Goal: Information Seeking & Learning: Find specific page/section

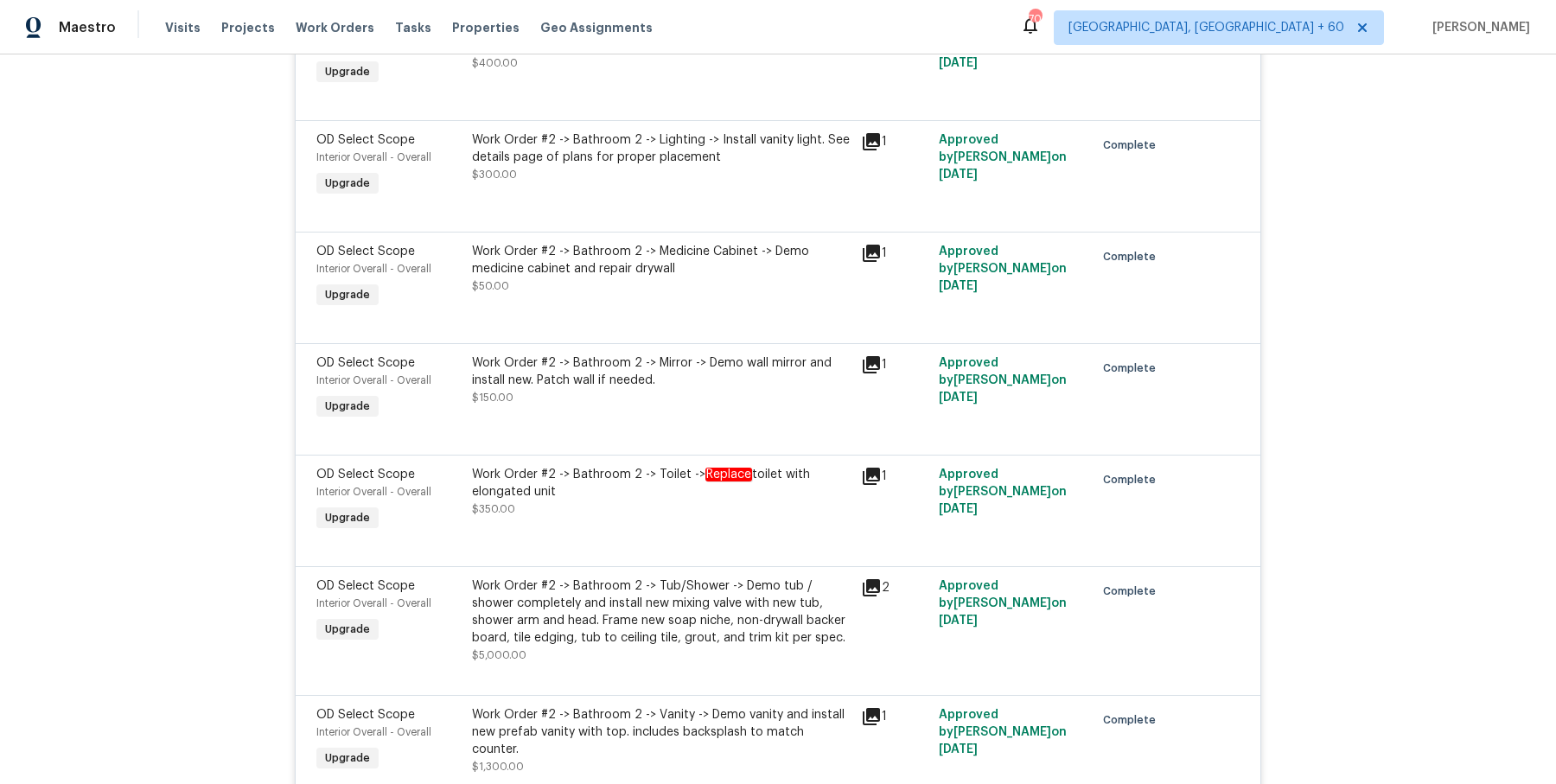
scroll to position [5954, 0]
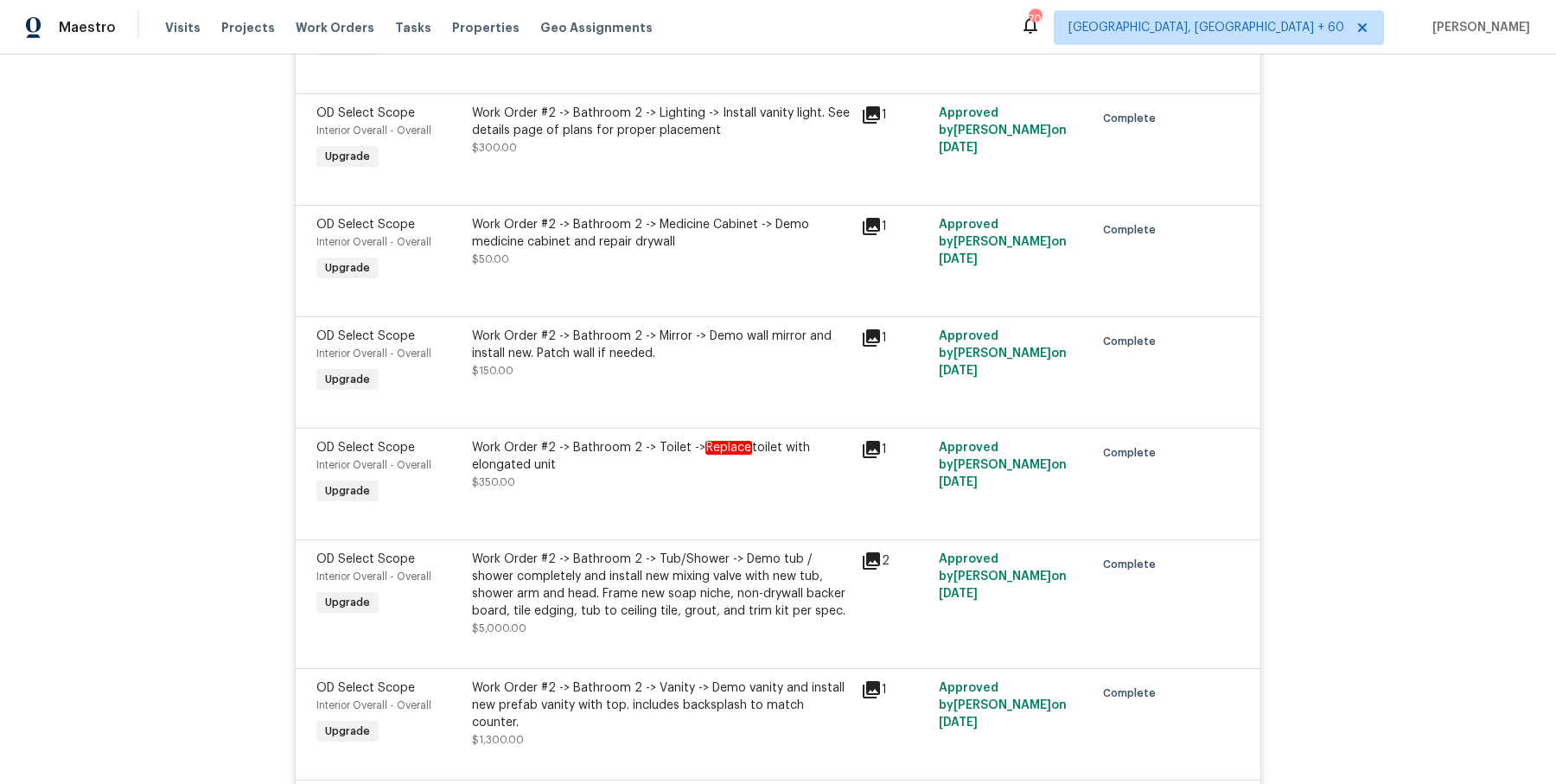
click at [702, 439] on div "Work Order #2 -> Bathroom 2 -> Toilet -> Replace toilet with elongated unit $35…" at bounding box center [660, 464] width 378 height 52
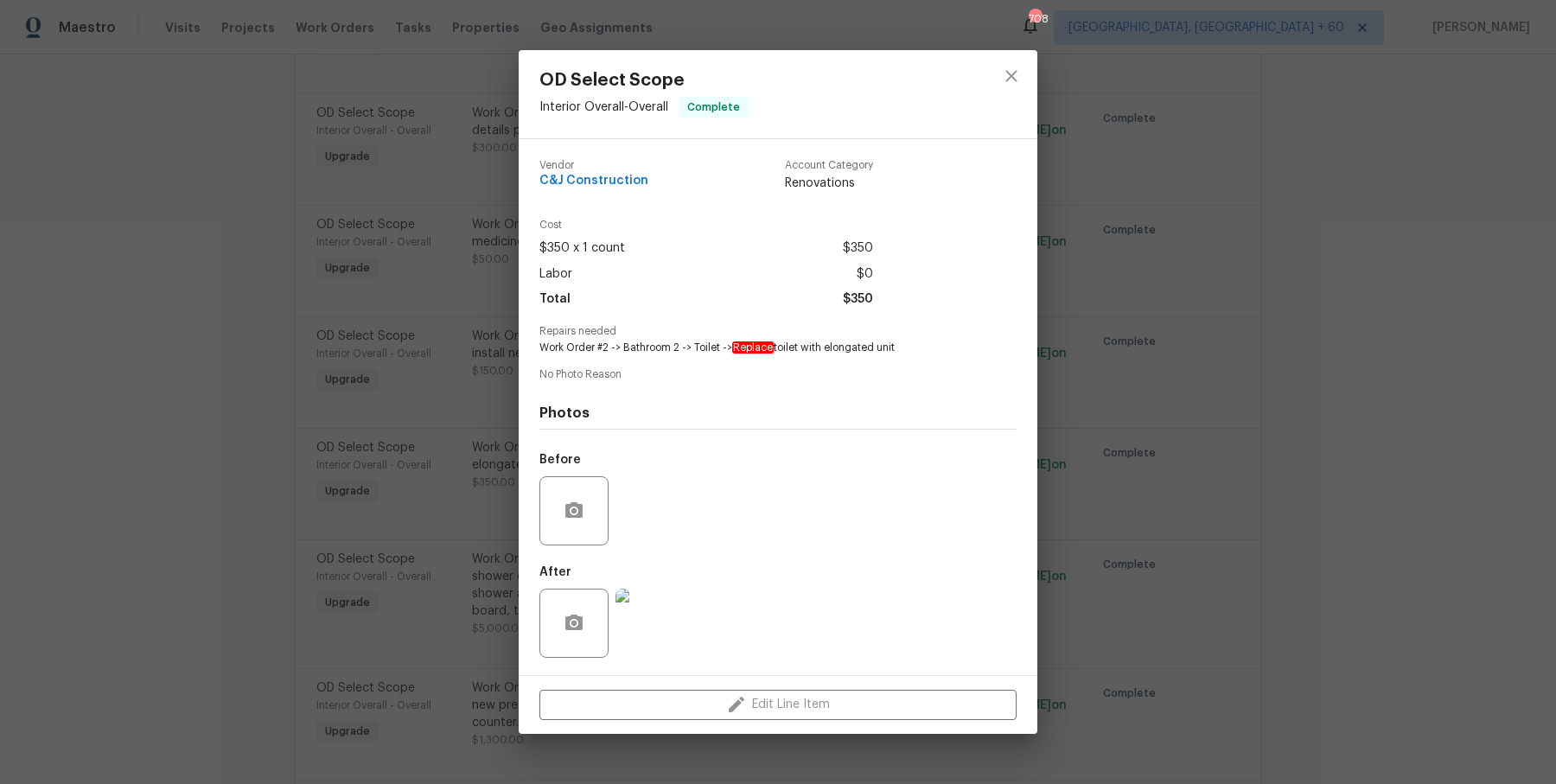
drag, startPoint x: 1351, startPoint y: 367, endPoint x: 1351, endPoint y: 377, distance: 10.0
click at [1351, 367] on div "OD Select Scope Interior Overall - Overall Complete Vendor C&J Construction Acc…" at bounding box center [778, 392] width 1556 height 784
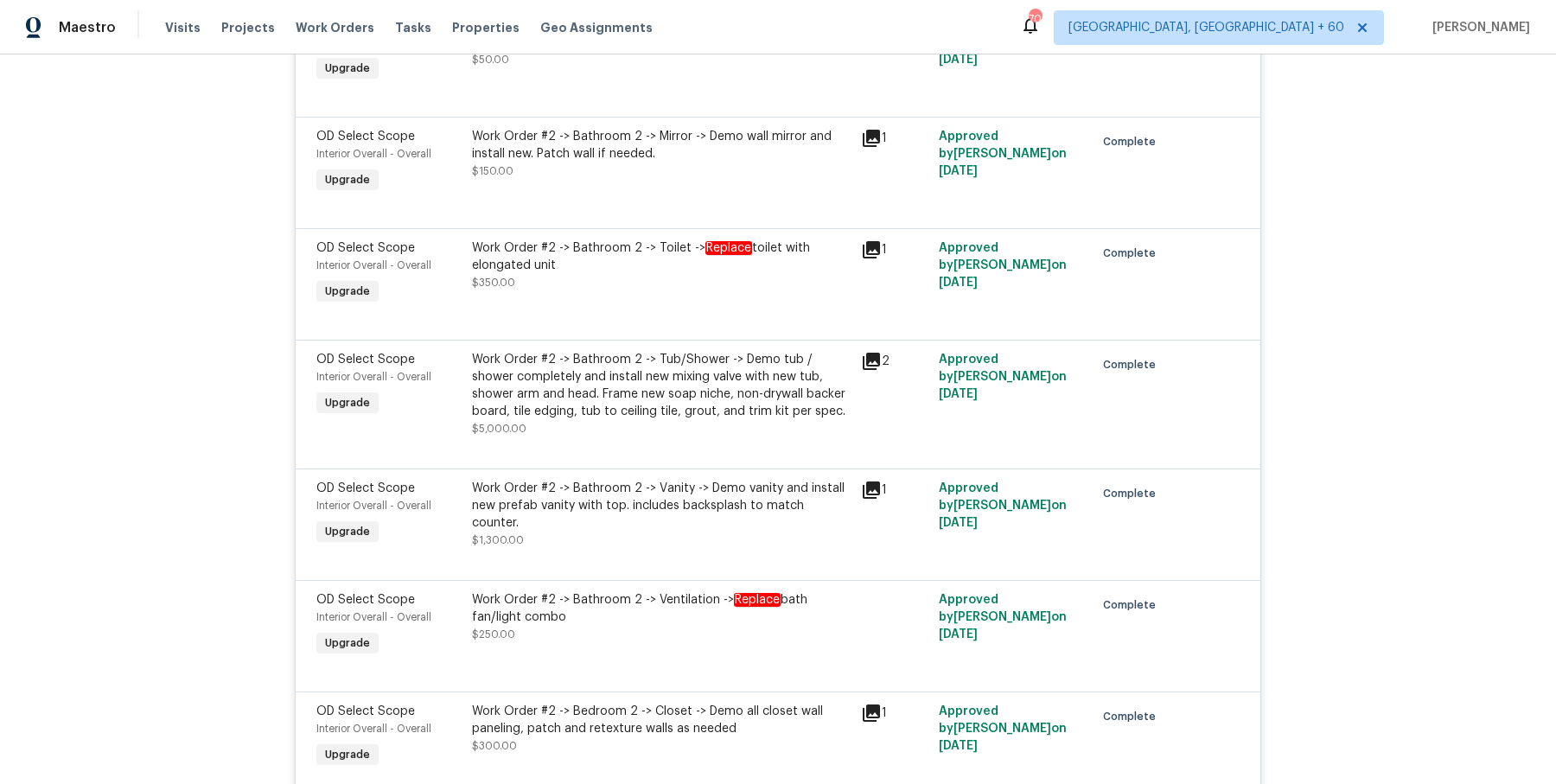
scroll to position [6157, 0]
click at [719, 355] on div "Work Order #2 -> Bathroom 2 -> Tub/Shower -> Demo tub / shower completely and i…" at bounding box center [660, 391] width 378 height 86
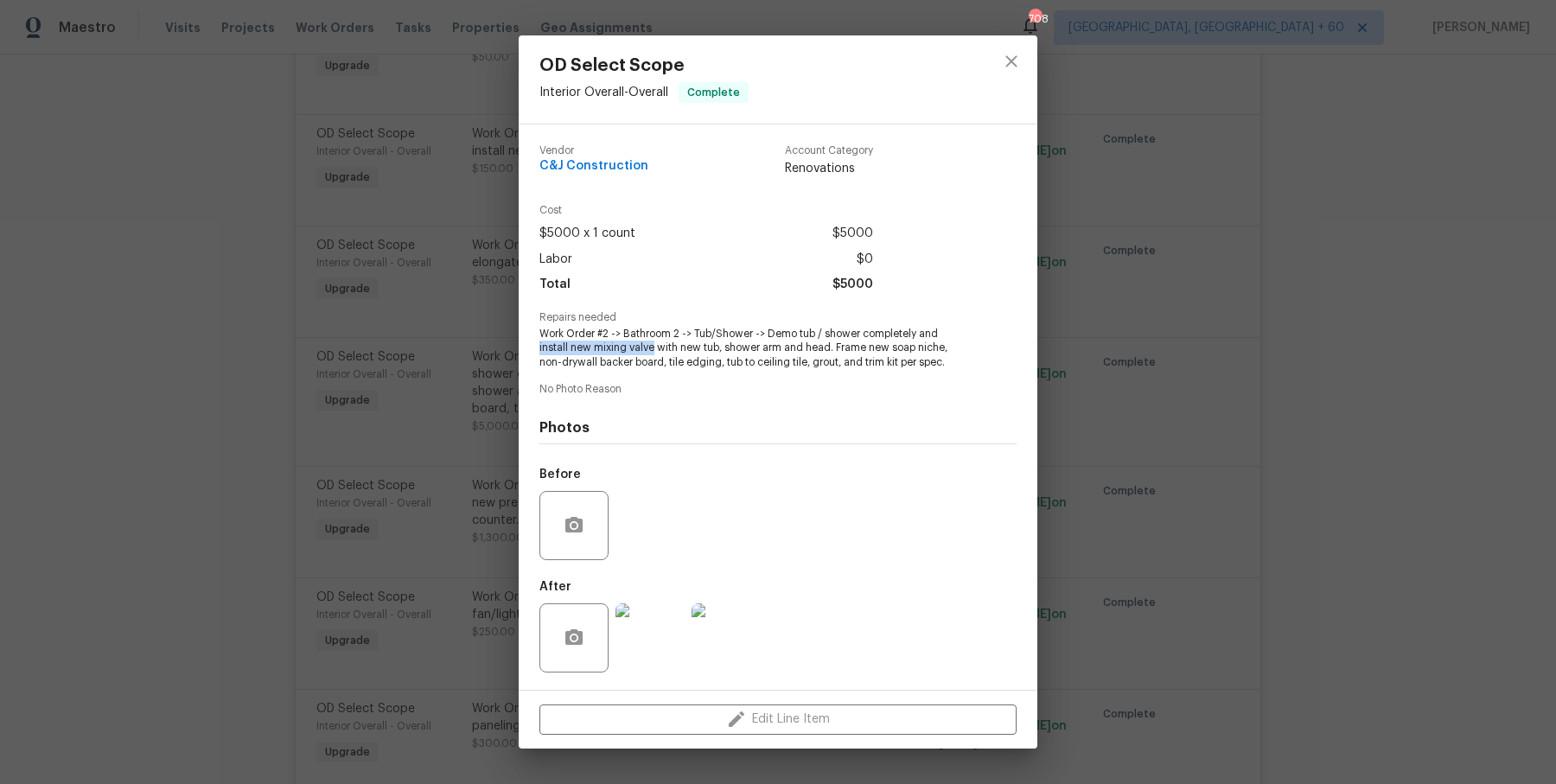
drag, startPoint x: 940, startPoint y: 330, endPoint x: 624, endPoint y: 342, distance: 316.2
click at [624, 342] on span "Work Order #2 -> Bathroom 2 -> Tub/Shower -> Demo tub / shower completely and i…" at bounding box center [754, 348] width 430 height 44
copy span "install new mixing valve"
click at [1115, 630] on div "OD Select Scope Interior Overall - Overall Complete Vendor C&J Construction Acc…" at bounding box center [778, 392] width 1556 height 784
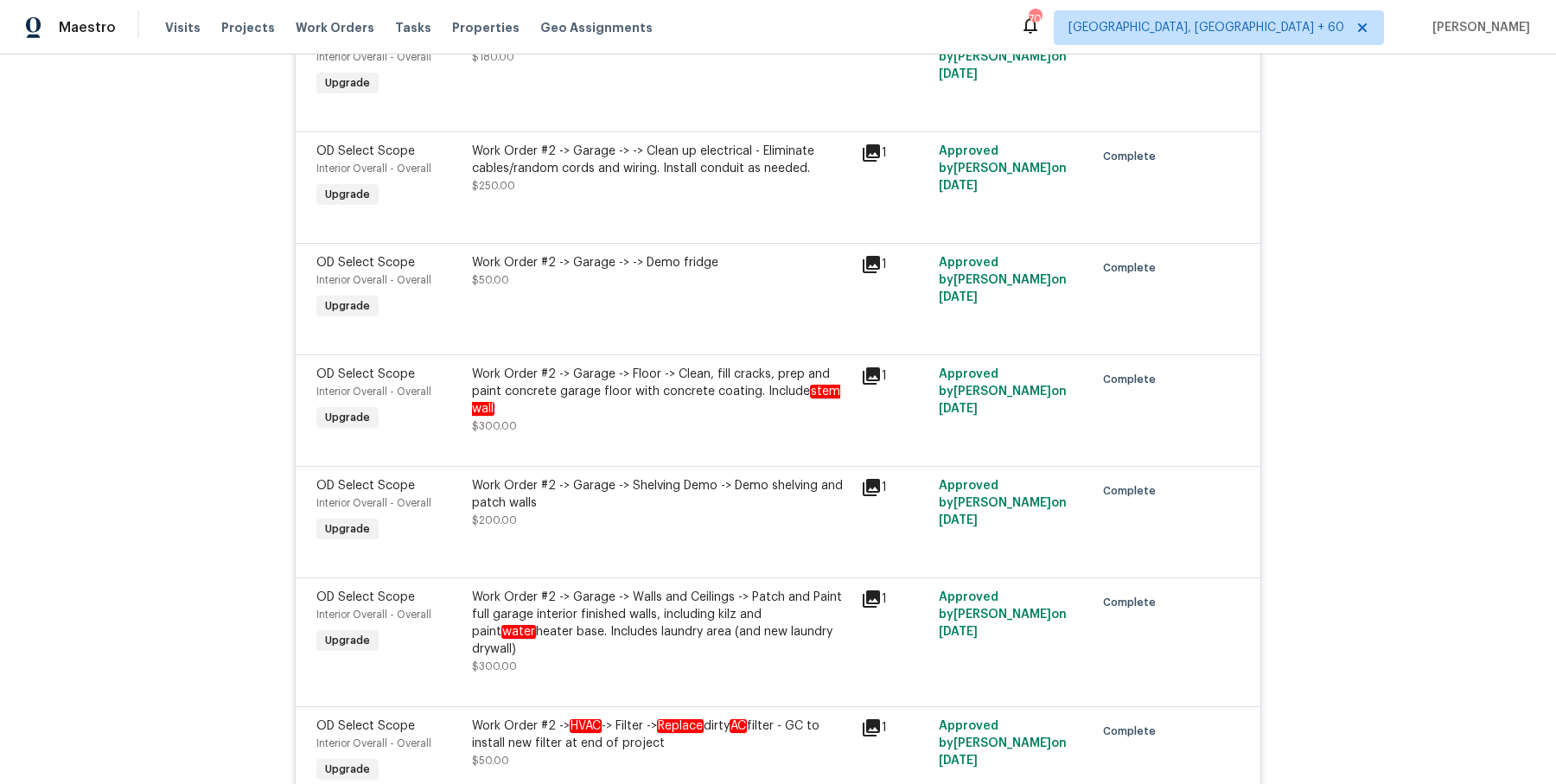
scroll to position [7974, 0]
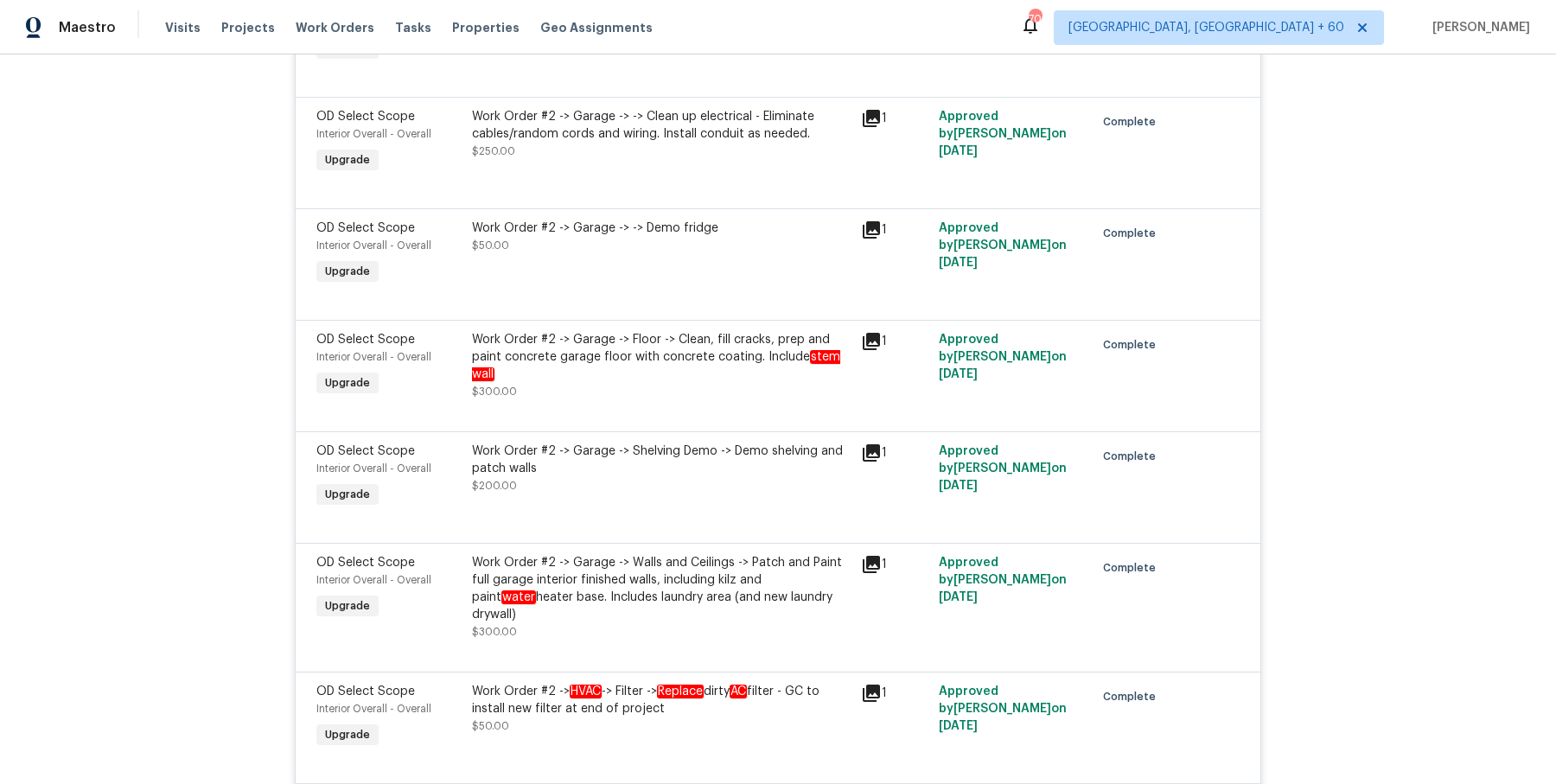
click at [732, 330] on div "Work Order #2 -> Garage -> Floor -> Clean, fill cracks, prep and paint concrete…" at bounding box center [660, 356] width 378 height 52
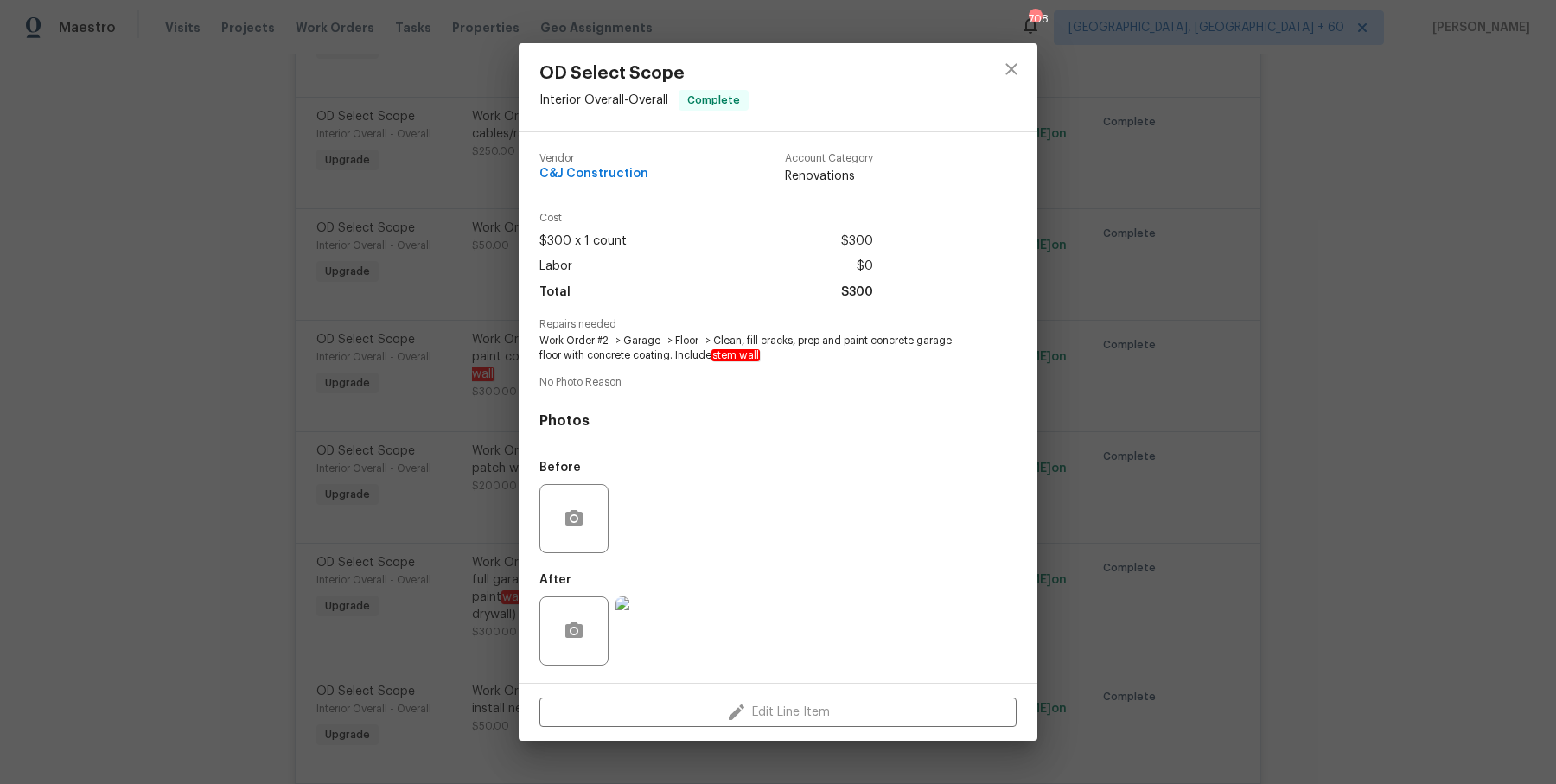
click at [636, 604] on img at bounding box center [650, 631] width 70 height 69
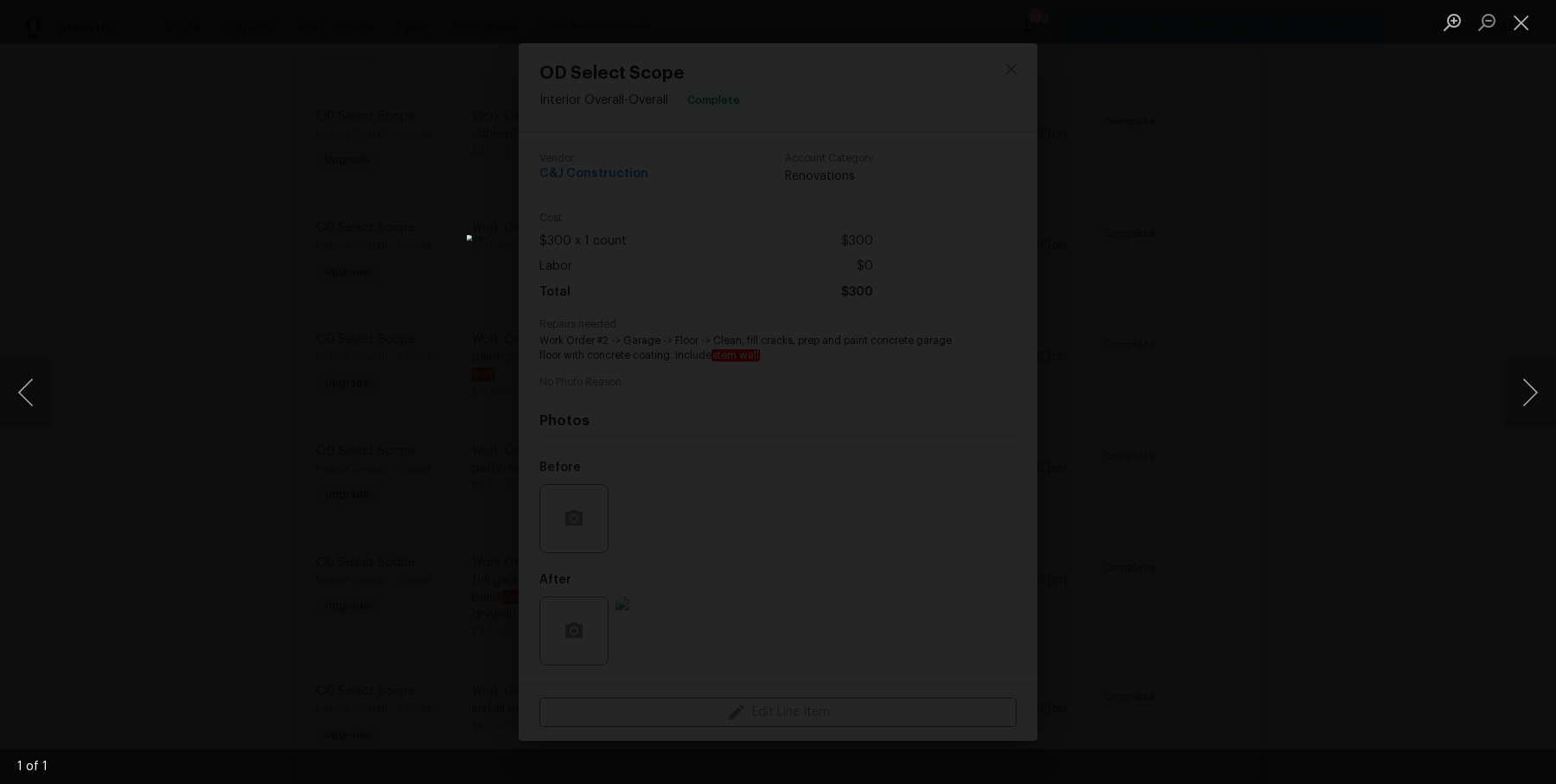
click at [1185, 489] on div "Lightbox" at bounding box center [778, 392] width 1556 height 784
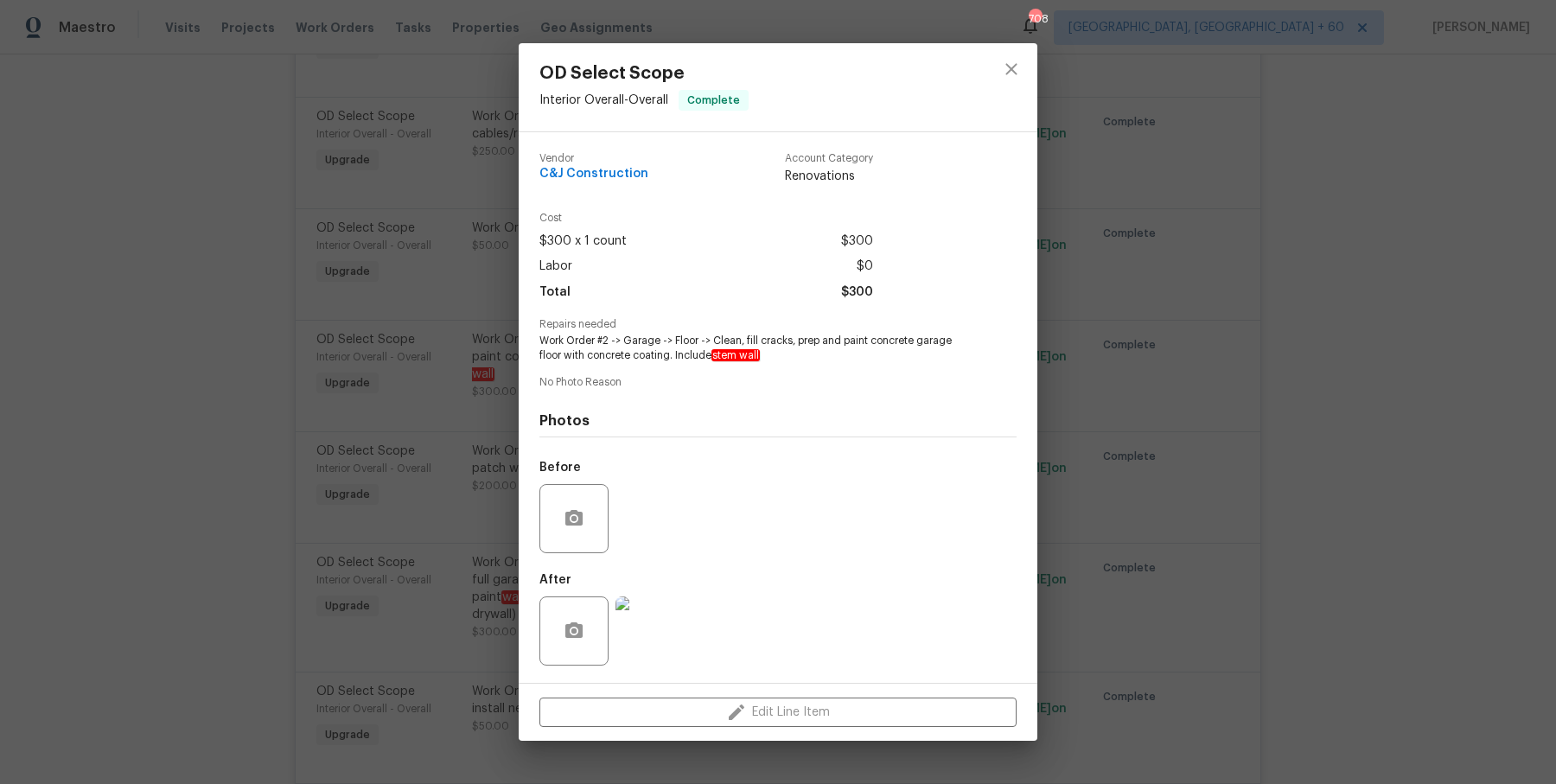
click at [1309, 357] on div "OD Select Scope Interior Overall - Overall Complete Vendor C&J Construction Acc…" at bounding box center [778, 392] width 1556 height 784
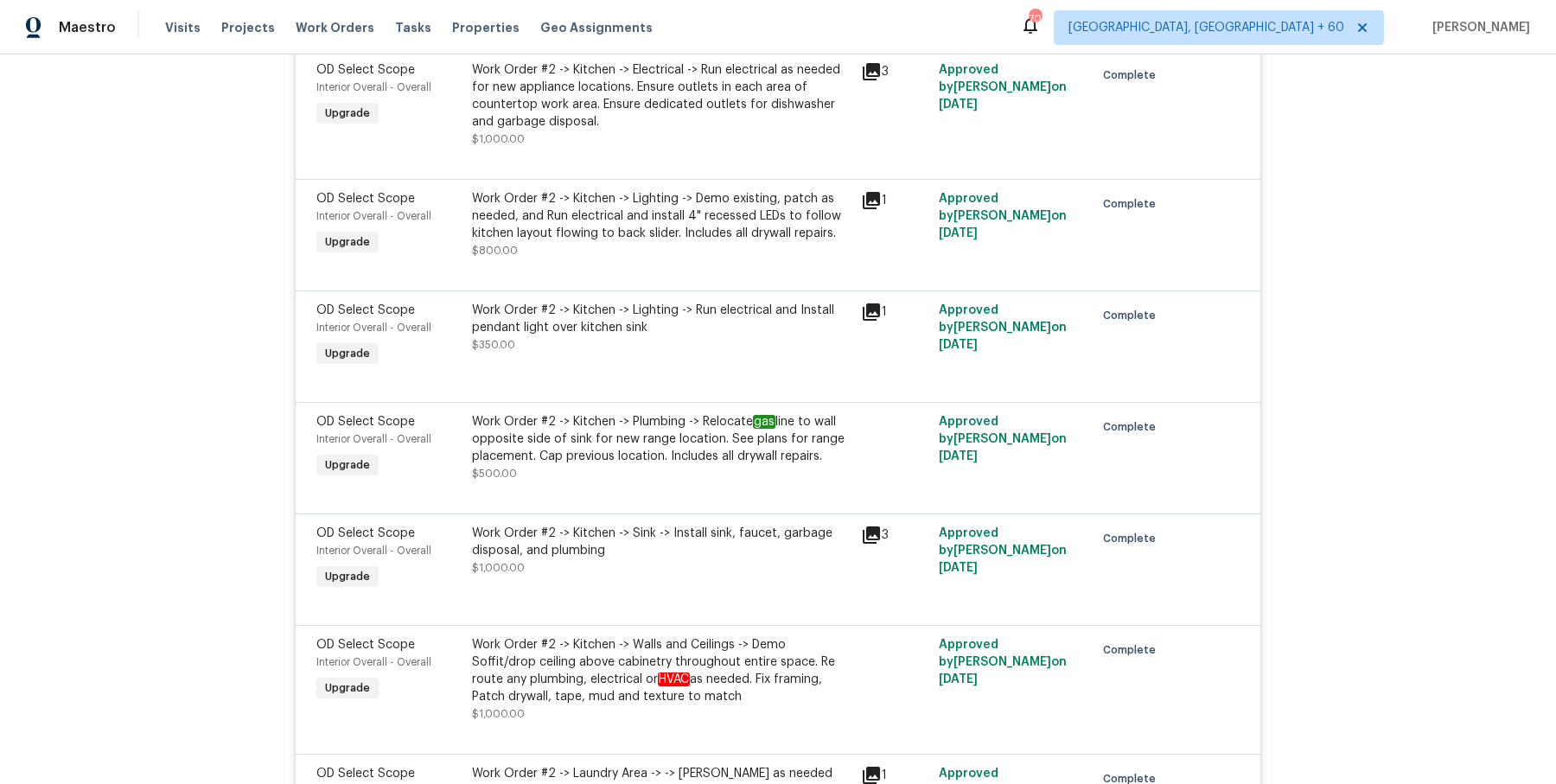
scroll to position [9497, 0]
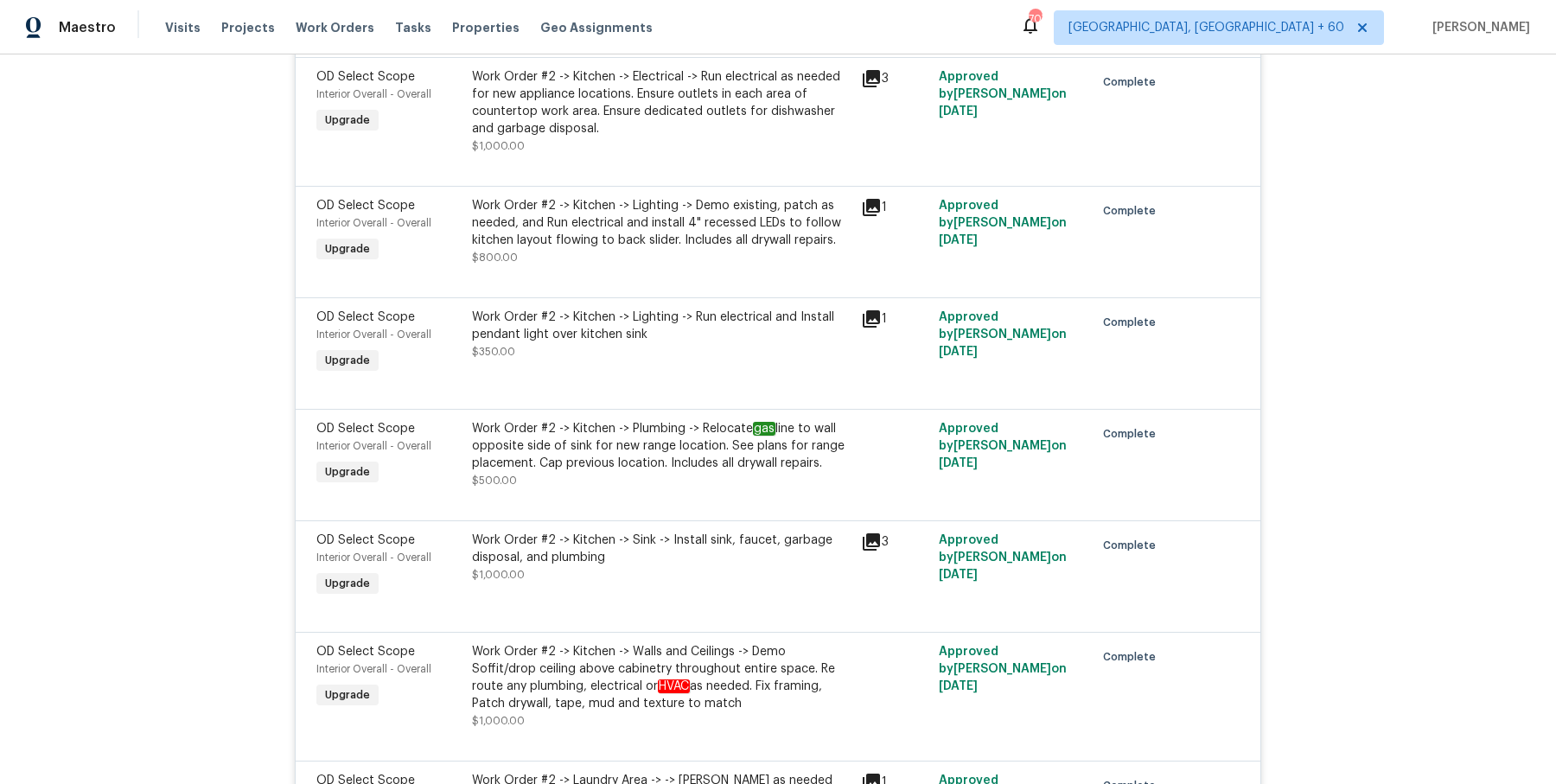
click at [732, 531] on div "Work Order #2 -> Kitchen -> Sink -> Install sink, faucet, garbage disposal, and…" at bounding box center [660, 548] width 378 height 35
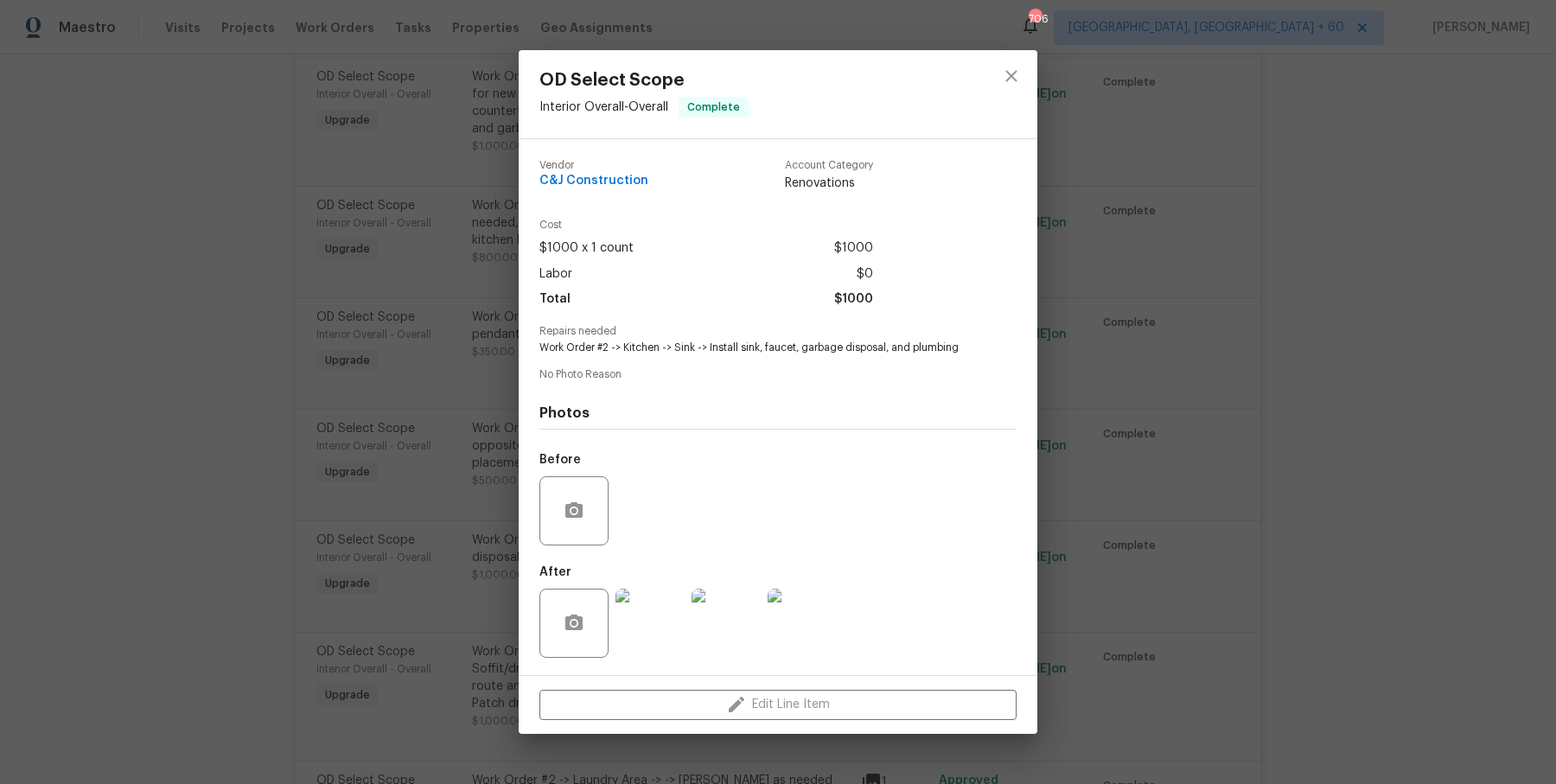
click at [1307, 524] on div "OD Select Scope Interior Overall - Overall Complete Vendor C&J Construction Acc…" at bounding box center [778, 392] width 1556 height 784
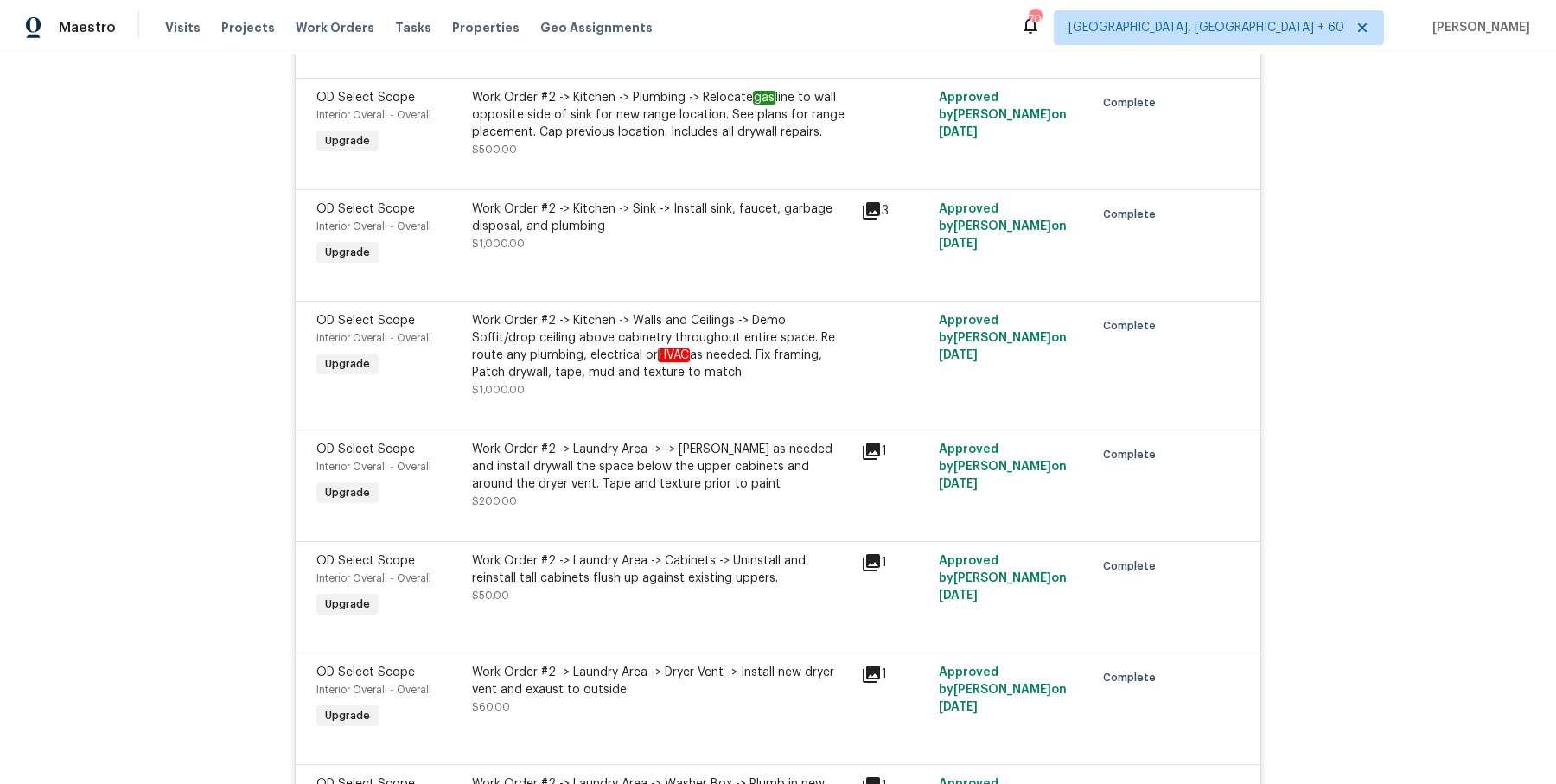
scroll to position [9838, 0]
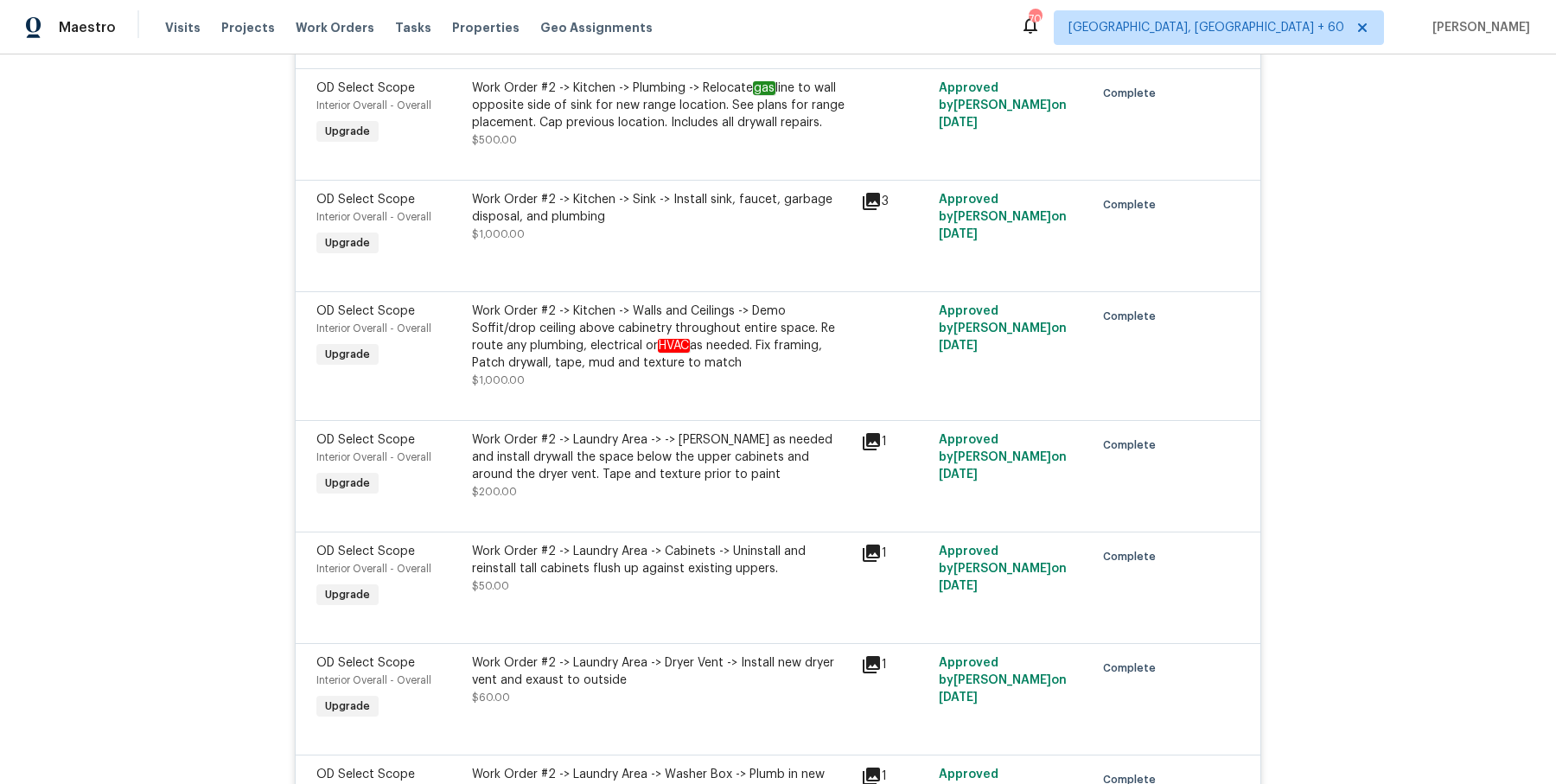
click at [744, 431] on div "Work Order #2 -> Laundry Area -> -> Furr as needed and install drywall the spac…" at bounding box center [660, 457] width 378 height 52
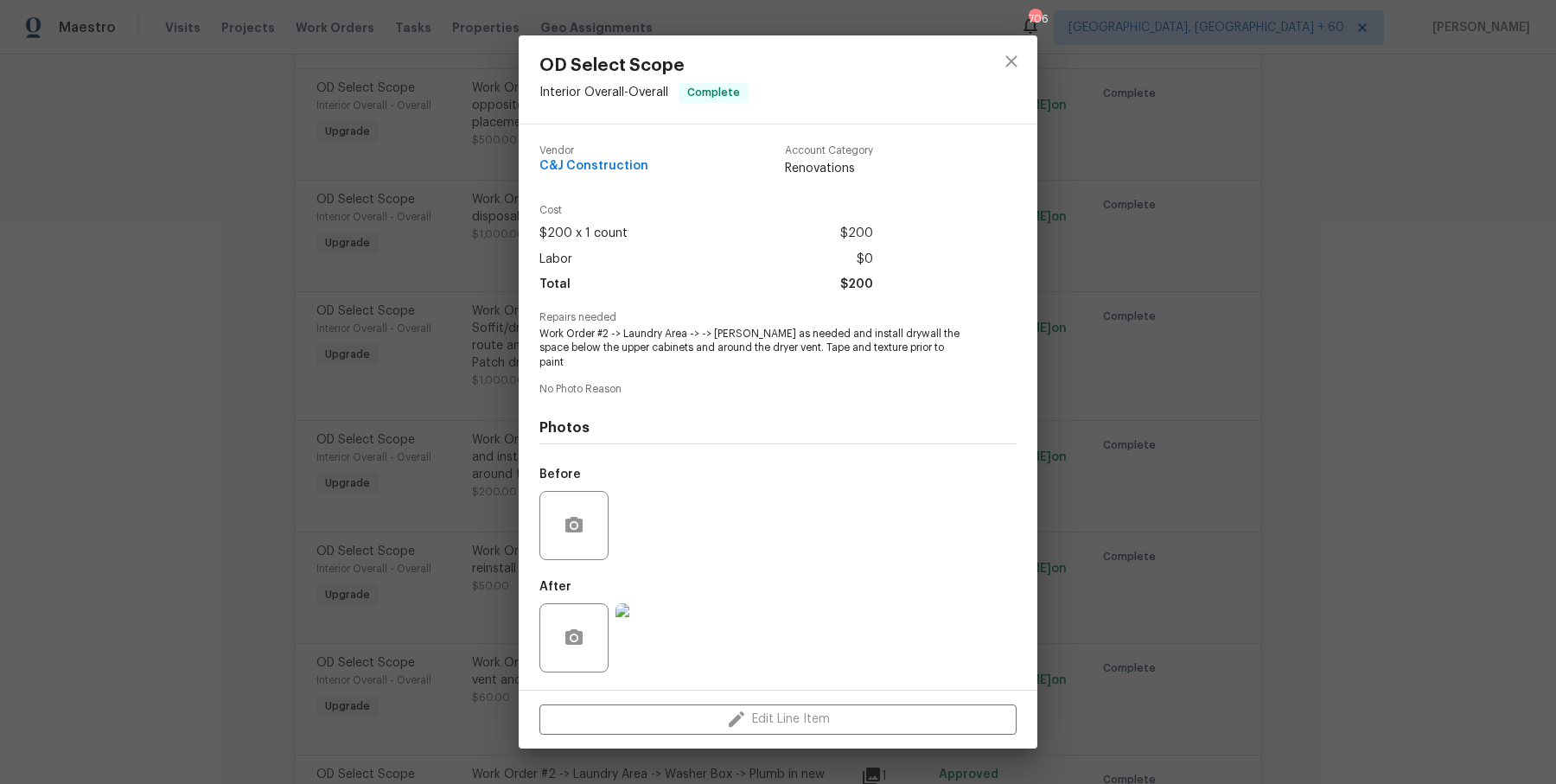
click at [1121, 391] on div "OD Select Scope Interior Overall - Overall Complete Vendor C&J Construction Acc…" at bounding box center [778, 392] width 1556 height 784
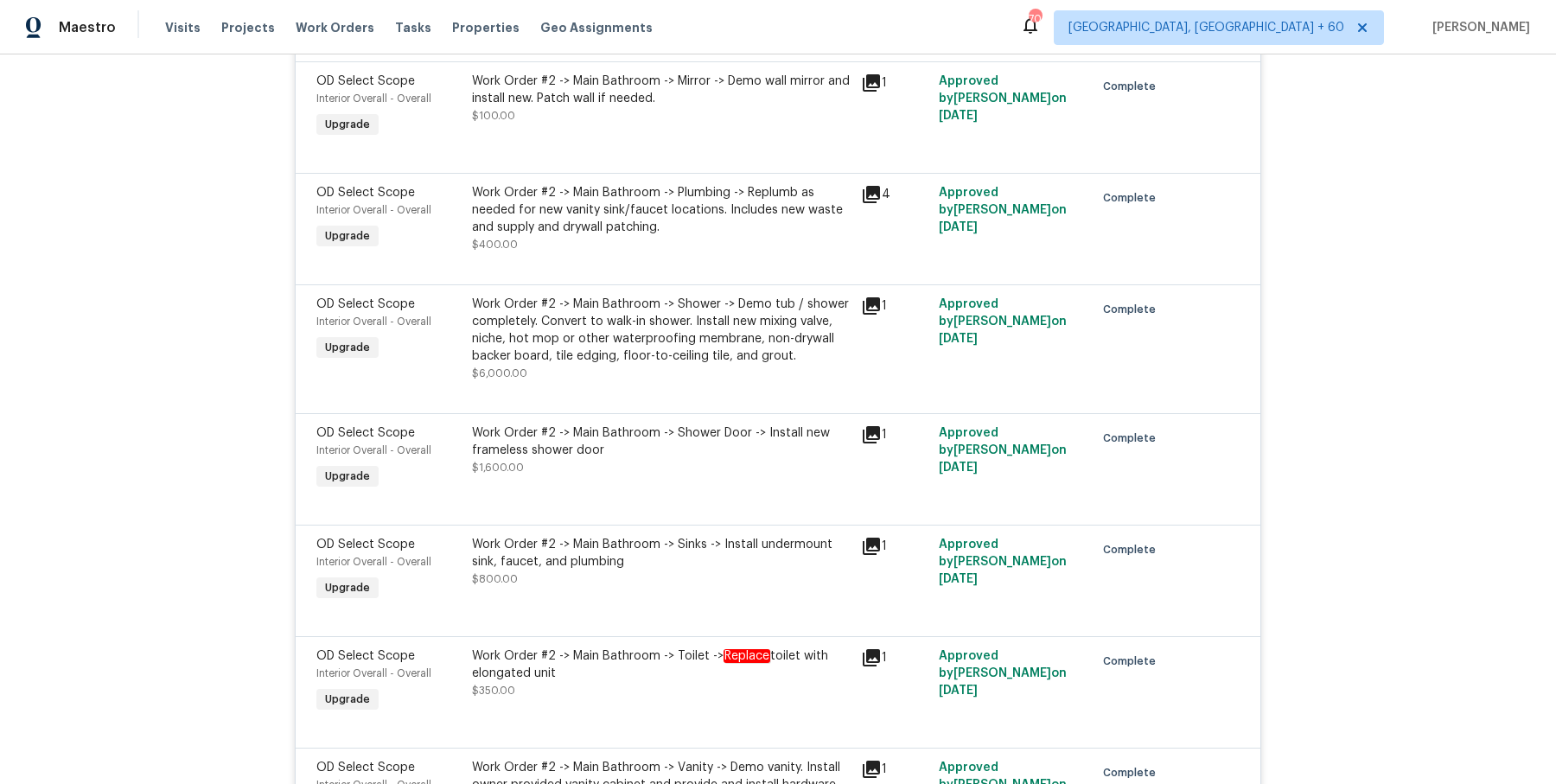
scroll to position [12126, 0]
click at [751, 295] on div "Work Order #2 -> Main Bathroom -> Shower -> Demo tub / shower completely. Conve…" at bounding box center [660, 329] width 378 height 69
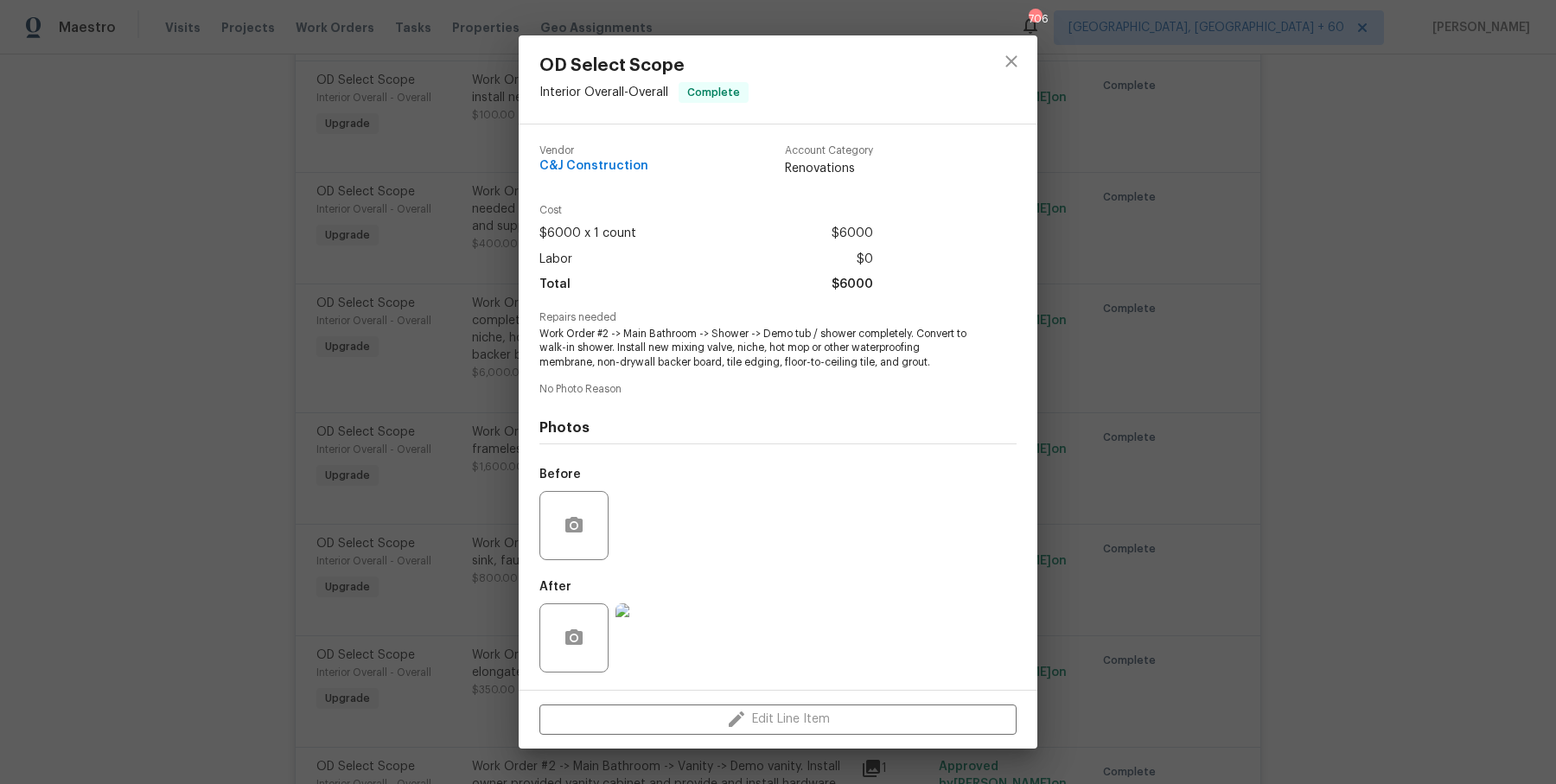
click at [1188, 457] on div "OD Select Scope Interior Overall - Overall Complete Vendor C&J Construction Acc…" at bounding box center [778, 392] width 1556 height 784
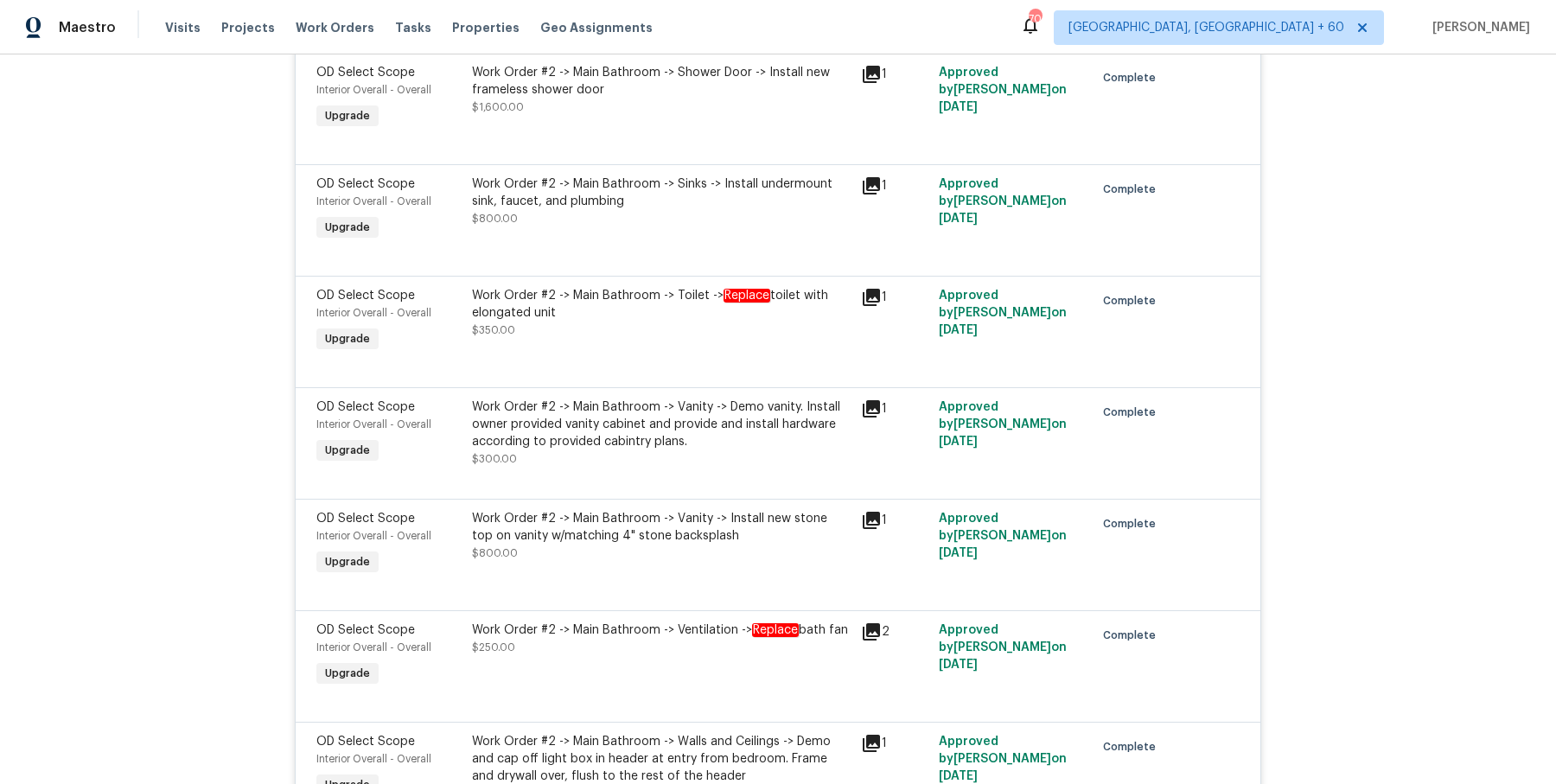
scroll to position [12498, 0]
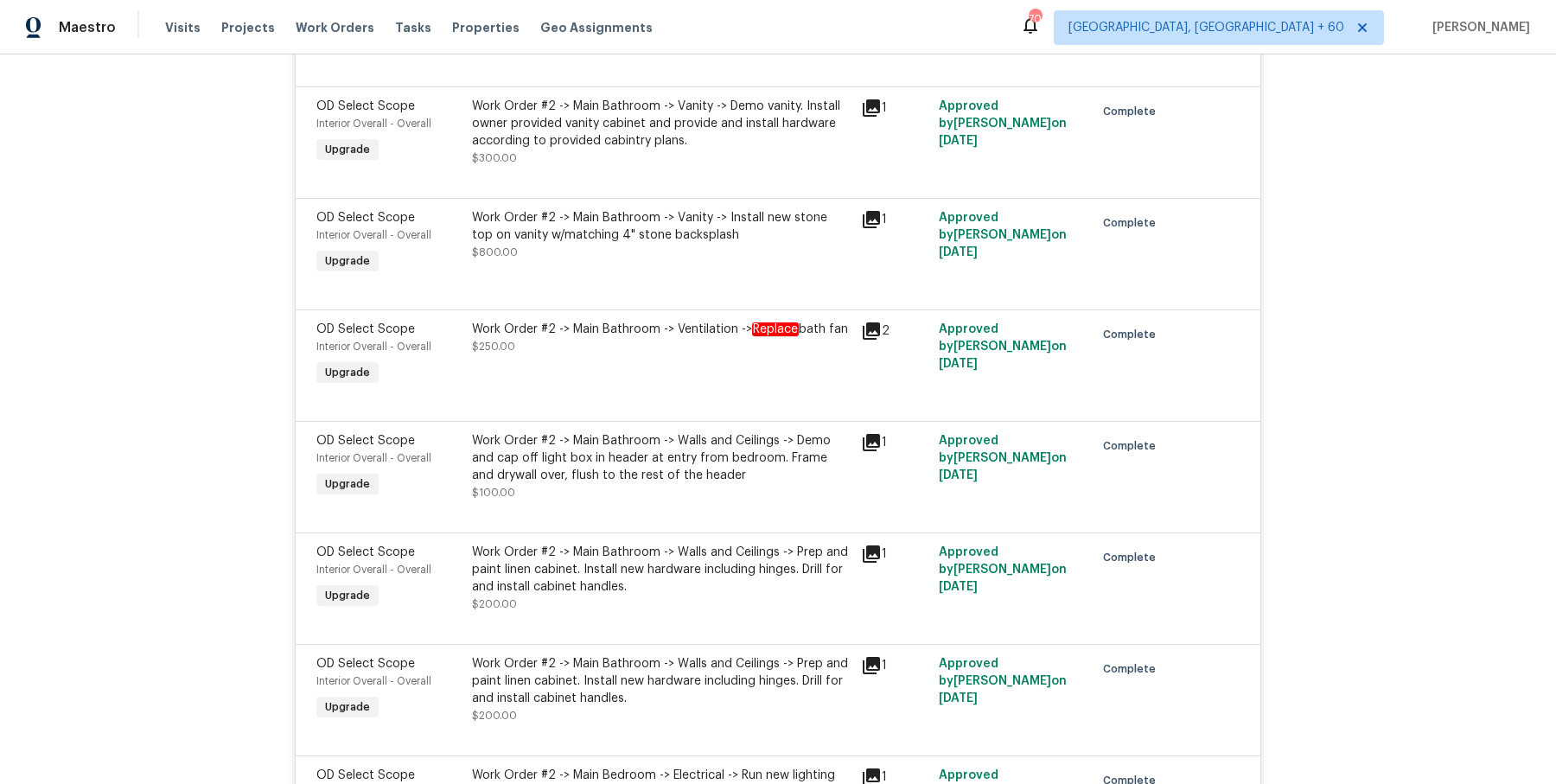
click at [1016, 454] on div "OD Select Scope Interior Overall - Overall Upgrade Work Order #2 -> Main Bathro…" at bounding box center [778, 476] width 965 height 111
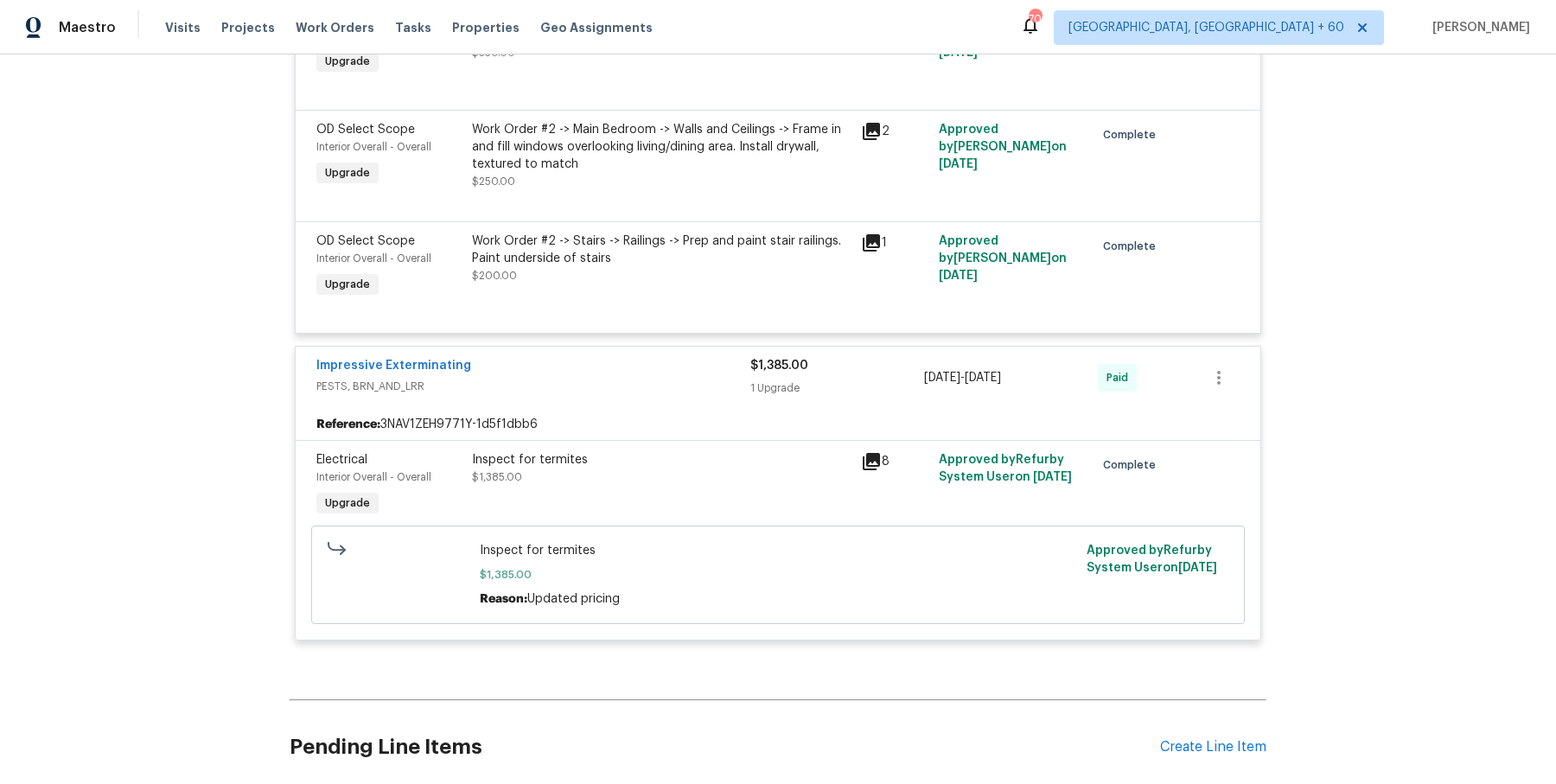
scroll to position [13674, 0]
click at [527, 449] on div "Inspect for termites" at bounding box center [660, 457] width 378 height 17
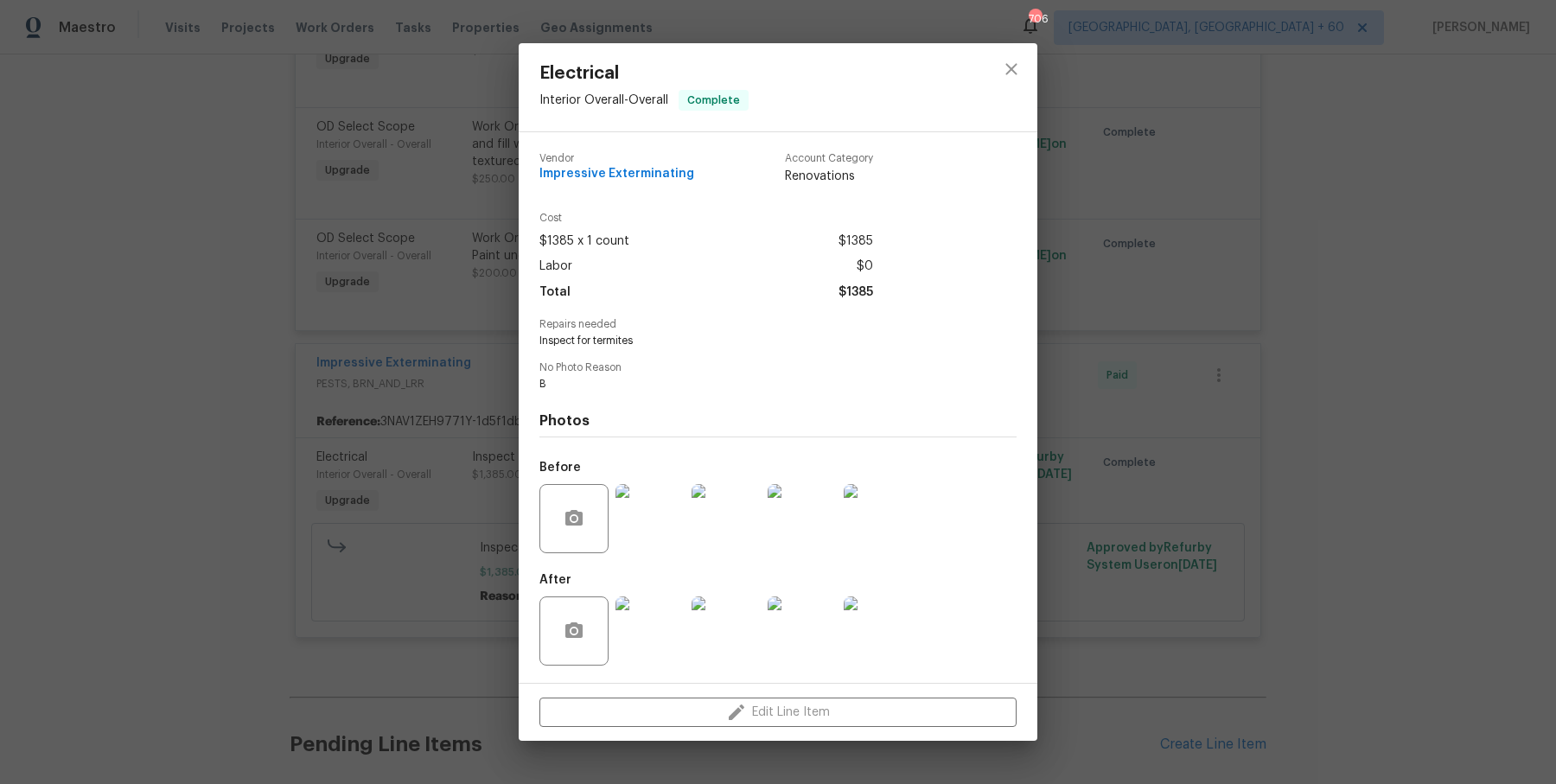
click at [1293, 392] on div "Electrical Interior Overall - Overall Complete Vendor Impressive Exterminating …" at bounding box center [778, 392] width 1556 height 784
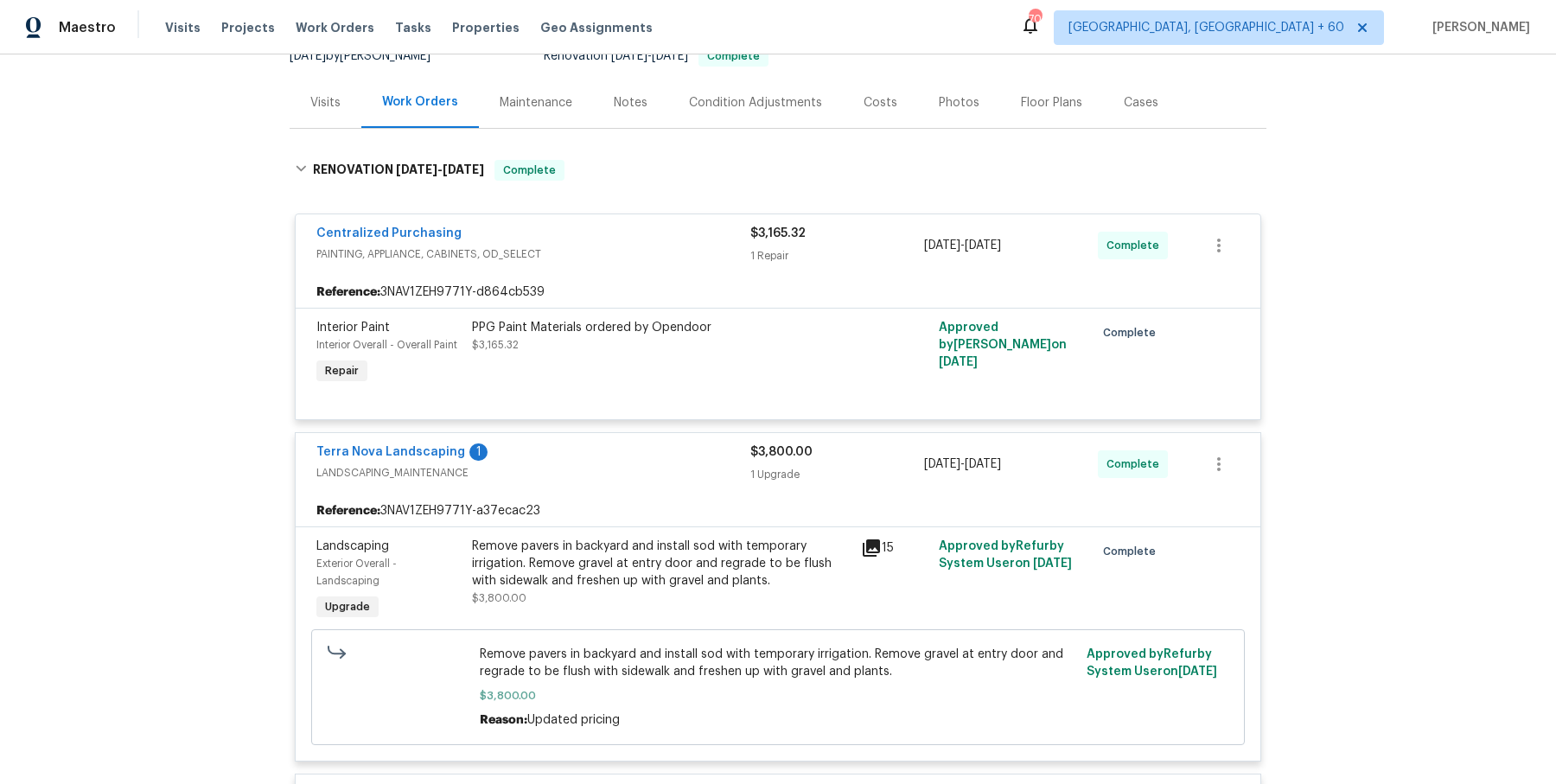
scroll to position [0, 0]
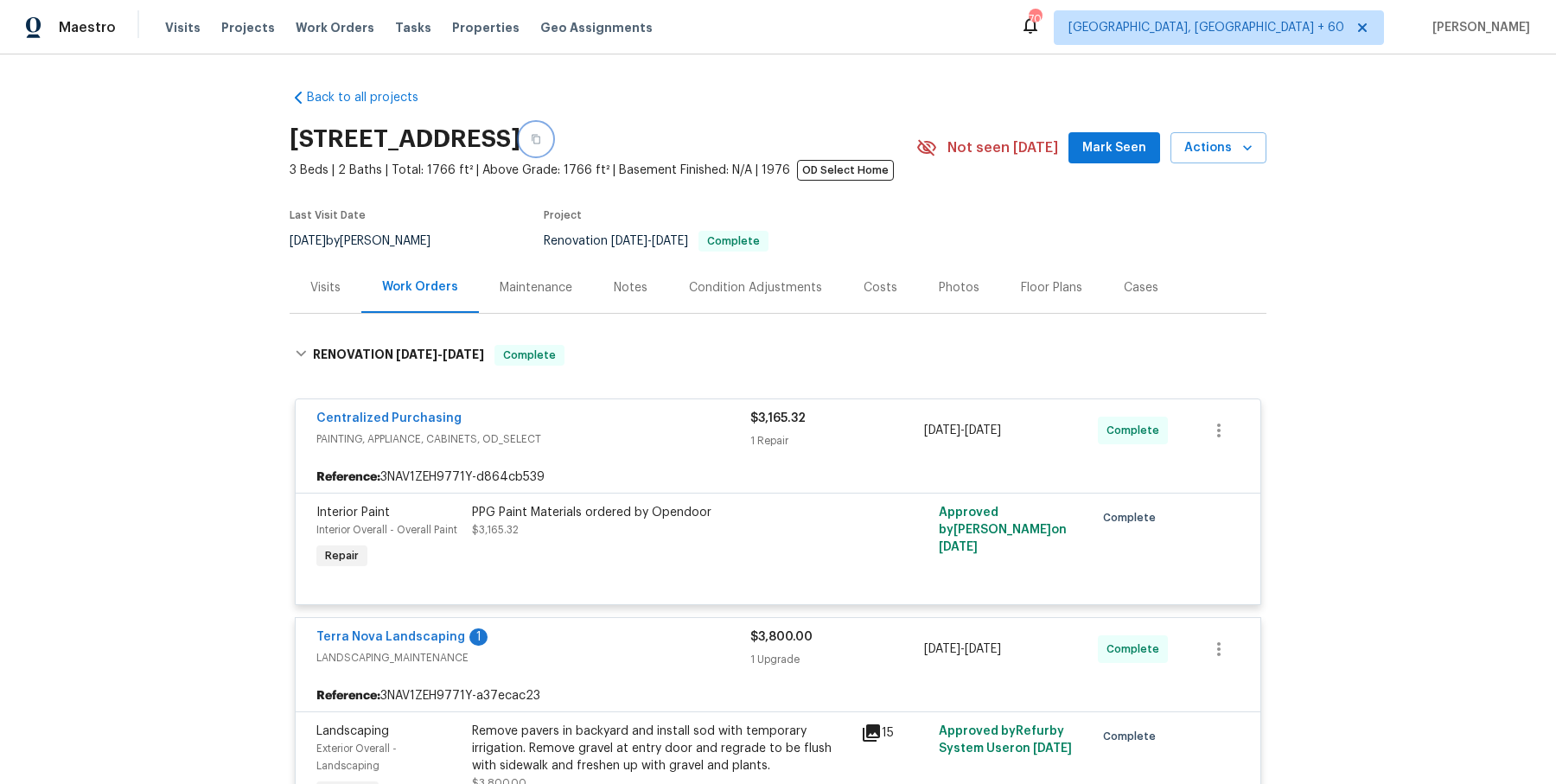
click at [551, 141] on button "button" at bounding box center [535, 138] width 31 height 31
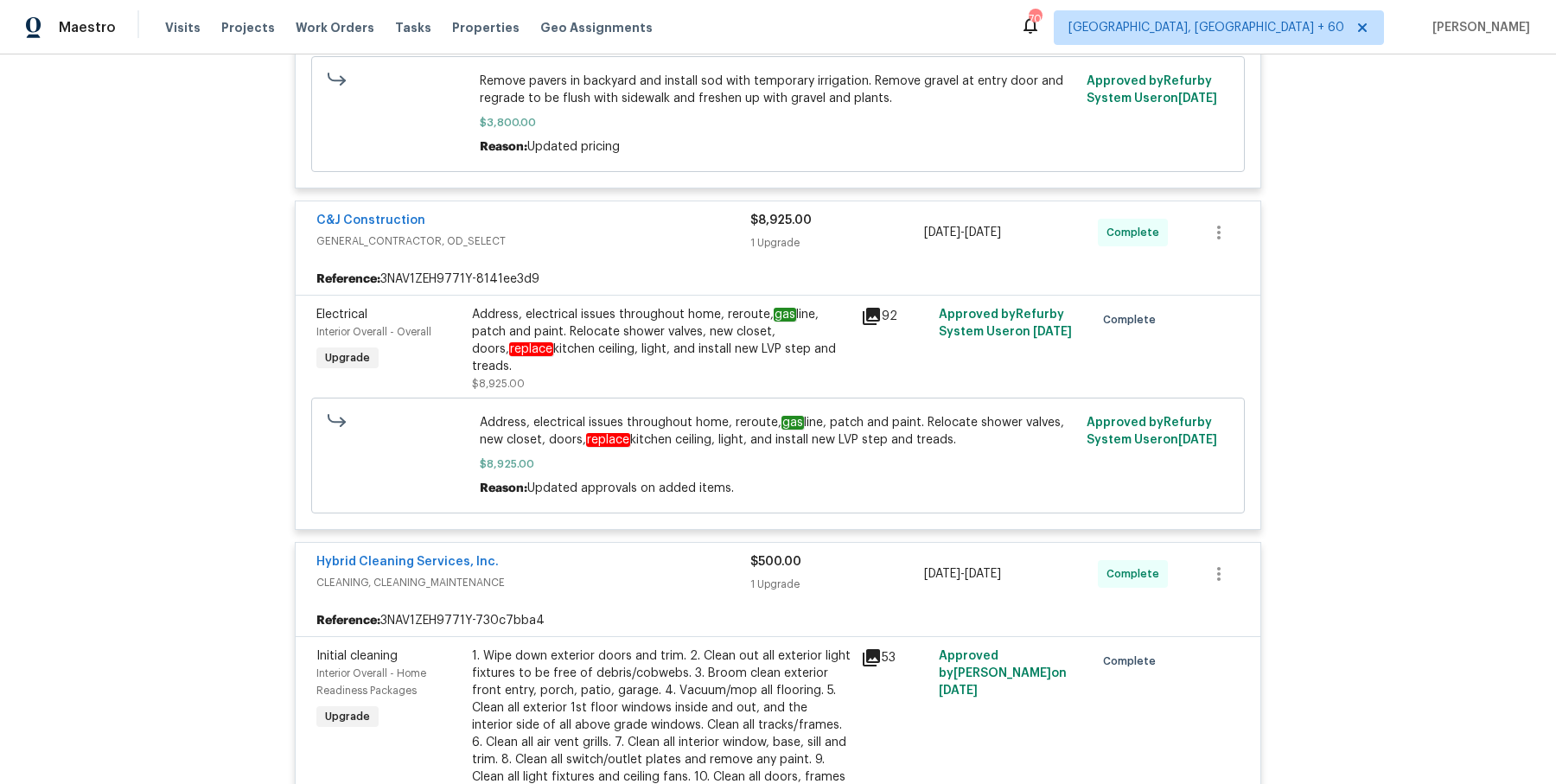
scroll to position [761, 0]
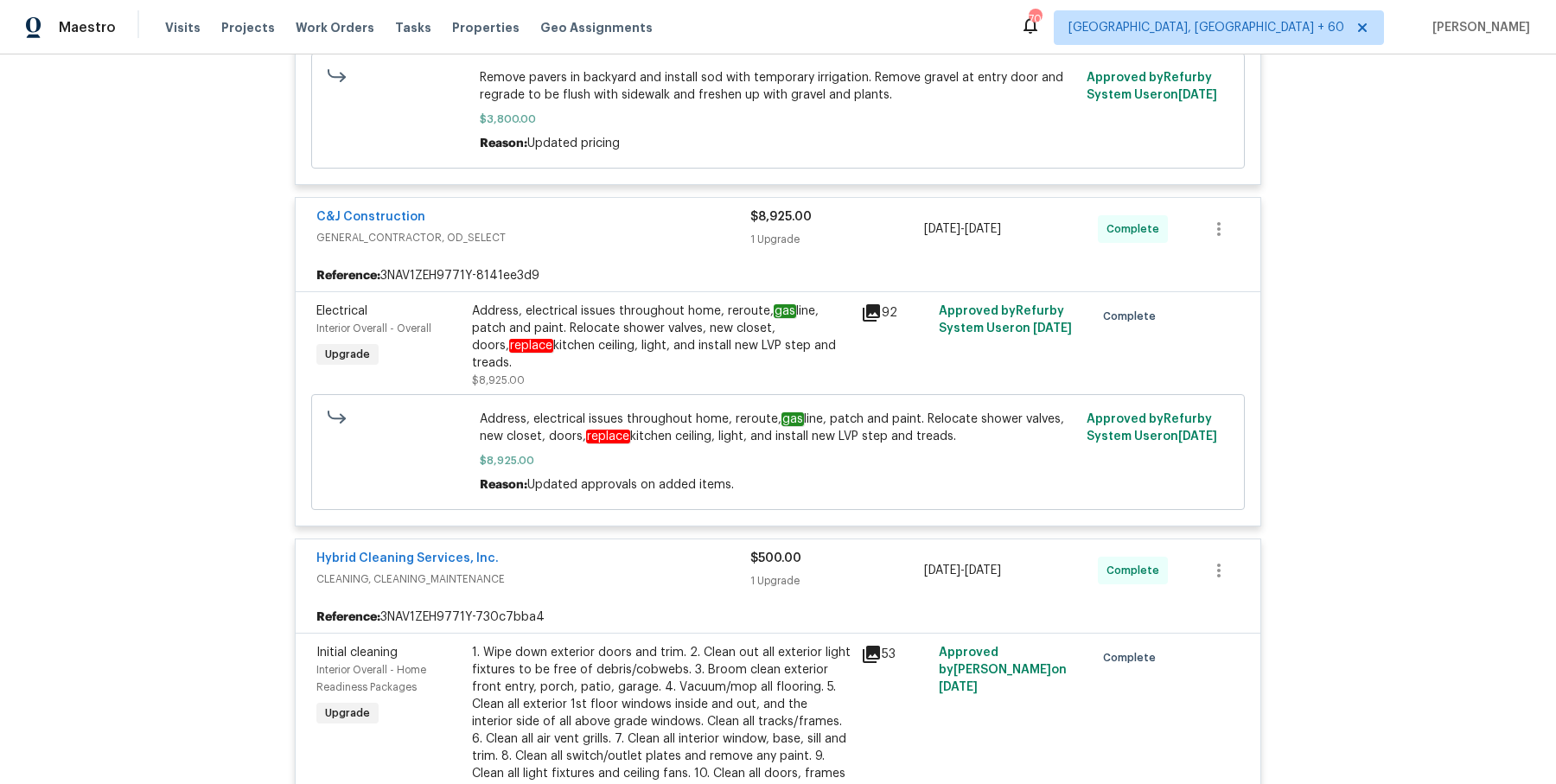
click at [509, 344] on em "replace" at bounding box center [531, 345] width 44 height 14
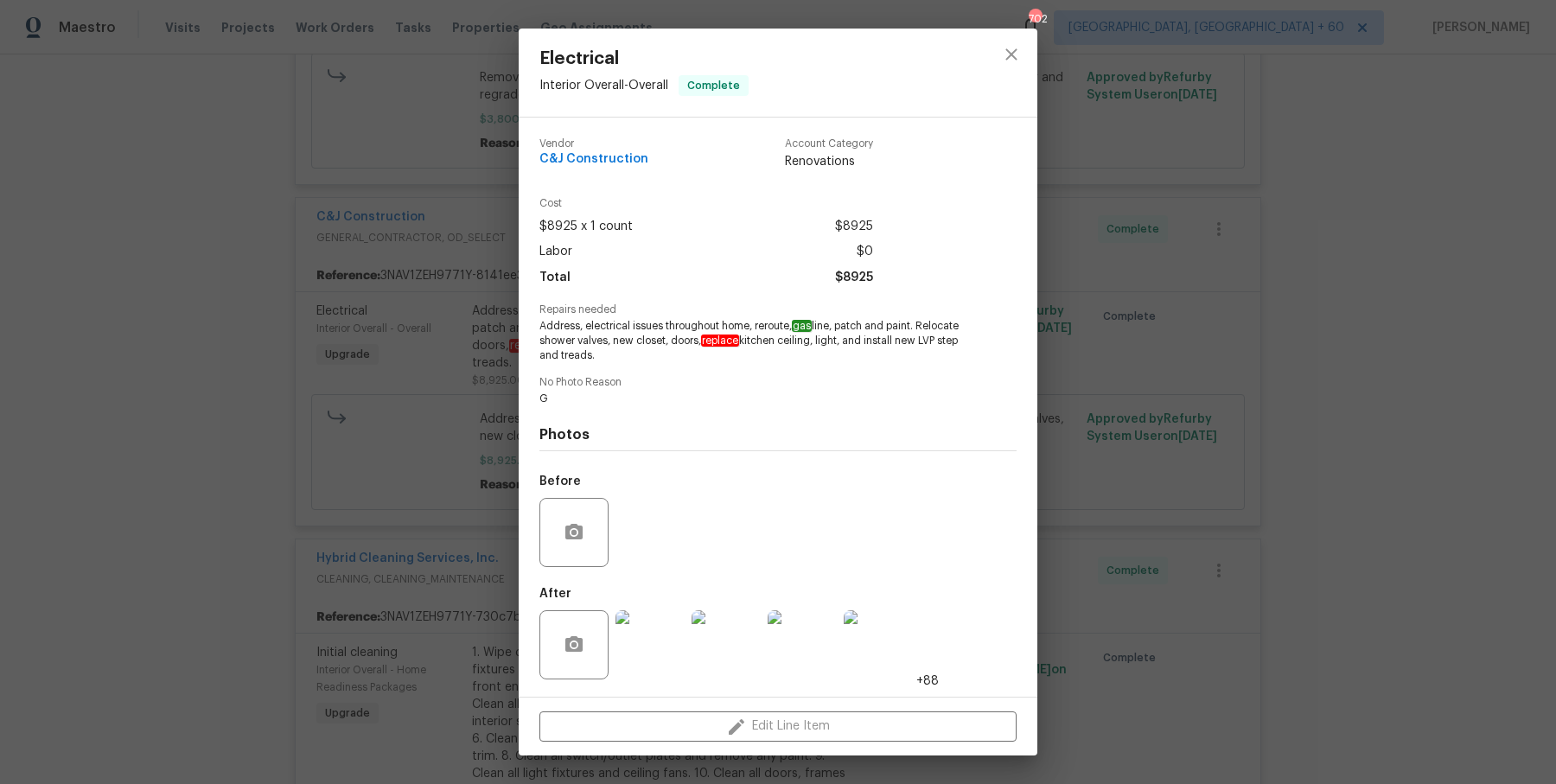
drag, startPoint x: 537, startPoint y: 320, endPoint x: 649, endPoint y: 350, distance: 115.9
click at [649, 350] on div "Vendor C&J Construction Account Category Renovations Cost $8925 x 1 count $8925…" at bounding box center [778, 406] width 518 height 579
copy span "Address, electrical issues throughout home, reroute, gas line, patch and paint.…"
click at [426, 361] on div "Electrical Interior Overall - Overall Complete Vendor C&J Construction Account …" at bounding box center [778, 392] width 1556 height 784
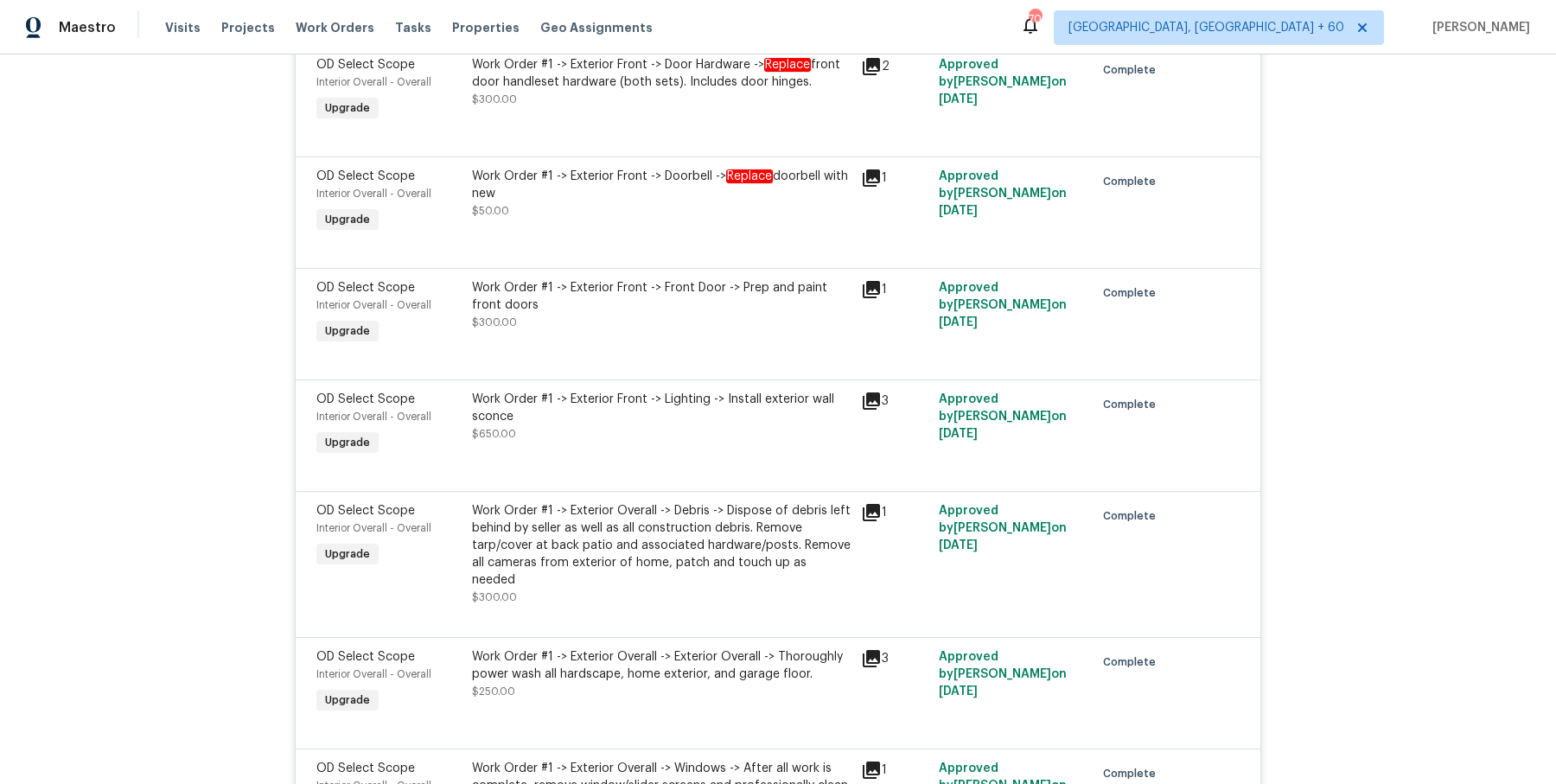
scroll to position [2774, 0]
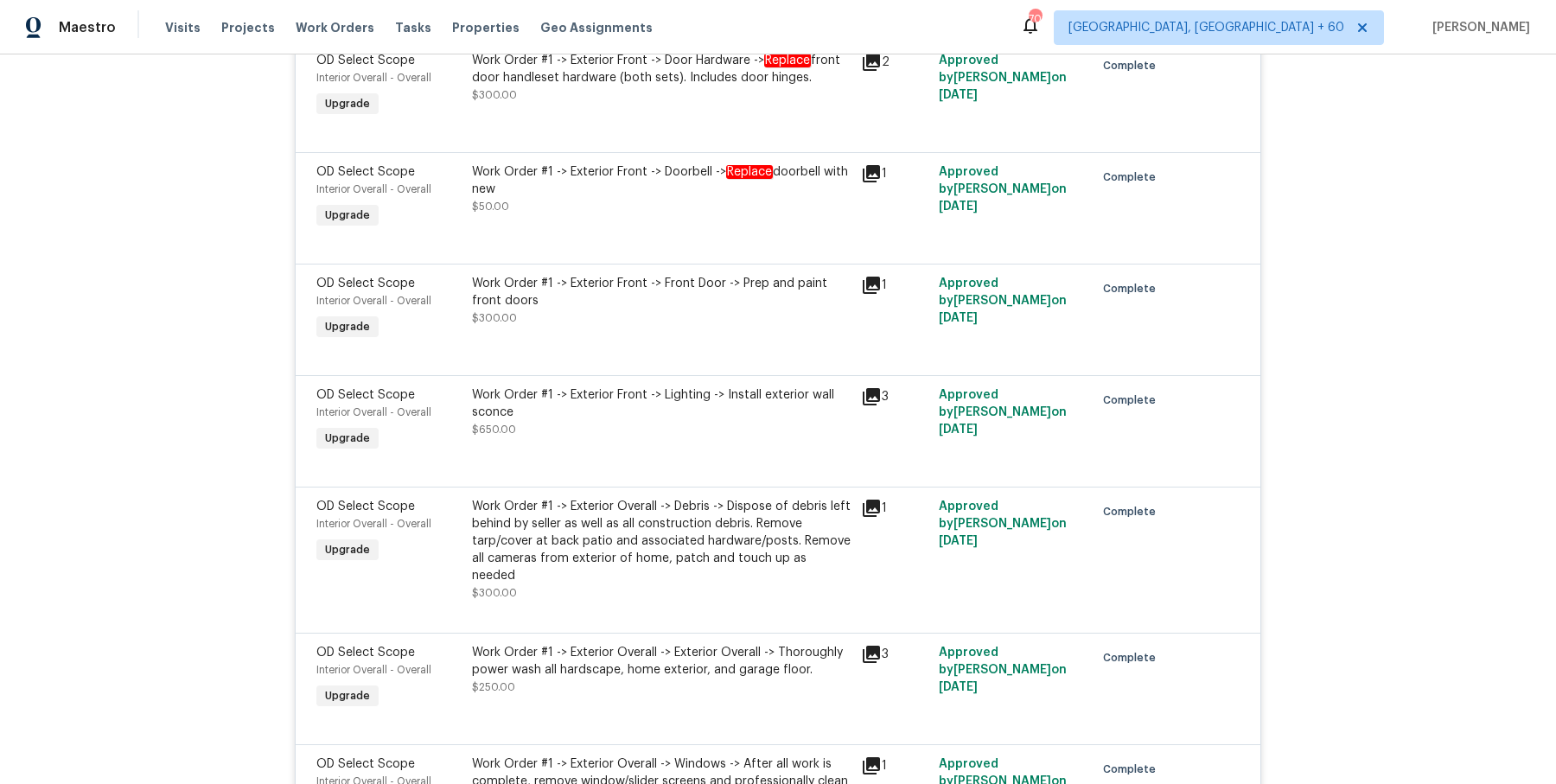
click at [721, 388] on div "Work Order #1 -> Exterior Front -> Lighting -> Install exterior wall sconce" at bounding box center [660, 403] width 378 height 35
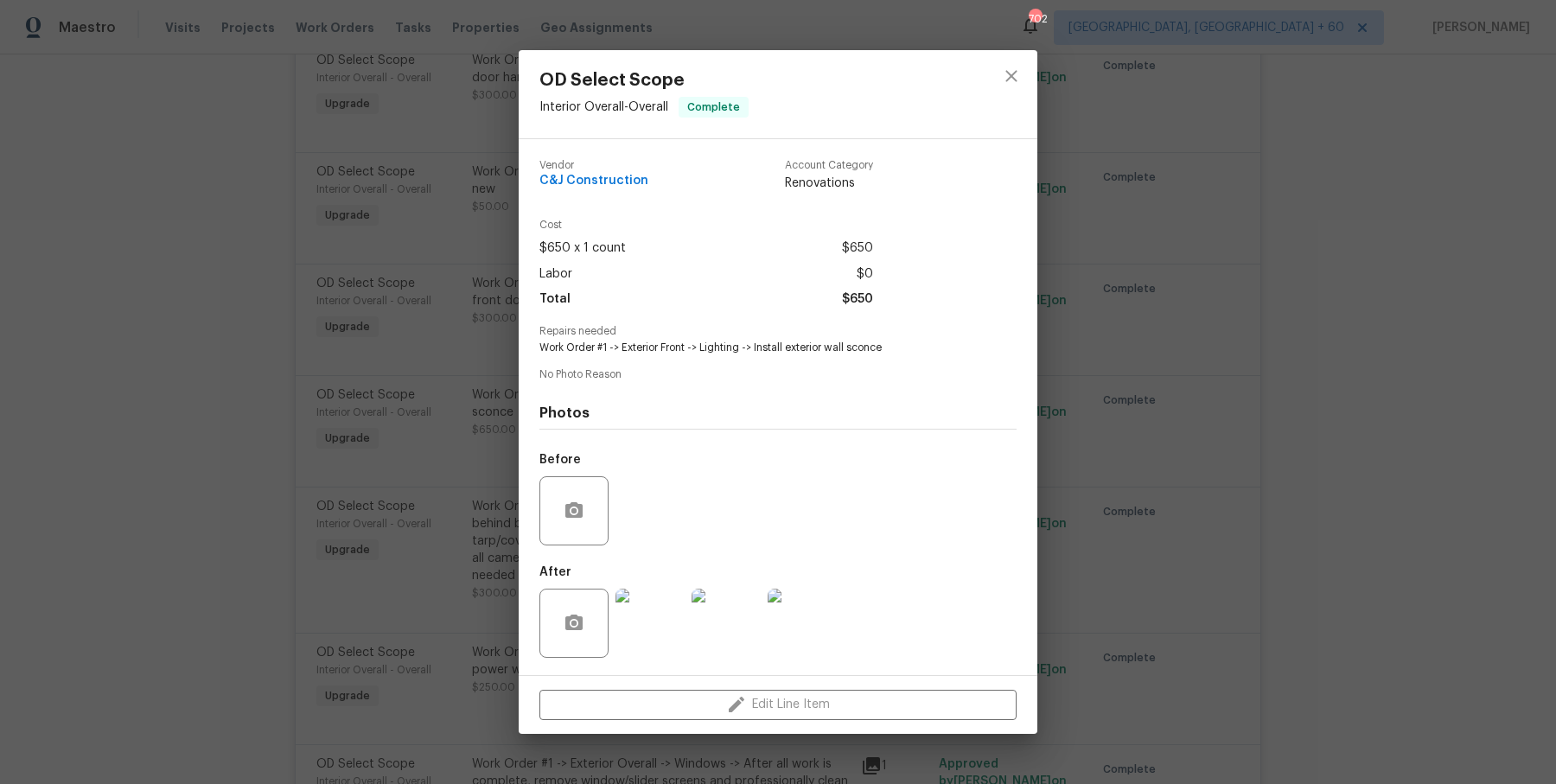
click at [1166, 319] on div "OD Select Scope Interior Overall - Overall Complete Vendor C&J Construction Acc…" at bounding box center [778, 392] width 1556 height 784
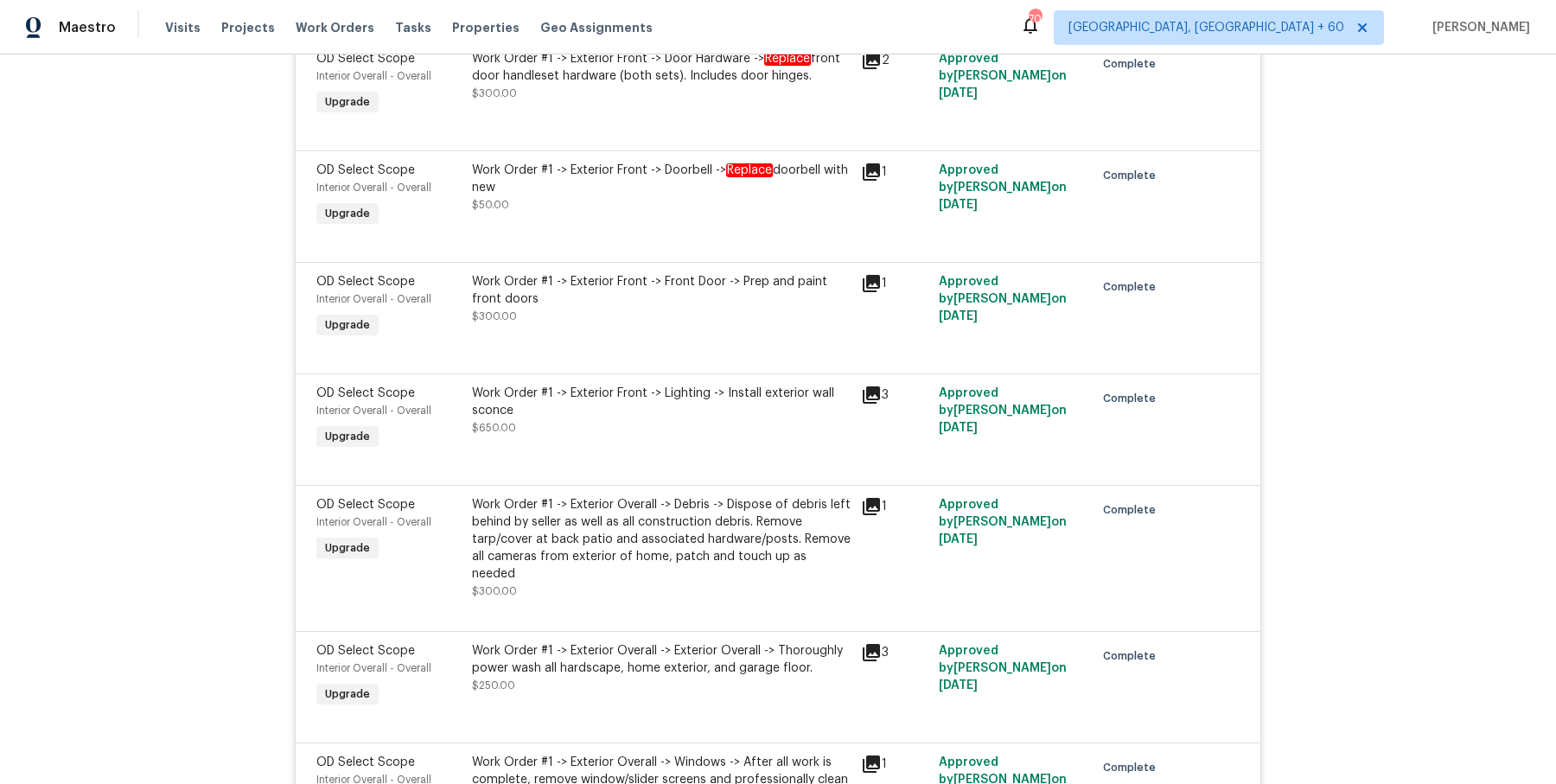
scroll to position [2740, 0]
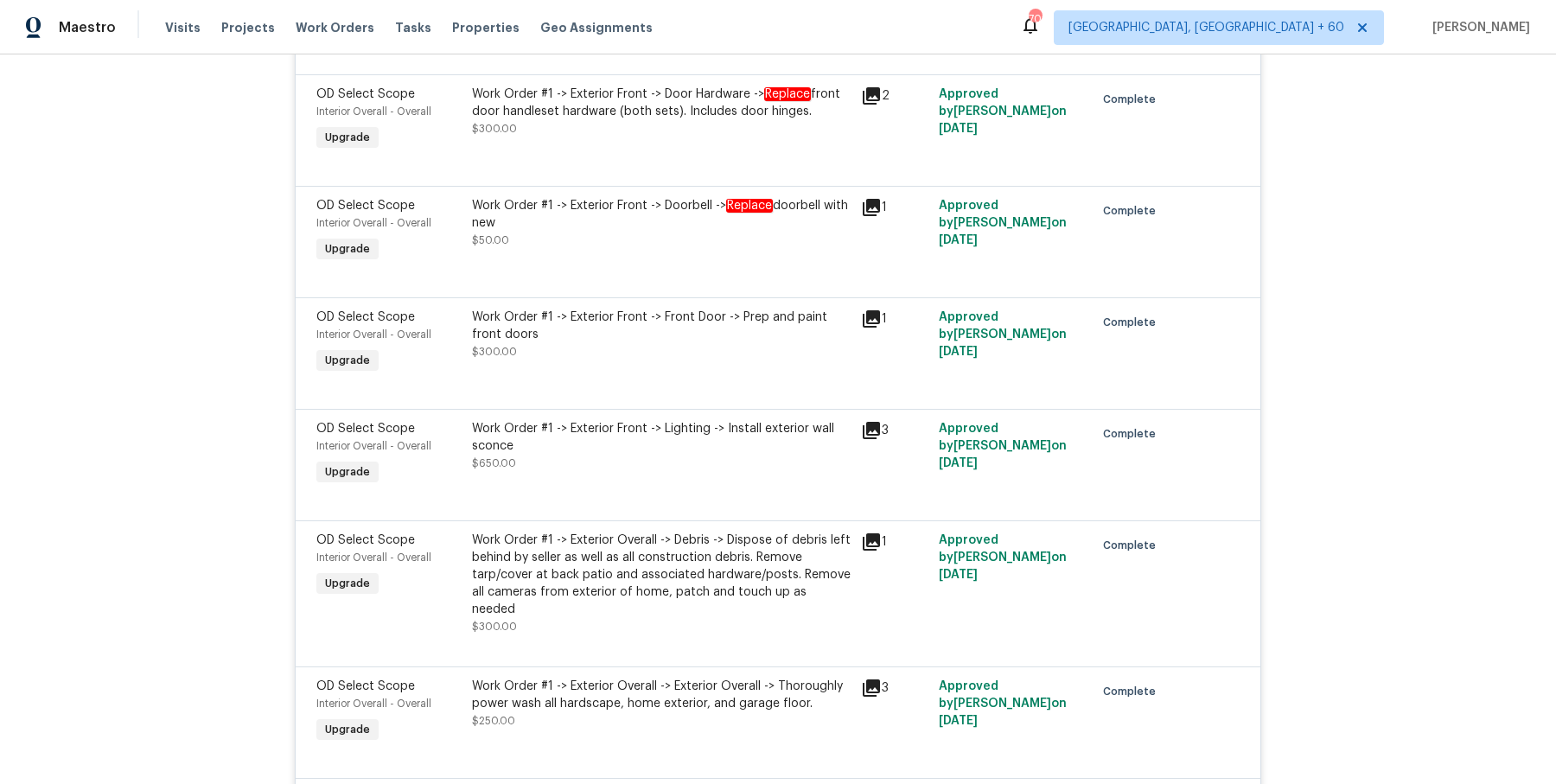
click at [751, 409] on div "OD Select Scope Interior Overall - Overall Upgrade Work Order #1 -> Exterior Fr…" at bounding box center [778, 464] width 965 height 111
click at [772, 432] on div "Work Order #1 -> Exterior Front -> Lighting -> Install exterior wall sconce" at bounding box center [660, 437] width 378 height 35
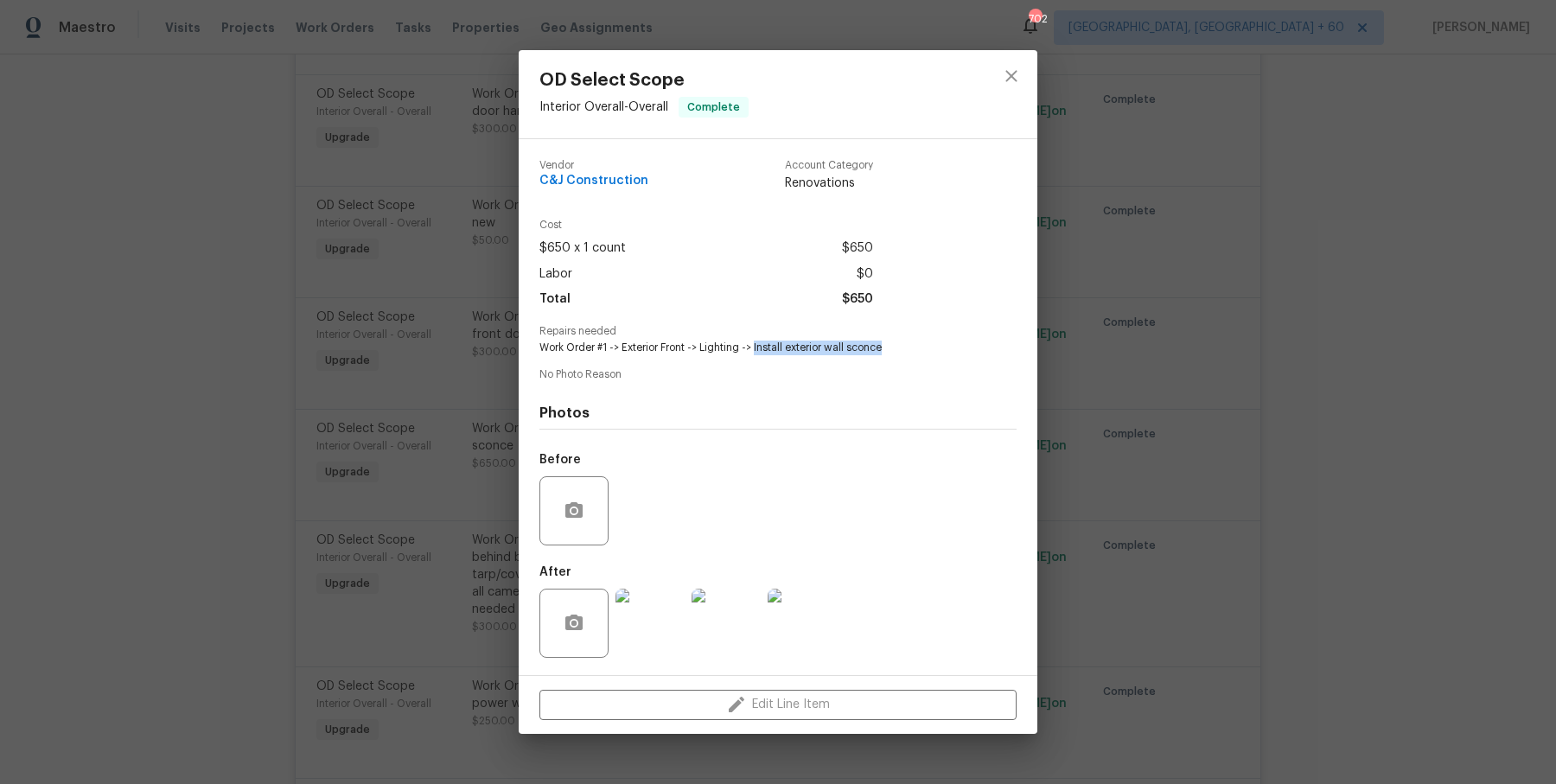
drag, startPoint x: 756, startPoint y: 344, endPoint x: 899, endPoint y: 344, distance: 143.0
click at [899, 344] on span "Work Order #1 -> Exterior Front -> Lighting -> Install exterior wall sconce" at bounding box center [754, 347] width 430 height 15
copy span "Install exterior wall sconce"
click at [365, 297] on div "OD Select Scope Interior Overall - Overall Complete Vendor C&J Construction Acc…" at bounding box center [778, 392] width 1556 height 784
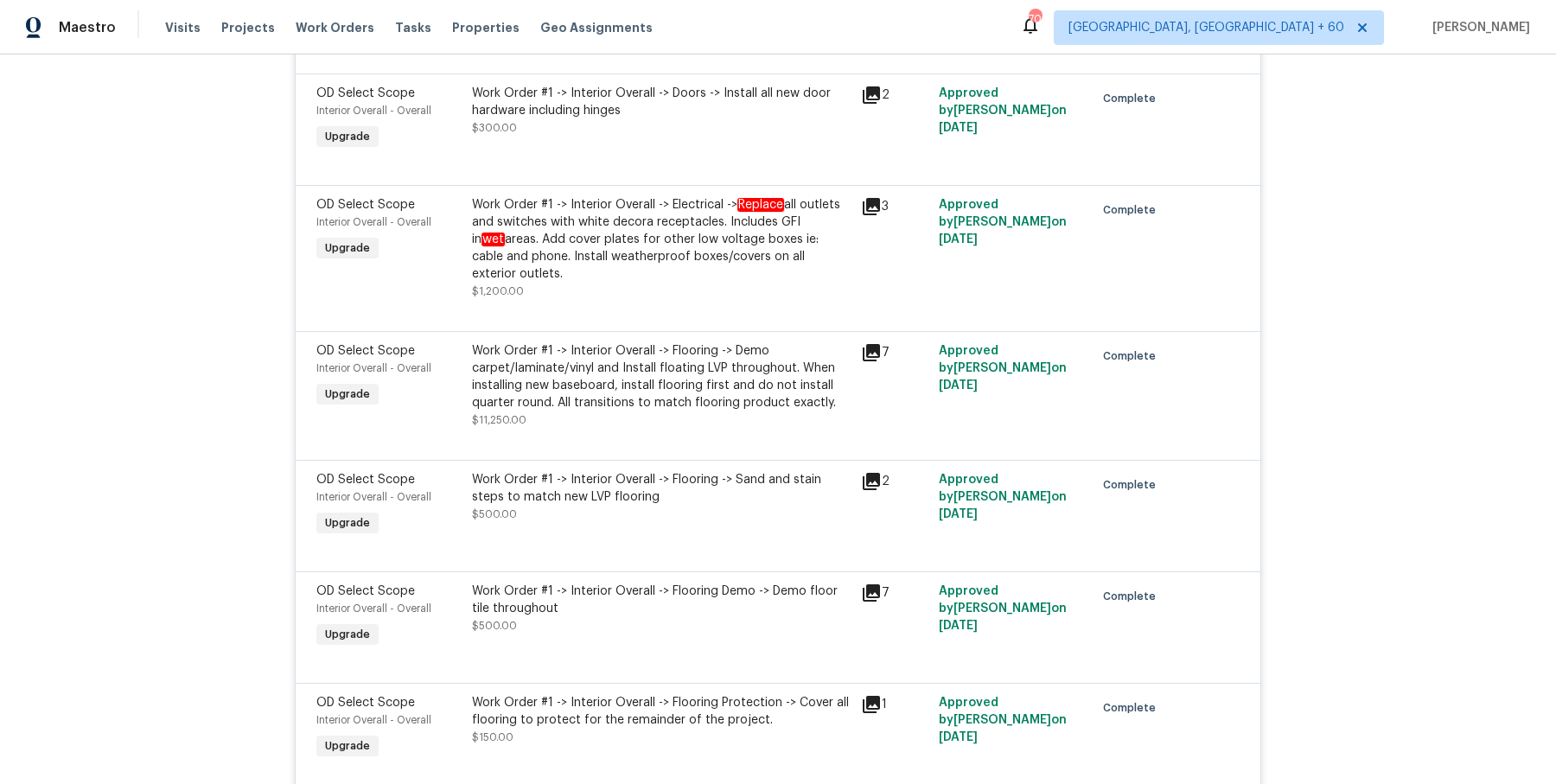
scroll to position [3718, 0]
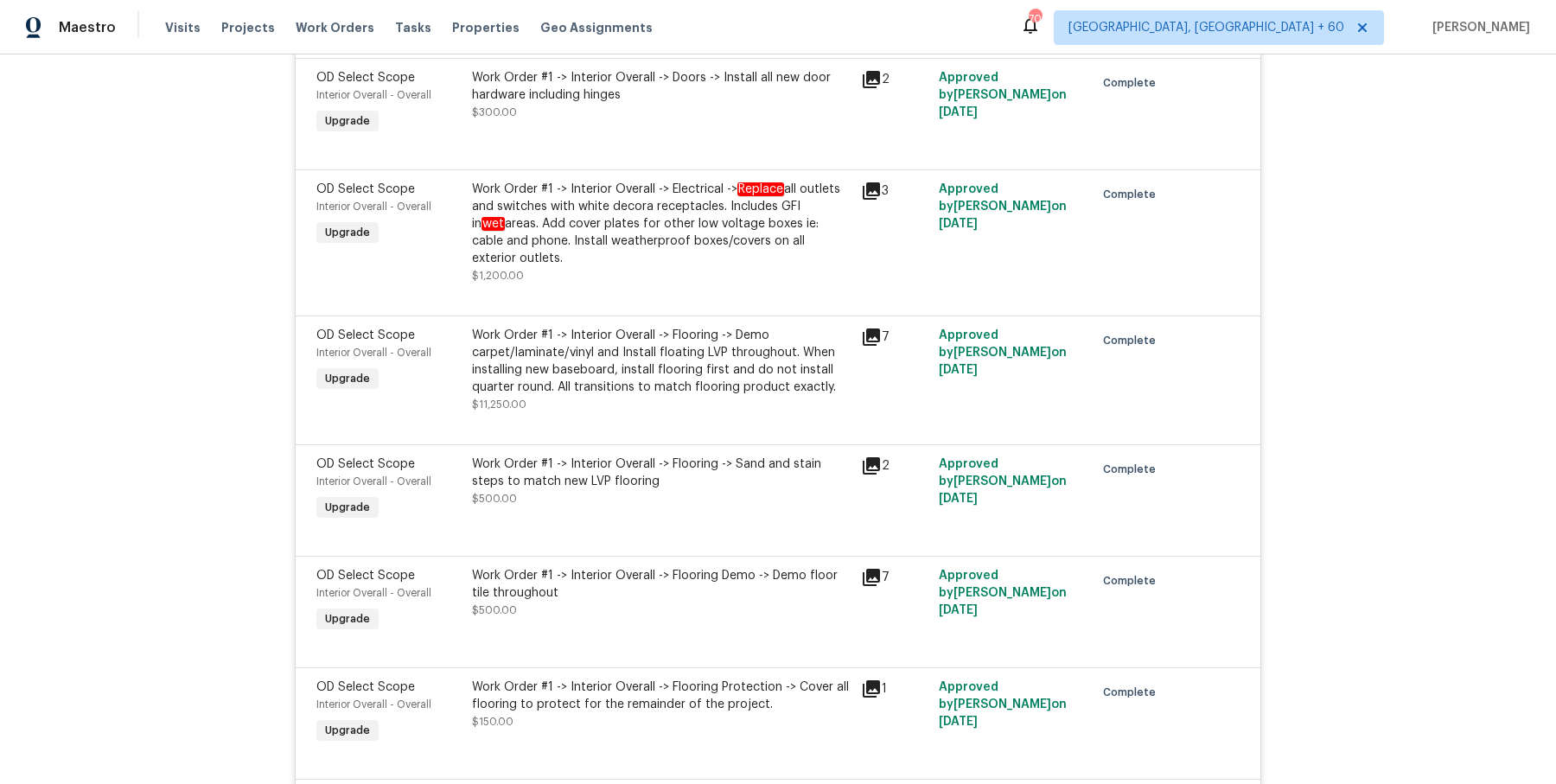
click at [560, 181] on div "Work Order #1 -> Interior Overall -> Electrical -> Replace all outlets and swit…" at bounding box center [660, 223] width 378 height 86
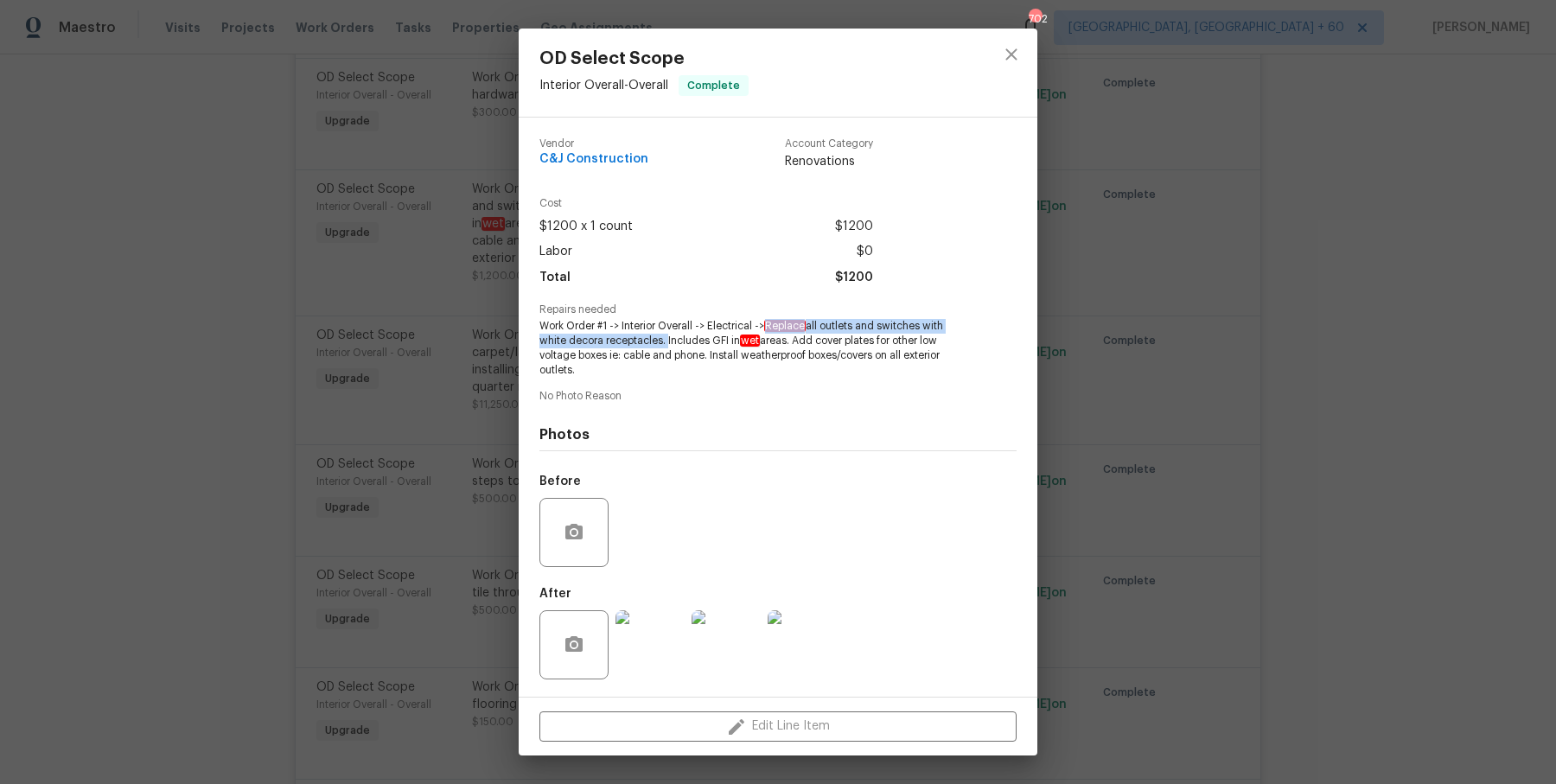
drag, startPoint x: 770, startPoint y: 322, endPoint x: 664, endPoint y: 342, distance: 107.9
click at [664, 342] on span "Work Order #1 -> Interior Overall -> Electrical -> Replace all outlets and swit…" at bounding box center [754, 347] width 430 height 58
copy span "Replace all outlets and switches with white decora receptacles."
click at [406, 353] on div "OD Select Scope Interior Overall - Overall Complete Vendor C&J Construction Acc…" at bounding box center [778, 392] width 1556 height 784
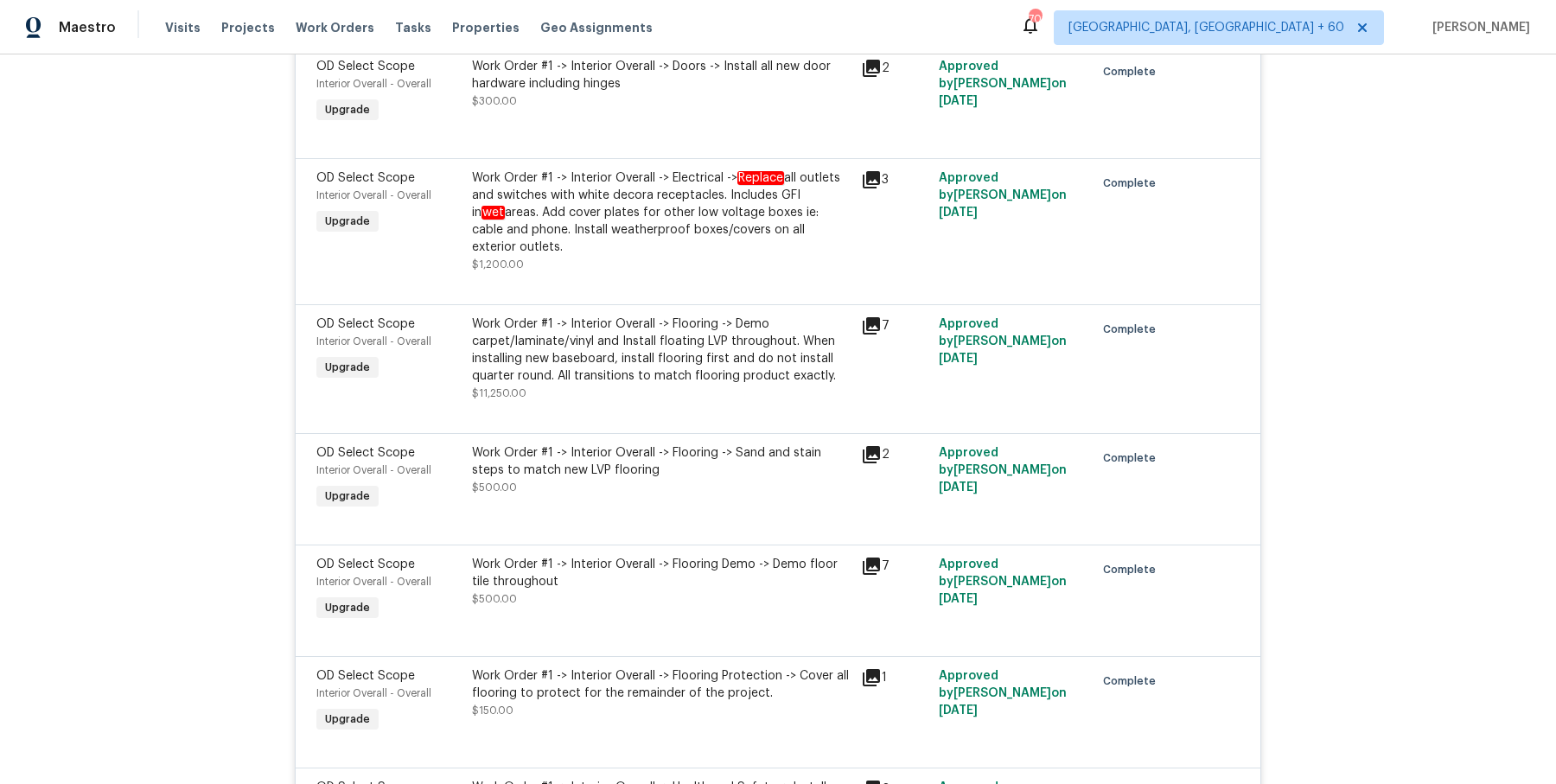
scroll to position [3811, 0]
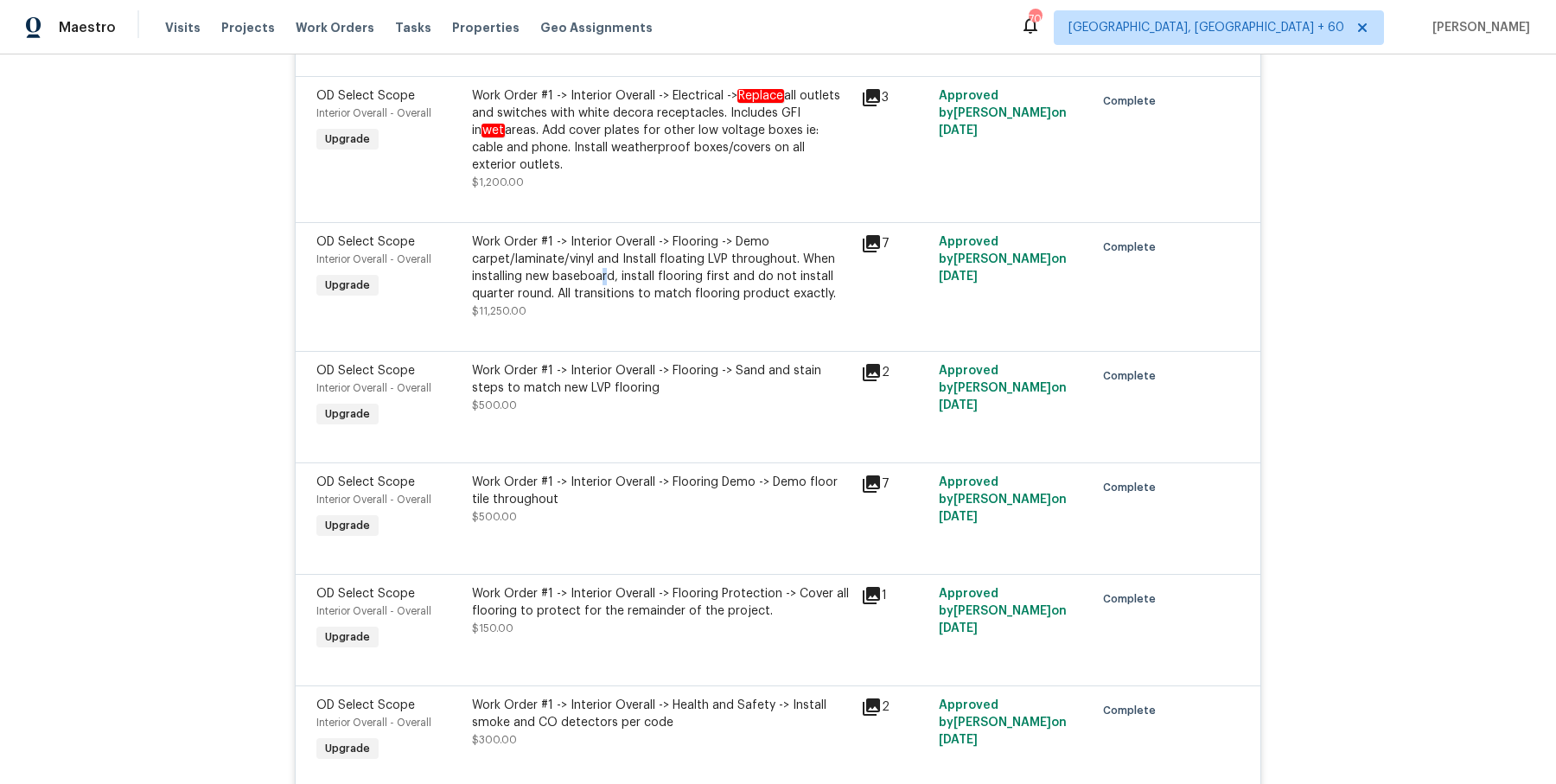
click at [604, 233] on div "Work Order #1 -> Interior Overall -> Flooring -> Demo carpet/laminate/vinyl and…" at bounding box center [660, 268] width 378 height 69
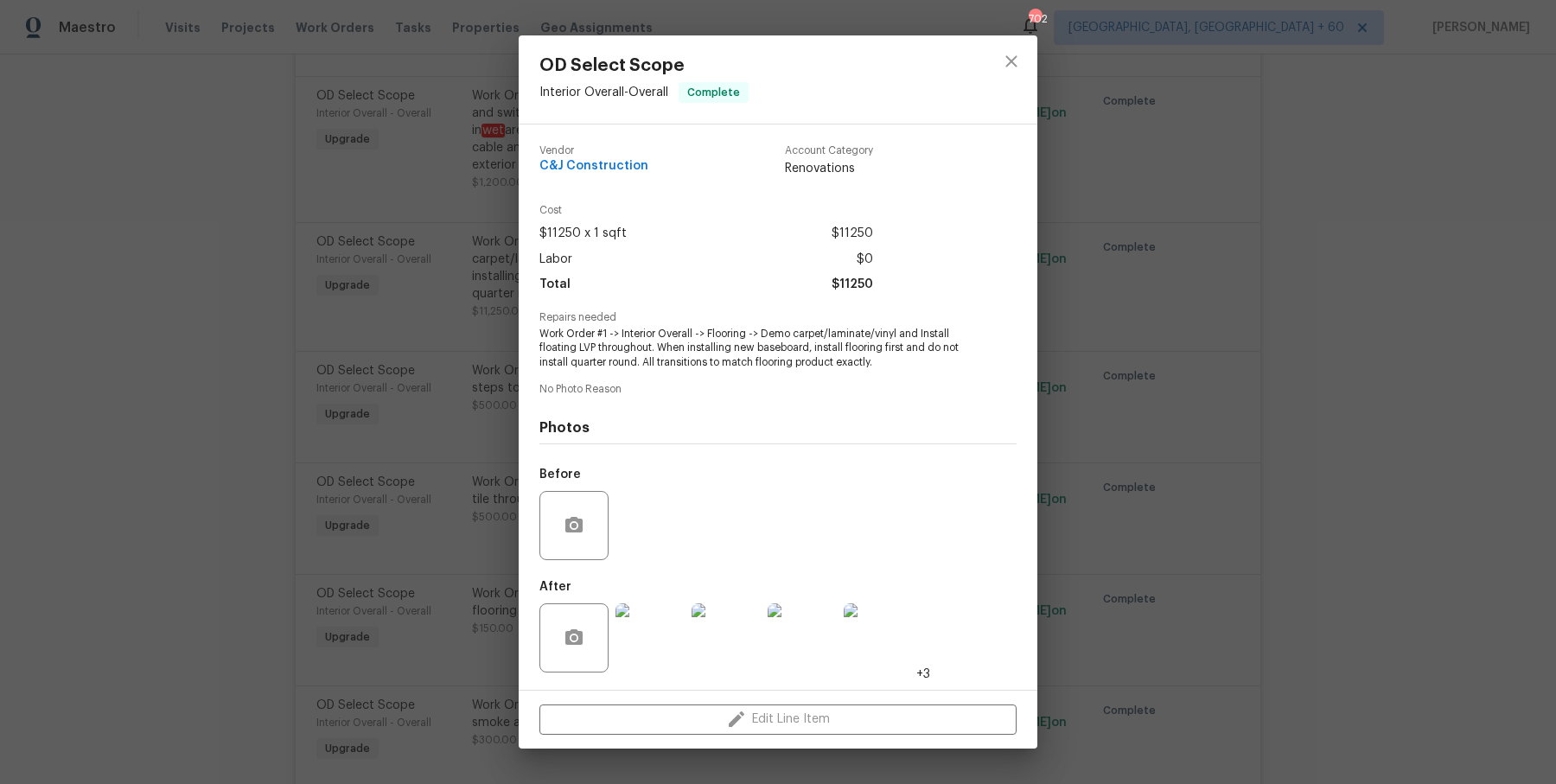
click at [779, 391] on span "No Photo Reason" at bounding box center [778, 389] width 478 height 11
click at [424, 374] on div "OD Select Scope Interior Overall - Overall Complete Vendor C&J Construction Acc…" at bounding box center [778, 392] width 1556 height 784
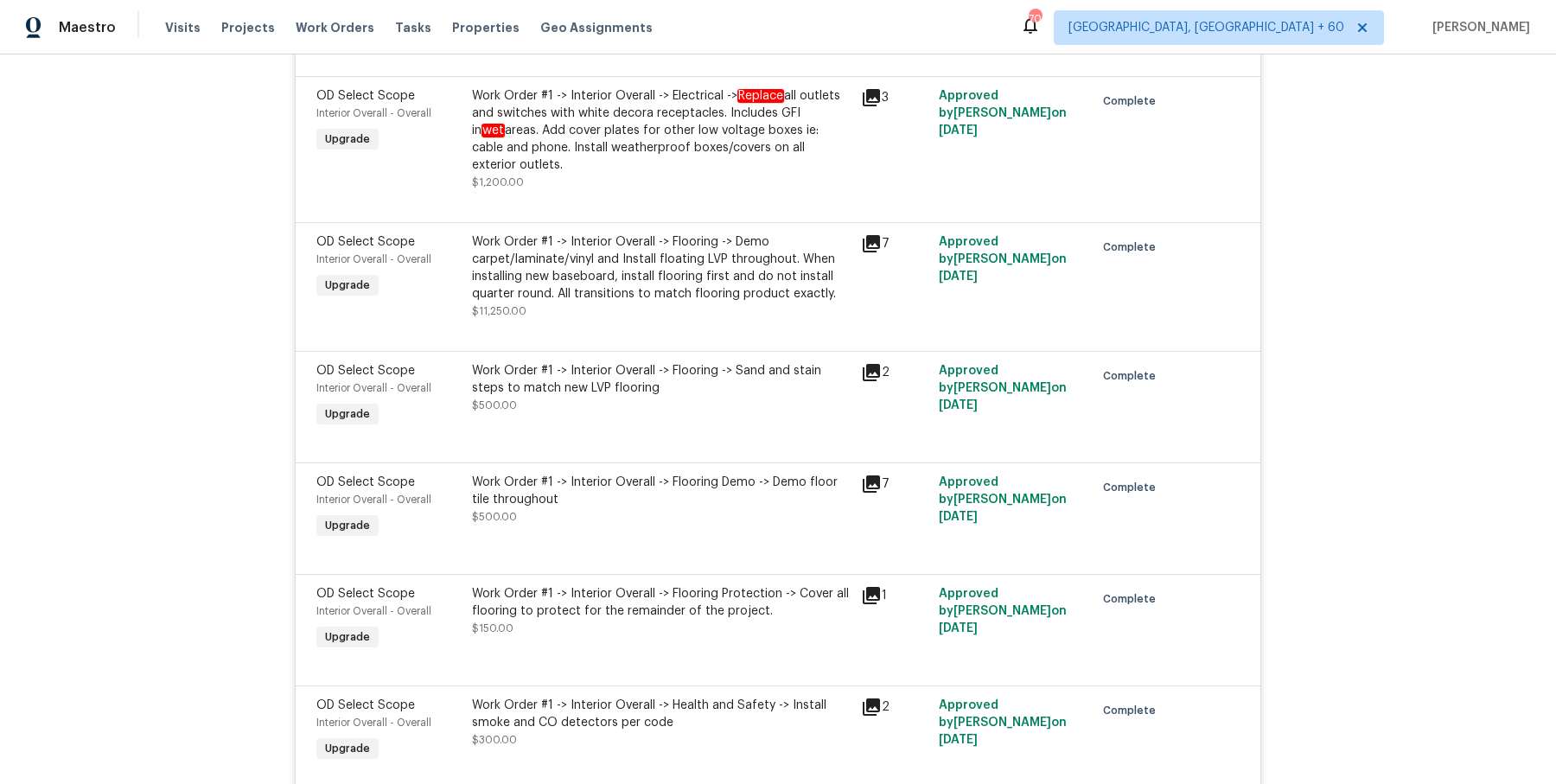
click at [618, 233] on div "Work Order #1 -> Interior Overall -> Flooring -> Demo carpet/laminate/vinyl and…" at bounding box center [660, 268] width 378 height 69
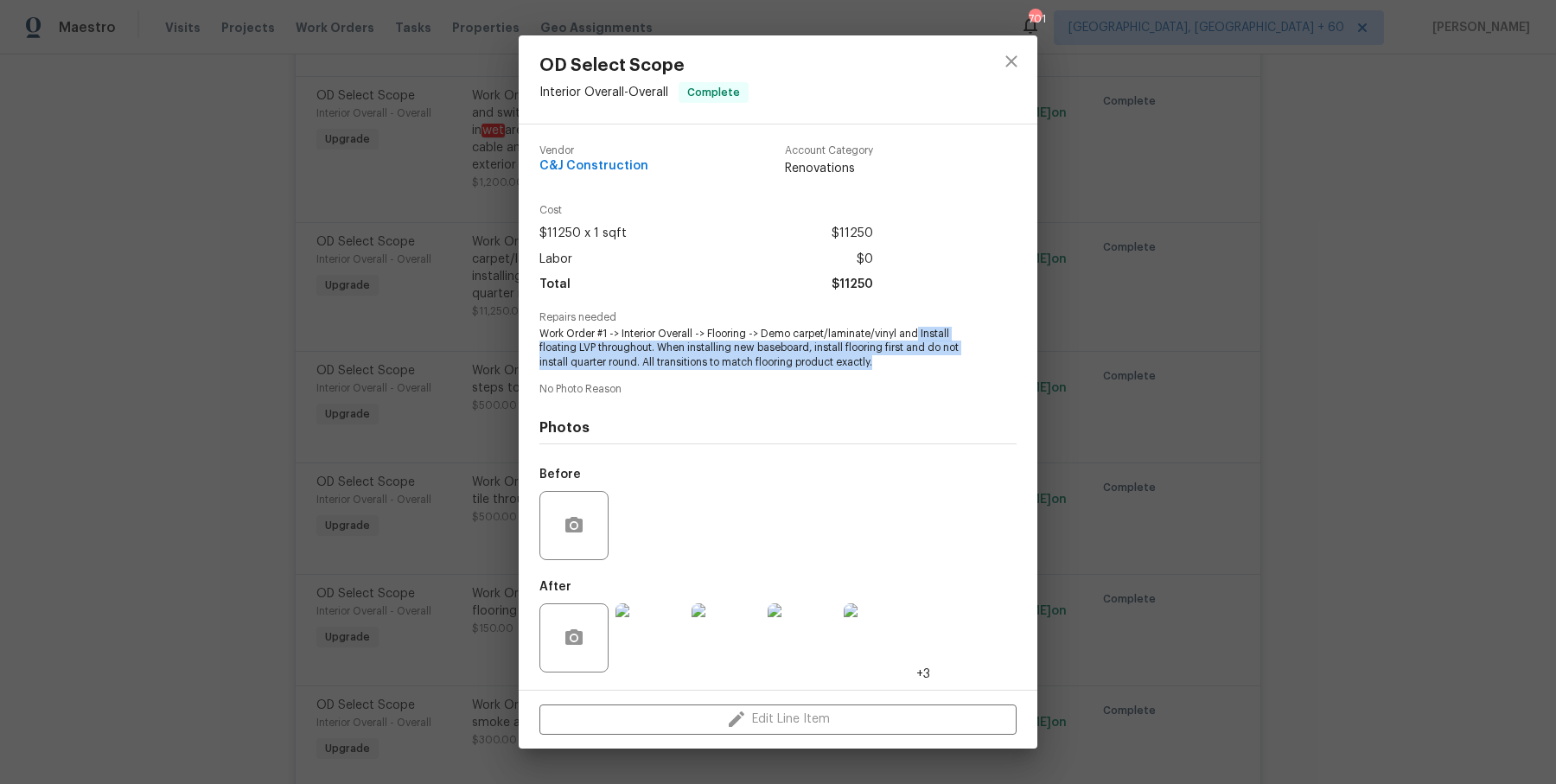
drag, startPoint x: 919, startPoint y: 337, endPoint x: 919, endPoint y: 370, distance: 33.0
click at [919, 370] on span "Work Order #1 -> Interior Overall -> Flooring -> Demo carpet/laminate/vinyl and…" at bounding box center [754, 348] width 430 height 44
copy span "Install floating LVP throughout. When installing new baseboard, install floorin…"
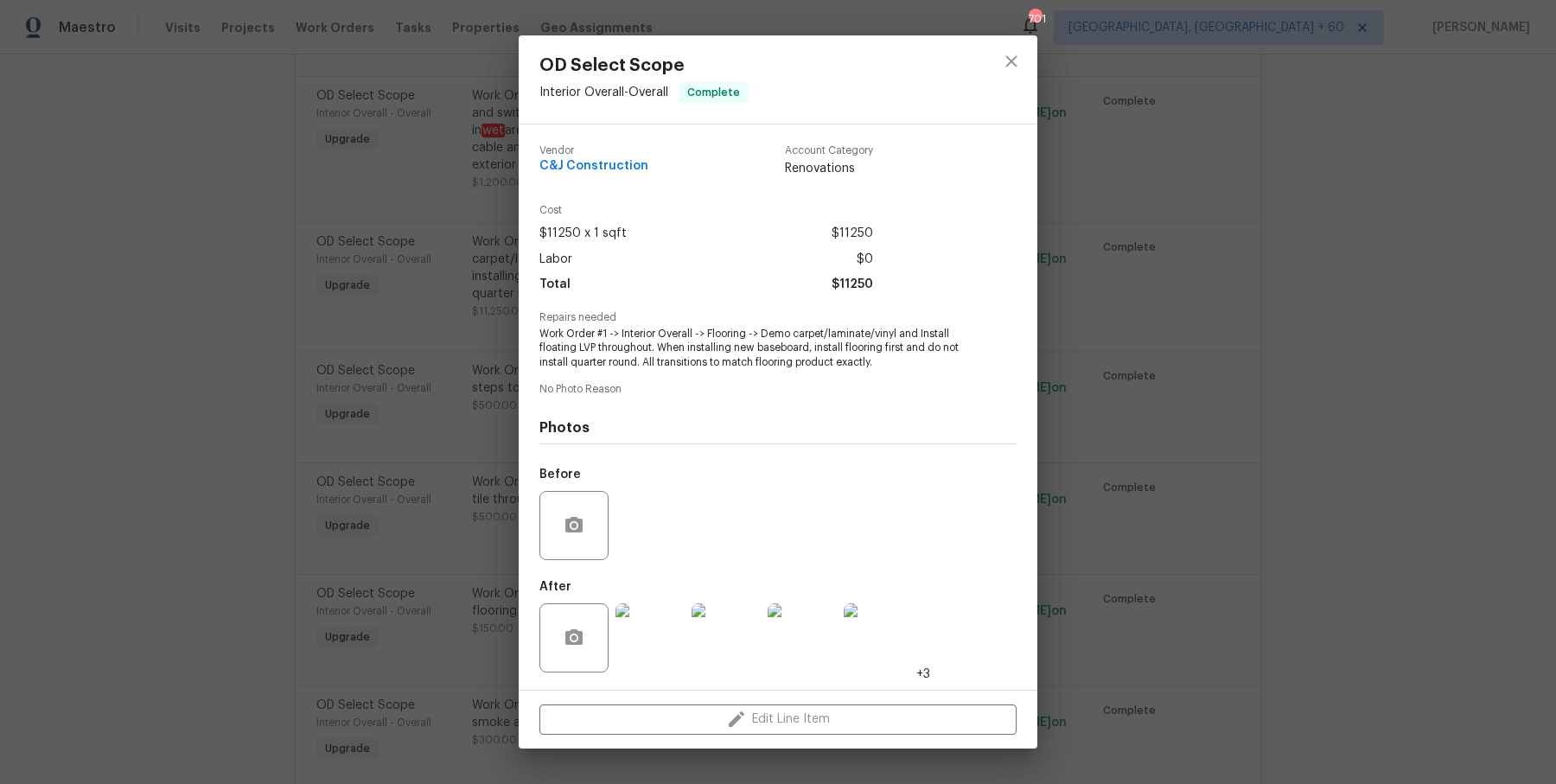
click at [451, 409] on div "OD Select Scope Interior Overall - Overall Complete Vendor C&J Construction Acc…" at bounding box center [778, 392] width 1556 height 784
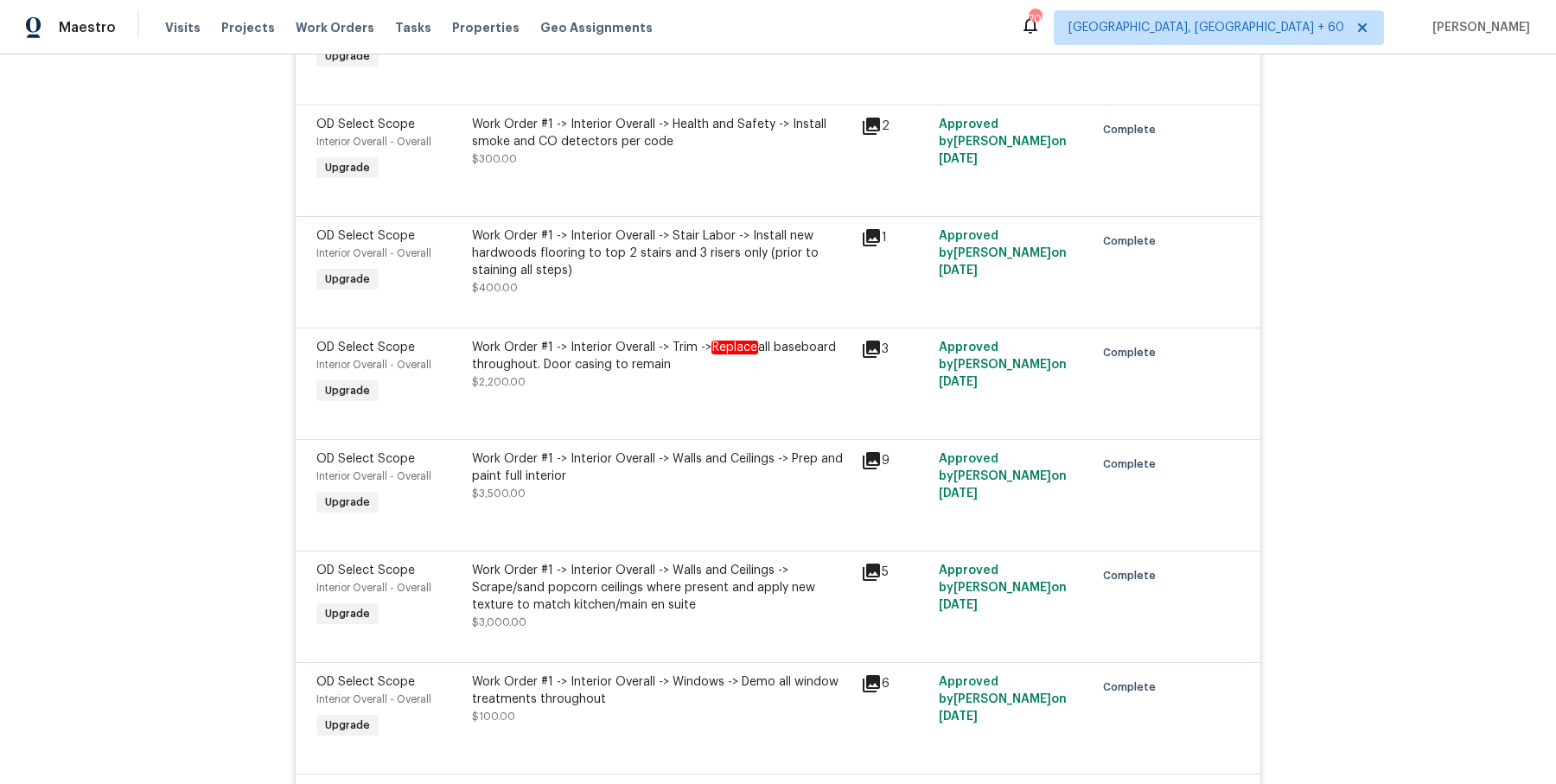
scroll to position [4395, 0]
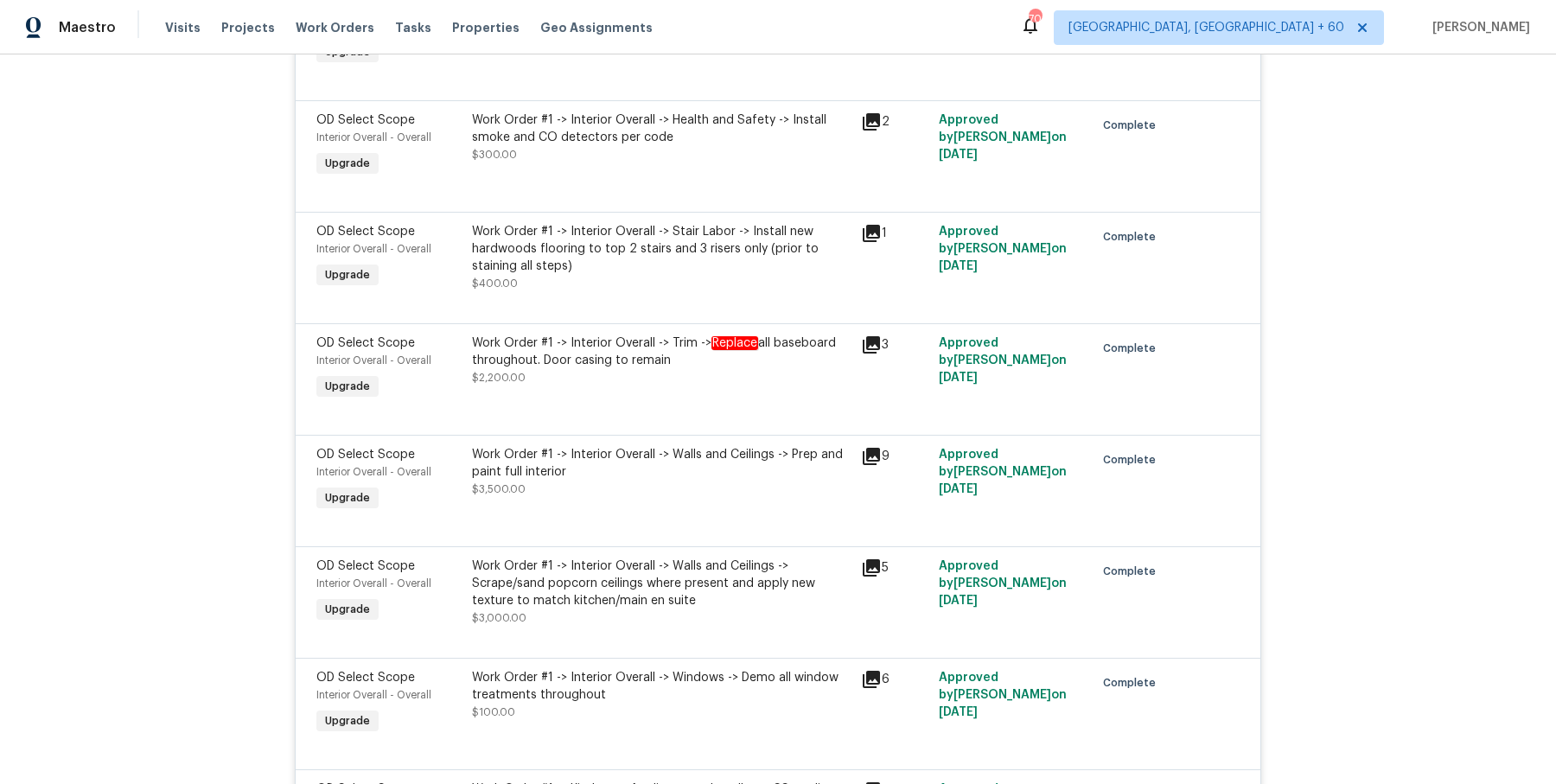
click at [623, 334] on div "Work Order #1 -> Interior Overall -> Trim -> Replace all baseboard throughout. …" at bounding box center [660, 360] width 378 height 52
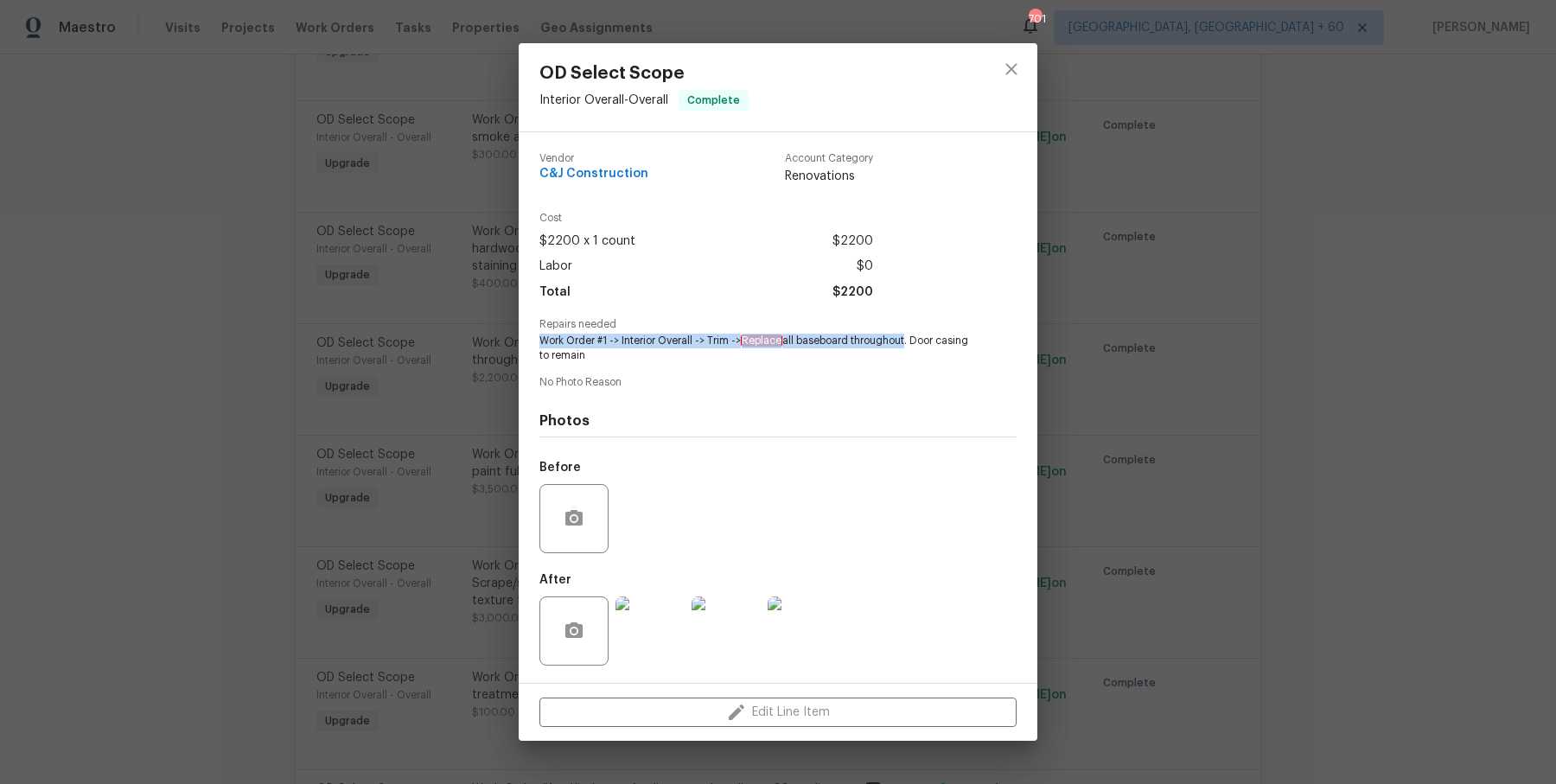
drag, startPoint x: 743, startPoint y: 333, endPoint x: 905, endPoint y: 334, distance: 162.0
click at [905, 334] on span "Work Order #1 -> Interior Overall -> Trim -> Replace all baseboard throughout. …" at bounding box center [754, 348] width 430 height 30
click at [753, 352] on span "Work Order #1 -> Interior Overall -> Trim -> Replace all baseboard throughout. …" at bounding box center [754, 348] width 430 height 30
drag, startPoint x: 745, startPoint y: 341, endPoint x: 910, endPoint y: 342, distance: 165.0
click at [910, 342] on span "Work Order #1 -> Interior Overall -> Trim -> Replace all baseboard throughout. …" at bounding box center [754, 348] width 430 height 30
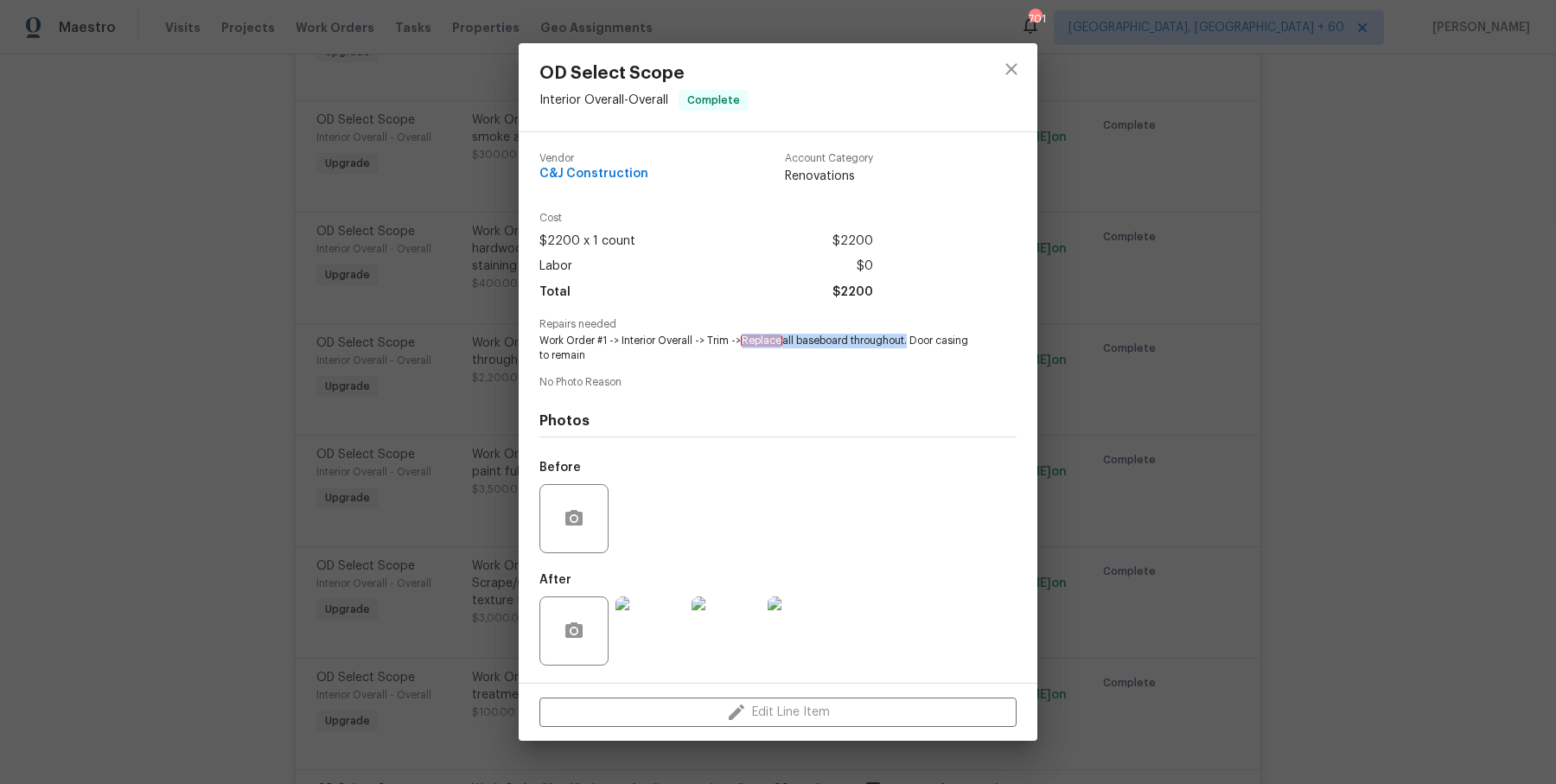
copy span "Replace all baseboard throughout"
click at [414, 262] on div "OD Select Scope Interior Overall - Overall Complete Vendor C&J Construction Acc…" at bounding box center [778, 392] width 1556 height 784
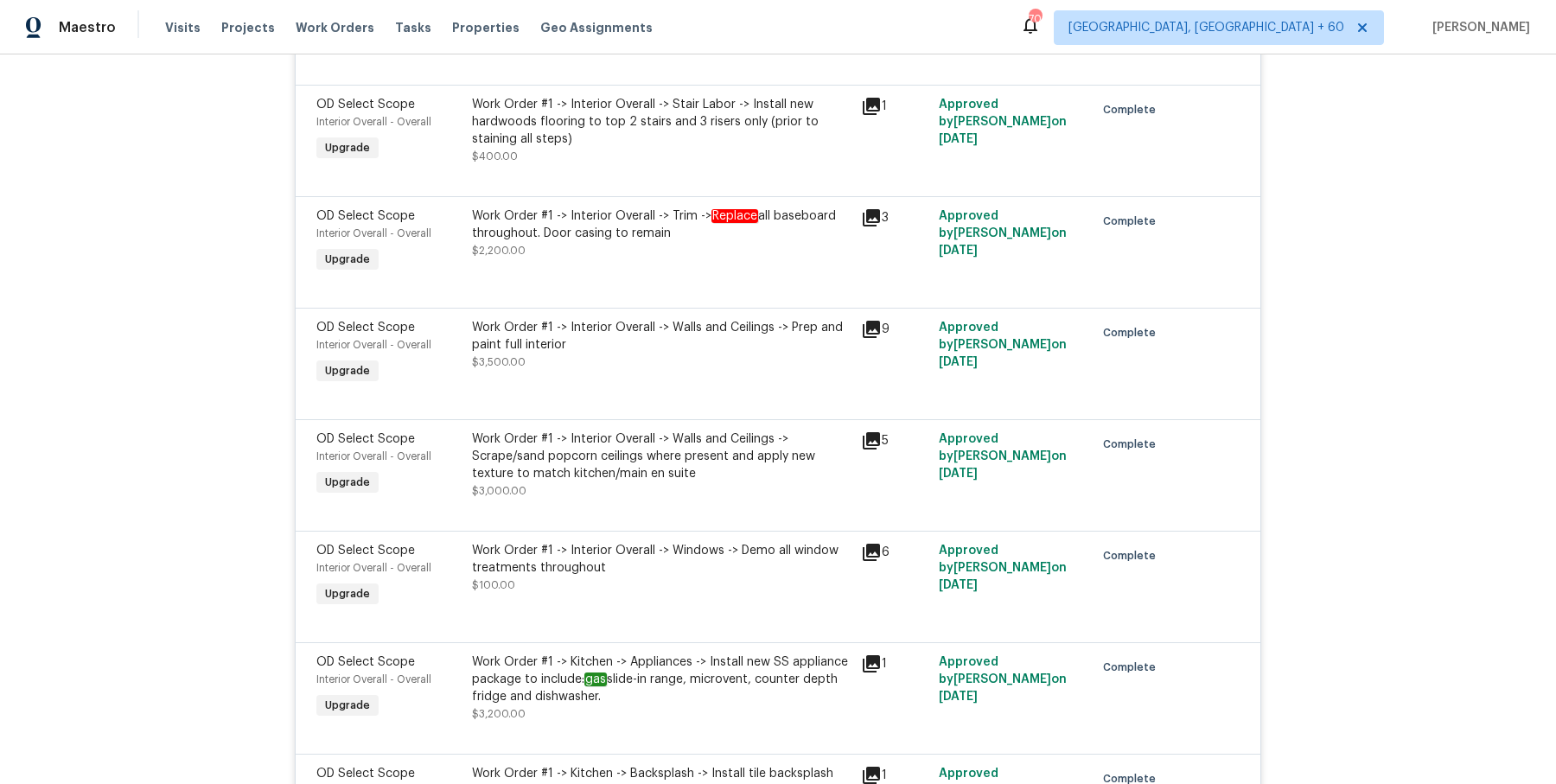
scroll to position [4542, 0]
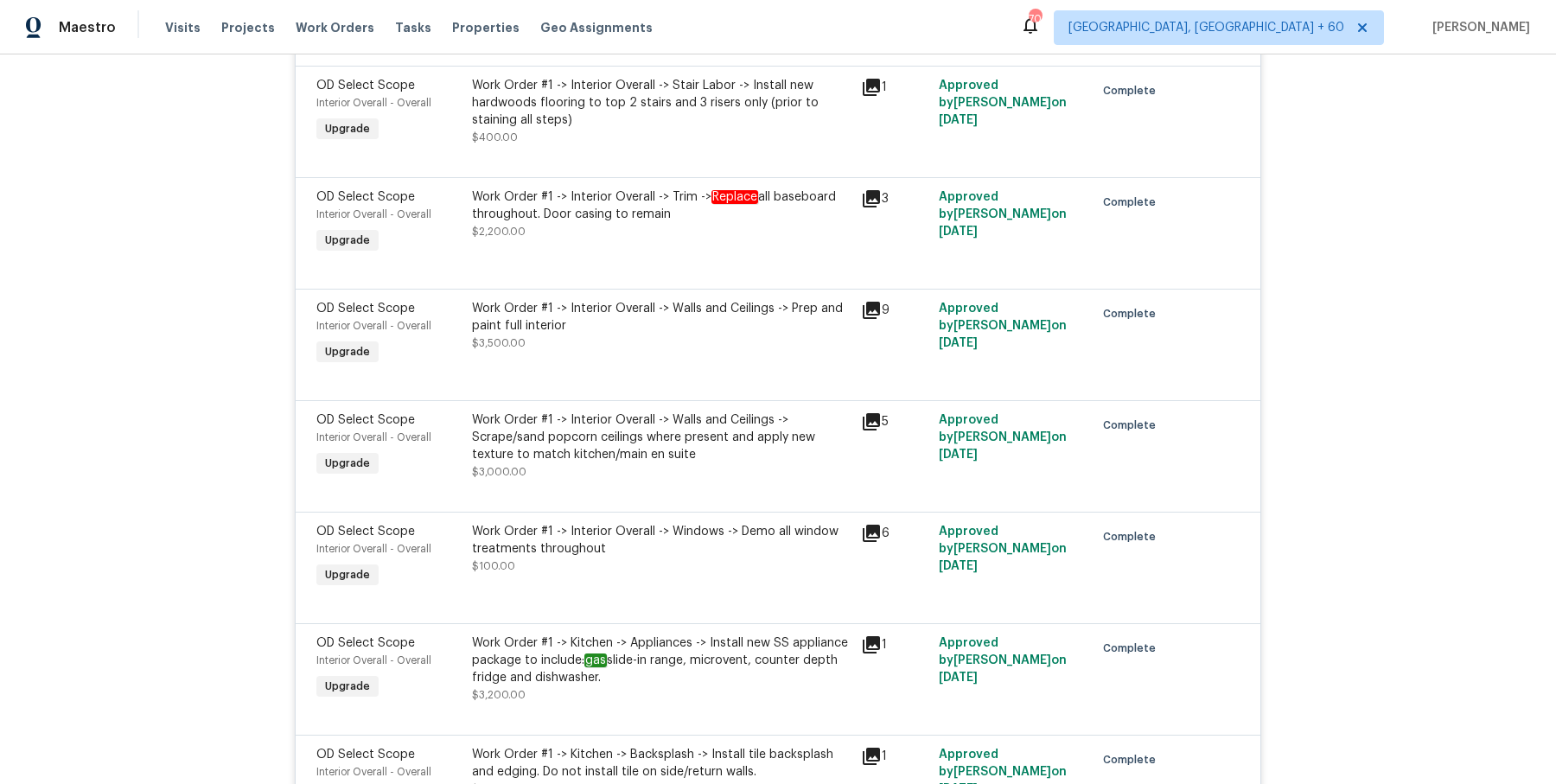
click at [527, 295] on div "Work Order #1 -> Interior Overall -> Walls and Ceilings -> Prep and paint full …" at bounding box center [661, 334] width 389 height 79
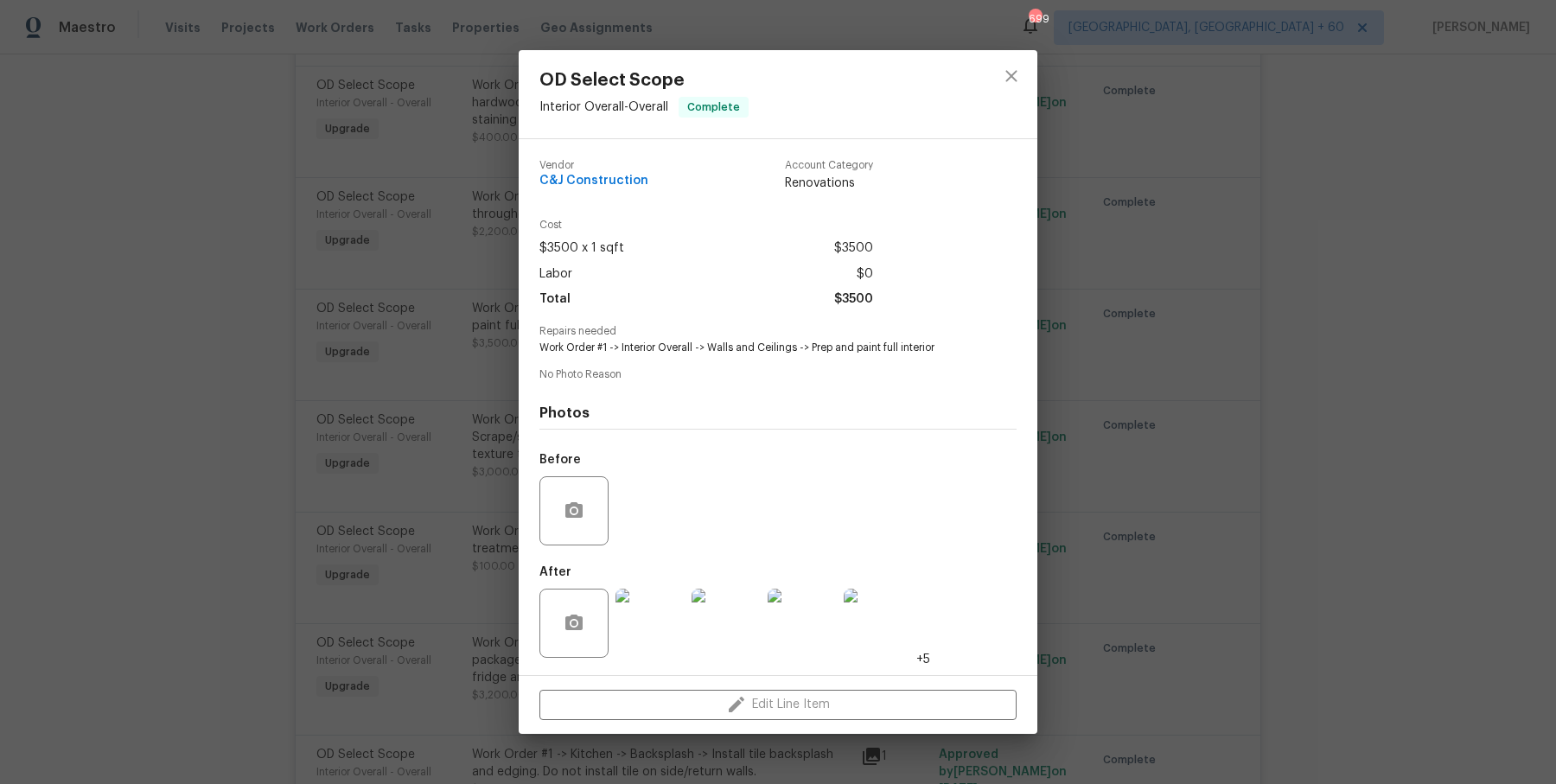
click at [880, 358] on div "Vendor C&J Construction Account Category Renovations Cost $3500 x 1 sqft $3500 …" at bounding box center [778, 407] width 478 height 522
click at [1302, 357] on div "OD Select Scope Interior Overall - Overall Complete Vendor C&J Construction Acc…" at bounding box center [778, 392] width 1556 height 784
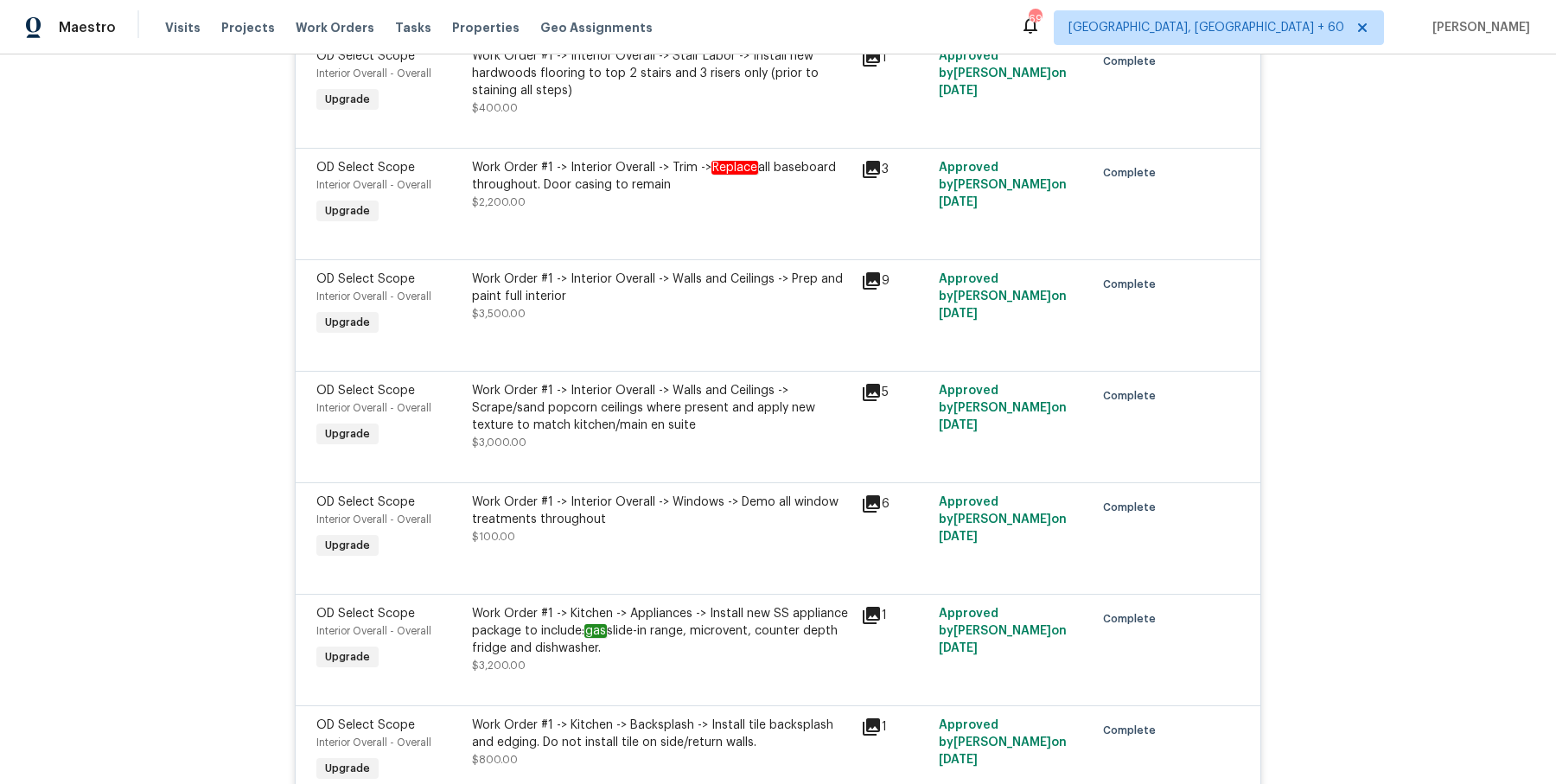
scroll to position [4573, 0]
click at [537, 450] on div at bounding box center [778, 459] width 923 height 21
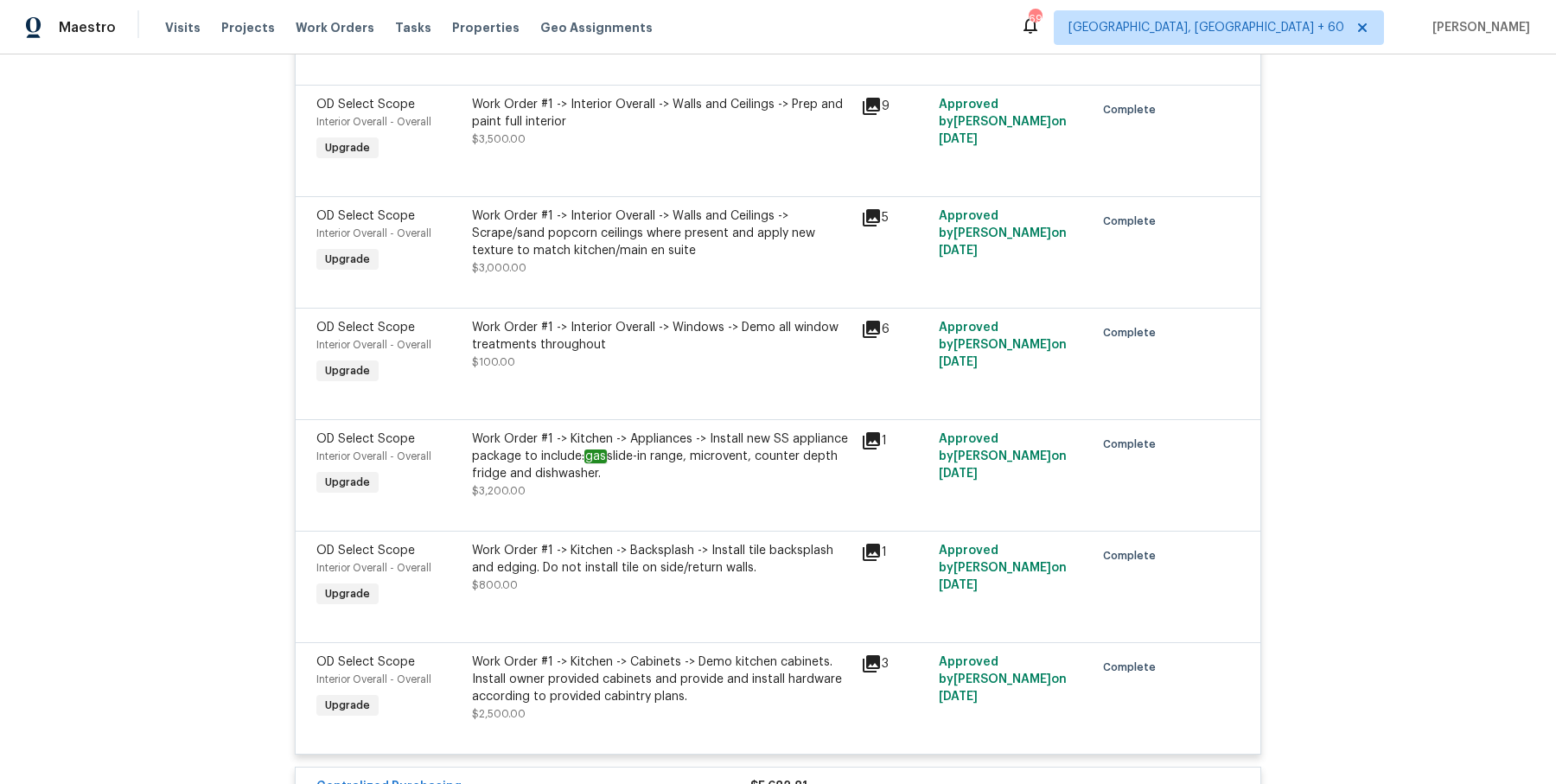
scroll to position [4757, 0]
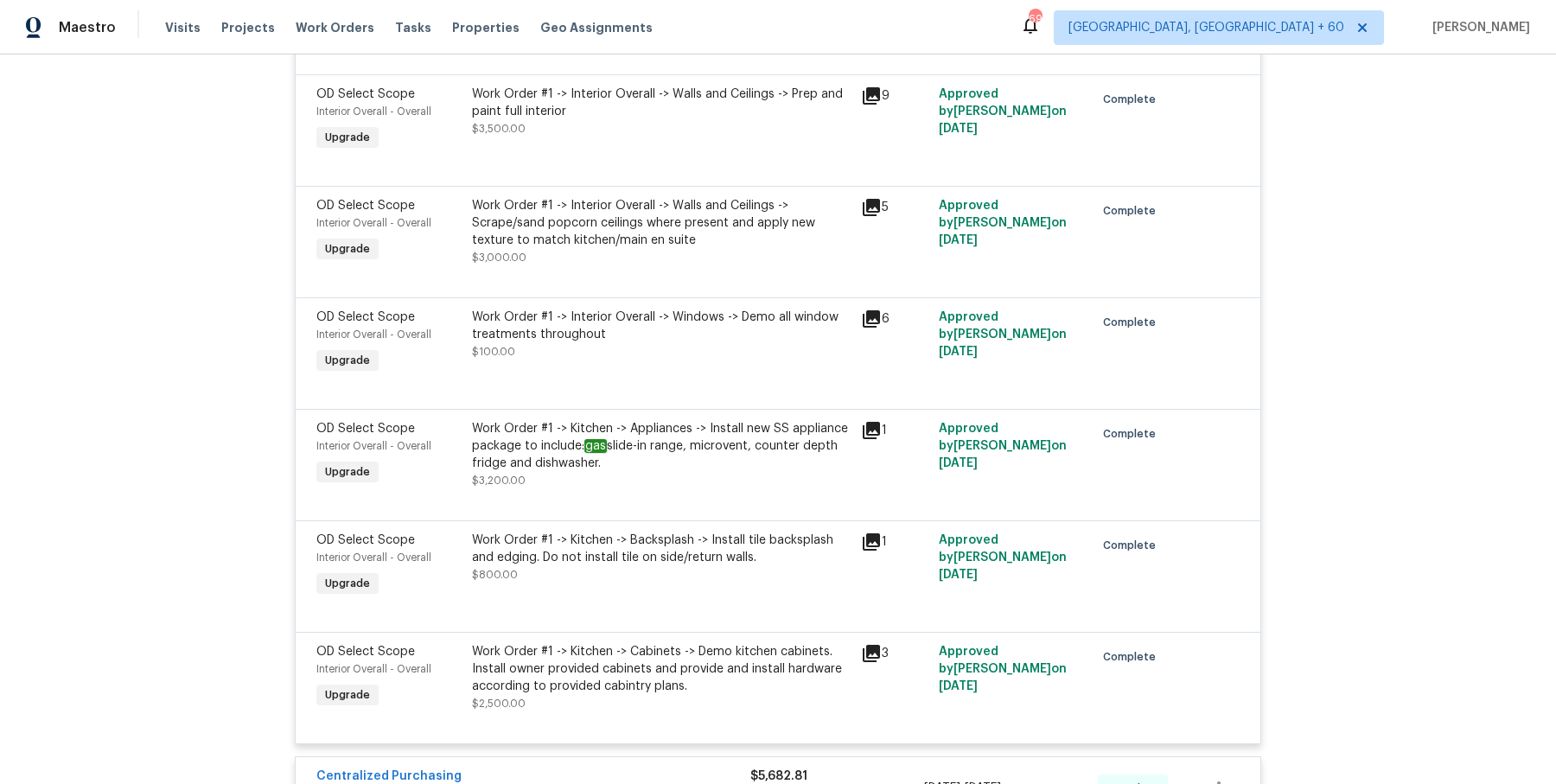
click at [726, 531] on div "Work Order #1 -> Kitchen -> Backsplash -> Install tile backsplash and edging. D…" at bounding box center [660, 548] width 378 height 35
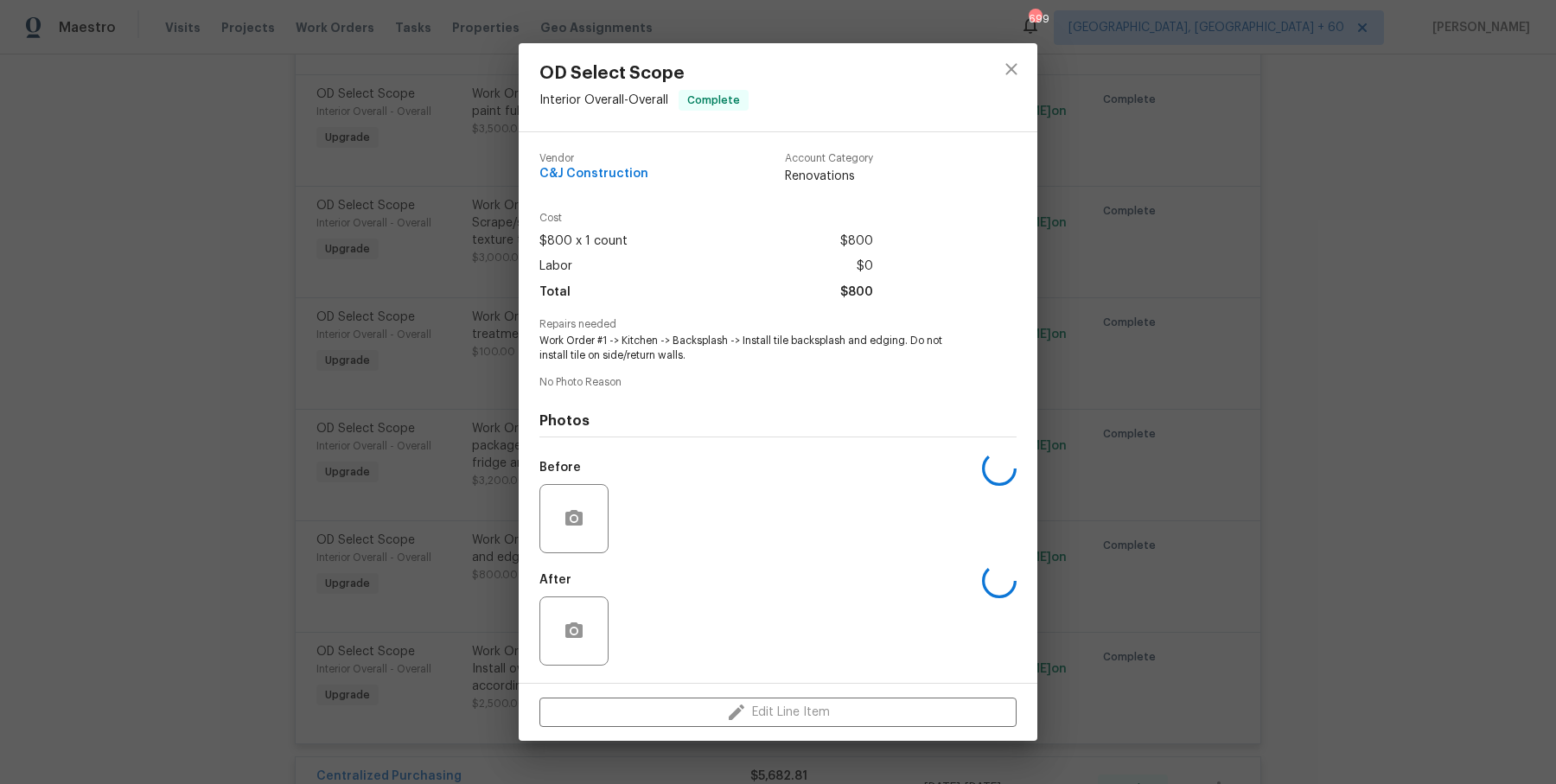
click at [798, 325] on span "Repairs needed" at bounding box center [778, 324] width 478 height 11
click at [745, 343] on span "Work Order #1 -> Kitchen -> Backsplash -> Install tile backsplash and edging. D…" at bounding box center [754, 348] width 430 height 30
drag, startPoint x: 741, startPoint y: 343, endPoint x: 904, endPoint y: 343, distance: 163.0
click at [904, 343] on span "Work Order #1 -> Kitchen -> Backsplash -> Install tile backsplash and edging. D…" at bounding box center [754, 348] width 430 height 30
copy span "Install tile backsplash and edging"
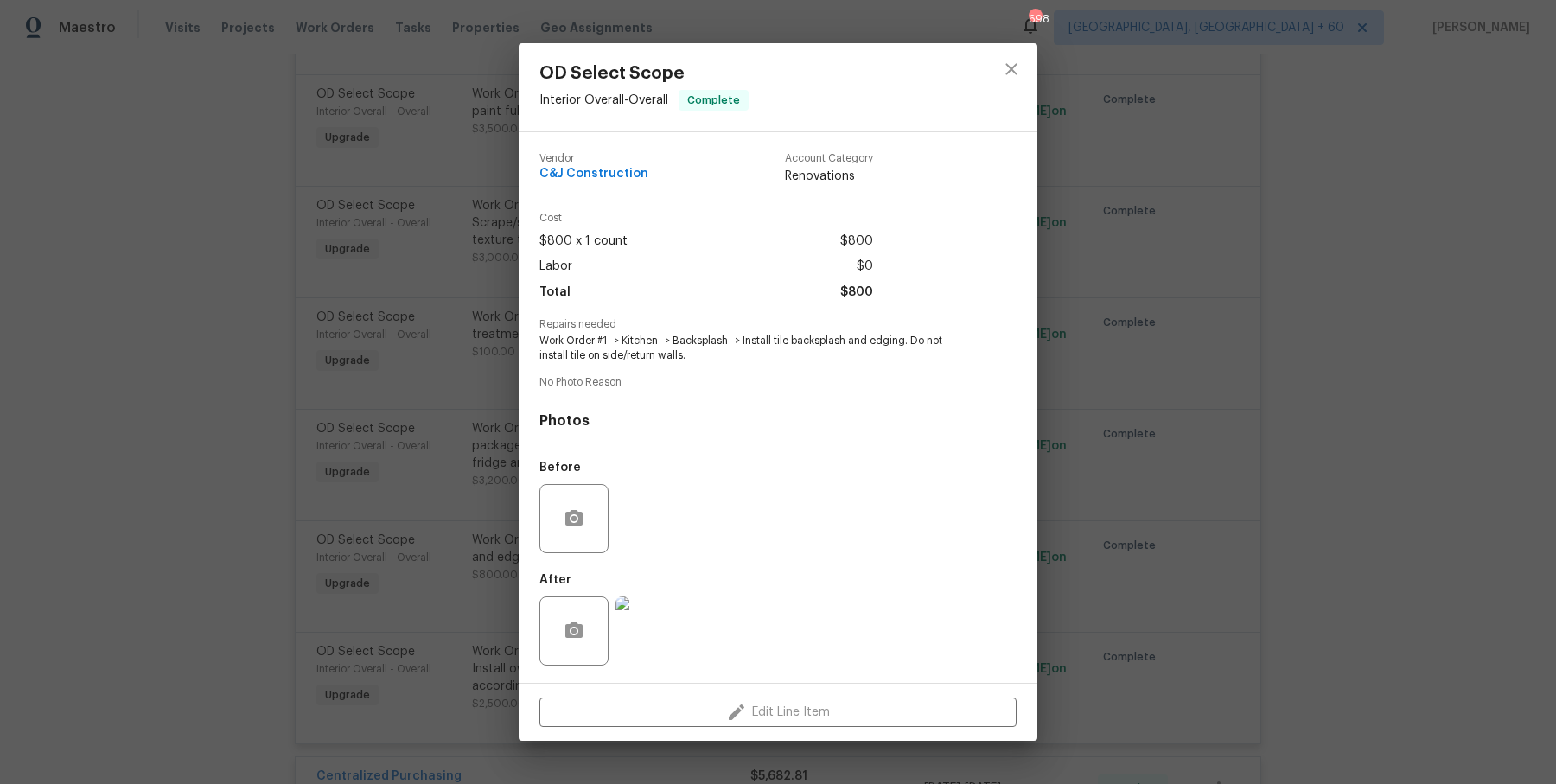
click at [288, 250] on div "OD Select Scope Interior Overall - Overall Complete Vendor C&J Construction Acc…" at bounding box center [778, 392] width 1556 height 784
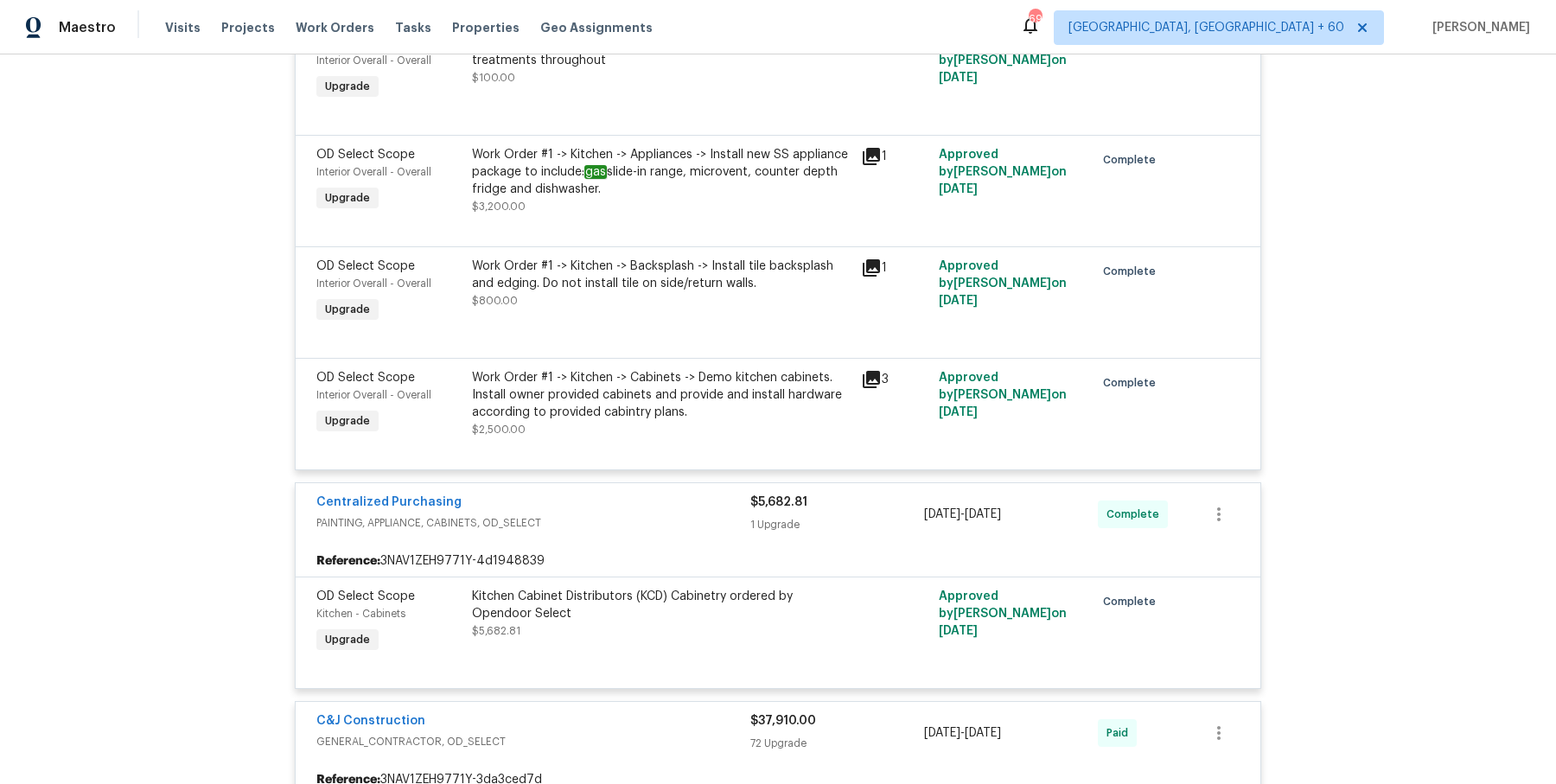
scroll to position [5030, 0]
click at [571, 370] on div "Work Order #1 -> Kitchen -> Cabinets -> Demo kitchen cabinets. Install owner pr…" at bounding box center [660, 396] width 378 height 52
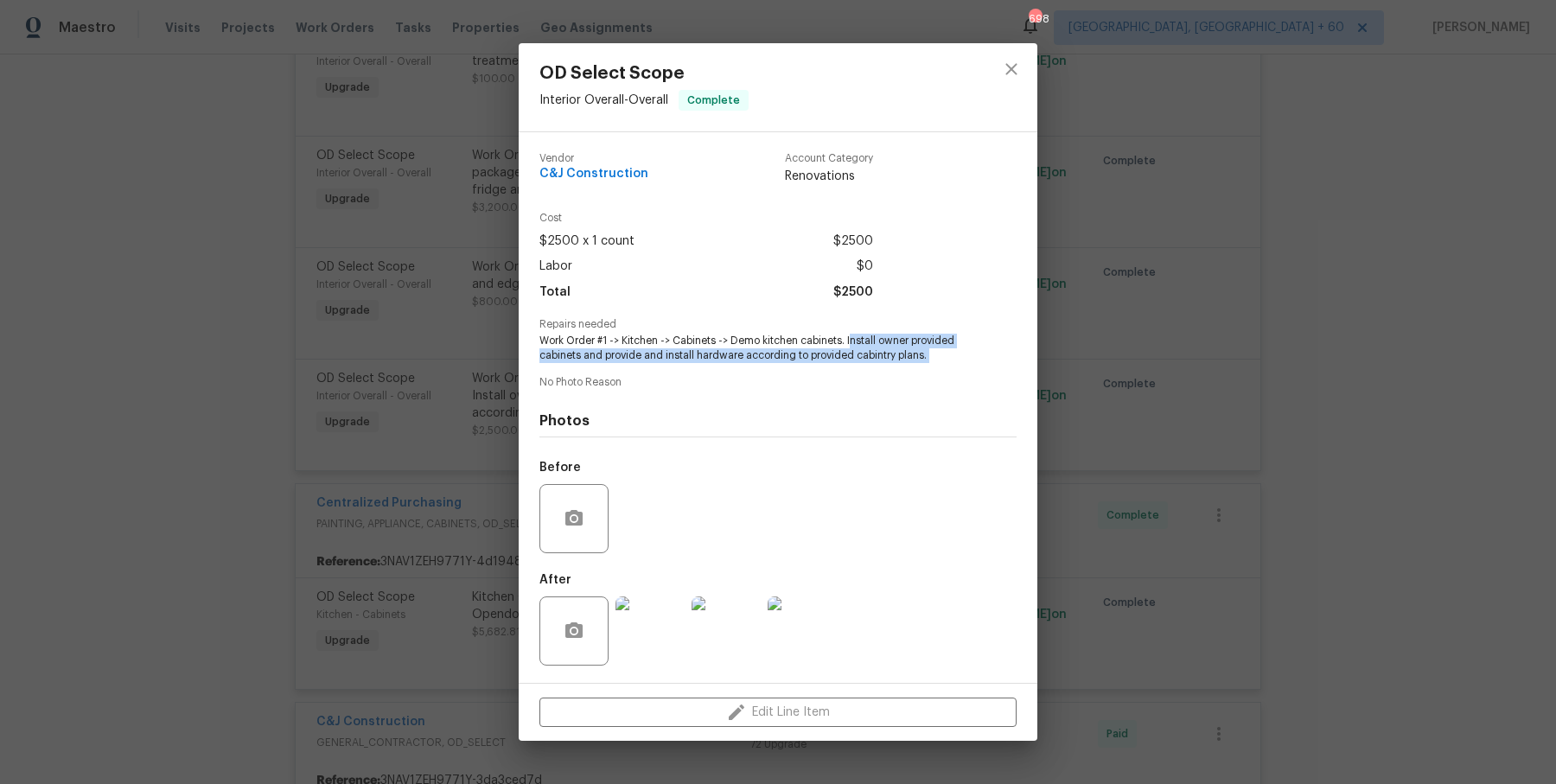
drag, startPoint x: 850, startPoint y: 341, endPoint x: 972, endPoint y: 374, distance: 126.4
click at [972, 374] on div "Vendor C&J Construction Account Category Renovations Cost $2500 x 1 count $2500…" at bounding box center [778, 407] width 478 height 537
copy span "nstall owner provided cabinets and provide and install hardware according to pr…"
click at [333, 327] on div "OD Select Scope Interior Overall - Overall Complete Vendor C&J Construction Acc…" at bounding box center [778, 392] width 1556 height 784
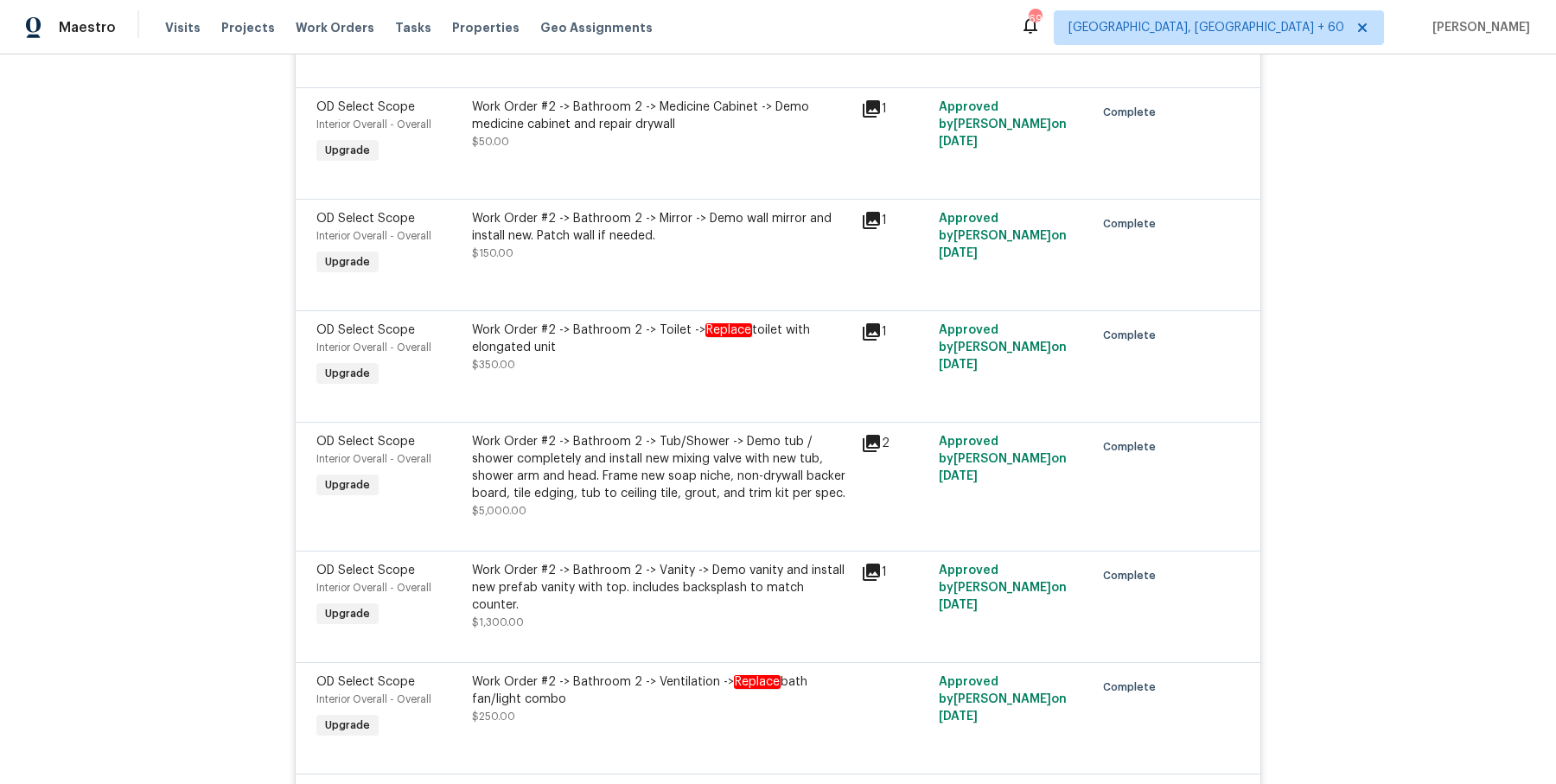
scroll to position [6074, 0]
click at [588, 431] on div "Work Order #2 -> Bathroom 2 -> Tub/Shower -> Demo tub / shower completely and i…" at bounding box center [660, 465] width 378 height 69
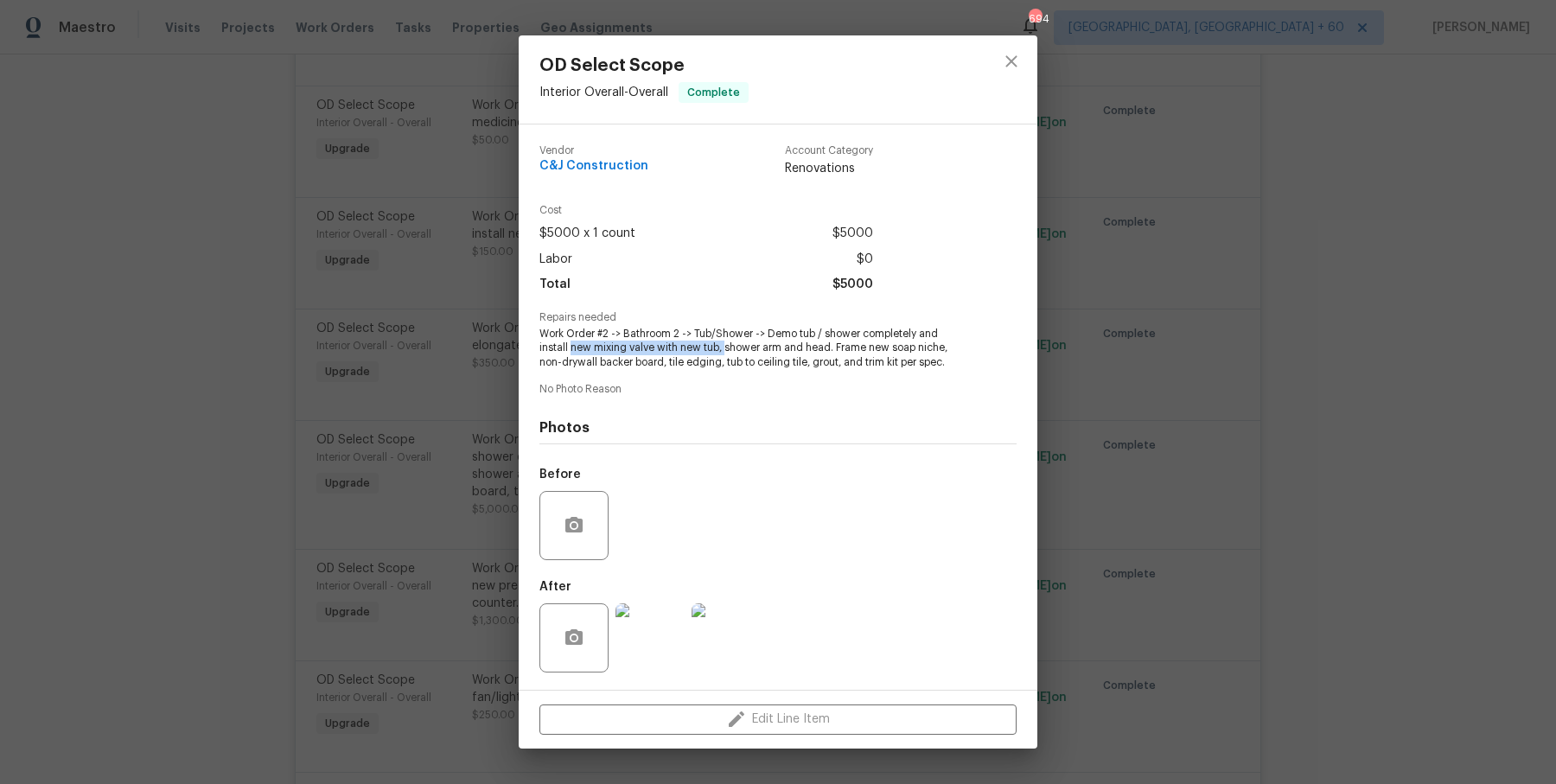
drag, startPoint x: 536, startPoint y: 349, endPoint x: 694, endPoint y: 351, distance: 158.0
click at [694, 351] on div "Vendor C&J Construction Account Category Renovations Cost $5000 x 1 count $5000…" at bounding box center [778, 406] width 518 height 565
copy span "new mixing valve with new tub,"
click at [320, 357] on div "OD Select Scope Interior Overall - Overall Complete Vendor C&J Construction Acc…" at bounding box center [778, 392] width 1556 height 784
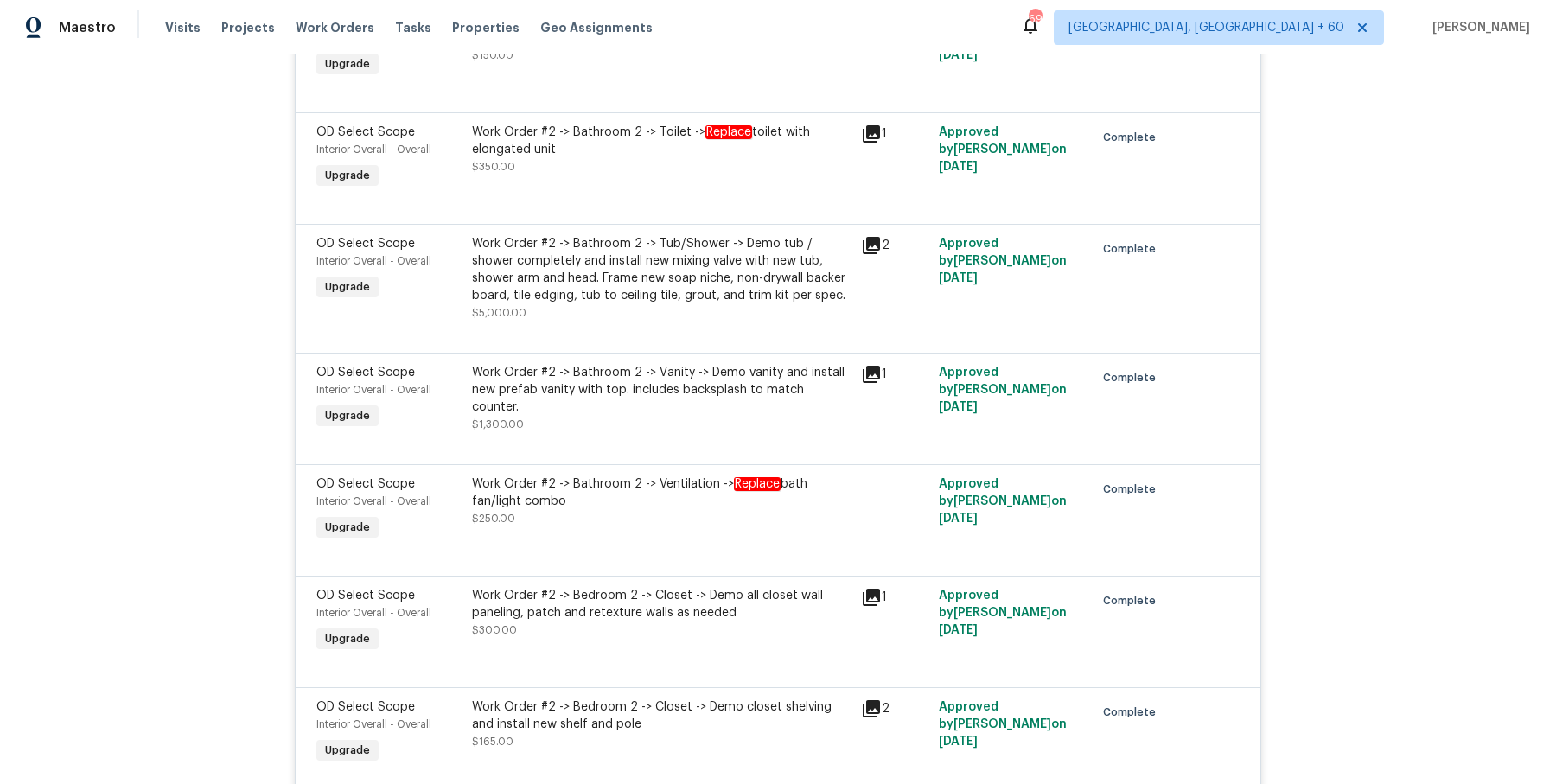
scroll to position [6271, 0]
click at [606, 363] on div "Work Order #2 -> Bathroom 2 -> Vanity -> Demo vanity and install new prefab van…" at bounding box center [660, 389] width 378 height 52
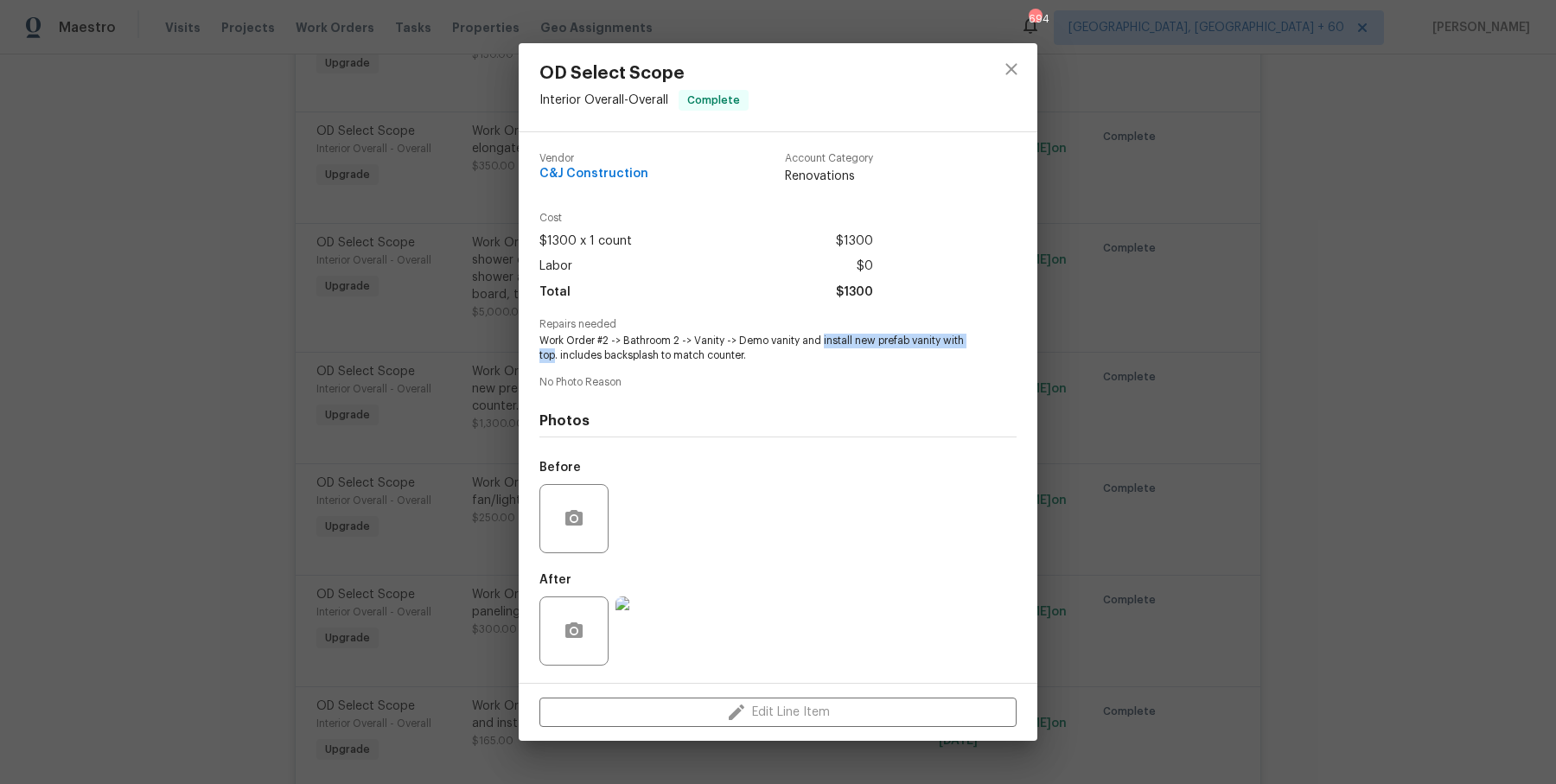
drag, startPoint x: 828, startPoint y: 339, endPoint x: 556, endPoint y: 353, distance: 272.4
click at [556, 353] on span "Work Order #2 -> Bathroom 2 -> Vanity -> Demo vanity and install new prefab van…" at bounding box center [754, 348] width 430 height 30
copy span "install new prefab vanity with top"
click at [387, 246] on div "OD Select Scope Interior Overall - Overall Complete Vendor C&J Construction Acc…" at bounding box center [778, 392] width 1556 height 784
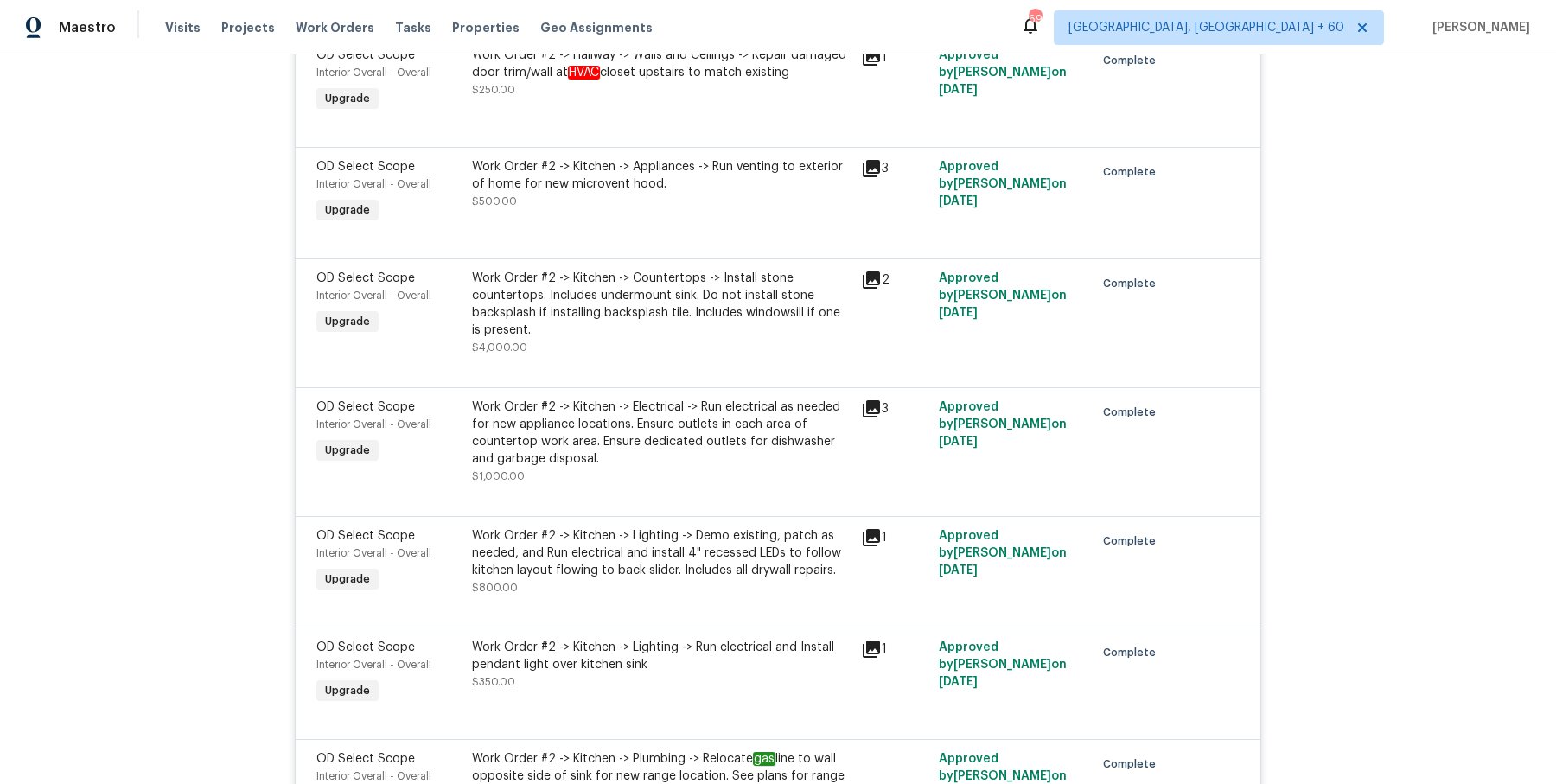
scroll to position [9220, 0]
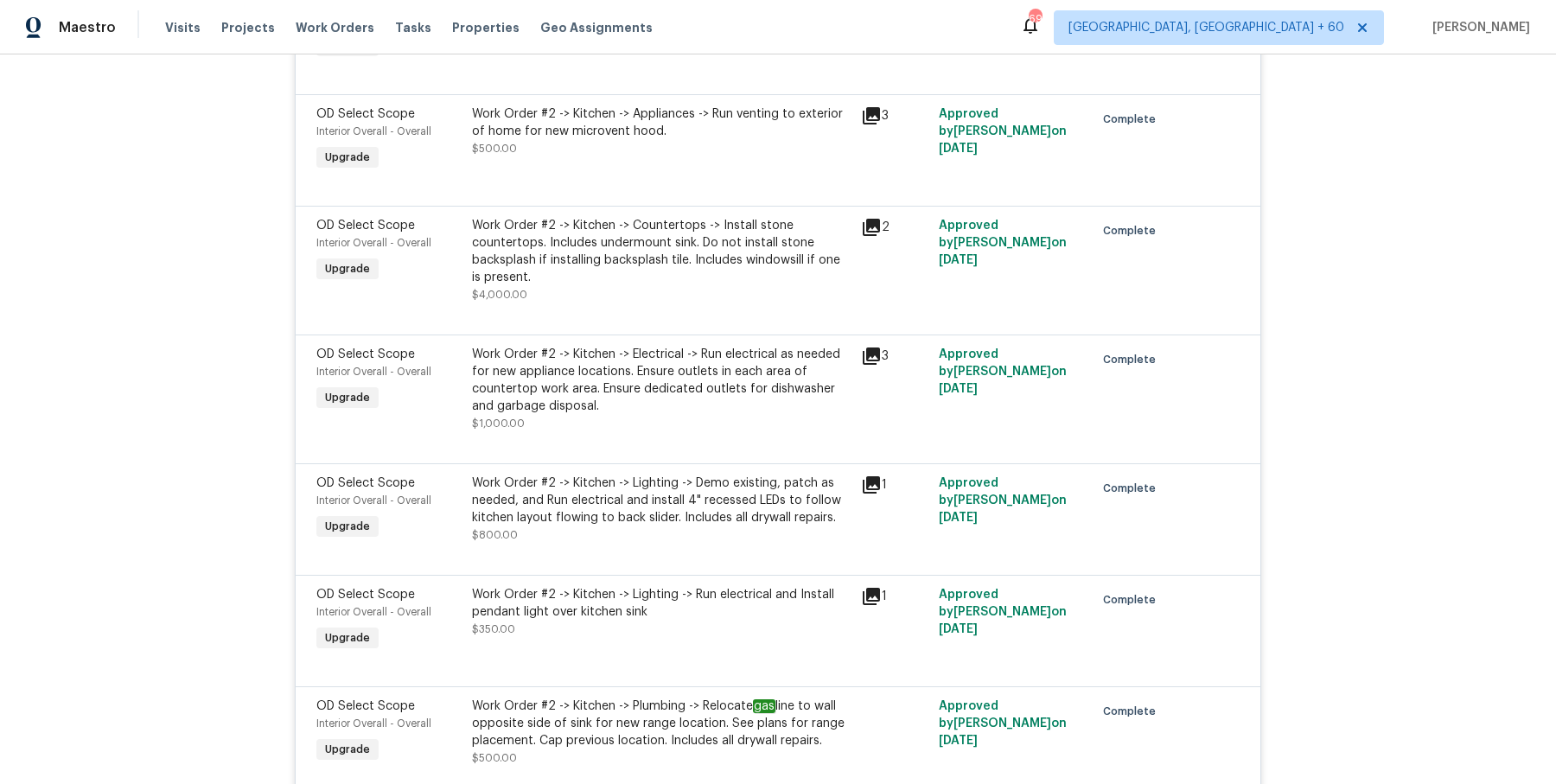
click at [714, 217] on div "Work Order #2 -> Kitchen -> Countertops -> Install stone countertops. Includes …" at bounding box center [660, 252] width 378 height 69
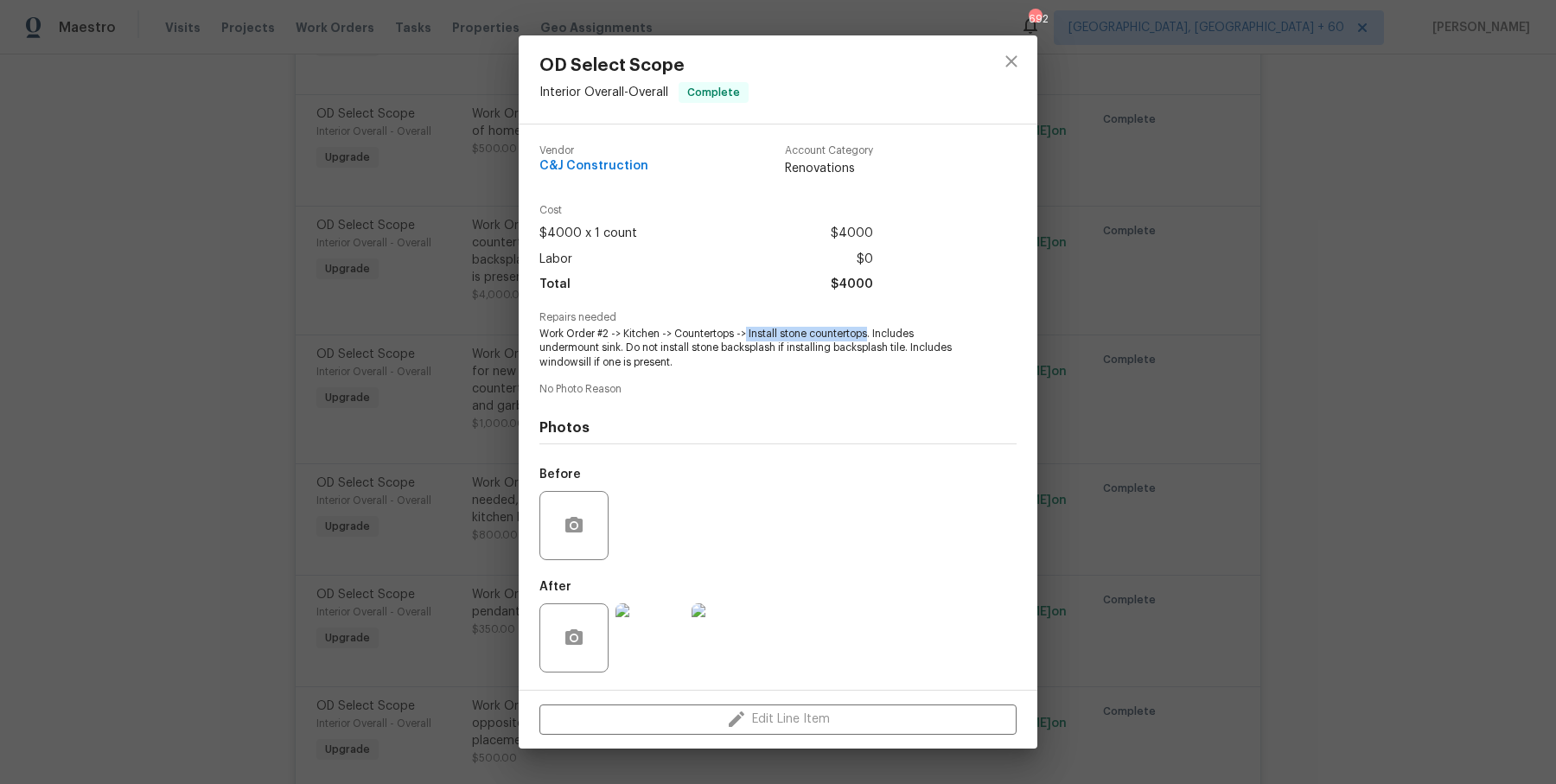
drag, startPoint x: 748, startPoint y: 333, endPoint x: 870, endPoint y: 333, distance: 122.0
click at [870, 333] on span "Work Order #2 -> Kitchen -> Countertops -> Install stone countertops. Includes …" at bounding box center [754, 348] width 430 height 44
click at [307, 474] on div "OD Select Scope Interior Overall - Overall Complete Vendor C&J Construction Acc…" at bounding box center [778, 392] width 1556 height 784
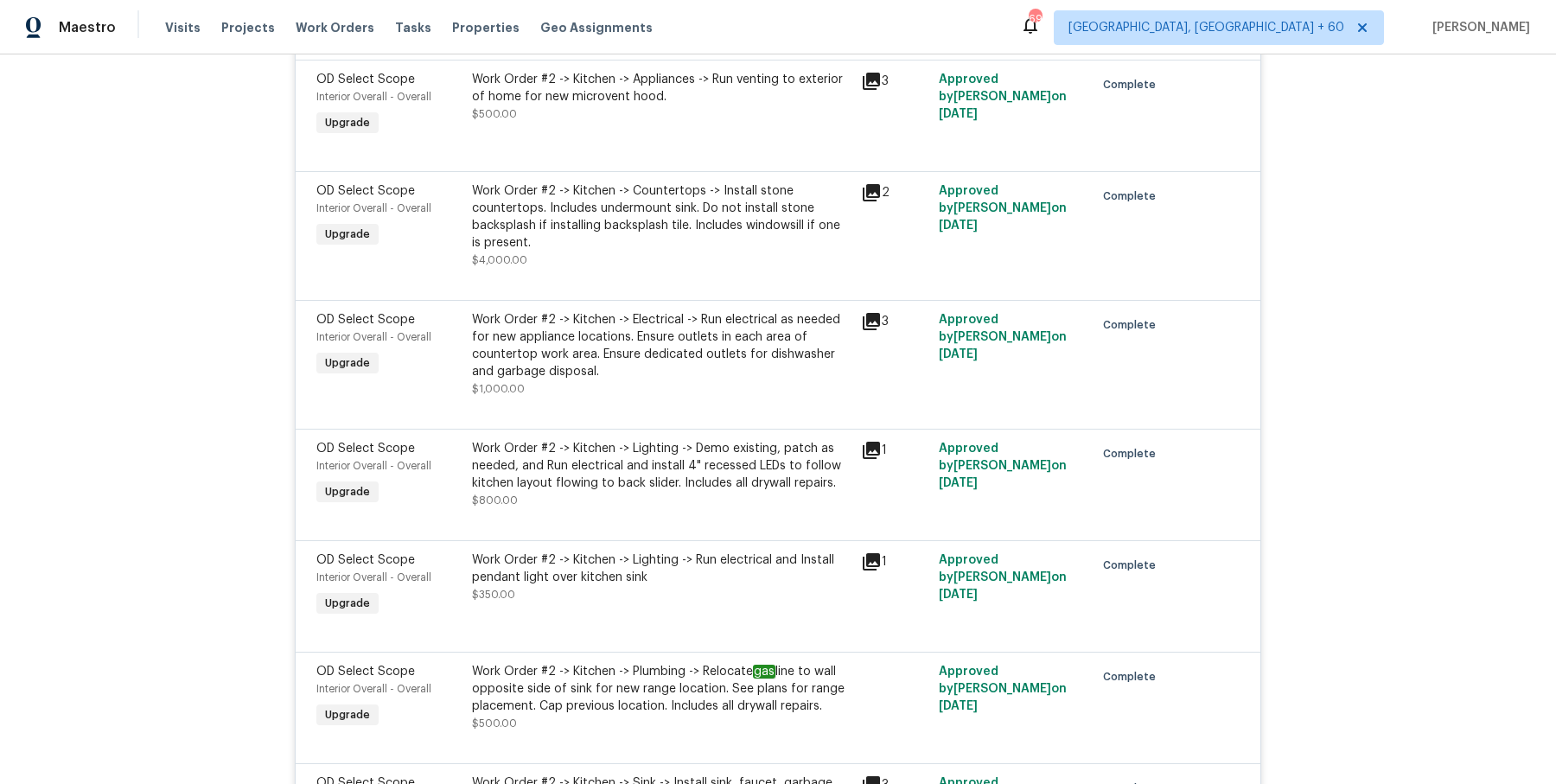
scroll to position [9284, 0]
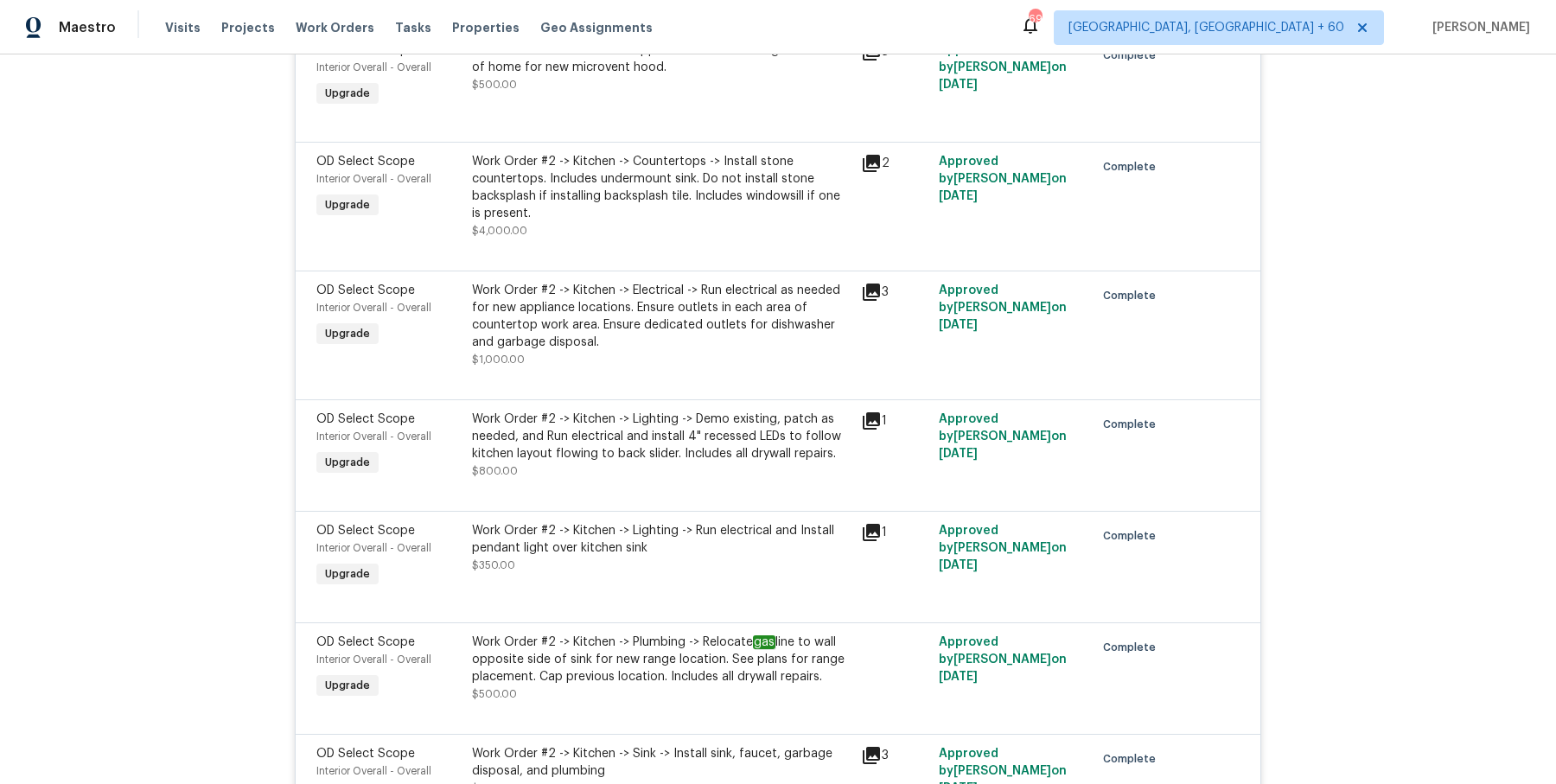
click at [539, 282] on div "Work Order #2 -> Kitchen -> Electrical -> Run electrical as needed for new appl…" at bounding box center [660, 317] width 378 height 69
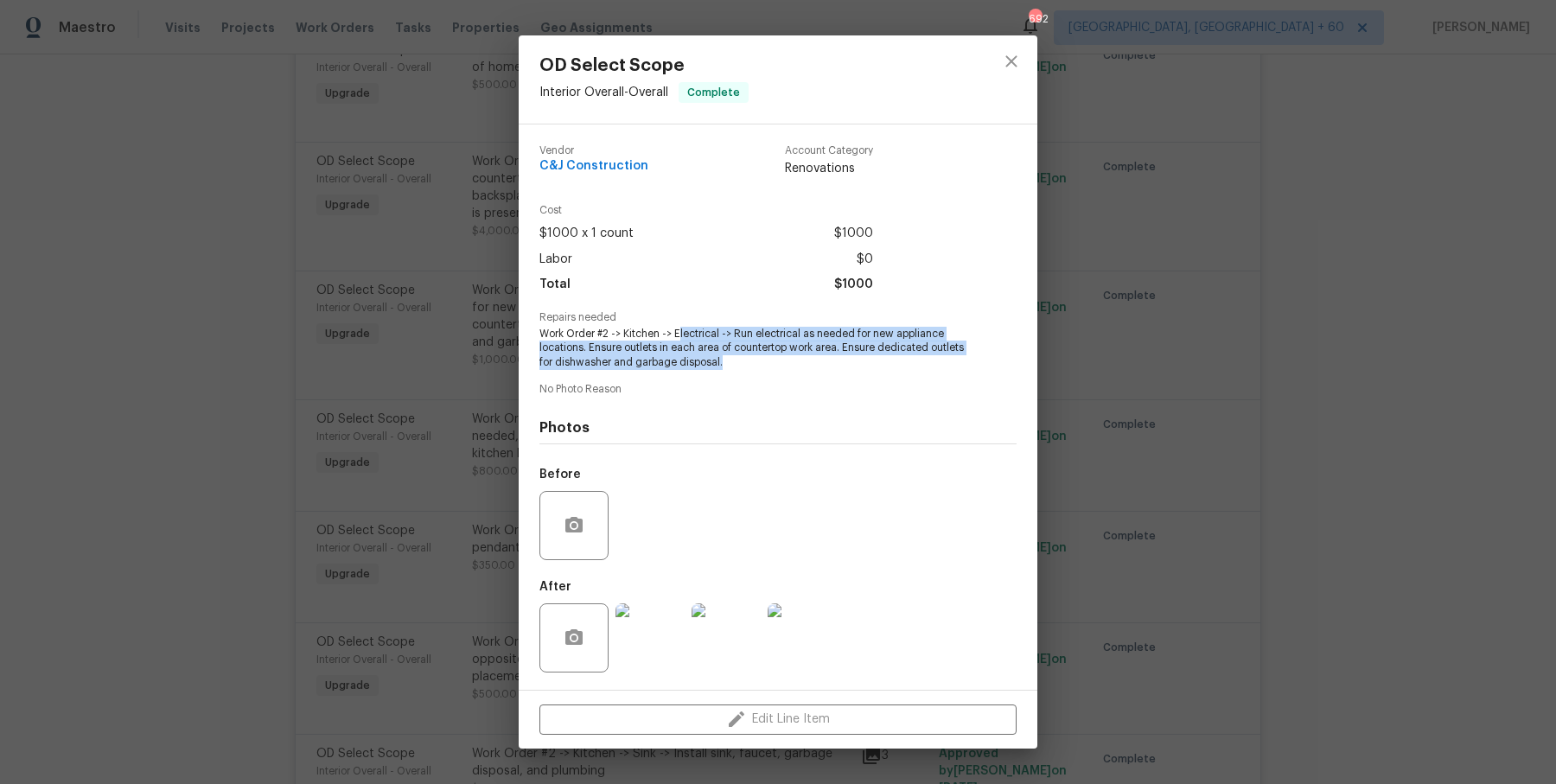
drag, startPoint x: 679, startPoint y: 328, endPoint x: 782, endPoint y: 366, distance: 109.8
click at [782, 366] on span "Work Order #2 -> Kitchen -> Electrical -> Run electrical as needed for new appl…" at bounding box center [754, 348] width 430 height 44
click at [778, 364] on span "Work Order #2 -> Kitchen -> Electrical -> Run electrical as needed for new appl…" at bounding box center [754, 348] width 430 height 44
drag, startPoint x: 537, startPoint y: 330, endPoint x: 772, endPoint y: 364, distance: 237.4
click at [772, 364] on div "Vendor C&J Construction Account Category Renovations Cost $1000 x 1 count $1000…" at bounding box center [778, 406] width 518 height 565
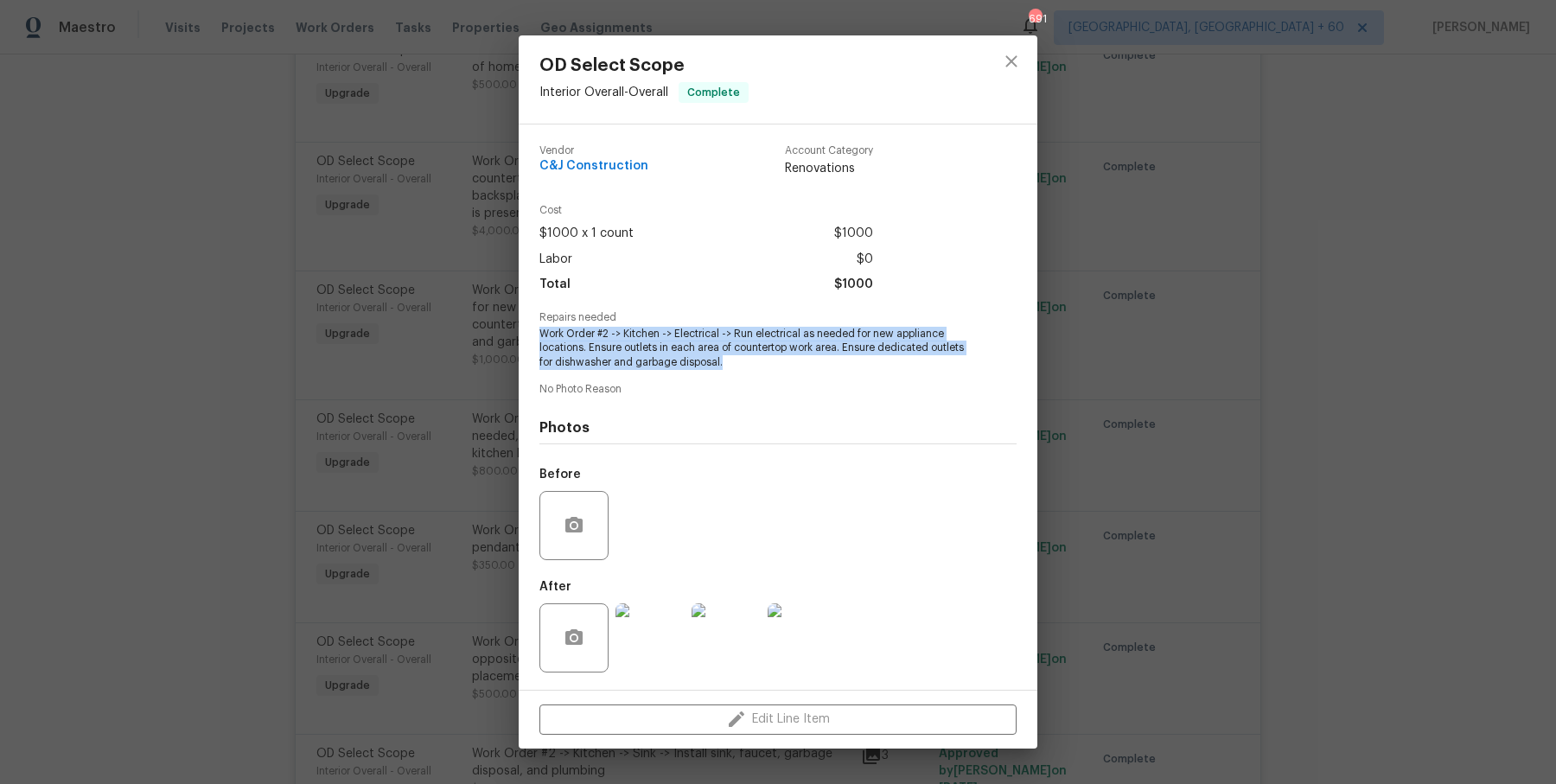
click at [772, 354] on span "Work Order #2 -> Kitchen -> Electrical -> Run electrical as needed for new appl…" at bounding box center [754, 348] width 430 height 44
drag, startPoint x: 732, startPoint y: 330, endPoint x: 732, endPoint y: 366, distance: 36.0
click at [732, 366] on span "Work Order #2 -> Kitchen -> Electrical -> Run electrical as needed for new appl…" at bounding box center [754, 348] width 430 height 44
click at [423, 406] on div "OD Select Scope Interior Overall - Overall Complete Vendor C&J Construction Acc…" at bounding box center [778, 392] width 1556 height 784
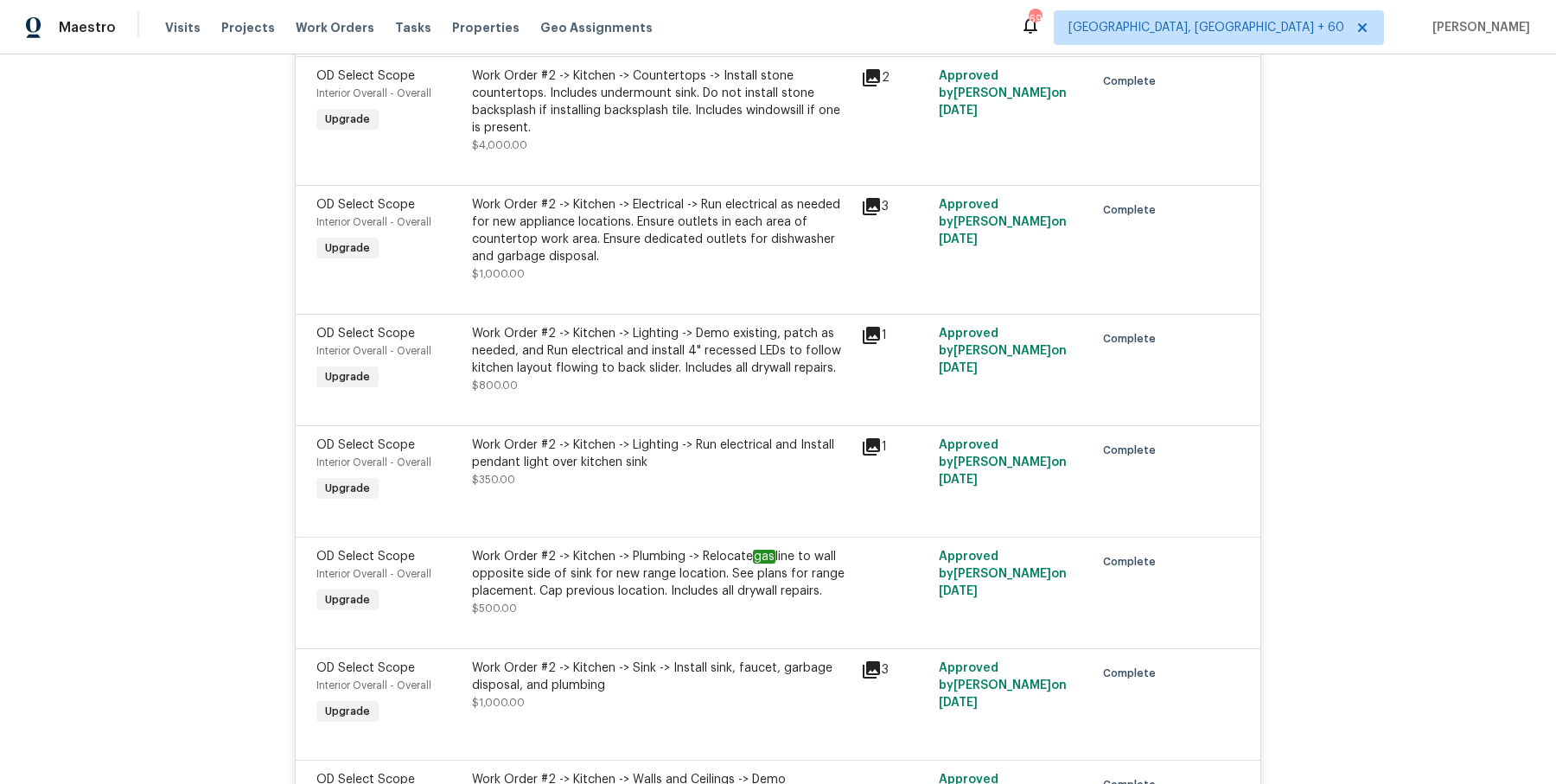
scroll to position [9376, 0]
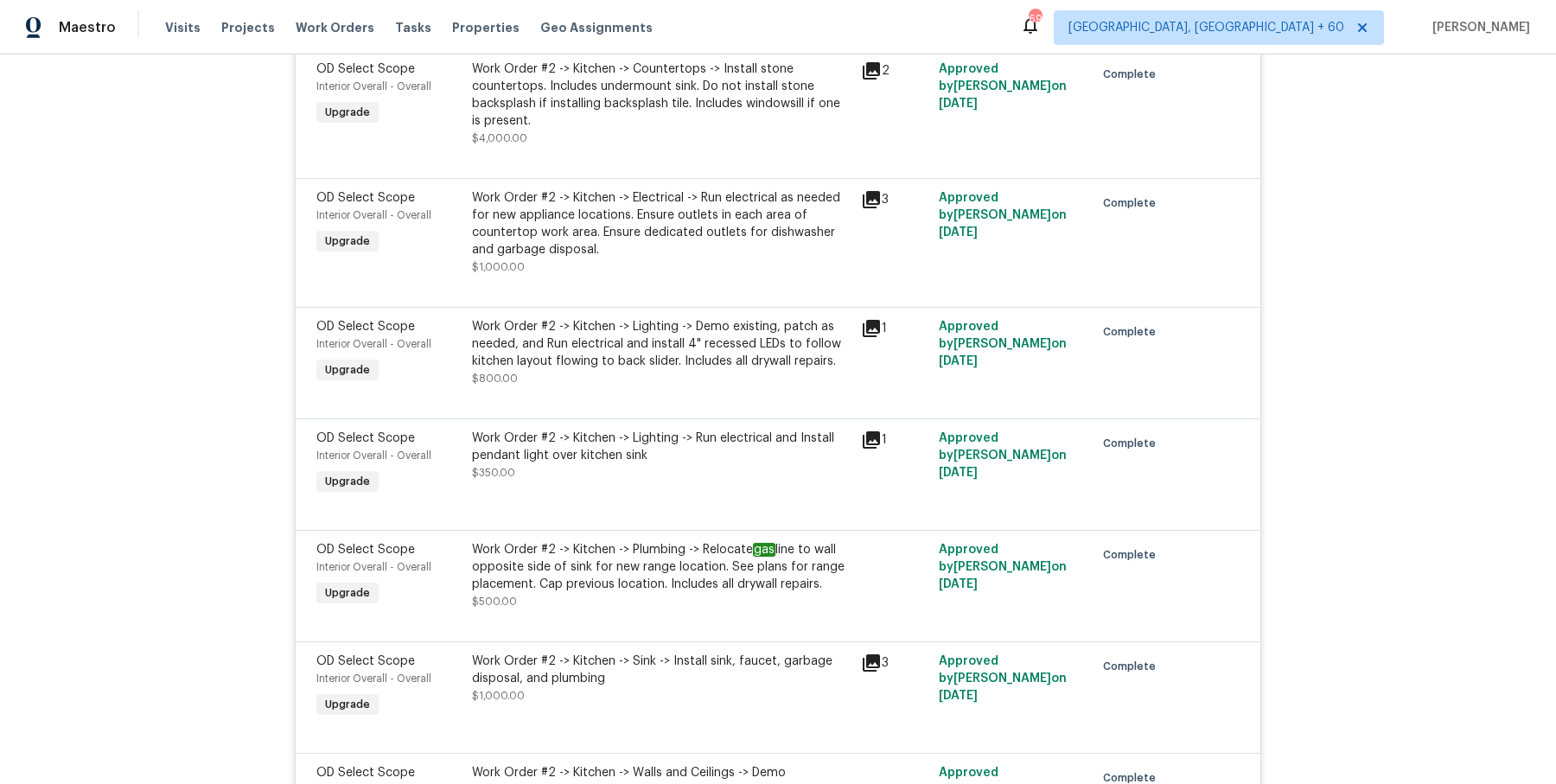
click at [631, 318] on div "Work Order #2 -> Kitchen -> Lighting -> Demo existing, patch as needed, and Run…" at bounding box center [660, 343] width 378 height 52
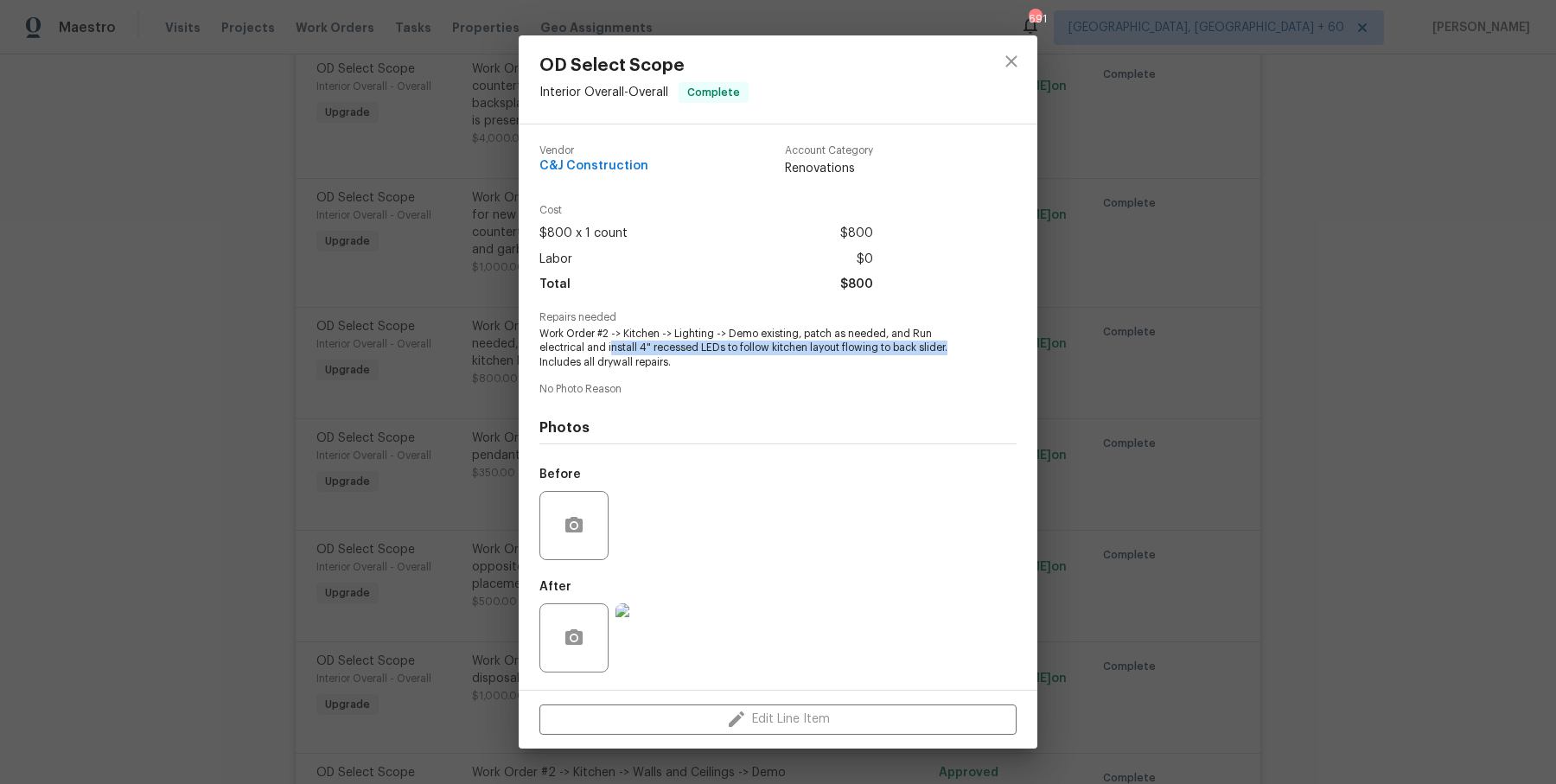
drag, startPoint x: 610, startPoint y: 345, endPoint x: 948, endPoint y: 351, distance: 338.1
click at [948, 351] on span "Work Order #2 -> Kitchen -> Lighting -> Demo existing, patch as needed, and Run…" at bounding box center [754, 348] width 430 height 44
click at [361, 297] on div "OD Select Scope Interior Overall - Overall Complete Vendor C&J Construction Acc…" at bounding box center [778, 392] width 1556 height 784
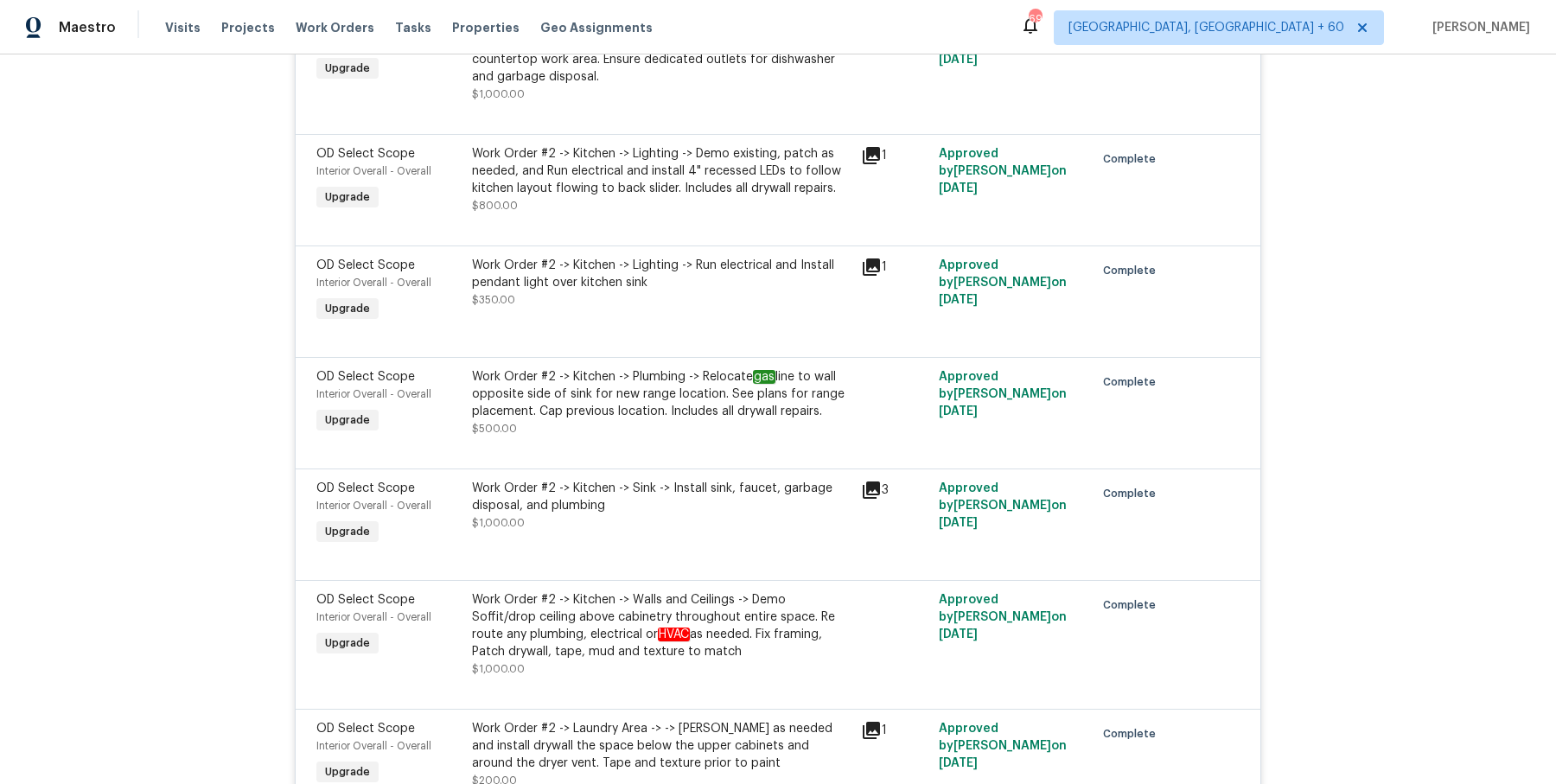
scroll to position [9679, 0]
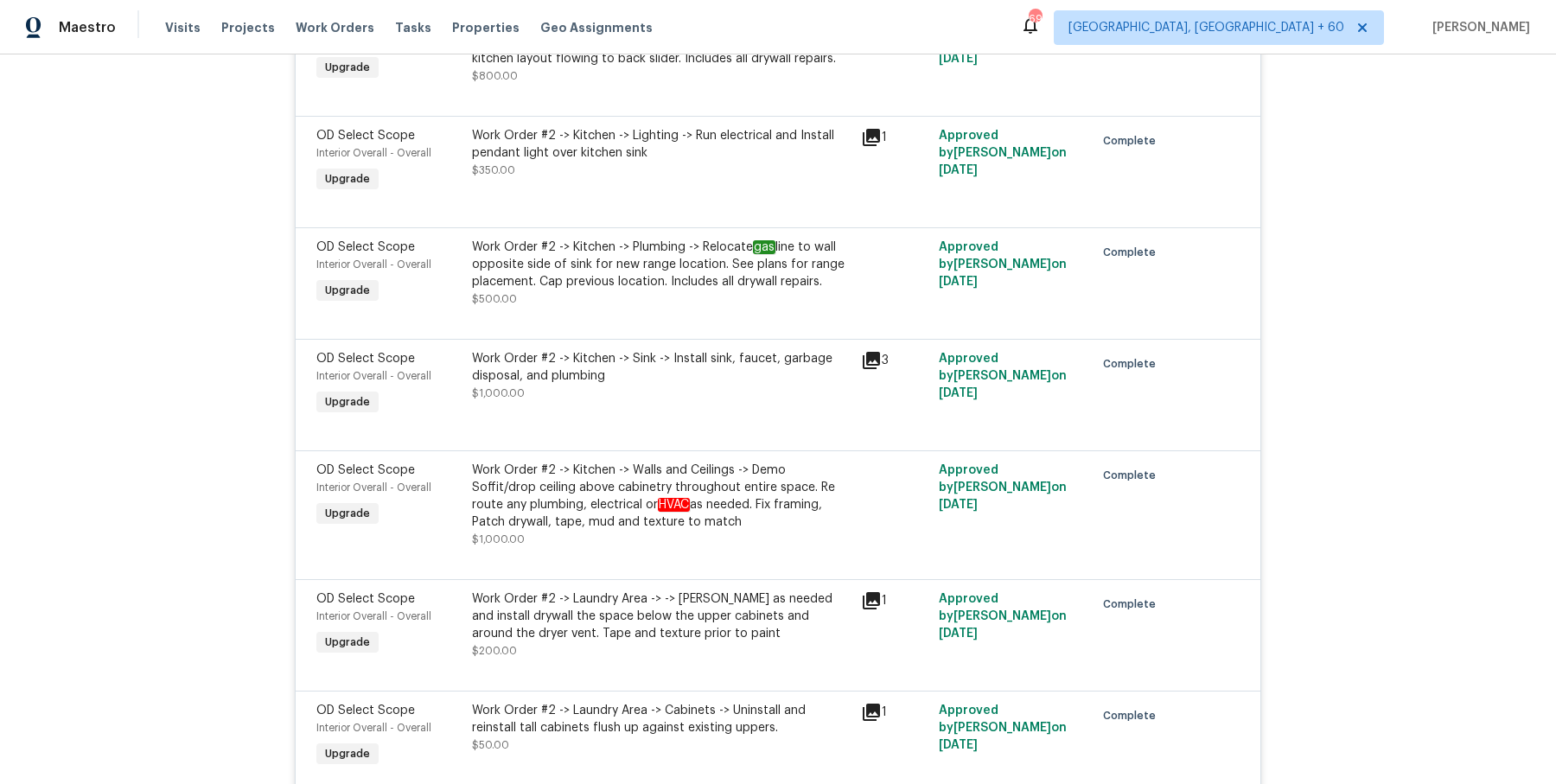
click at [725, 238] on div "Work Order #2 -> Kitchen -> Plumbing -> Relocate gas line to wall opposite side…" at bounding box center [660, 264] width 378 height 52
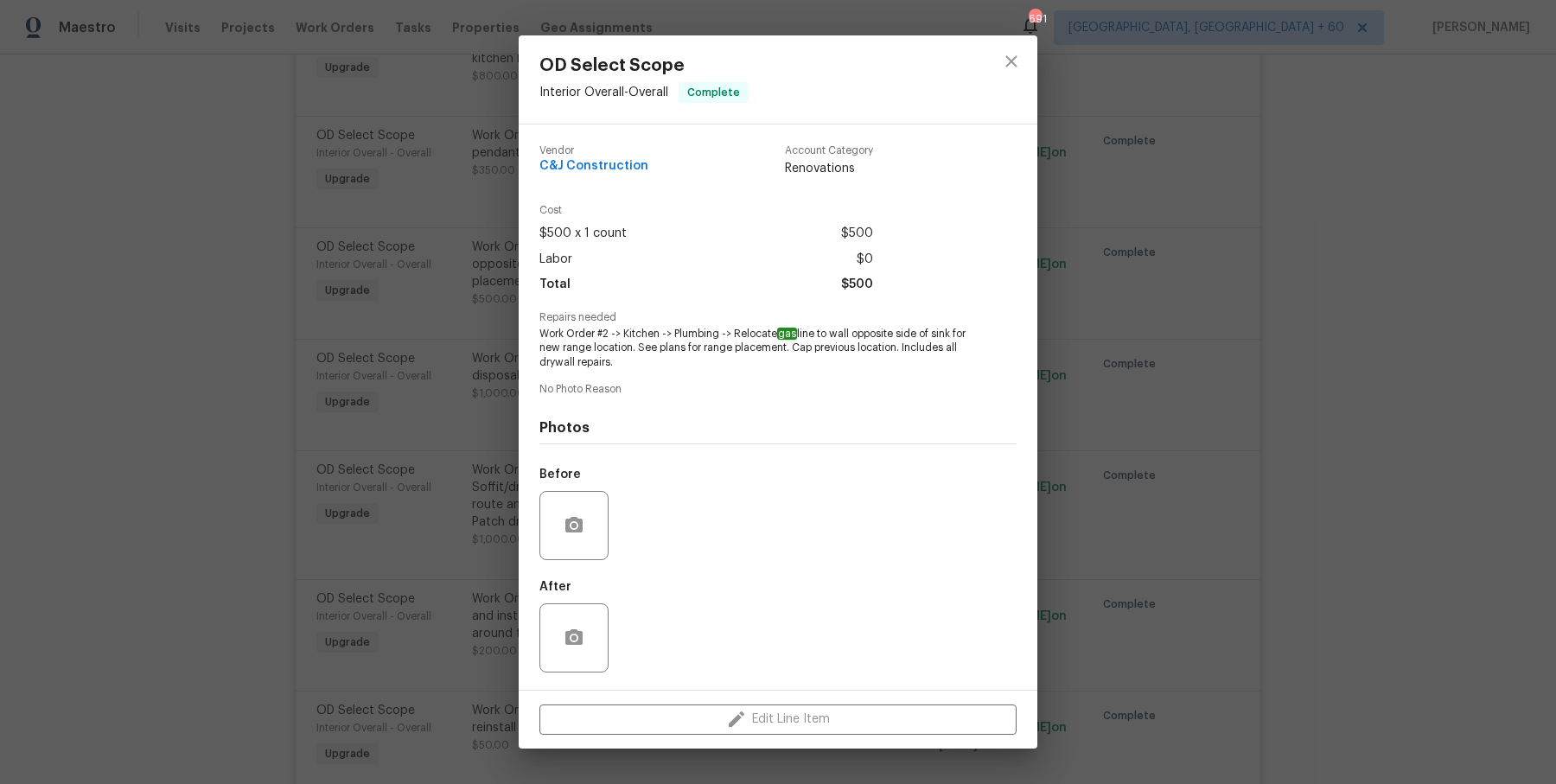
drag, startPoint x: 736, startPoint y: 331, endPoint x: 809, endPoint y: 362, distance: 79.3
click at [809, 362] on span "Work Order #2 -> Kitchen -> Plumbing -> Relocate gas line to wall opposite side…" at bounding box center [754, 348] width 430 height 44
click at [443, 168] on div "OD Select Scope Interior Overall - Overall Complete Vendor C&J Construction Acc…" at bounding box center [778, 392] width 1556 height 784
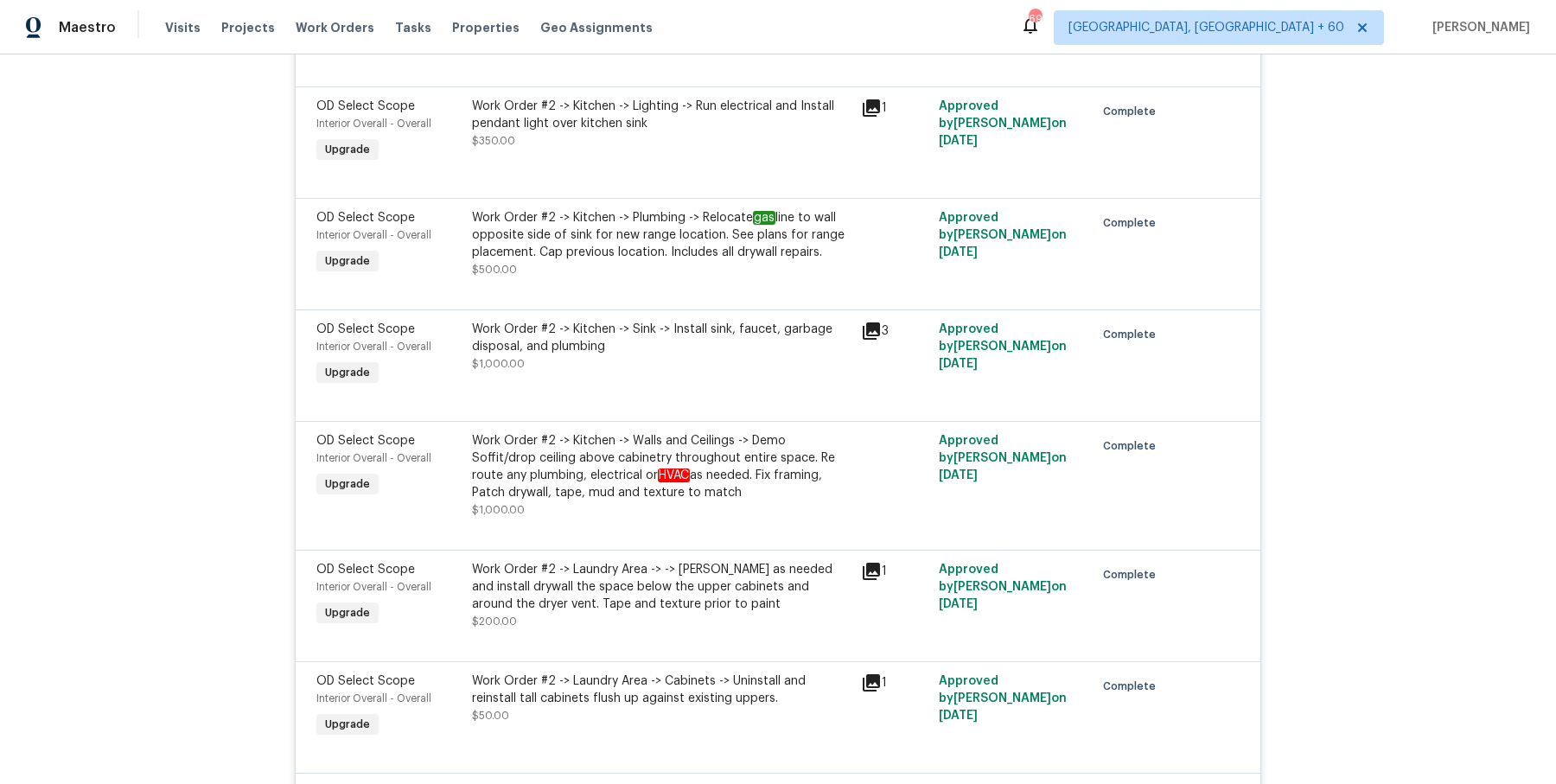
scroll to position [9711, 0]
click at [558, 318] on div "Work Order #2 -> Kitchen -> Sink -> Install sink, faucet, garbage disposal, and…" at bounding box center [660, 343] width 378 height 52
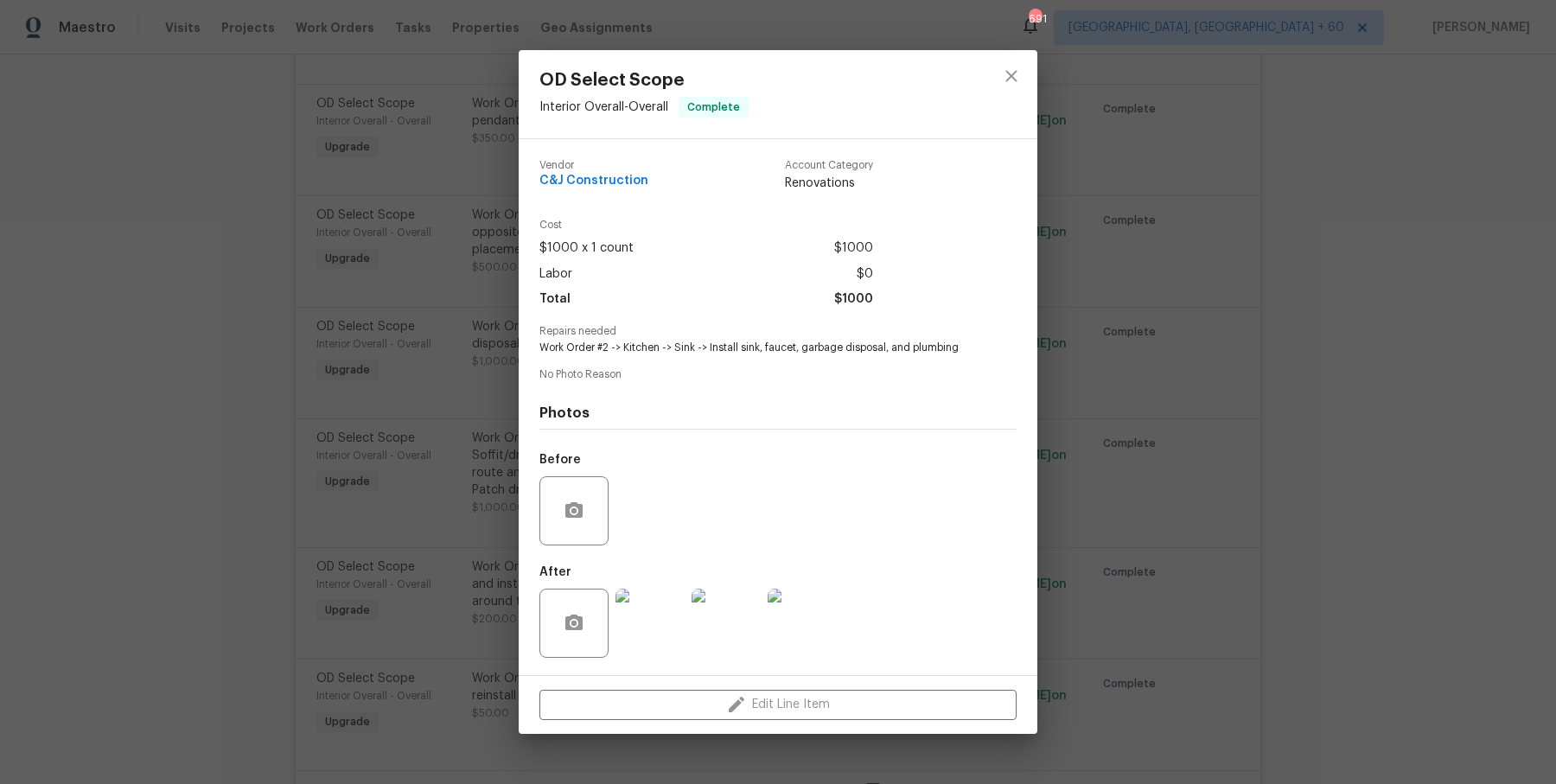
click at [386, 451] on div "OD Select Scope Interior Overall - Overall Complete Vendor C&J Construction Acc…" at bounding box center [778, 392] width 1556 height 784
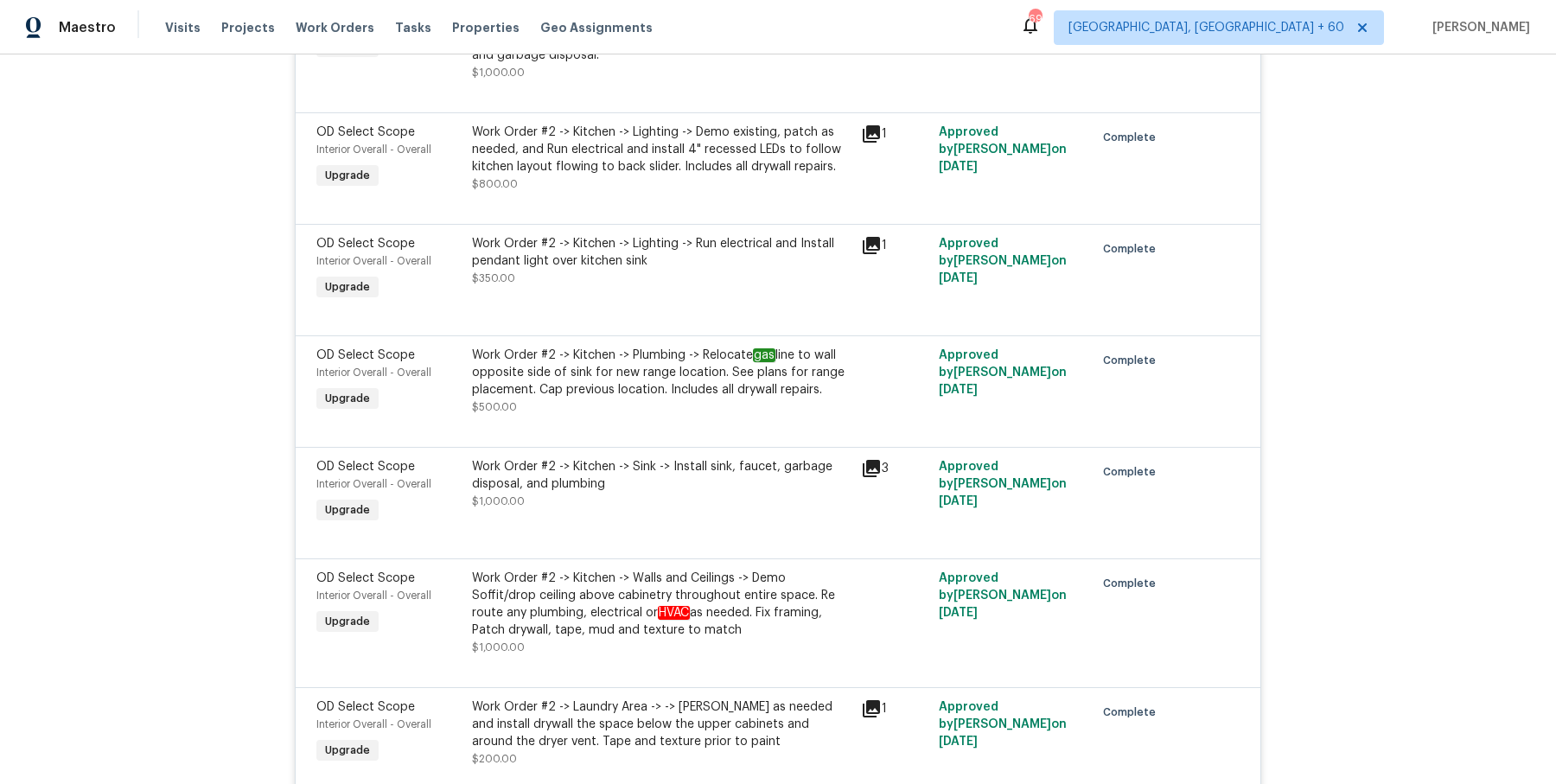
scroll to position [9697, 0]
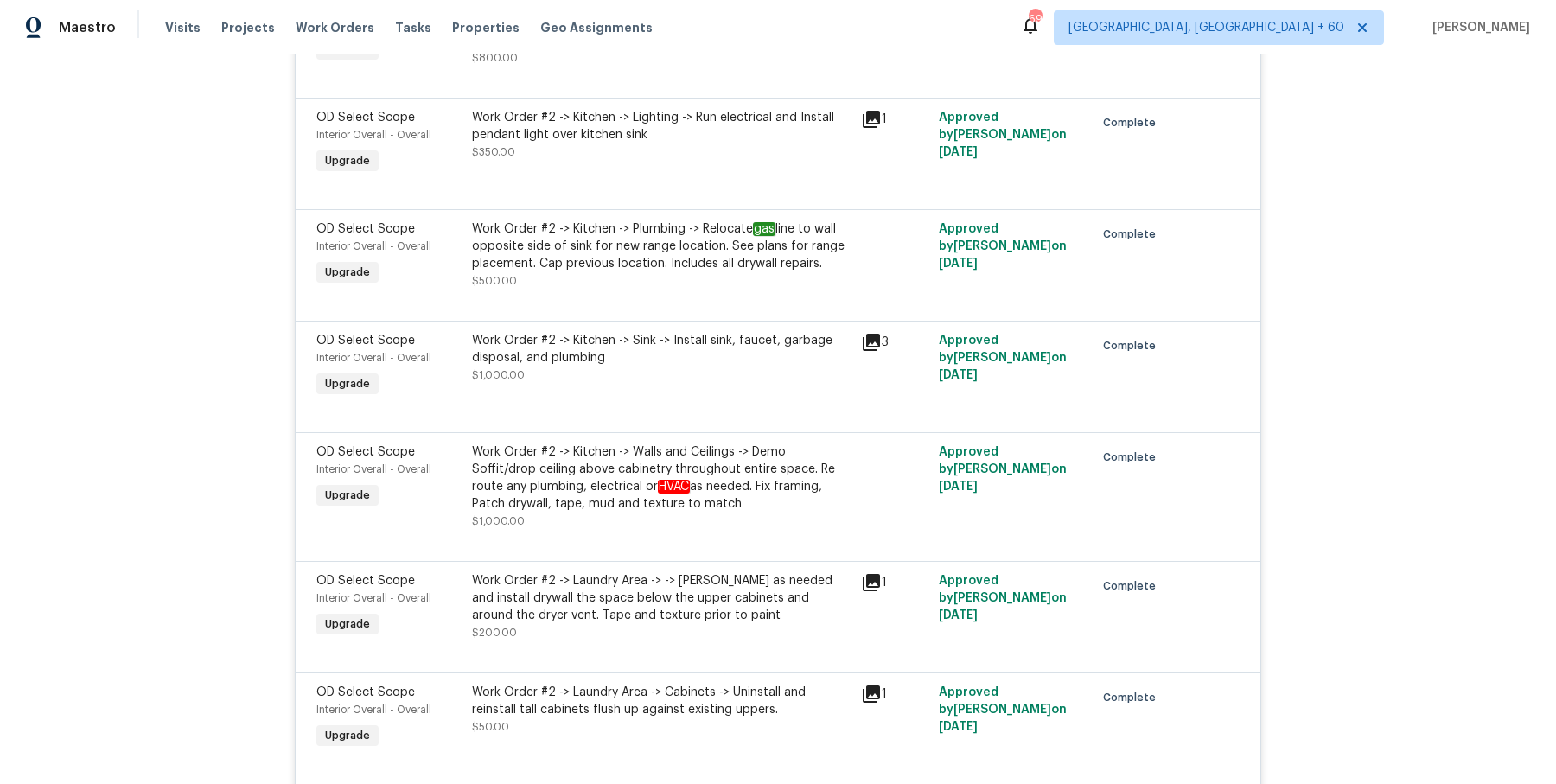
click at [562, 331] on div "Work Order #2 -> Kitchen -> Sink -> Install sink, faucet, garbage disposal, and…" at bounding box center [660, 348] width 378 height 35
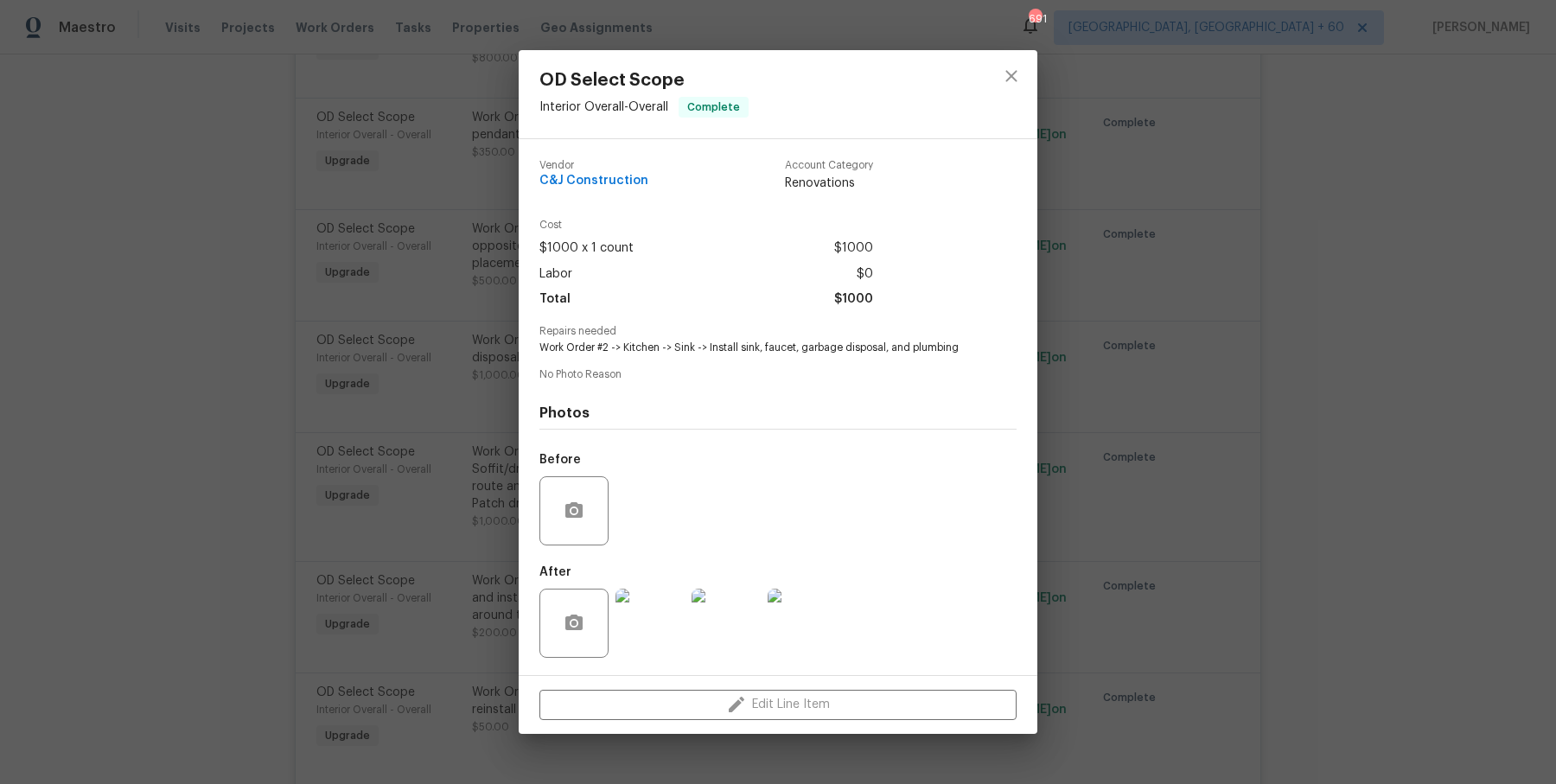
drag, startPoint x: 708, startPoint y: 344, endPoint x: 1022, endPoint y: 357, distance: 314.3
click at [1049, 354] on div "OD Select Scope Interior Overall - Overall Complete Vendor C&J Construction Acc…" at bounding box center [778, 392] width 1556 height 784
drag, startPoint x: 708, startPoint y: 347, endPoint x: 977, endPoint y: 348, distance: 269.0
click at [977, 348] on div "Repairs needed Work Order #2 -> Kitchen -> Sink -> Install sink, faucet, garbag…" at bounding box center [778, 340] width 478 height 30
click at [339, 309] on div "OD Select Scope Interior Overall - Overall Complete Vendor C&J Construction Acc…" at bounding box center [778, 392] width 1556 height 784
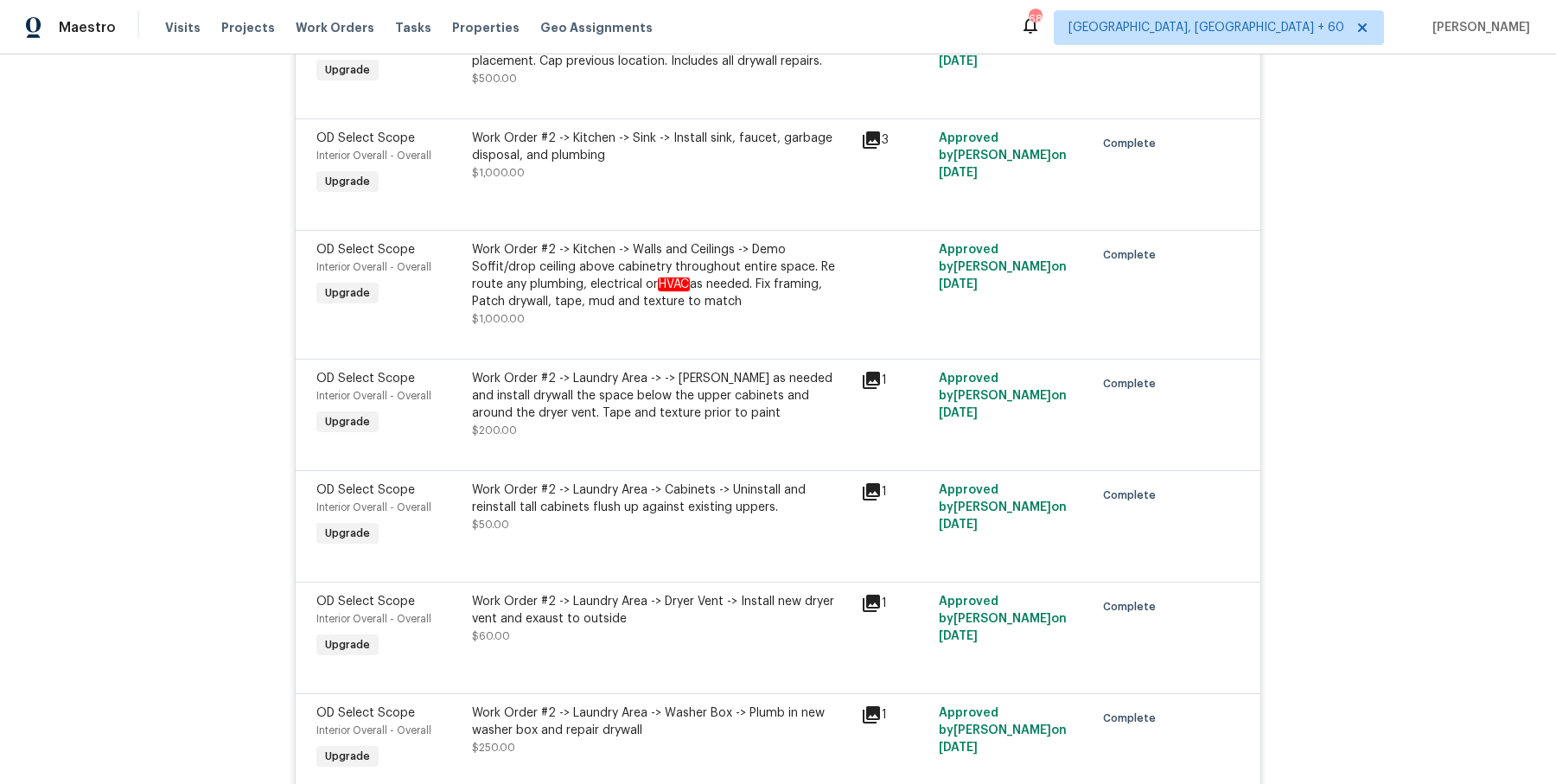
scroll to position [9921, 0]
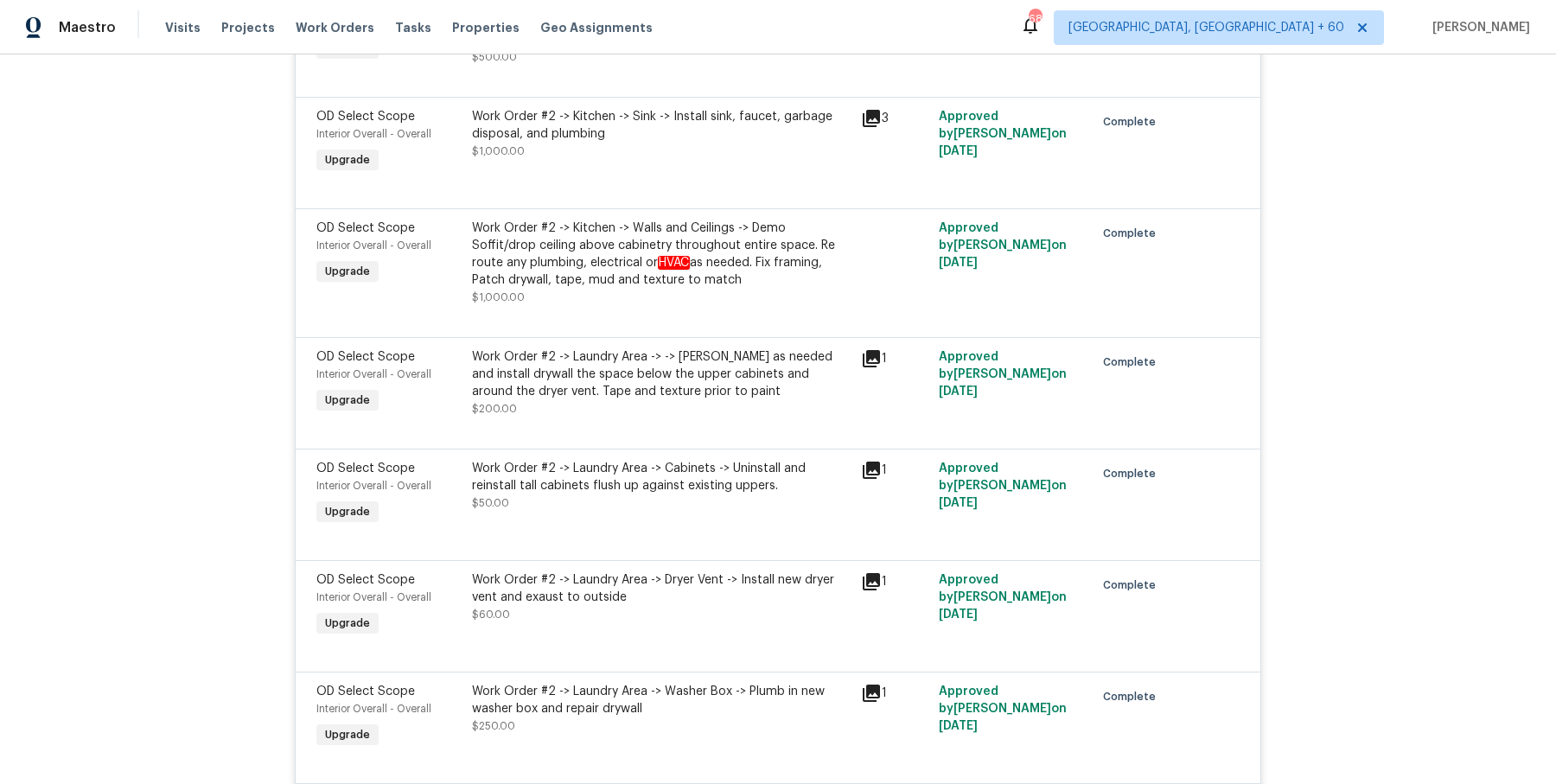
click at [591, 219] on div "Work Order #2 -> Kitchen -> Walls and Ceilings -> Demo Soffit/drop ceiling abov…" at bounding box center [660, 254] width 378 height 69
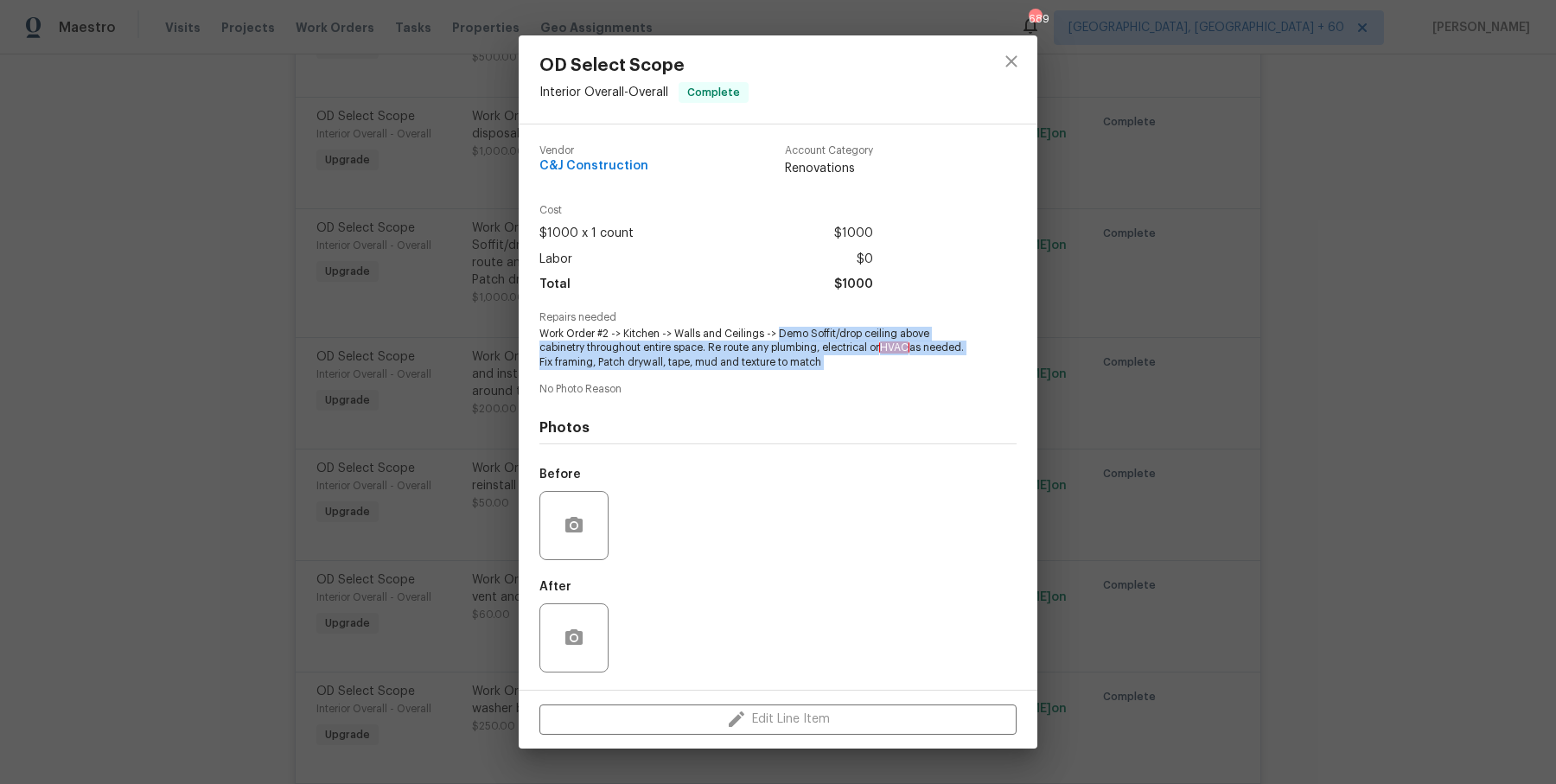
drag, startPoint x: 778, startPoint y: 335, endPoint x: 849, endPoint y: 382, distance: 85.1
click at [849, 382] on div "Vendor C&J Construction Account Category Renovations Cost $1000 x 1 count $1000…" at bounding box center [778, 406] width 478 height 551
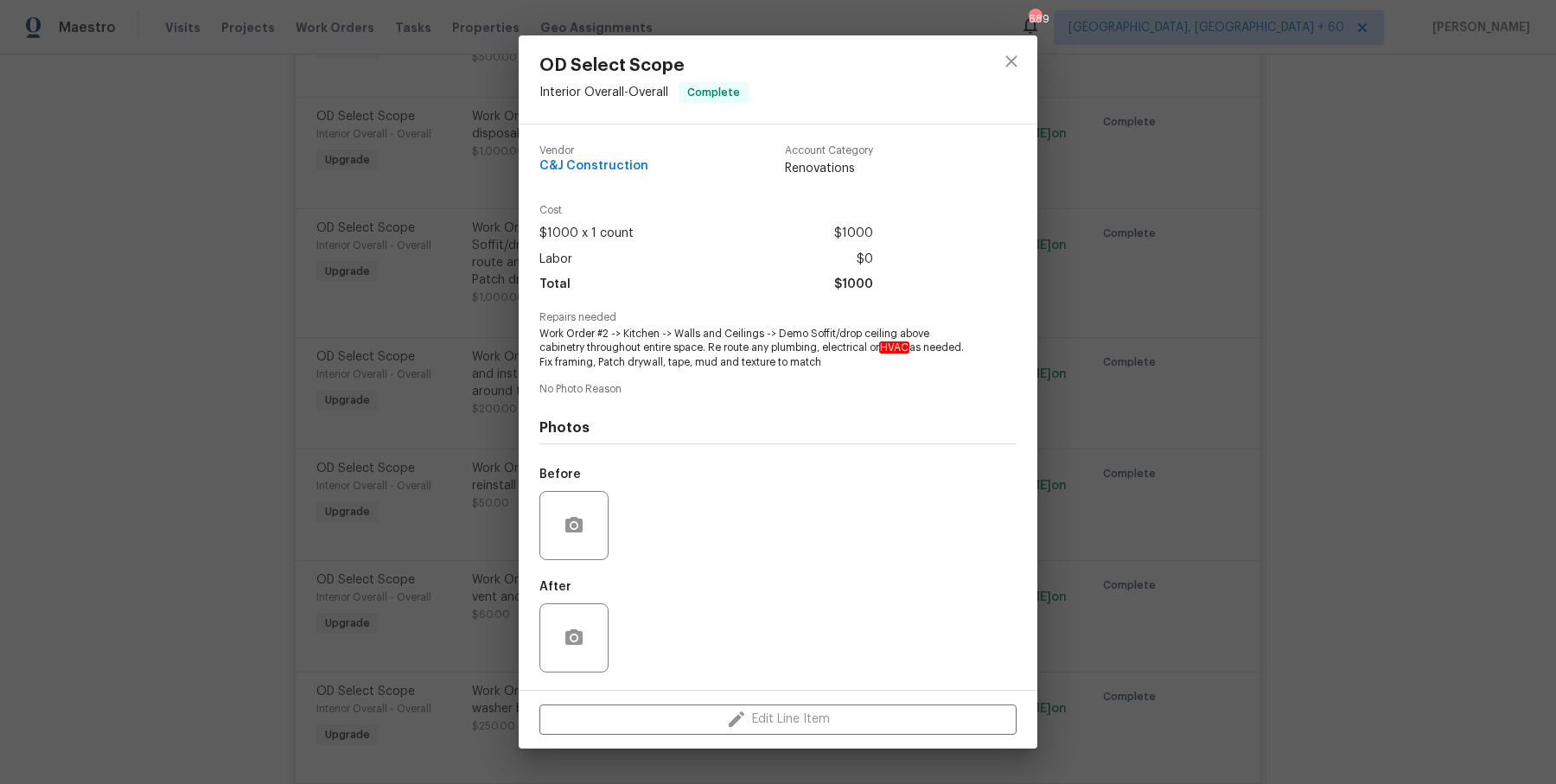
click at [411, 275] on div "OD Select Scope Interior Overall - Overall Complete Vendor C&J Construction Acc…" at bounding box center [778, 392] width 1556 height 784
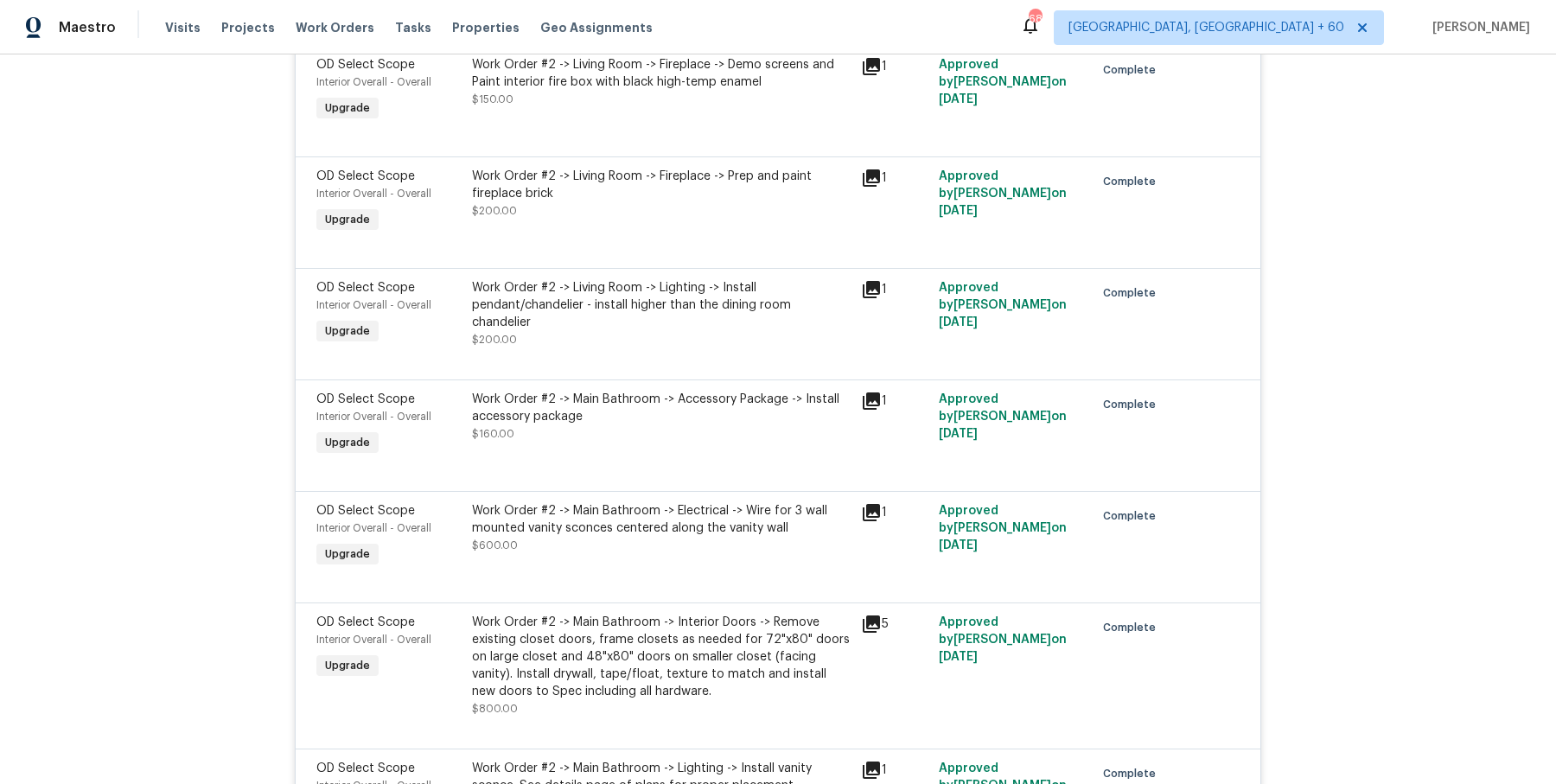
scroll to position [10994, 0]
click at [694, 501] on div "Work Order #2 -> Main Bathroom -> Electrical -> Wire for 3 wall mounted vanity …" at bounding box center [660, 518] width 378 height 35
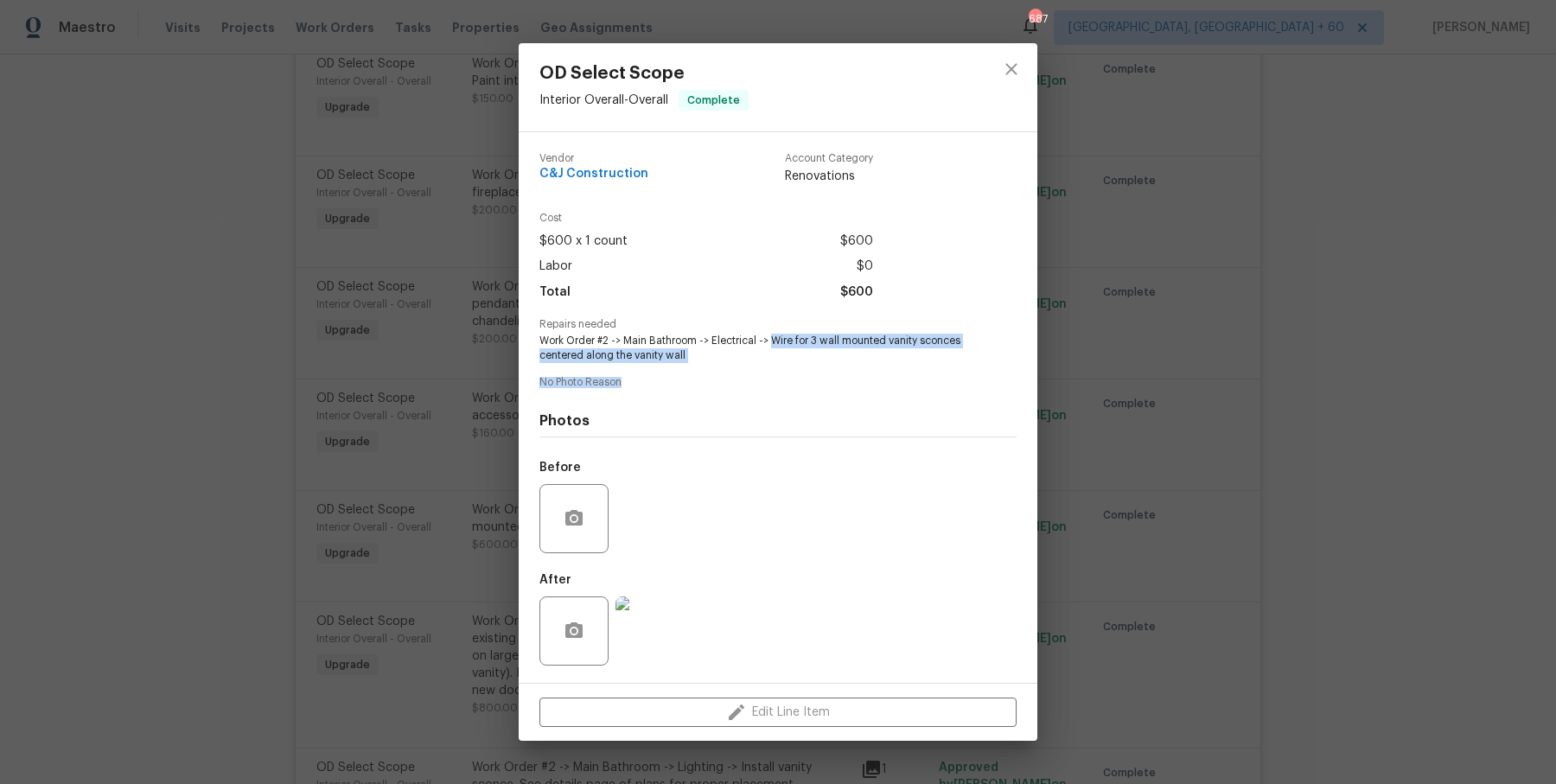
drag, startPoint x: 773, startPoint y: 339, endPoint x: 795, endPoint y: 381, distance: 47.4
click at [795, 381] on div "Vendor C&J Construction Account Category Renovations Cost $600 x 1 count $600 L…" at bounding box center [778, 407] width 478 height 537
click at [1002, 333] on div "Repairs needed Work Order #2 -> Main Bathroom -> Electrical -> Wire for 3 wall …" at bounding box center [778, 340] width 478 height 44
drag, startPoint x: 773, startPoint y: 337, endPoint x: 792, endPoint y: 352, distance: 24.2
click at [792, 352] on span "Work Order #2 -> Main Bathroom -> Electrical -> Wire for 3 wall mounted vanity …" at bounding box center [754, 348] width 430 height 30
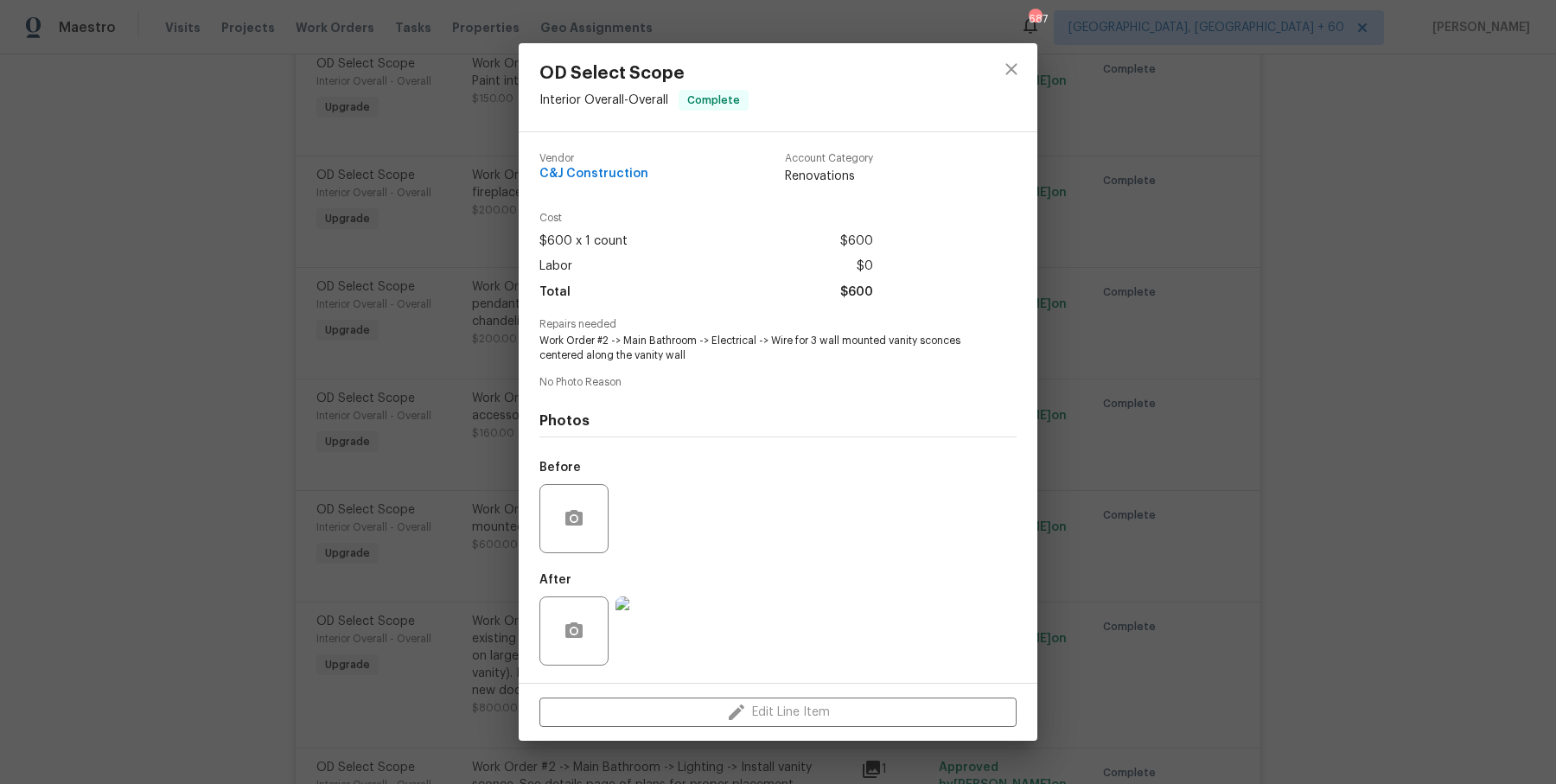
click at [381, 221] on div "OD Select Scope Interior Overall - Overall Complete Vendor C&J Construction Acc…" at bounding box center [778, 392] width 1556 height 784
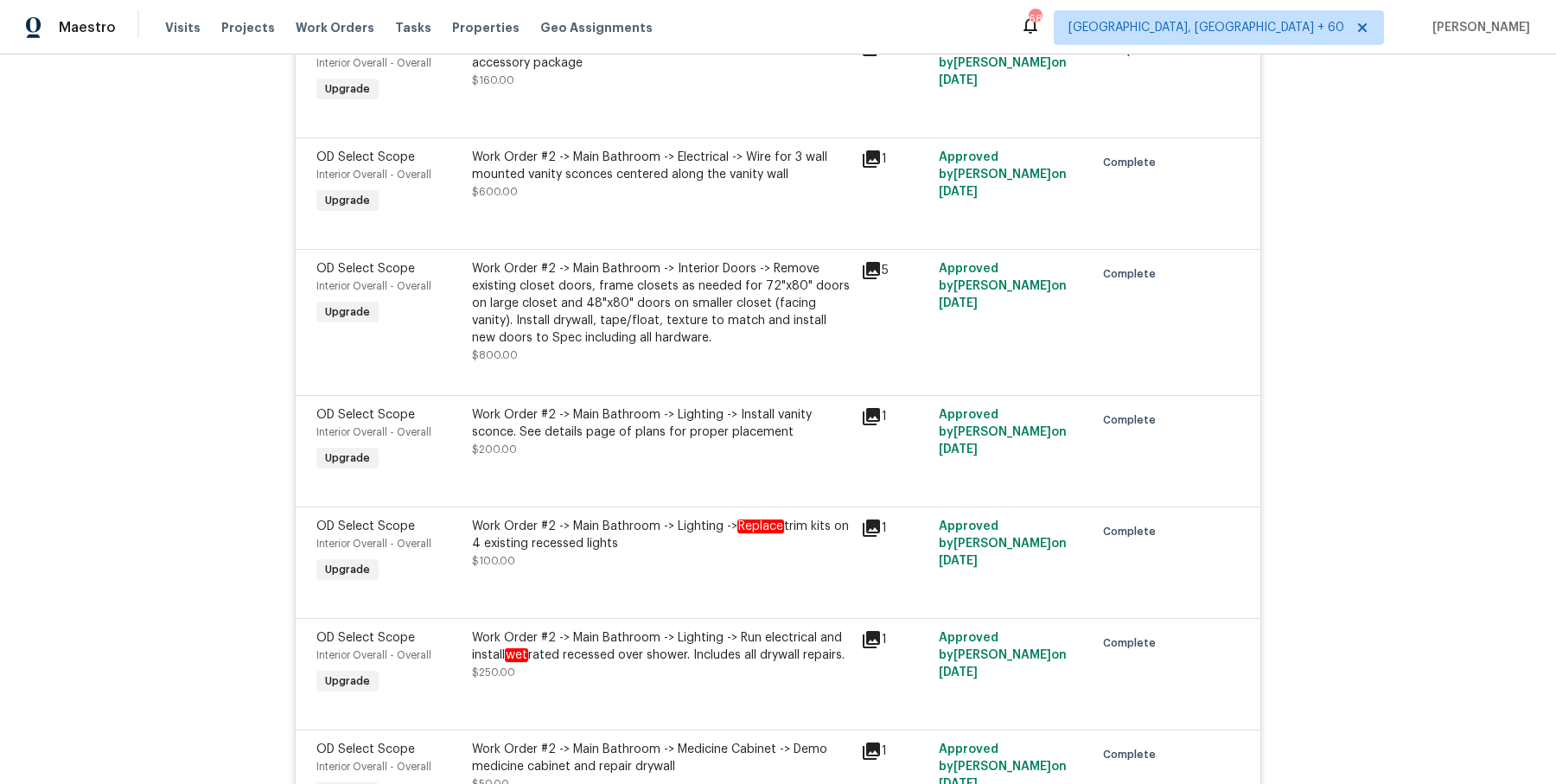
scroll to position [11352, 0]
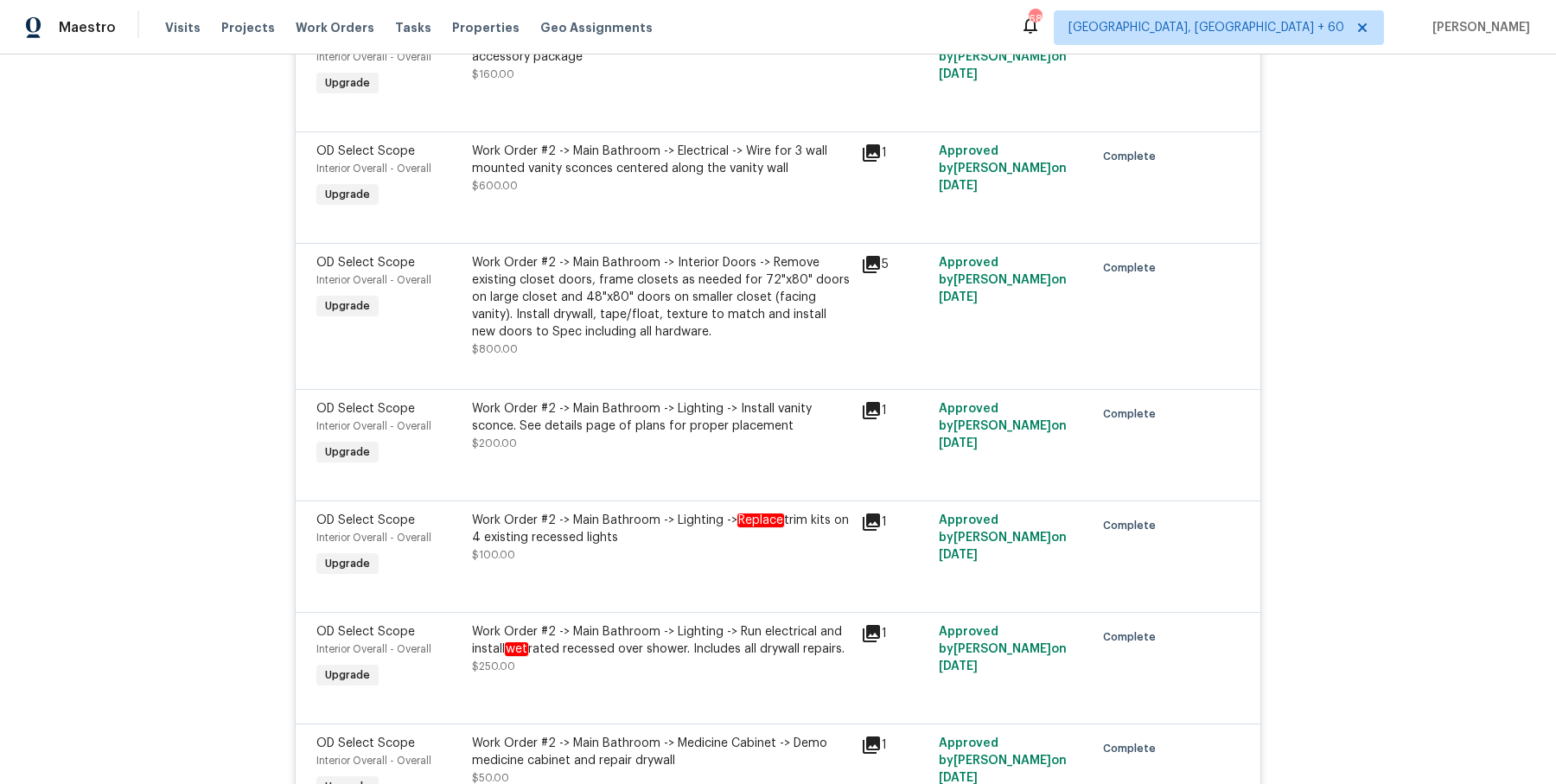
click at [602, 243] on div "OD Select Scope Interior Overall - Overall Upgrade Work Order #2 -> Main Bathro…" at bounding box center [778, 316] width 965 height 146
click at [591, 254] on div "Work Order #2 -> Main Bathroom -> Interior Doors -> Remove existing closet door…" at bounding box center [660, 297] width 378 height 86
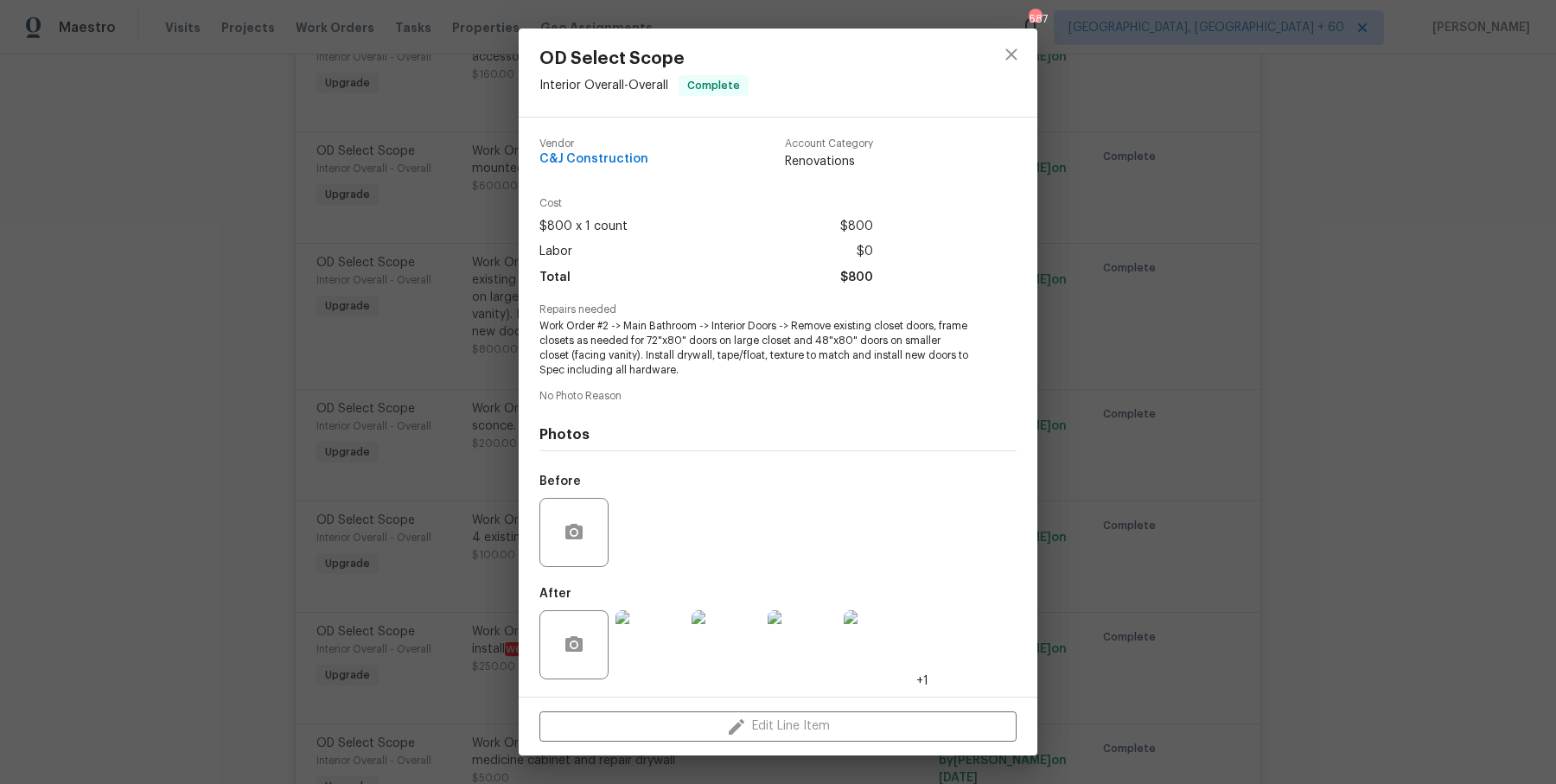
click at [1046, 226] on div "OD Select Scope Interior Overall - Overall Complete Vendor C&J Construction Acc…" at bounding box center [778, 392] width 1556 height 784
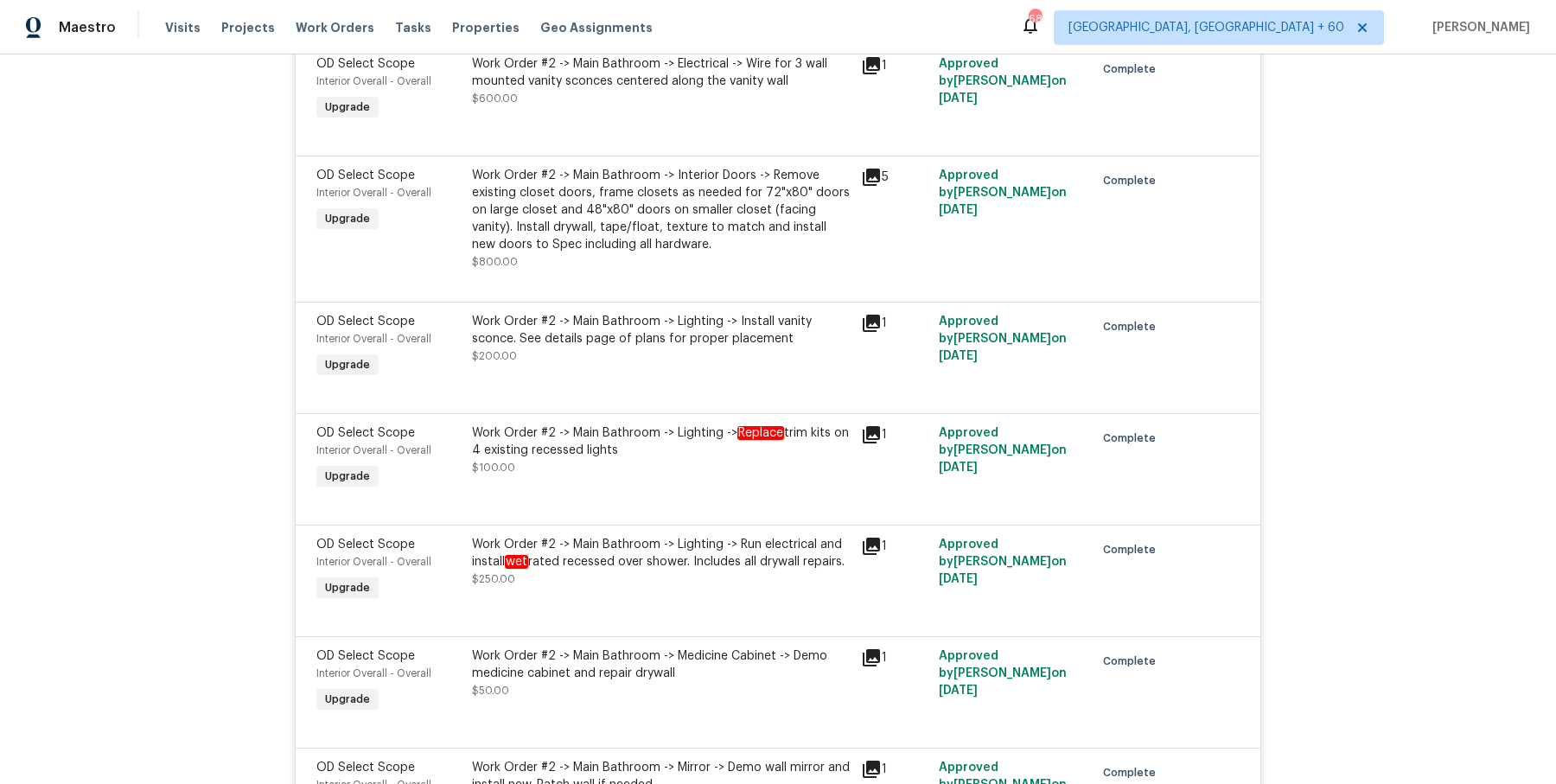
scroll to position [11420, 0]
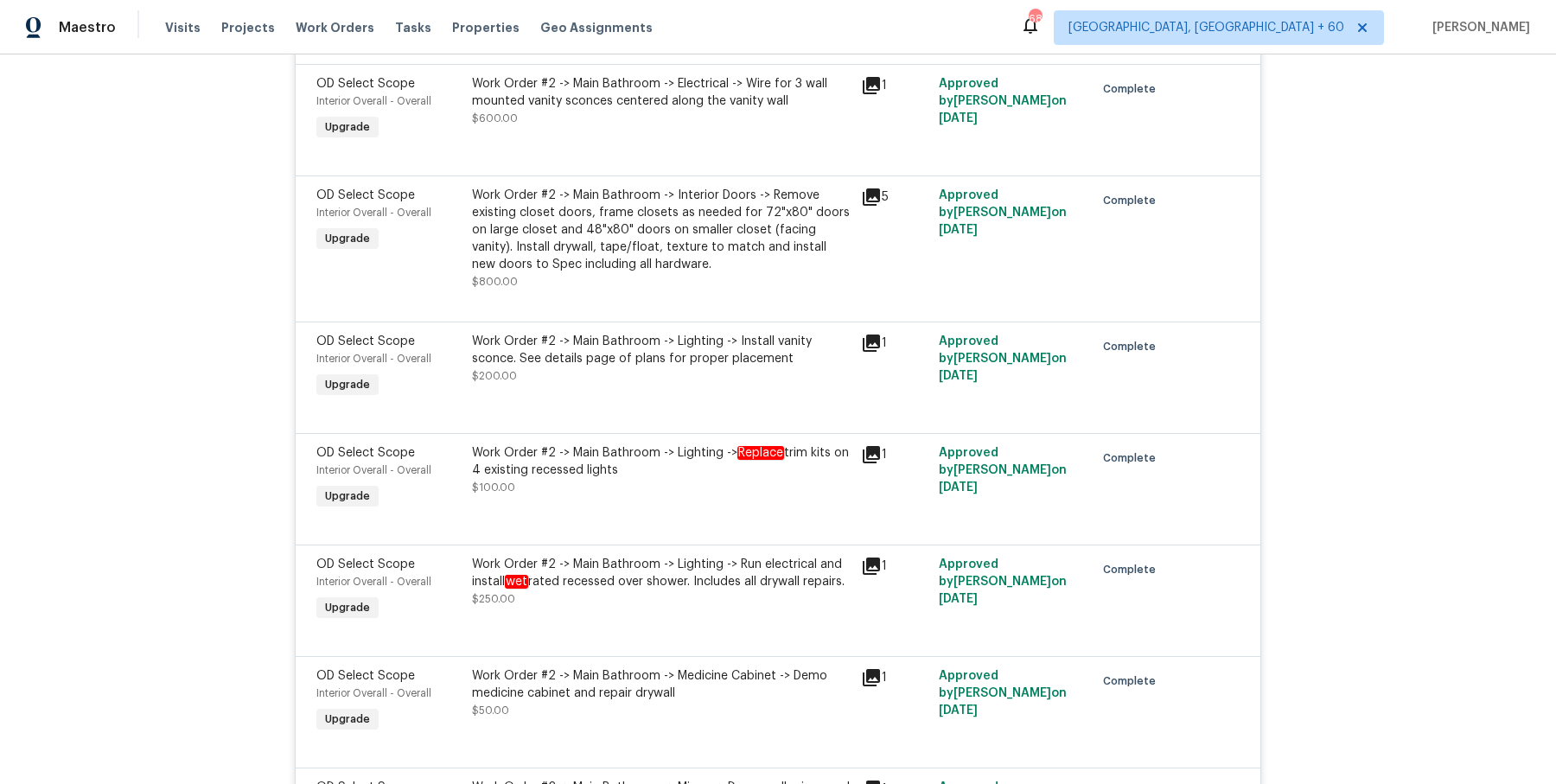
click at [735, 187] on div "Work Order #2 -> Main Bathroom -> Interior Doors -> Remove existing closet door…" at bounding box center [660, 229] width 378 height 86
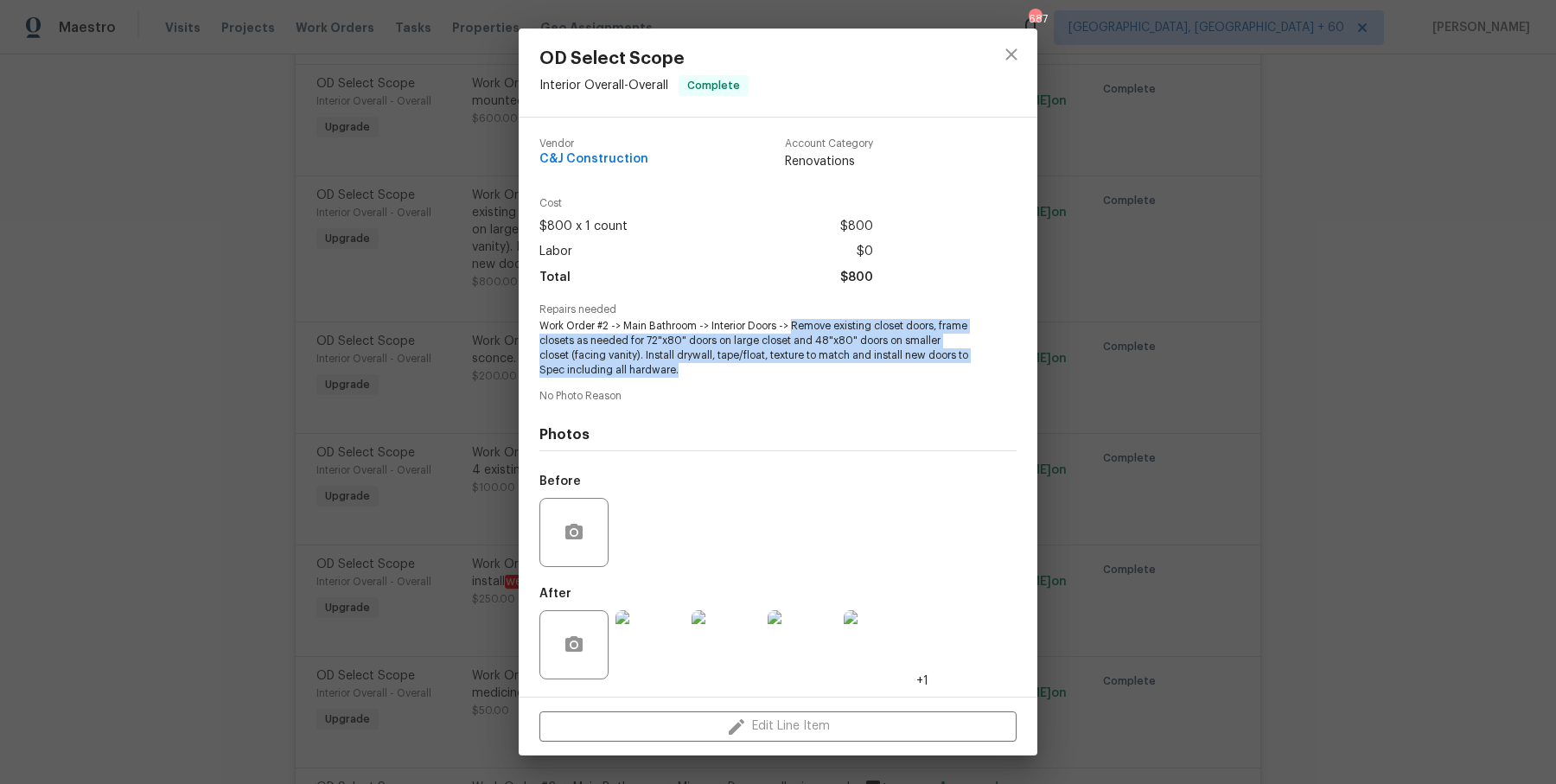
drag, startPoint x: 791, startPoint y: 326, endPoint x: 861, endPoint y: 380, distance: 88.4
click at [861, 380] on div "Vendor C&J Construction Account Category Renovations Cost $800 x 1 count $800 L…" at bounding box center [778, 406] width 478 height 565
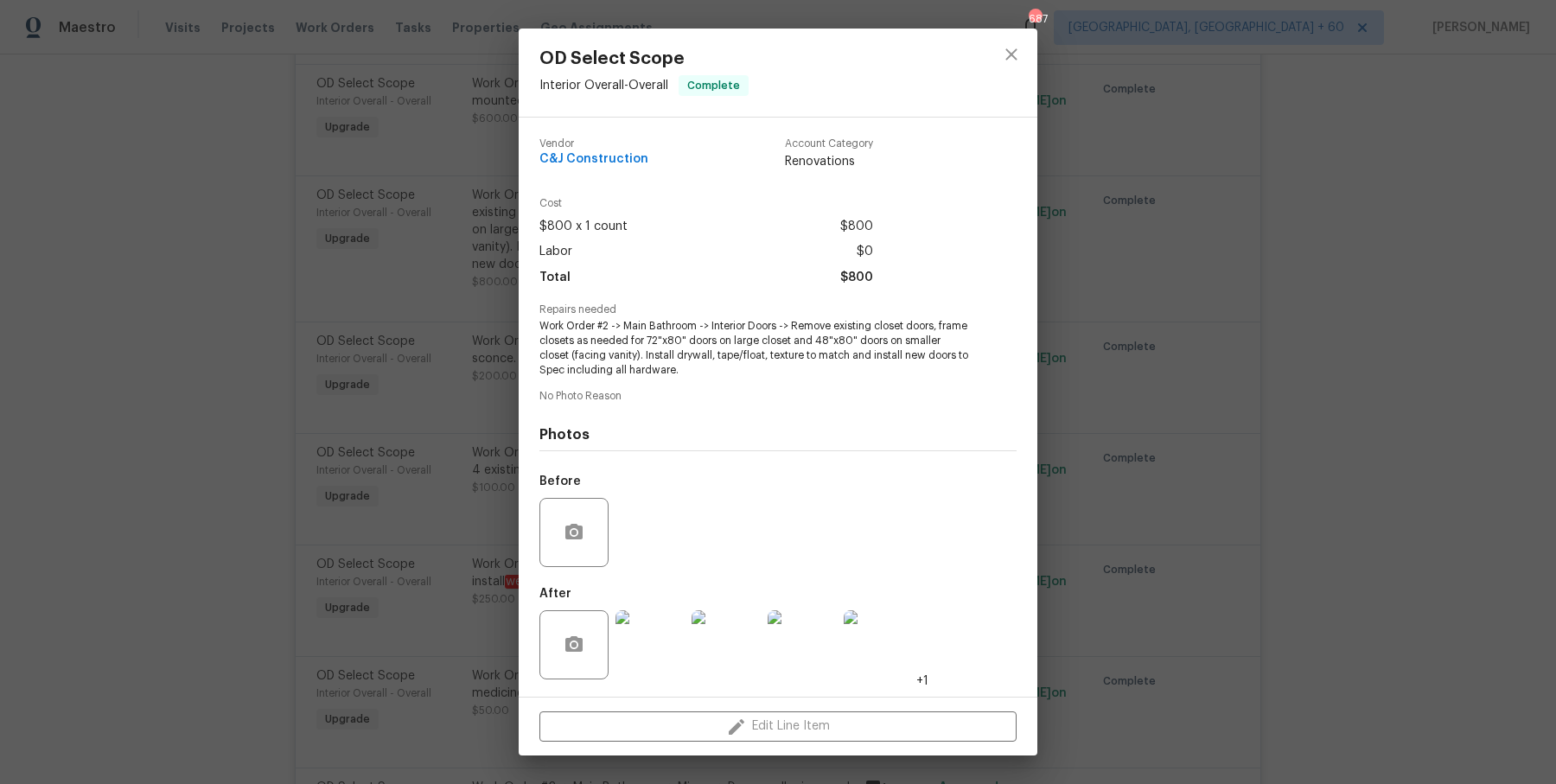
click at [464, 533] on div "OD Select Scope Interior Overall - Overall Complete Vendor C&J Construction Acc…" at bounding box center [778, 392] width 1556 height 784
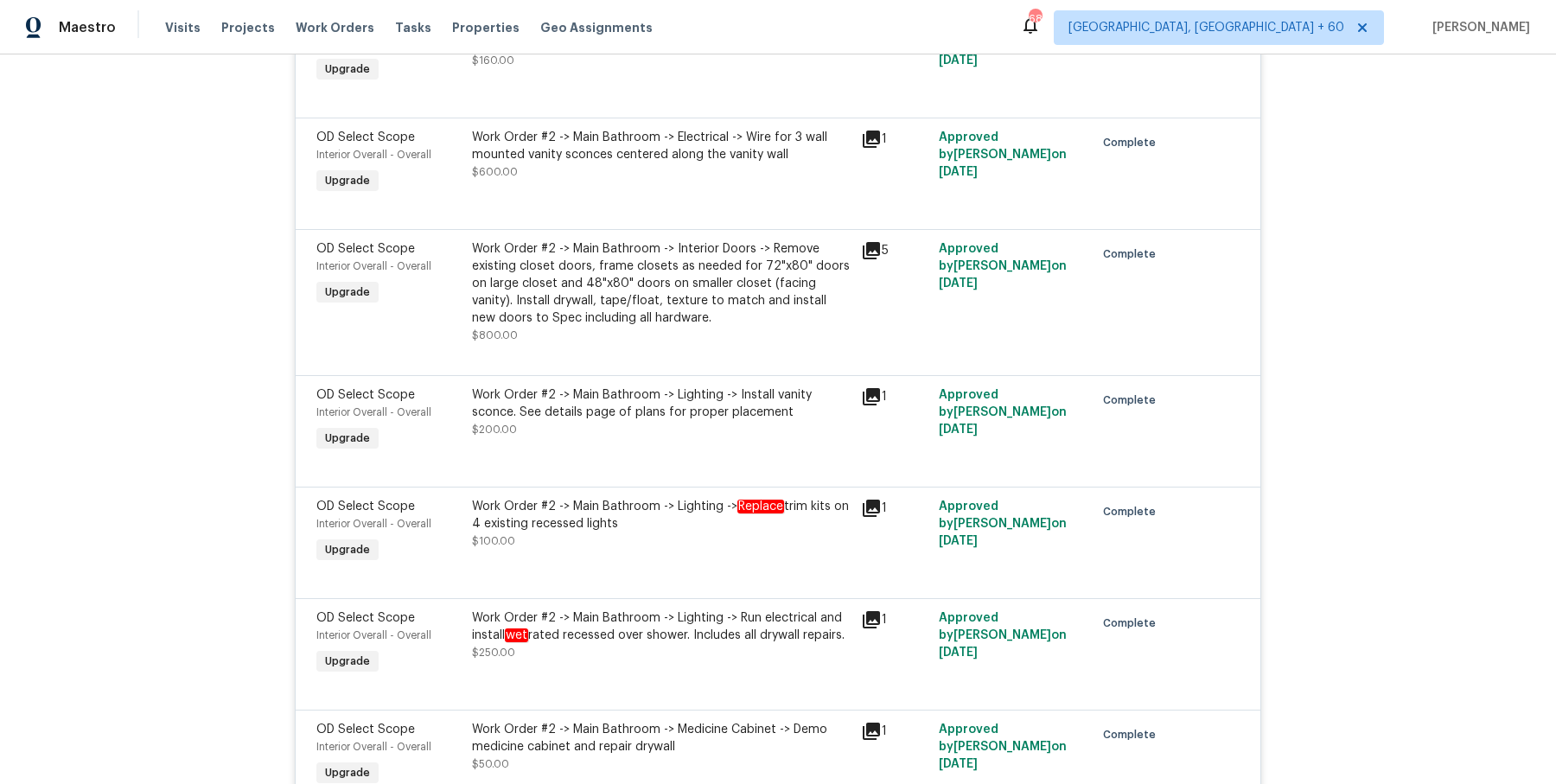
scroll to position [11369, 0]
click at [664, 237] on div "Work Order #2 -> Main Bathroom -> Interior Doors -> Remove existing closet door…" at bounding box center [660, 280] width 378 height 86
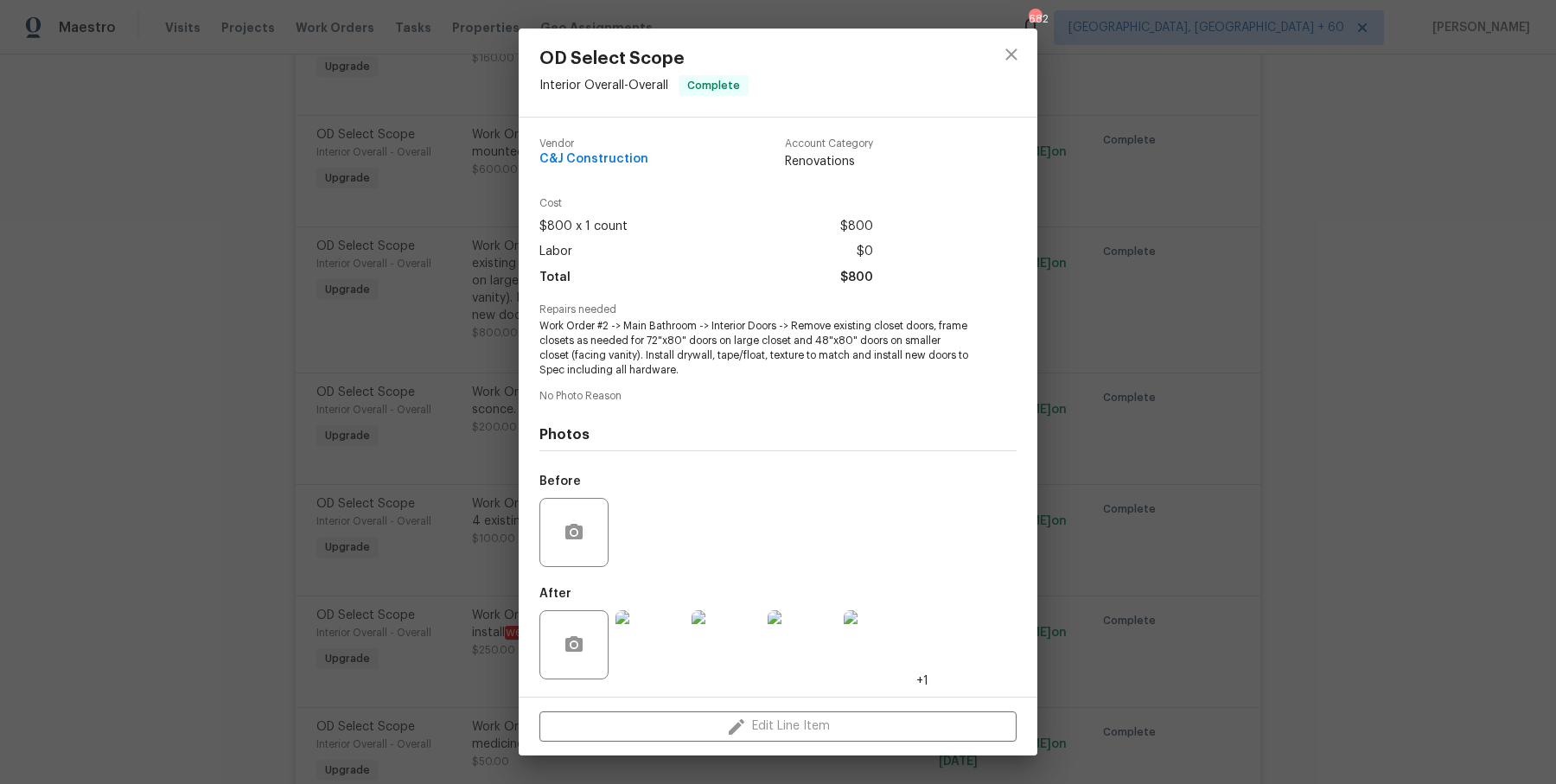
click at [742, 333] on span "Work Order #2 -> Main Bathroom -> Interior Doors -> Remove existing closet door…" at bounding box center [754, 347] width 430 height 58
click at [188, 411] on div "OD Select Scope Interior Overall - Overall Complete Vendor C&J Construction Acc…" at bounding box center [778, 392] width 1556 height 784
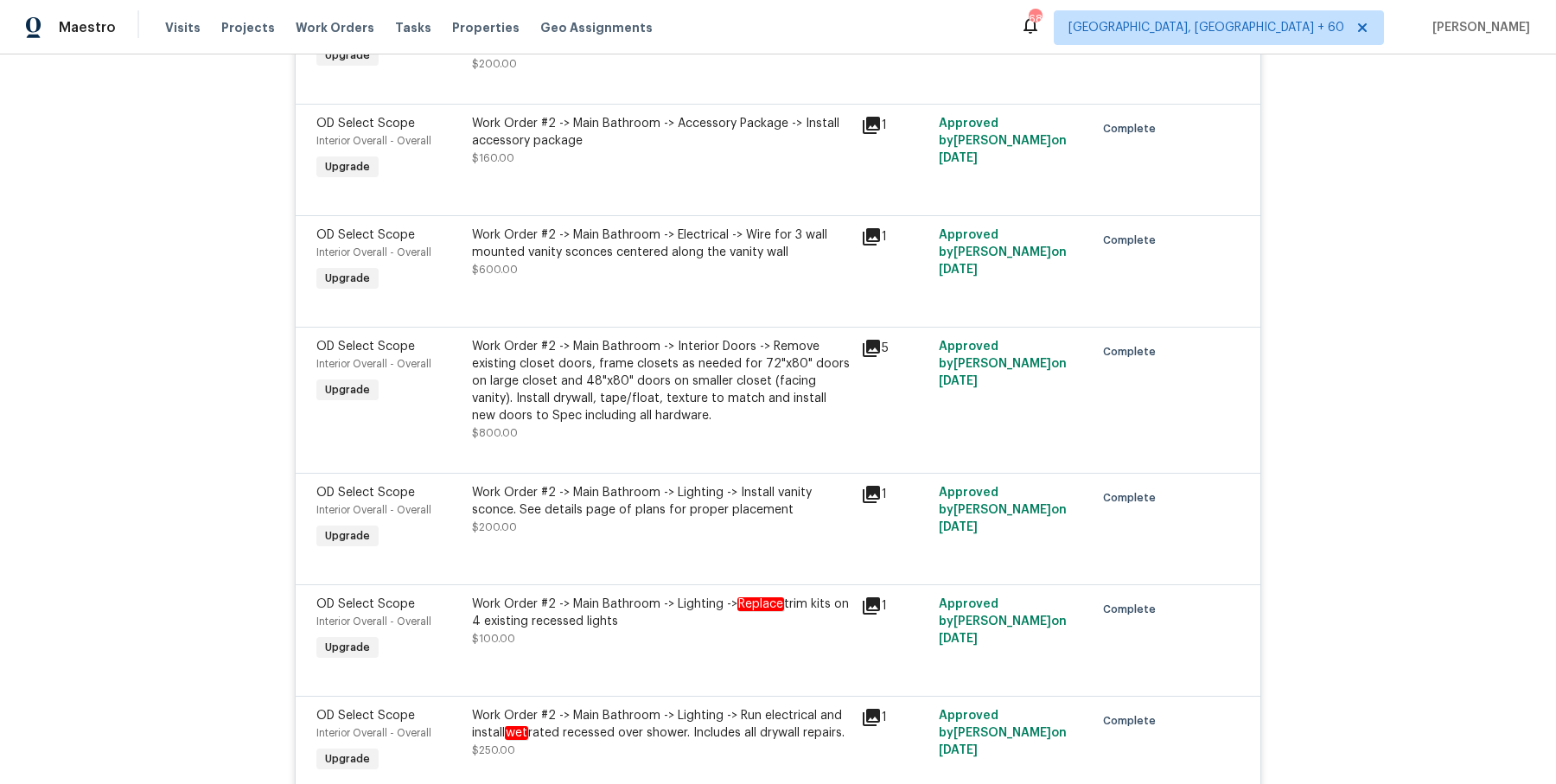
scroll to position [11266, 0]
click at [684, 340] on div "Work Order #2 -> Main Bathroom -> Interior Doors -> Remove existing closet door…" at bounding box center [660, 383] width 378 height 86
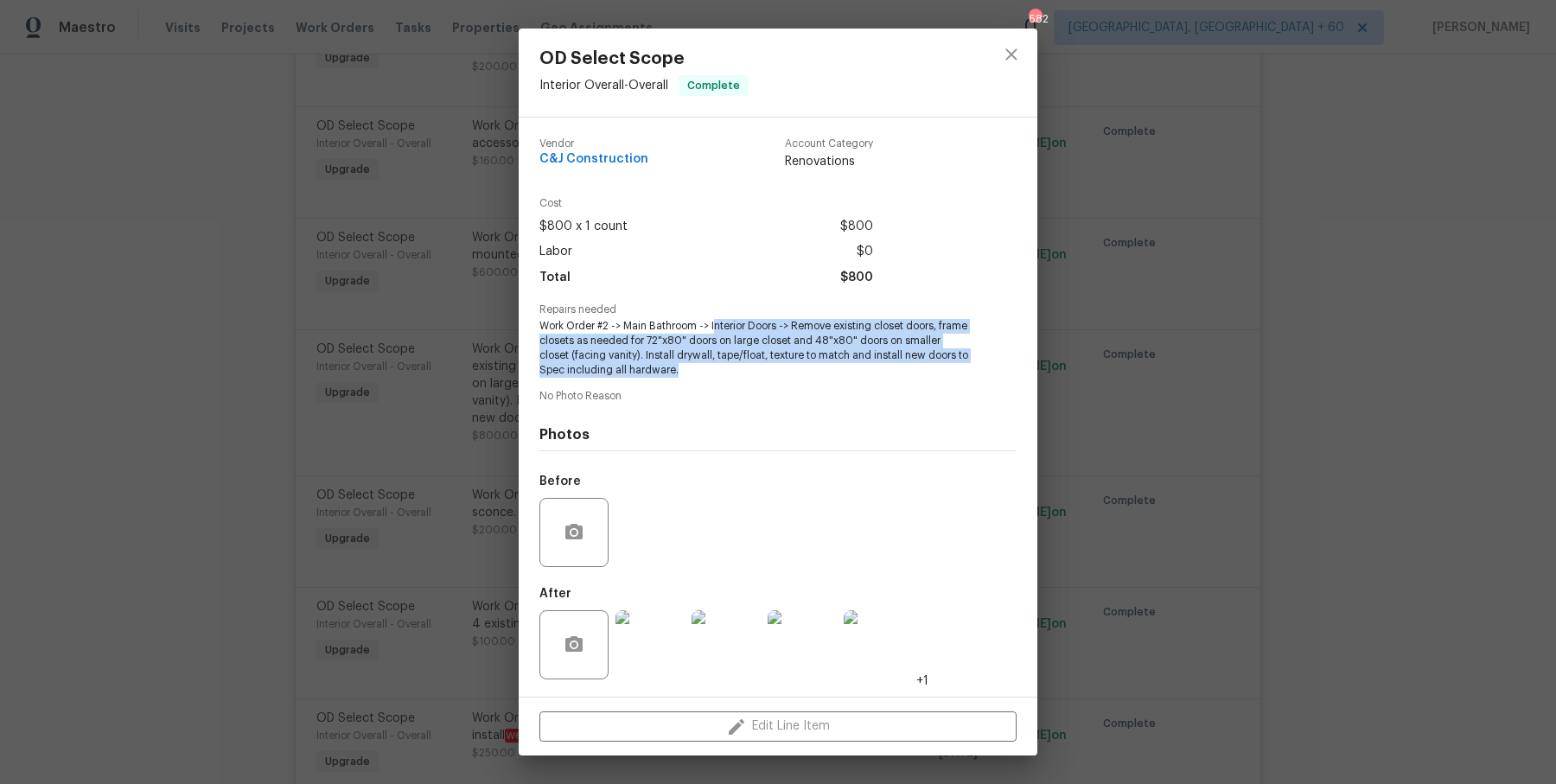
drag, startPoint x: 713, startPoint y: 330, endPoint x: 784, endPoint y: 370, distance: 81.5
click at [784, 370] on span "Work Order #2 -> Main Bathroom -> Interior Doors -> Remove existing closet door…" at bounding box center [754, 347] width 430 height 58
click at [738, 347] on span "Work Order #2 -> Main Bathroom -> Interior Doors -> Remove existing closet door…" at bounding box center [754, 347] width 430 height 58
drag, startPoint x: 626, startPoint y: 324, endPoint x: 675, endPoint y: 370, distance: 67.2
click at [675, 370] on span "Work Order #2 -> Main Bathroom -> Interior Doors -> Remove existing closet door…" at bounding box center [754, 347] width 430 height 58
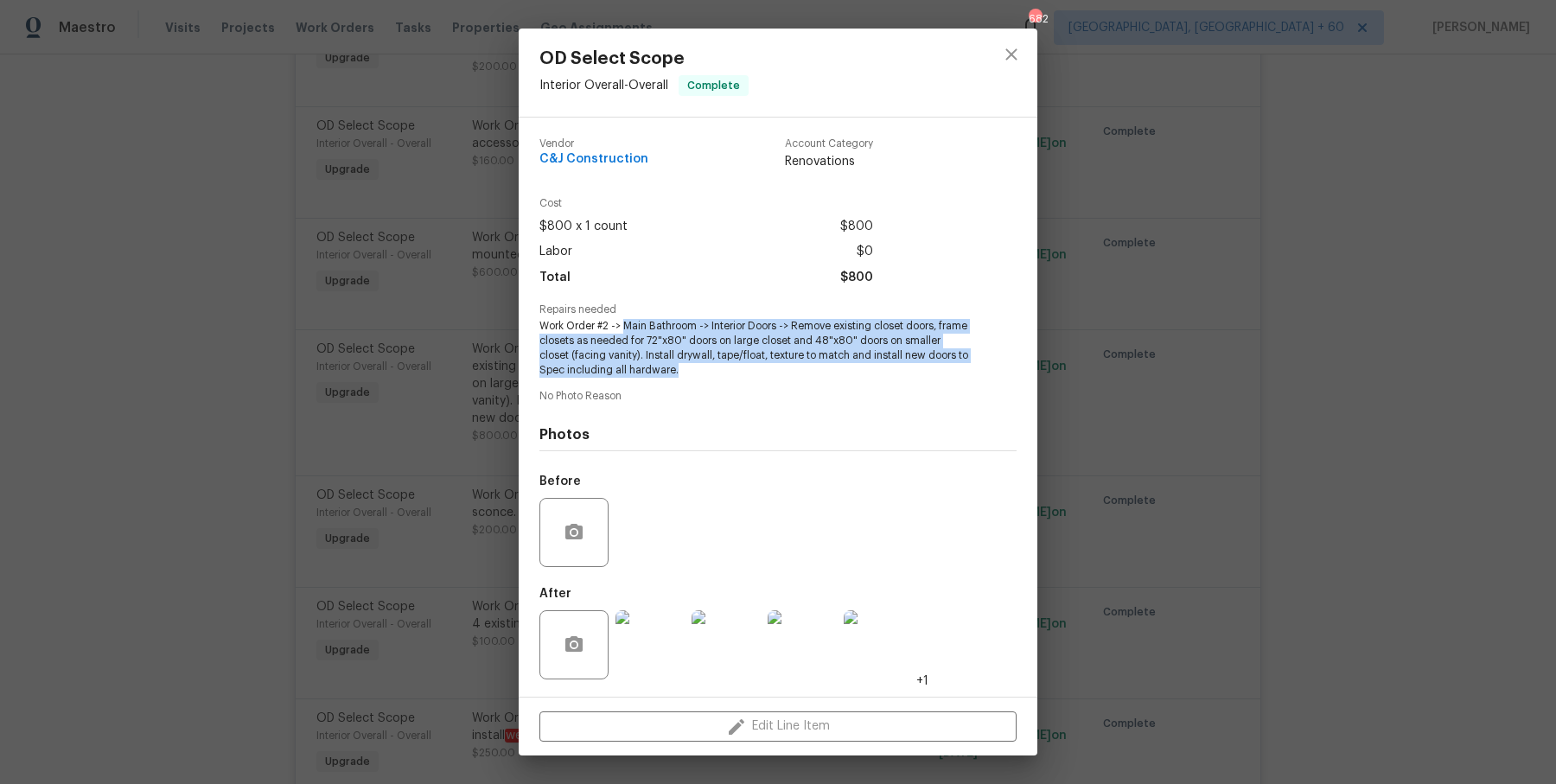
click at [407, 344] on div "OD Select Scope Interior Overall - Overall Complete Vendor C&J Construction Acc…" at bounding box center [778, 392] width 1556 height 784
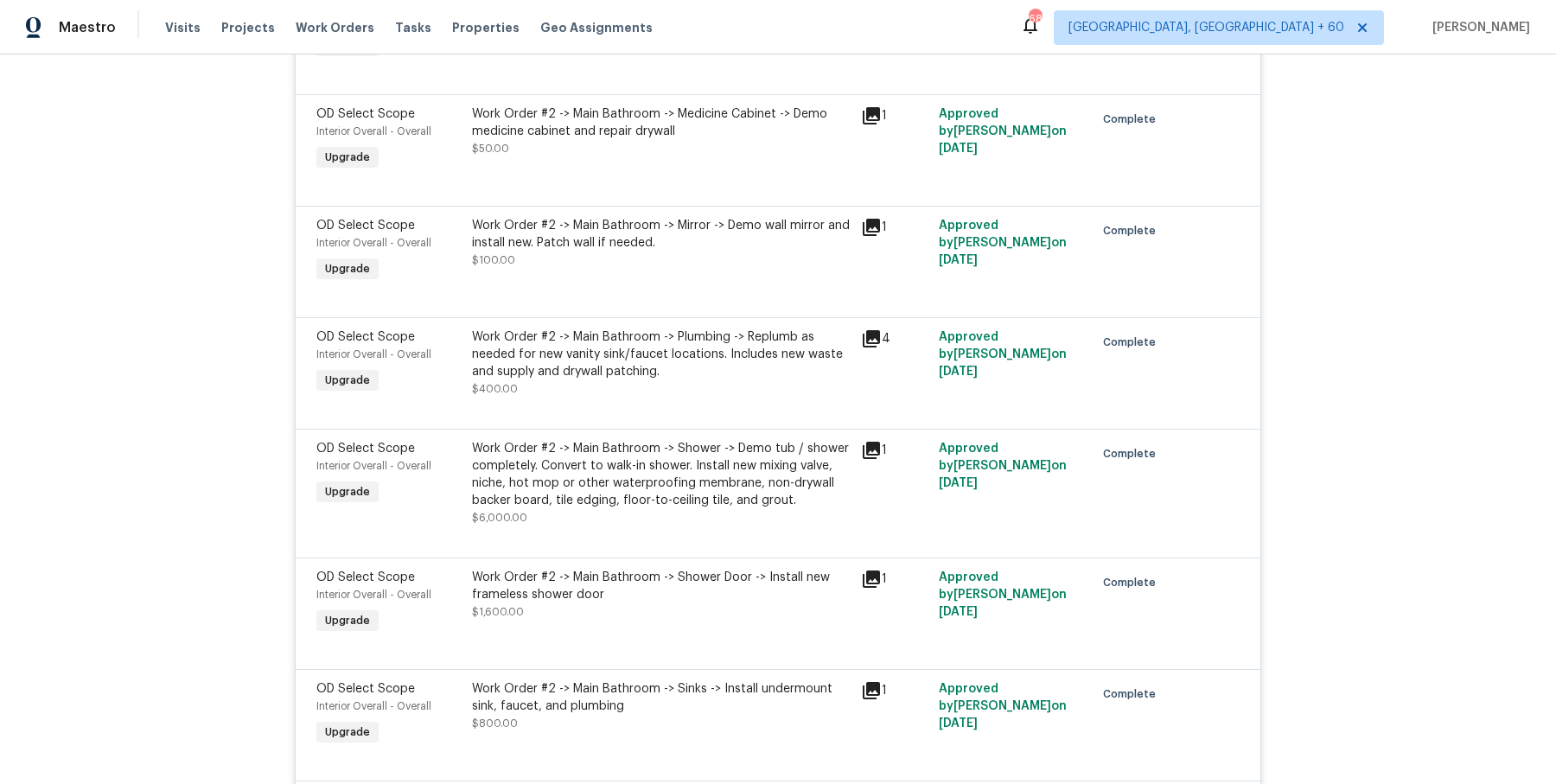
scroll to position [11992, 0]
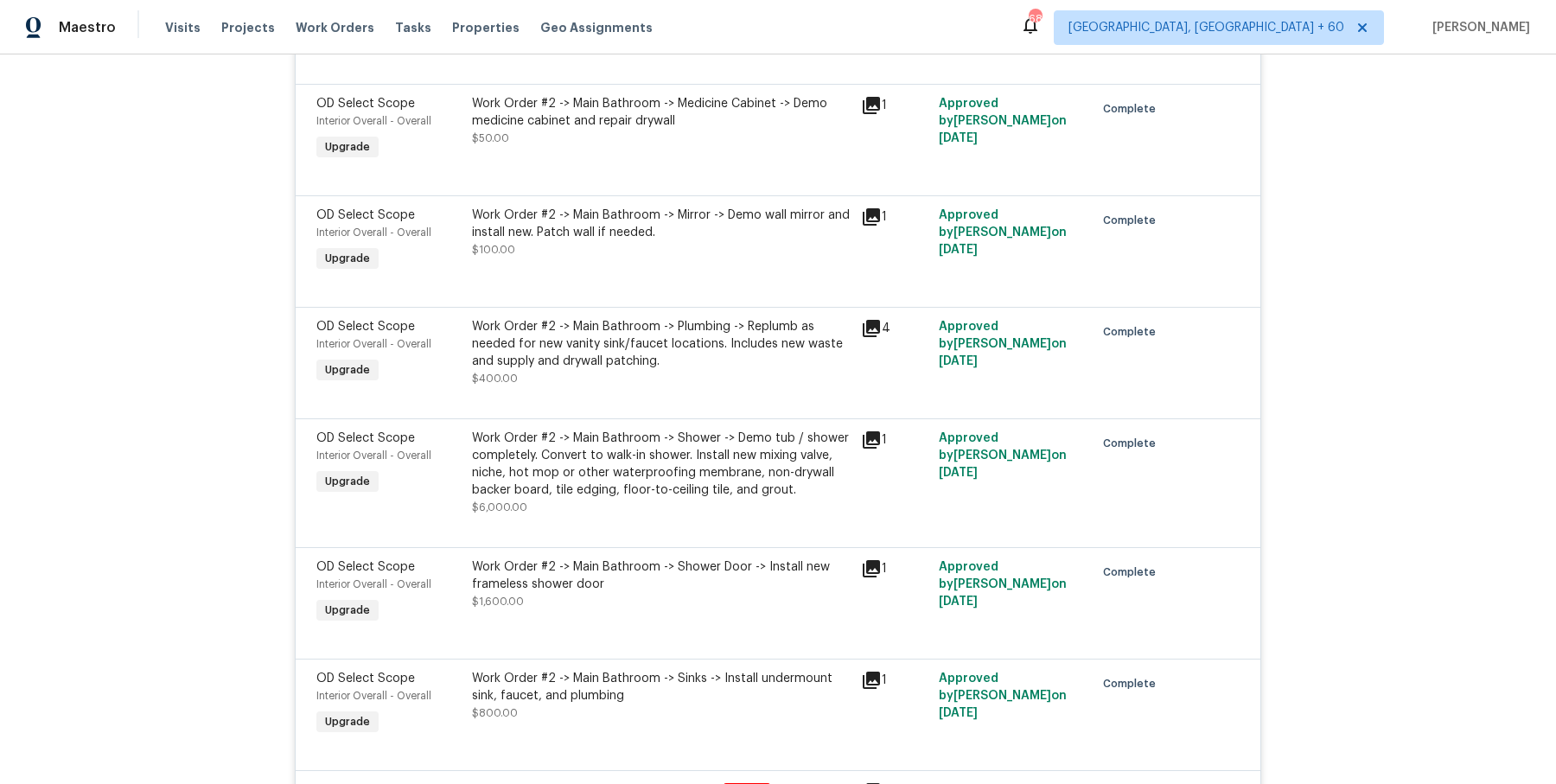
click at [541, 430] on div "Work Order #2 -> Main Bathroom -> Shower -> Demo tub / shower completely. Conve…" at bounding box center [660, 464] width 378 height 69
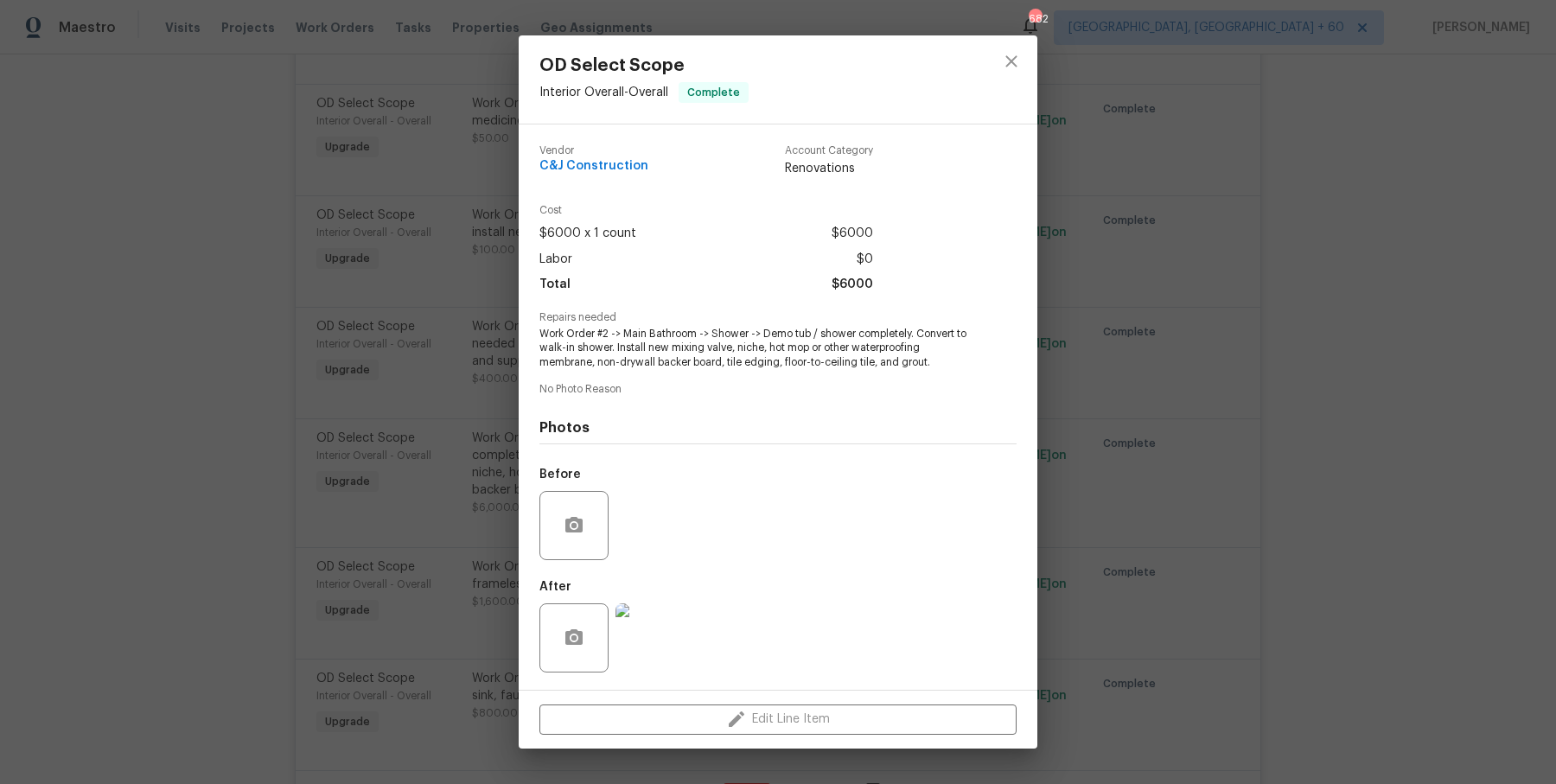
click at [401, 526] on div "OD Select Scope Interior Overall - Overall Complete Vendor C&J Construction Acc…" at bounding box center [778, 392] width 1556 height 784
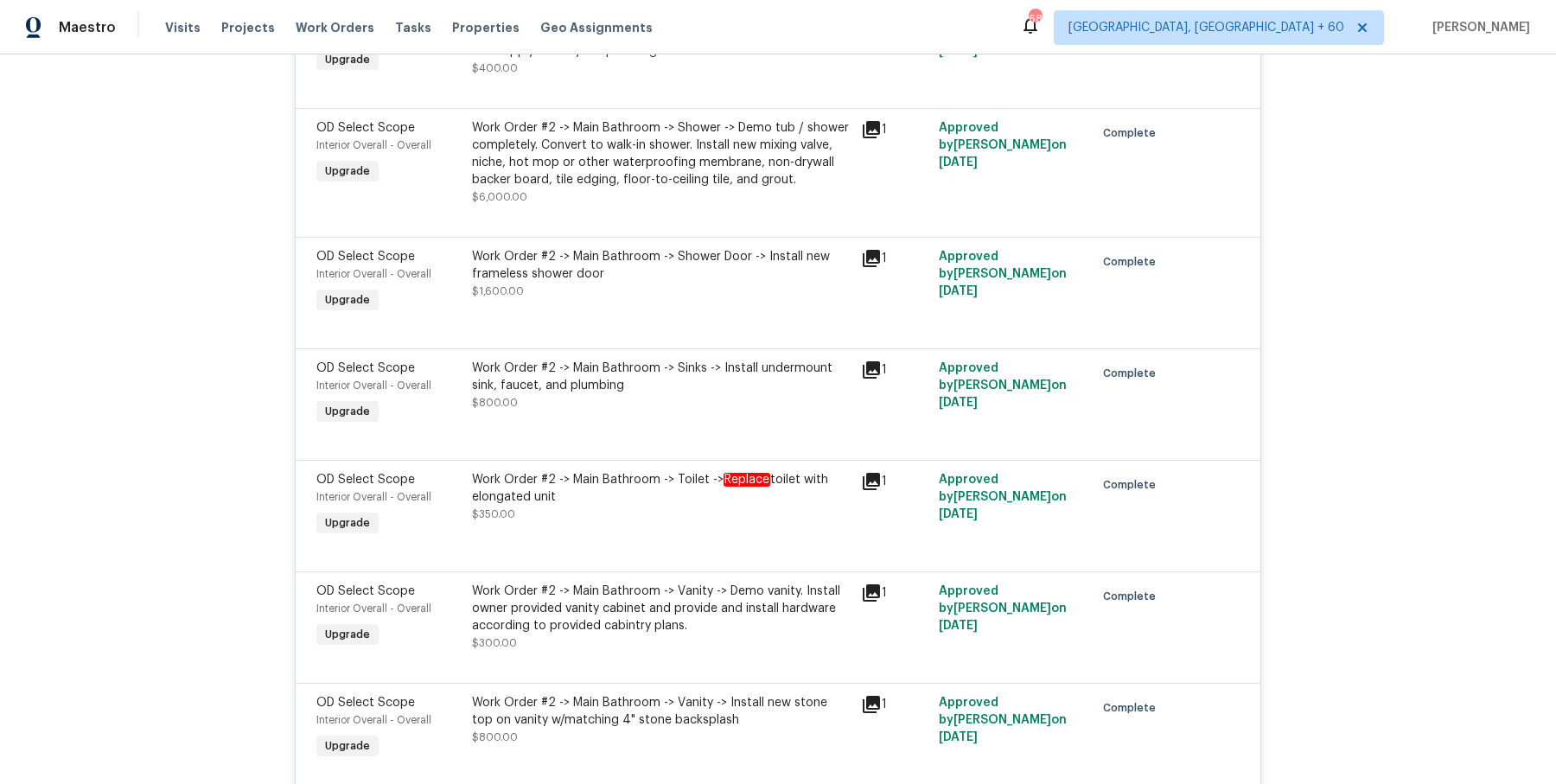
scroll to position [12306, 0]
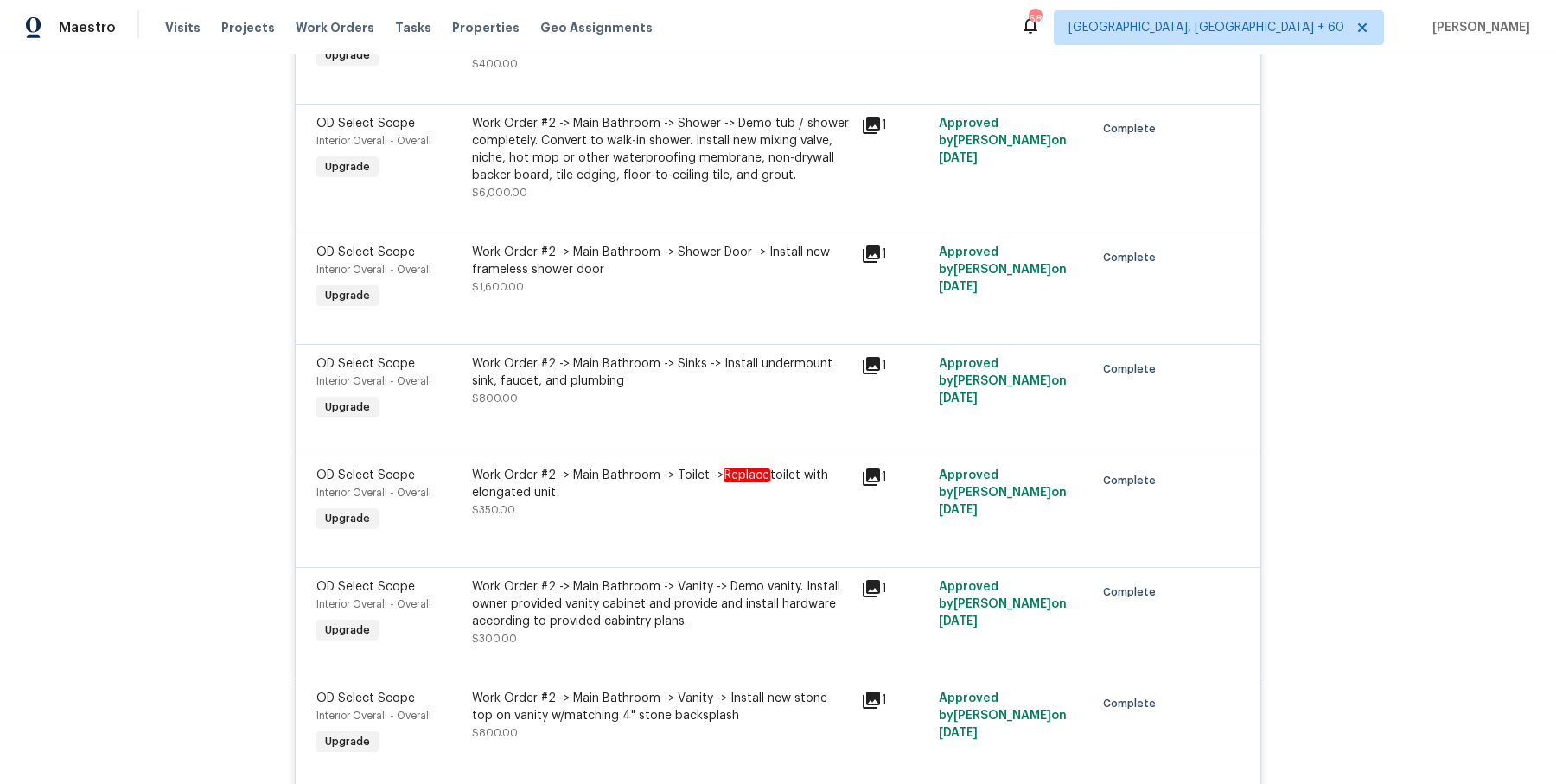
click at [779, 238] on div "Work Order #2 -> Main Bathroom -> Shower Door -> Install new frameless shower d…" at bounding box center [661, 278] width 389 height 79
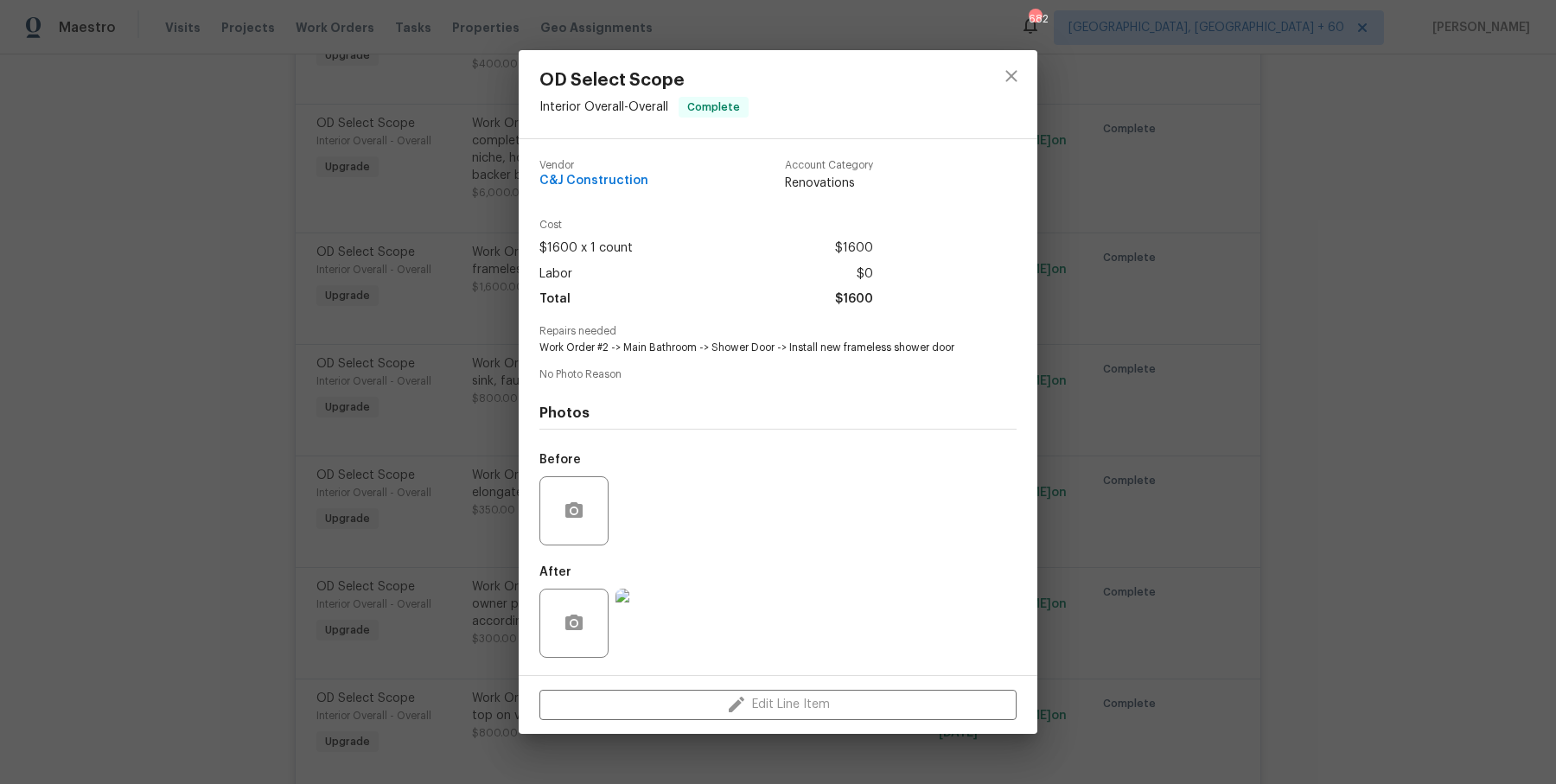
drag, startPoint x: 787, startPoint y: 347, endPoint x: 959, endPoint y: 347, distance: 172.0
click at [959, 347] on span "Work Order #2 -> Main Bathroom -> Shower Door -> Install new frameless shower d…" at bounding box center [754, 347] width 430 height 15
drag, startPoint x: 789, startPoint y: 347, endPoint x: 957, endPoint y: 345, distance: 168.0
click at [957, 345] on span "Work Order #2 -> Main Bathroom -> Shower Door -> Install new frameless shower d…" at bounding box center [754, 347] width 430 height 15
click at [311, 370] on div "OD Select Scope Interior Overall - Overall Complete Vendor C&J Construction Acc…" at bounding box center [778, 392] width 1556 height 784
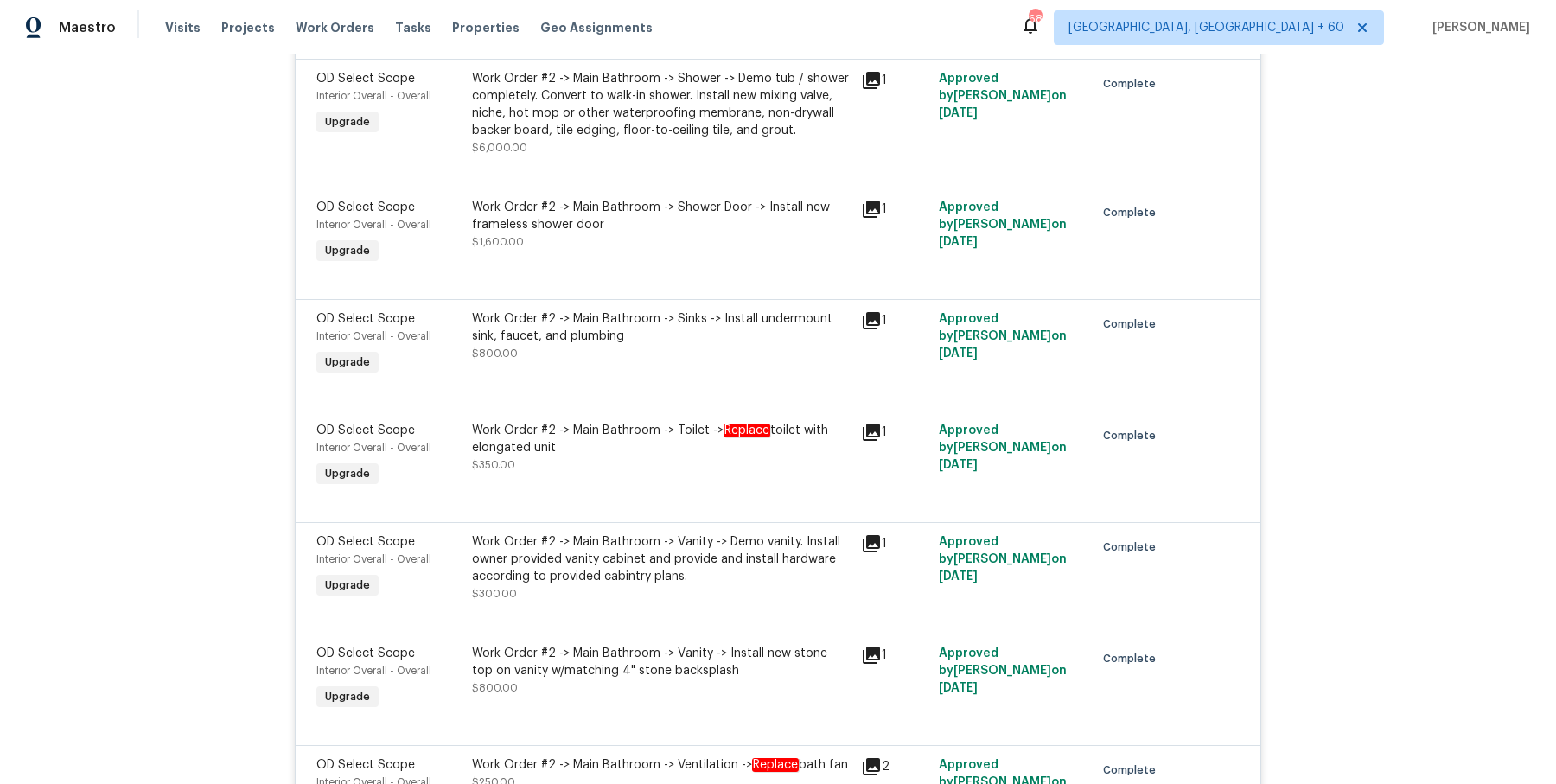
scroll to position [12348, 0]
click at [753, 313] on div "Work Order #2 -> Main Bathroom -> Sinks -> Install undermount sink, faucet, and…" at bounding box center [660, 329] width 378 height 35
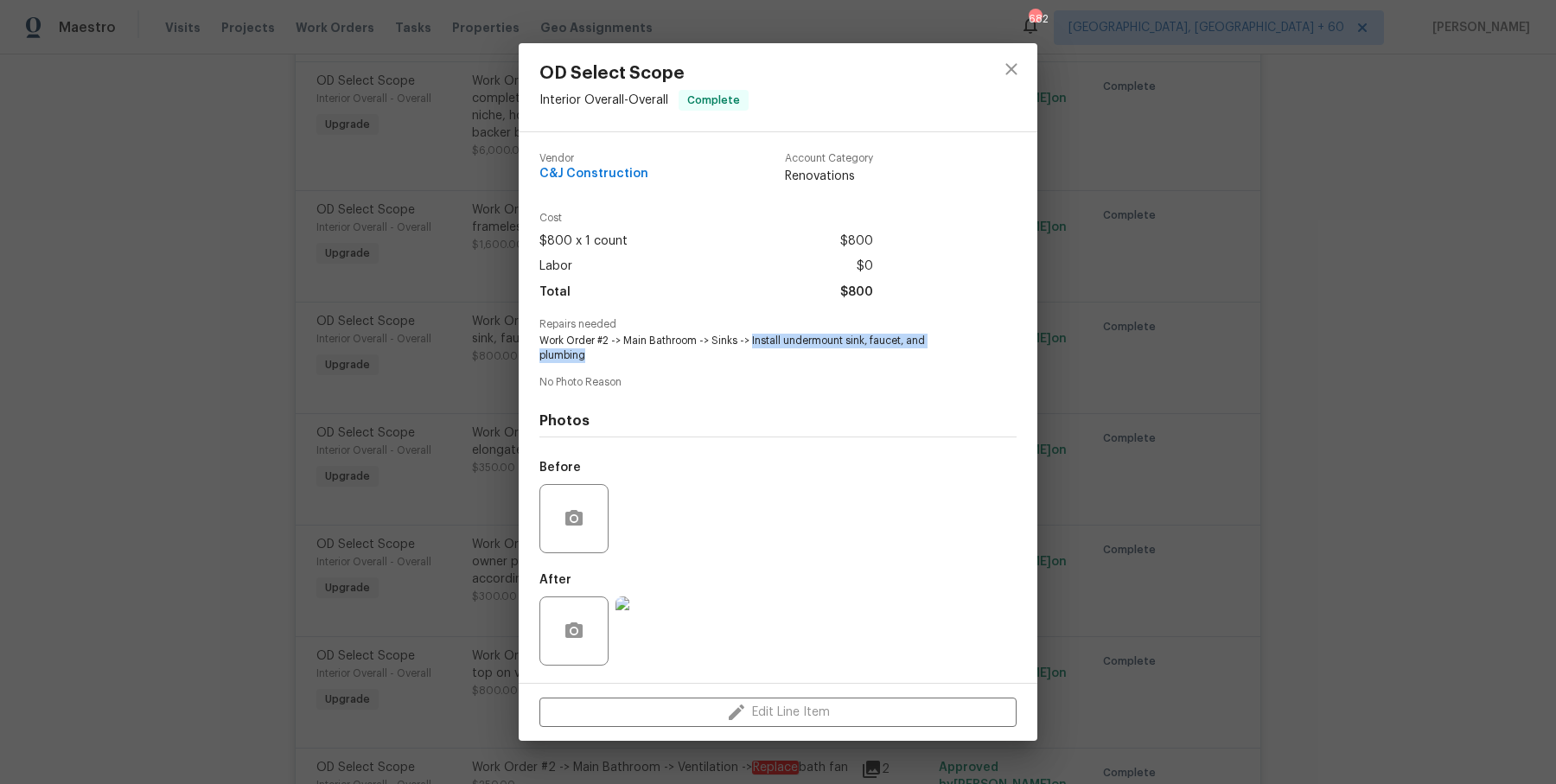
drag, startPoint x: 751, startPoint y: 338, endPoint x: 918, endPoint y: 351, distance: 167.5
click at [918, 351] on span "Work Order #2 -> Main Bathroom -> Sinks -> Install undermount sink, faucet, and…" at bounding box center [754, 348] width 430 height 30
click at [1046, 397] on div "OD Select Scope Interior Overall - Overall Complete Vendor C&J Construction Acc…" at bounding box center [778, 392] width 1556 height 784
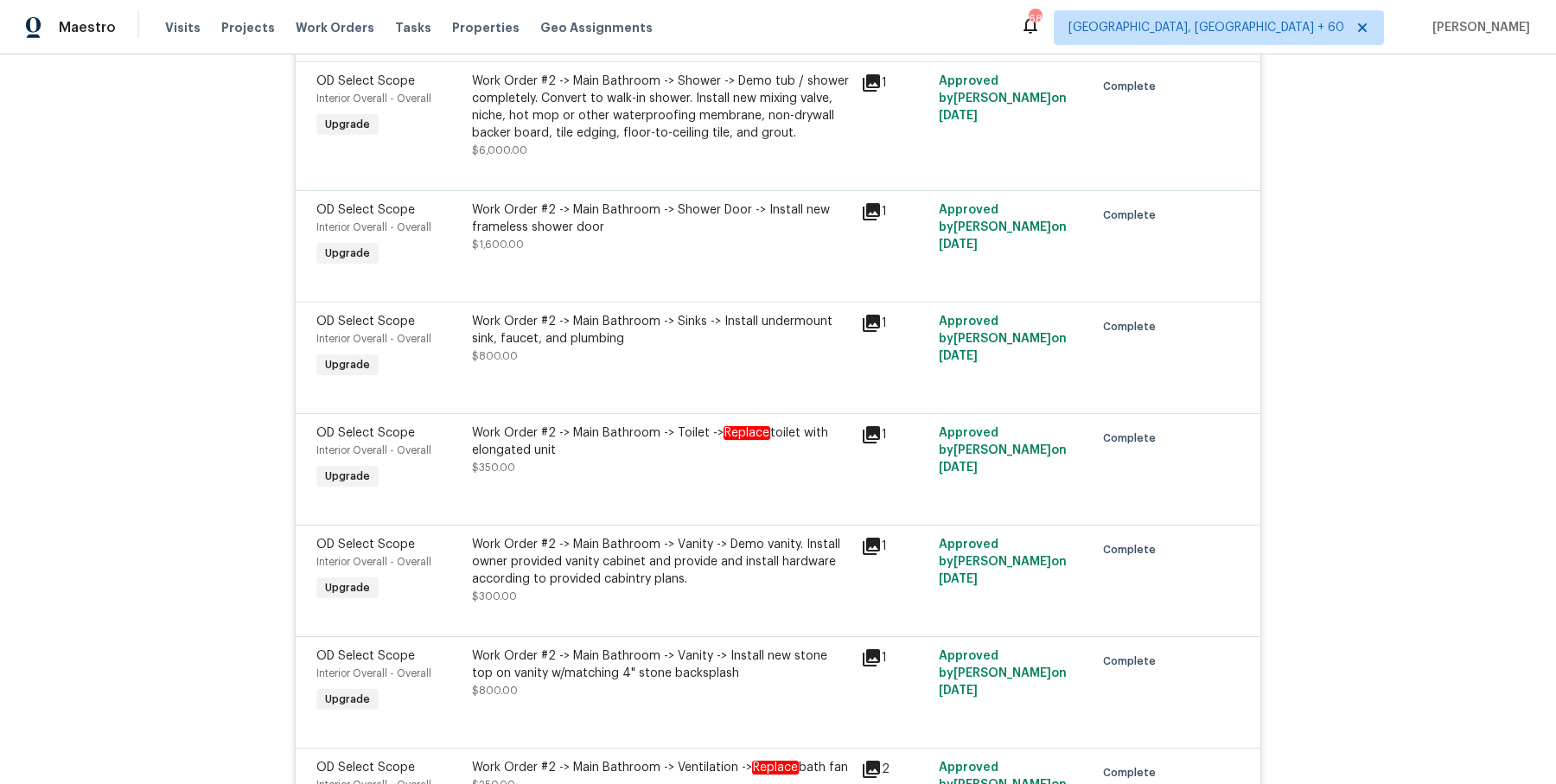
click at [776, 313] on div "Work Order #2 -> Main Bathroom -> Sinks -> Install undermount sink, faucet, and…" at bounding box center [660, 338] width 378 height 52
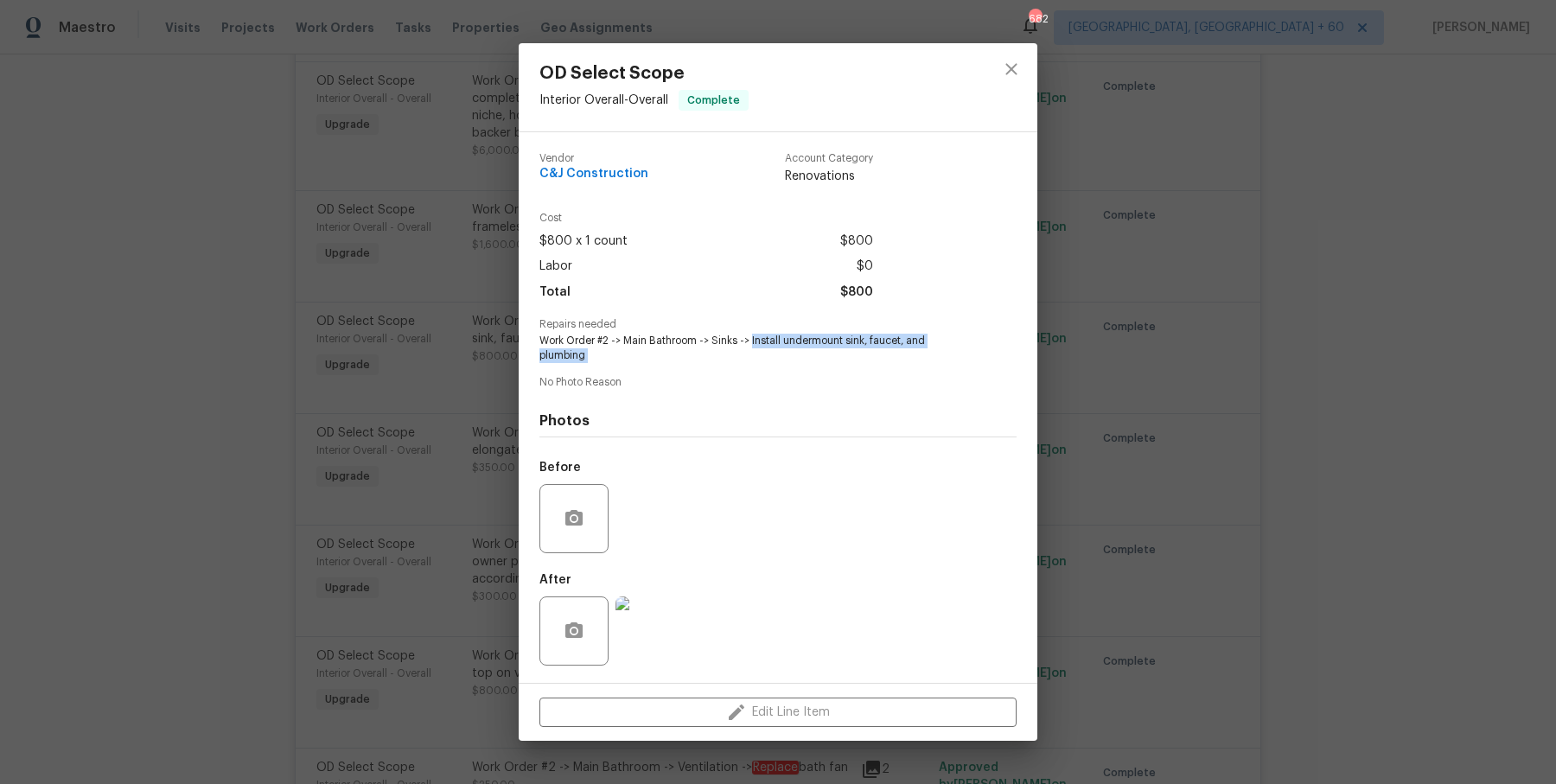
drag, startPoint x: 752, startPoint y: 341, endPoint x: 862, endPoint y: 370, distance: 113.8
click at [862, 370] on div "Vendor C&J Construction Account Category Renovations Cost $800 x 1 count $800 L…" at bounding box center [778, 407] width 478 height 537
click at [426, 191] on div "OD Select Scope Interior Overall - Overall Complete Vendor C&J Construction Acc…" at bounding box center [778, 392] width 1556 height 784
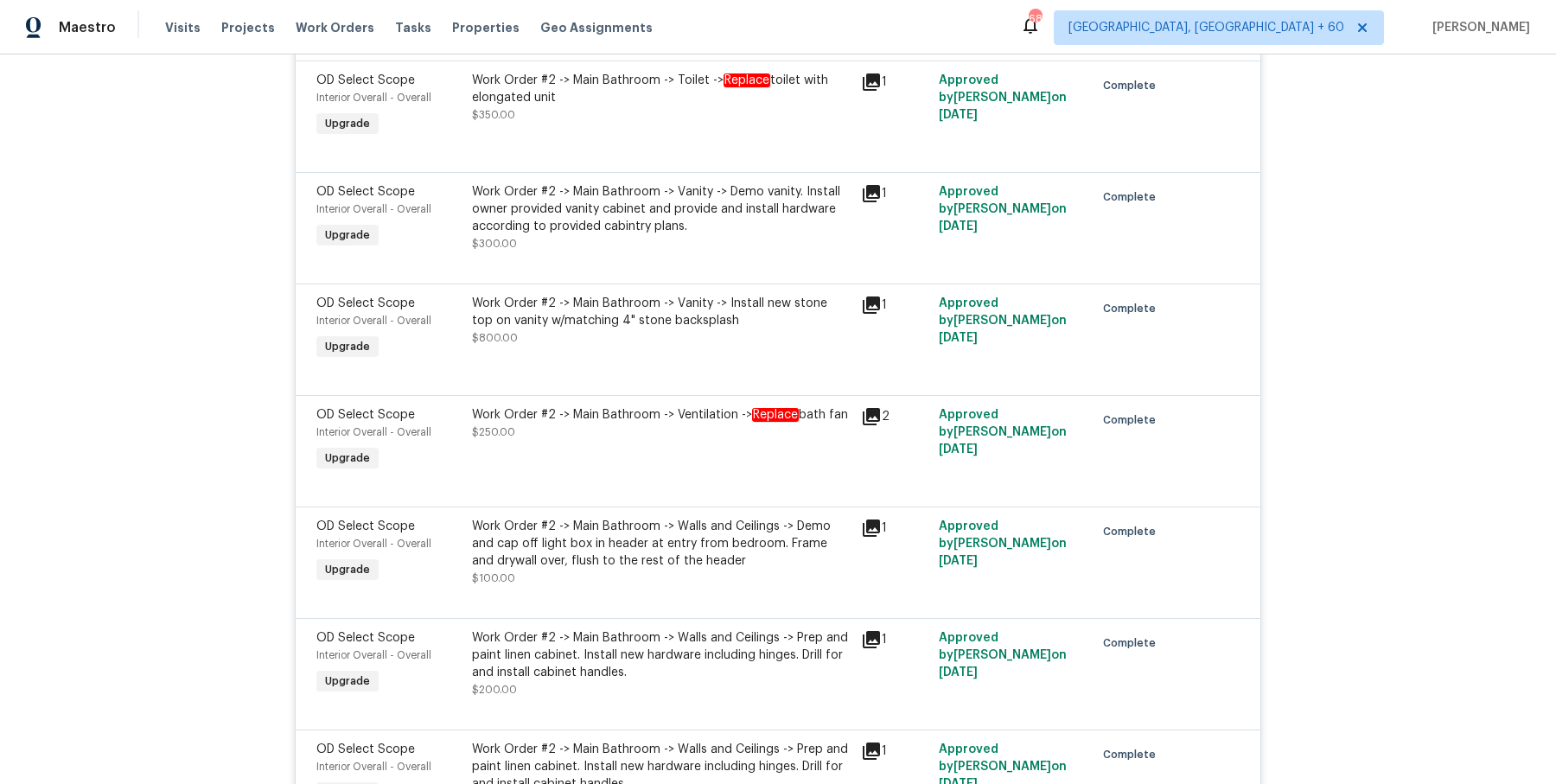
scroll to position [12717, 0]
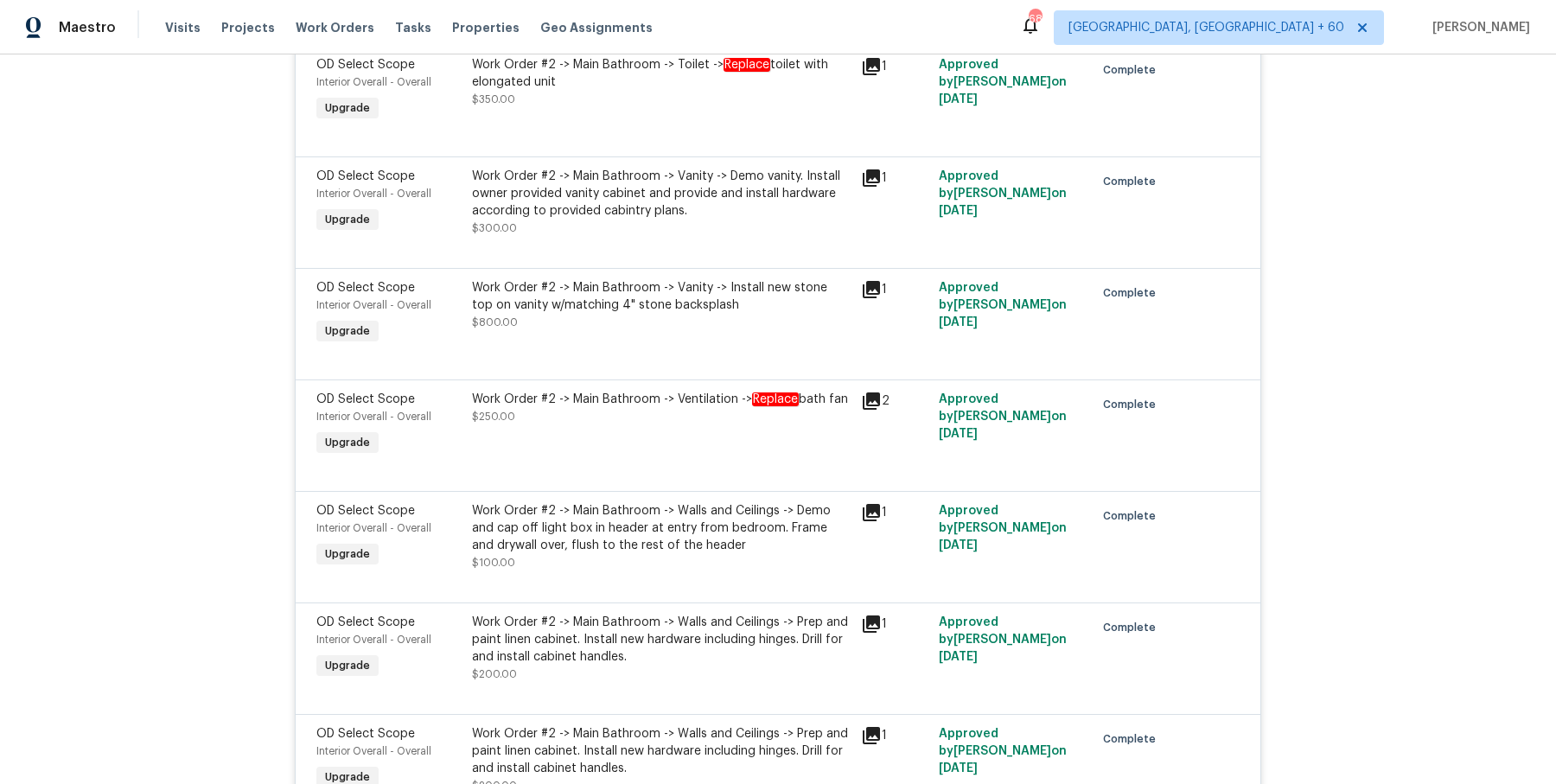
click at [633, 279] on div "Work Order #2 -> Main Bathroom -> Vanity -> Install new stone top on vanity w/m…" at bounding box center [660, 296] width 378 height 35
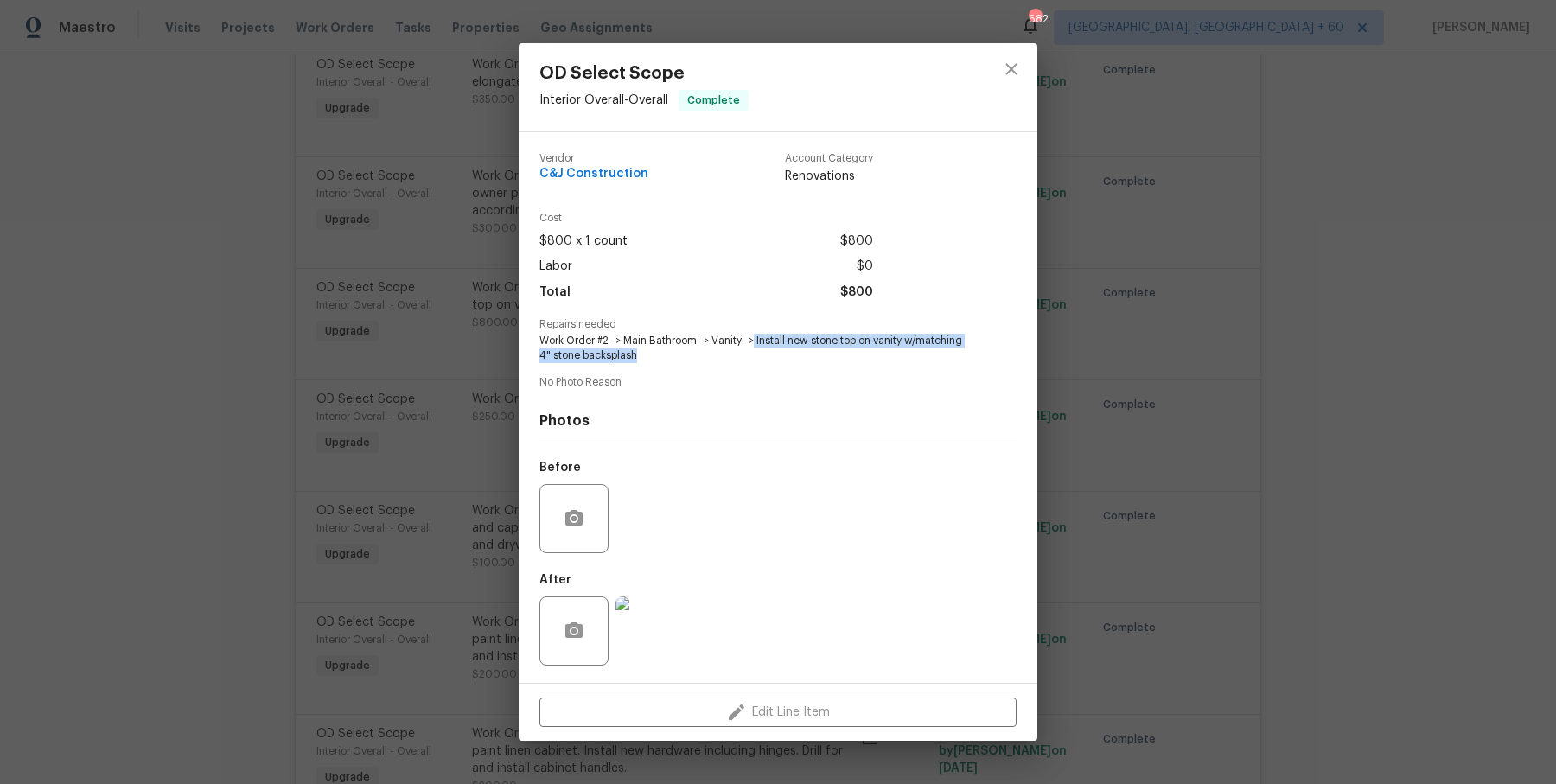
drag, startPoint x: 754, startPoint y: 338, endPoint x: 995, endPoint y: 358, distance: 241.8
click at [995, 358] on div "Repairs needed Work Order #2 -> Main Bathroom -> Vanity -> Install new stone to…" at bounding box center [778, 340] width 478 height 44
click at [375, 236] on div "OD Select Scope Interior Overall - Overall Complete Vendor C&J Construction Acc…" at bounding box center [778, 392] width 1556 height 784
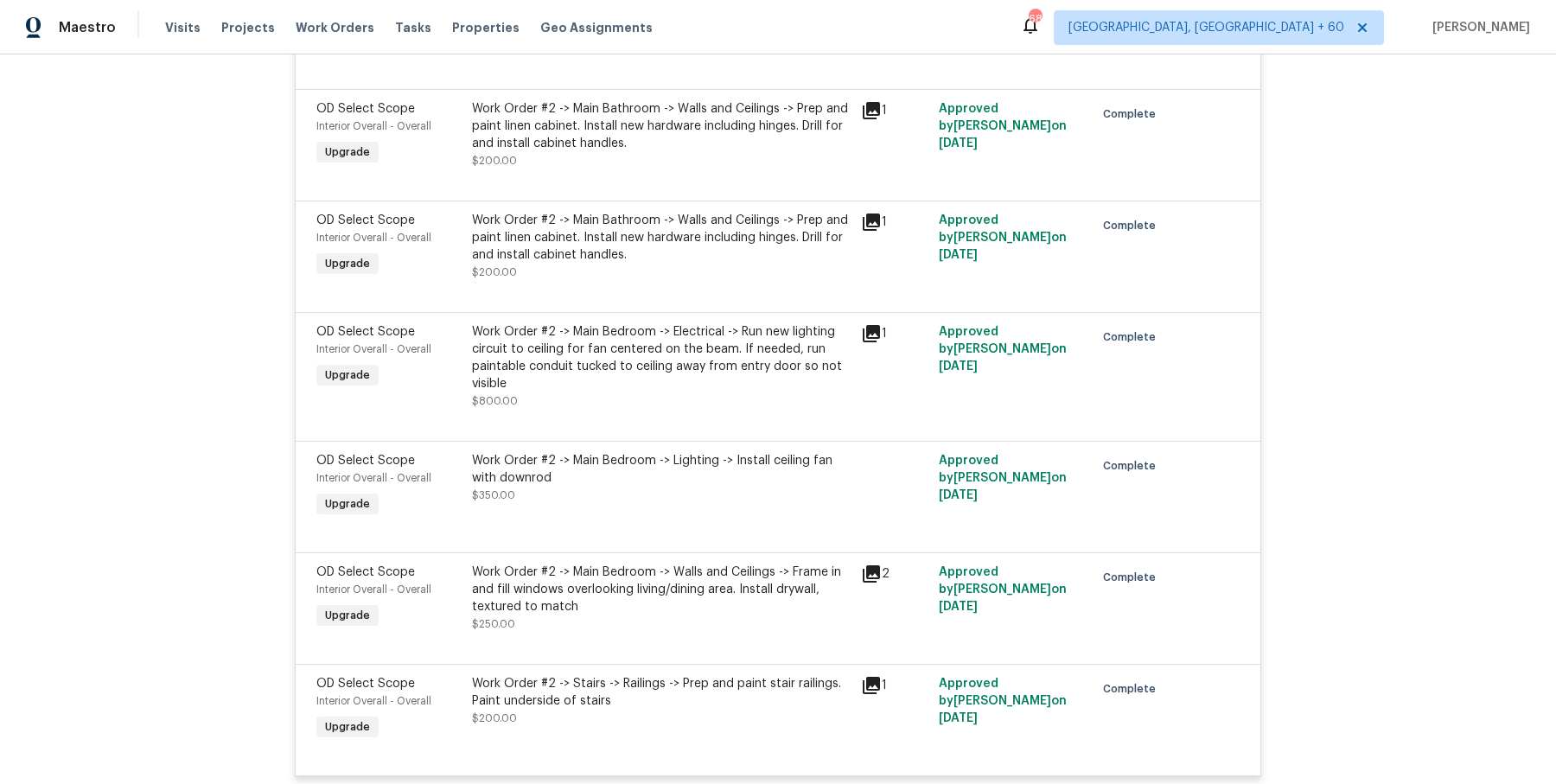
scroll to position [13231, 0]
click at [629, 323] on div "Work Order #2 -> Main Bedroom -> Electrical -> Run new lighting circuit to ceil…" at bounding box center [660, 357] width 378 height 69
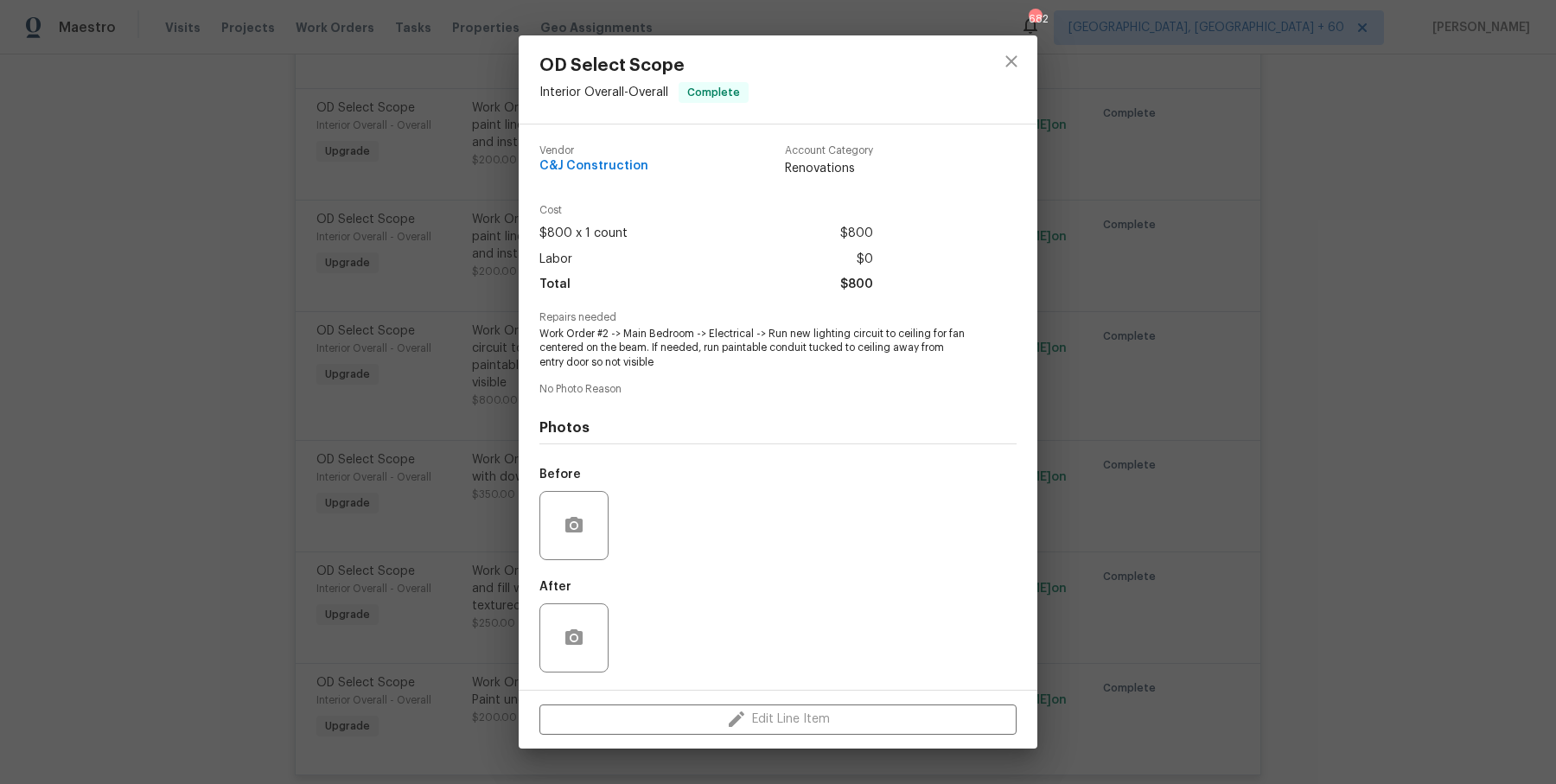
click at [769, 351] on span "Work Order #2 -> Main Bedroom -> Electrical -> Run new lighting circuit to ceil…" at bounding box center [754, 348] width 430 height 44
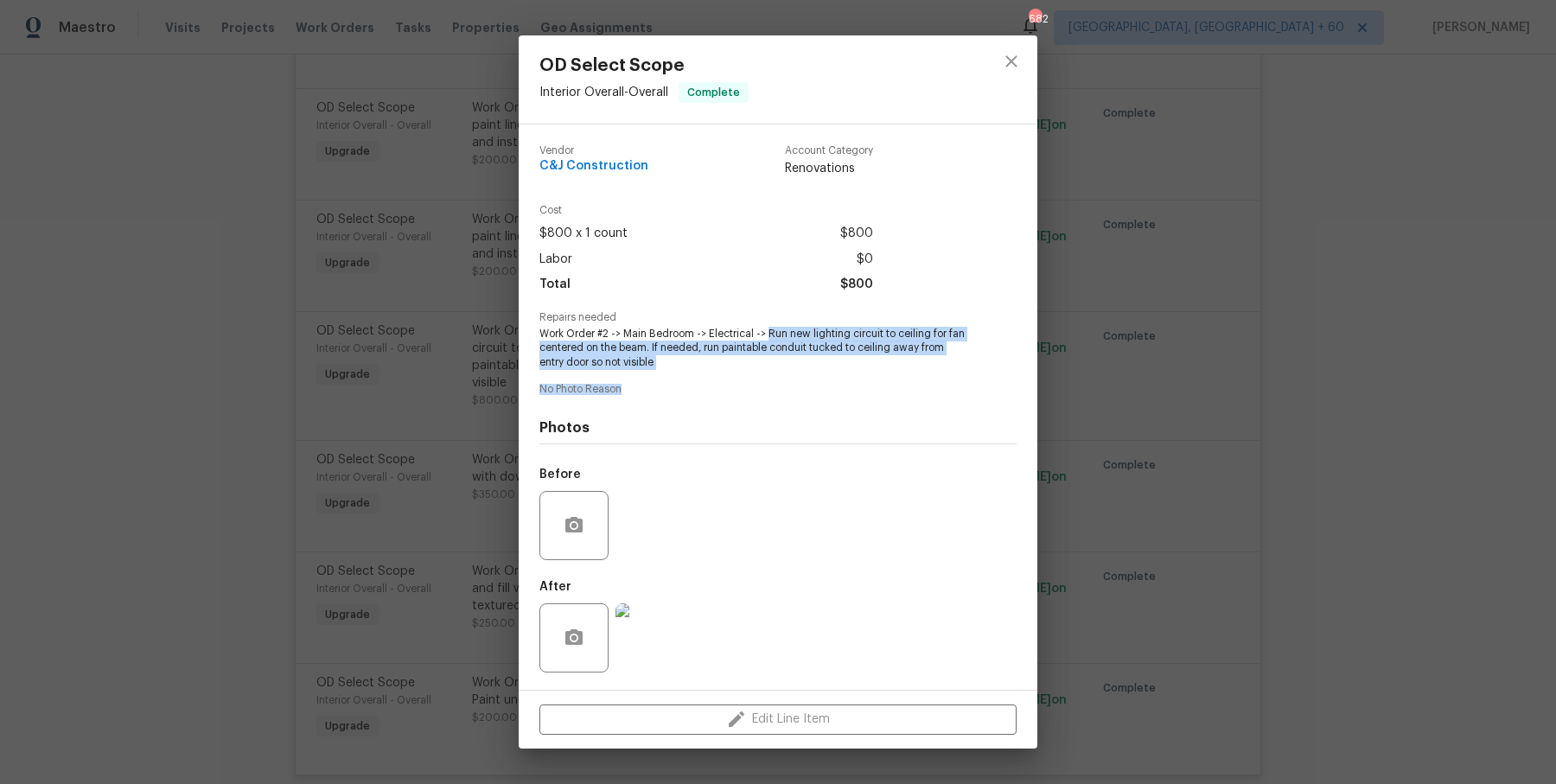
drag, startPoint x: 766, startPoint y: 332, endPoint x: 803, endPoint y: 392, distance: 70.5
click at [803, 392] on div "Vendor C&J Construction Account Category Renovations Cost $800 x 1 count $800 L…" at bounding box center [778, 406] width 478 height 551
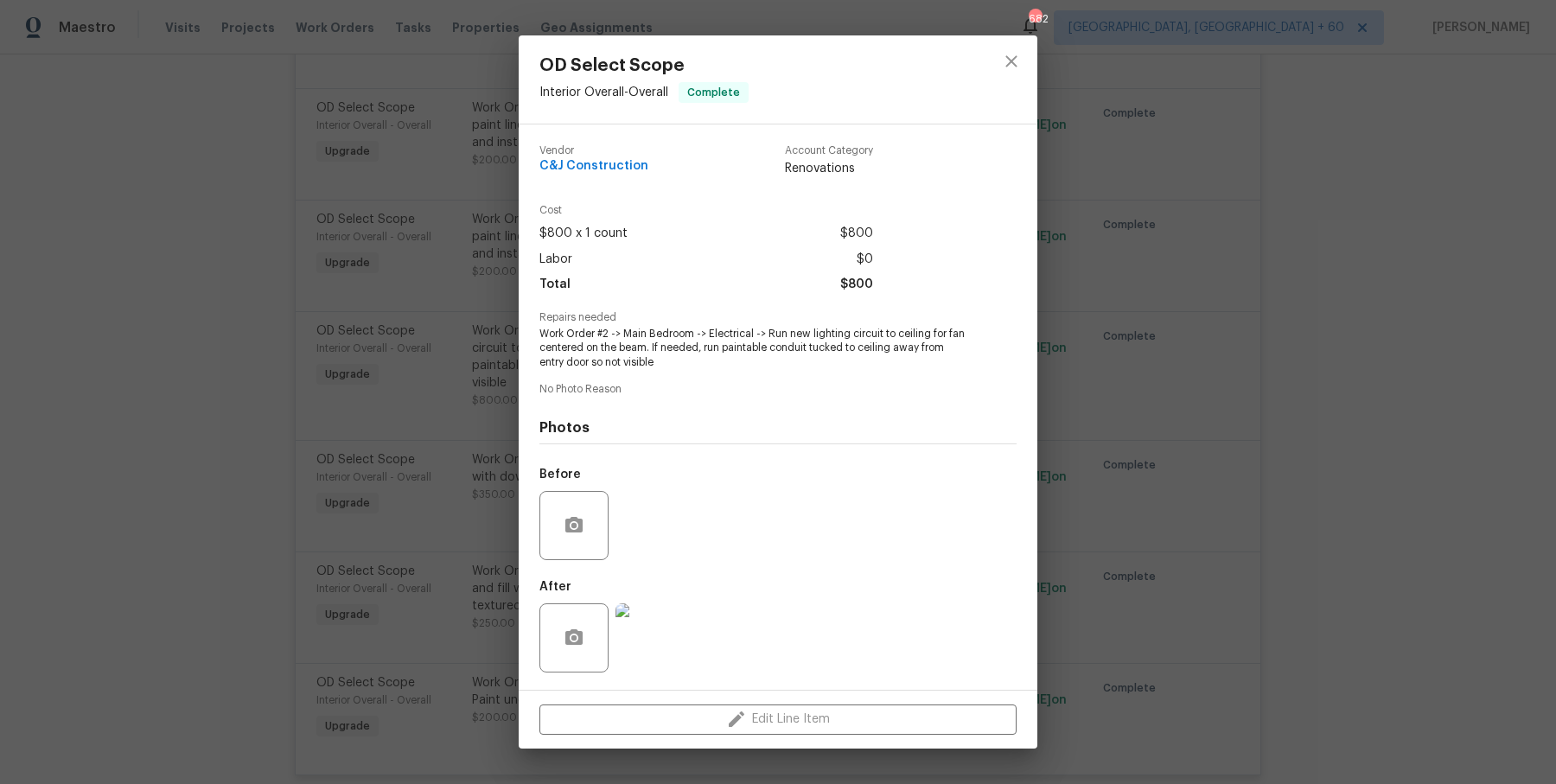
click at [868, 353] on span "Work Order #2 -> Main Bedroom -> Electrical -> Run new lighting circuit to ceil…" at bounding box center [754, 348] width 430 height 44
drag, startPoint x: 769, startPoint y: 327, endPoint x: 769, endPoint y: 355, distance: 28.0
click at [769, 353] on span "Work Order #2 -> Main Bedroom -> Electrical -> Run new lighting circuit to ceil…" at bounding box center [754, 348] width 430 height 44
click at [669, 365] on span "Work Order #2 -> Main Bedroom -> Electrical -> Run new lighting circuit to ceil…" at bounding box center [754, 348] width 430 height 44
drag, startPoint x: 766, startPoint y: 331, endPoint x: 776, endPoint y: 368, distance: 38.3
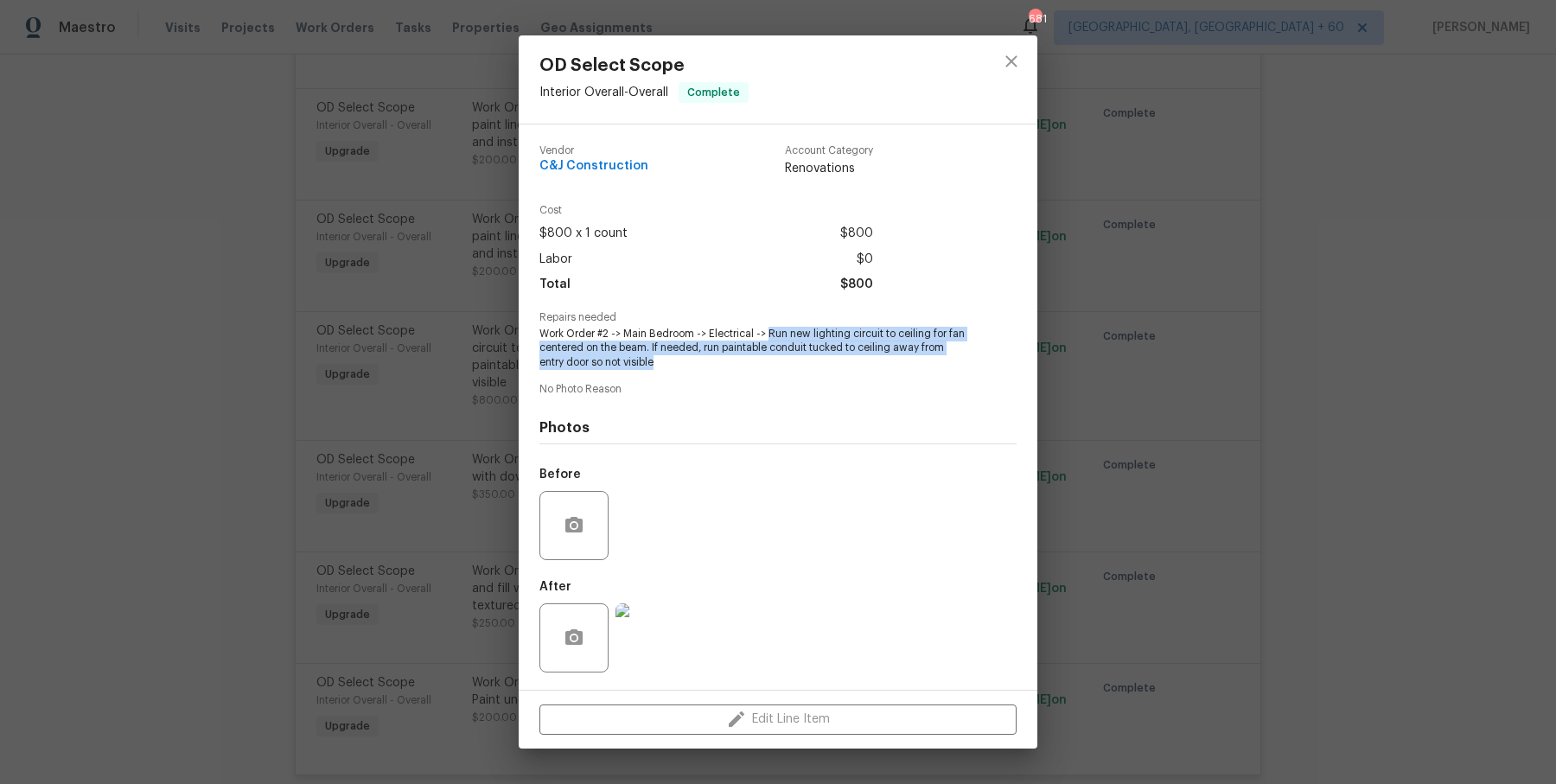
click at [776, 368] on span "Work Order #2 -> Main Bedroom -> Electrical -> Run new lighting circuit to ceil…" at bounding box center [754, 348] width 430 height 44
click at [399, 345] on div "OD Select Scope Interior Overall - Overall Complete Vendor C&J Construction Acc…" at bounding box center [778, 392] width 1556 height 784
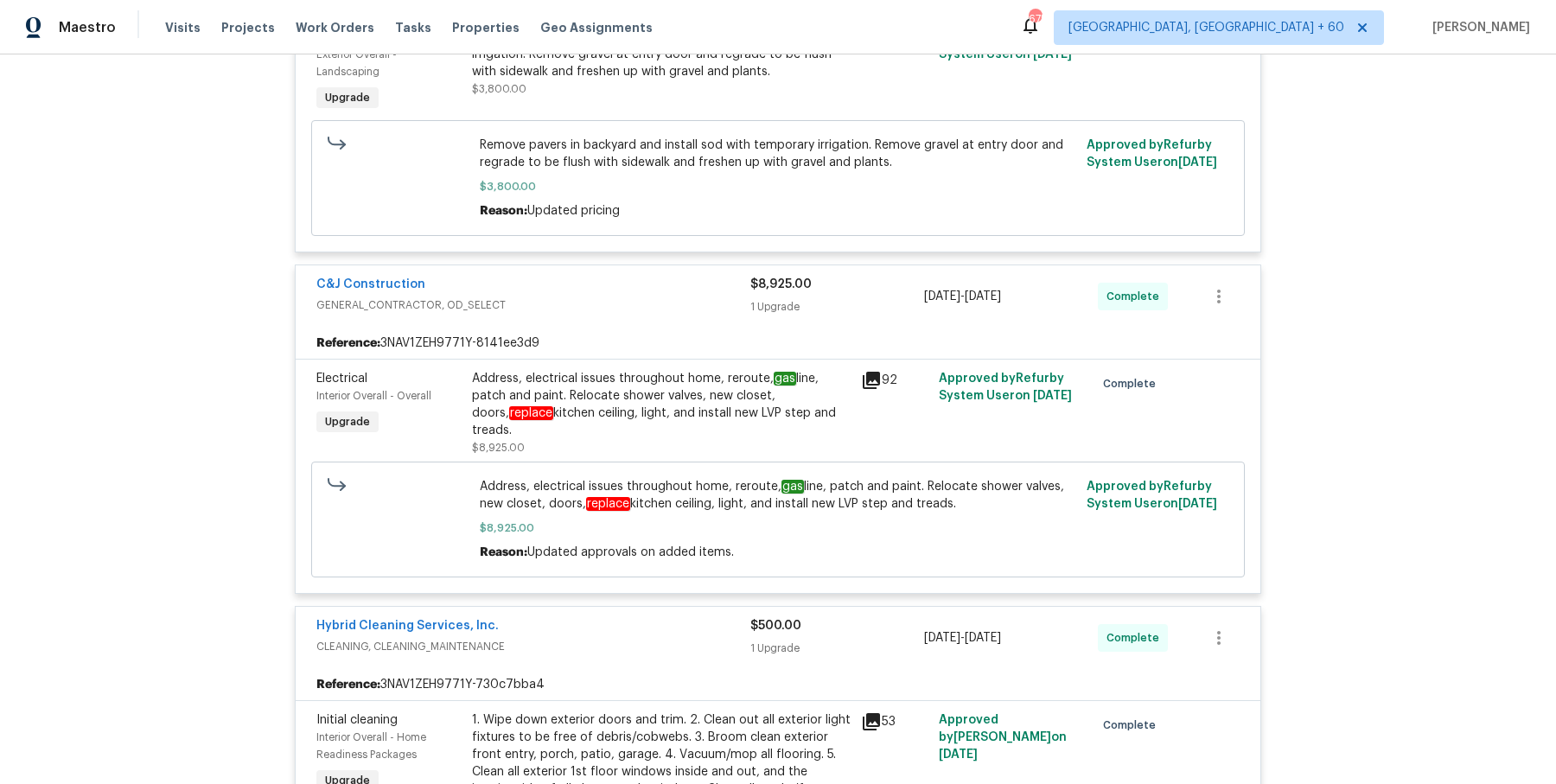
scroll to position [0, 0]
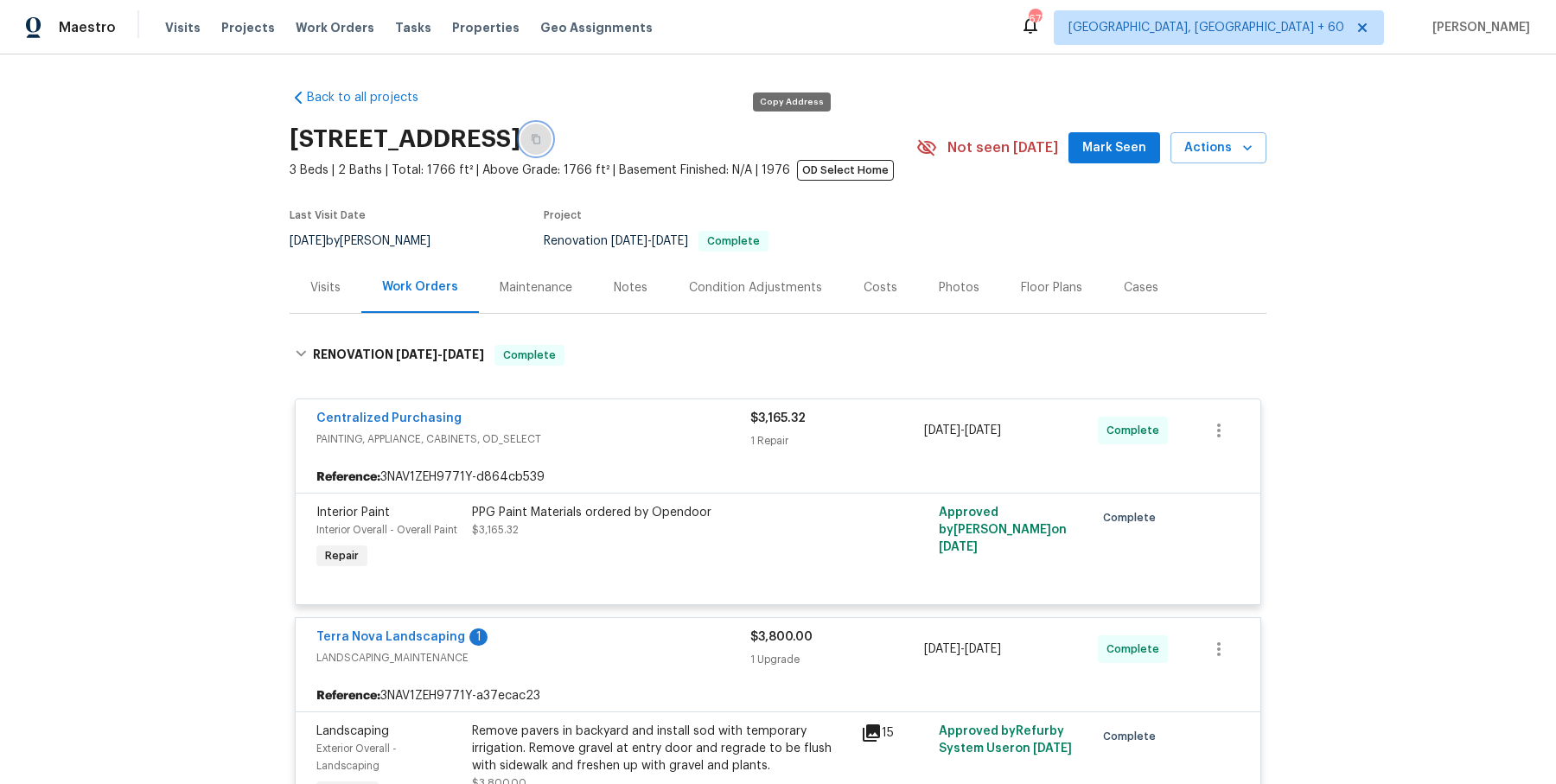
click at [541, 134] on icon "button" at bounding box center [536, 139] width 10 height 10
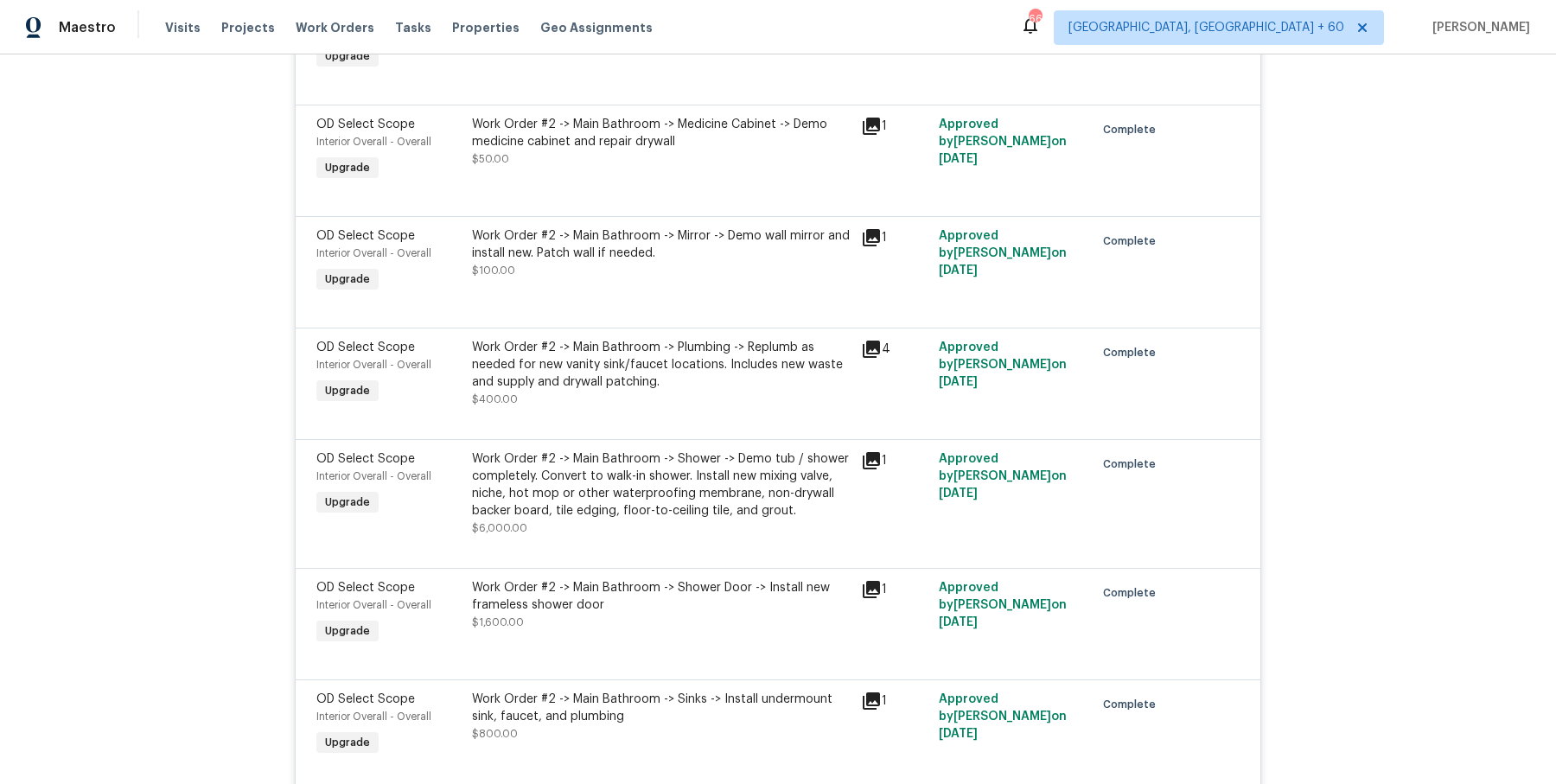
scroll to position [3488, 0]
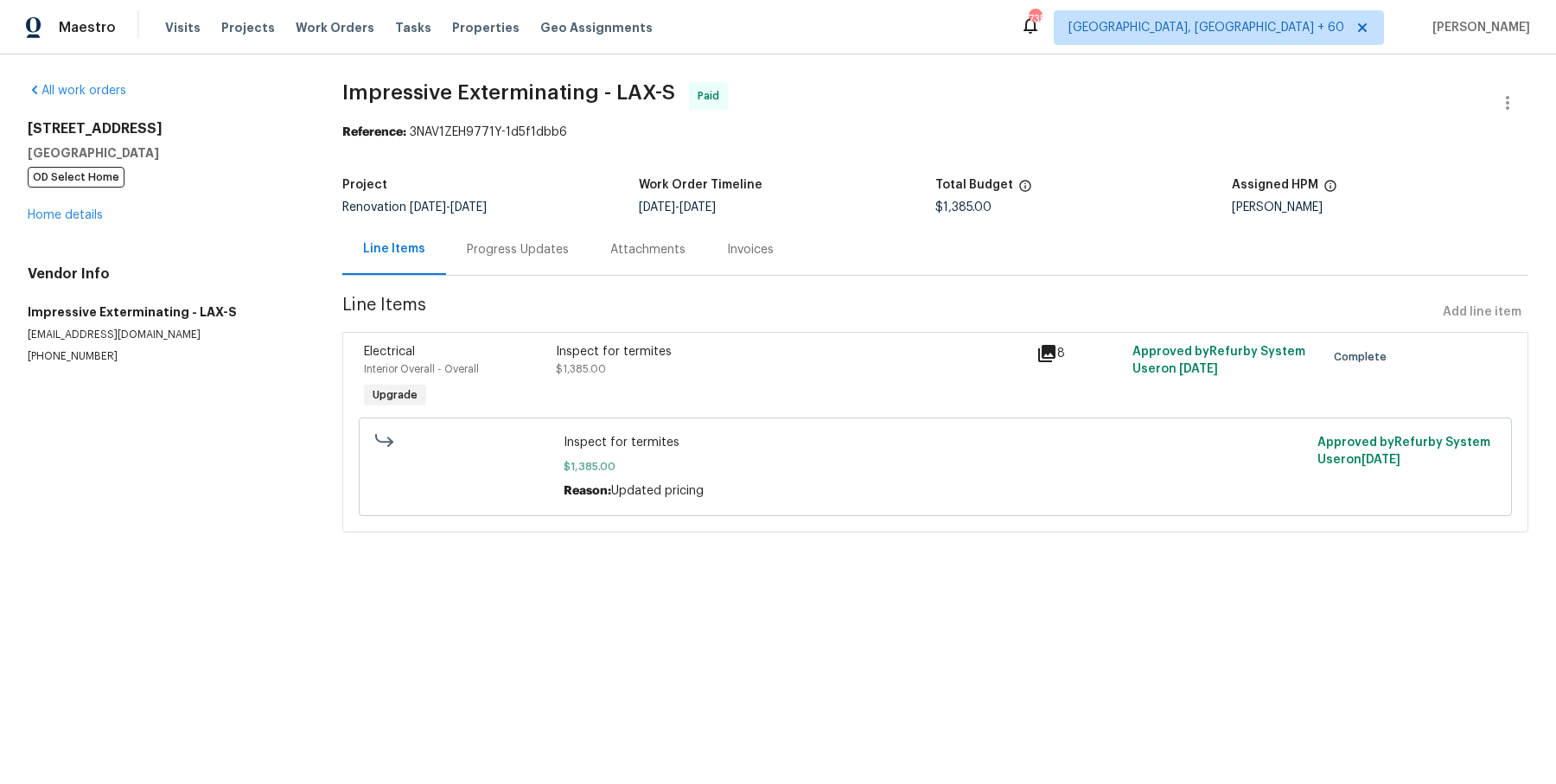
click at [494, 265] on div "Progress Updates" at bounding box center [517, 248] width 144 height 51
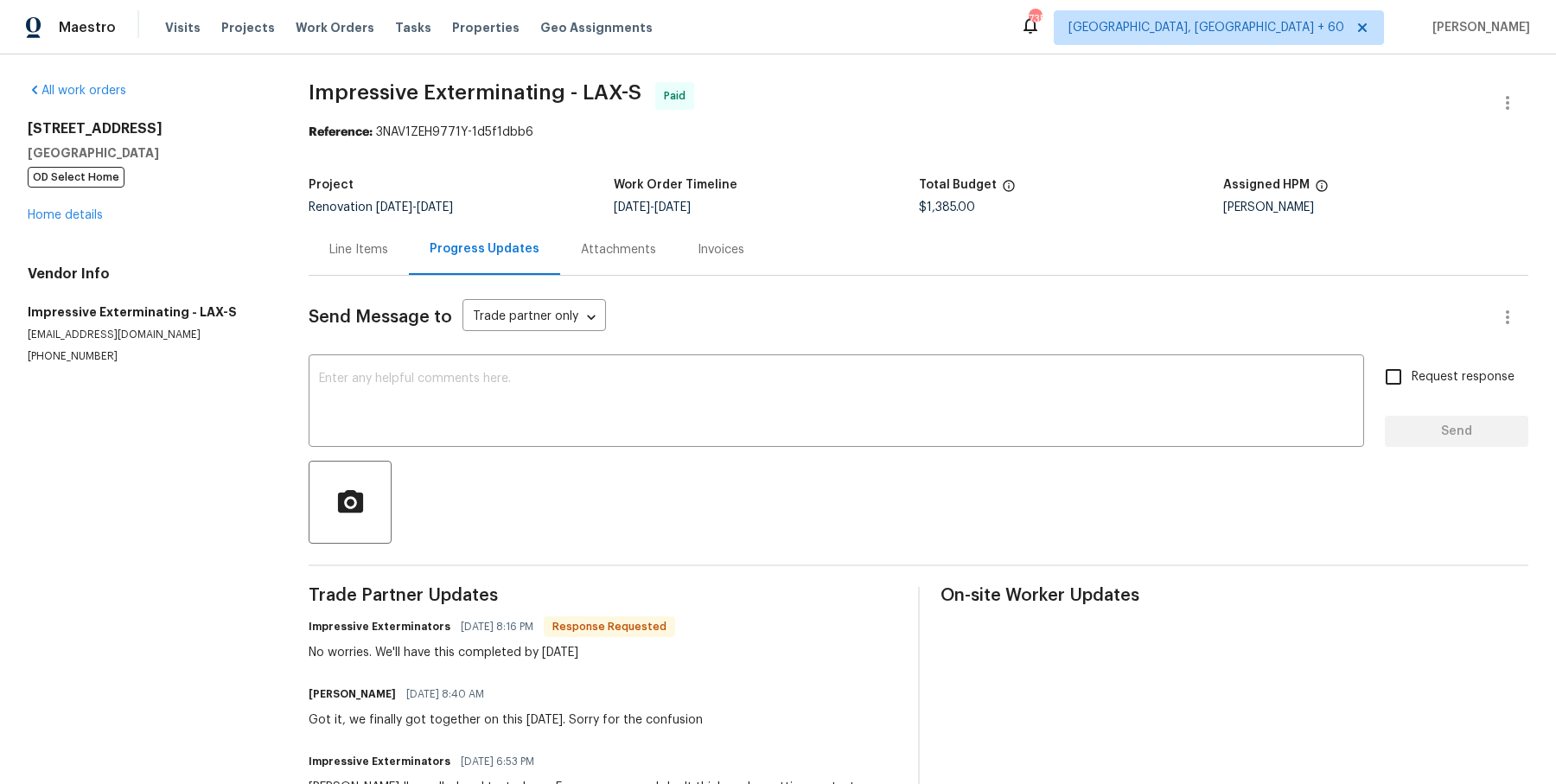
click at [643, 279] on div "Send Message to Trade partner only Trade partner only ​ x ​ Request response Se…" at bounding box center [919, 597] width 1219 height 643
click at [637, 260] on div "Attachments" at bounding box center [619, 248] width 117 height 51
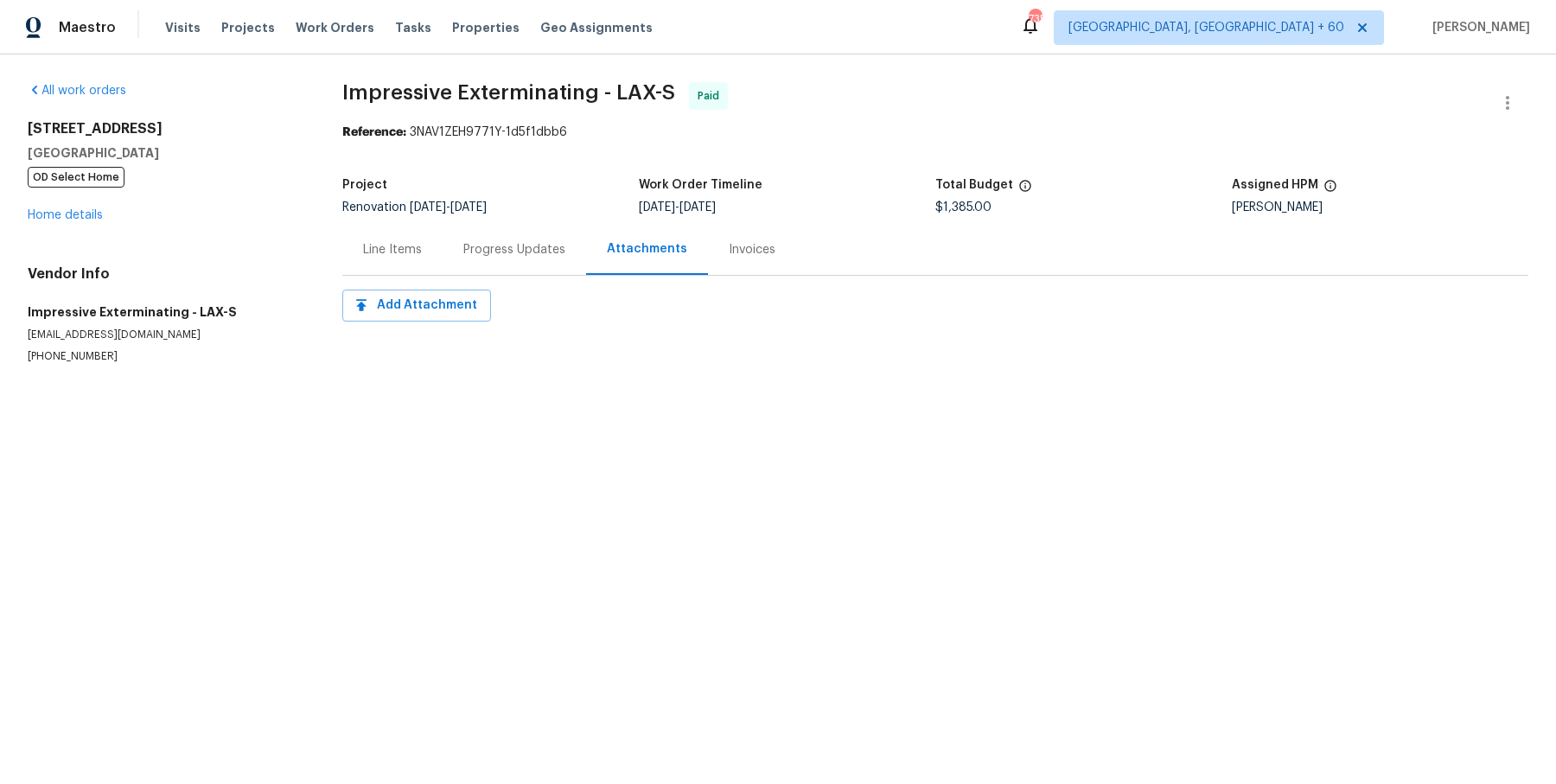
click at [747, 259] on div "Invoices" at bounding box center [752, 248] width 88 height 51
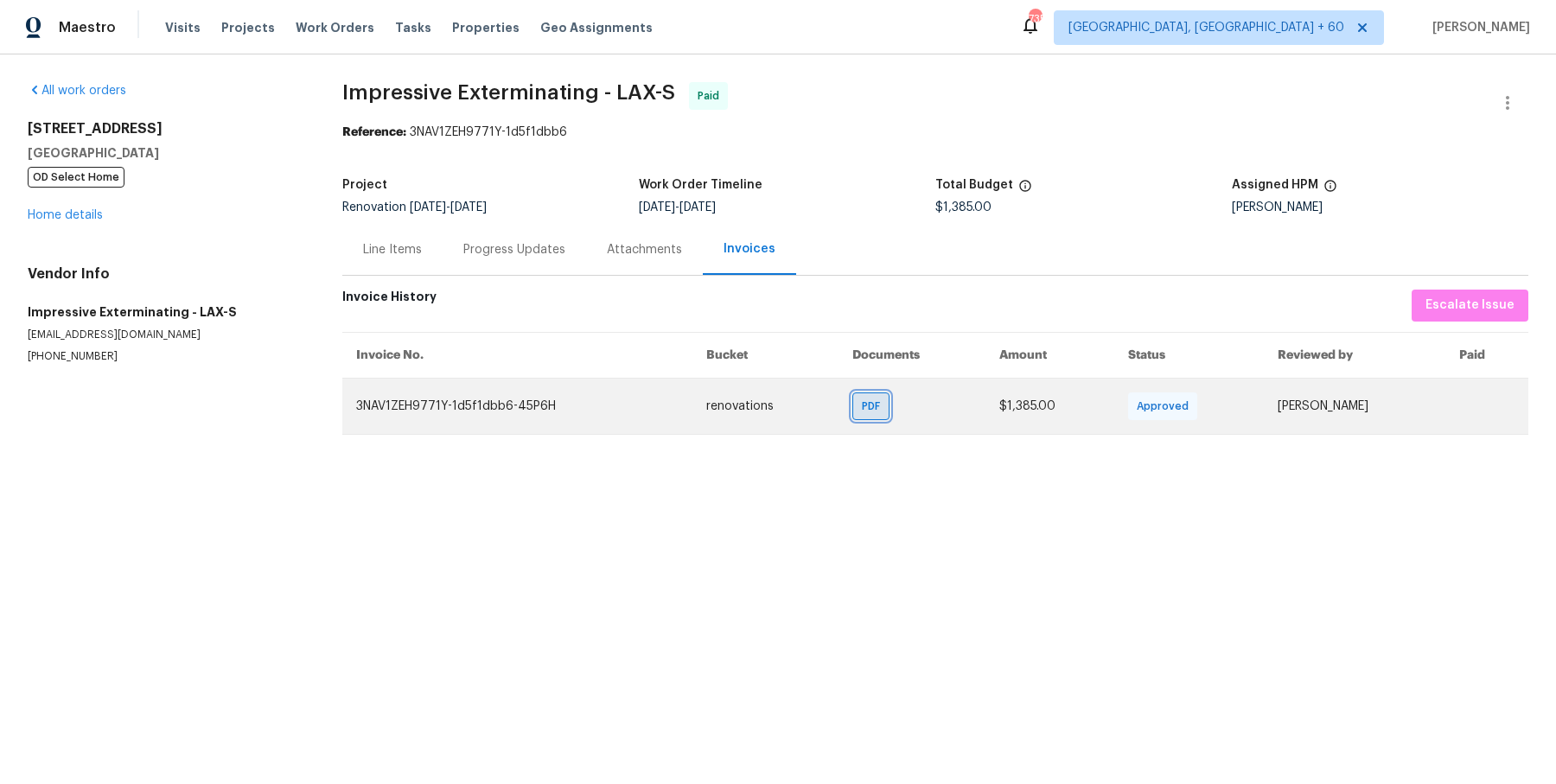
click at [852, 404] on div "PDF" at bounding box center [870, 406] width 37 height 28
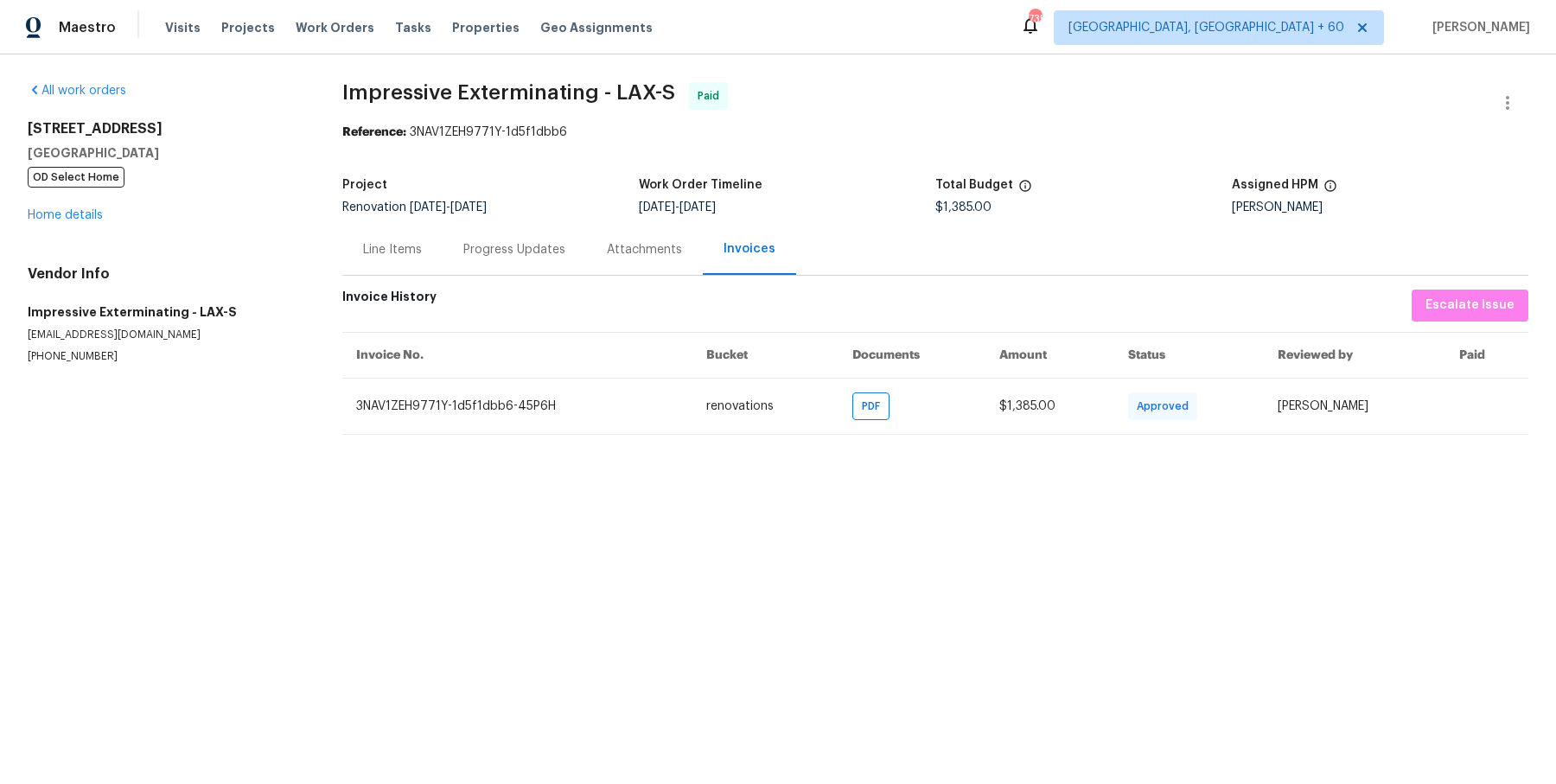
click at [399, 263] on div "Line Items" at bounding box center [392, 248] width 100 height 51
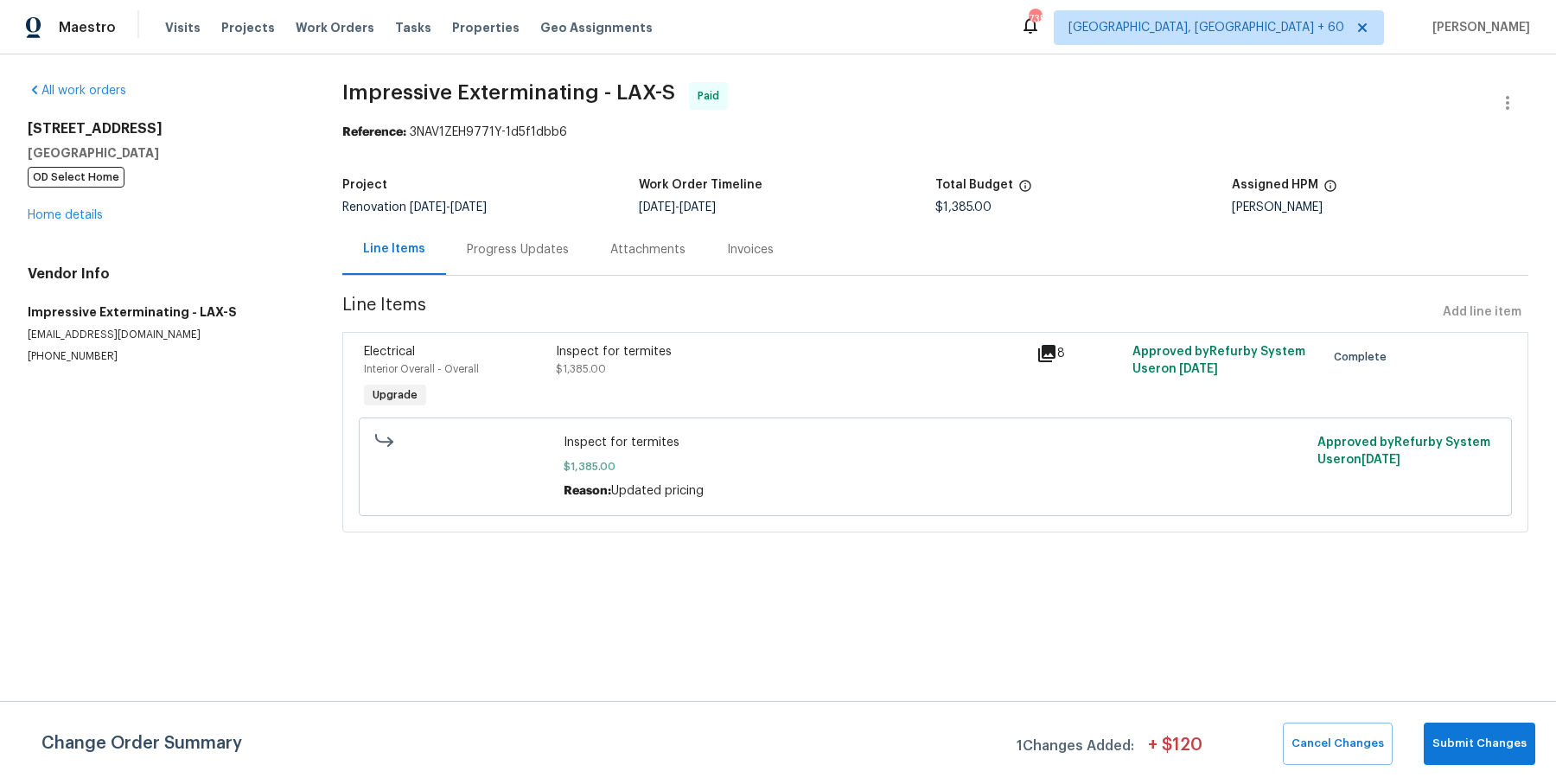
click at [598, 357] on div "Inspect for termites" at bounding box center [791, 351] width 471 height 17
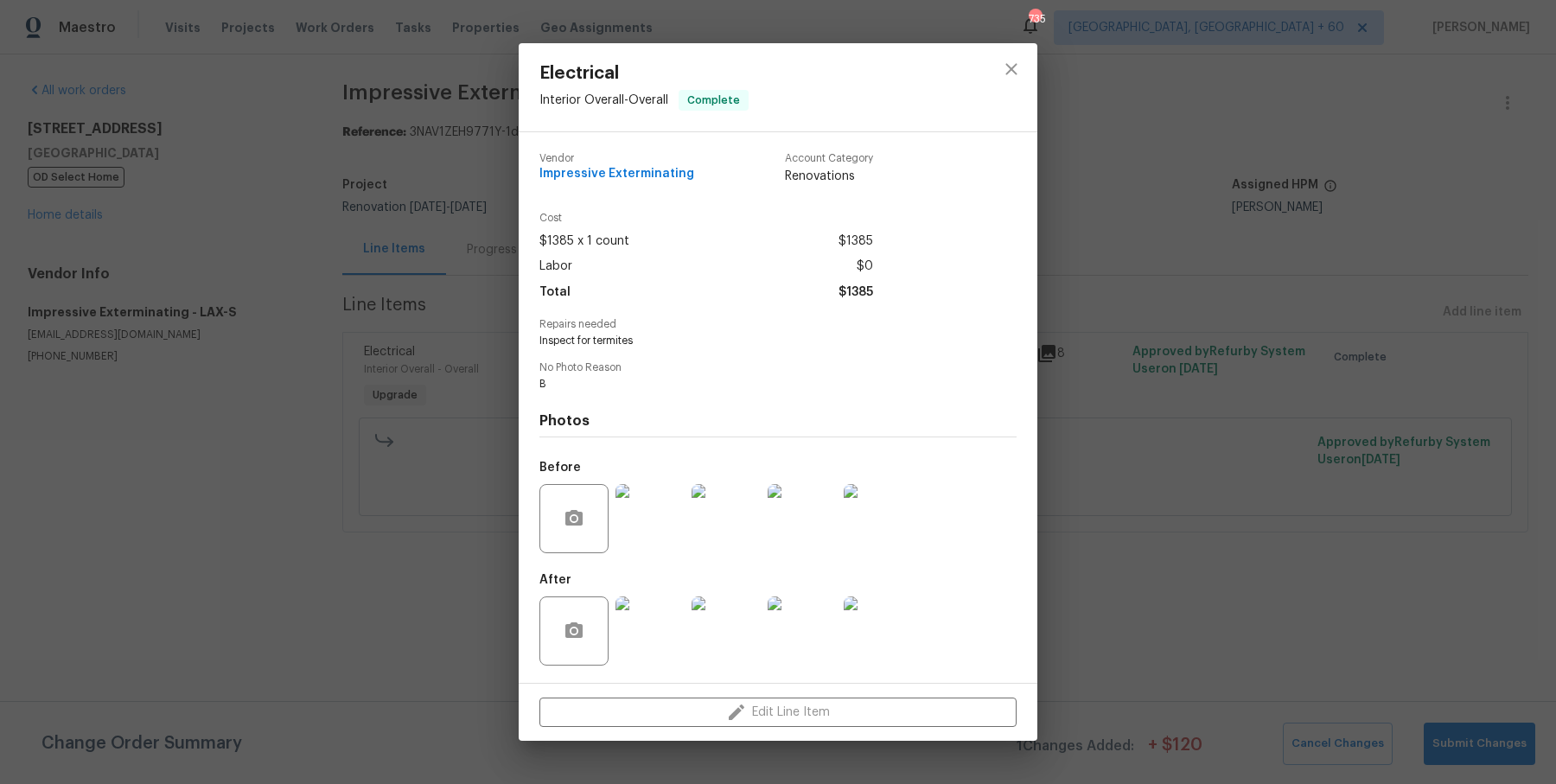
click at [582, 353] on div "Vendor Impressive Exterminating Account Category Renovations Cost $1385 x 1 cou…" at bounding box center [778, 407] width 478 height 537
click at [595, 343] on span "Inspect for termites" at bounding box center [754, 340] width 430 height 15
copy span "Inspect for termites"
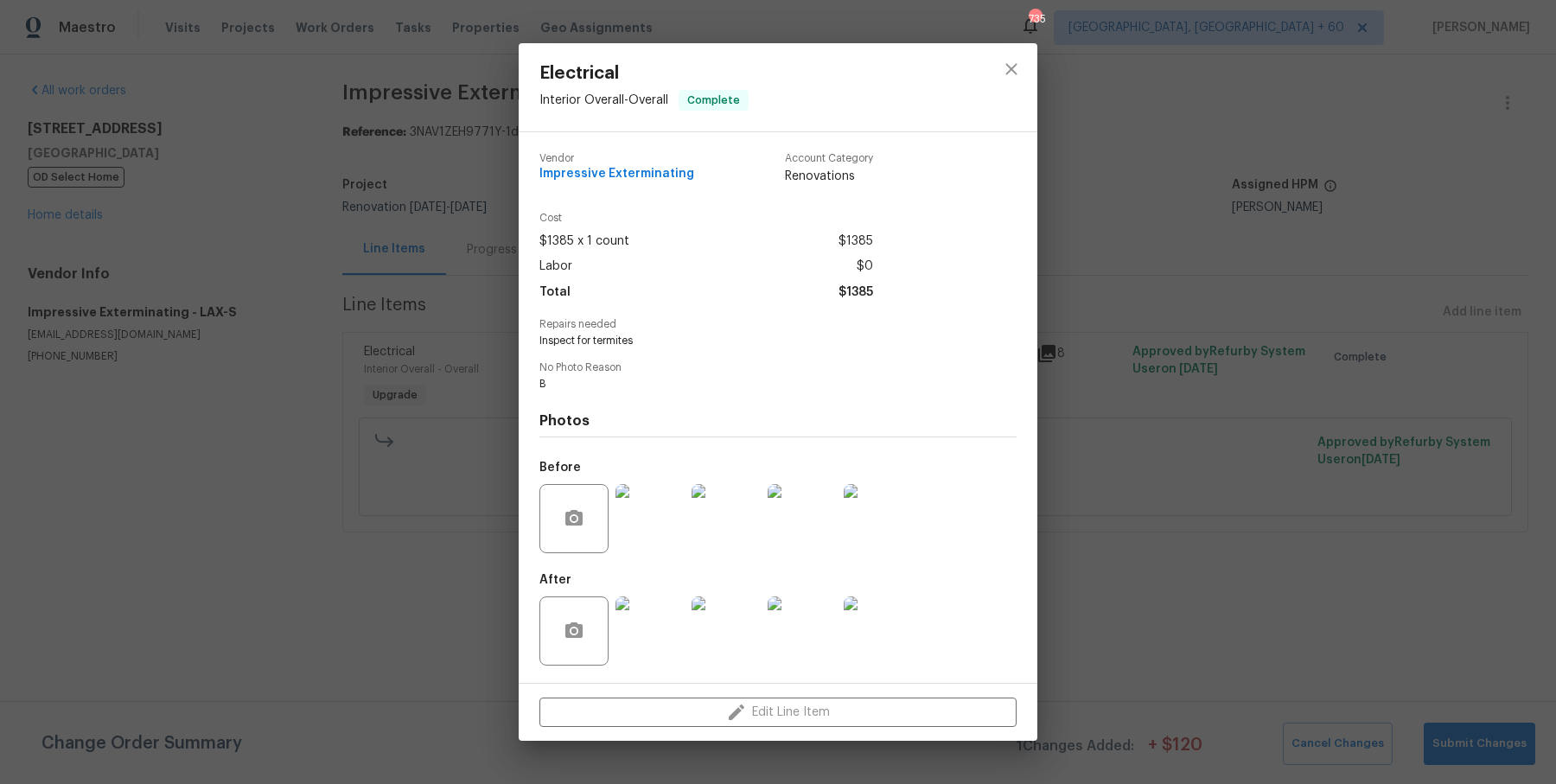
click at [544, 344] on span "Inspect for termites" at bounding box center [754, 340] width 430 height 15
click at [482, 214] on div "Electrical Interior Overall - Overall Complete Vendor Impressive Exterminating …" at bounding box center [778, 392] width 1556 height 784
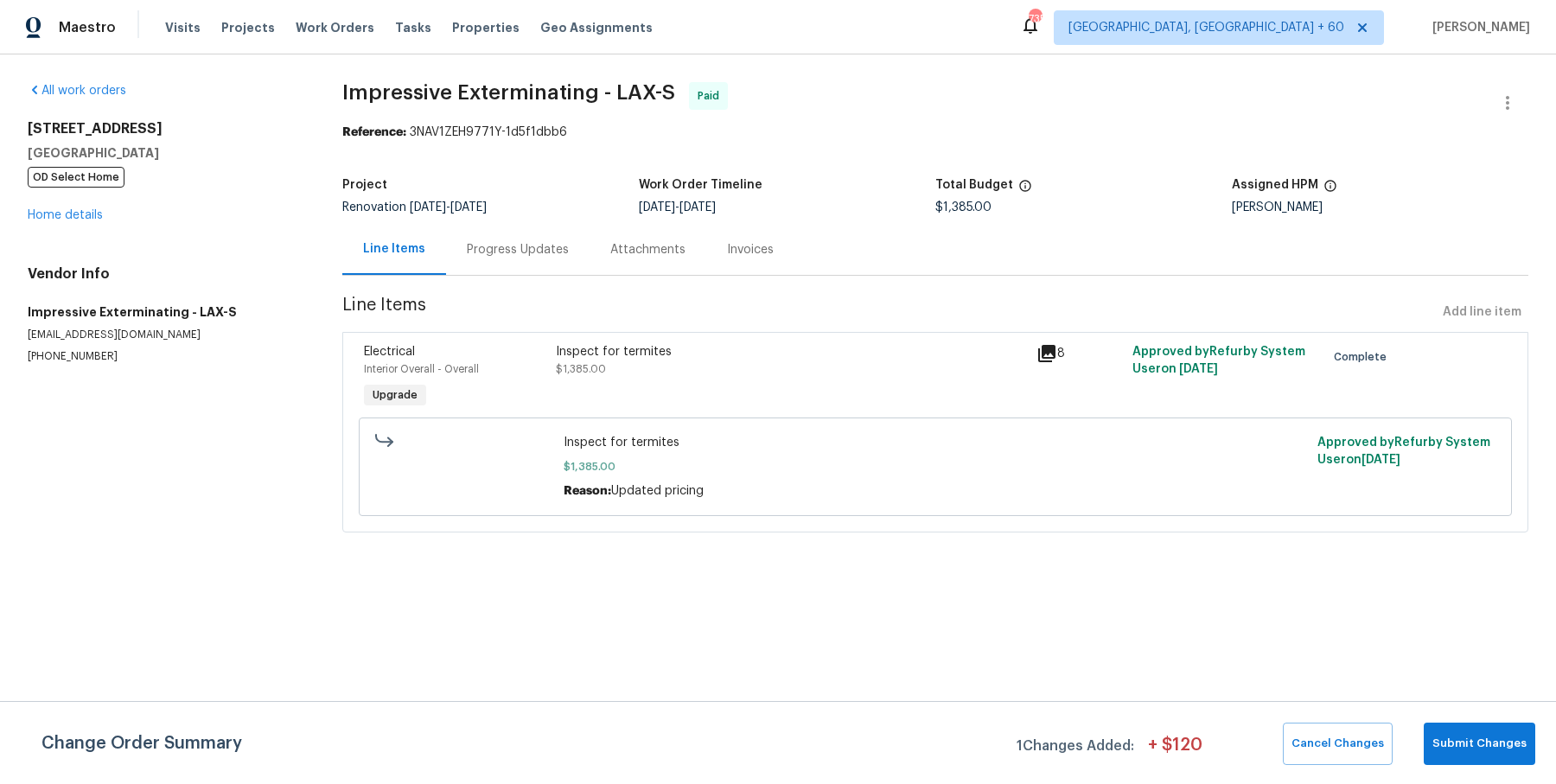
click at [483, 277] on section "Impressive Exterminating - LAX-S Paid Reference: 3NAV1ZEH9771Y-1d5f1dbb6 Projec…" at bounding box center [935, 318] width 1186 height 470
click at [498, 244] on div "Progress Updates" at bounding box center [517, 249] width 102 height 17
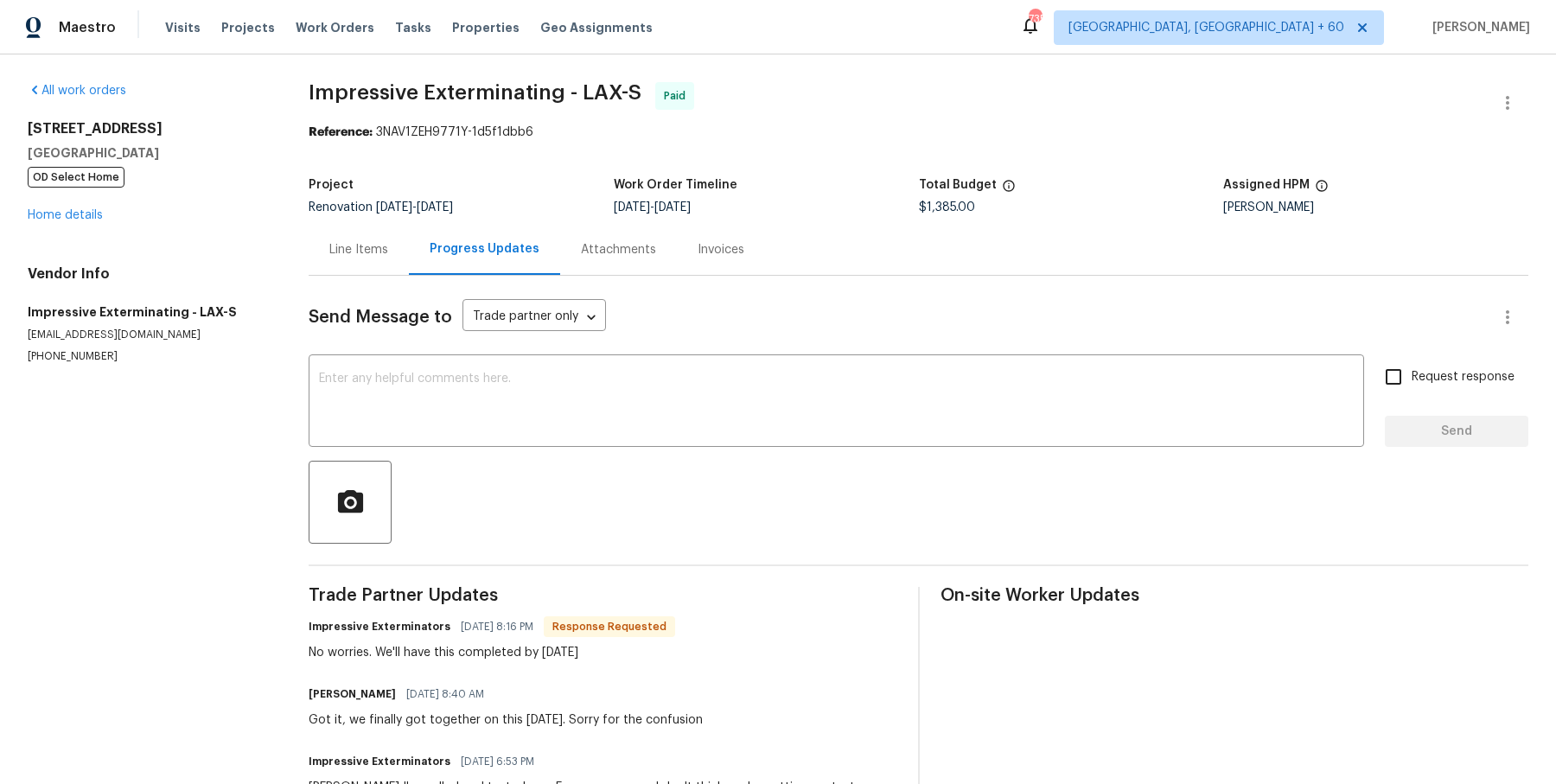
scroll to position [144, 0]
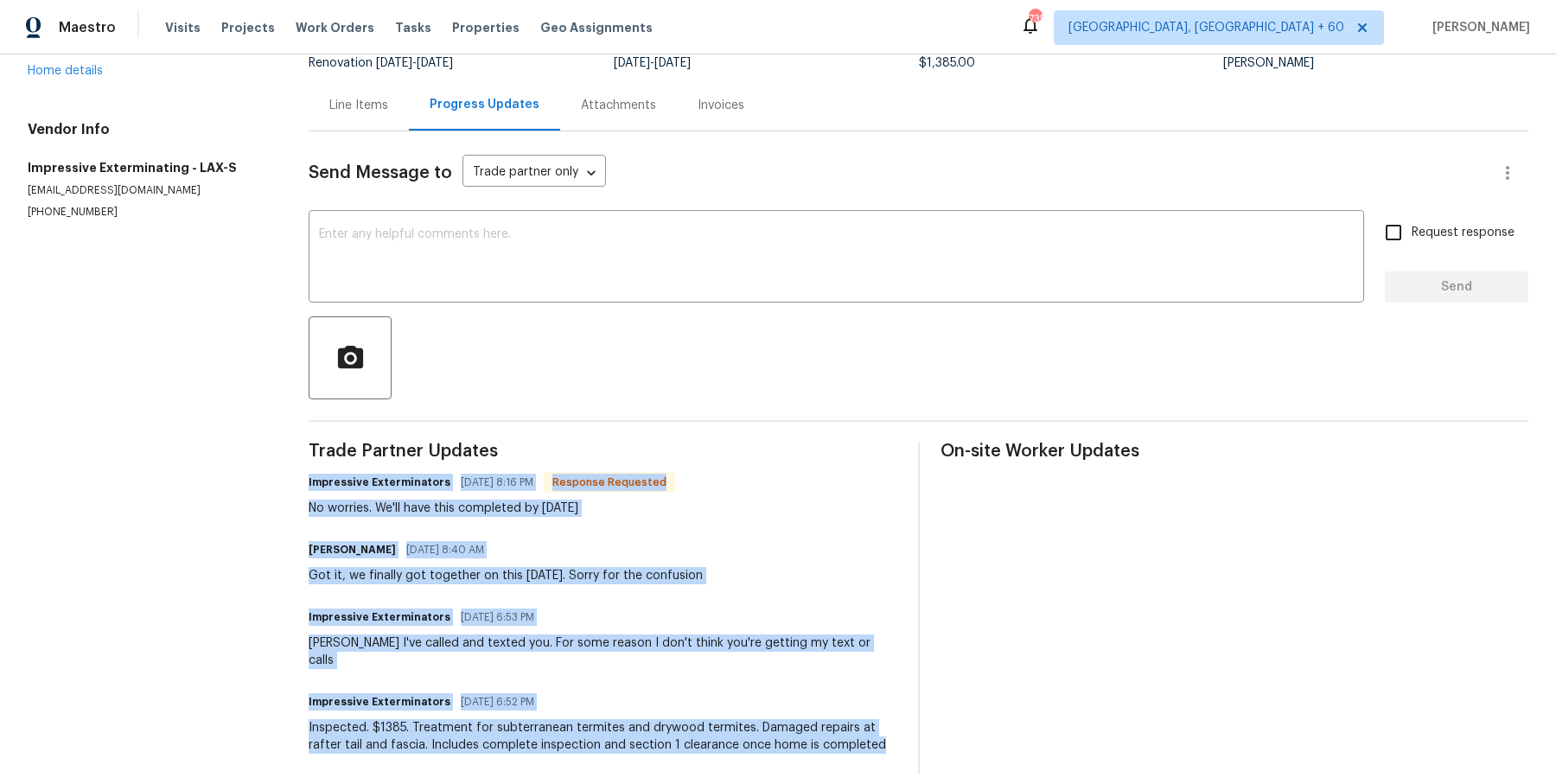
drag, startPoint x: 311, startPoint y: 481, endPoint x: 648, endPoint y: 792, distance: 458.6
click at [648, 783] on html "Maestro Visits Projects Work Orders Tasks Properties Geo Assignments 735 Albuqu…" at bounding box center [778, 392] width 1556 height 784
copy div "Impressive Exterminators 08/04/2025 8:16 PM Response Requested No worries. We'l…"
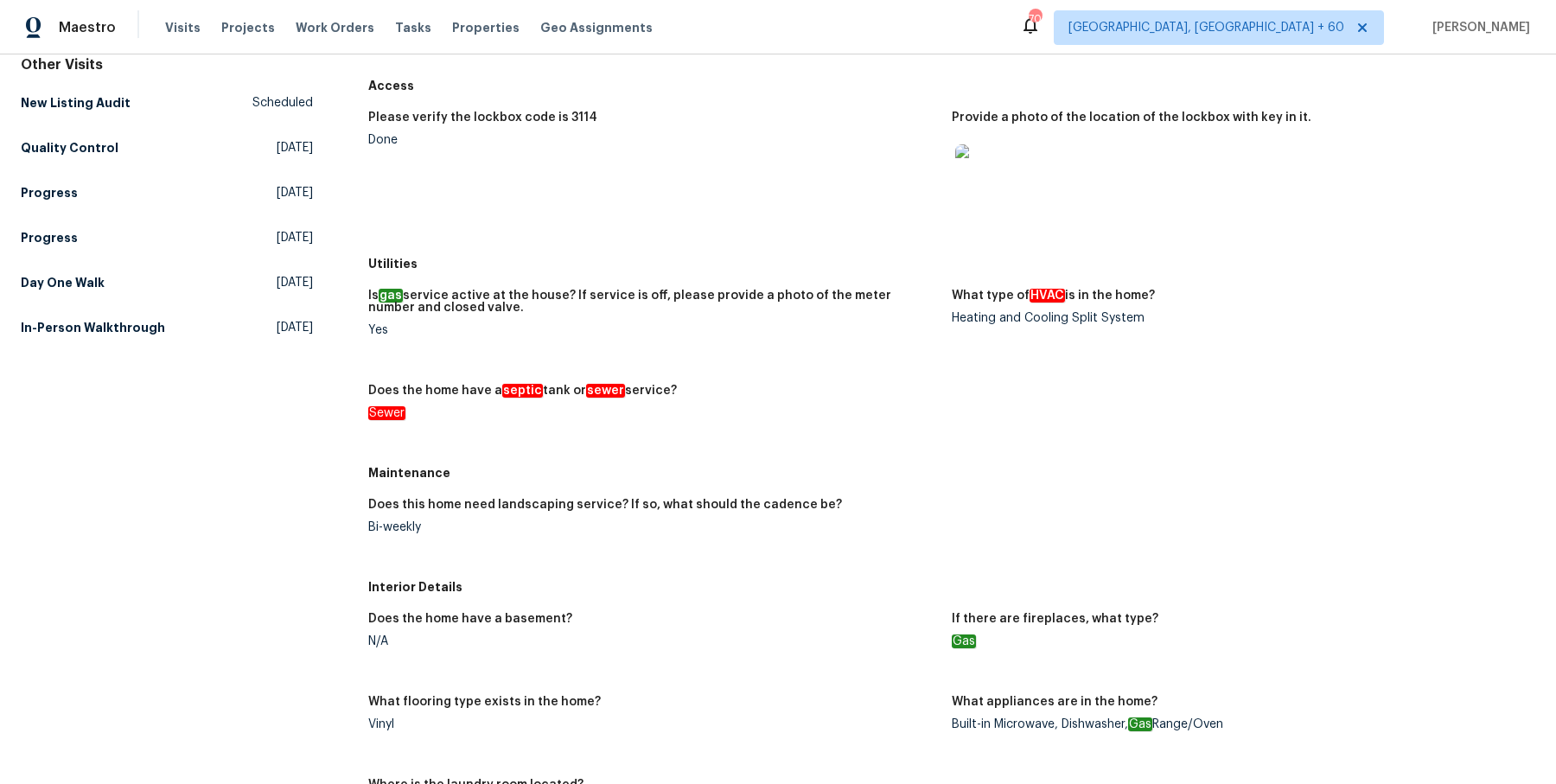
scroll to position [196, 0]
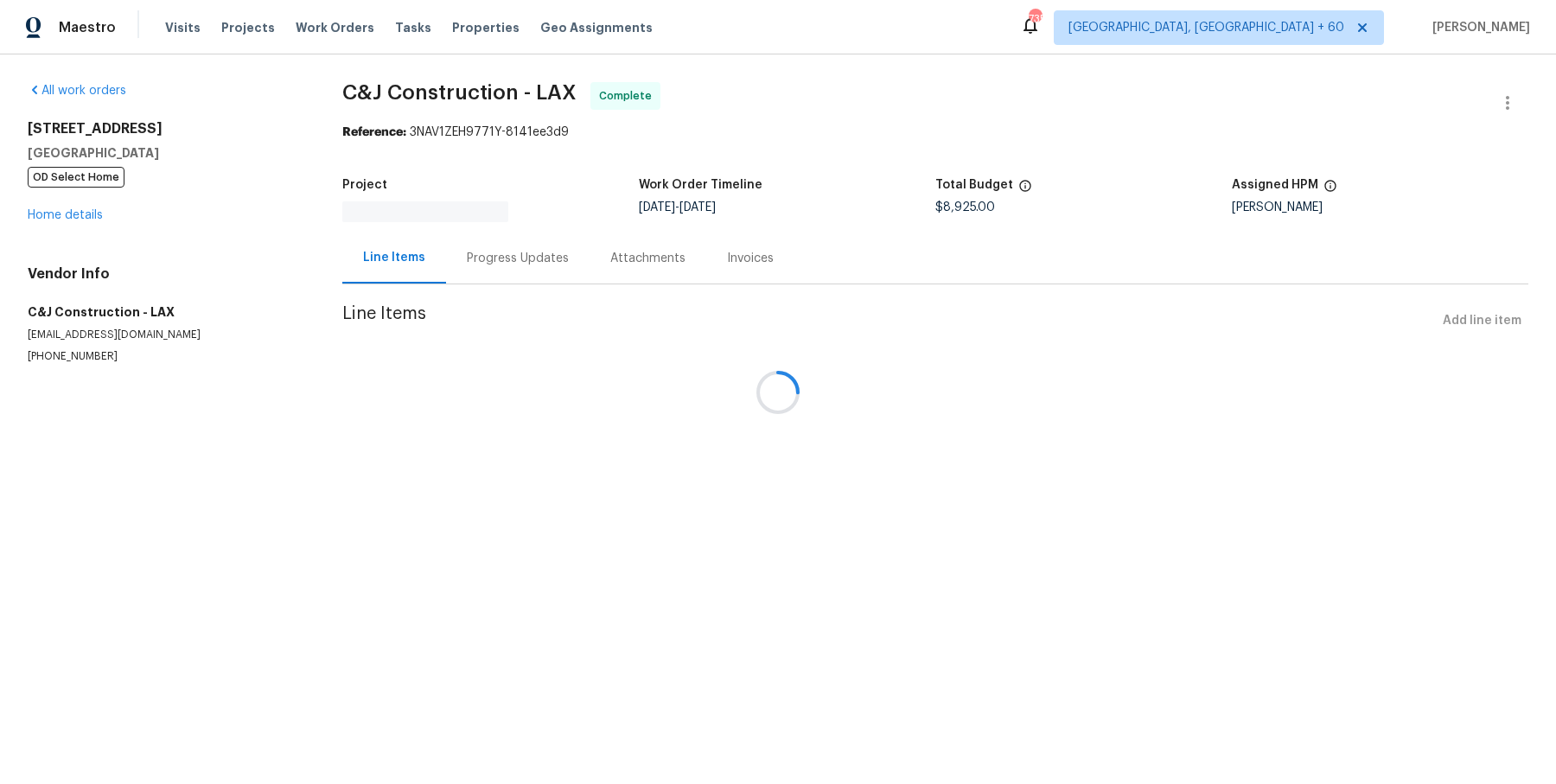
click at [478, 92] on div at bounding box center [778, 392] width 1556 height 784
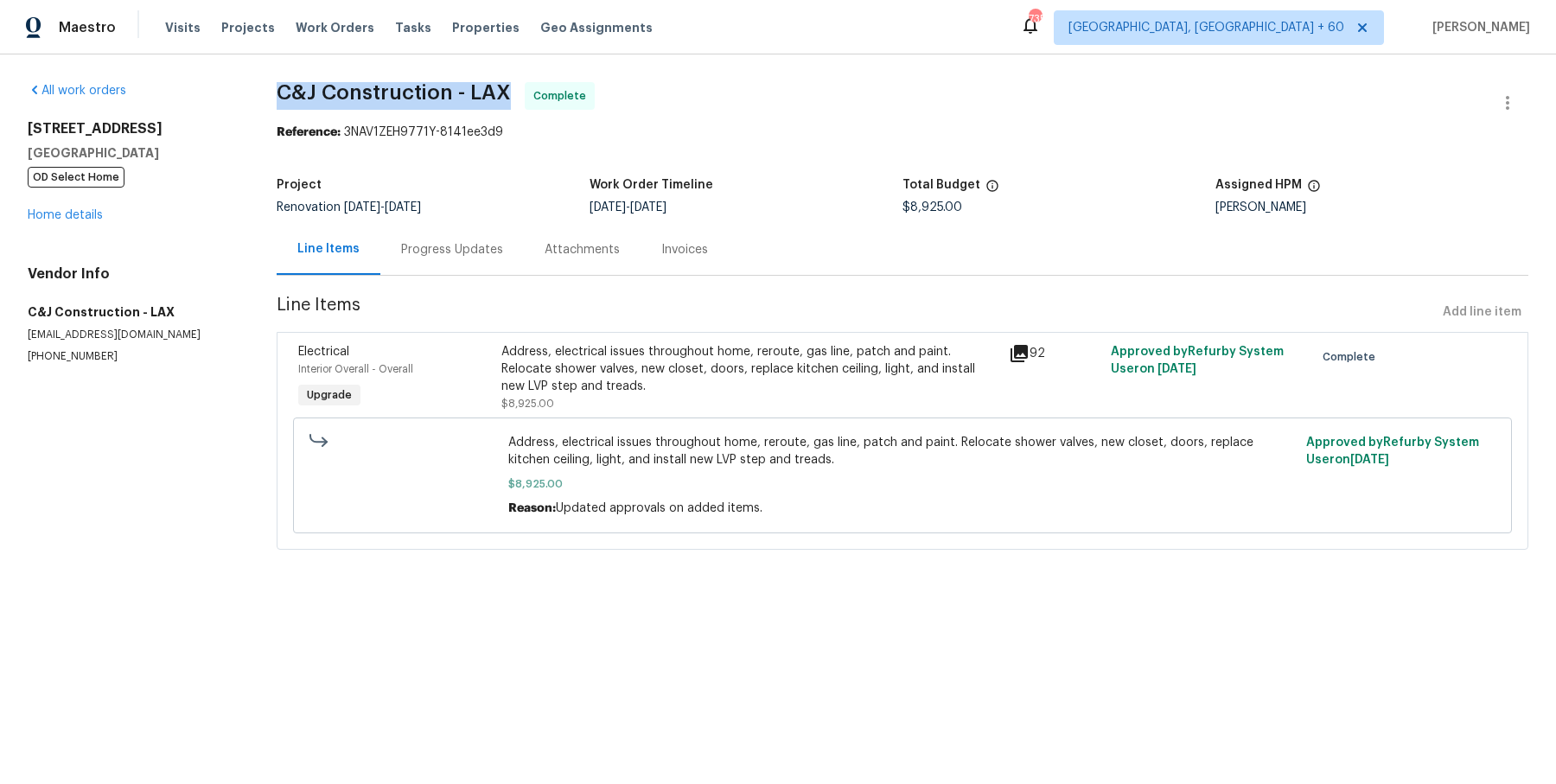
click at [478, 92] on span "C&J Construction - LAX" at bounding box center [394, 92] width 234 height 21
copy span "C&J Construction - LAX"
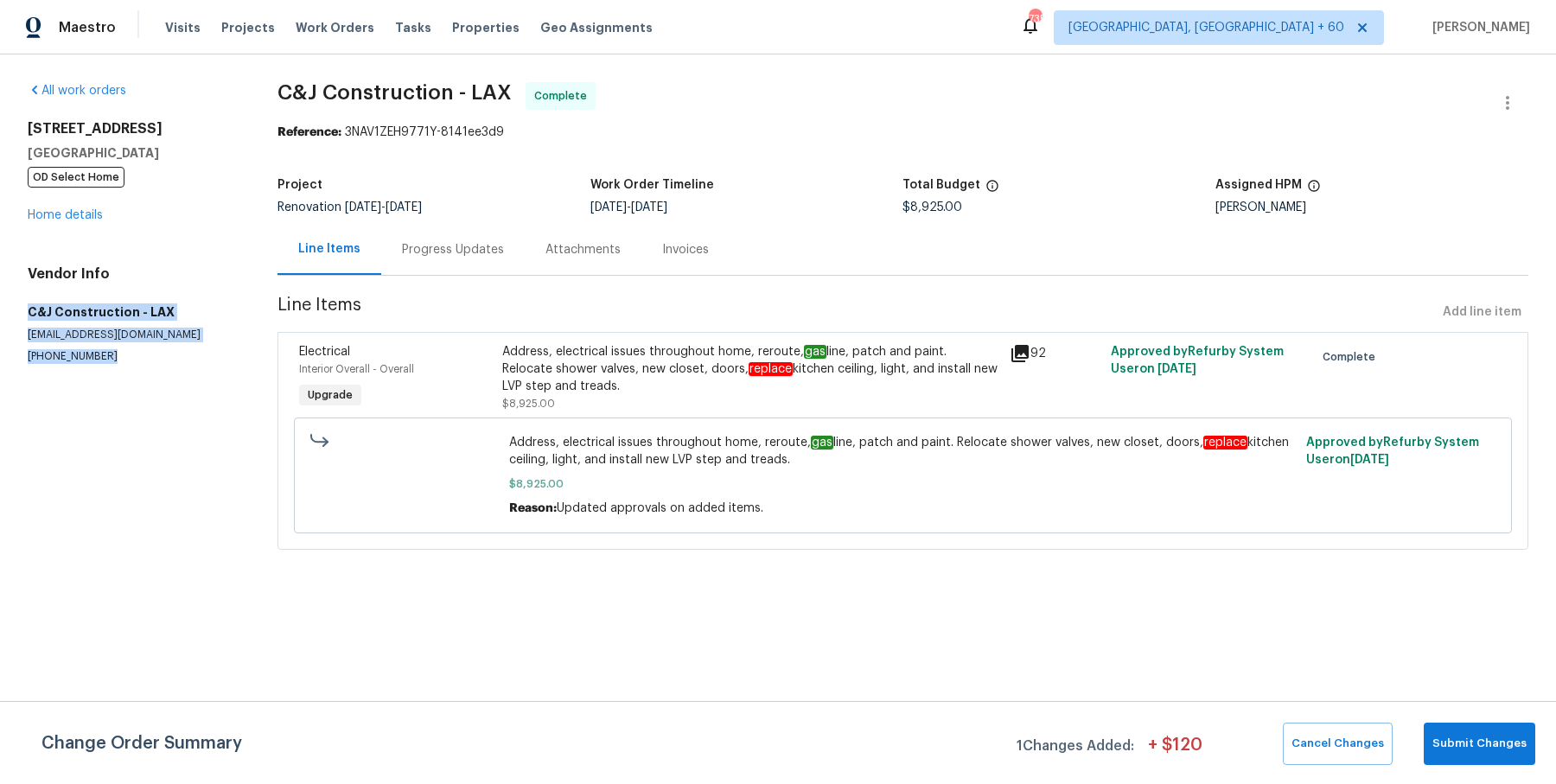
drag, startPoint x: 17, startPoint y: 306, endPoint x: 142, endPoint y: 393, distance: 152.3
click at [142, 393] on div "All work orders 953 S Ridgecrest Cir Anaheim, CA 92807 OD Select Home Home deta…" at bounding box center [778, 327] width 1556 height 544
copy div "C&J Construction - LAX cjconstruction10@verizon.net (951) 906-2511"
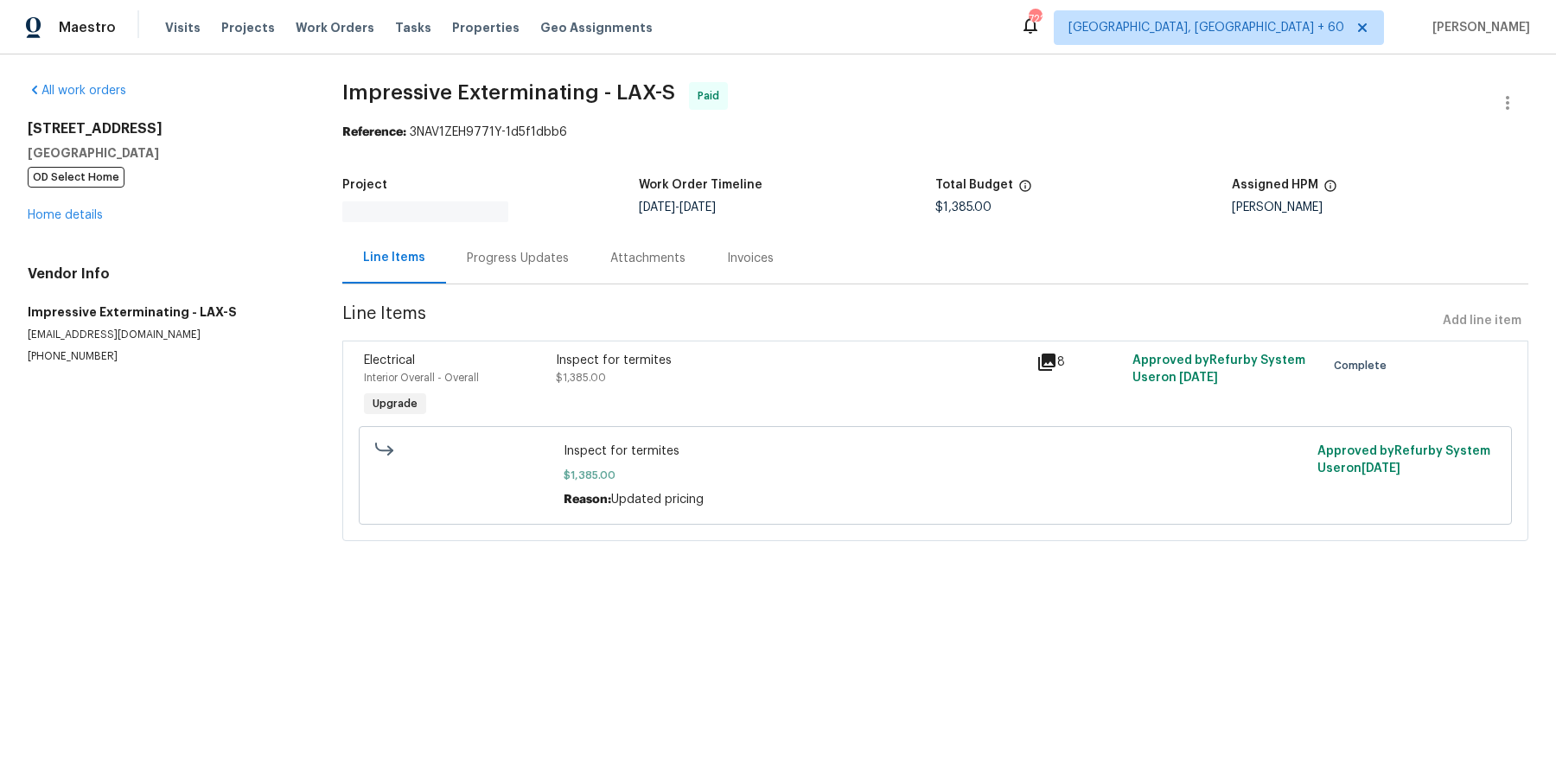
click at [485, 76] on div "All work orders [STREET_ADDRESS] OD Select Home Home details Vendor Info Impres…" at bounding box center [778, 322] width 1556 height 535
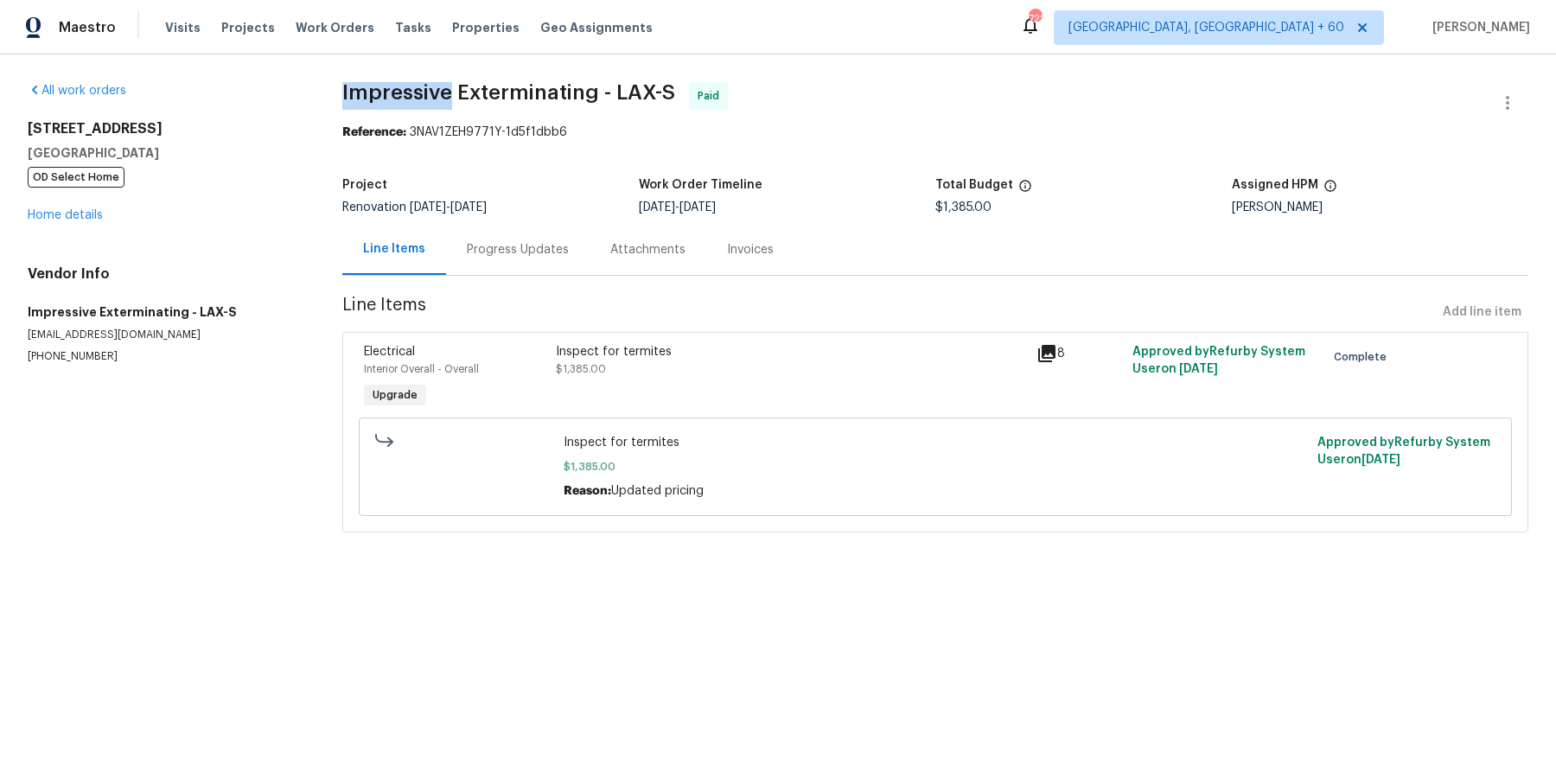
click at [485, 76] on div "All work orders [STREET_ADDRESS] OD Select Home Home details Vendor Info Impres…" at bounding box center [778, 318] width 1556 height 526
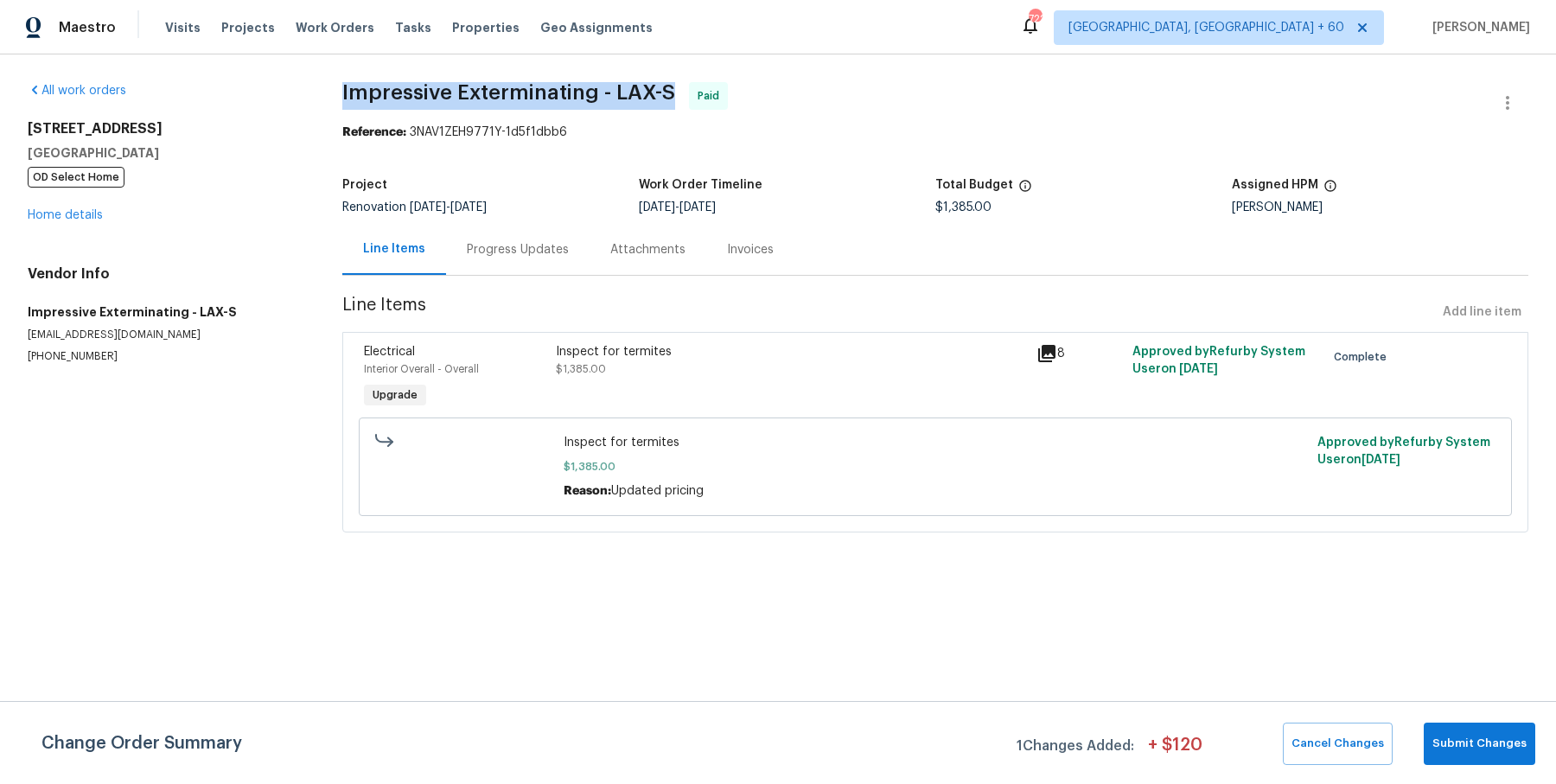
copy span "Impressive Exterminating - LAX-S"
click at [596, 90] on span "Impressive Exterminating - LAX-S" at bounding box center [508, 92] width 333 height 21
click at [313, 195] on div "All work orders [STREET_ADDRESS] OD Select Home Home details Vendor Info Impres…" at bounding box center [778, 318] width 1556 height 526
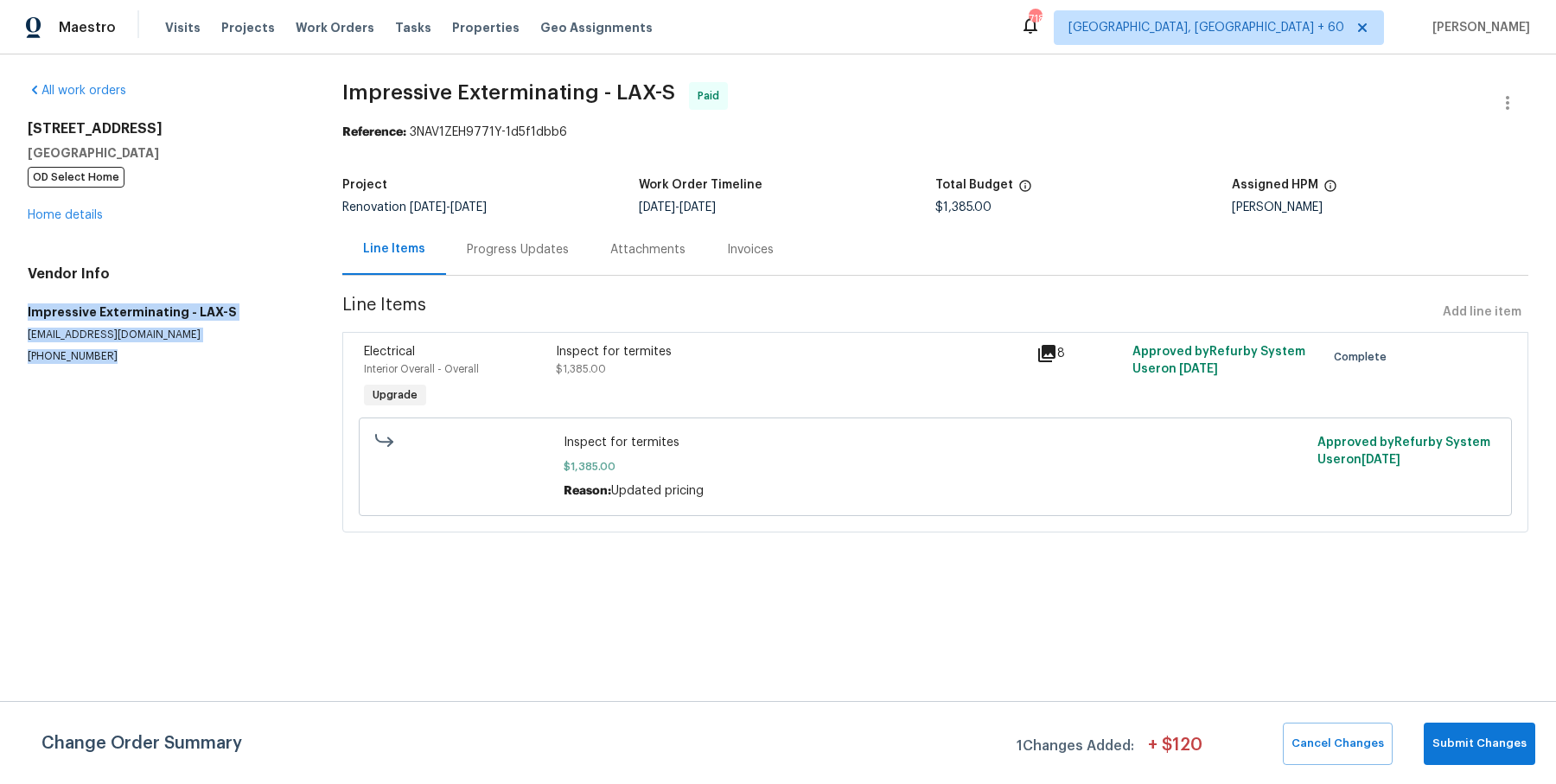
drag, startPoint x: 17, startPoint y: 304, endPoint x: 91, endPoint y: 374, distance: 101.9
click at [91, 374] on div "All work orders [STREET_ADDRESS] OD Select Home Home details Vendor Info Impres…" at bounding box center [778, 318] width 1556 height 526
copy div "Impressive Exterminating - LAX-S [EMAIL_ADDRESS][DOMAIN_NAME] [PHONE_NUMBER]"
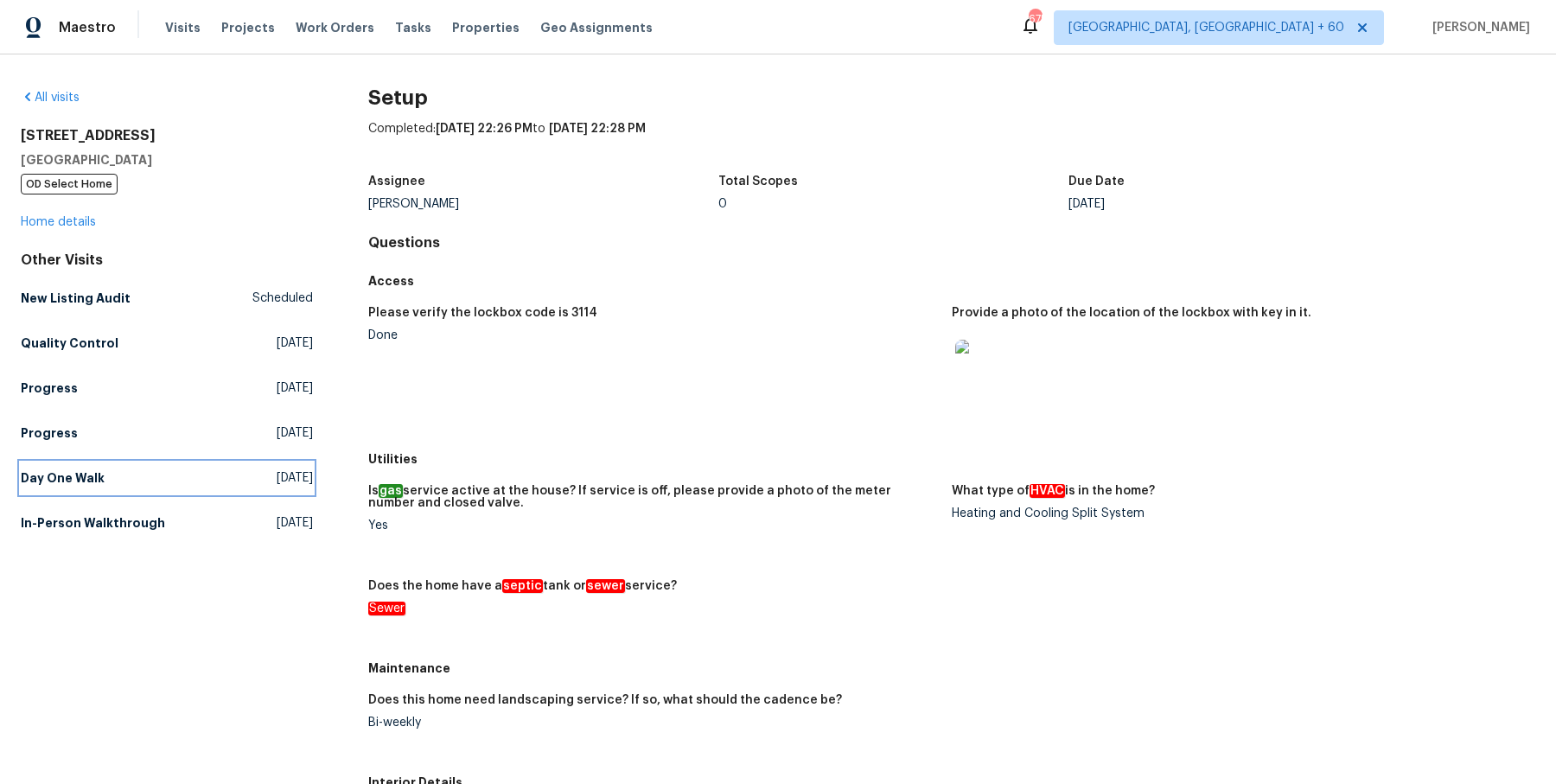
click at [104, 463] on link "Day One Walk [DATE]" at bounding box center [167, 477] width 292 height 31
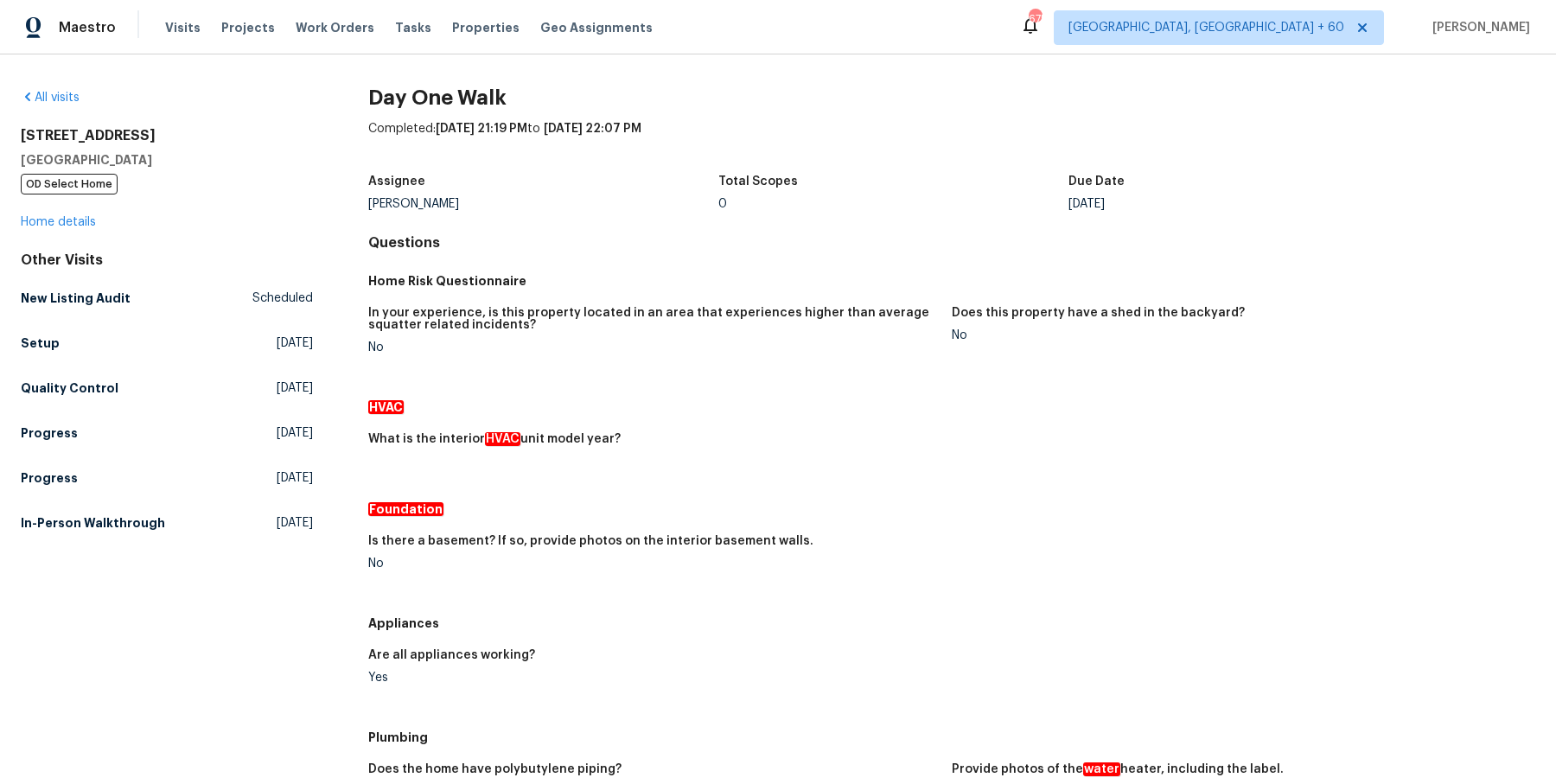
click at [102, 404] on div "Other Visits New Listing Audit Scheduled Setup [DATE] Quality Control [DATE] Pr…" at bounding box center [167, 394] width 292 height 287
click at [102, 387] on h5 "Quality Control" at bounding box center [70, 387] width 97 height 17
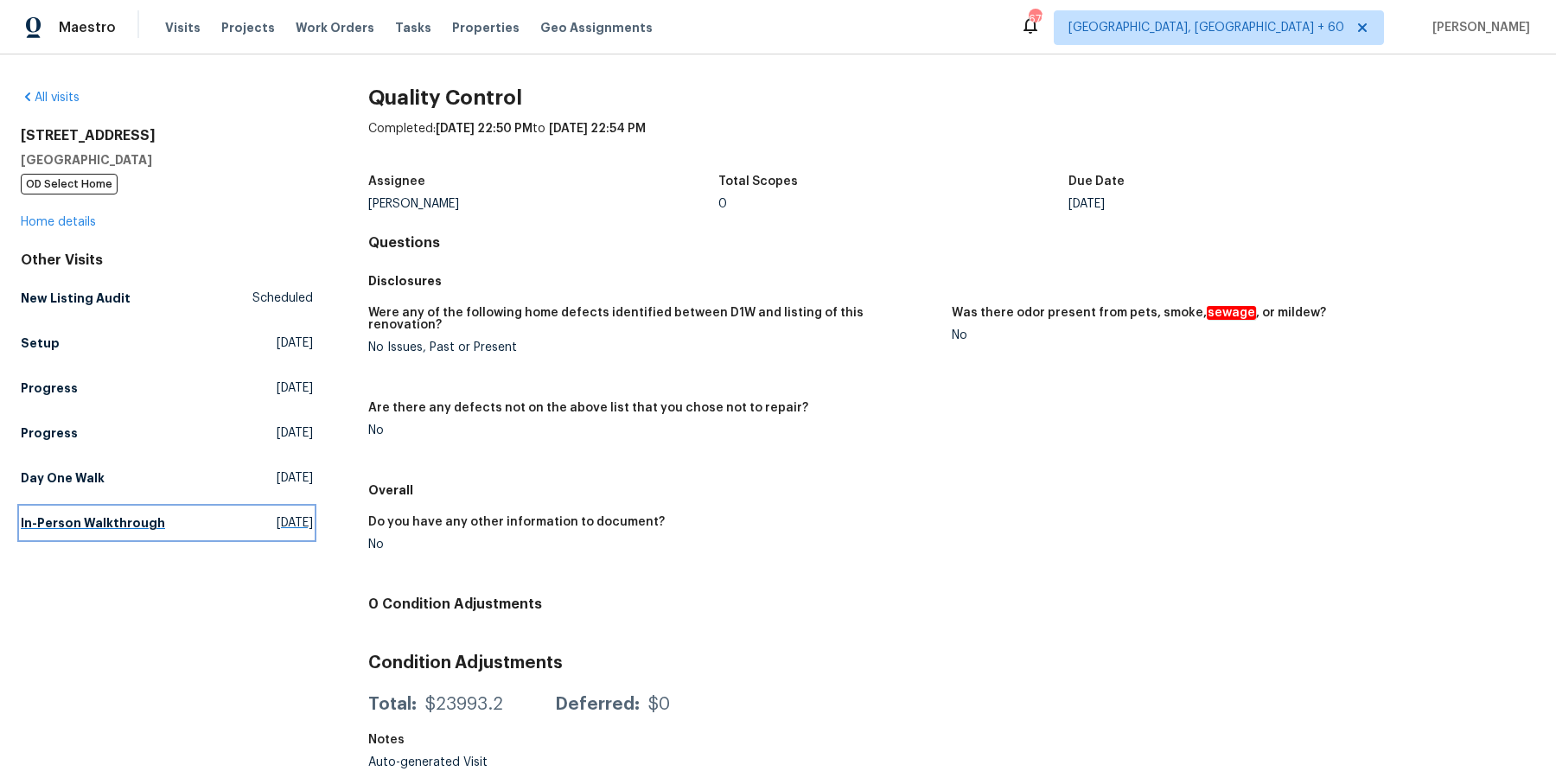
click at [89, 510] on link "In-Person Walkthrough [DATE]" at bounding box center [167, 522] width 292 height 31
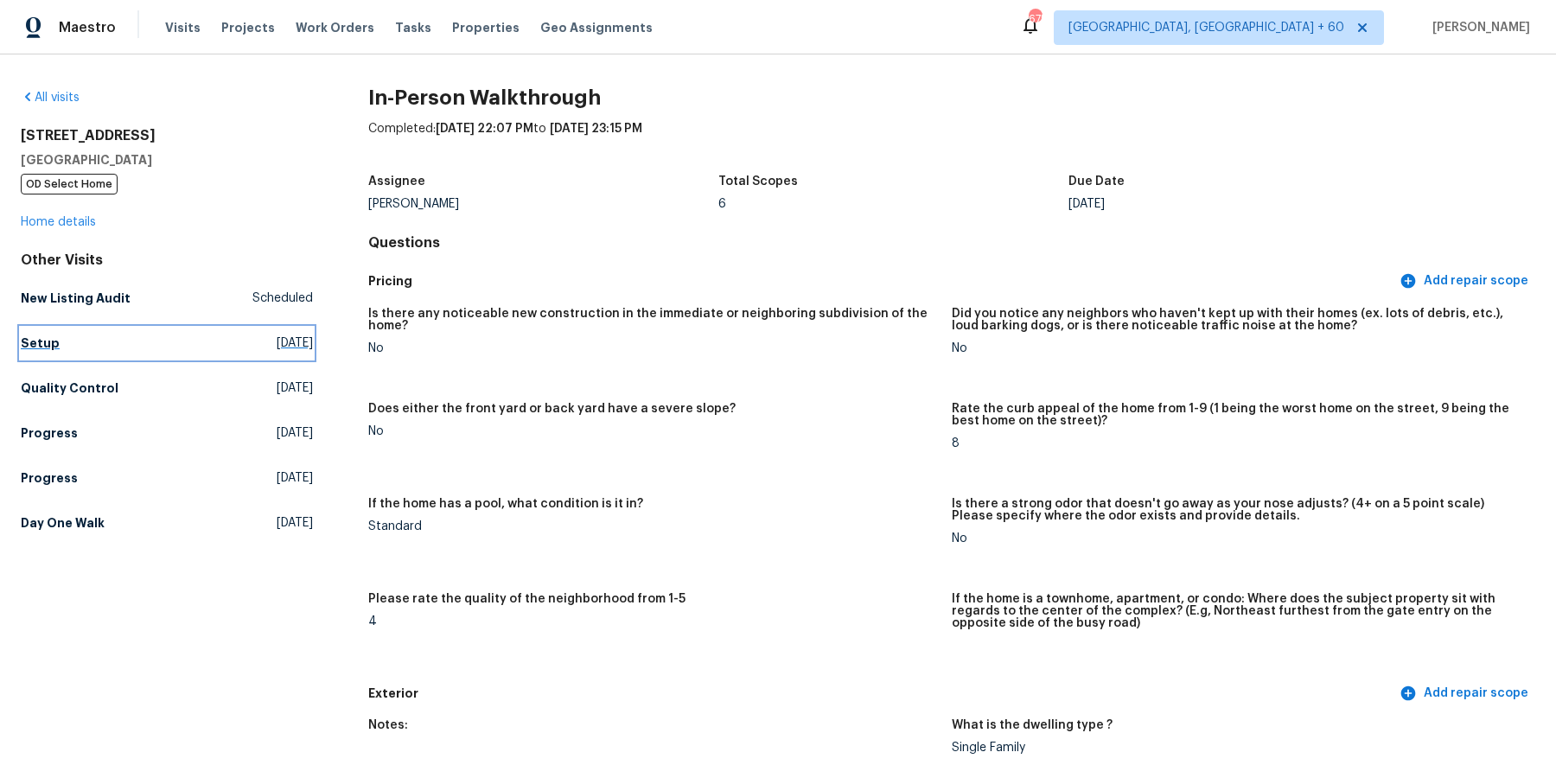
click at [29, 342] on h5 "Setup" at bounding box center [40, 342] width 39 height 17
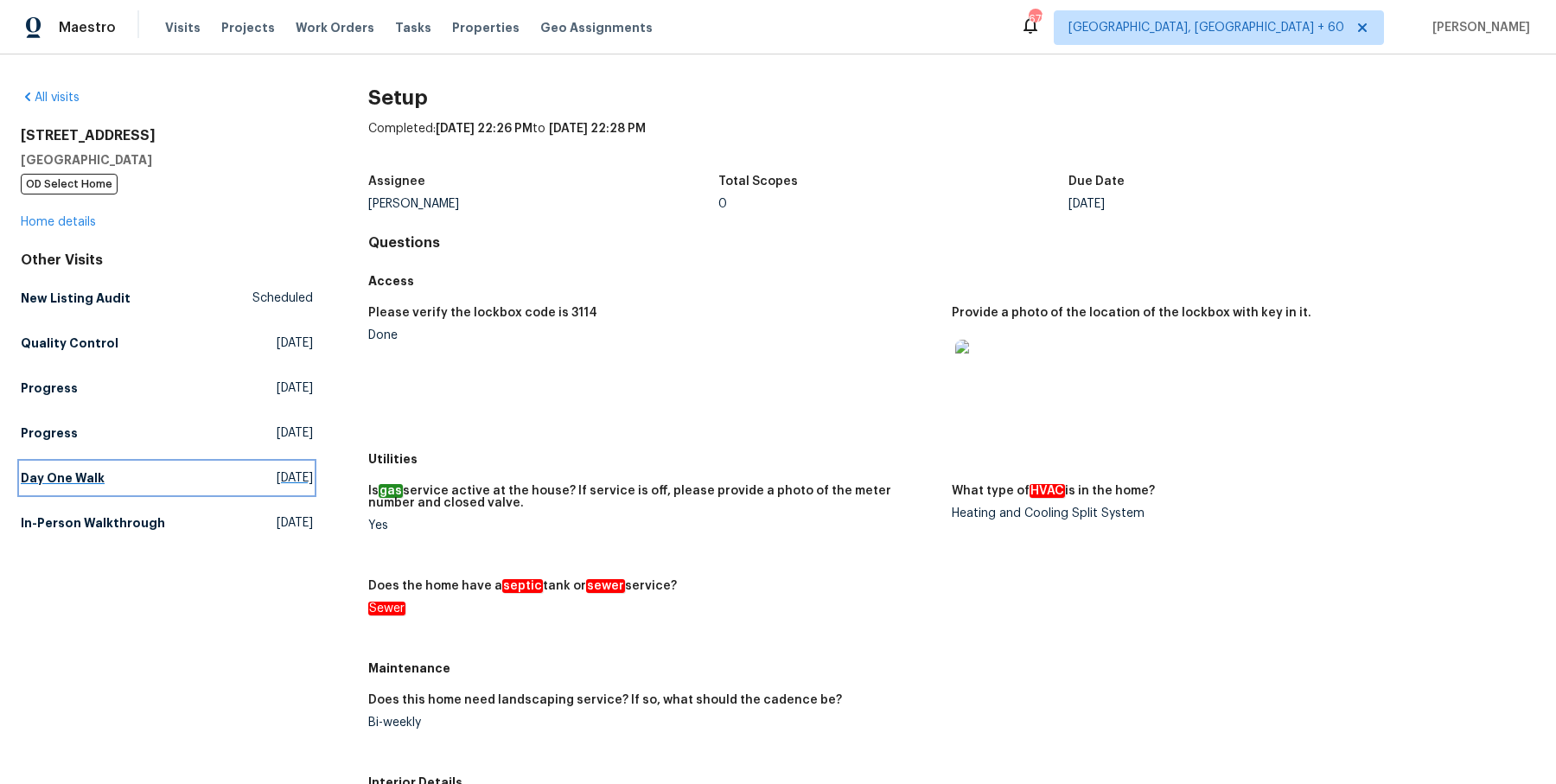
click at [57, 464] on link "Day One Walk [DATE]" at bounding box center [167, 477] width 292 height 31
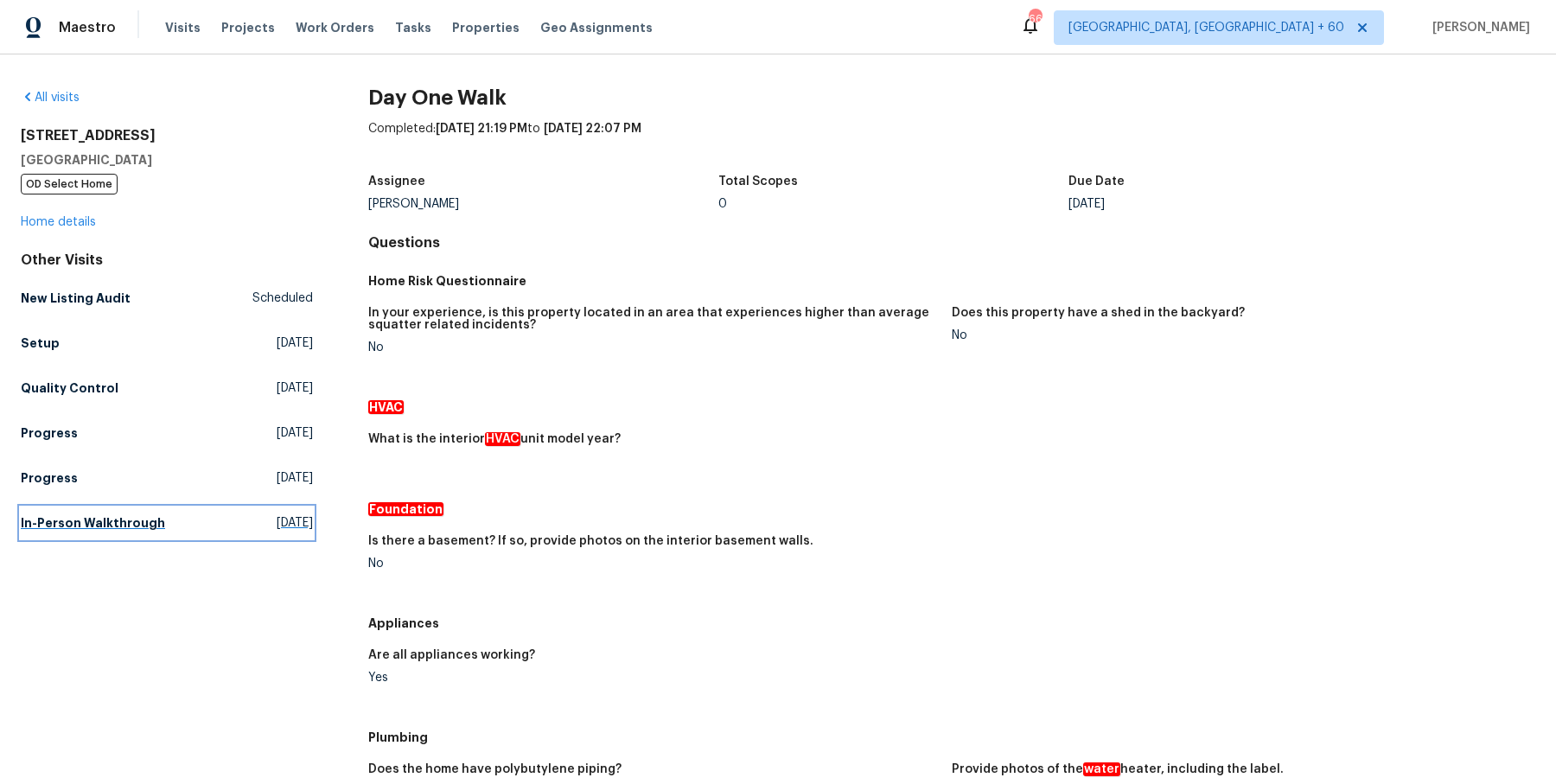
click at [67, 515] on h5 "In-Person Walkthrough" at bounding box center [92, 522] width 144 height 17
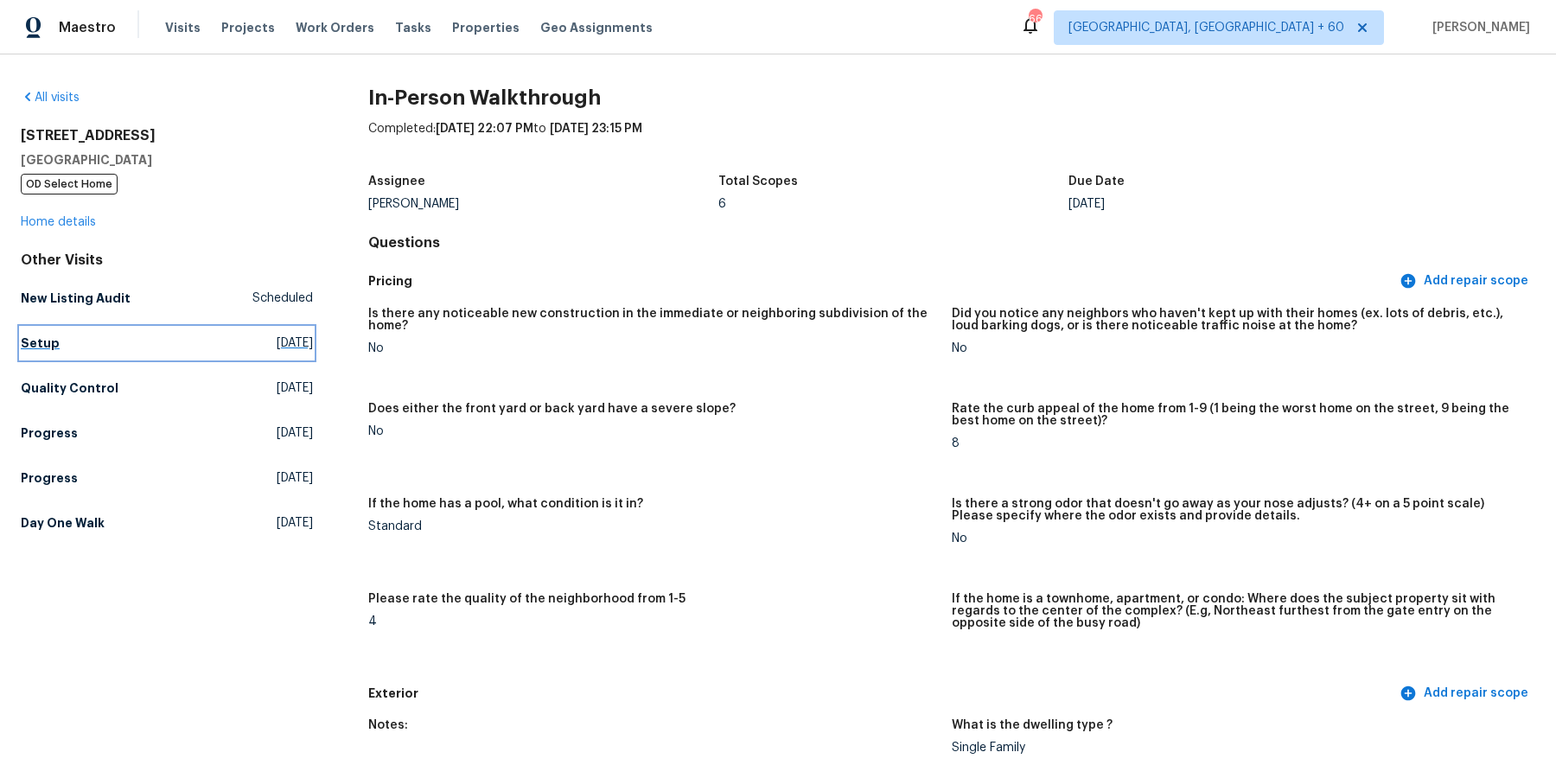
click at [37, 340] on h5 "Setup" at bounding box center [40, 342] width 39 height 17
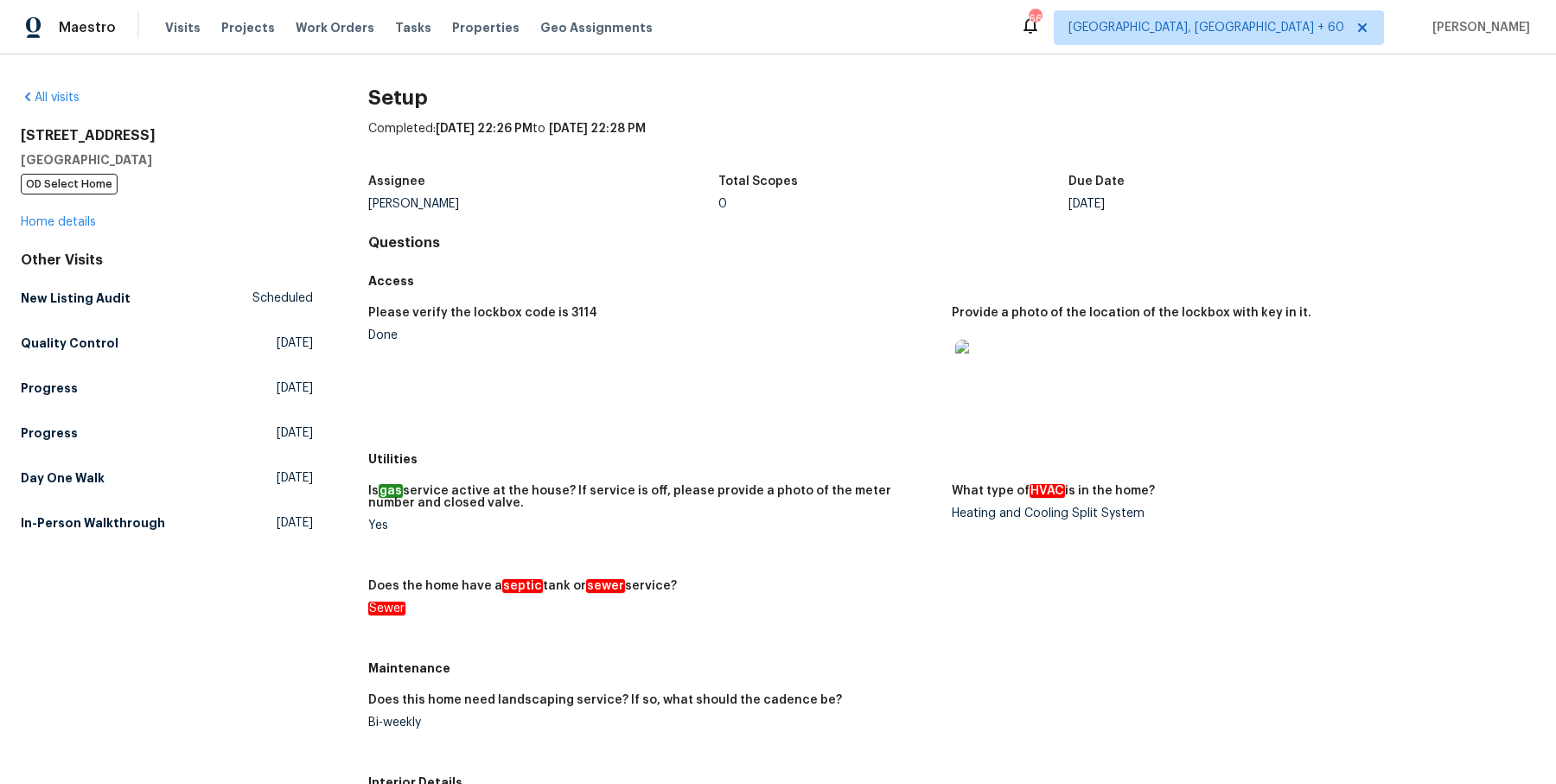
scroll to position [560, 0]
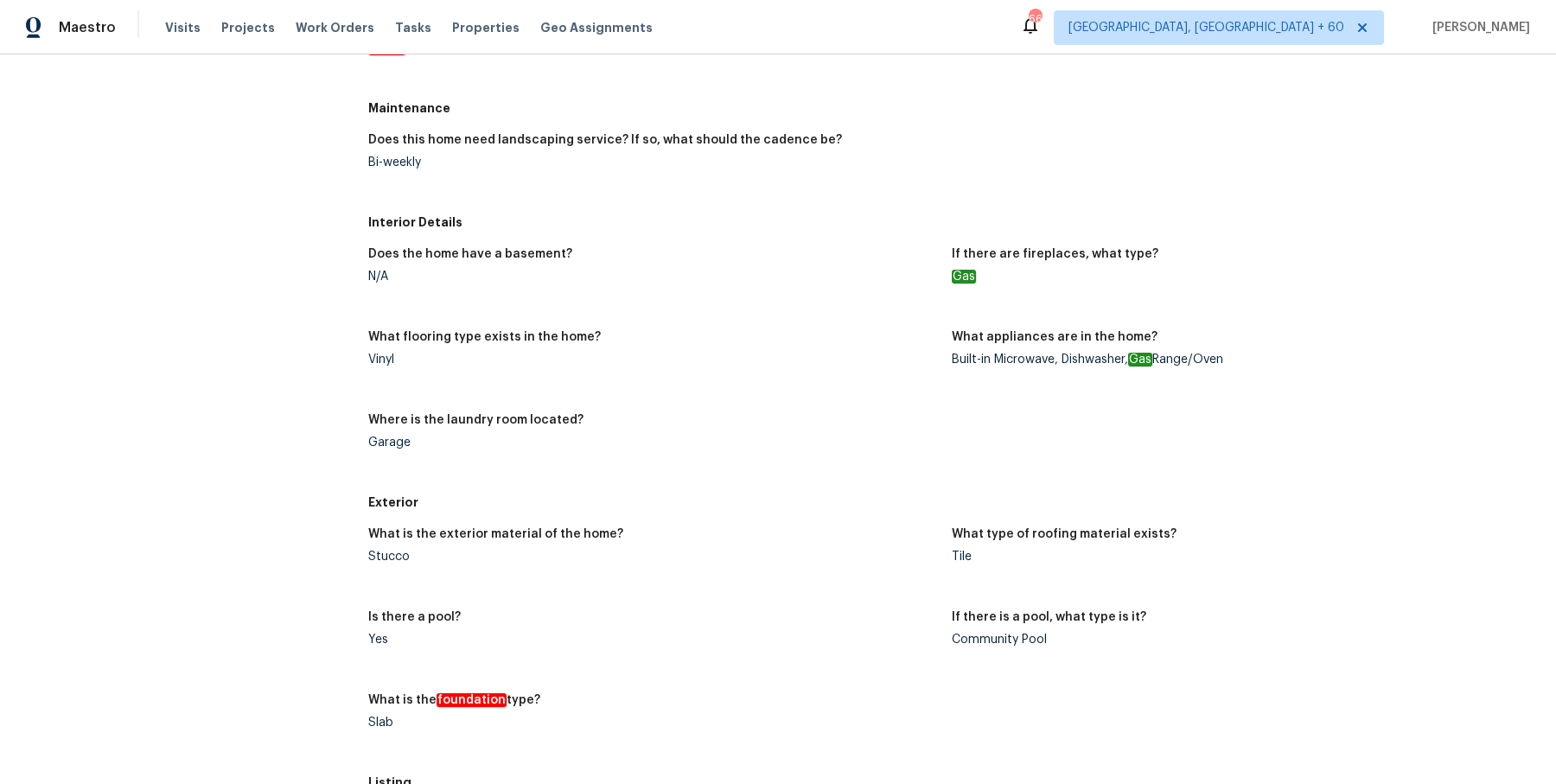
click at [963, 564] on figure "What type of roofing material exists? Tile" at bounding box center [1244, 559] width 584 height 63
copy div "Tile"
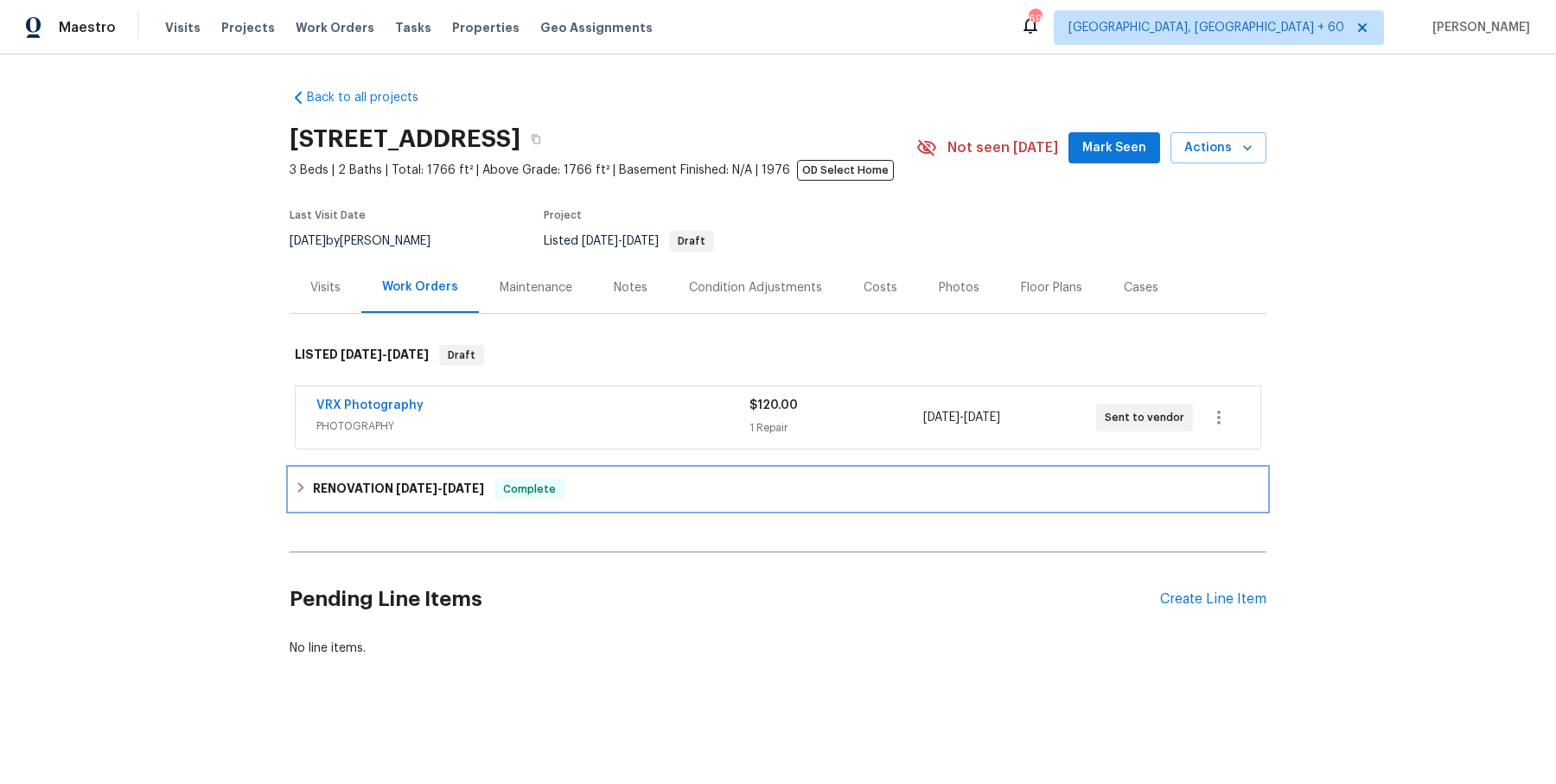
click at [536, 484] on span "Complete" at bounding box center [529, 488] width 67 height 17
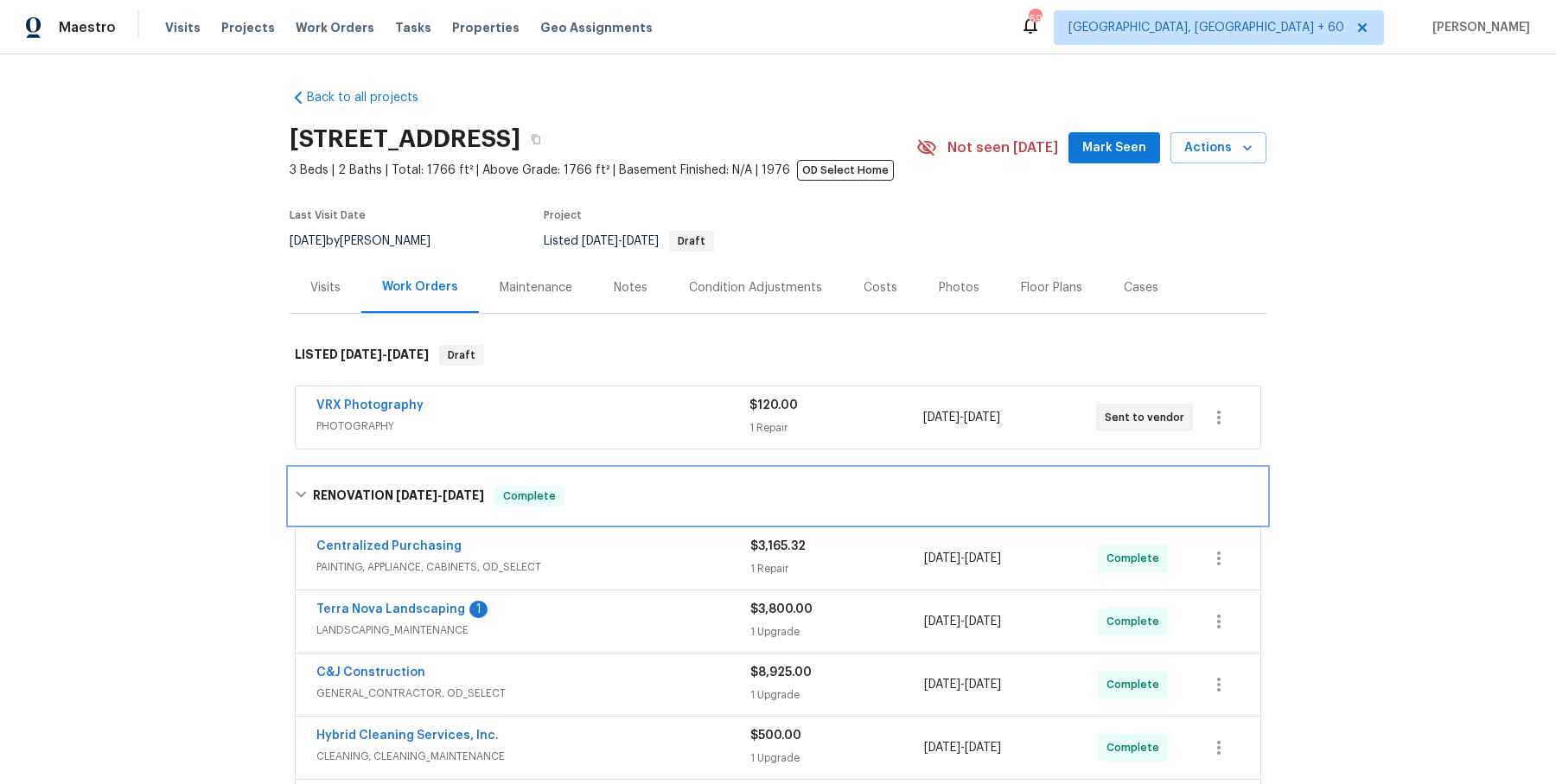
scroll to position [510, 0]
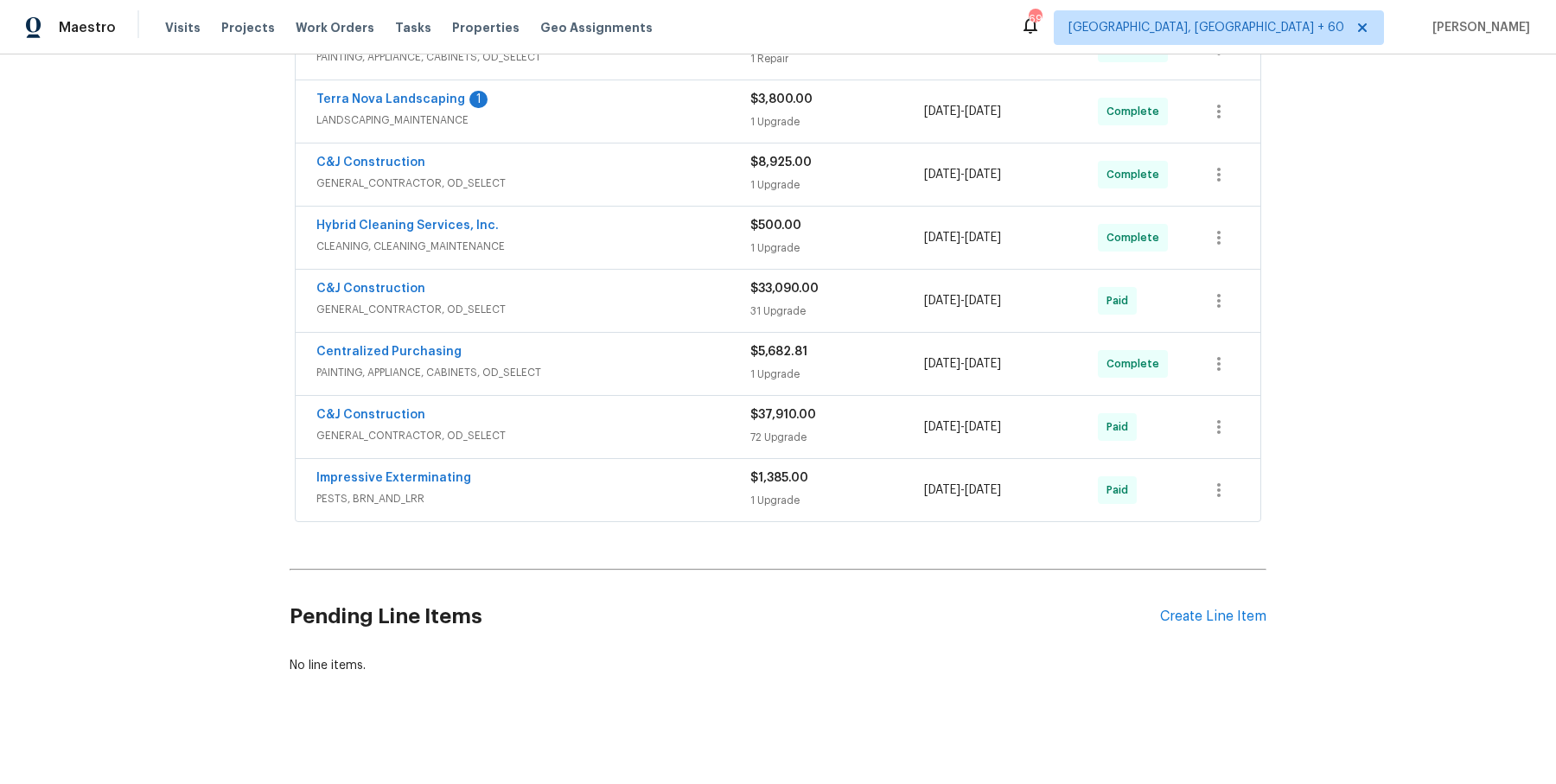
click at [671, 490] on span "PESTS, BRN_AND_LRR" at bounding box center [533, 498] width 434 height 17
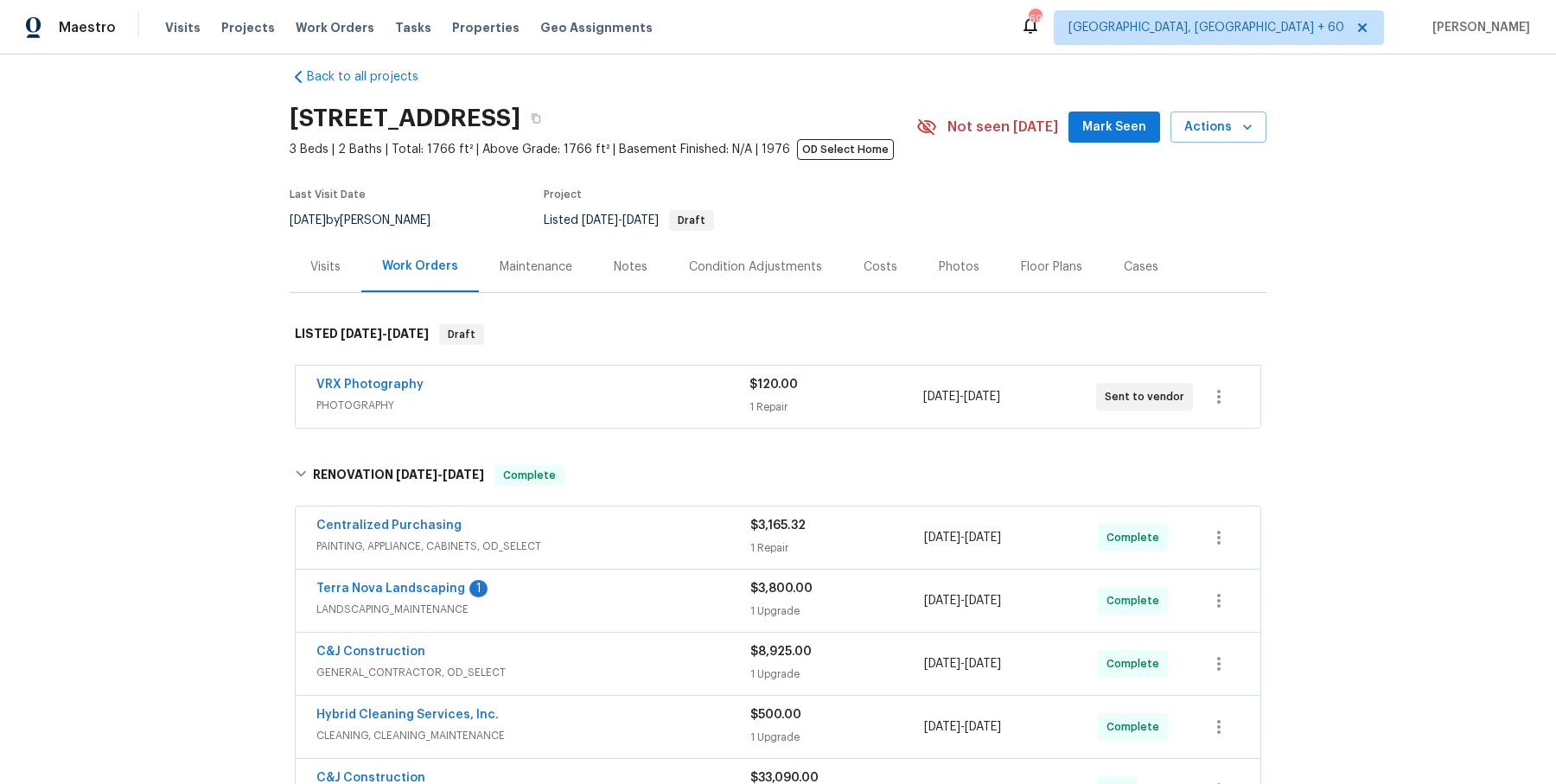
scroll to position [0, 0]
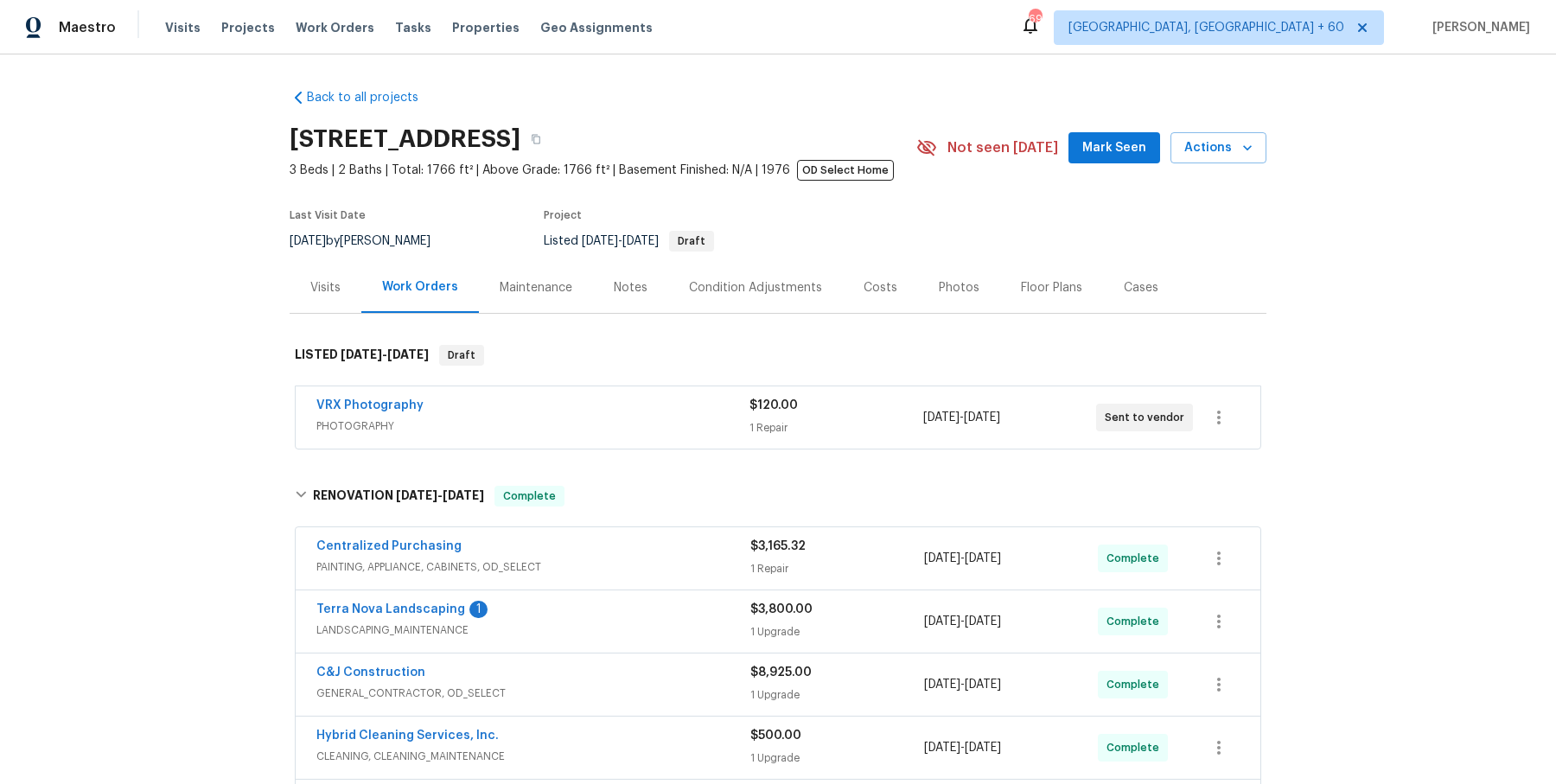
click at [665, 417] on span "PHOTOGRAPHY" at bounding box center [533, 425] width 433 height 17
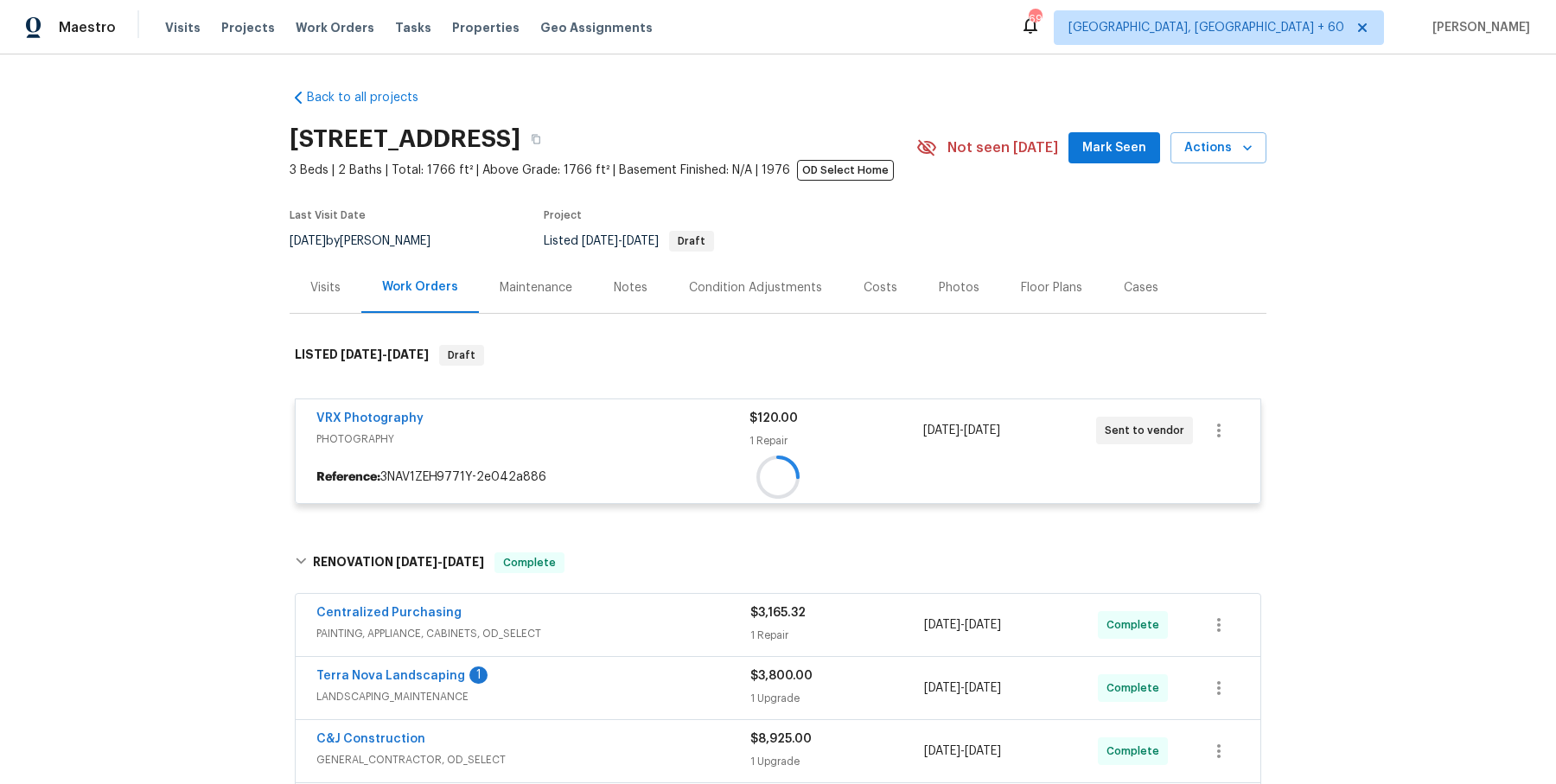
scroll to position [149, 0]
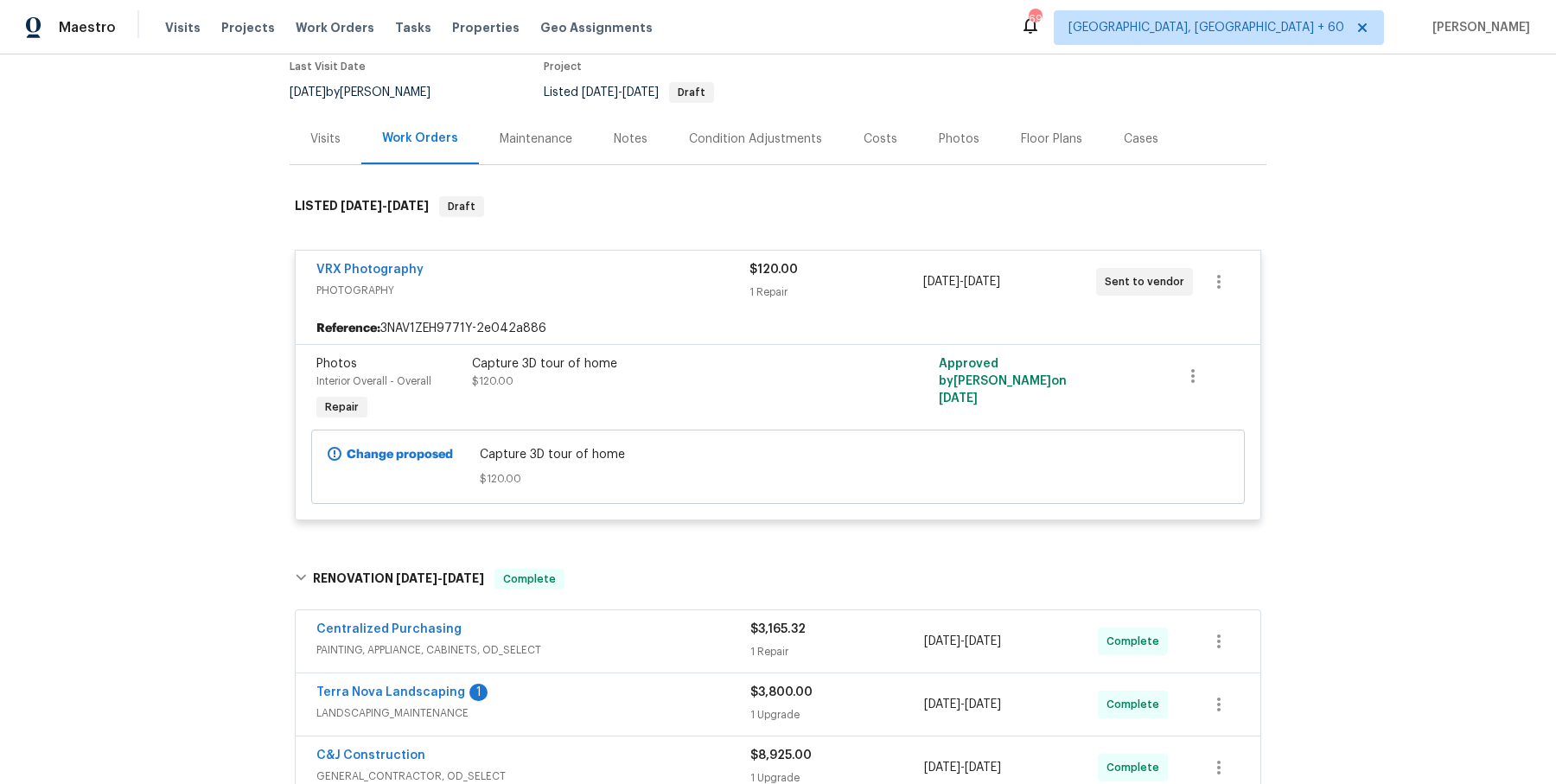
click at [662, 624] on div "Centralized Purchasing" at bounding box center [533, 630] width 434 height 21
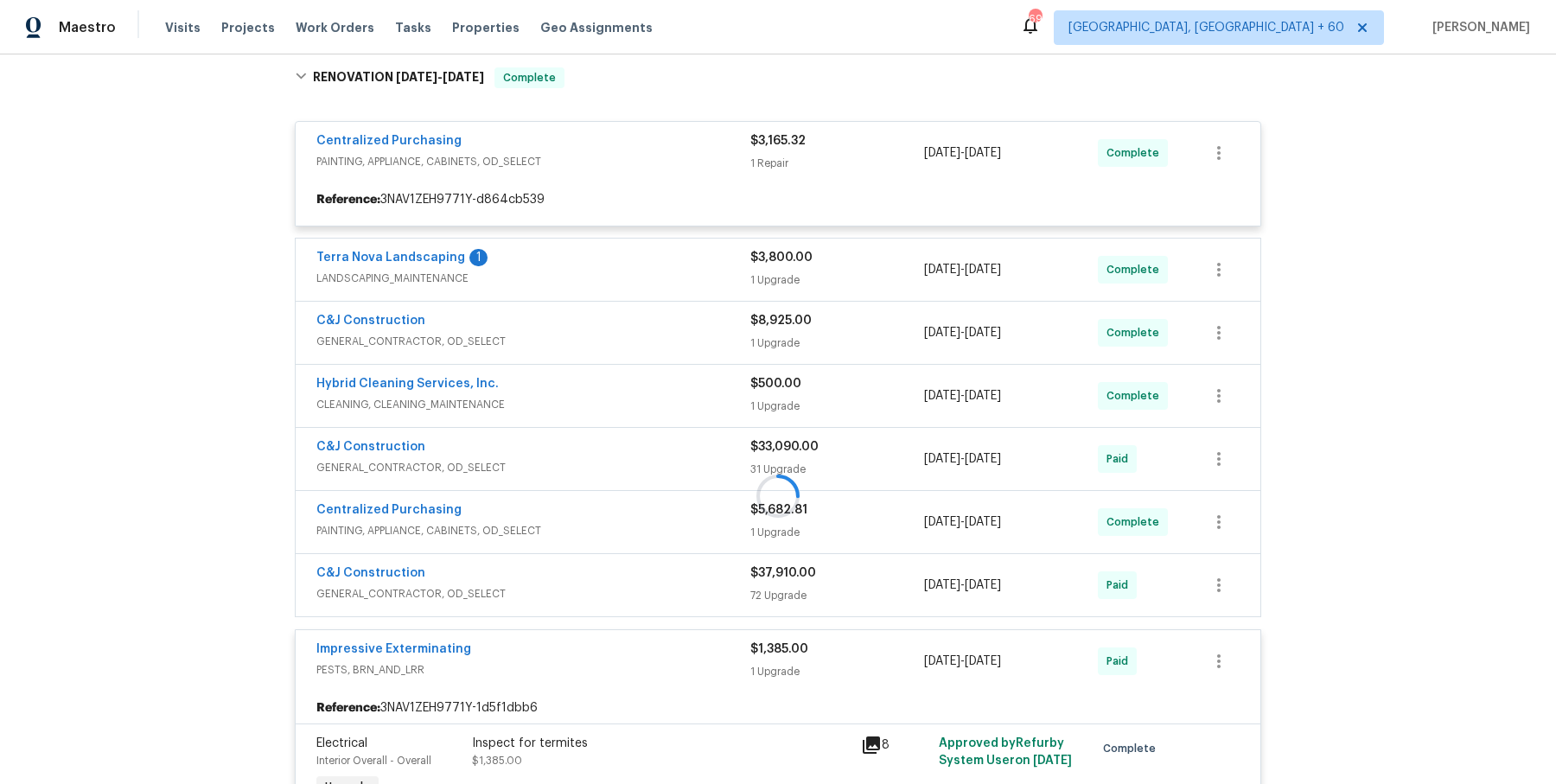
scroll to position [675, 0]
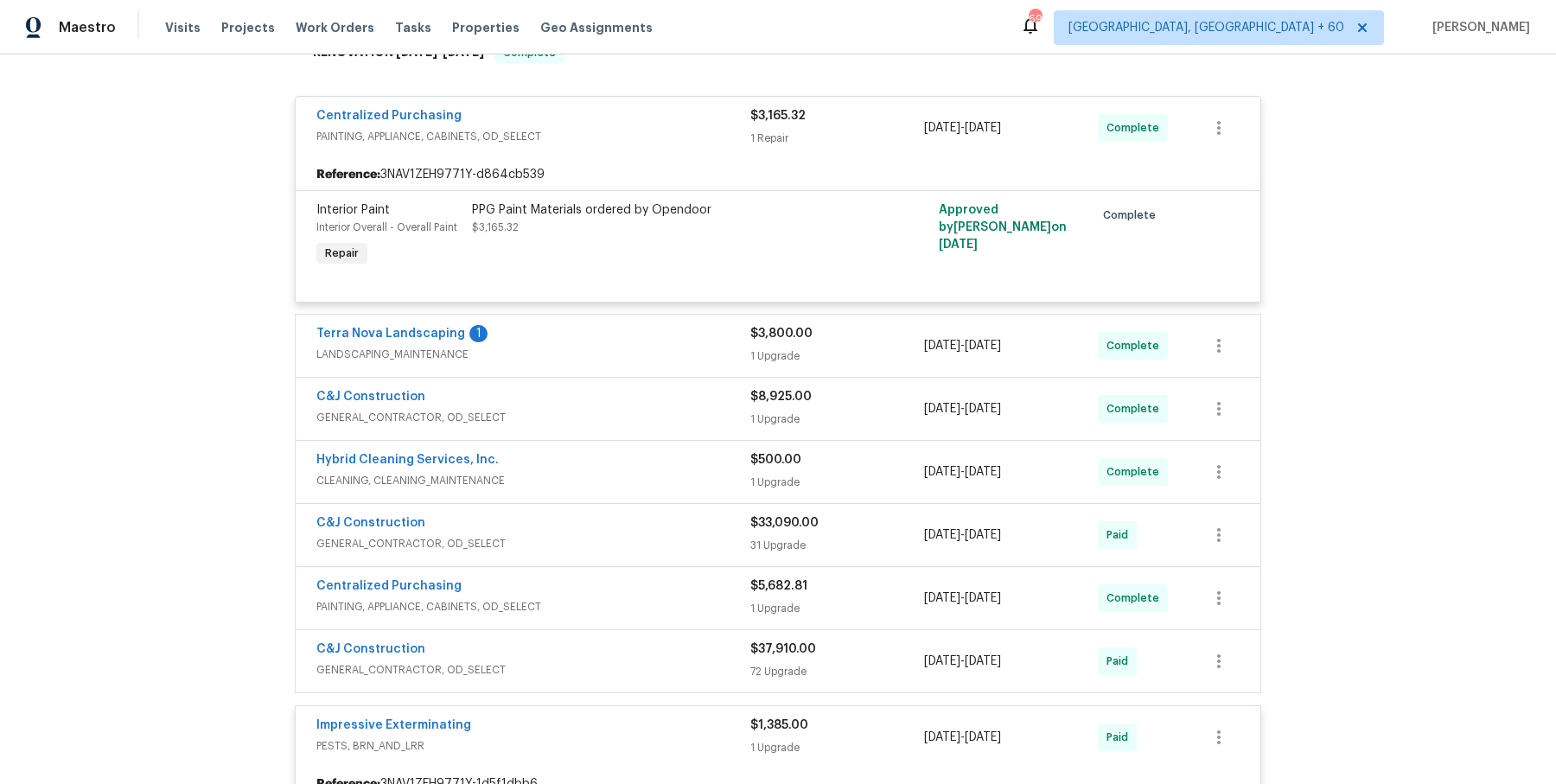
click at [671, 347] on span "LANDSCAPING_MAINTENANCE" at bounding box center [533, 353] width 434 height 17
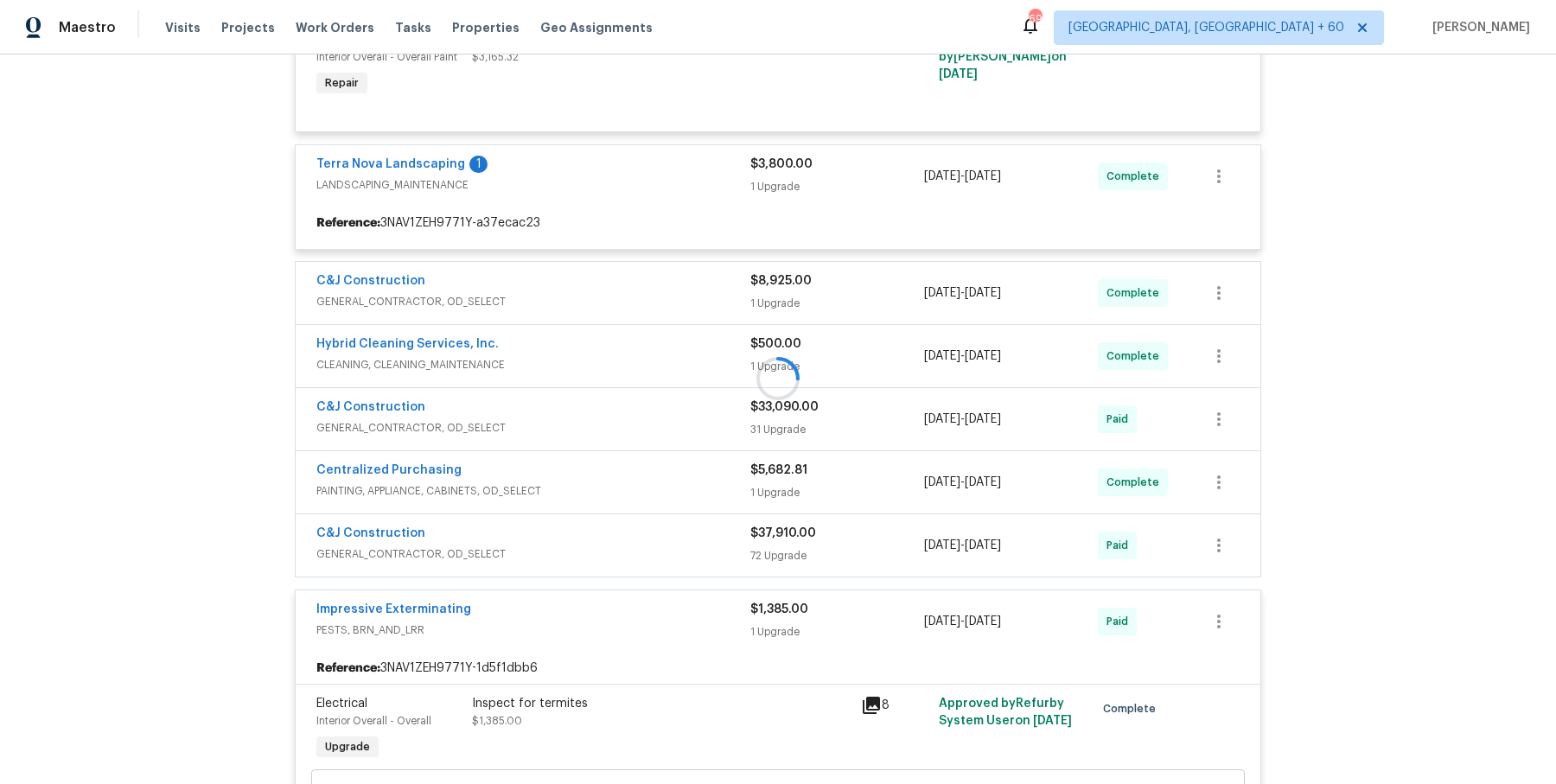
scroll to position [848, 0]
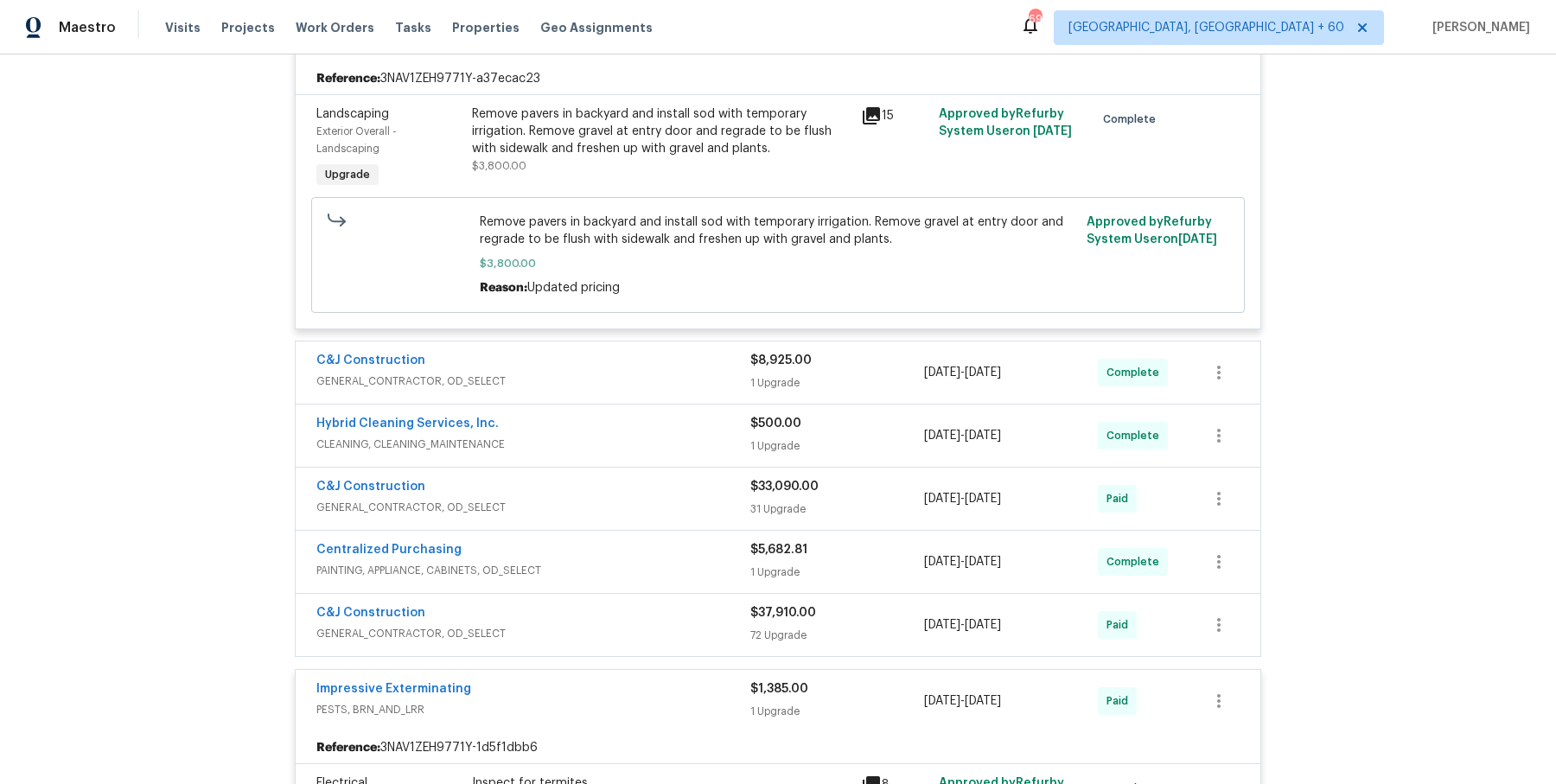
click at [668, 351] on div "C&J Construction" at bounding box center [533, 361] width 434 height 21
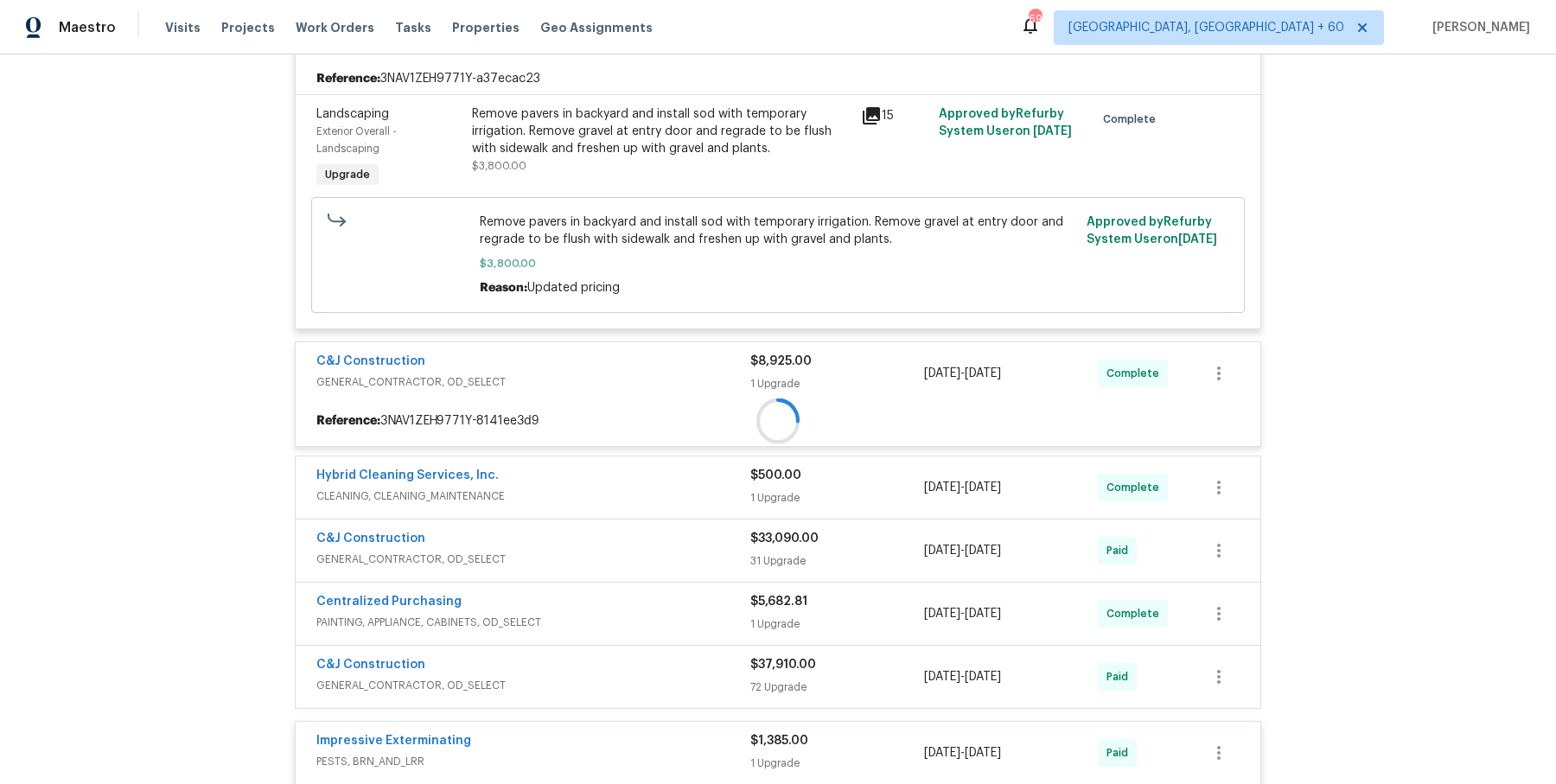
scroll to position [1172, 0]
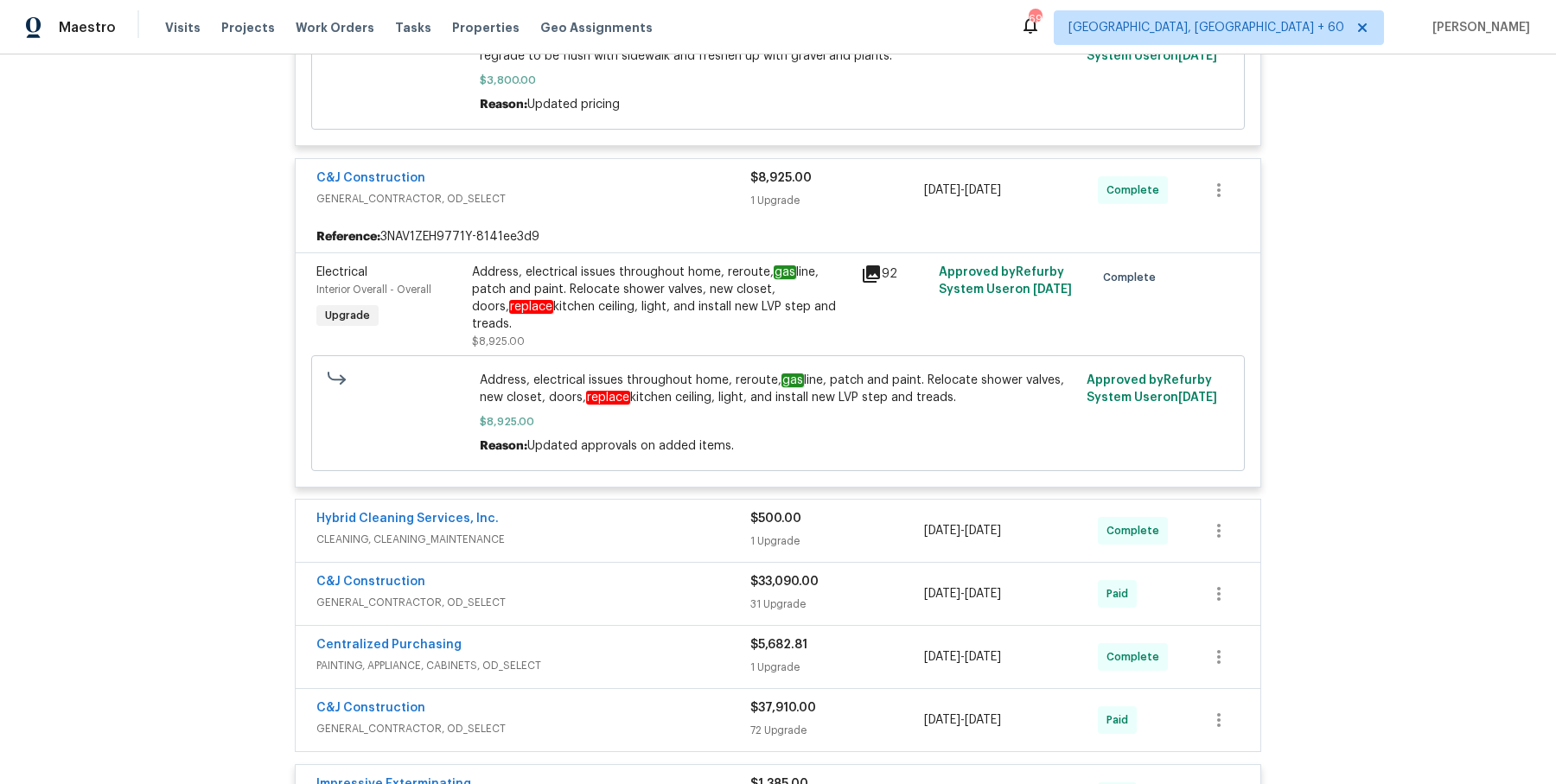
click at [654, 499] on div "Hybrid Cleaning Services, Inc. CLEANING, CLEANING_MAINTENANCE $500.00 1 Upgrade…" at bounding box center [778, 530] width 965 height 63
click at [651, 510] on div "Hybrid Cleaning Services, Inc." at bounding box center [533, 520] width 434 height 21
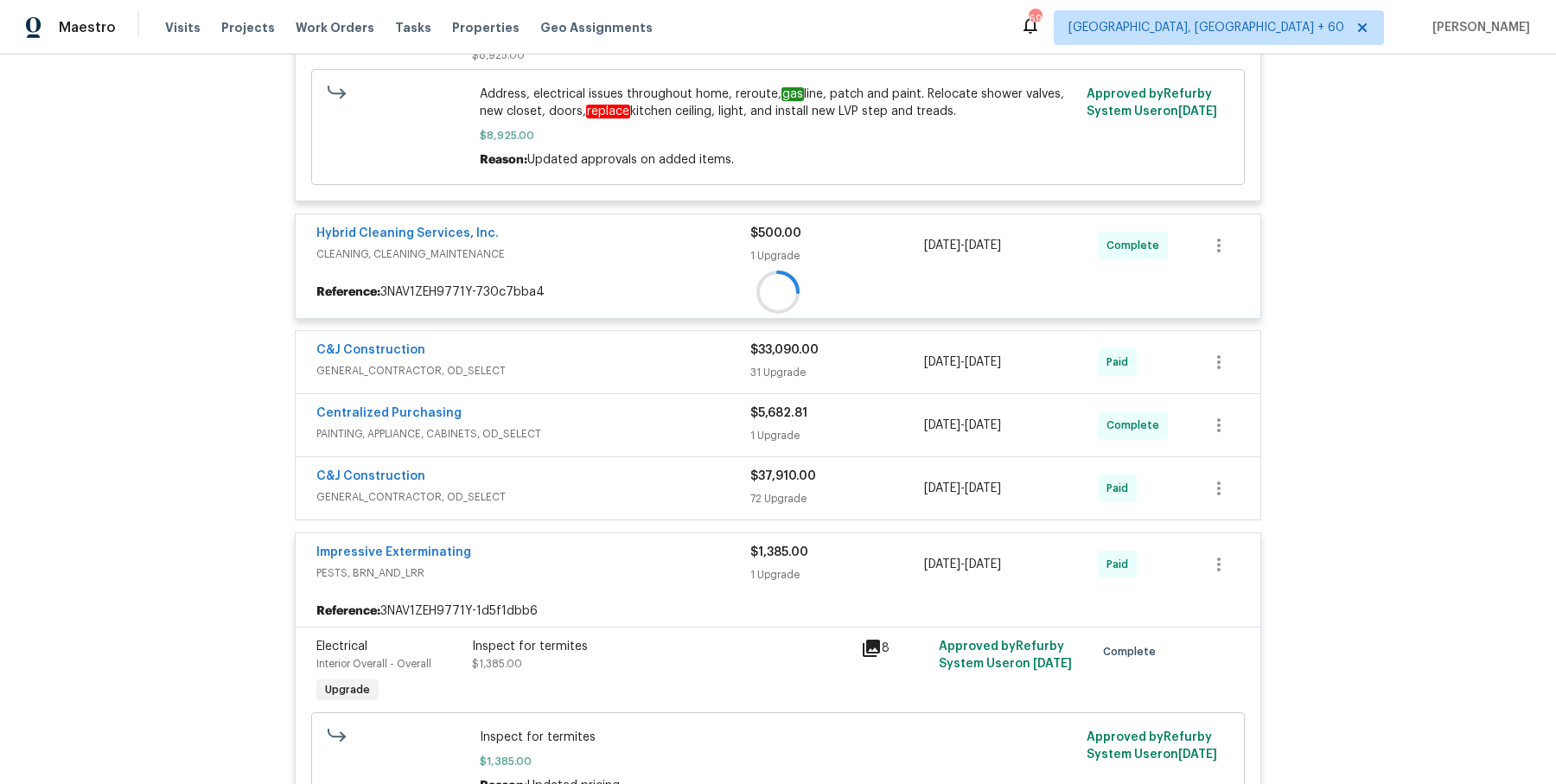
scroll to position [1473, 0]
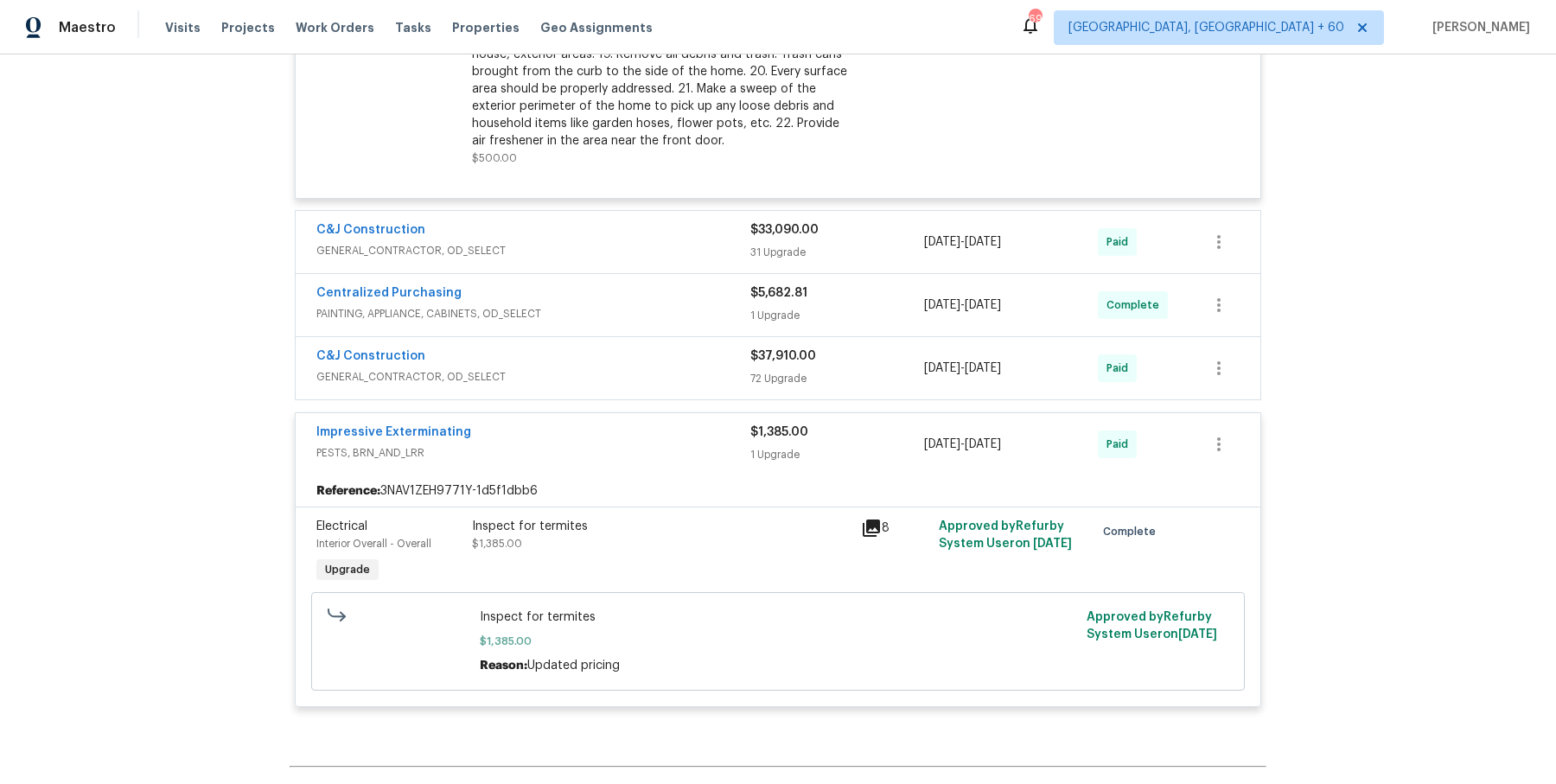
click at [700, 221] on div "C&J Construction" at bounding box center [533, 231] width 434 height 21
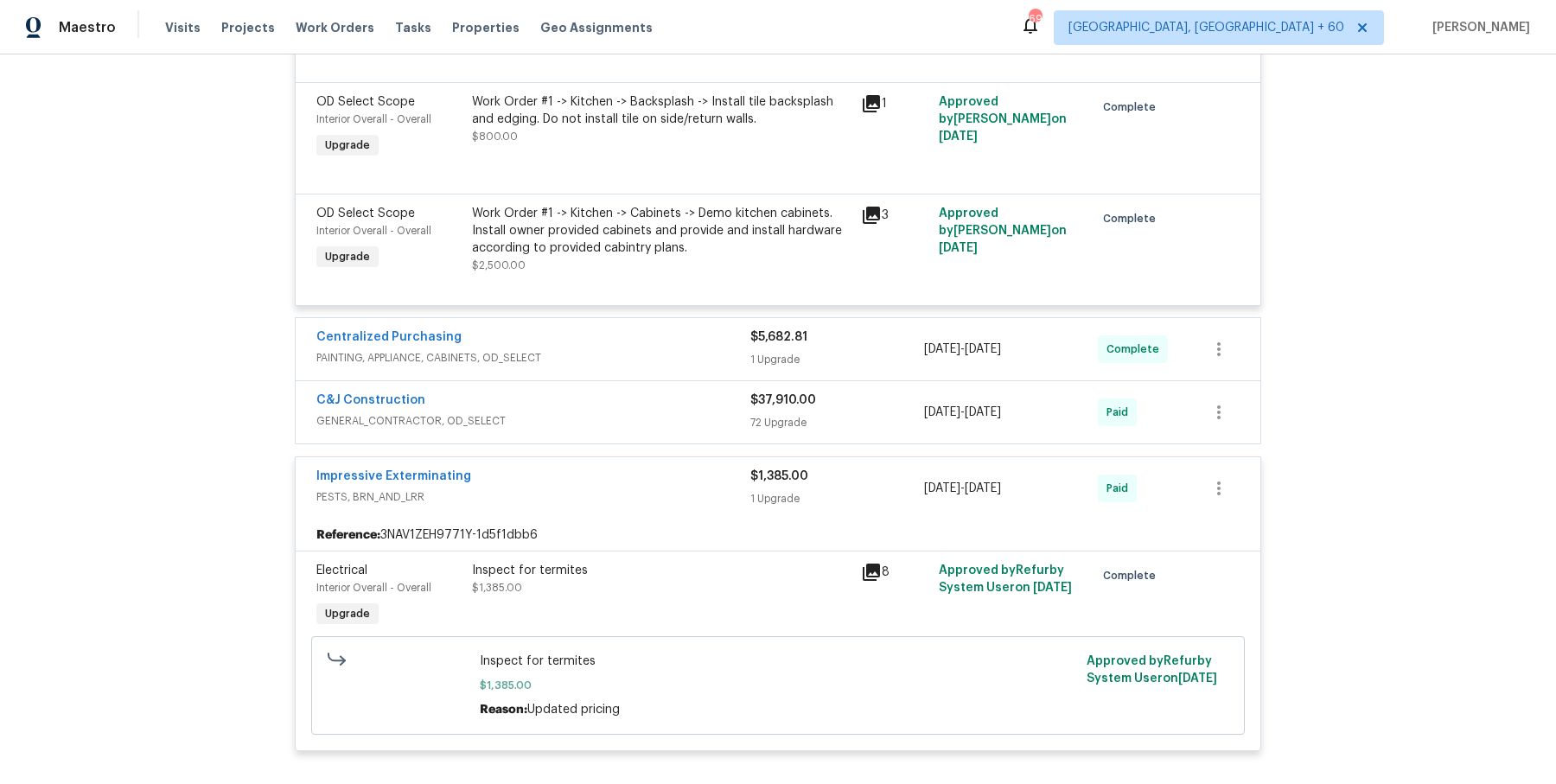
scroll to position [5744, 0]
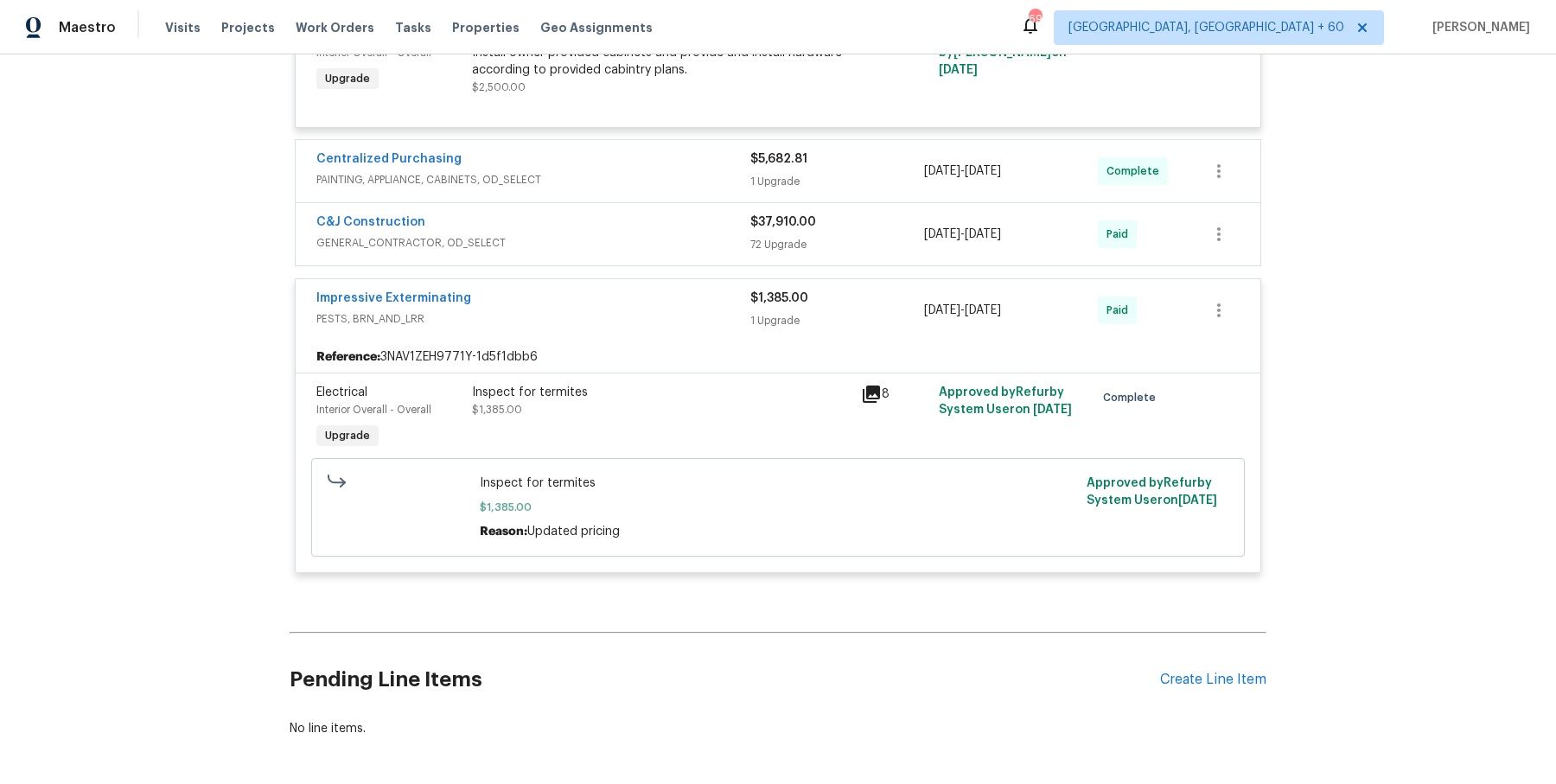
click at [709, 171] on span "PAINTING, APPLIANCE, CABINETS, OD_SELECT" at bounding box center [533, 179] width 434 height 17
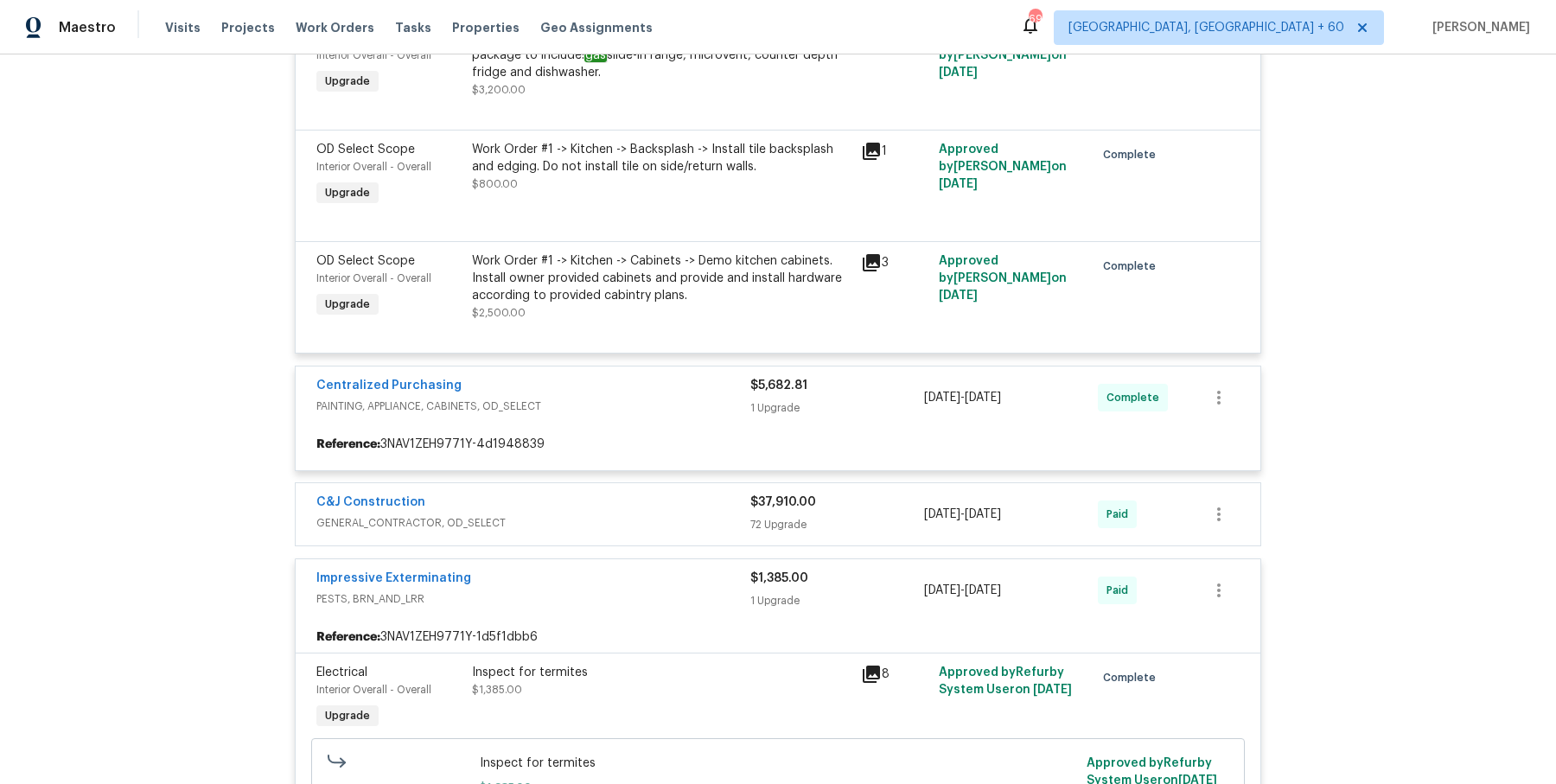
scroll to position [5515, 0]
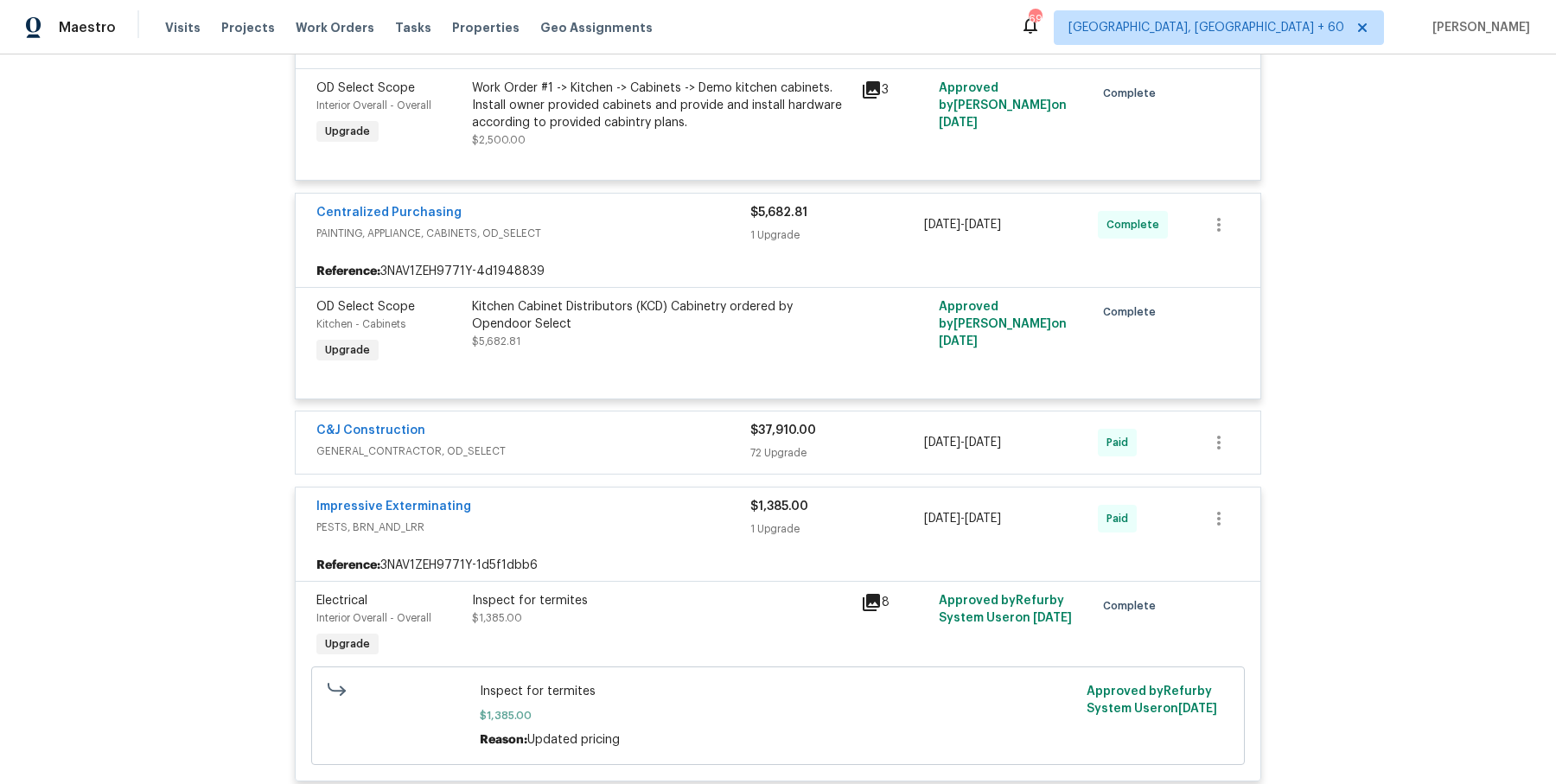
click at [691, 443] on span "GENERAL_CONTRACTOR, OD_SELECT" at bounding box center [533, 451] width 434 height 17
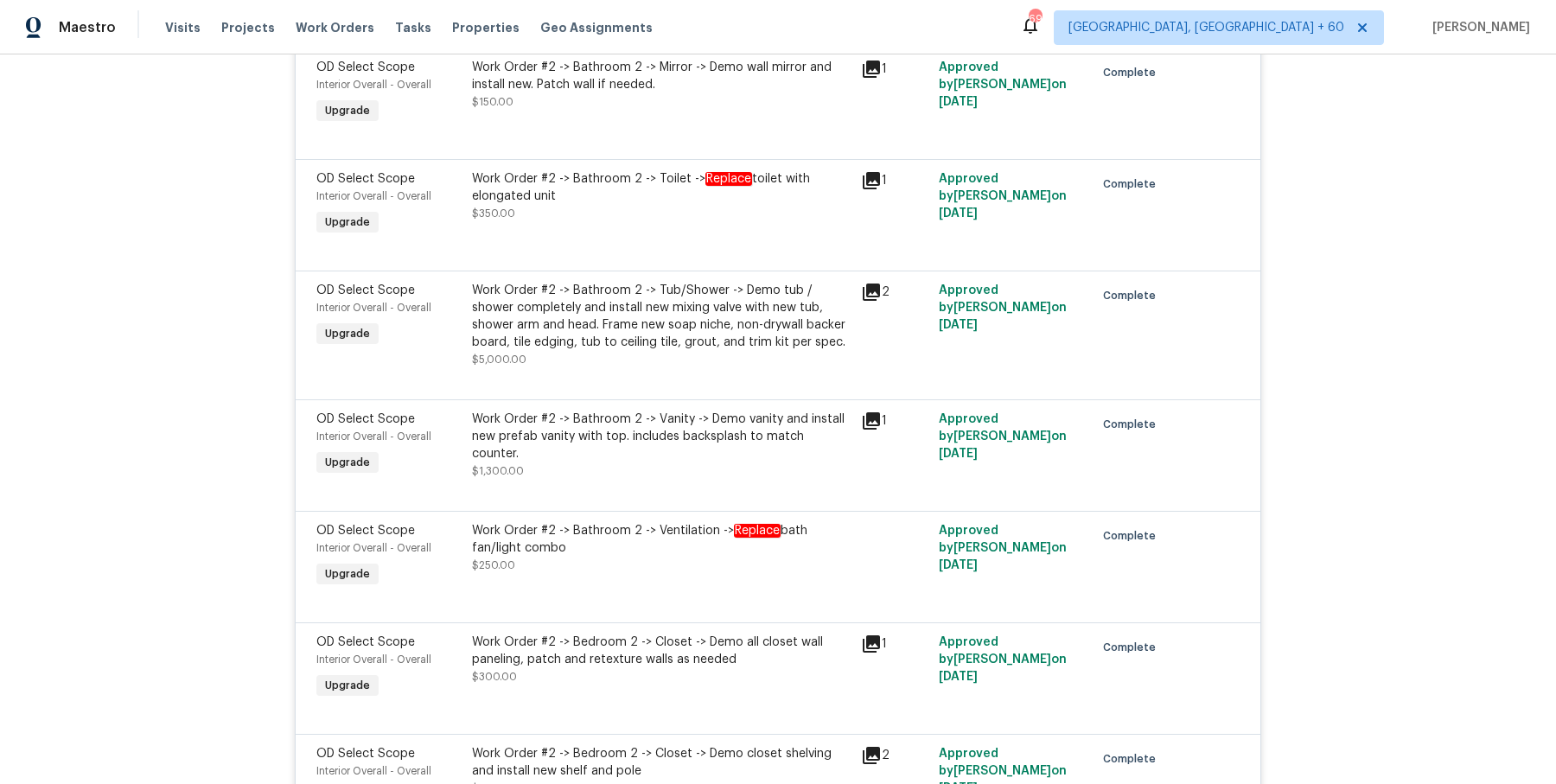
scroll to position [3954, 0]
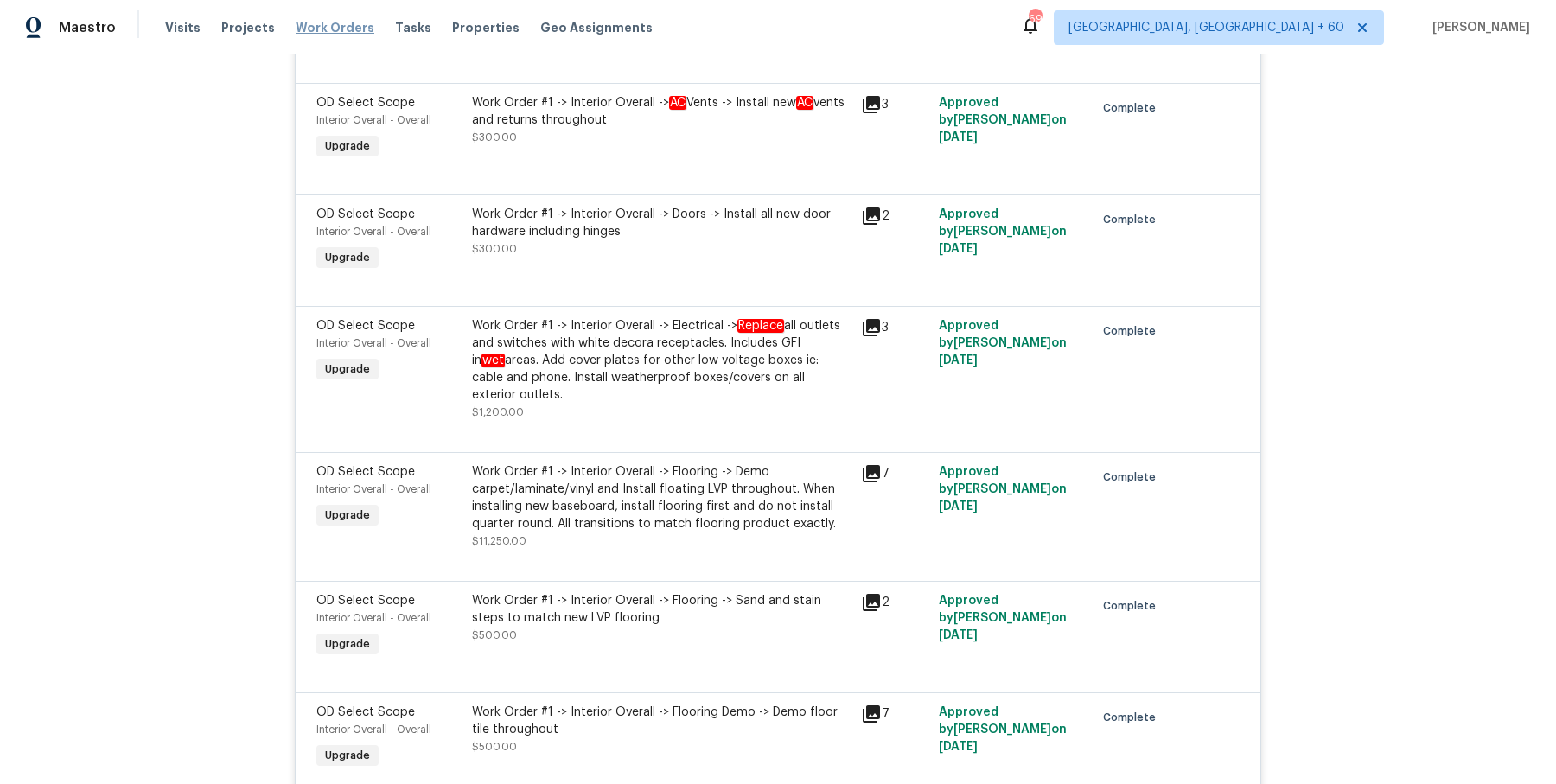
click at [335, 29] on span "Work Orders" at bounding box center [335, 27] width 78 height 17
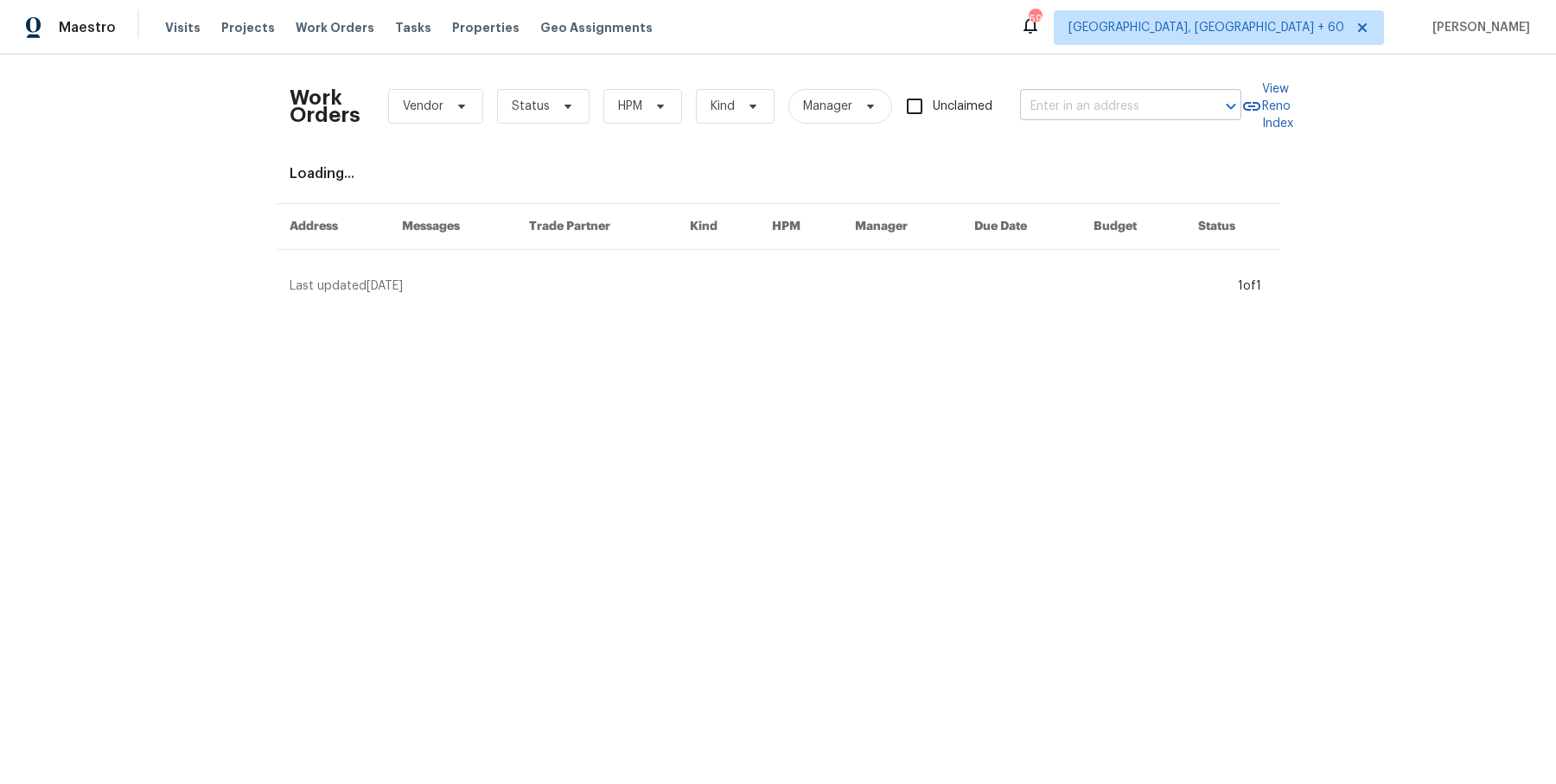
click at [1118, 108] on input "text" at bounding box center [1106, 106] width 173 height 27
paste input "1411 Swaying Branch Ln Clover, SC 29710"
type input "1411 Swaying Branch Ln Clover, SC 29710"
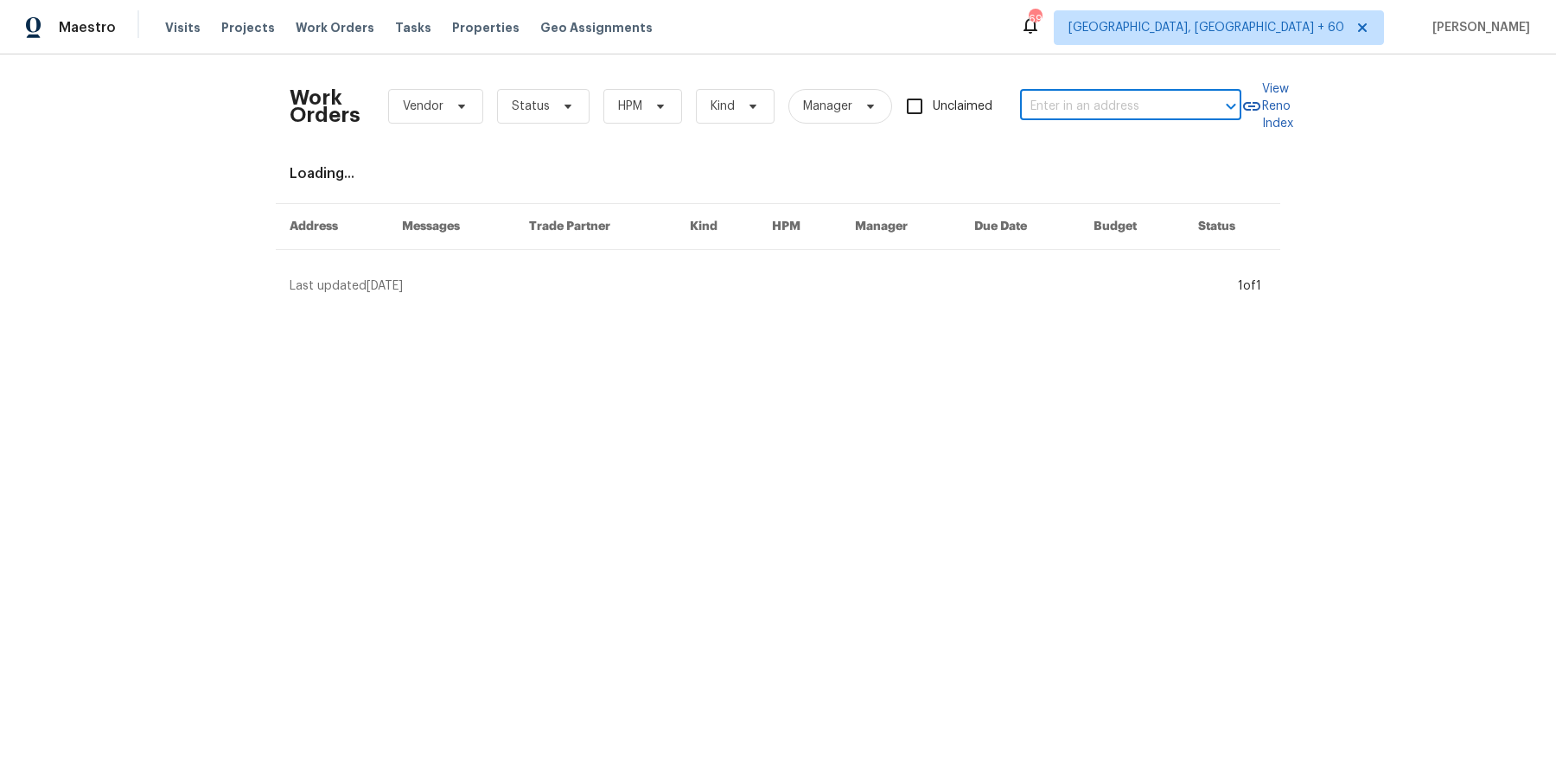
click at [1148, 94] on input "text" at bounding box center [1106, 106] width 173 height 27
paste input "1411 Swaying Branch Ln Clover, SC 29710"
type input "1411 Swaying Branch Ln Clover, SC 29710"
click at [1122, 136] on li "1411 Swaying Branch Ln, Clover, SC 29710" at bounding box center [1128, 144] width 221 height 29
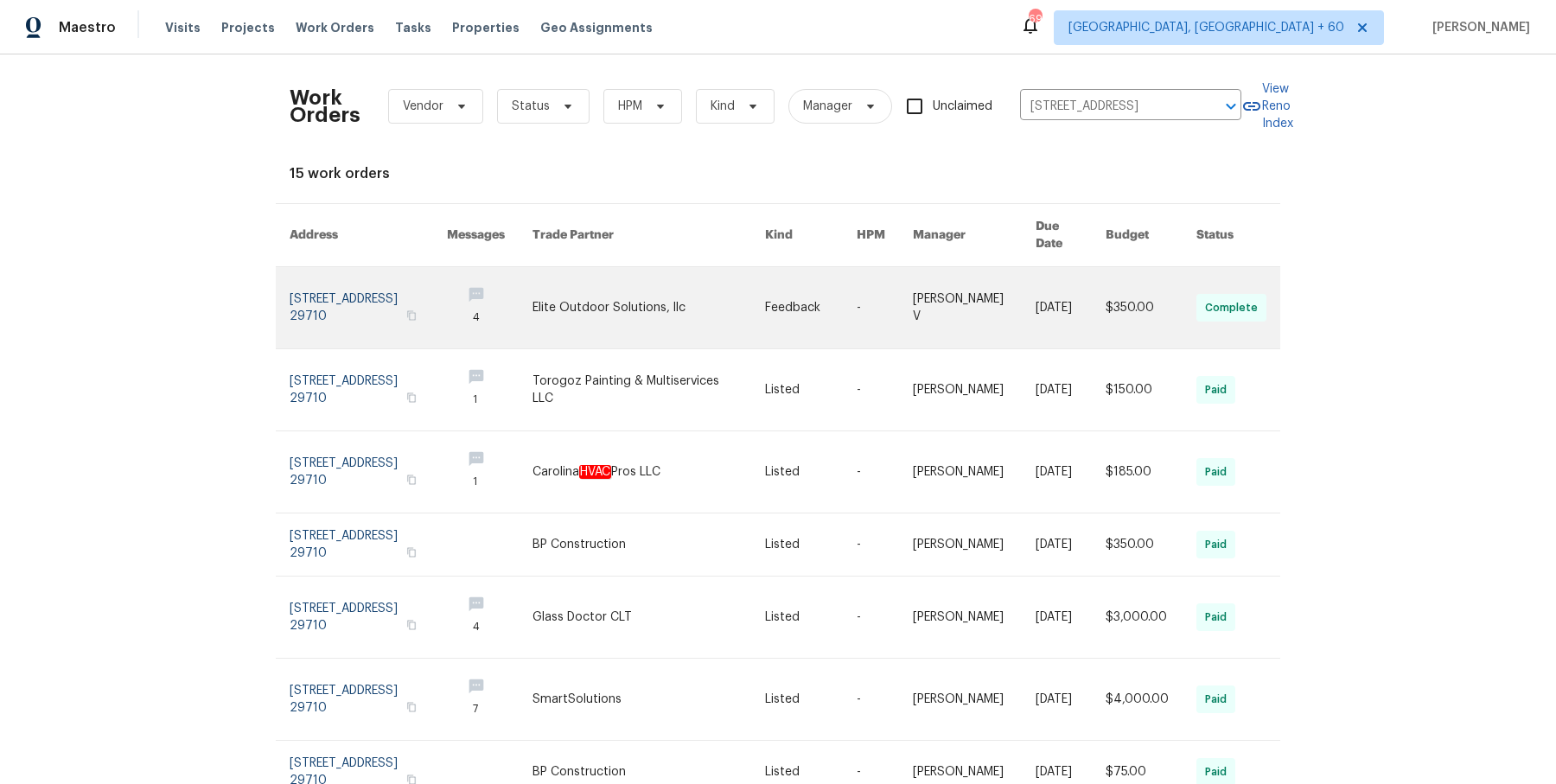
click at [960, 273] on link at bounding box center [974, 308] width 123 height 81
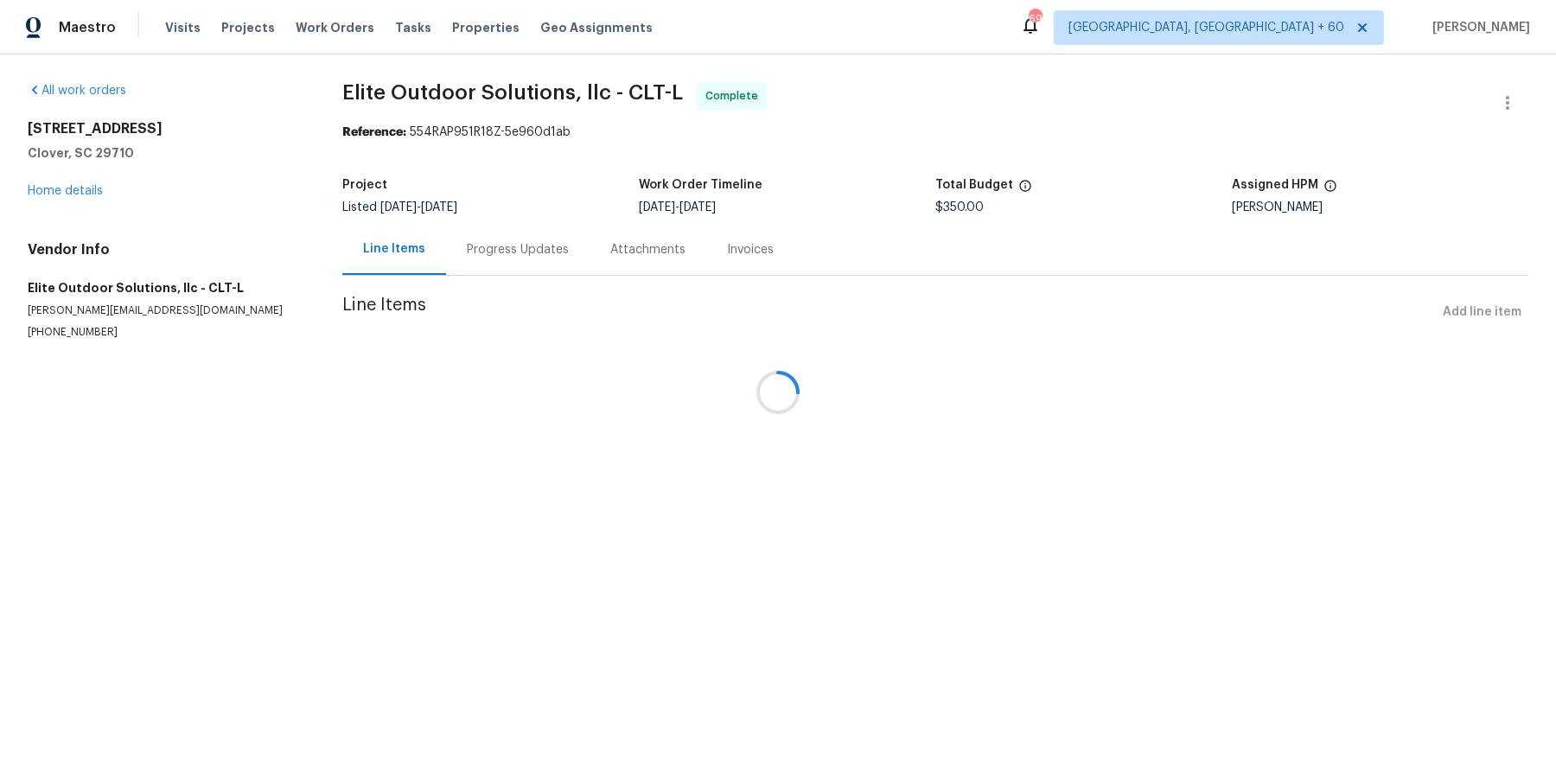
click at [95, 195] on div at bounding box center [778, 392] width 1556 height 784
click at [75, 191] on div at bounding box center [778, 392] width 1556 height 784
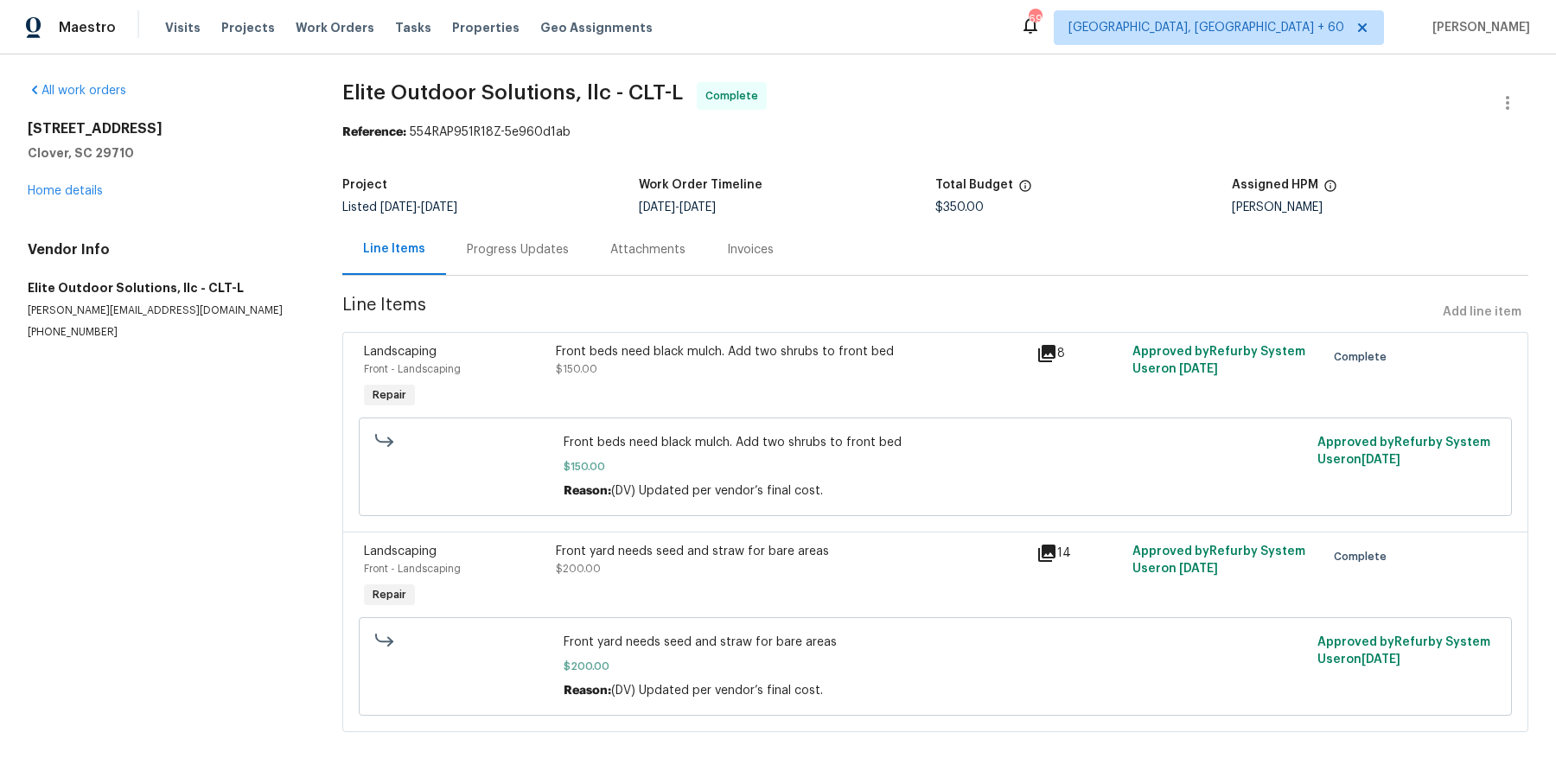
click at [110, 182] on div "1411 Swaying Branch Ln Clover, SC 29710 Home details" at bounding box center [164, 160] width 273 height 79
click at [88, 189] on link "Home details" at bounding box center [66, 191] width 75 height 12
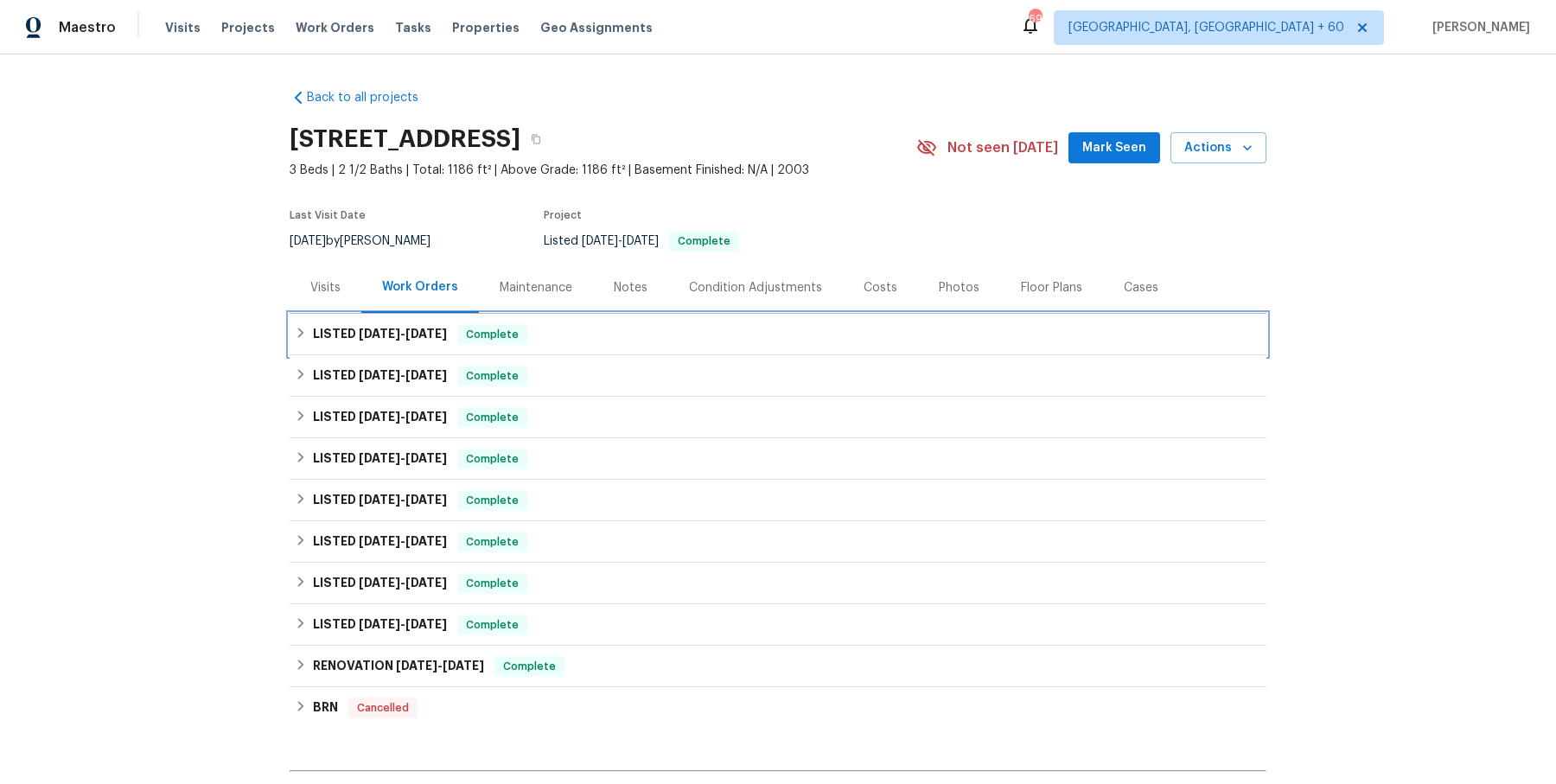
click at [700, 315] on div "LISTED 10/7/25 - 10/8/25 Complete" at bounding box center [778, 334] width 977 height 42
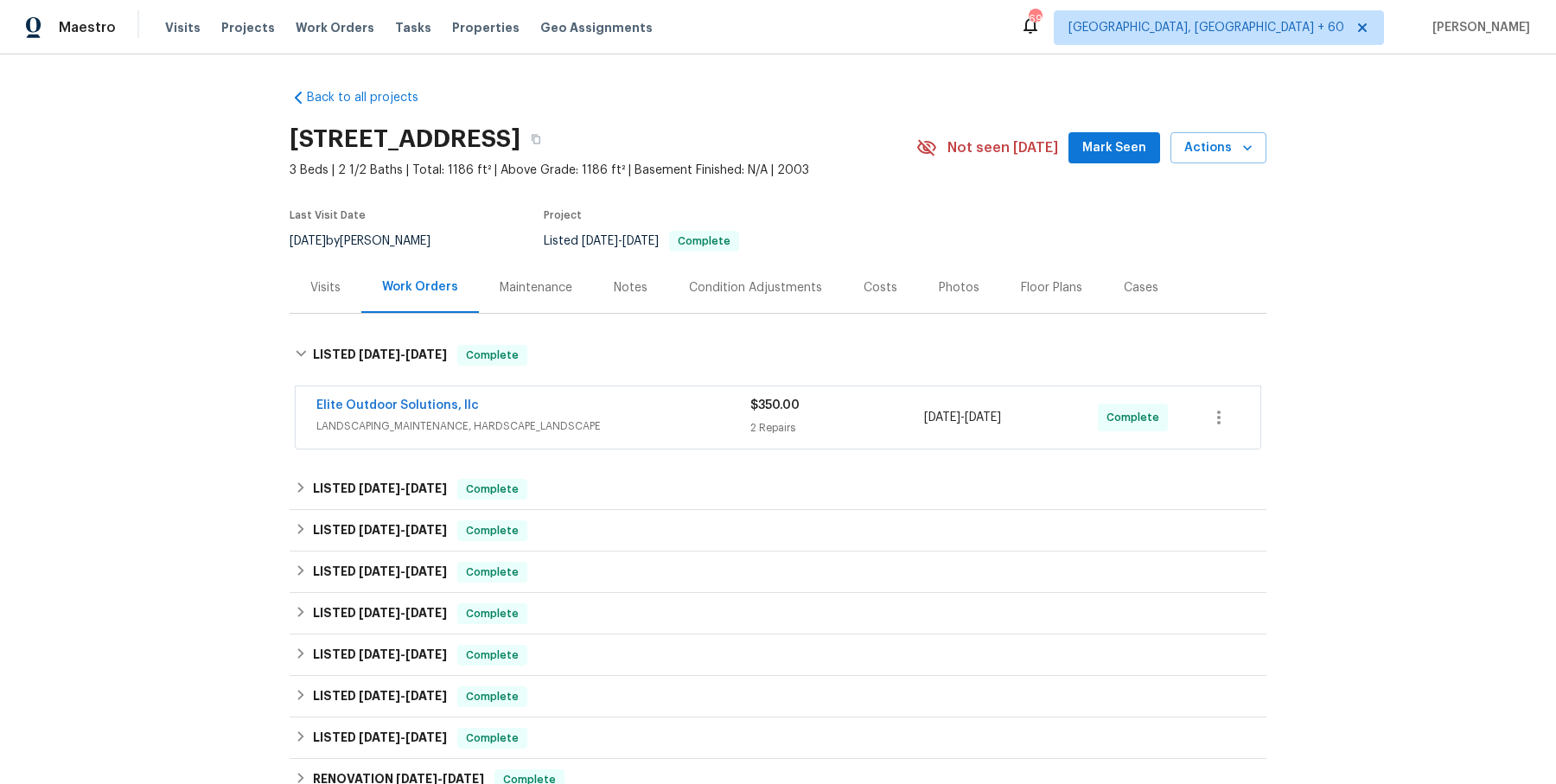
click at [641, 398] on div "Elite Outdoor Solutions, llc" at bounding box center [533, 407] width 434 height 21
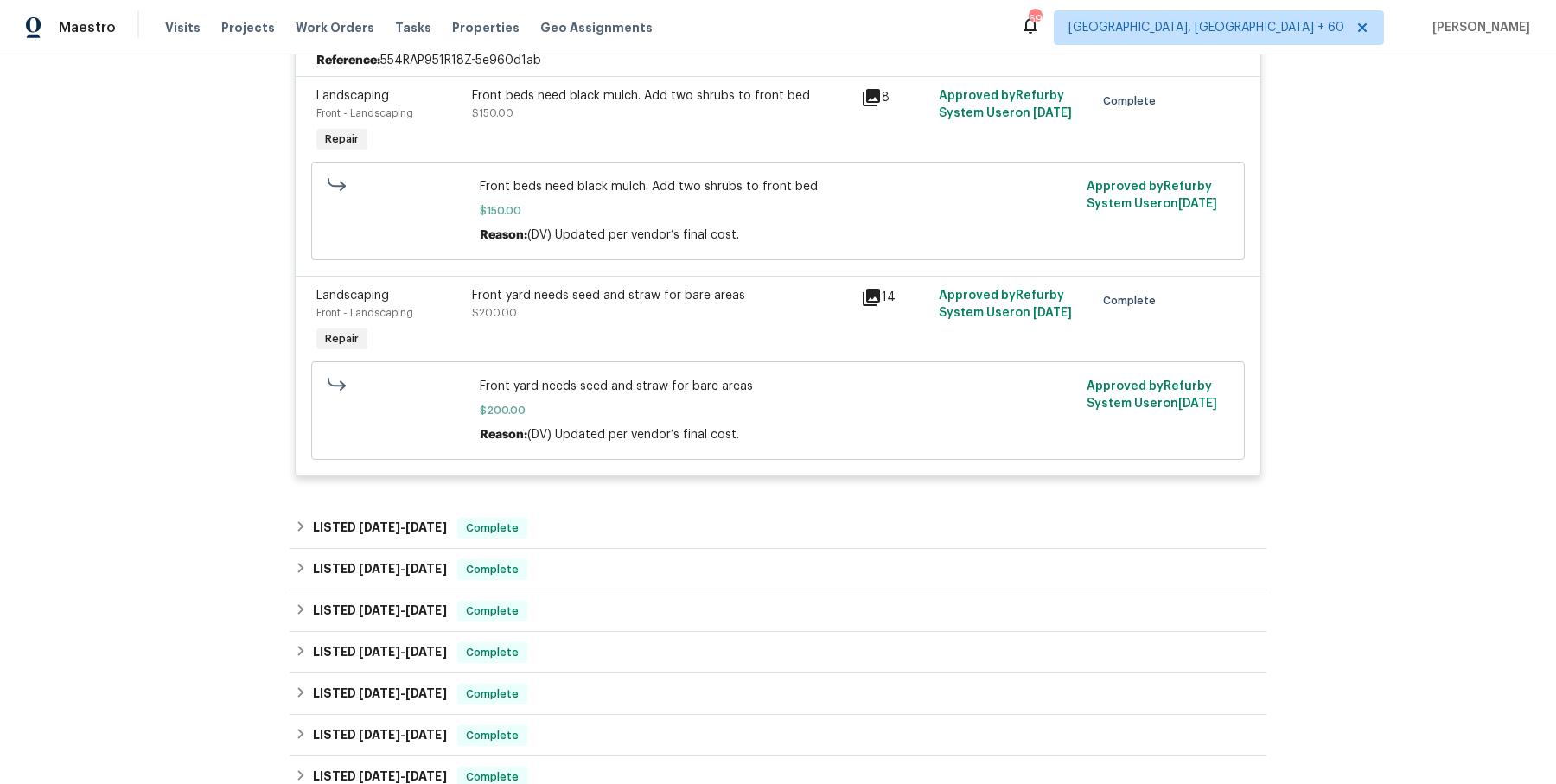
scroll to position [447, 0]
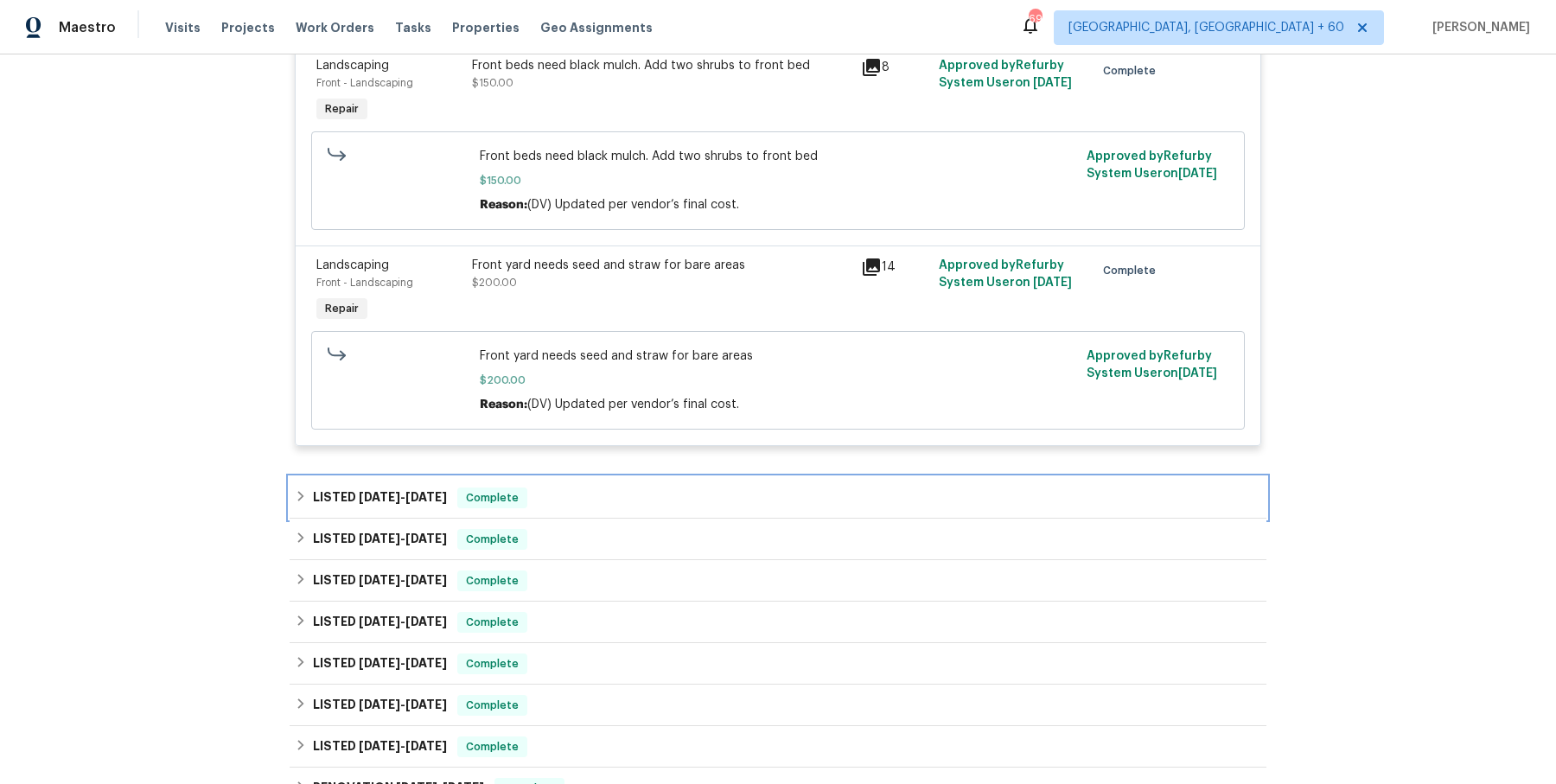
click at [608, 494] on div "LISTED 8/7/25 - 8/11/25 Complete" at bounding box center [778, 497] width 966 height 21
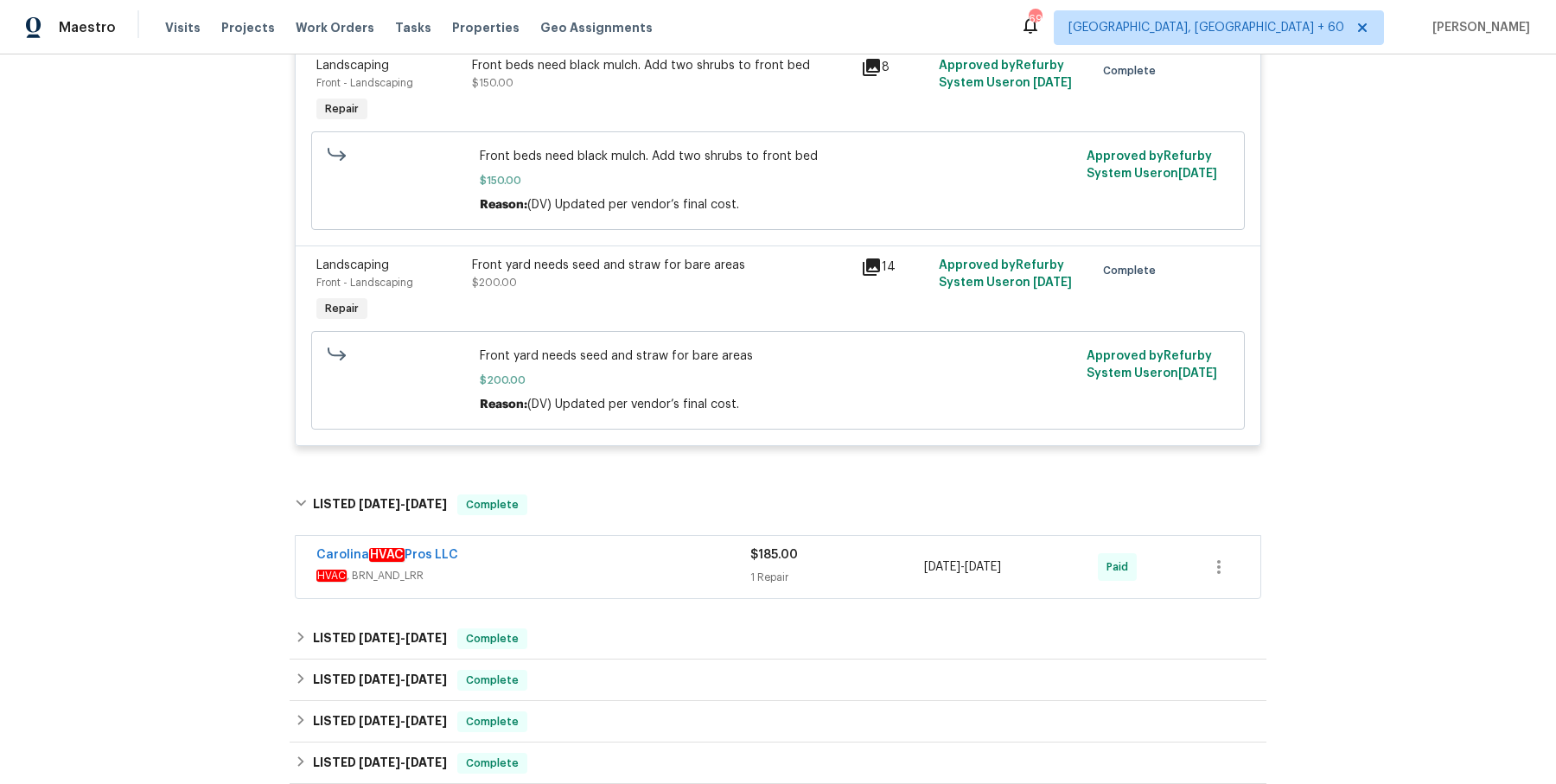
click at [608, 567] on span "HVAC , BRN_AND_LRR" at bounding box center [533, 575] width 434 height 17
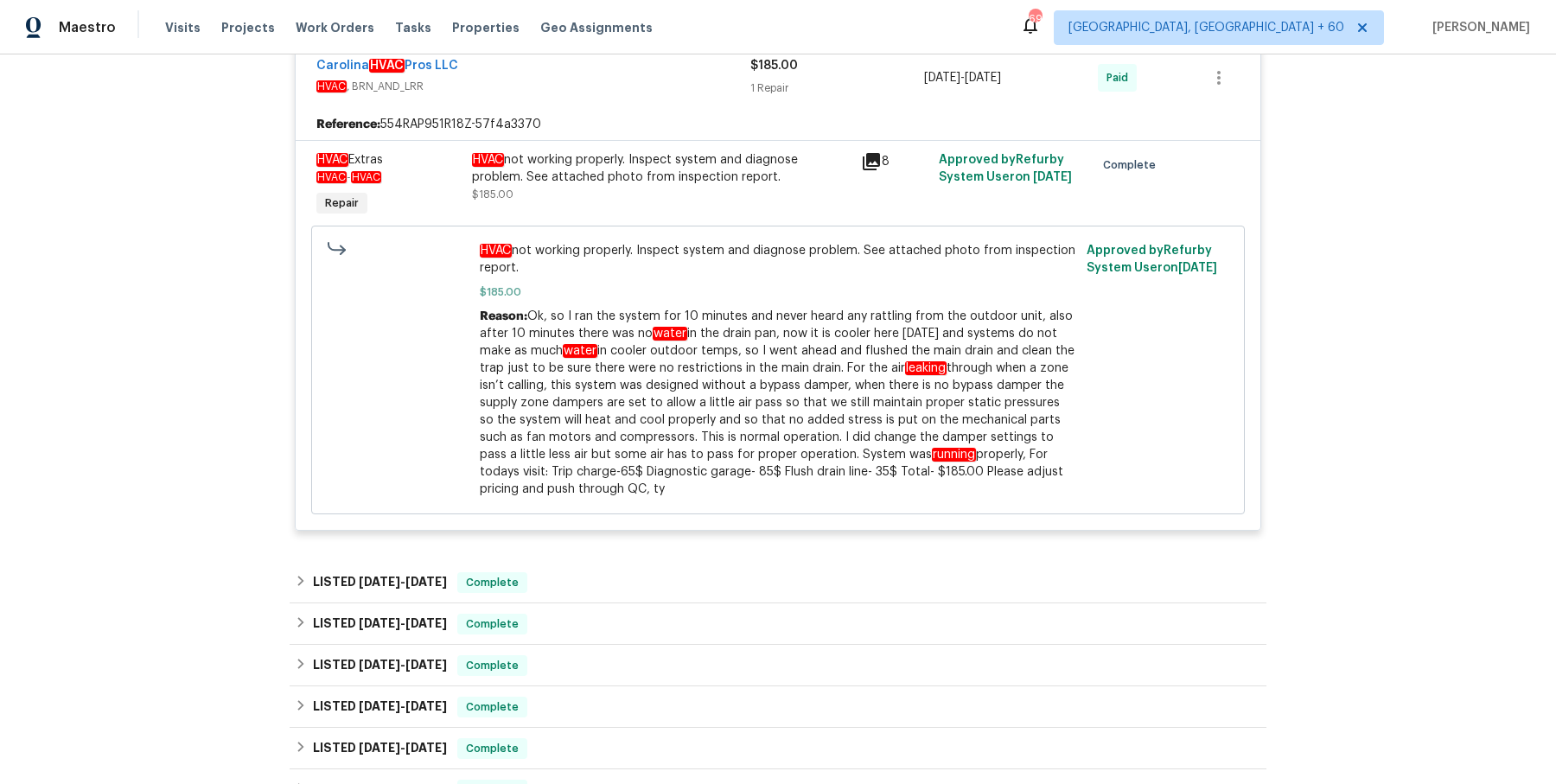
scroll to position [979, 0]
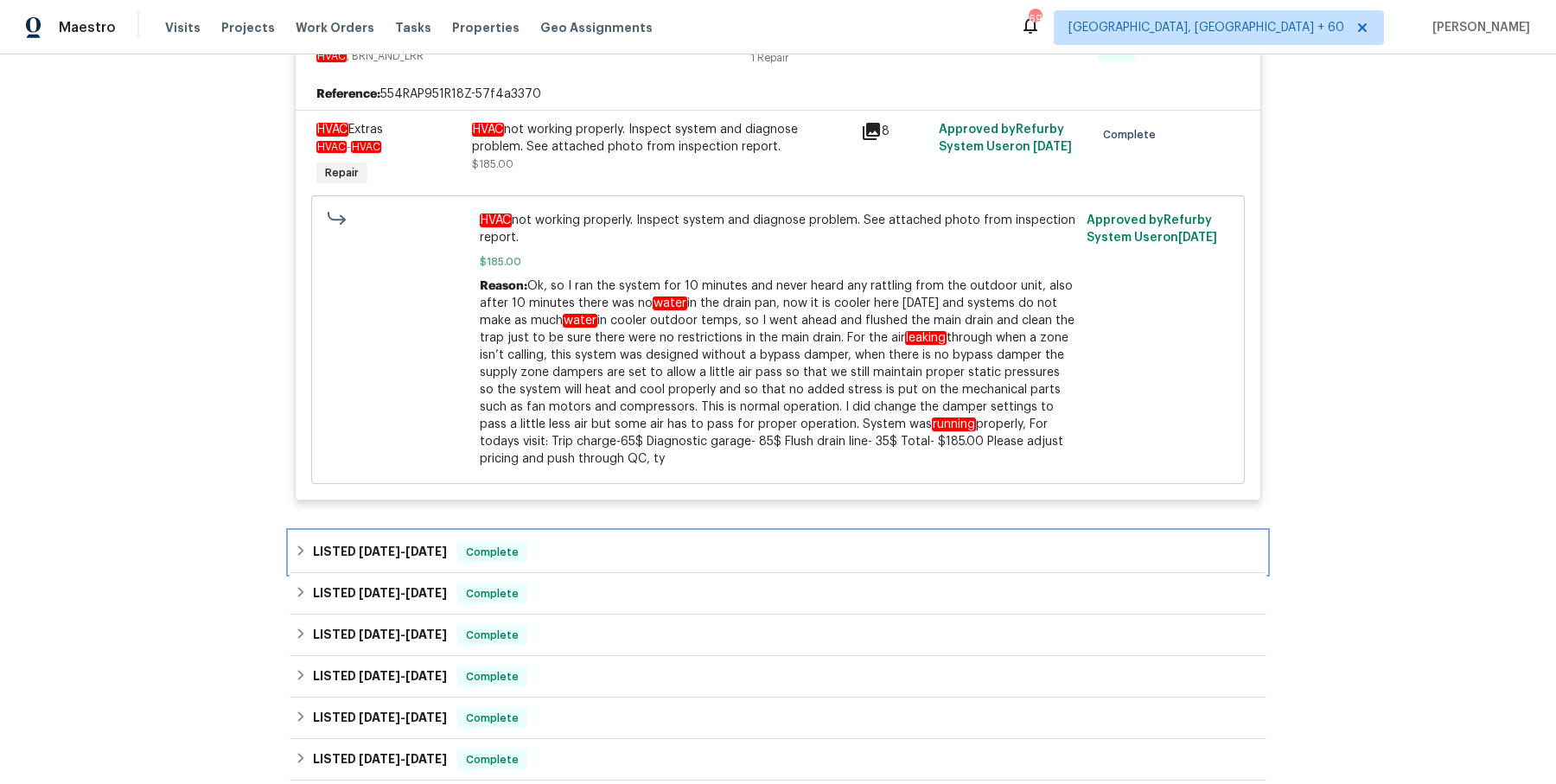
click at [604, 558] on div "LISTED 8/7/25 - 8/11/25 Complete" at bounding box center [778, 552] width 966 height 21
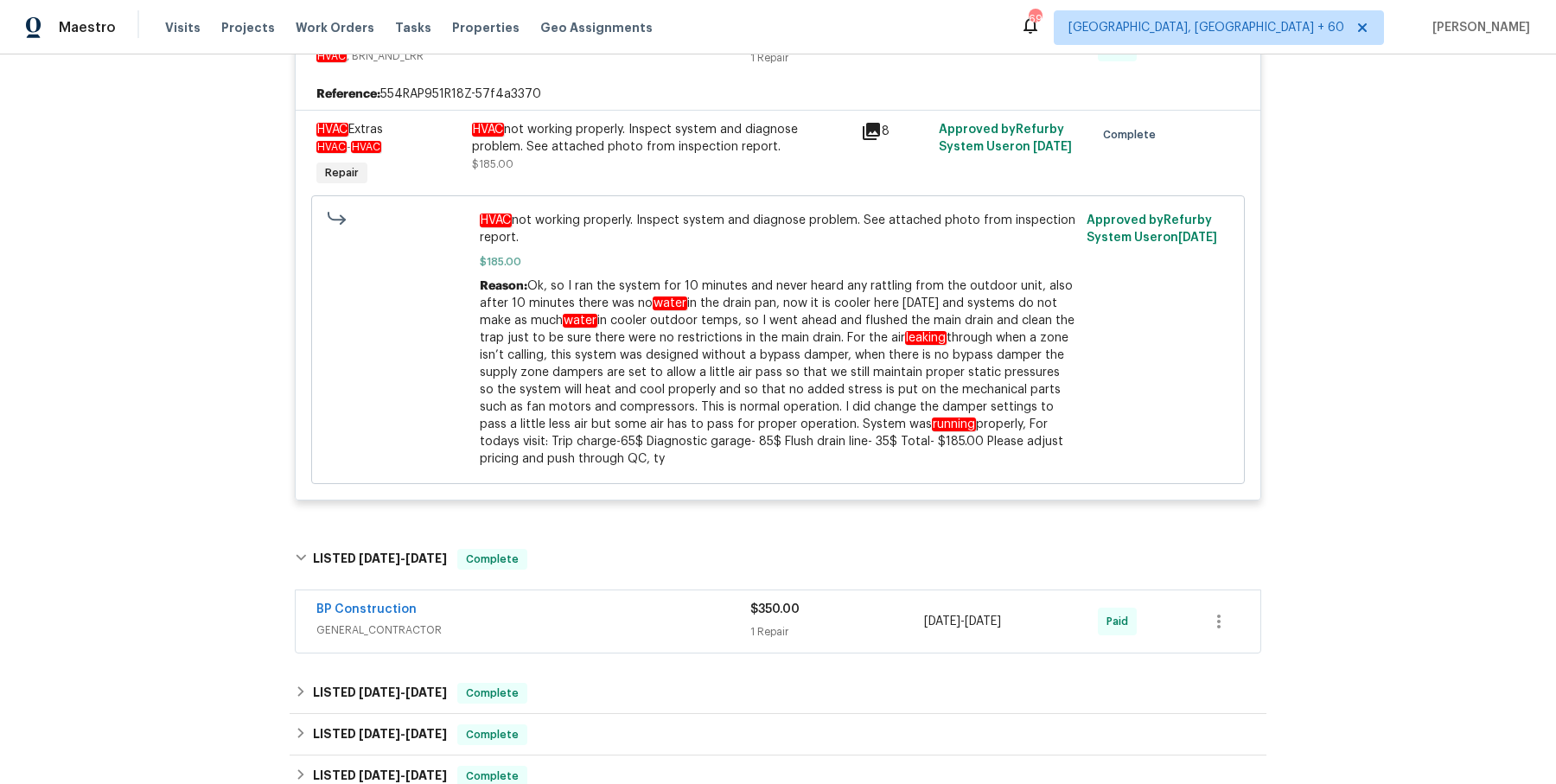
click at [602, 631] on span "GENERAL_CONTRACTOR" at bounding box center [533, 629] width 434 height 17
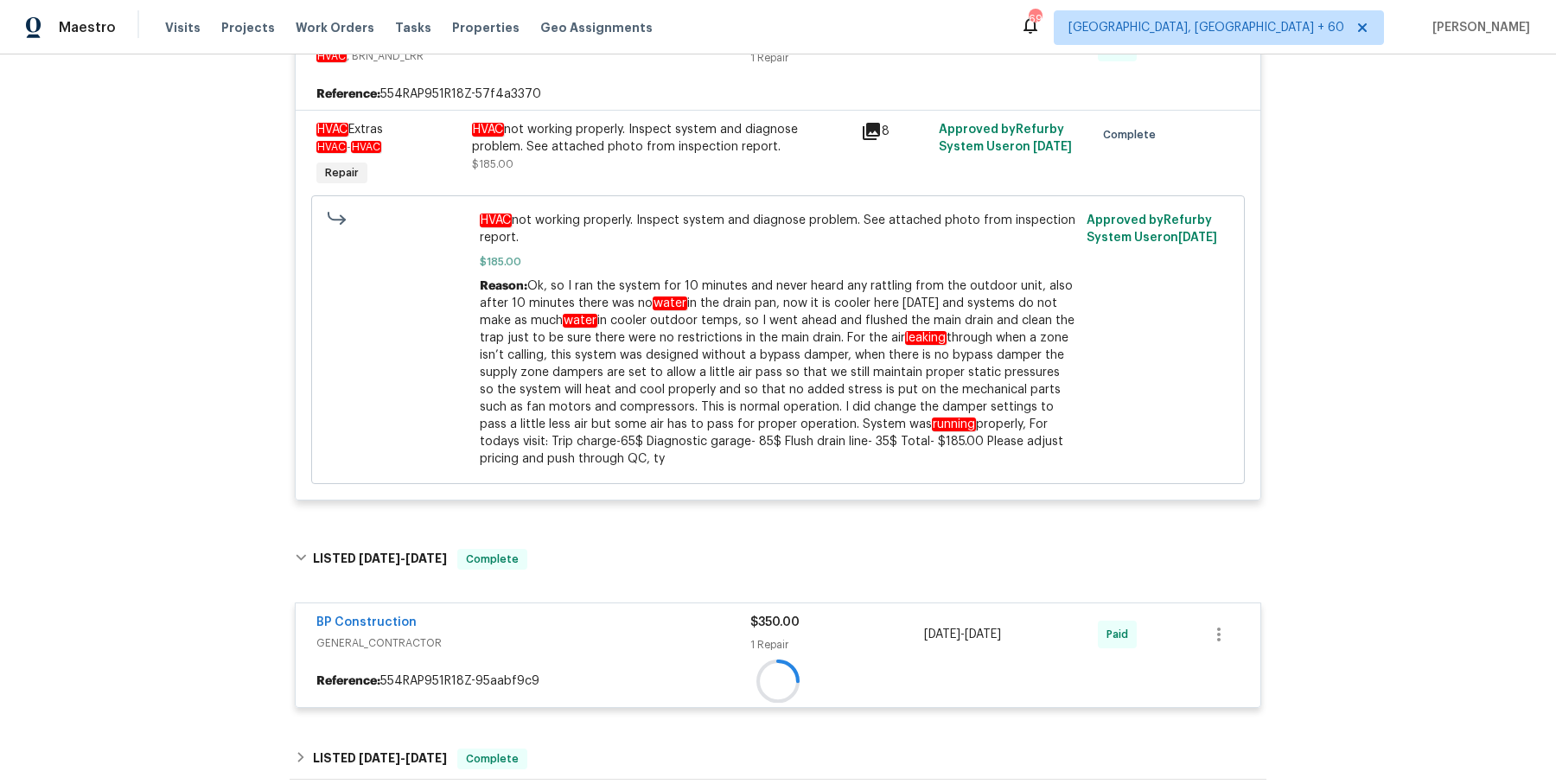
scroll to position [1333, 0]
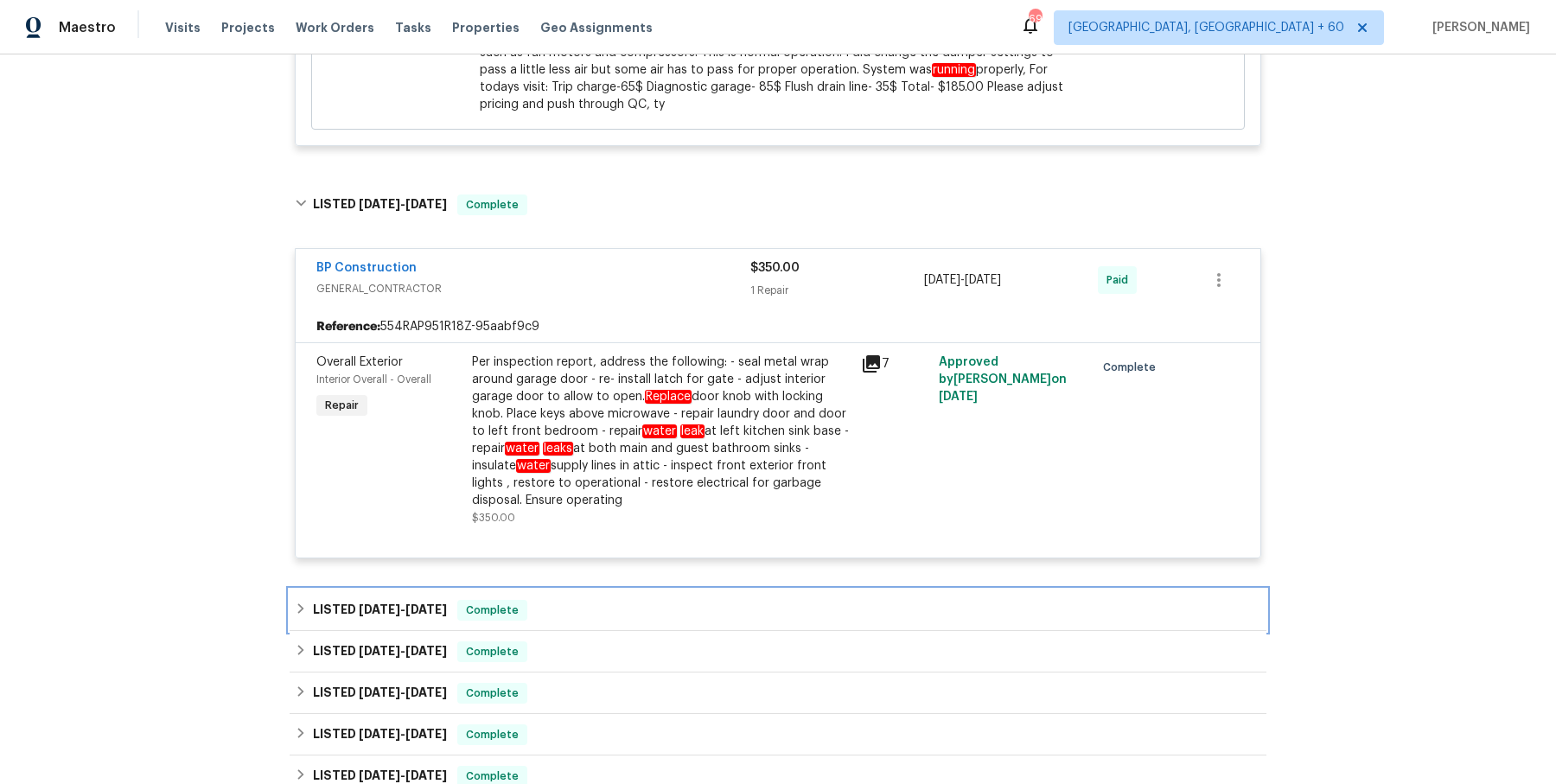
click at [610, 589] on div "LISTED 8/7/25 - 8/14/25 Complete" at bounding box center [778, 610] width 977 height 42
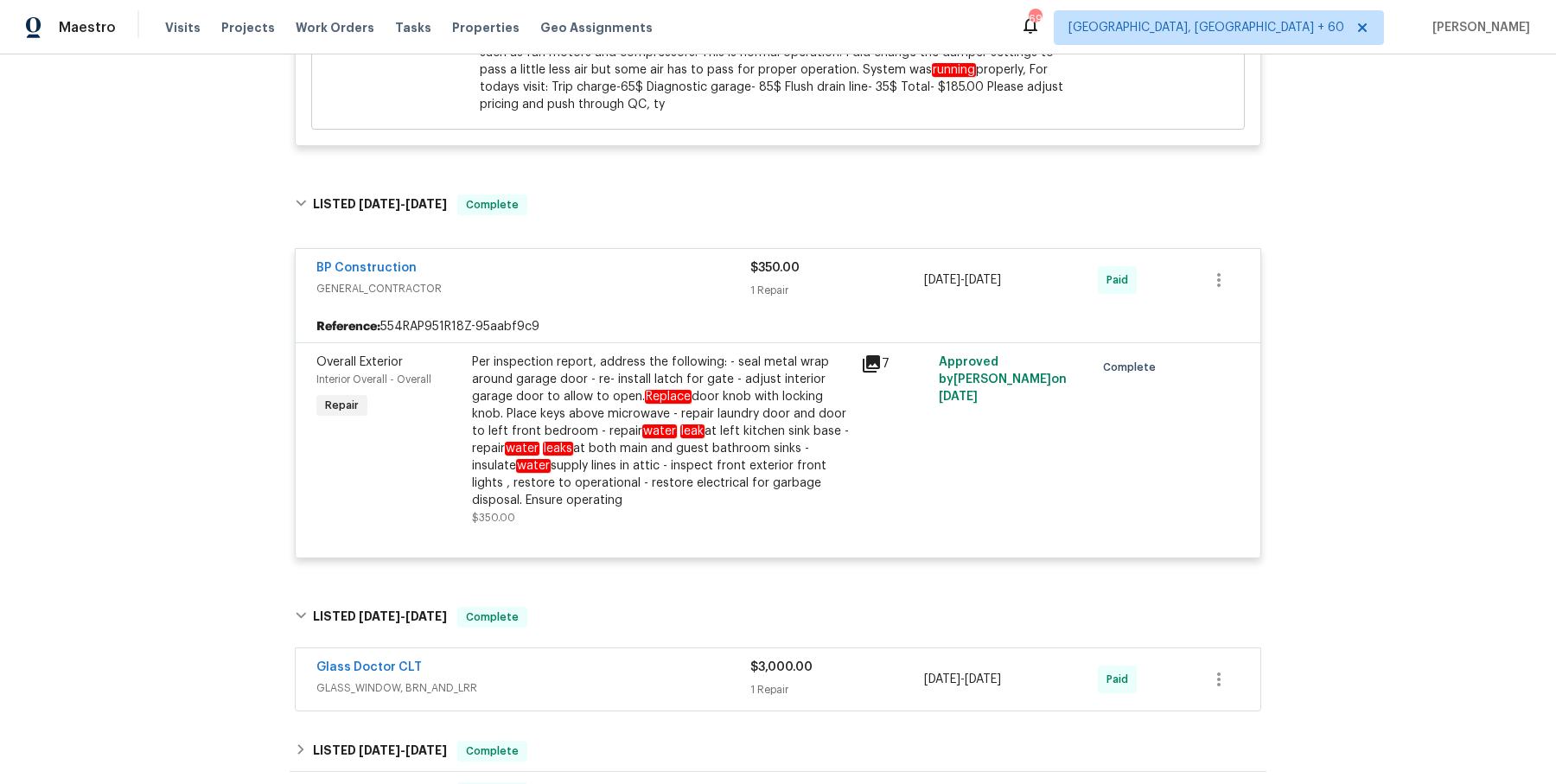
click at [597, 666] on div "Glass Doctor CLT" at bounding box center [533, 668] width 434 height 21
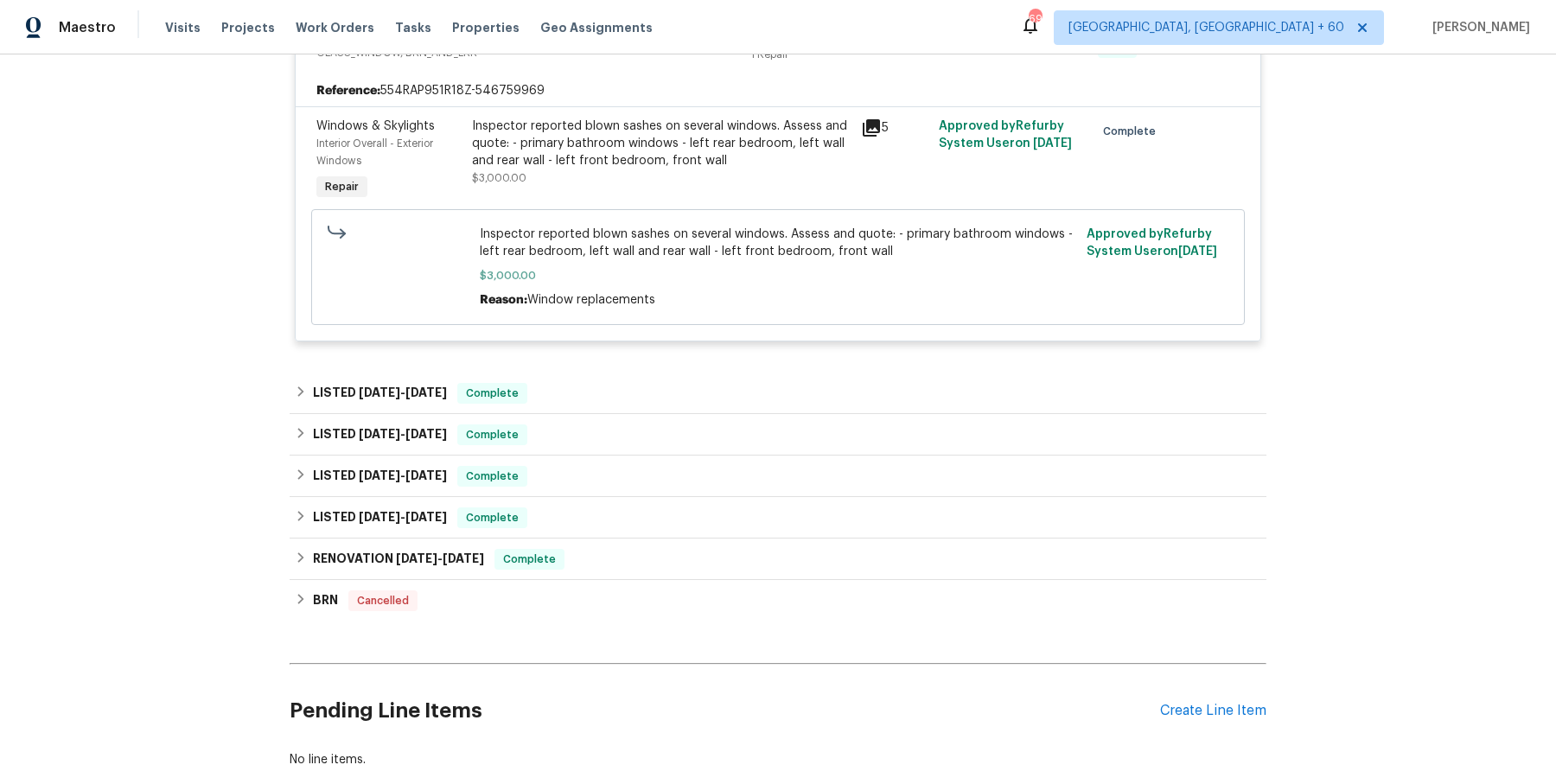
scroll to position [1984, 0]
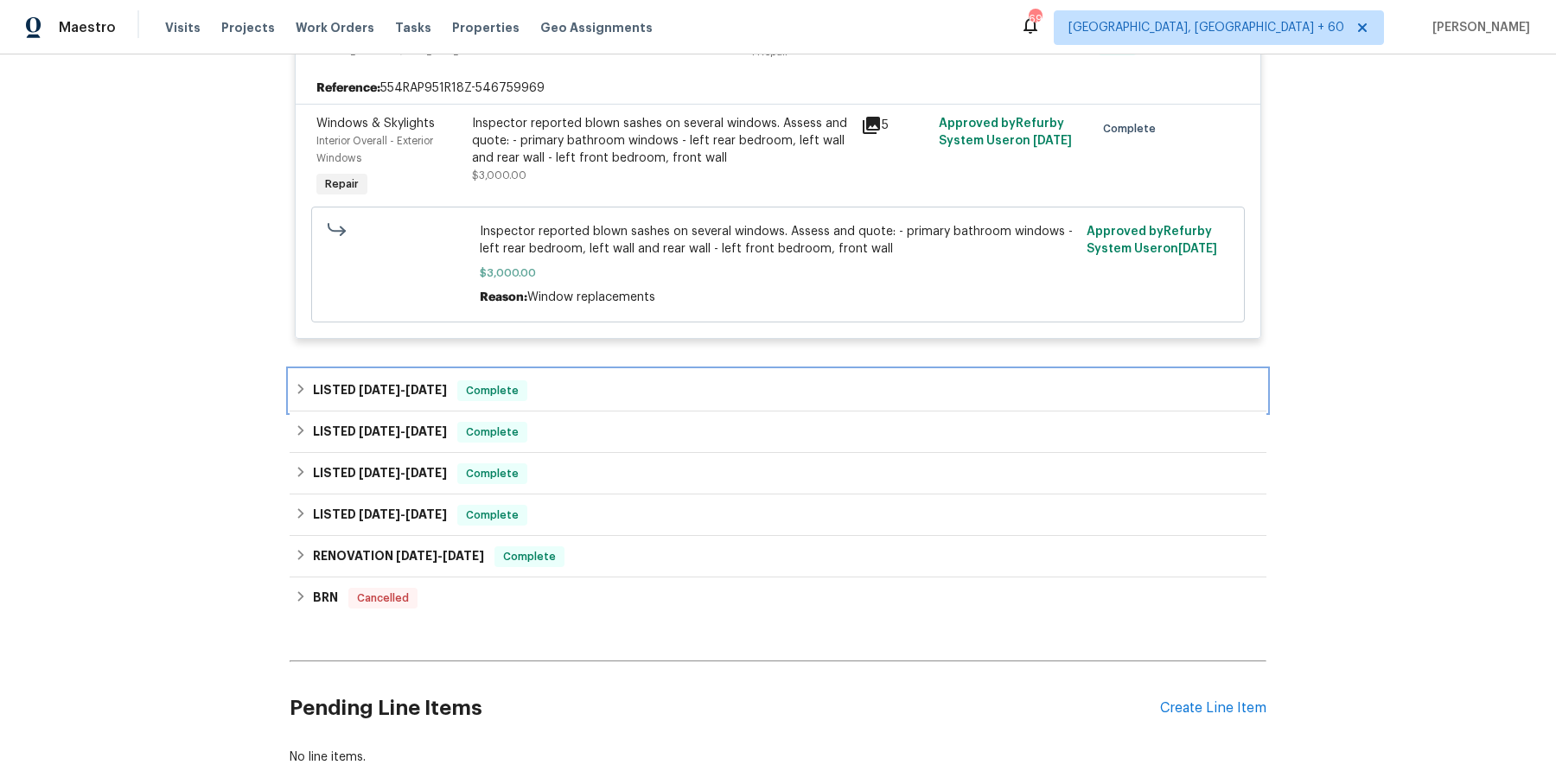
click at [605, 404] on div "LISTED 8/7/25 - 8/20/25 Complete" at bounding box center [778, 391] width 977 height 42
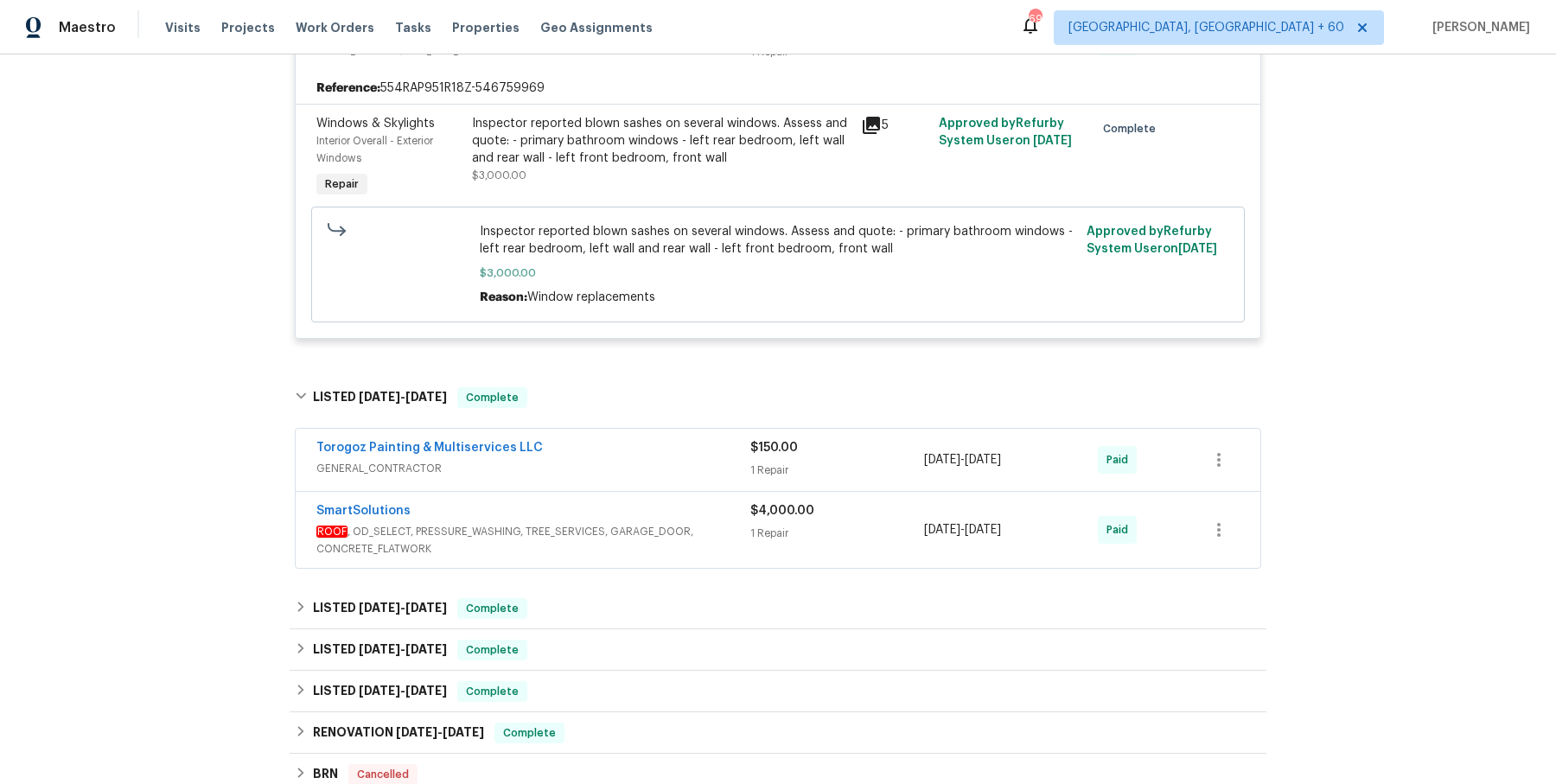
click at [604, 462] on span "GENERAL_CONTRACTOR" at bounding box center [533, 467] width 434 height 17
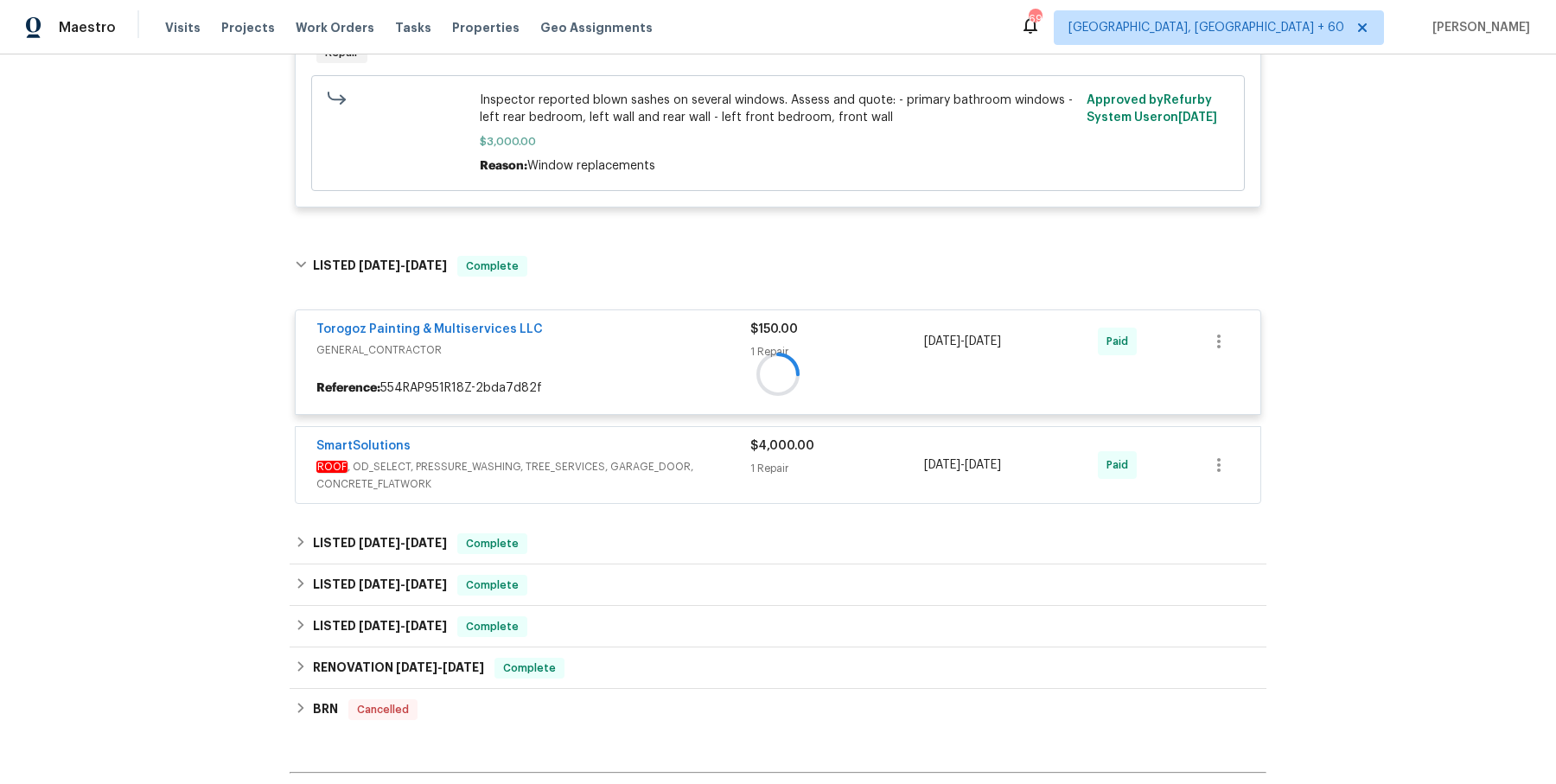
scroll to position [2149, 0]
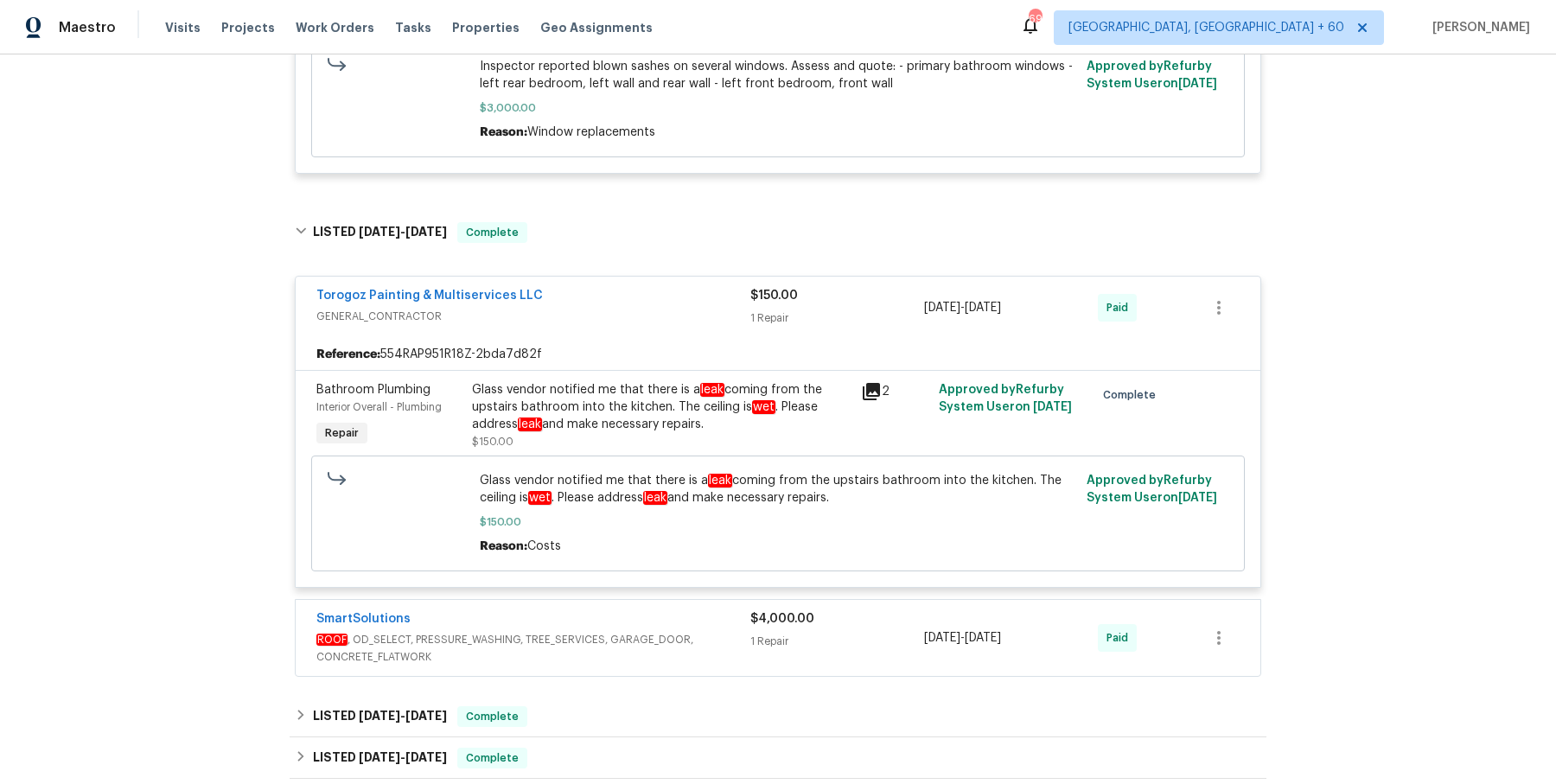
click at [610, 624] on div "SmartSolutions" at bounding box center [533, 620] width 434 height 21
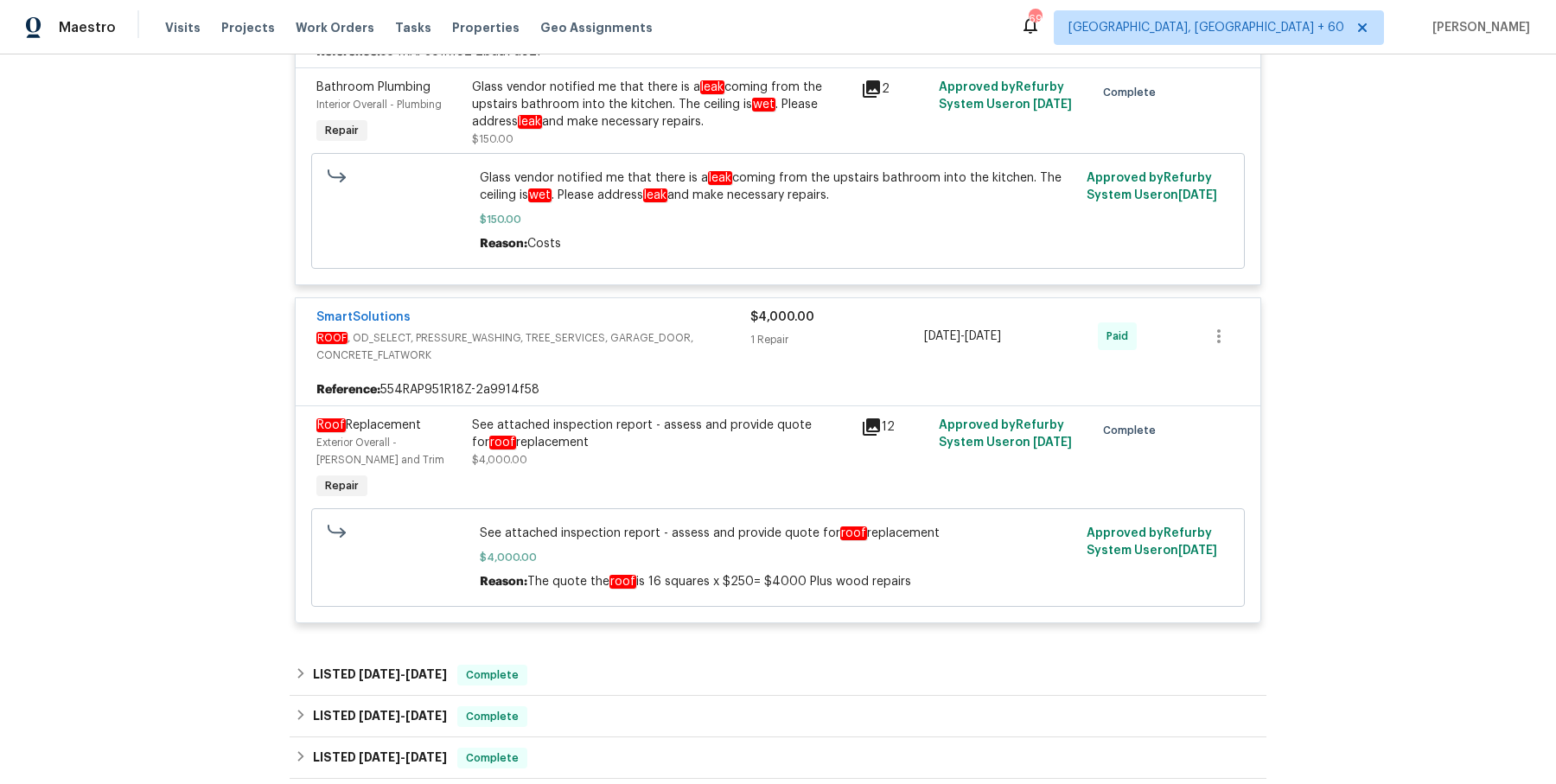
scroll to position [2493, 0]
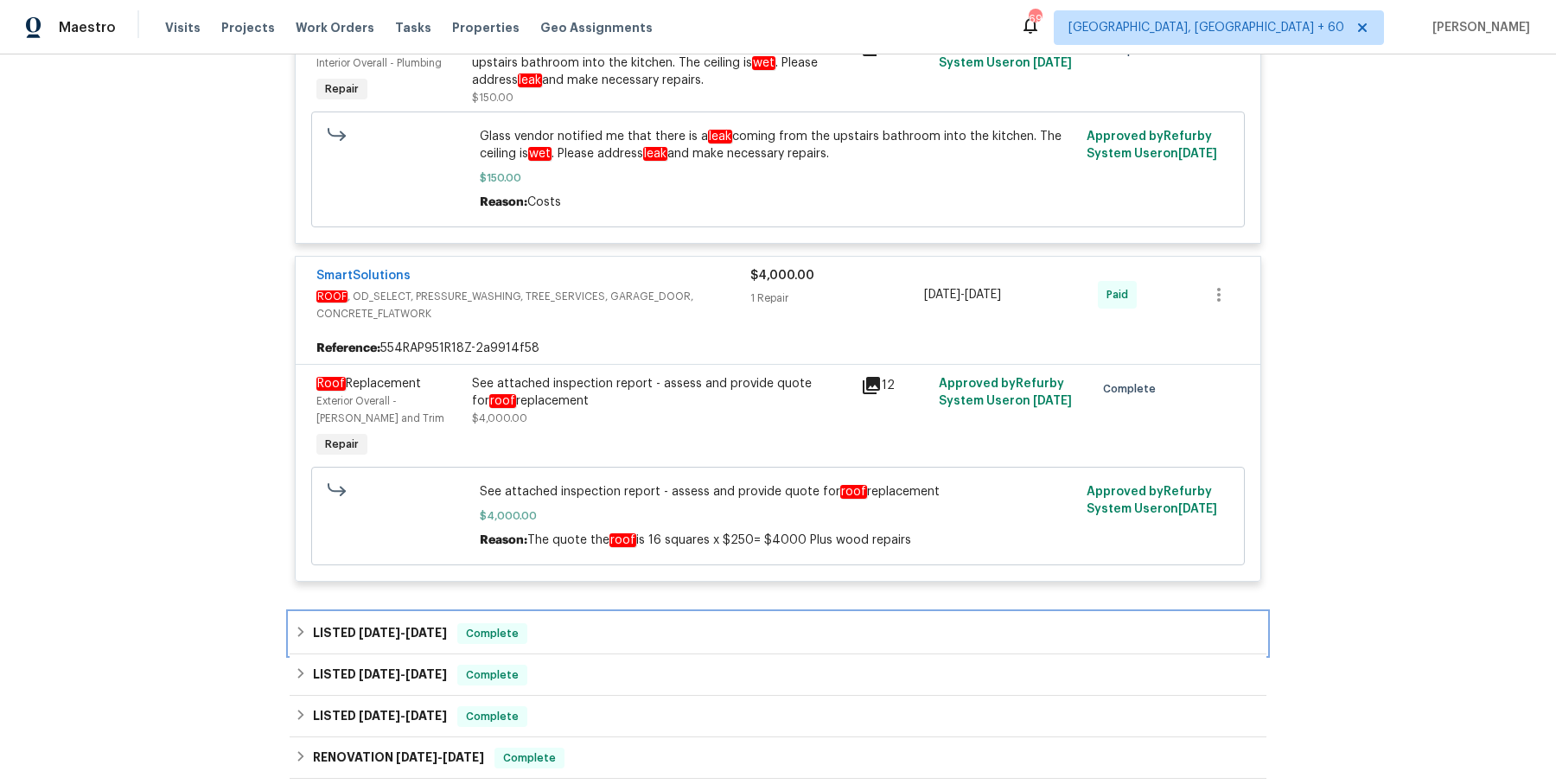
click at [610, 624] on div "LISTED 6/2/25 - 6/3/25 Complete" at bounding box center [778, 633] width 966 height 21
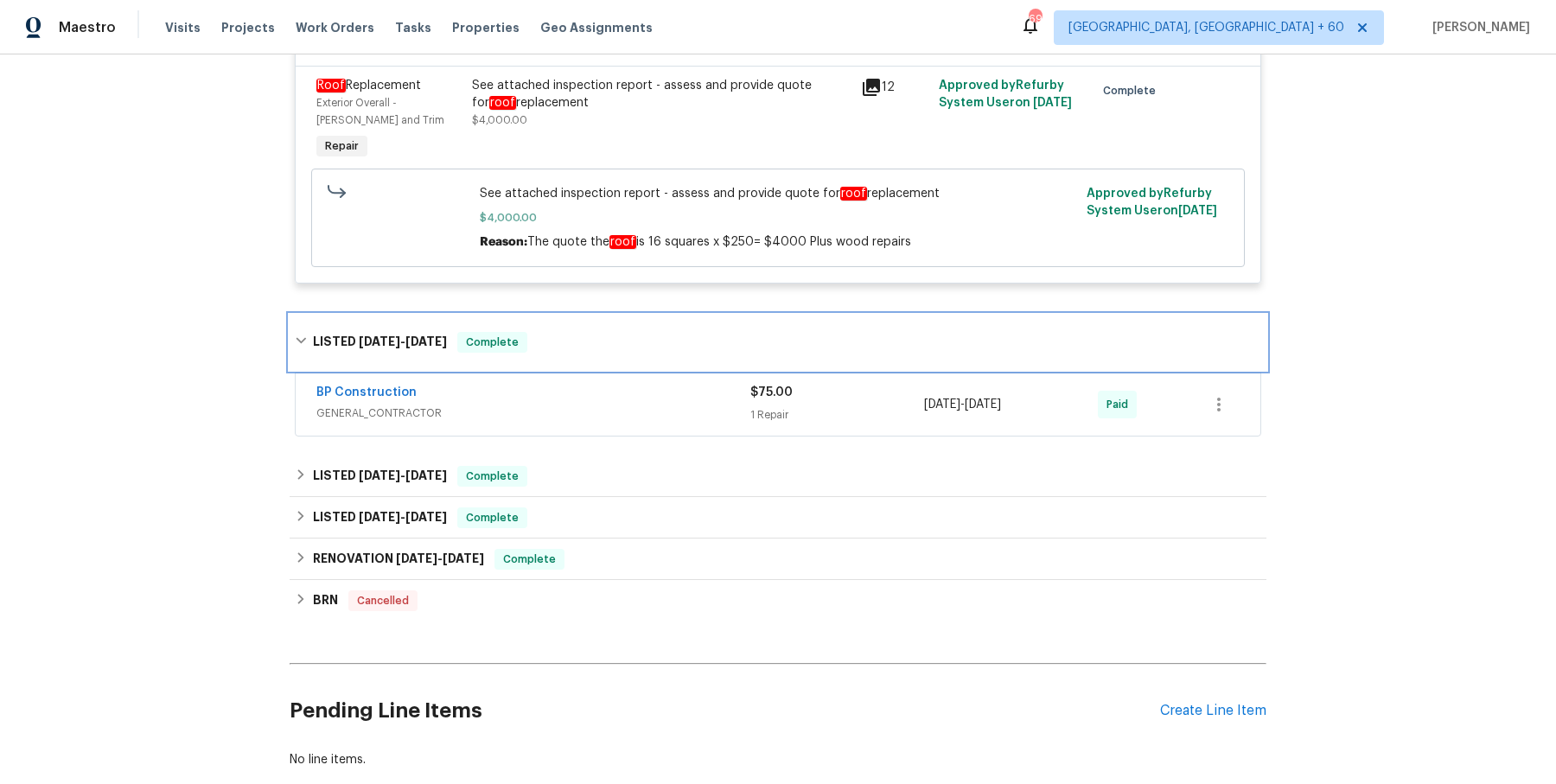
scroll to position [2800, 0]
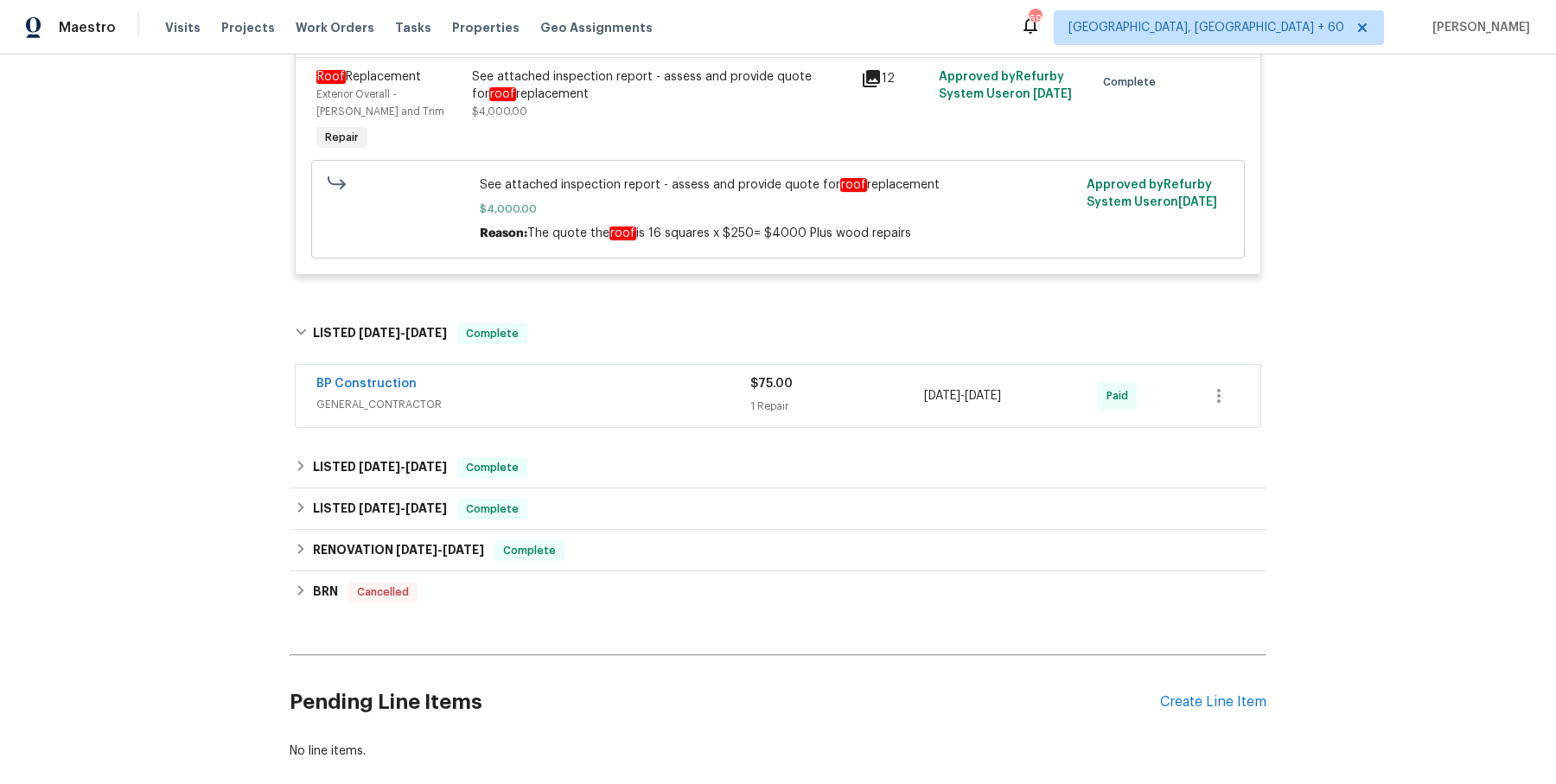
click at [674, 482] on div "LISTED 5/6/25 - 5/6/25 Complete" at bounding box center [778, 467] width 977 height 42
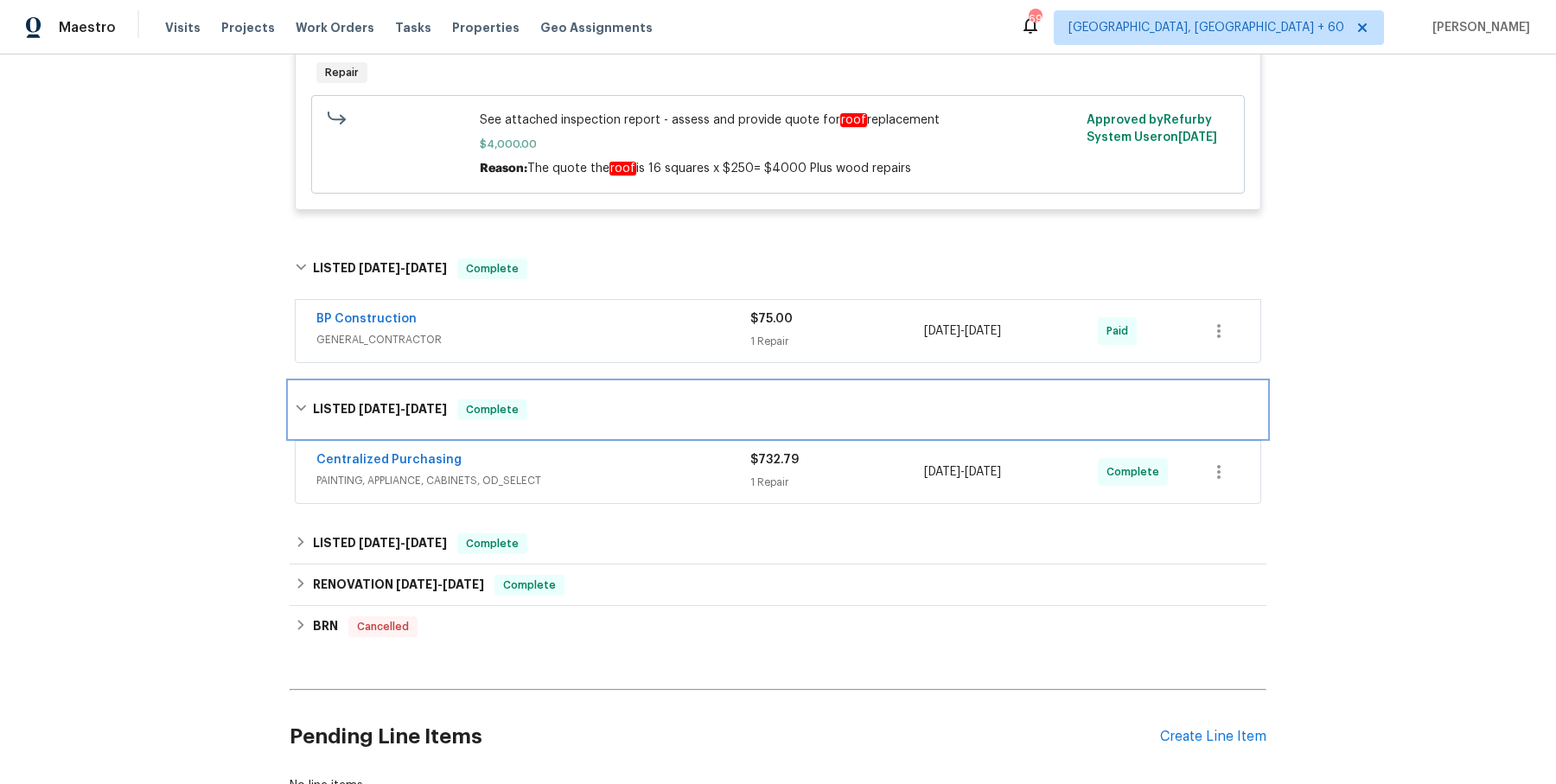
scroll to position [2884, 0]
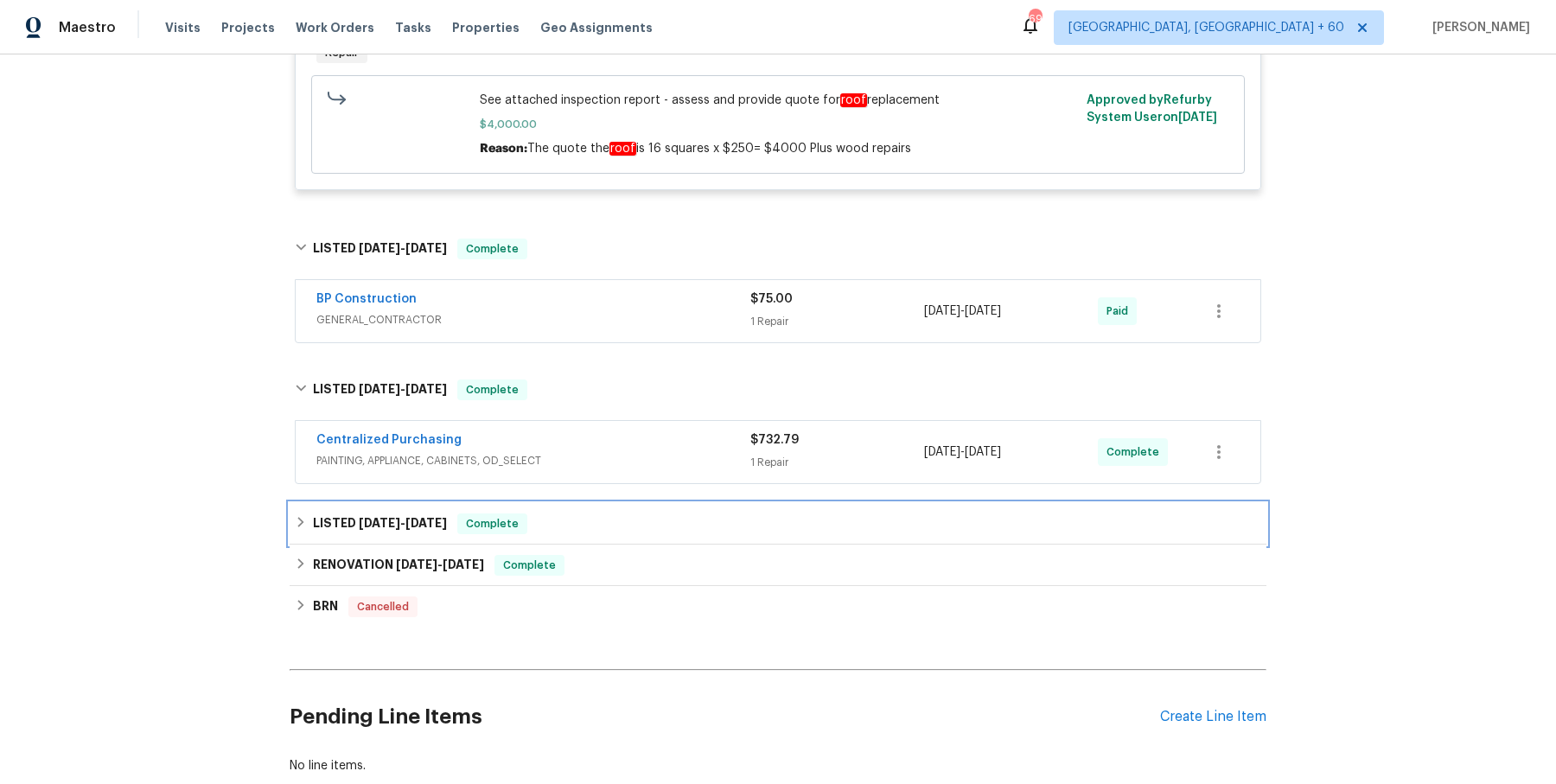
click at [625, 524] on div "LISTED 2/28/25 - 3/1/25 Complete" at bounding box center [778, 523] width 966 height 21
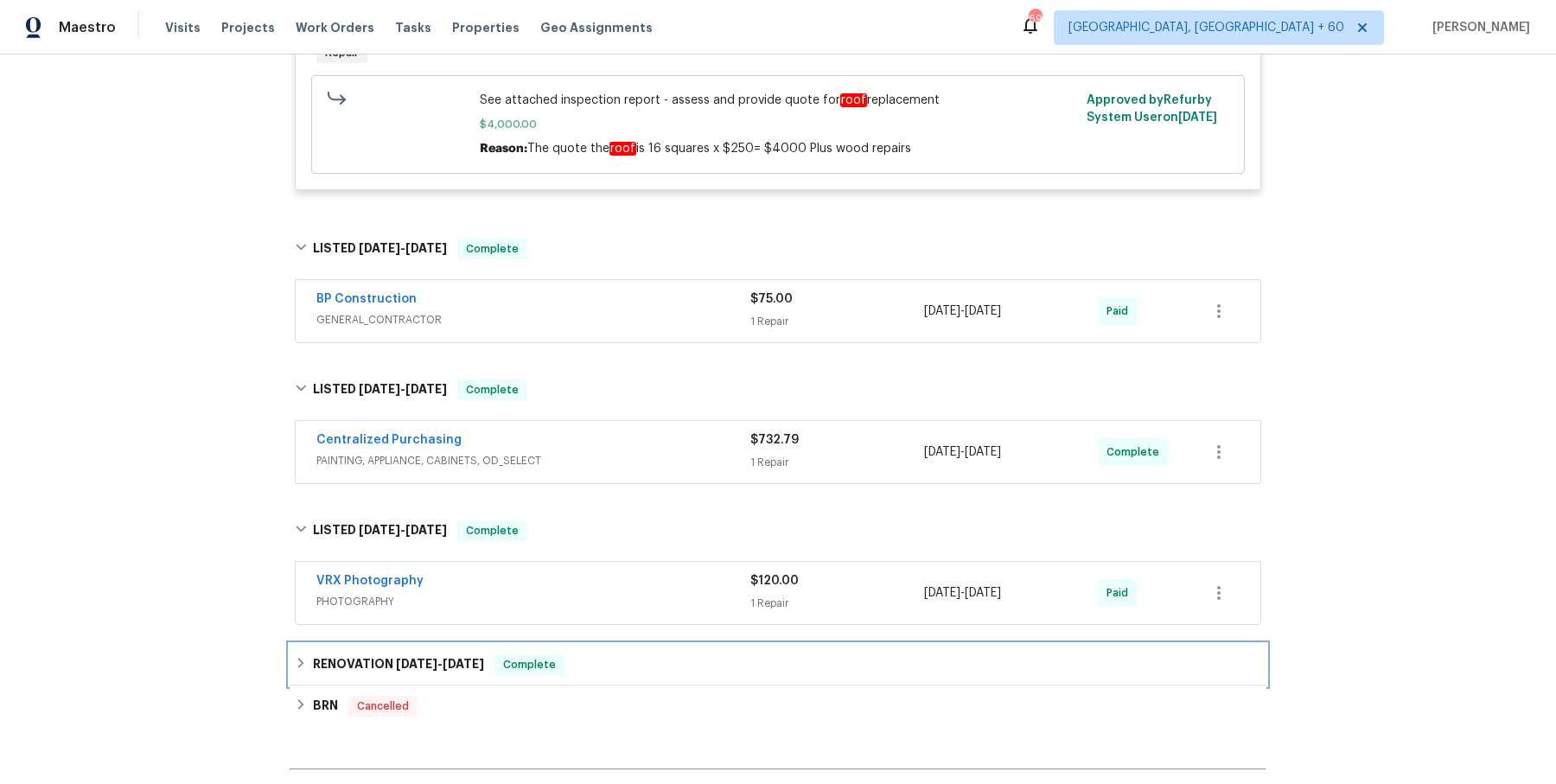
click at [600, 644] on div "RENOVATION 11/25/24 - 12/16/24 Complete" at bounding box center [778, 665] width 977 height 42
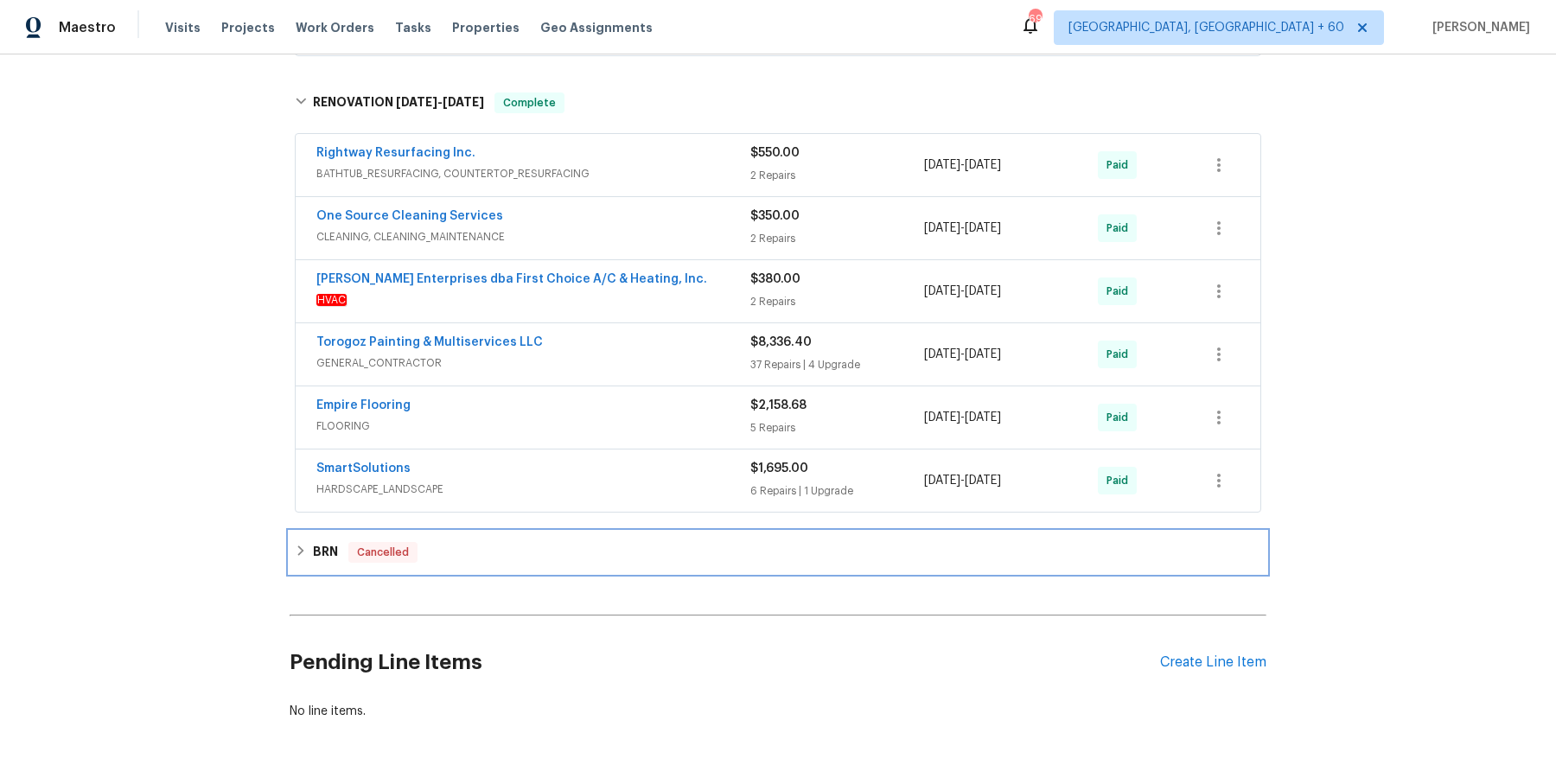
click at [623, 531] on div "BRN Cancelled" at bounding box center [778, 552] width 977 height 42
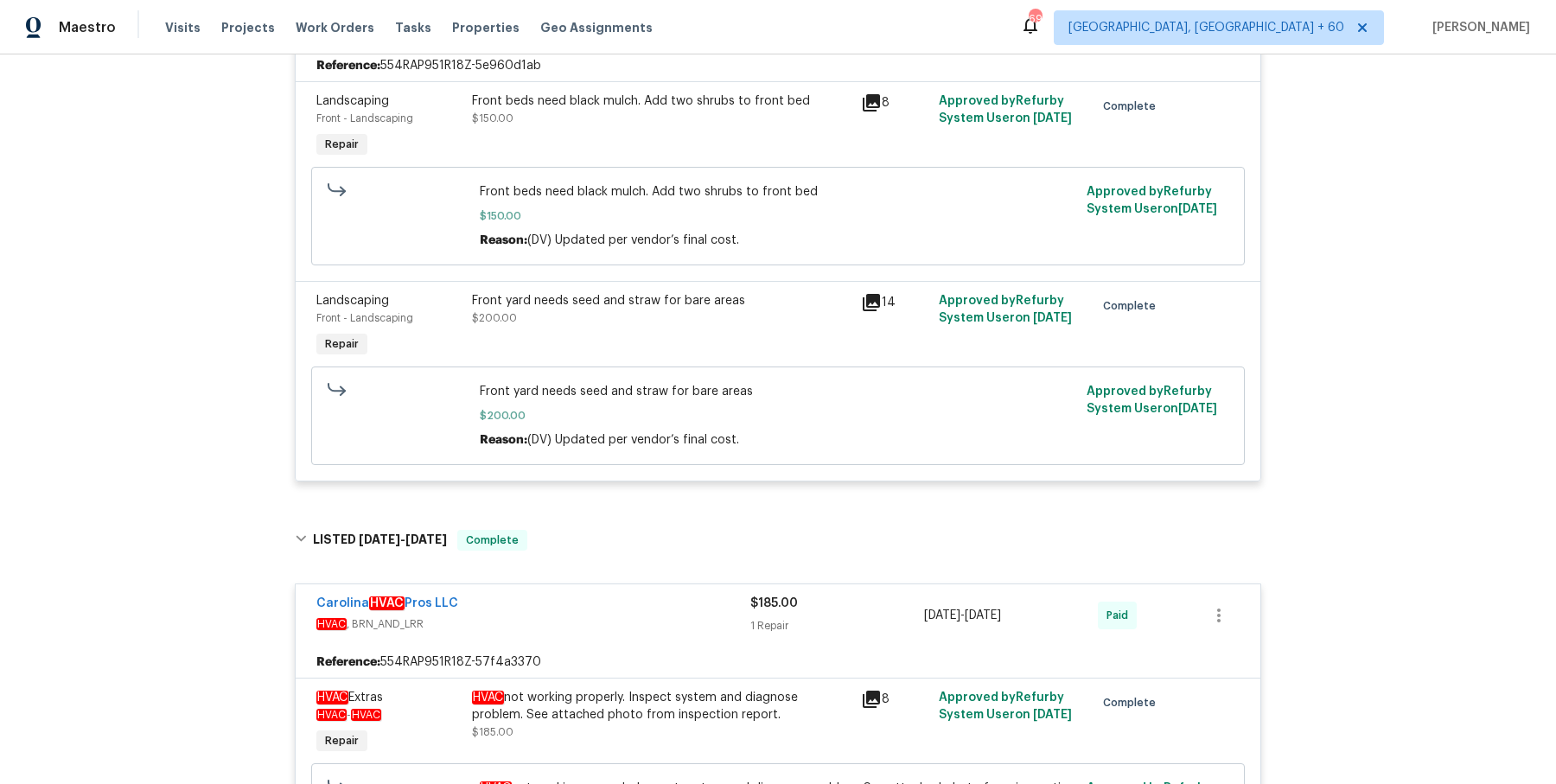
scroll to position [0, 0]
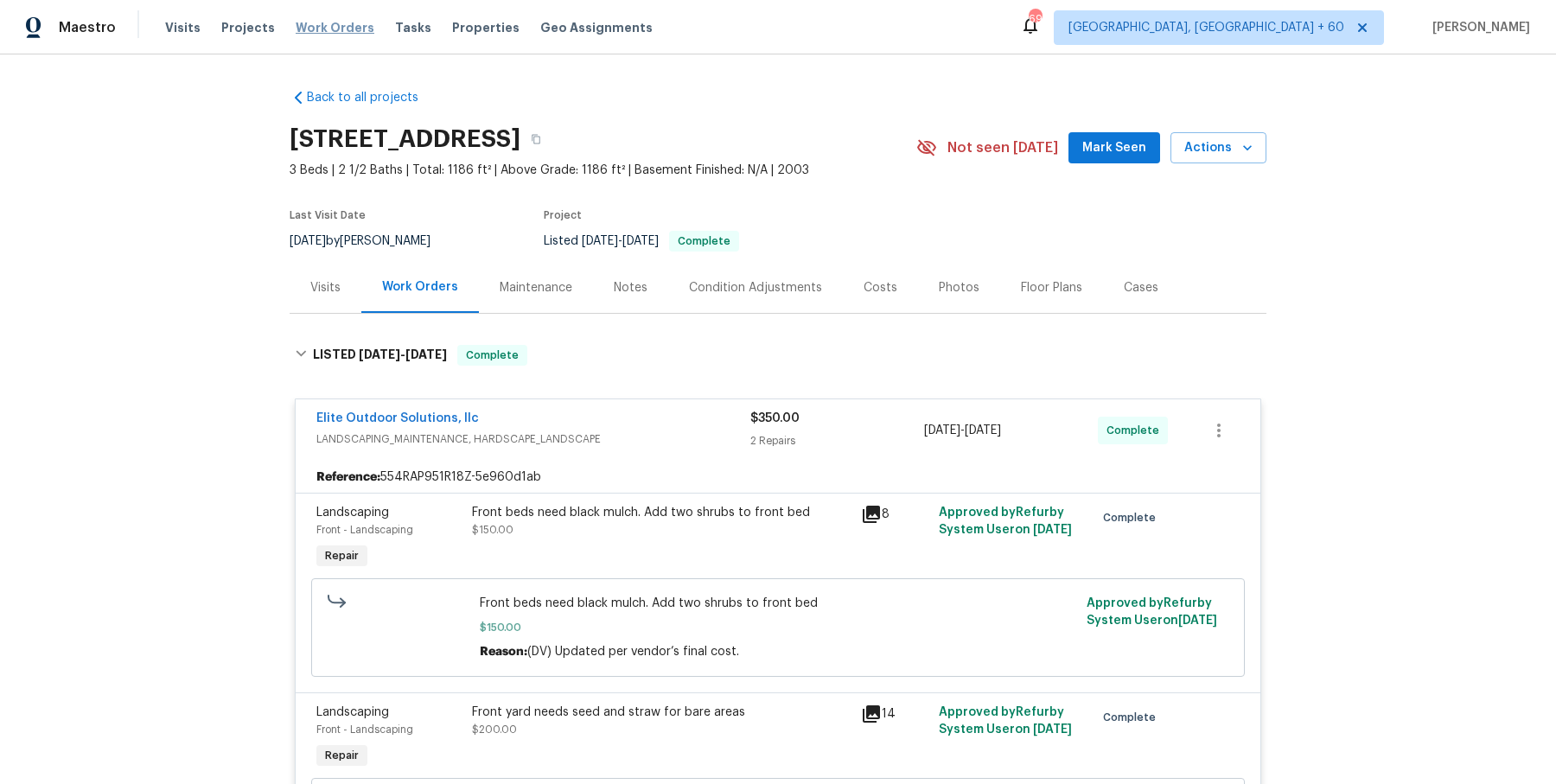
click at [328, 22] on span "Work Orders" at bounding box center [335, 27] width 78 height 17
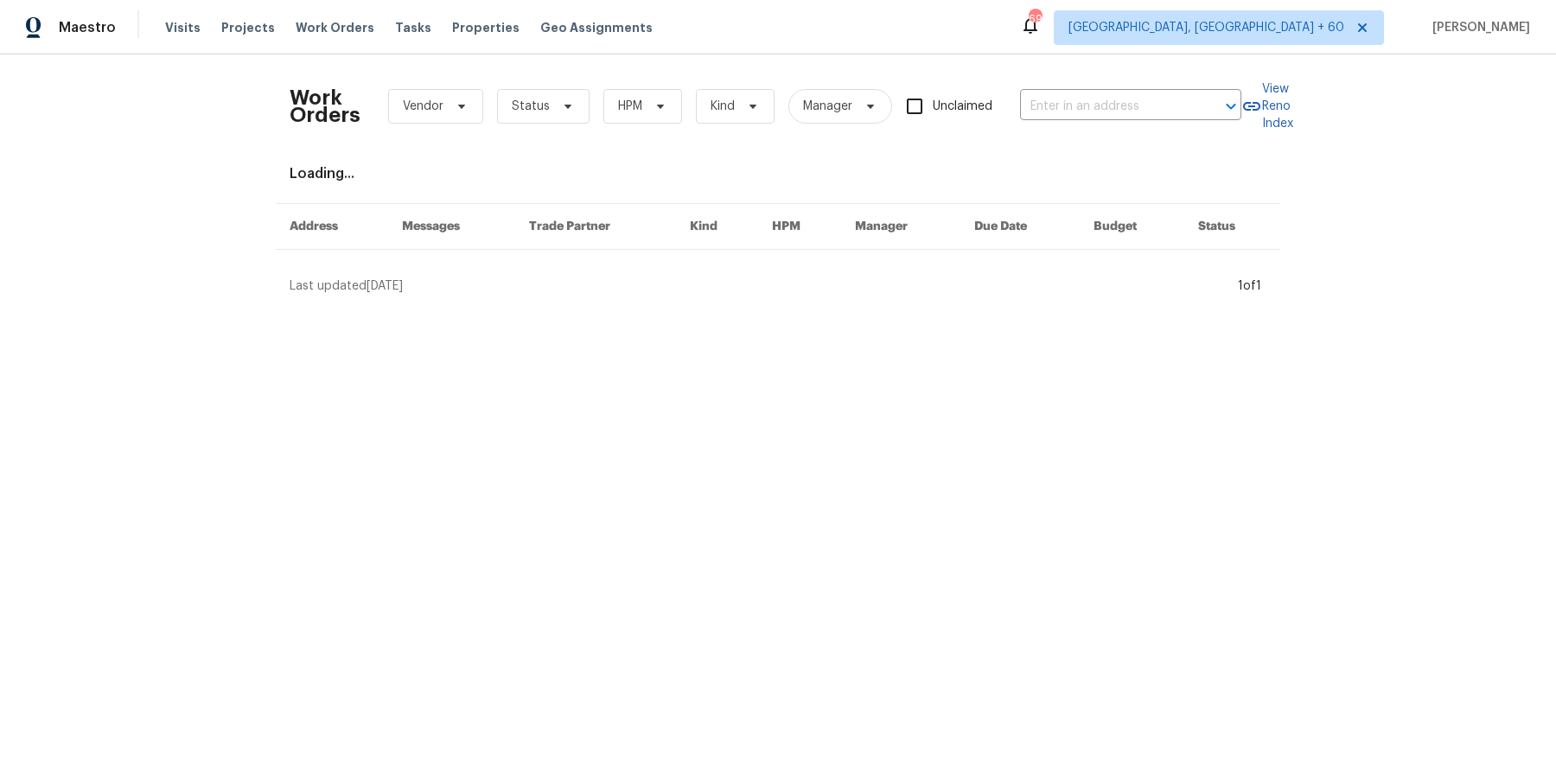
click at [1099, 90] on div "Work Orders Vendor Status HPM Kind Manager Unclaimed ​" at bounding box center [766, 106] width 952 height 76
click at [1096, 110] on input "text" at bounding box center [1106, 106] width 173 height 27
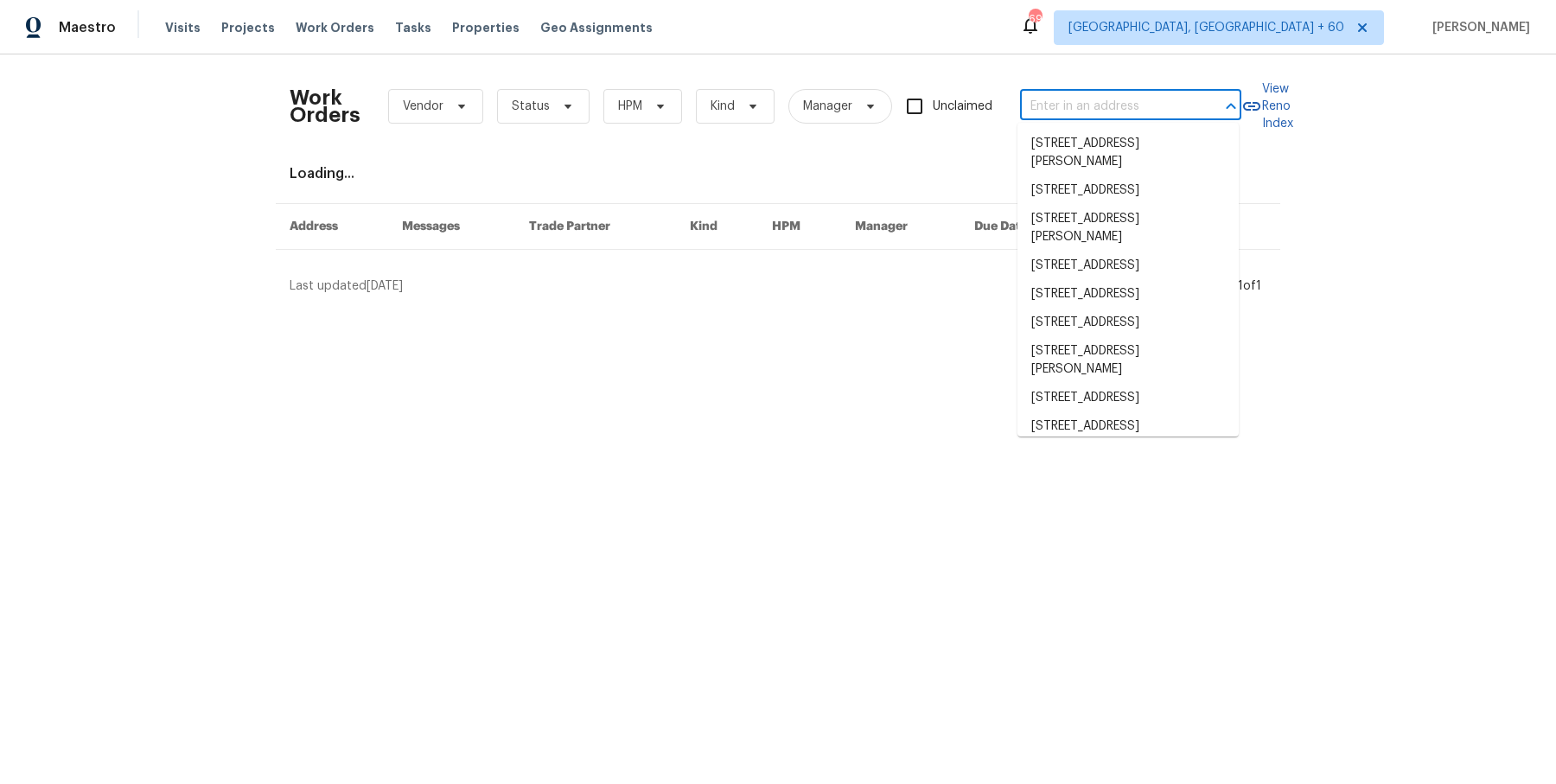
paste input "1871 Tara Trl Lancaster, SC 29720"
type input "1871 Tara Trl Lancaster, SC 29720"
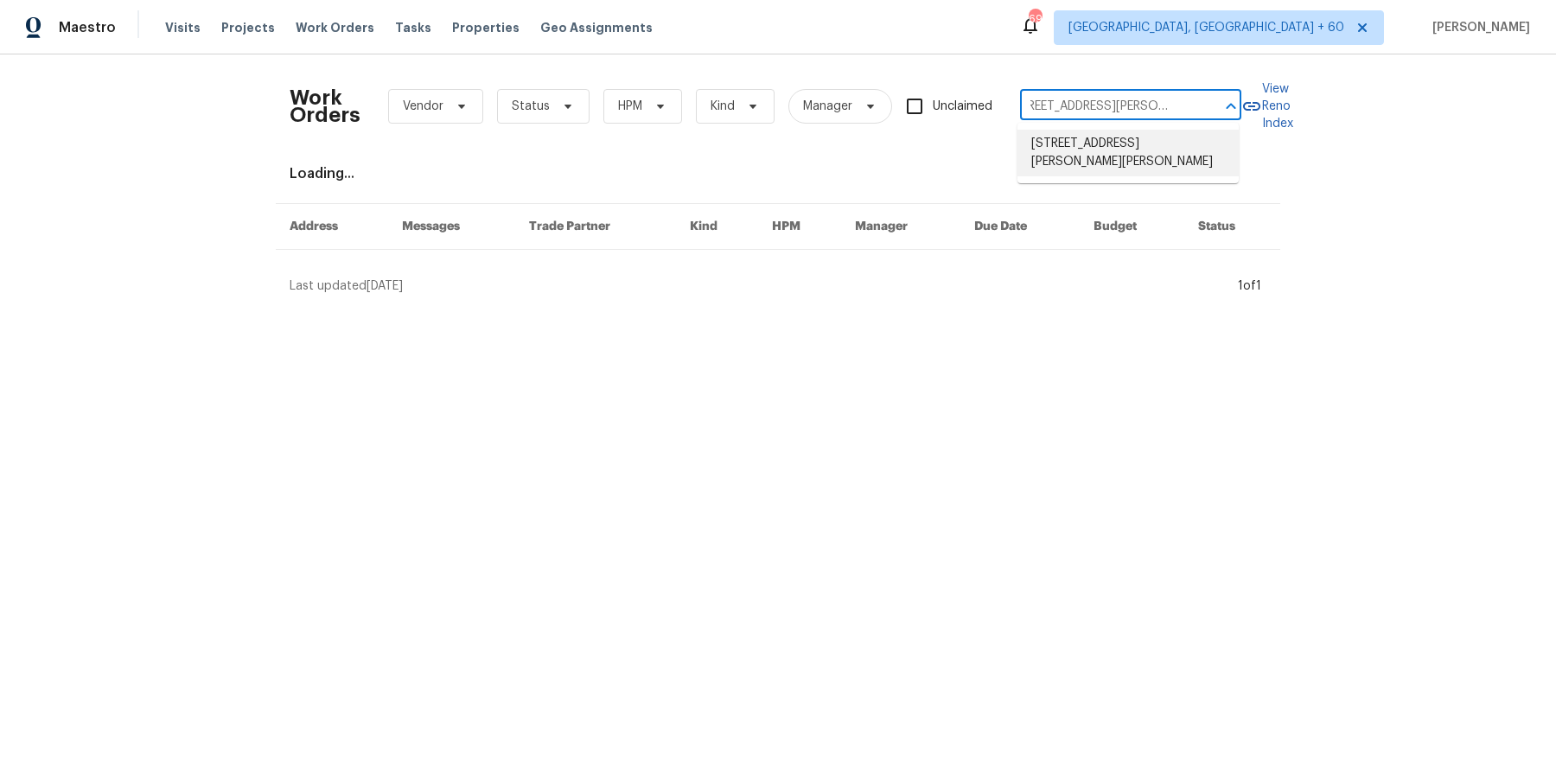
click at [1094, 137] on li "1871 Tara Trl, Lancaster, SC 29720" at bounding box center [1128, 153] width 221 height 47
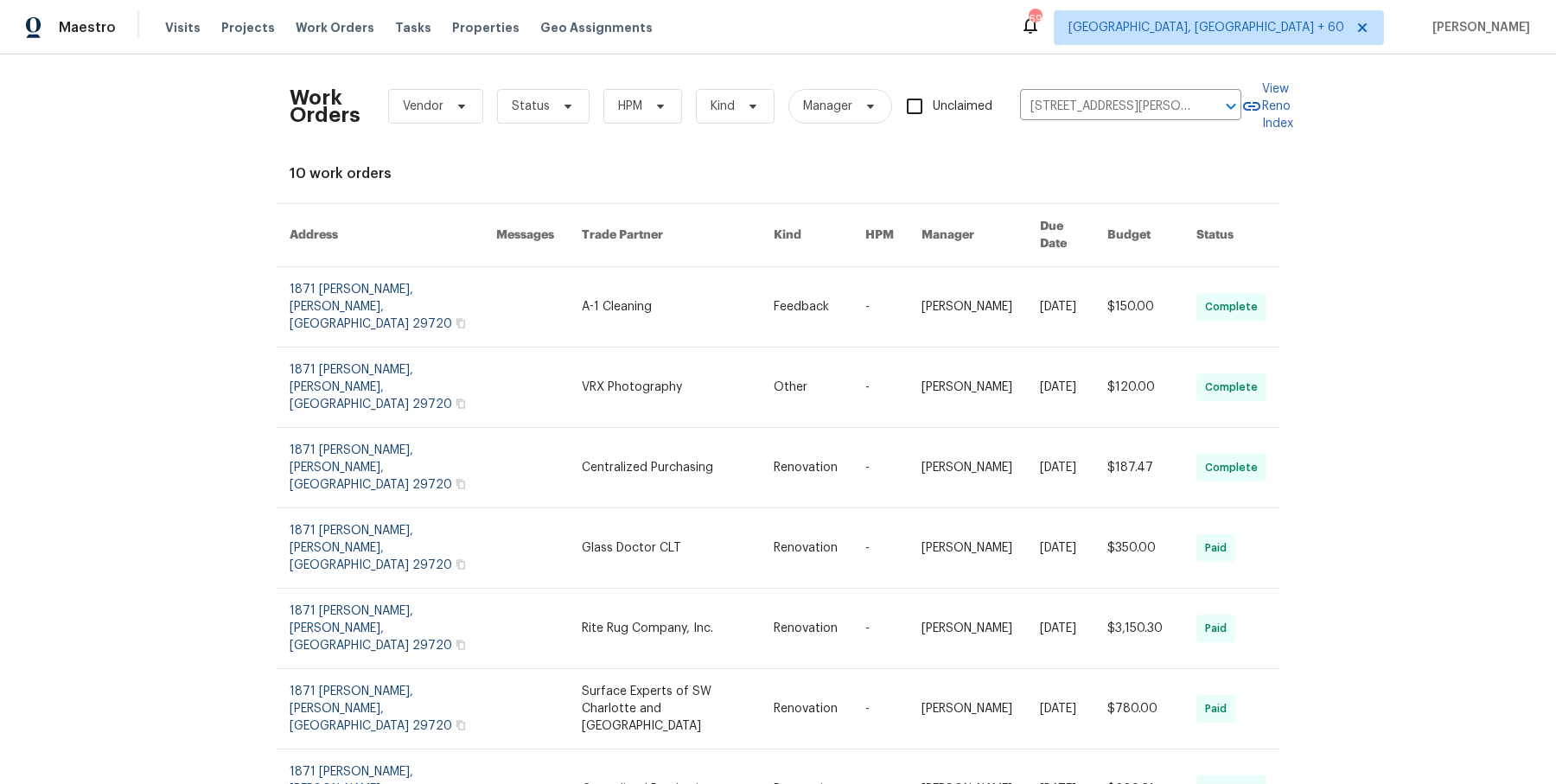
click at [1103, 290] on td "$150.00" at bounding box center [1138, 307] width 89 height 80
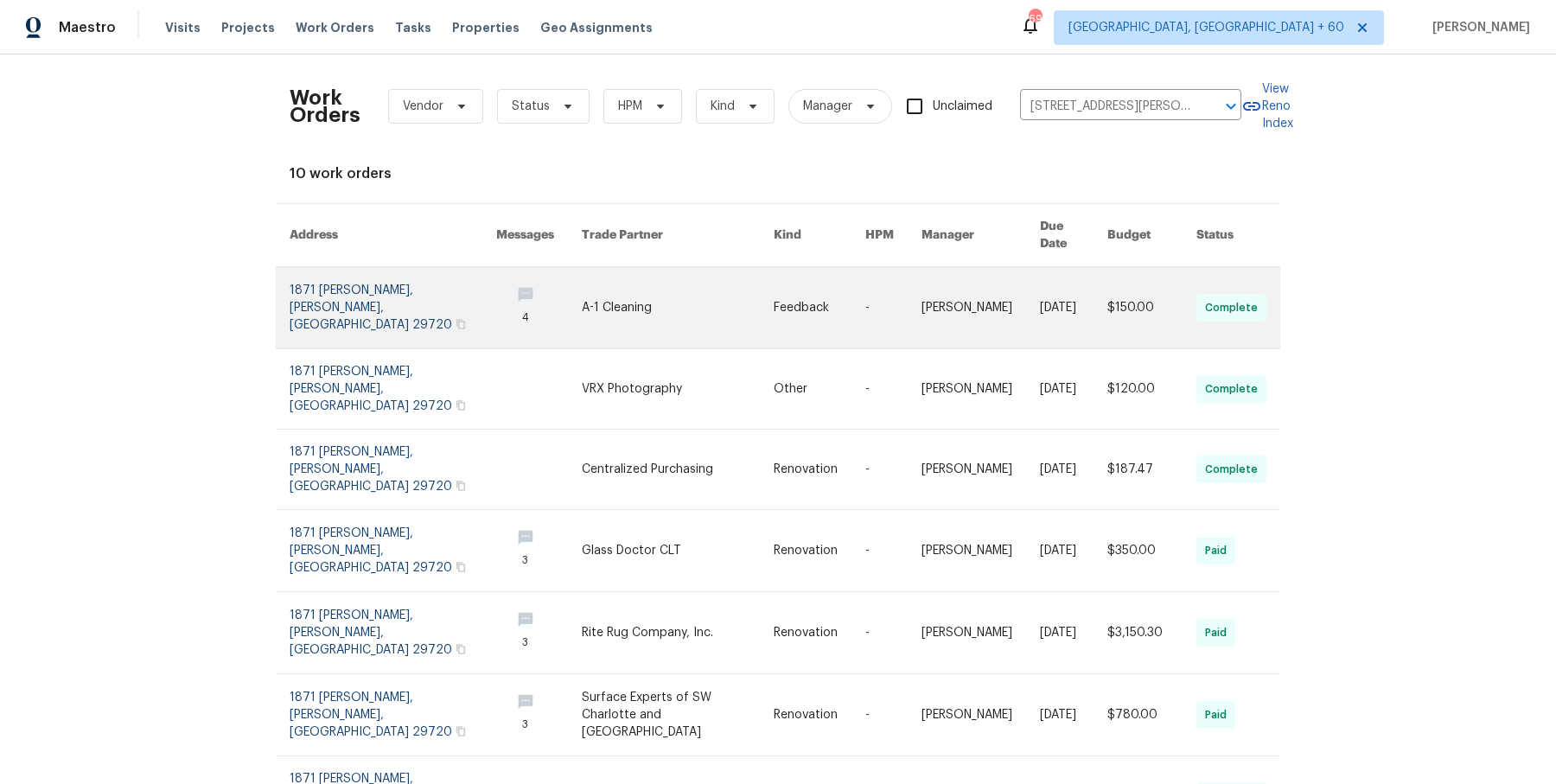
click at [950, 269] on link at bounding box center [980, 308] width 118 height 81
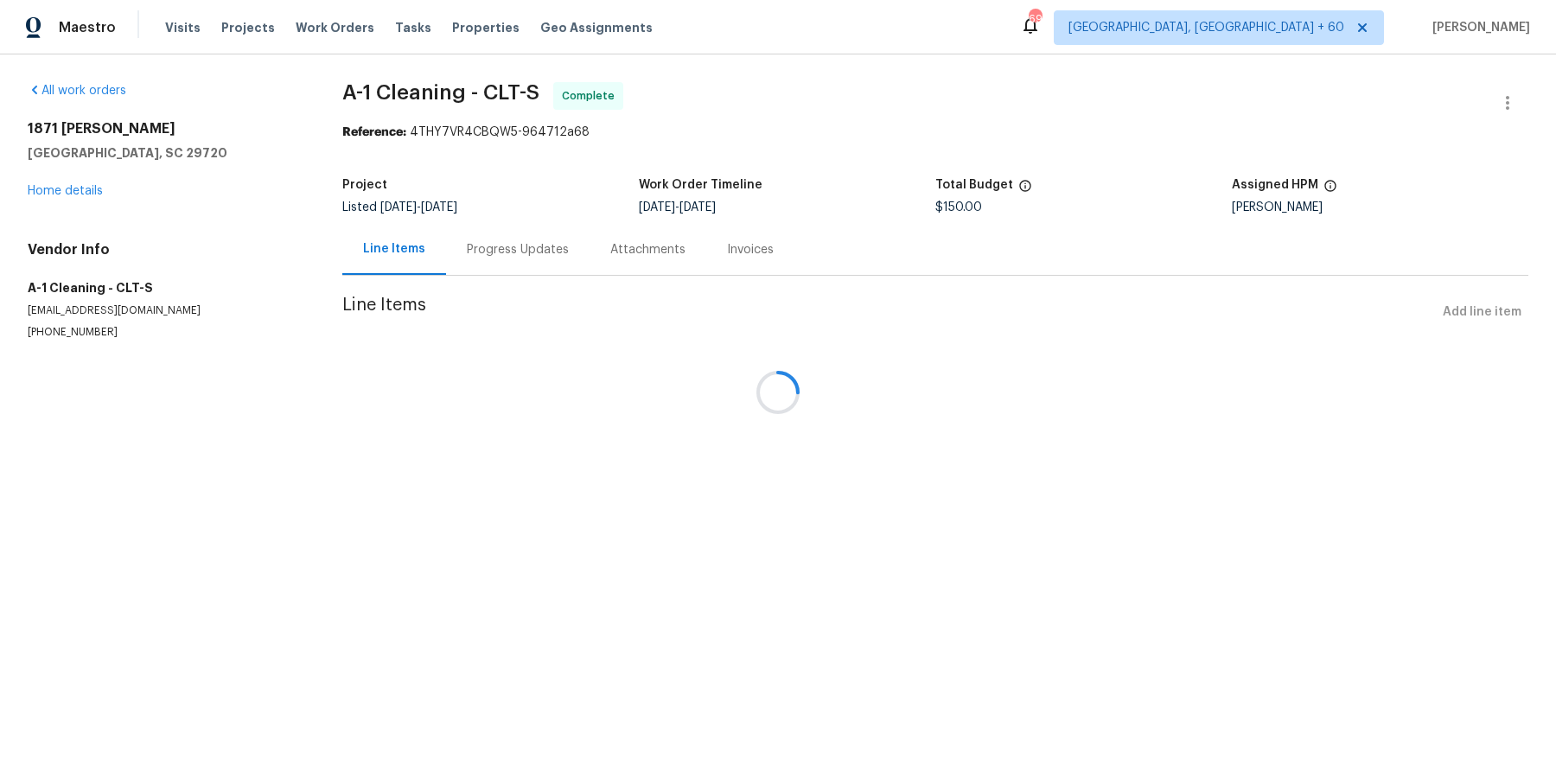
click at [74, 196] on div at bounding box center [778, 392] width 1556 height 784
click at [80, 180] on div at bounding box center [778, 392] width 1556 height 784
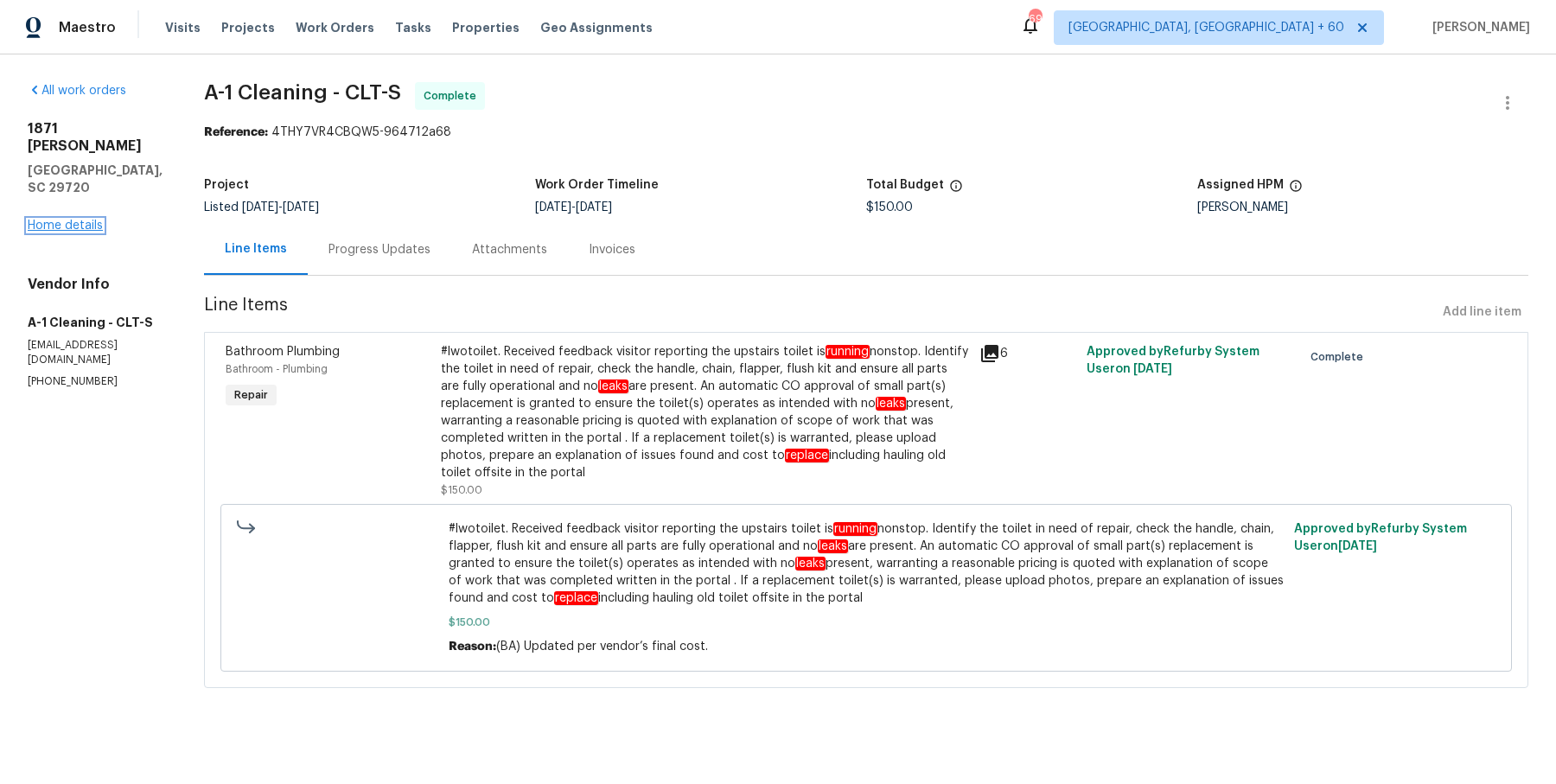
click at [76, 219] on link "Home details" at bounding box center [66, 225] width 75 height 12
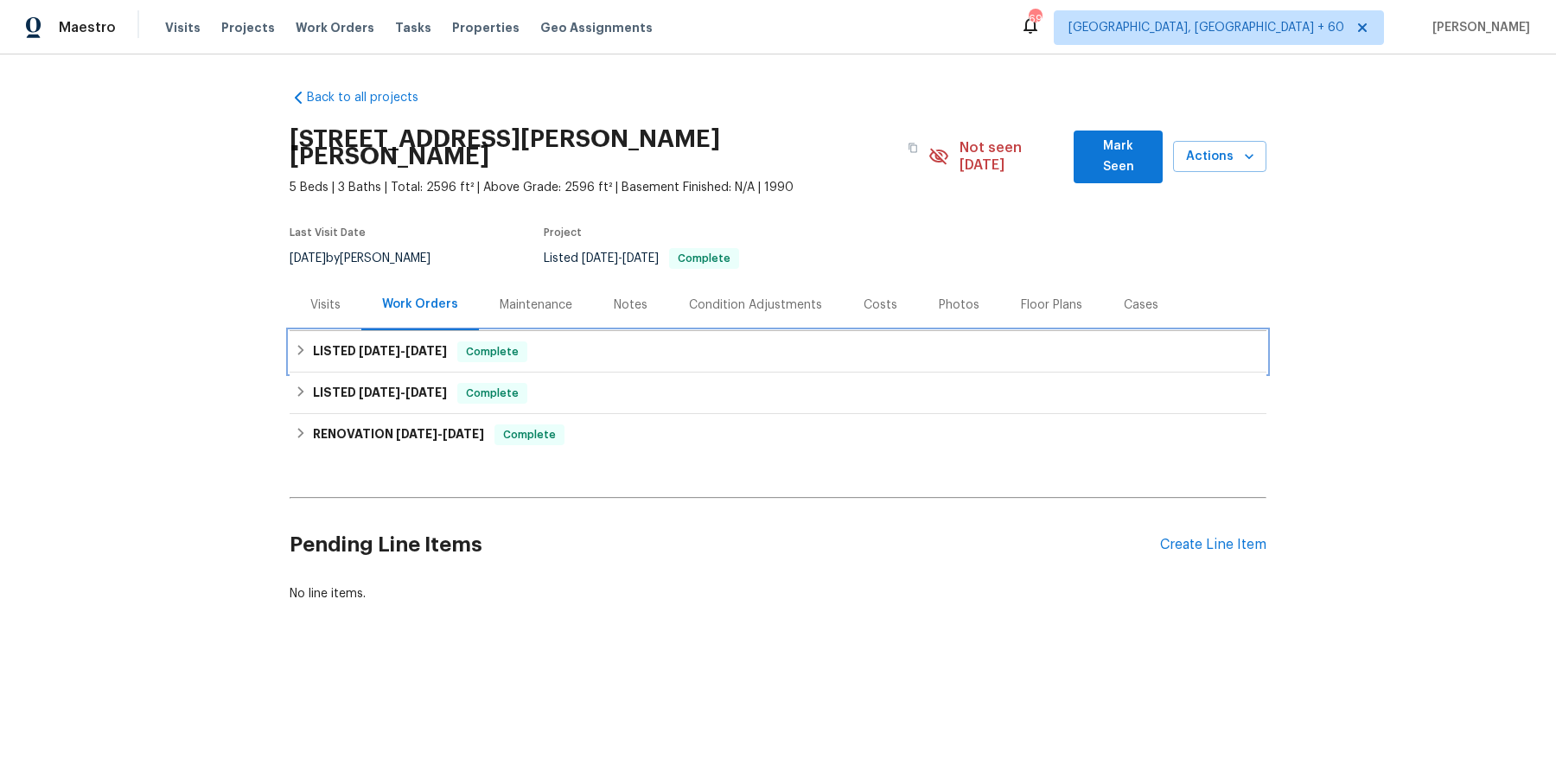
click at [605, 341] on div "LISTED 10/6/25 - 10/8/25 Complete" at bounding box center [778, 351] width 966 height 21
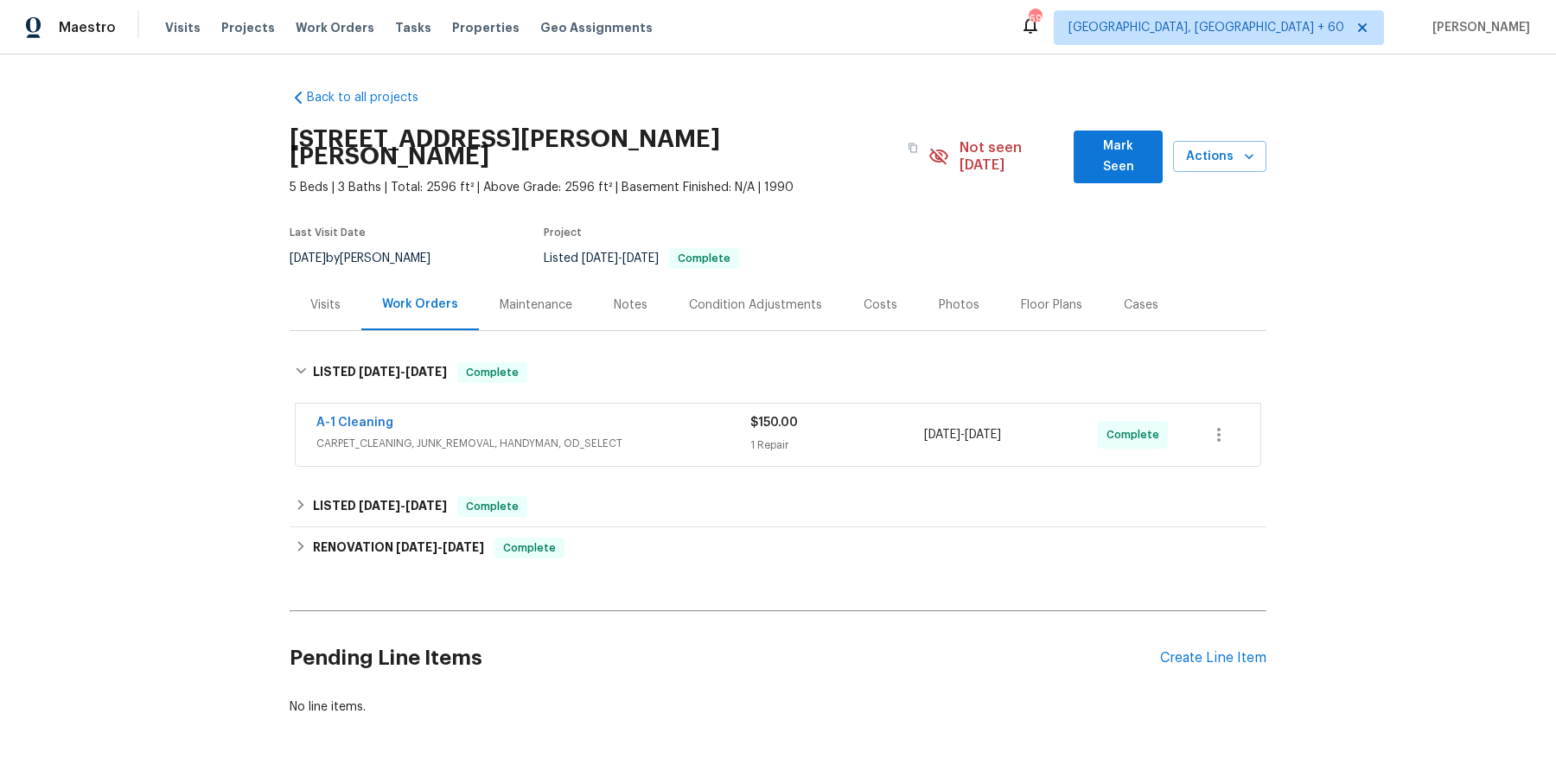
click at [583, 435] on span "CARPET_CLEANING, JUNK_REMOVAL, HANDYMAN, OD_SELECT" at bounding box center [533, 443] width 434 height 17
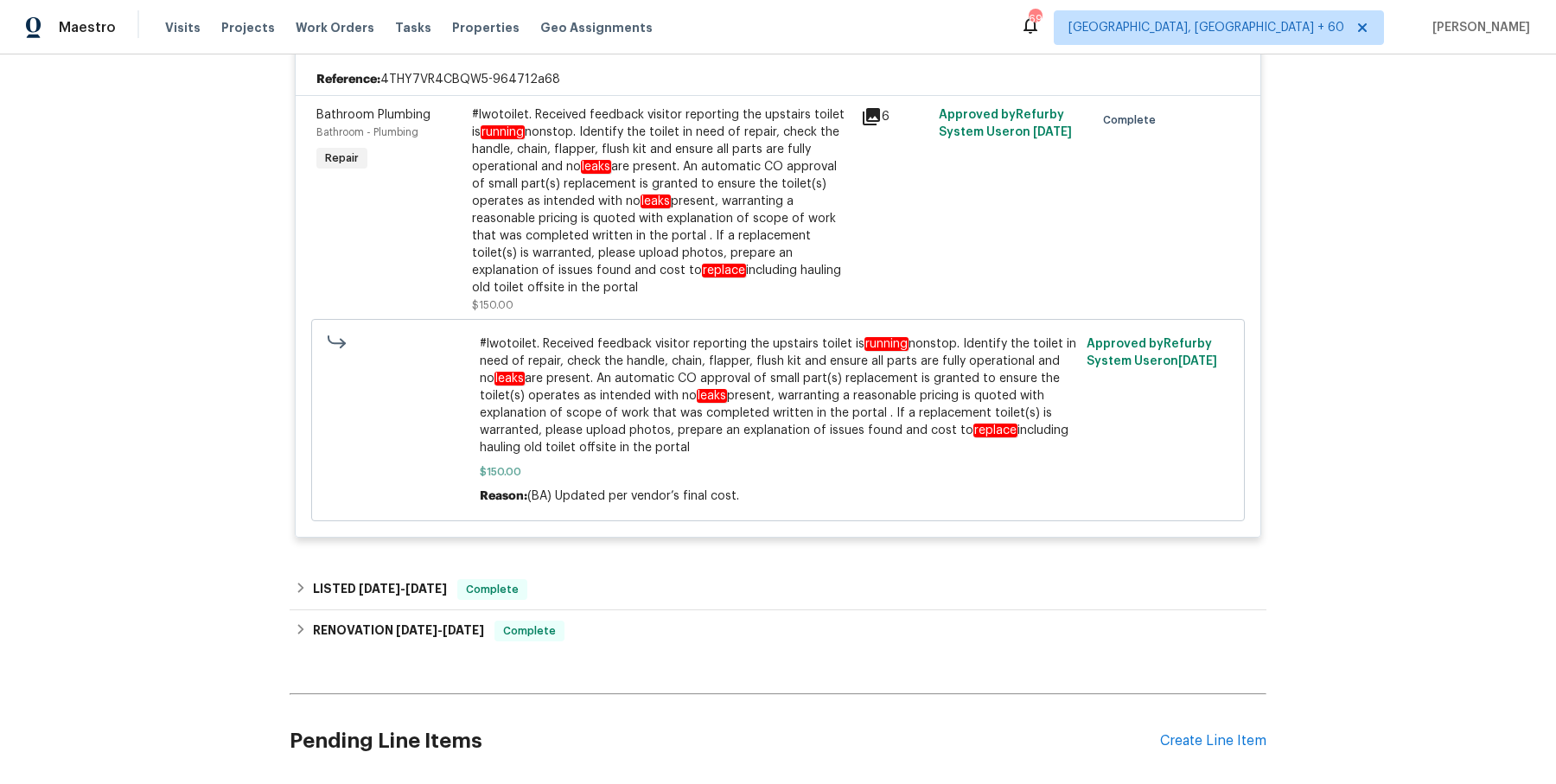
scroll to position [417, 0]
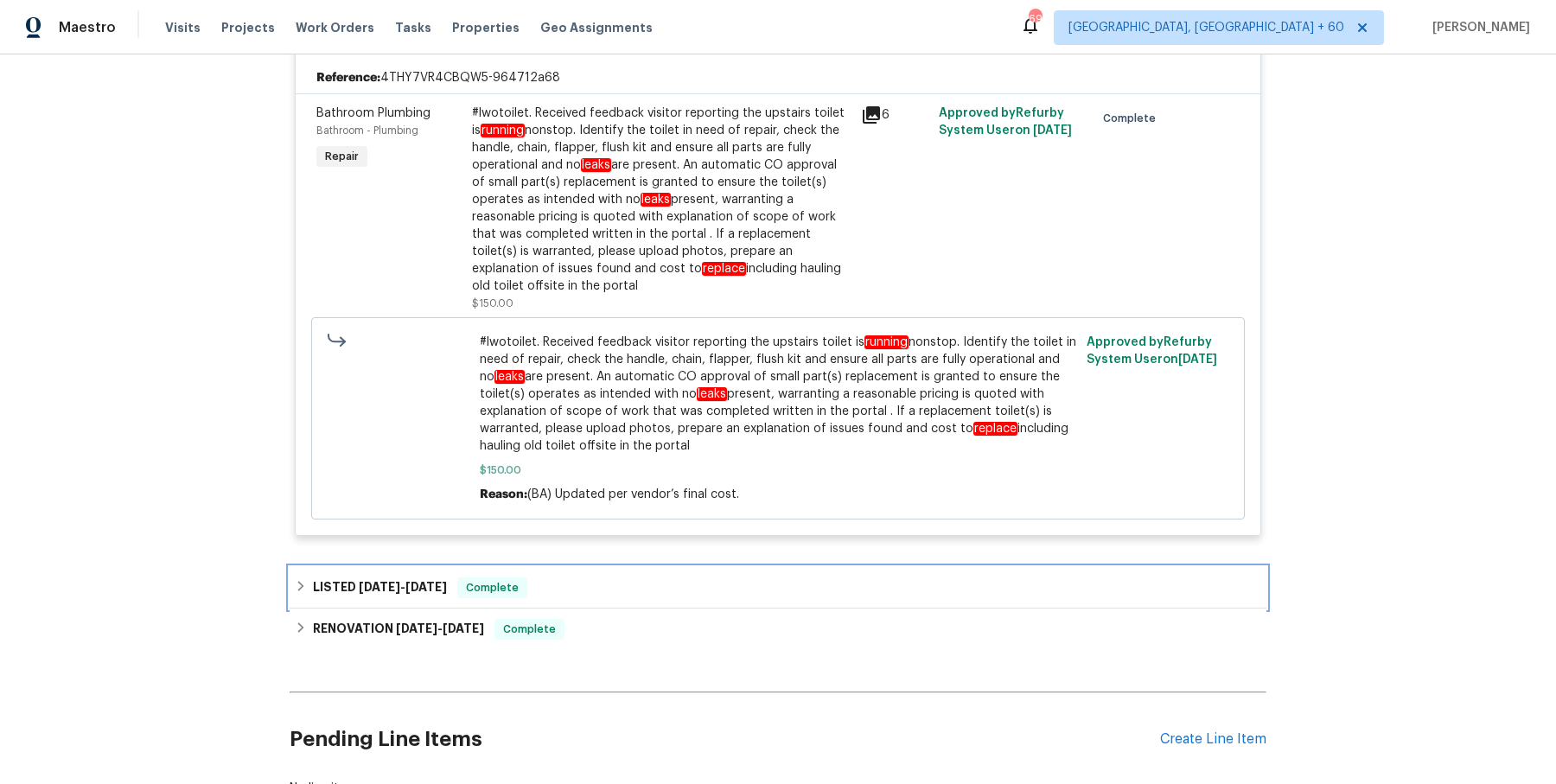
click at [718, 567] on div "LISTED 8/28/25 - 8/29/25 Complete" at bounding box center [778, 588] width 977 height 42
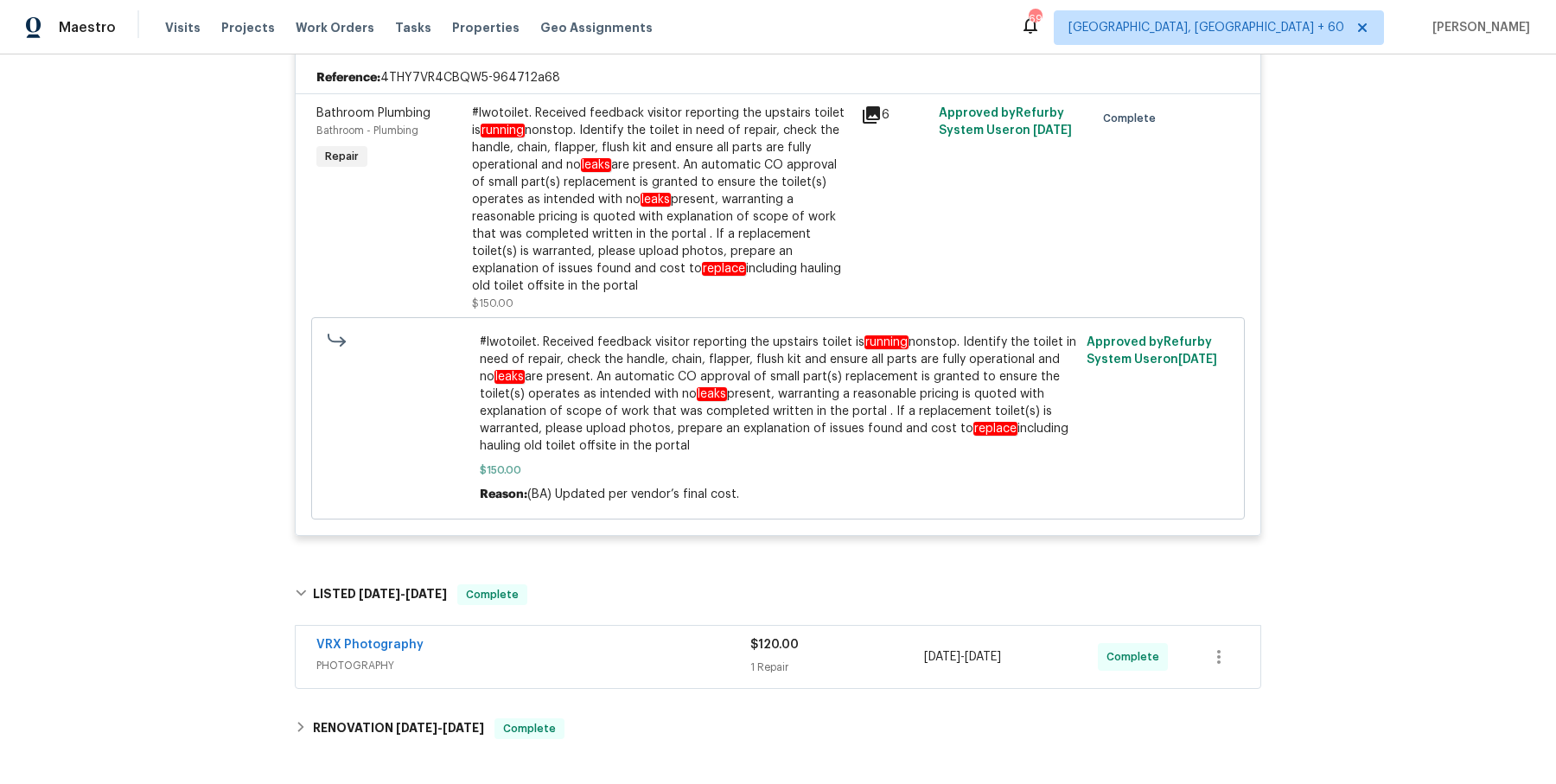
click at [691, 636] on div "VRX Photography" at bounding box center [533, 646] width 434 height 21
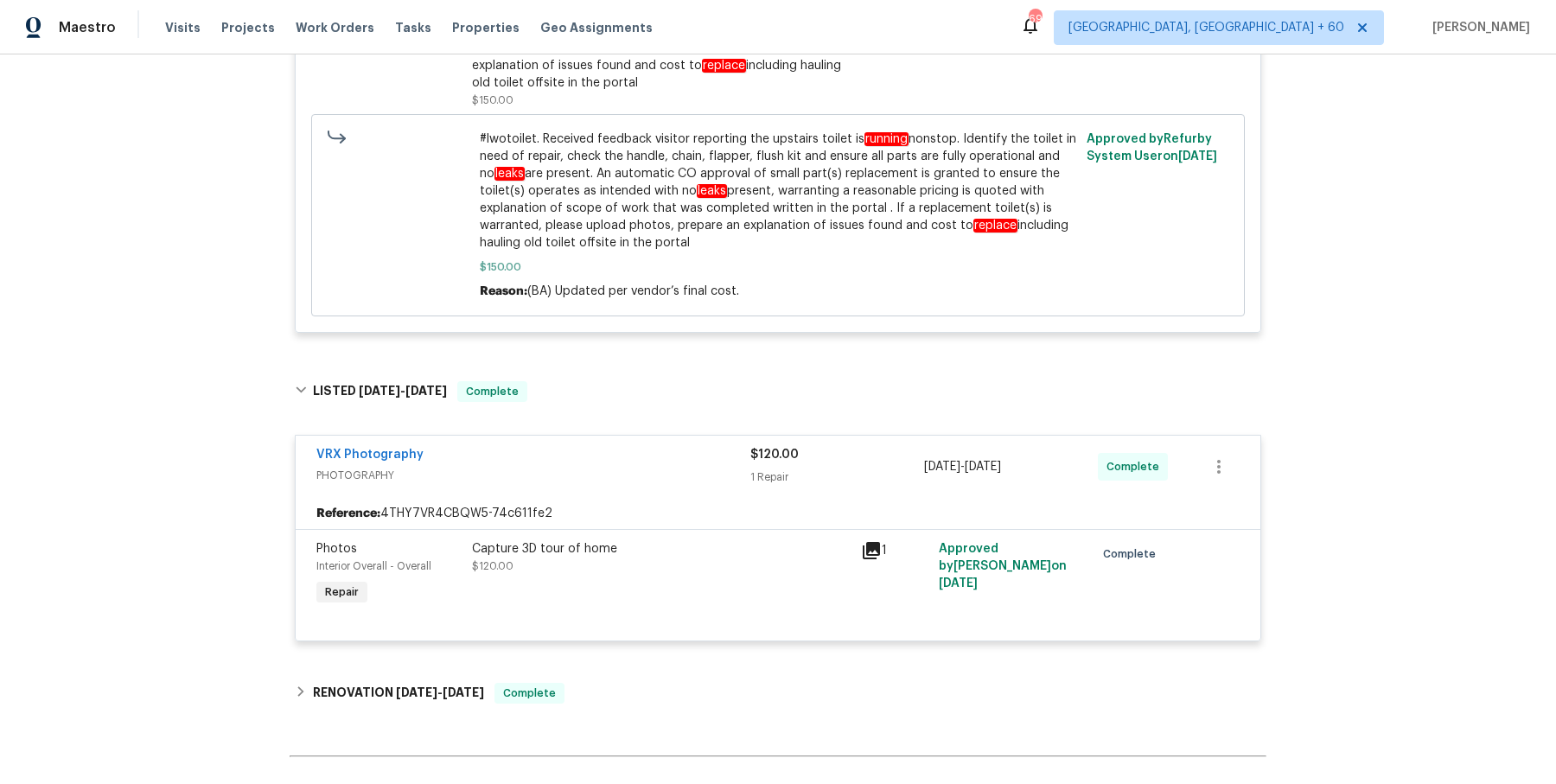
scroll to position [629, 0]
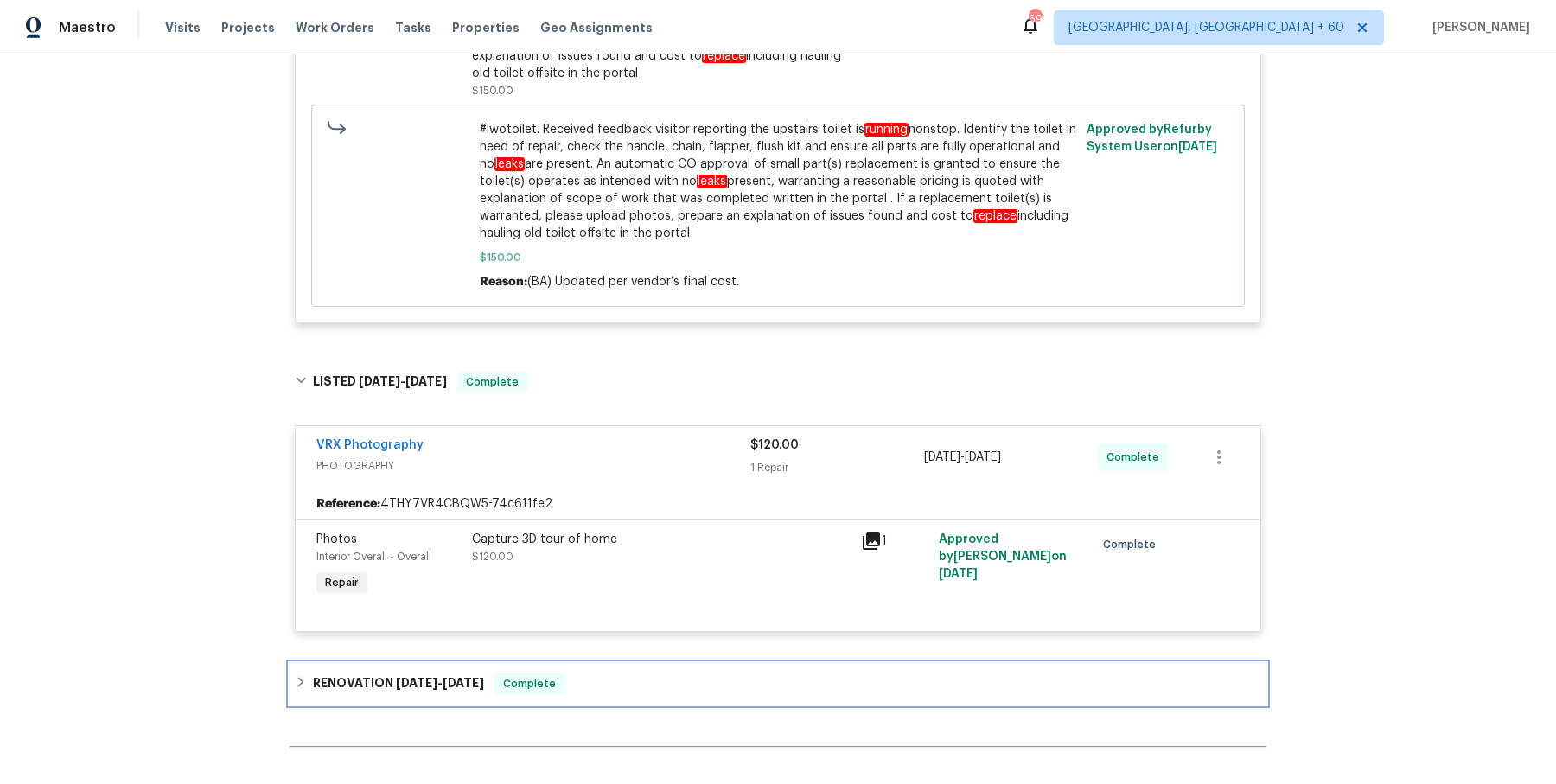
click at [594, 673] on div "RENOVATION 8/11/25 - 9/2/25 Complete" at bounding box center [778, 683] width 966 height 21
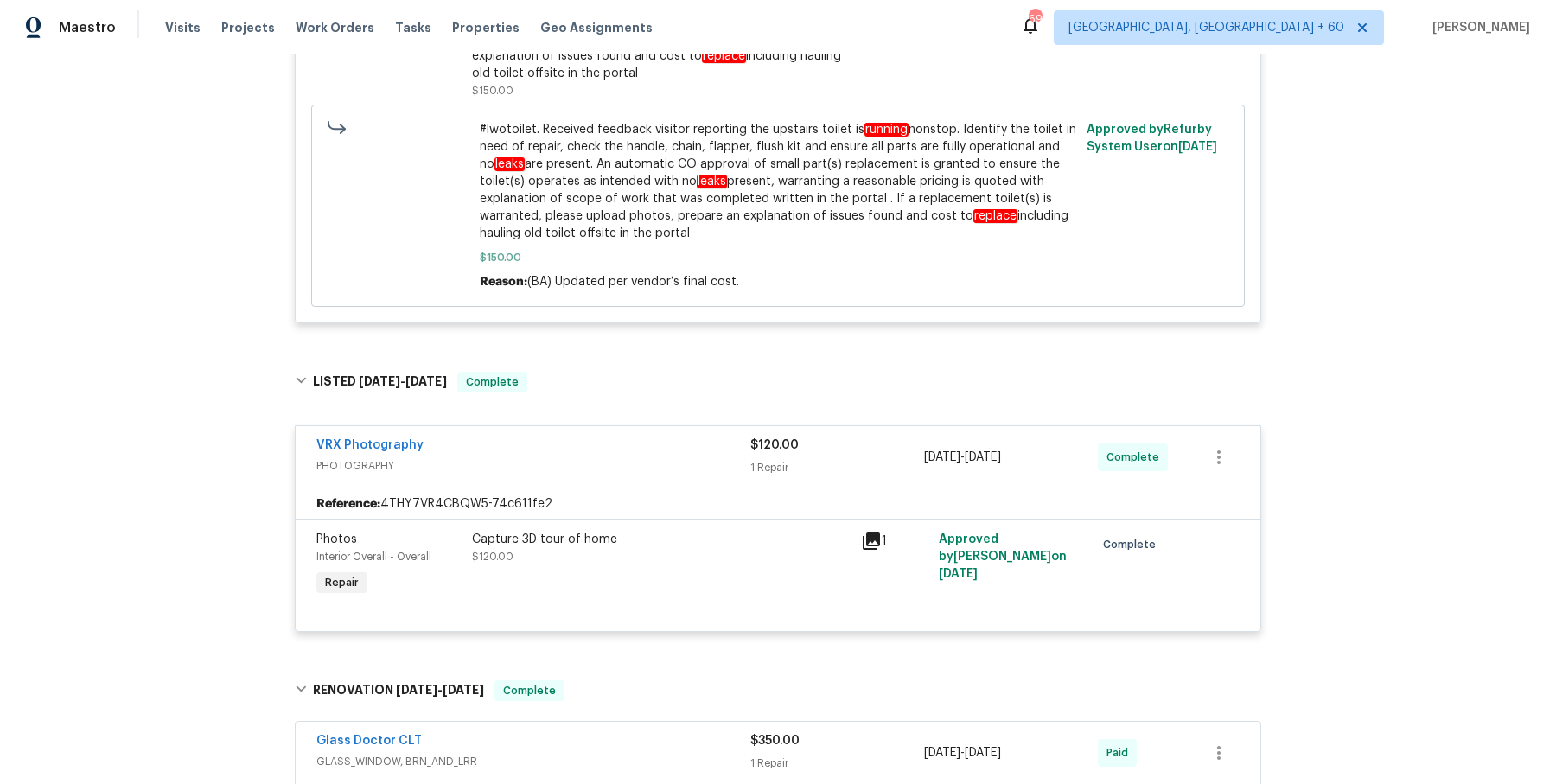
click at [720, 731] on div "Glass Doctor CLT" at bounding box center [533, 741] width 434 height 21
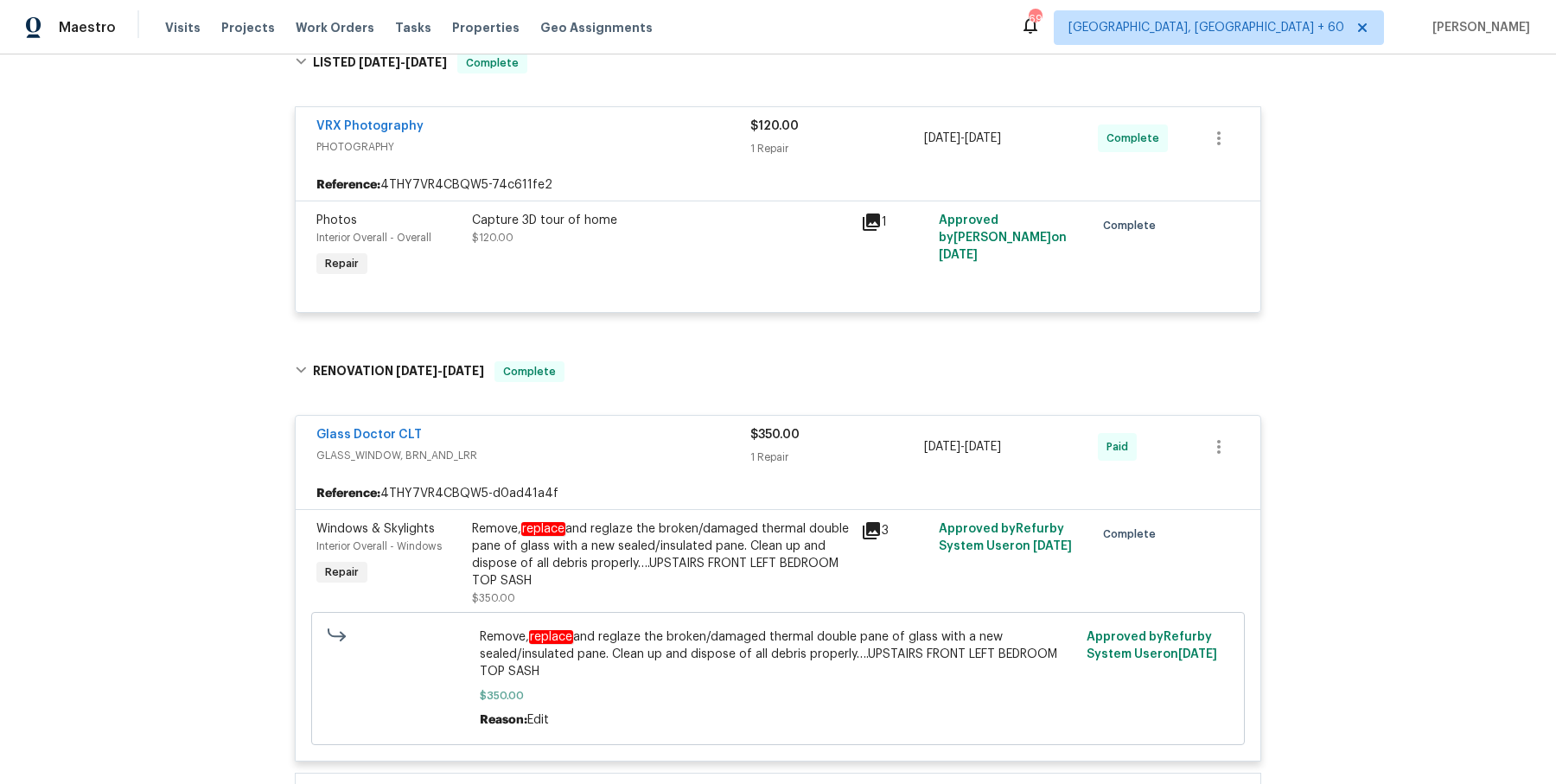
scroll to position [1370, 0]
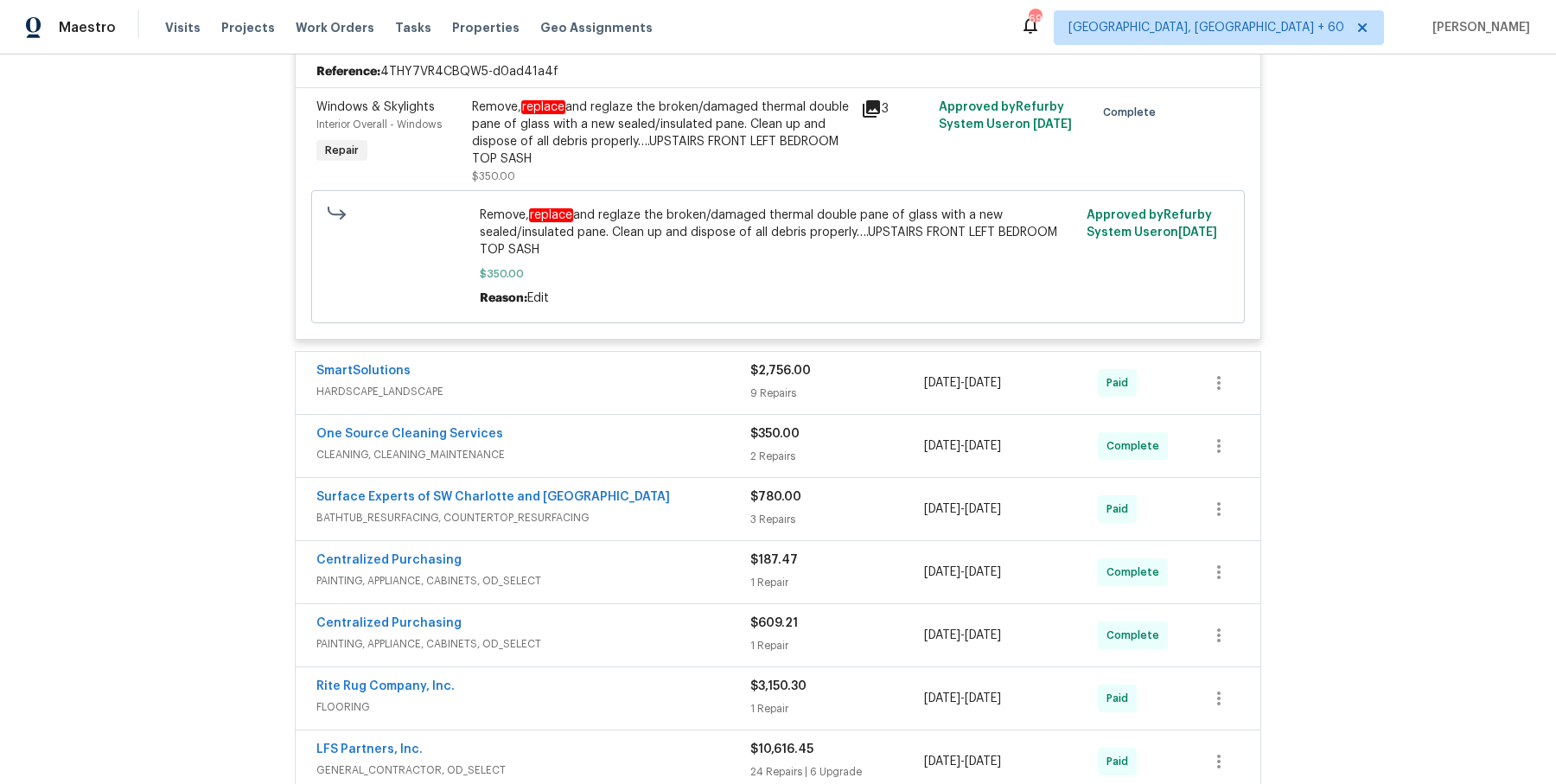
click at [727, 383] on span "HARDSCAPE_LANDSCAPE" at bounding box center [533, 391] width 434 height 17
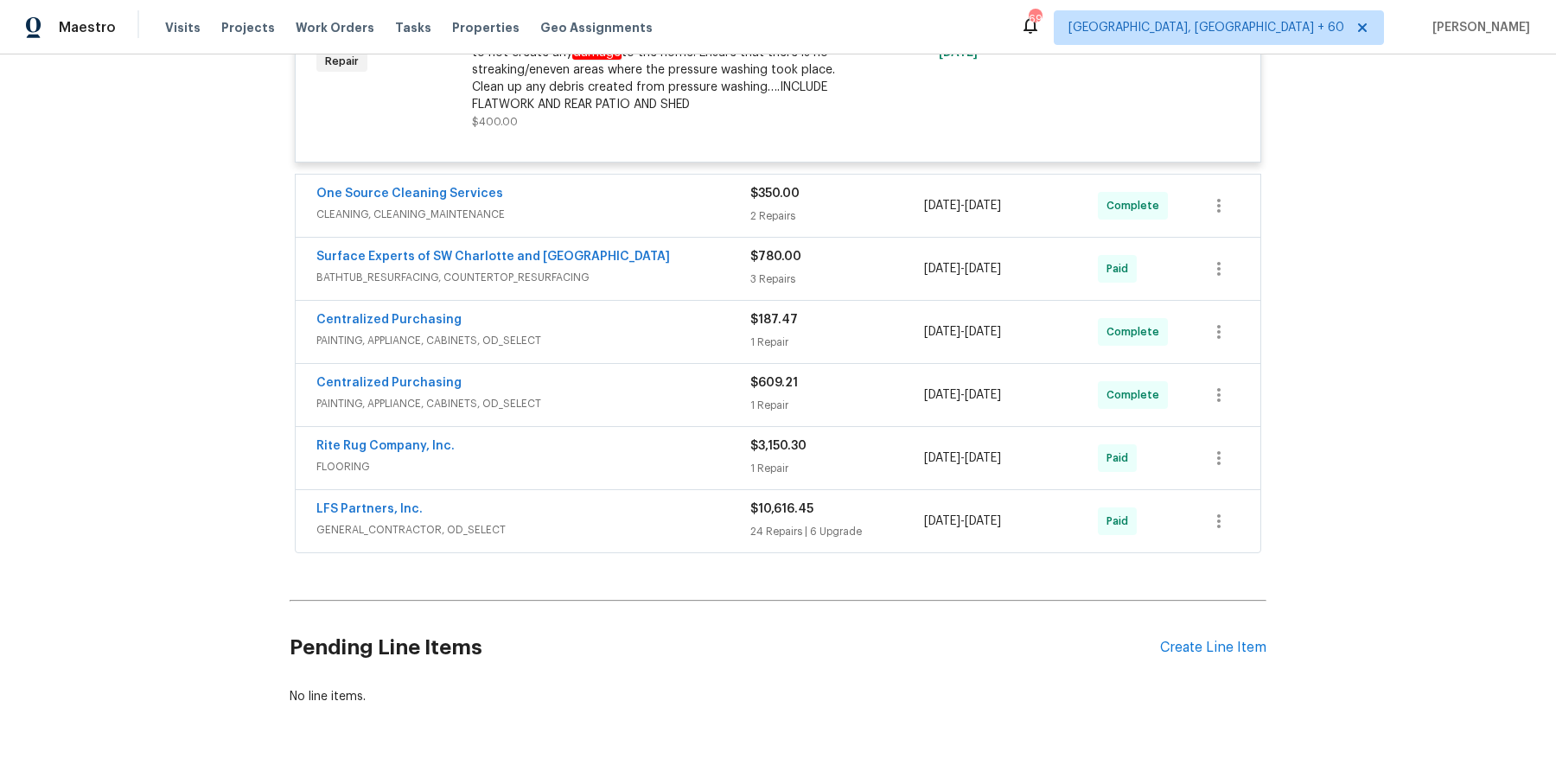
scroll to position [3124, 0]
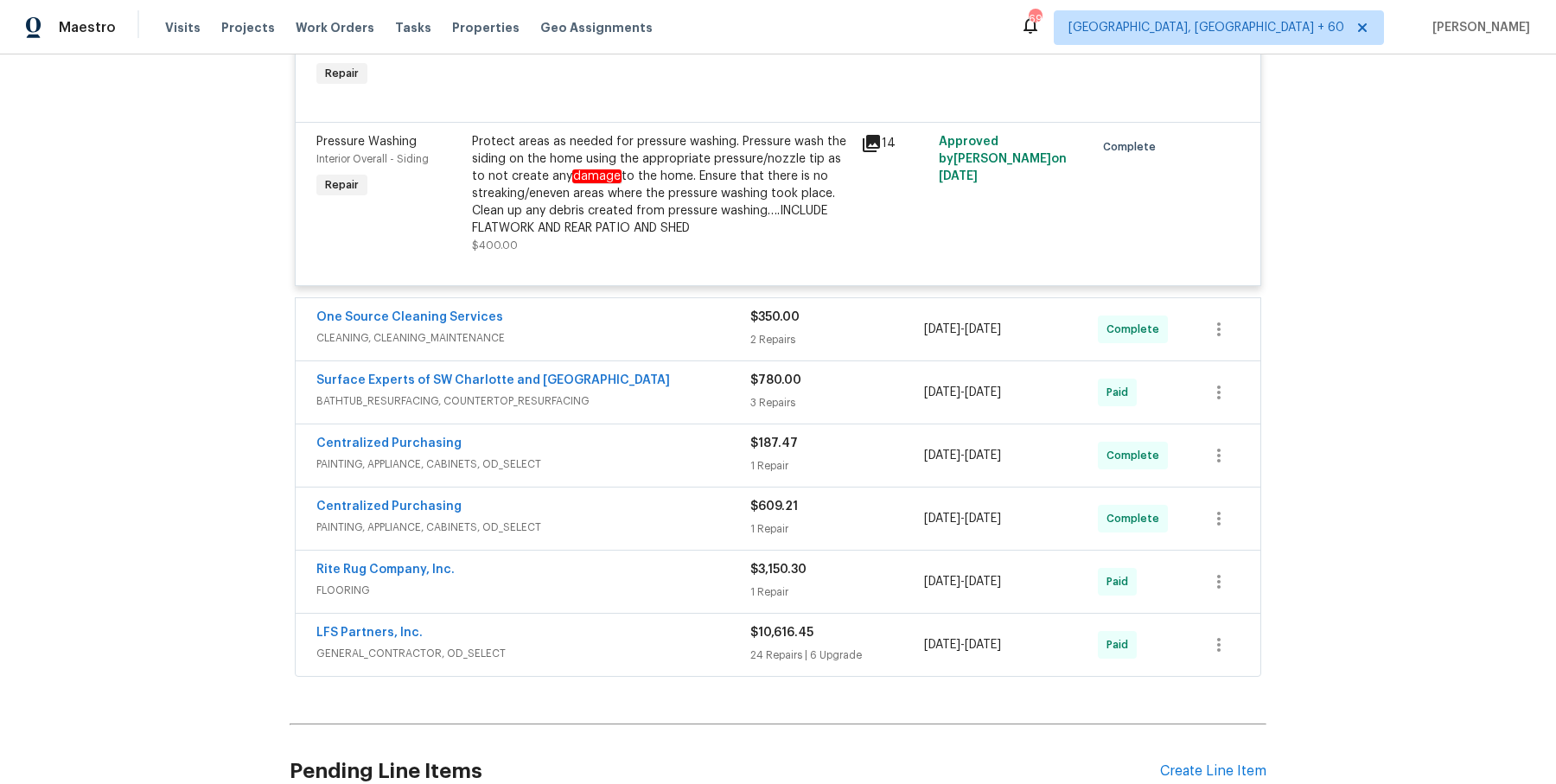
click at [715, 329] on span "CLEANING, CLEANING_MAINTENANCE" at bounding box center [533, 337] width 434 height 17
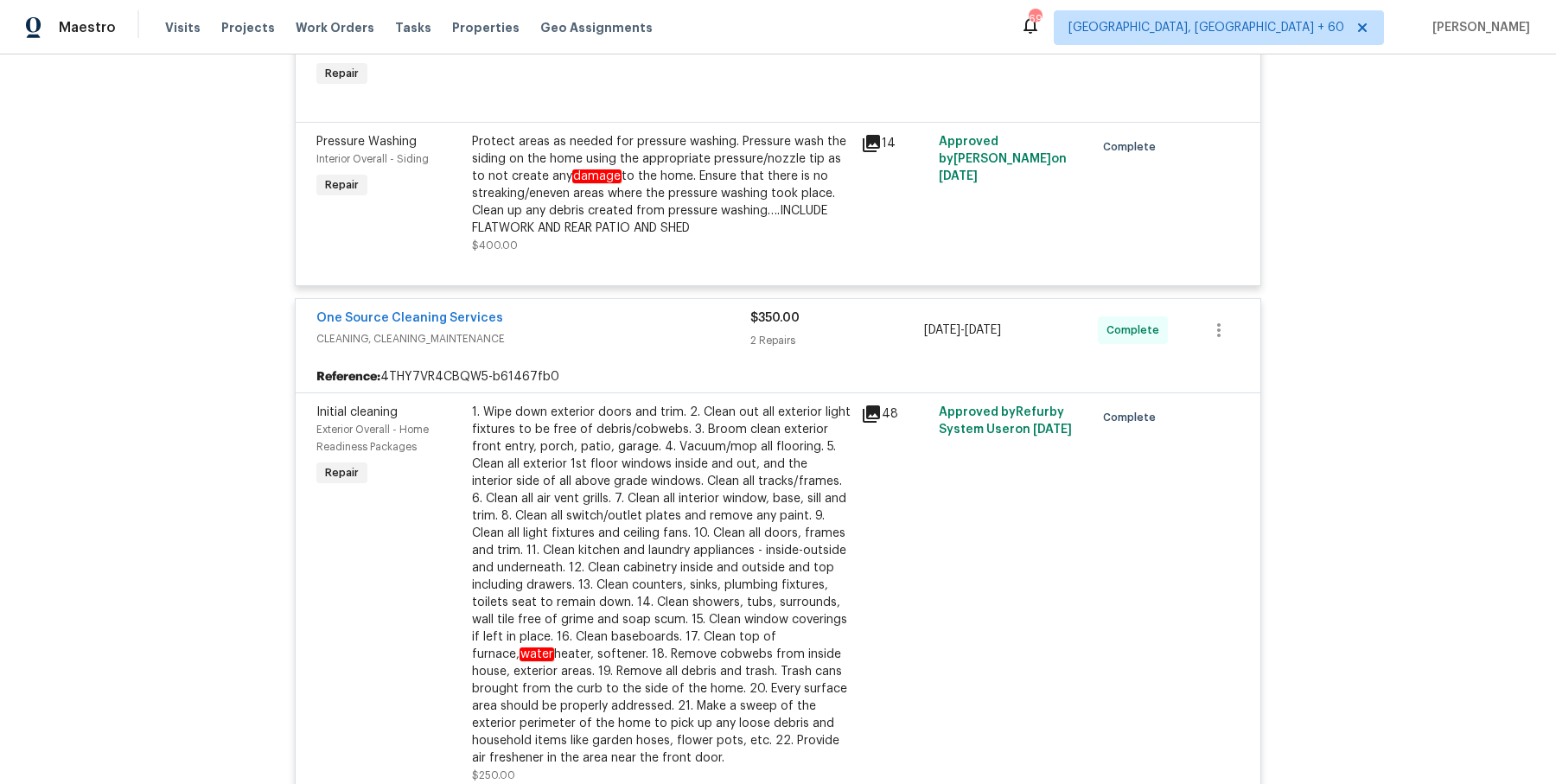
scroll to position [3826, 0]
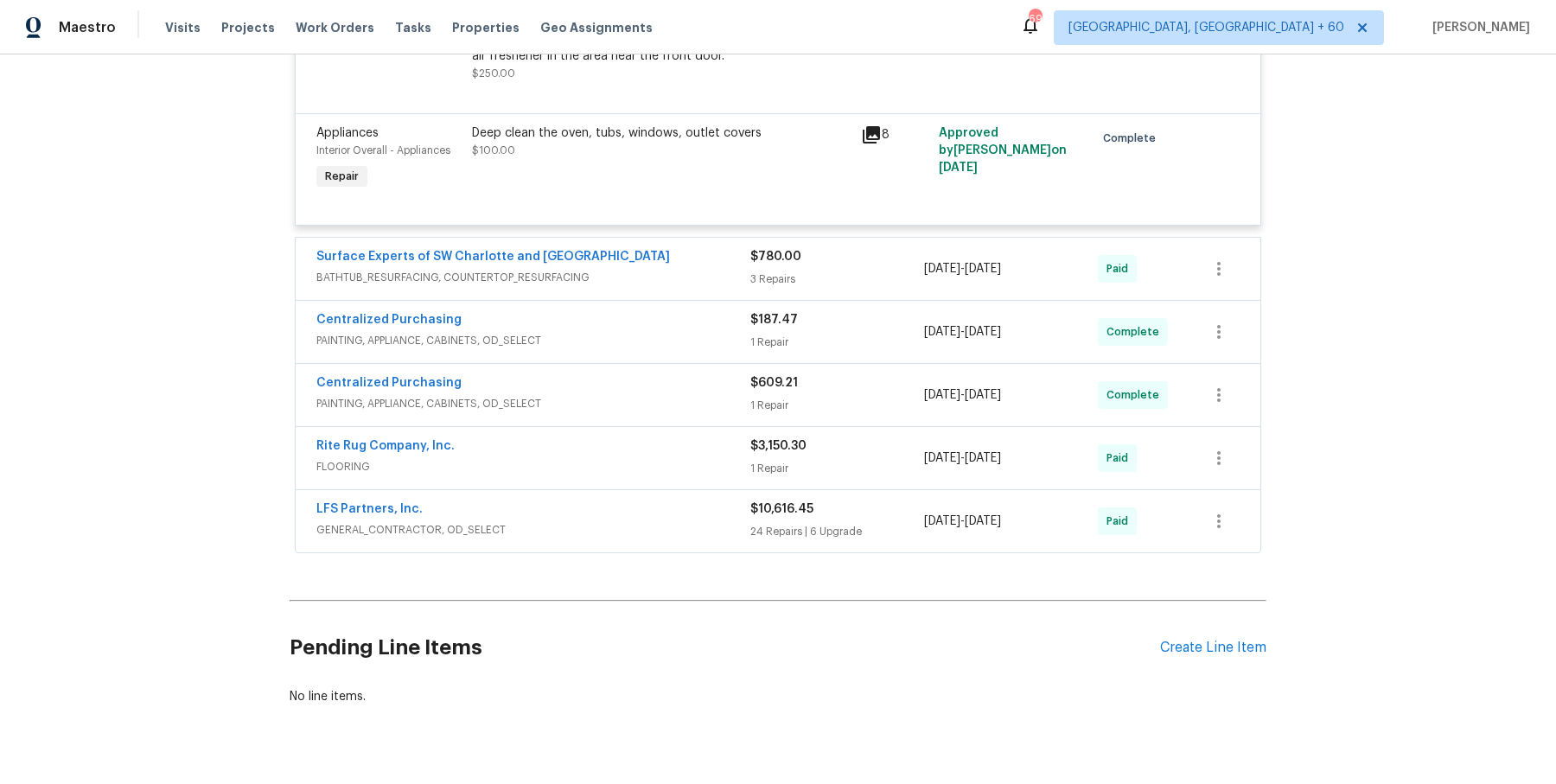
click at [712, 248] on div "Surface Experts of SW Charlotte and Rock Hill" at bounding box center [533, 258] width 434 height 21
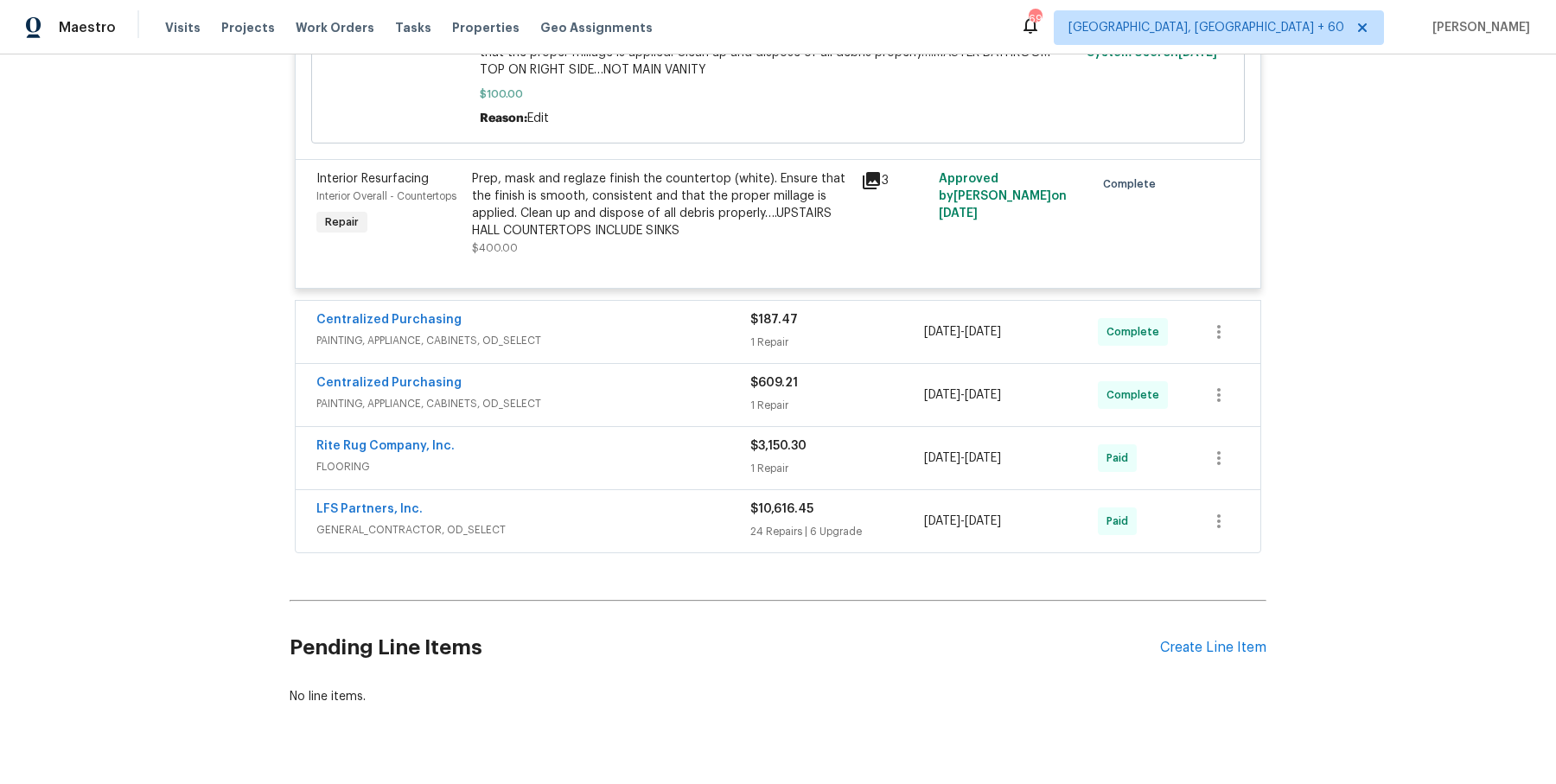
click at [648, 311] on div "Centralized Purchasing" at bounding box center [533, 321] width 434 height 21
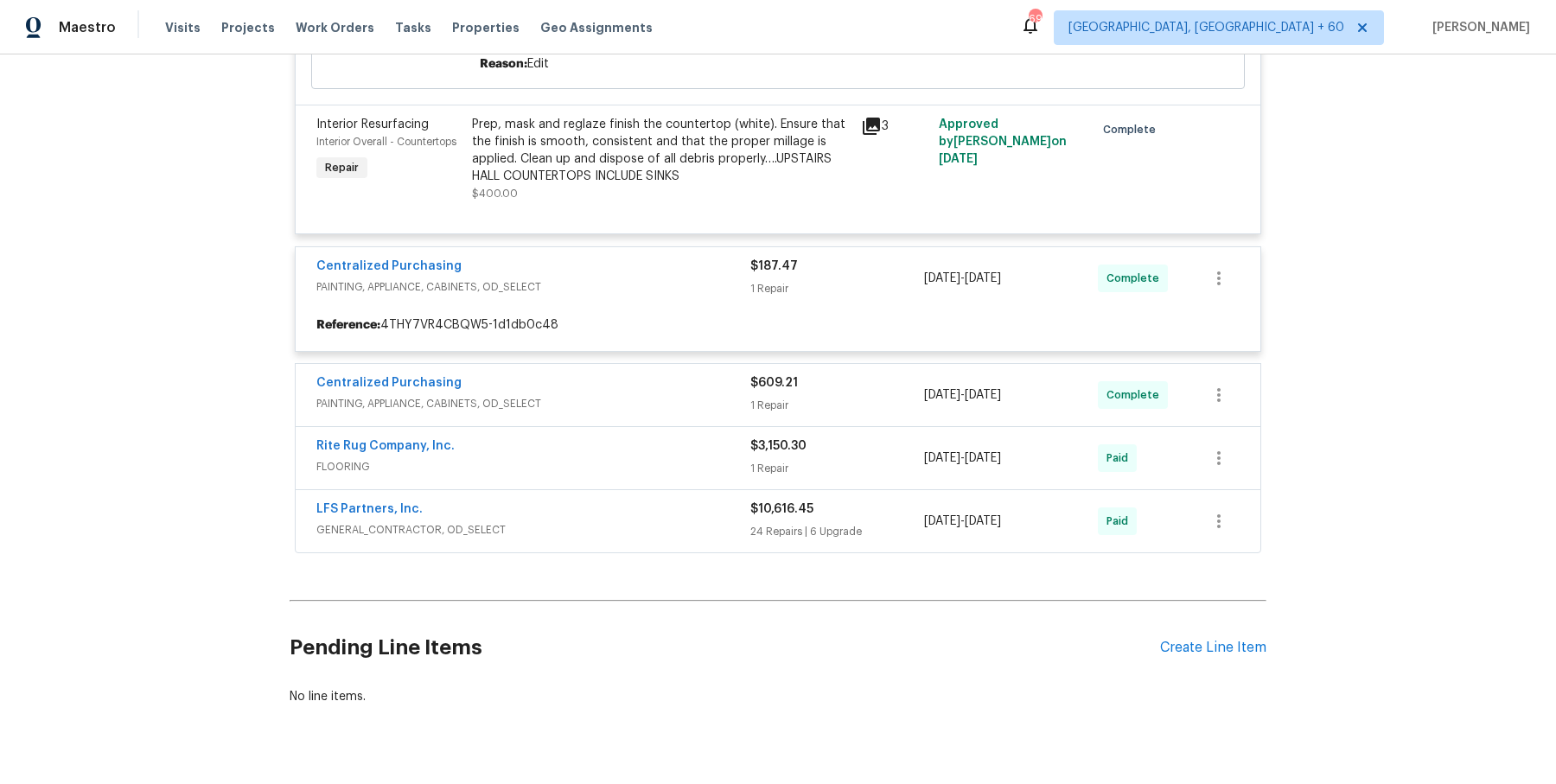
scroll to position [4503, 0]
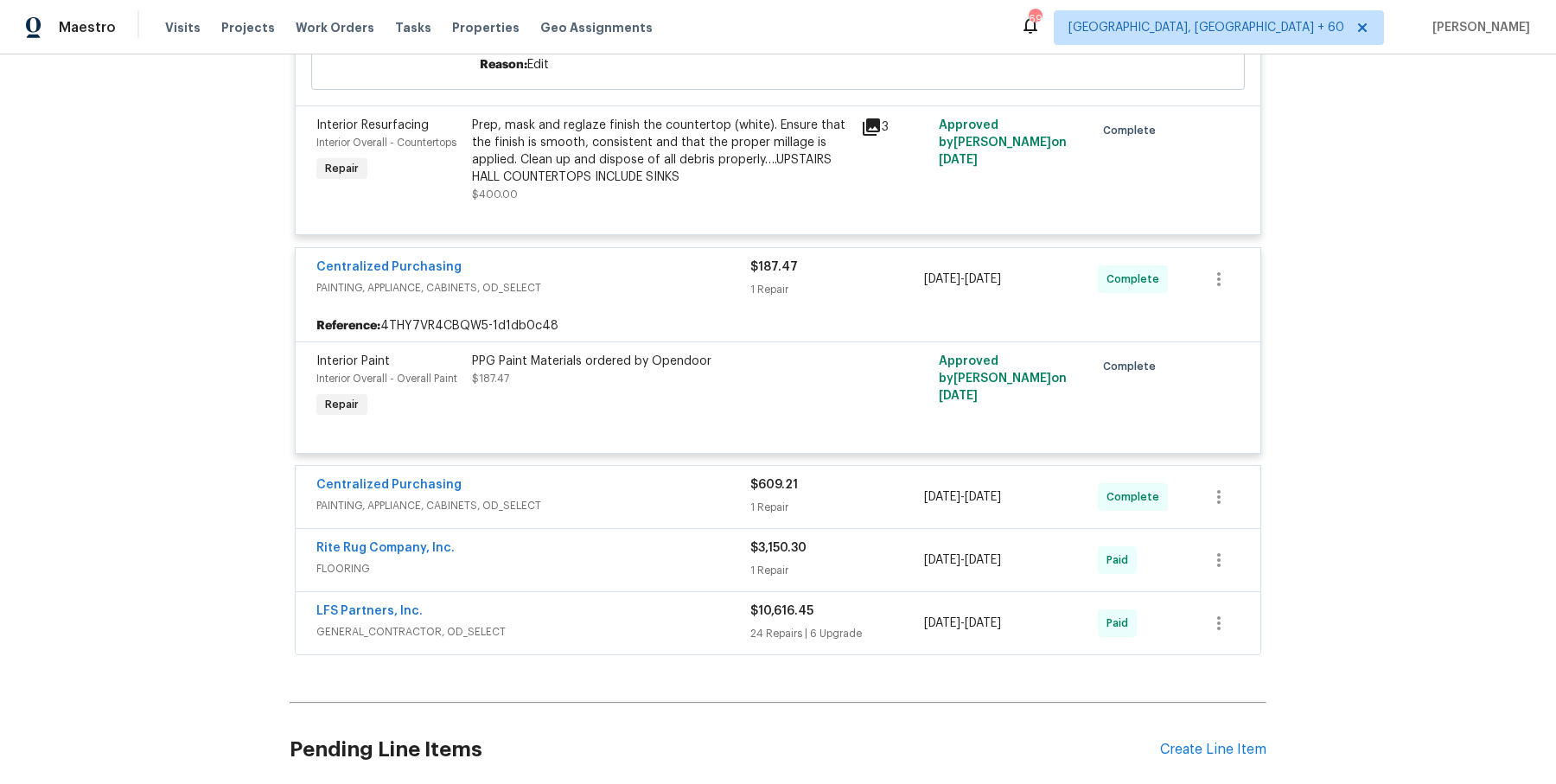
click at [665, 476] on div "Centralized Purchasing" at bounding box center [533, 486] width 434 height 21
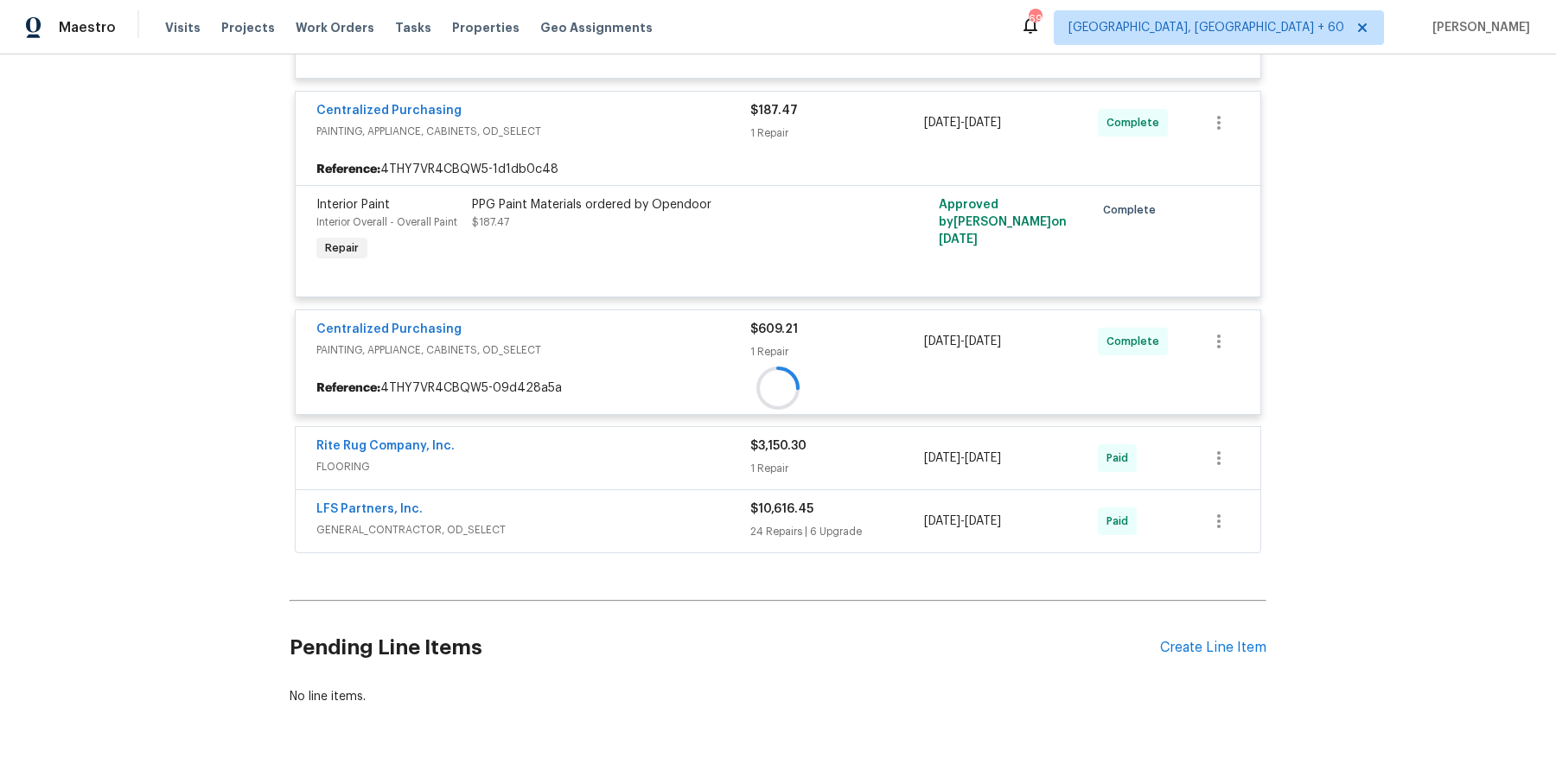
scroll to position [4650, 0]
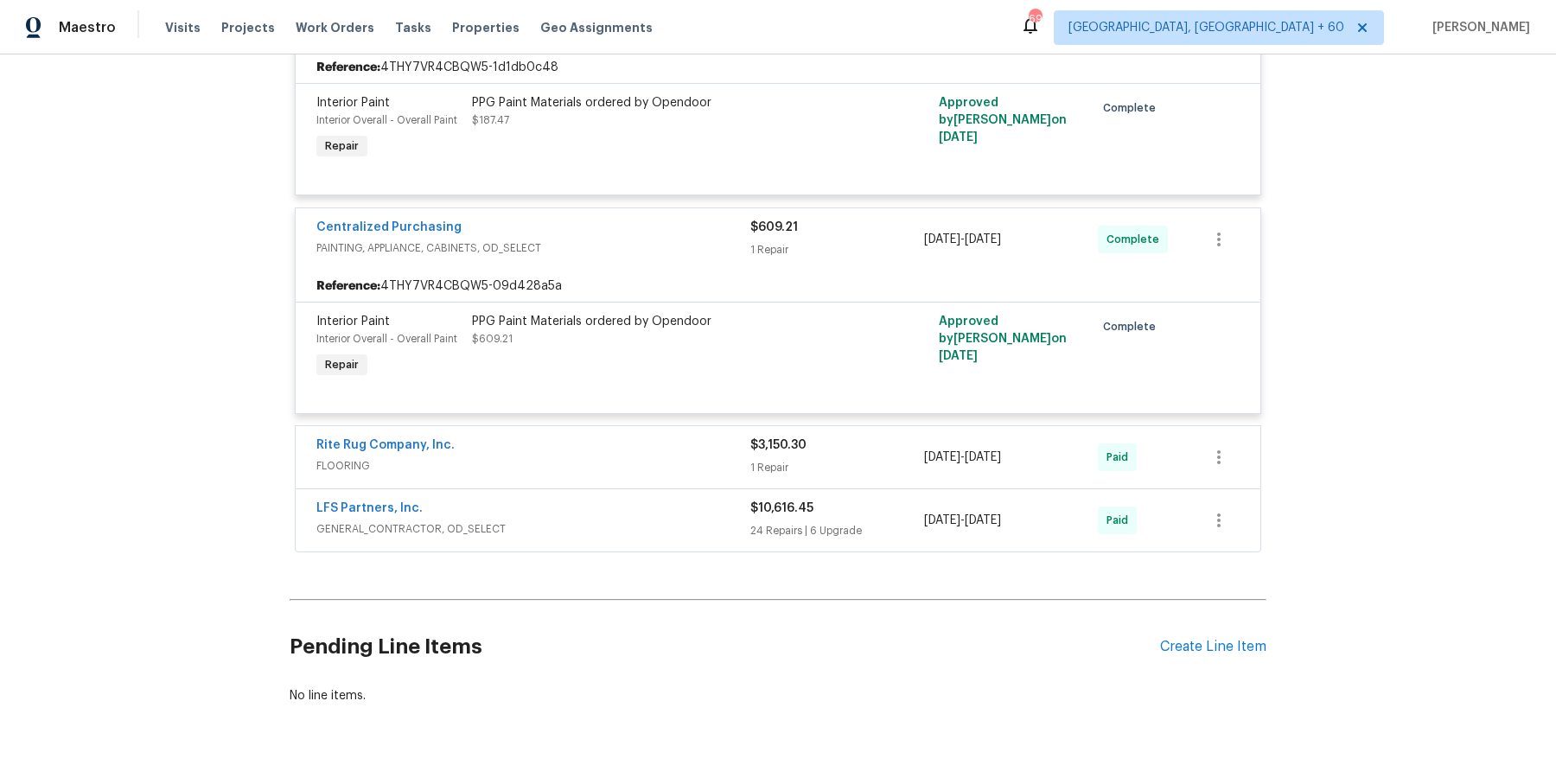
click at [681, 437] on div "Rite Rug Company, Inc." at bounding box center [533, 447] width 434 height 21
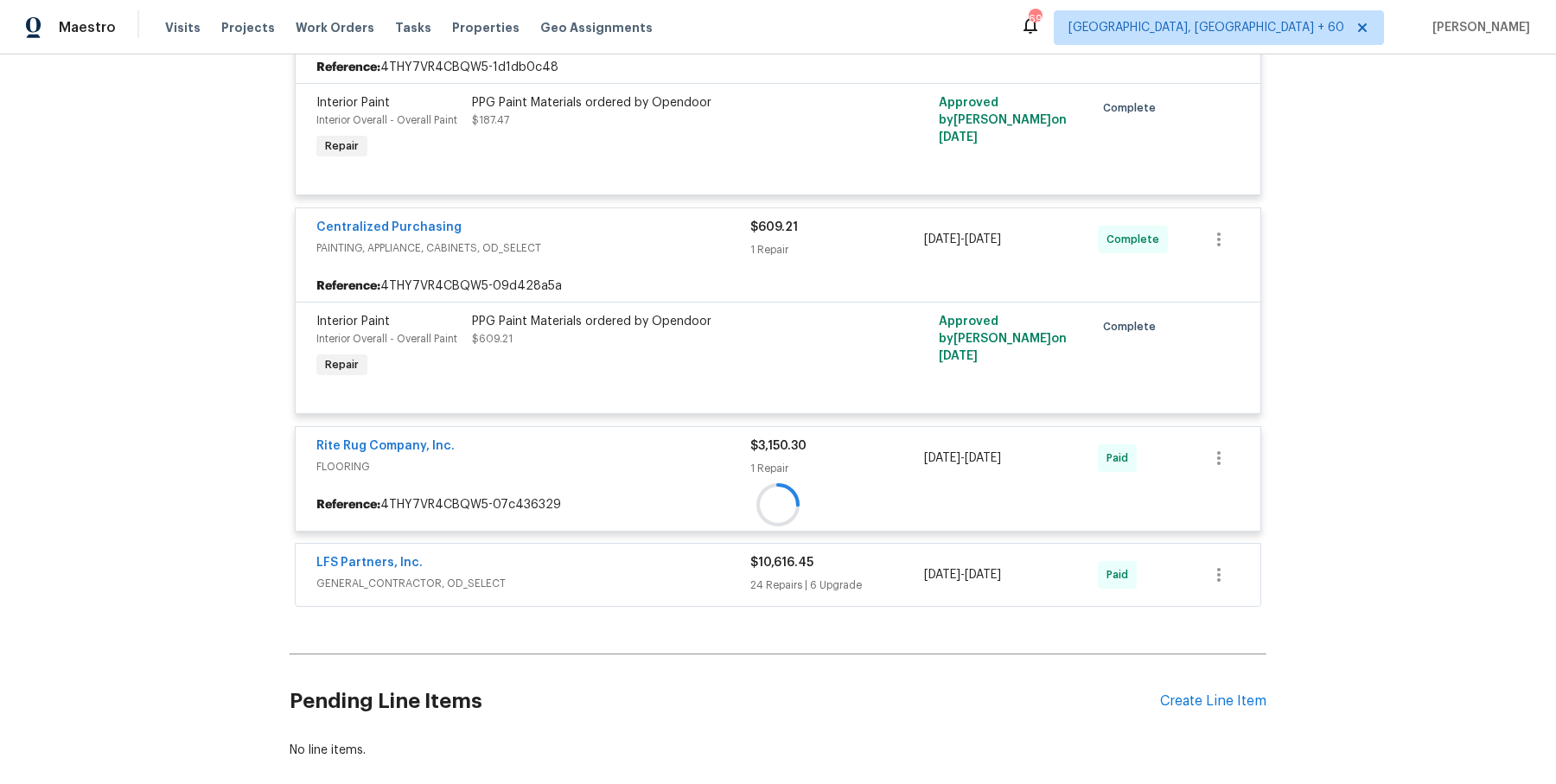
scroll to position [4816, 0]
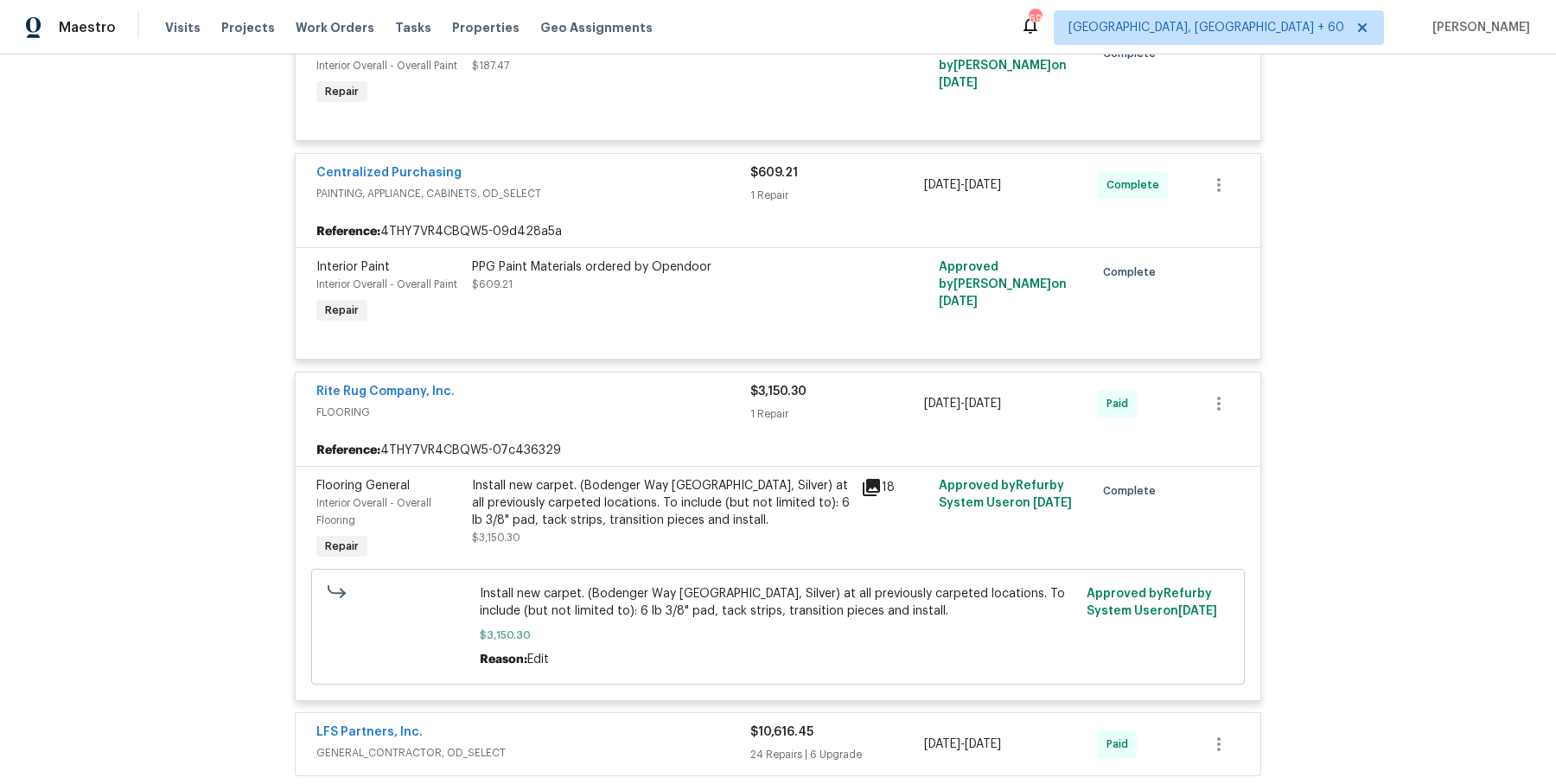
click at [658, 713] on div "LFS Partners, Inc. GENERAL_CONTRACTOR, OD_SELECT $10,616.45 24 Repairs | 6 Upgr…" at bounding box center [778, 743] width 965 height 63
click at [658, 723] on div "LFS Partners, Inc." at bounding box center [533, 733] width 434 height 21
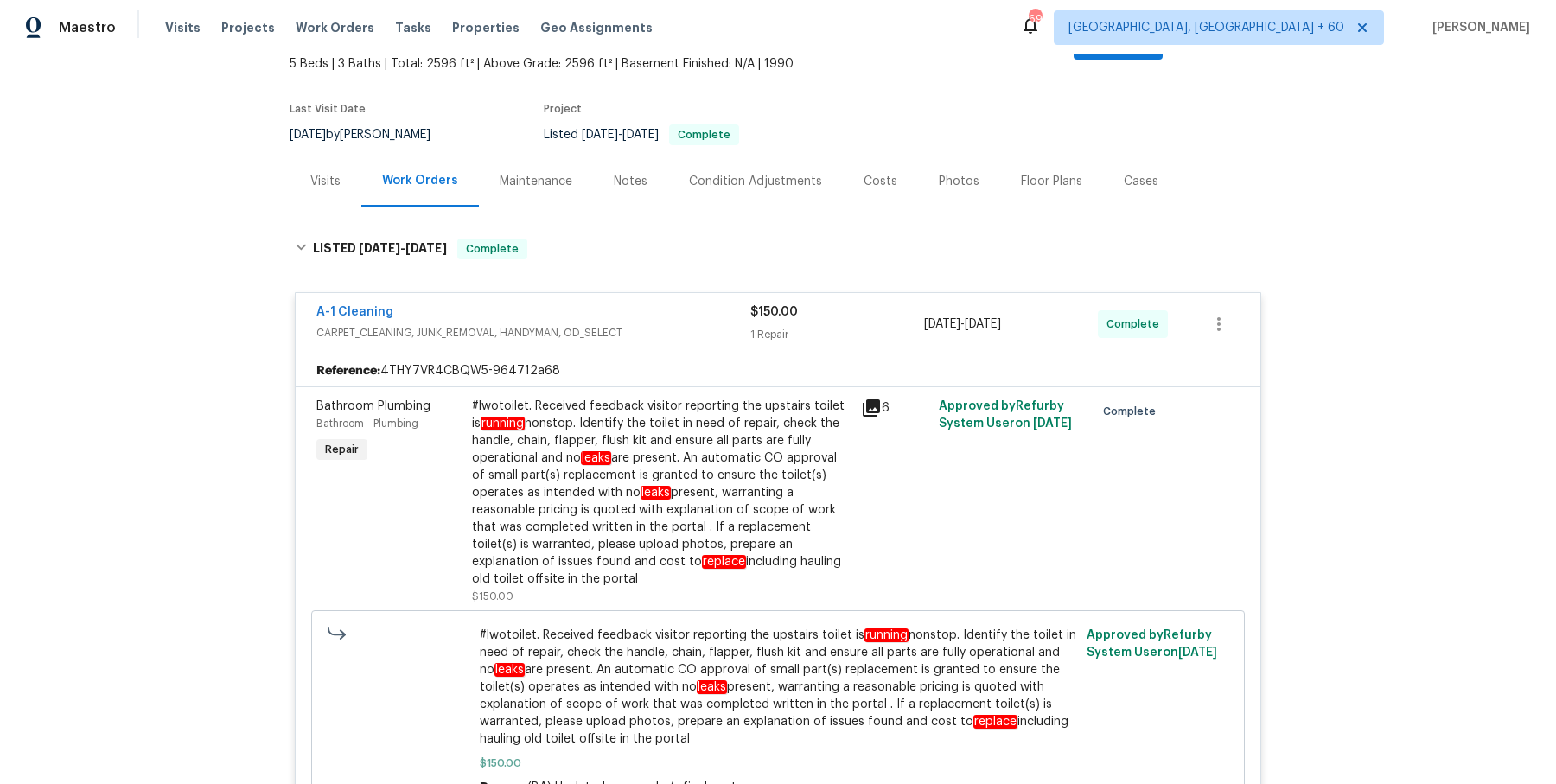
scroll to position [167, 0]
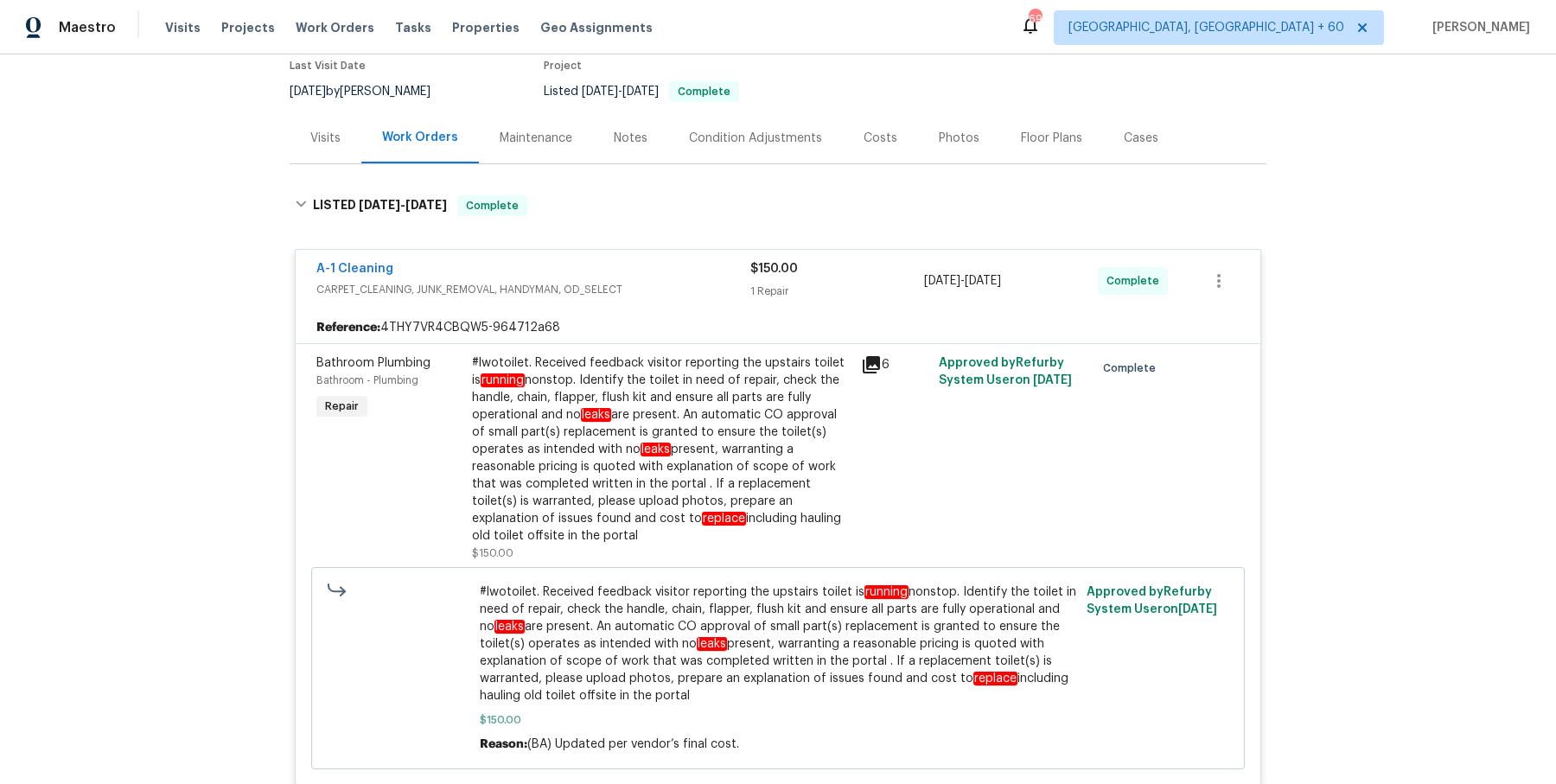
click at [691, 431] on div "#lwotoilet. Received feedback visitor reporting the upstairs toilet is running …" at bounding box center [660, 450] width 378 height 191
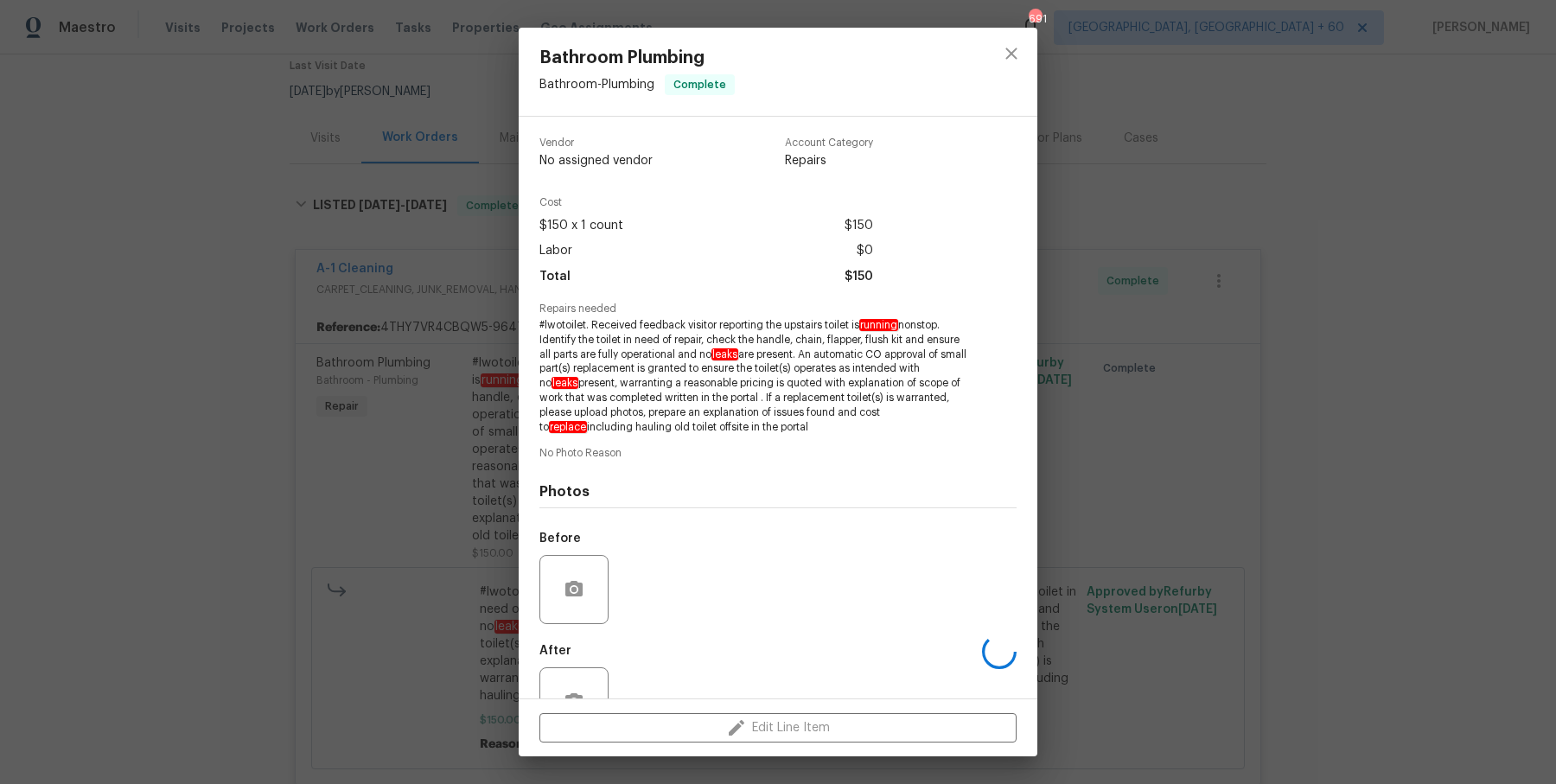
click at [519, 449] on div "Vendor No assigned vendor Account Category Repairs Cost $150 x 1 count $150 Lab…" at bounding box center [778, 408] width 518 height 582
click at [632, 391] on span "#lwotoilet. Received feedback visitor reporting the upstairs toilet is running …" at bounding box center [754, 375] width 430 height 116
drag, startPoint x: 540, startPoint y: 324, endPoint x: 799, endPoint y: 435, distance: 281.8
click at [799, 435] on div "Vendor A-1 Cleaning Account Category Repairs Cost $150 x 1 count $150 Labor $0 …" at bounding box center [778, 435] width 478 height 624
copy span "#lwotoilet. Received feedback visitor reporting the upstairs toilet is running …"
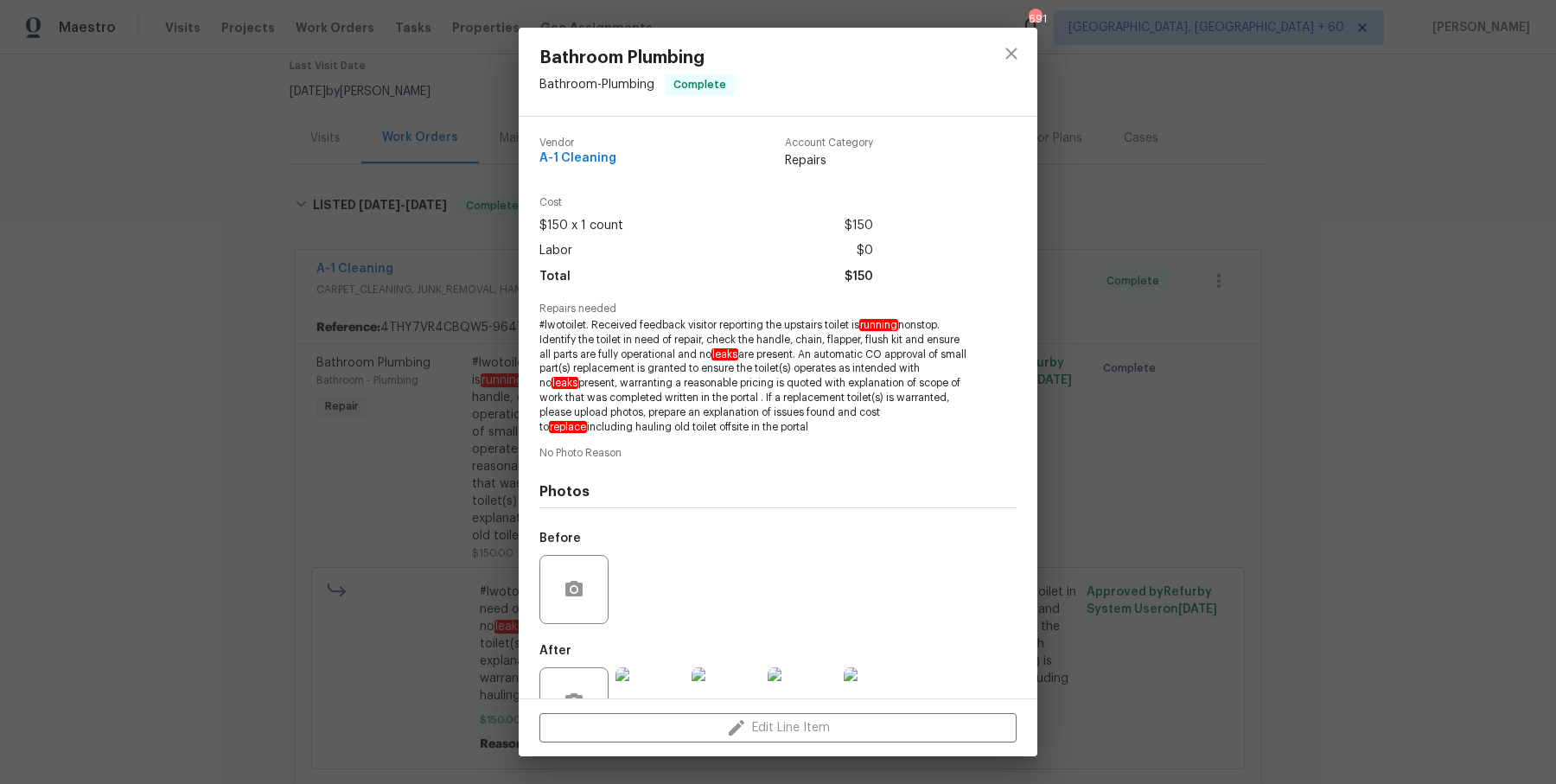
click at [1344, 235] on div "Bathroom Plumbing Bathroom - Plumbing Complete Vendor A-1 Cleaning Account Cate…" at bounding box center [778, 392] width 1556 height 784
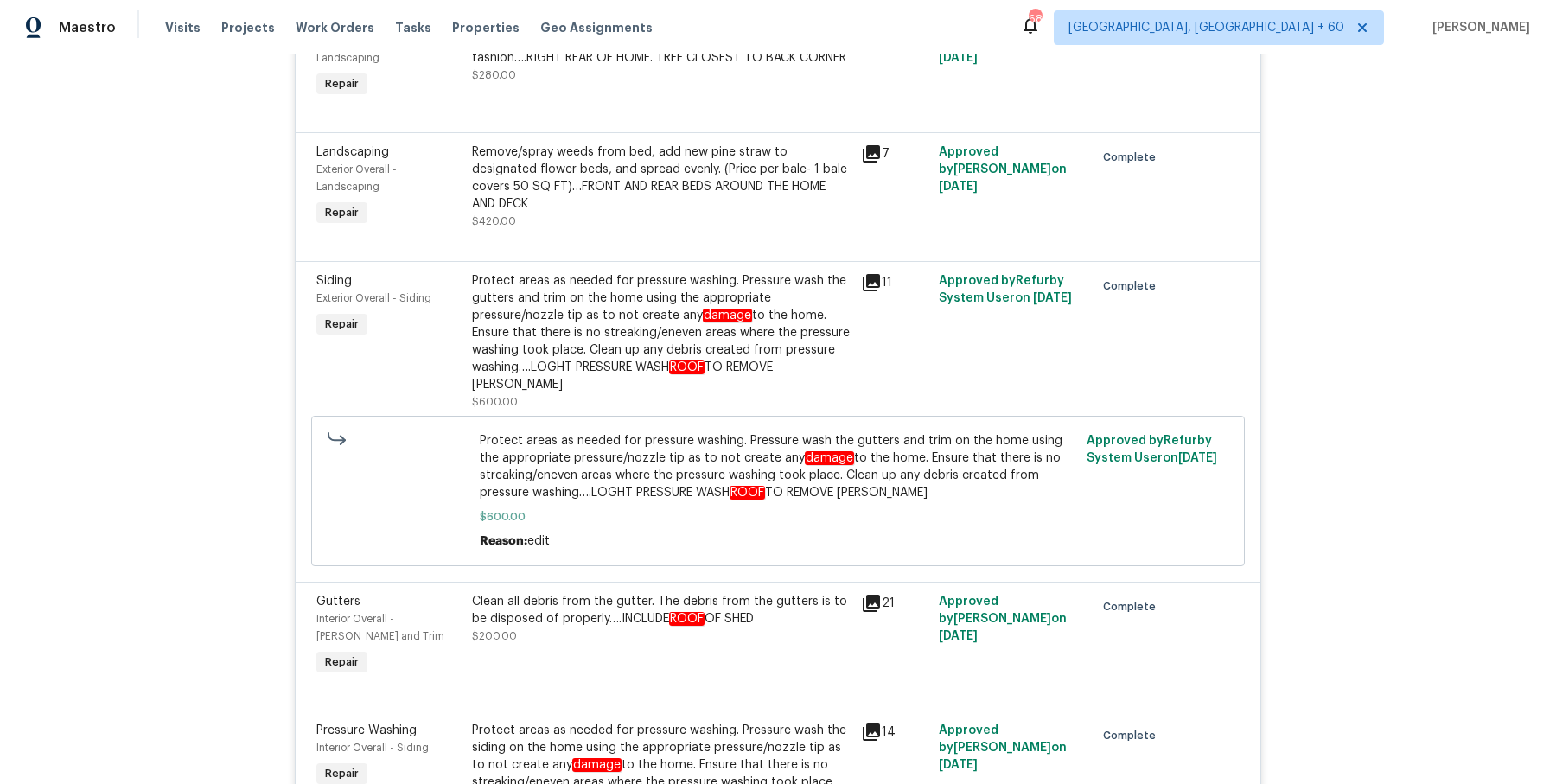
scroll to position [0, 0]
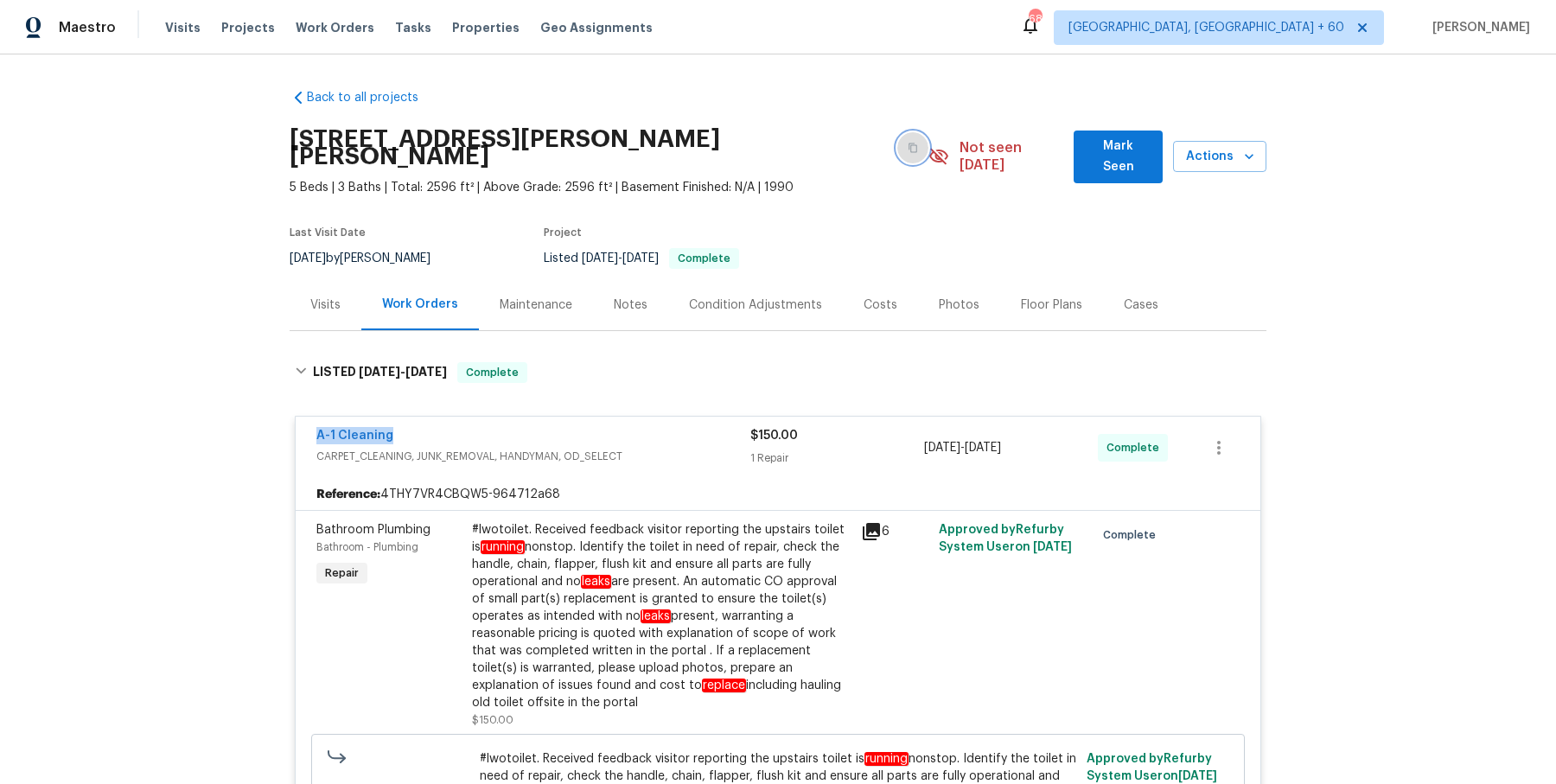
click at [908, 143] on icon "button" at bounding box center [913, 148] width 10 height 10
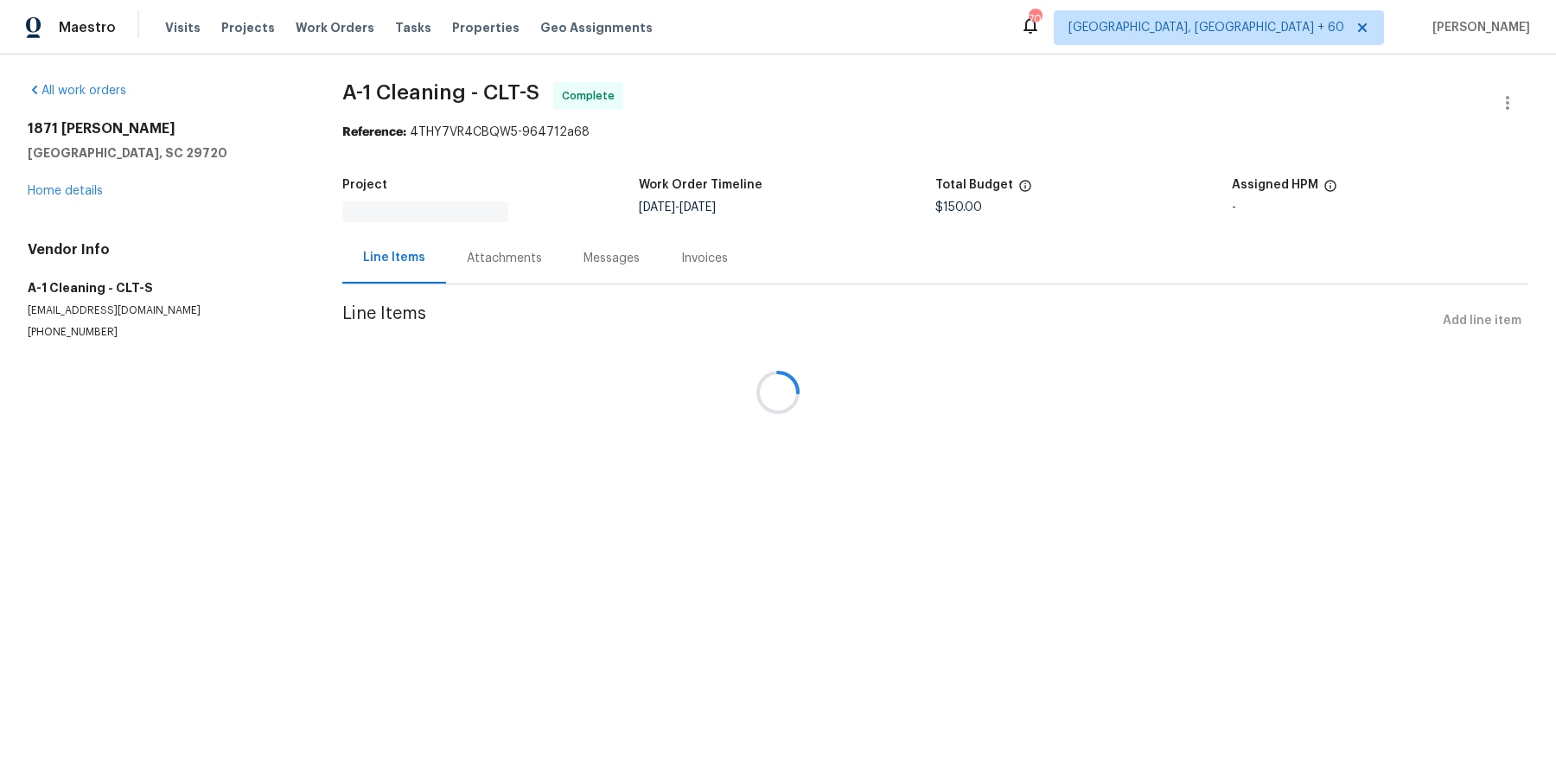
click at [474, 261] on div at bounding box center [778, 392] width 1556 height 784
click at [486, 256] on div at bounding box center [778, 392] width 1556 height 784
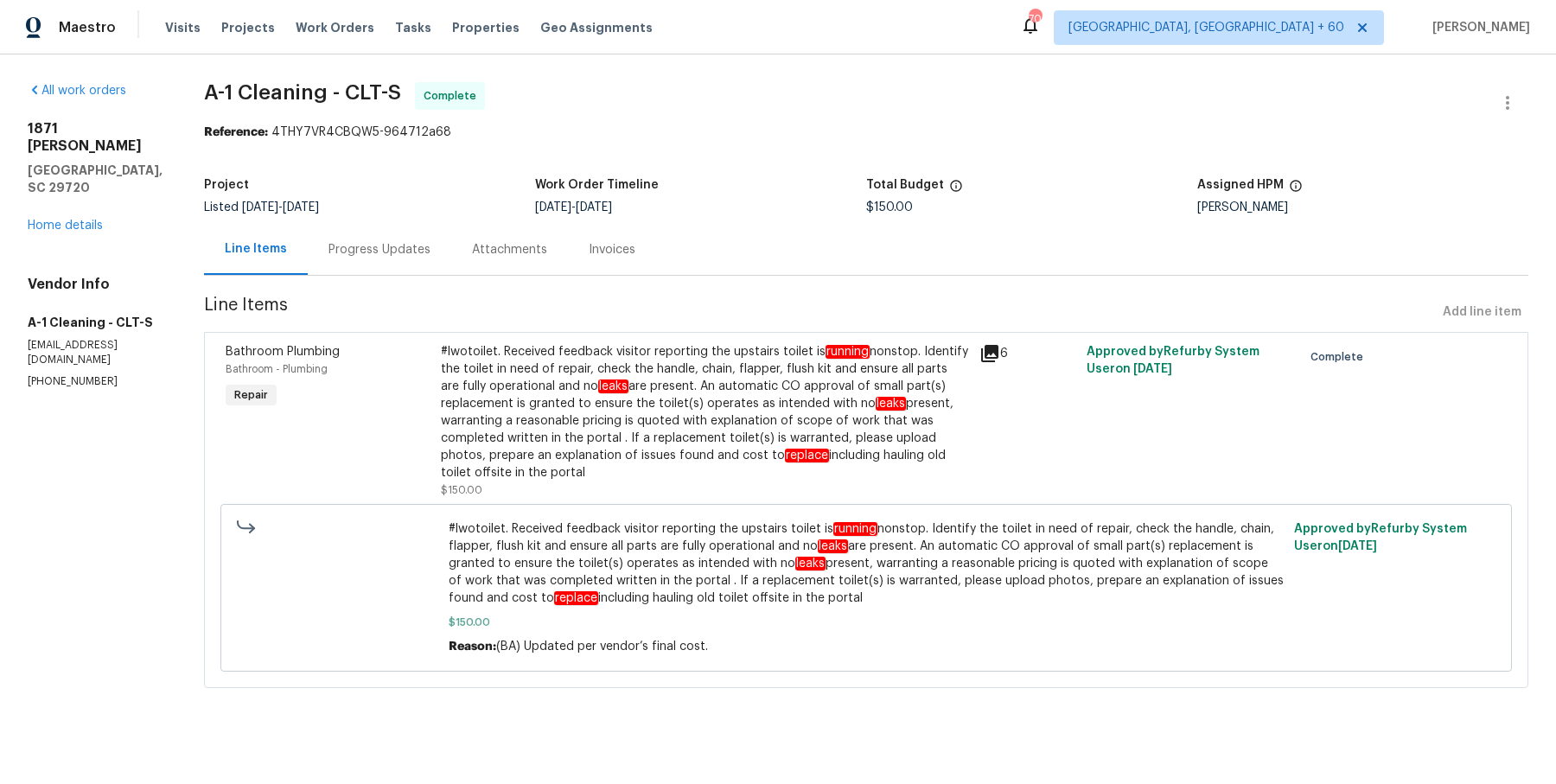
click at [399, 250] on div "Progress Updates" at bounding box center [379, 249] width 102 height 17
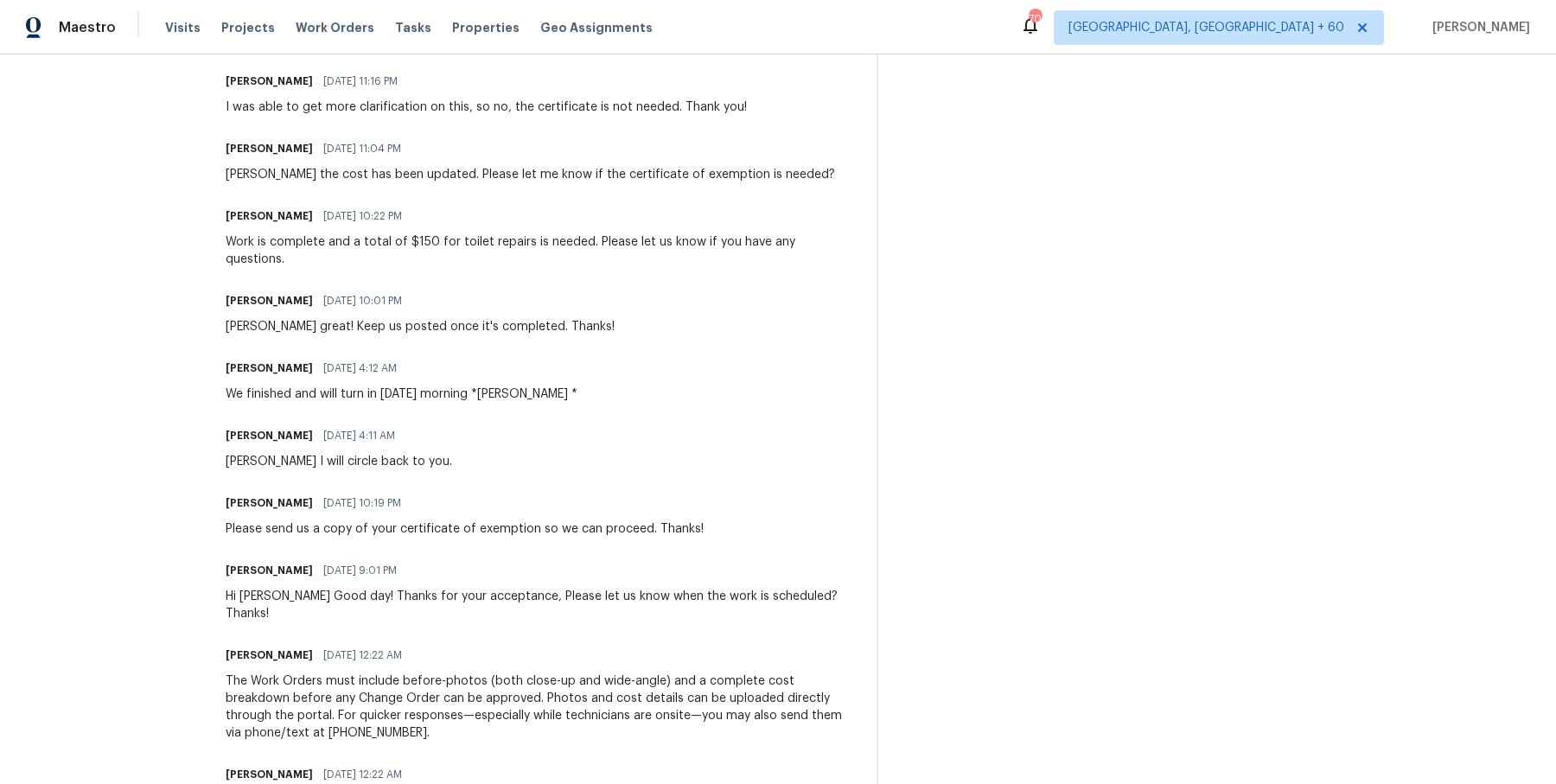
scroll to position [703, 0]
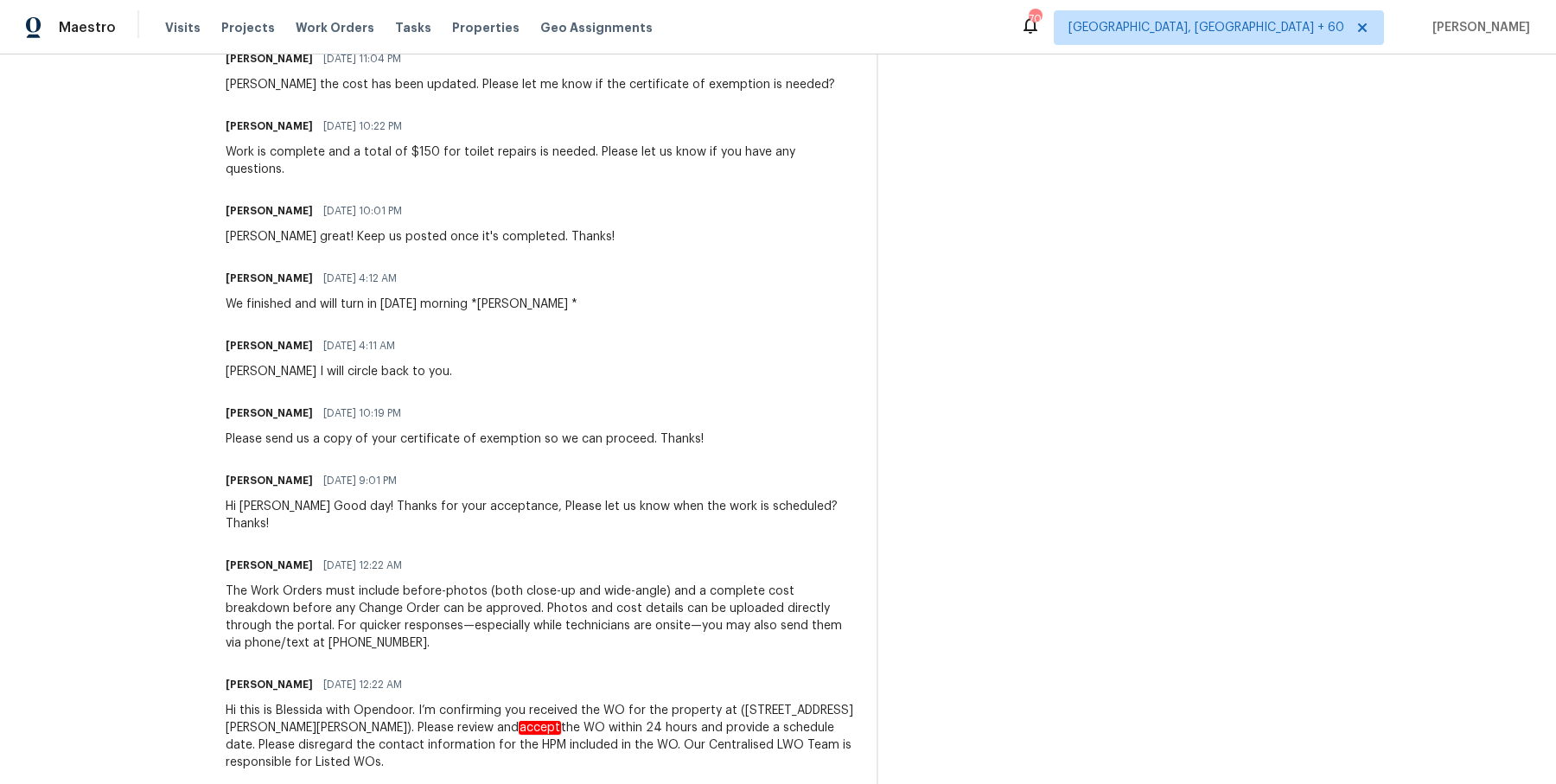
drag, startPoint x: 230, startPoint y: 411, endPoint x: 561, endPoint y: 850, distance: 549.8
click at [561, 783] on html "Maestro Visits Projects Work Orders Tasks Properties Geo Assignments [STREET_AD…" at bounding box center [778, 392] width 1556 height 784
copy div "Blessida Angeline M [DATE] 4:34 AM Thanks [PERSON_NAME]. WO approved. [PERSON_N…"
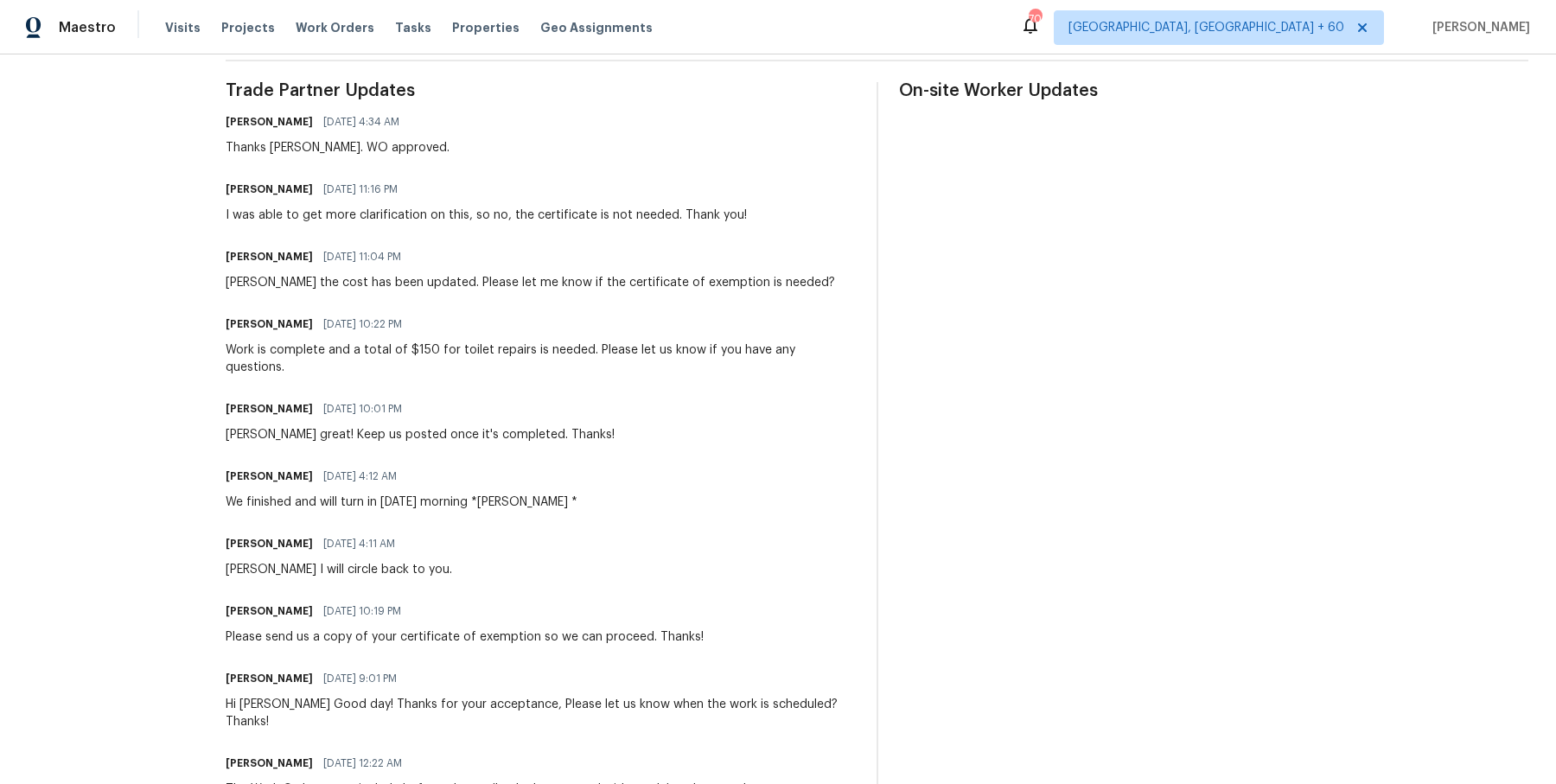
scroll to position [337, 0]
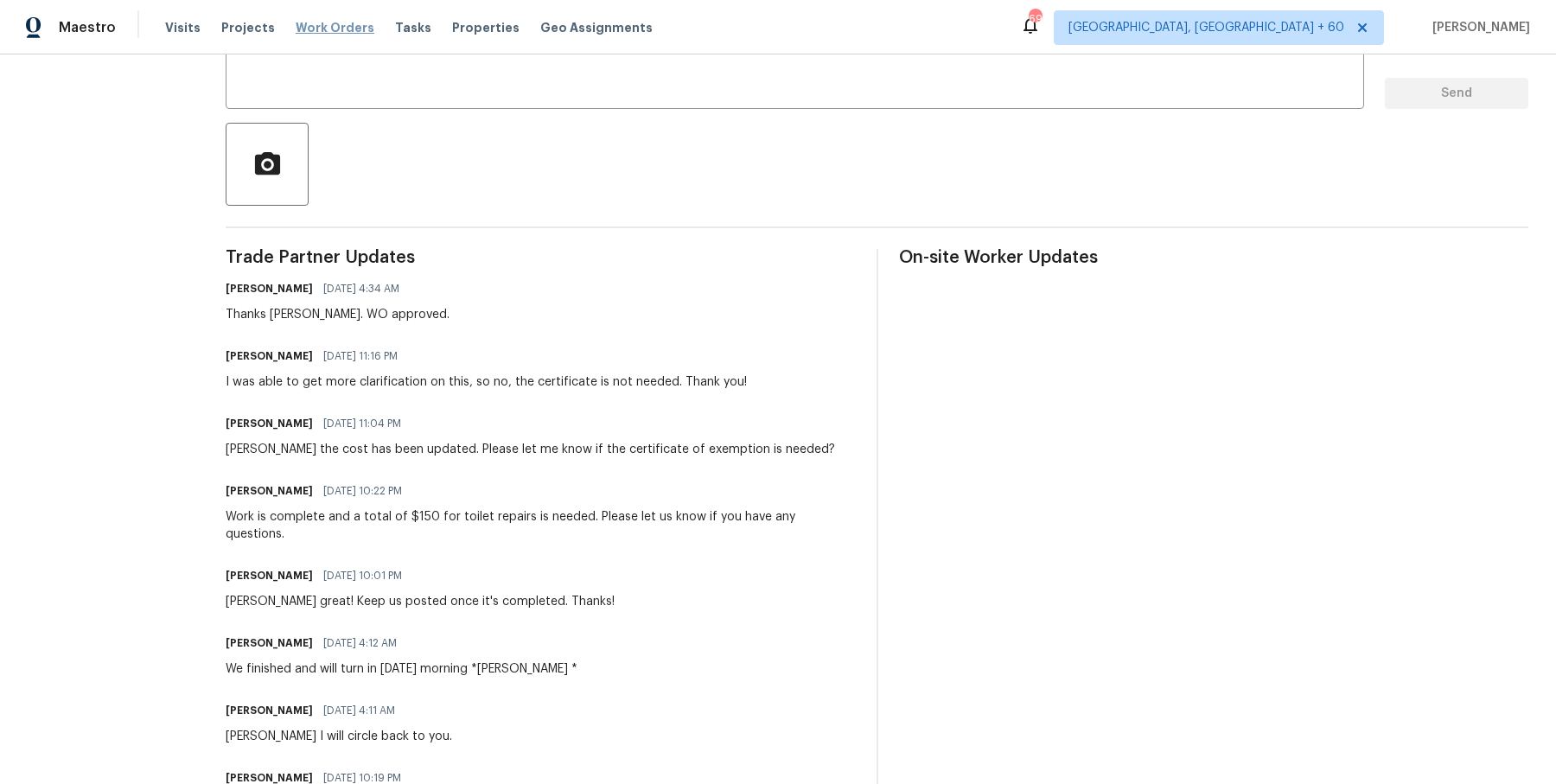
click at [349, 24] on span "Work Orders" at bounding box center [335, 27] width 78 height 17
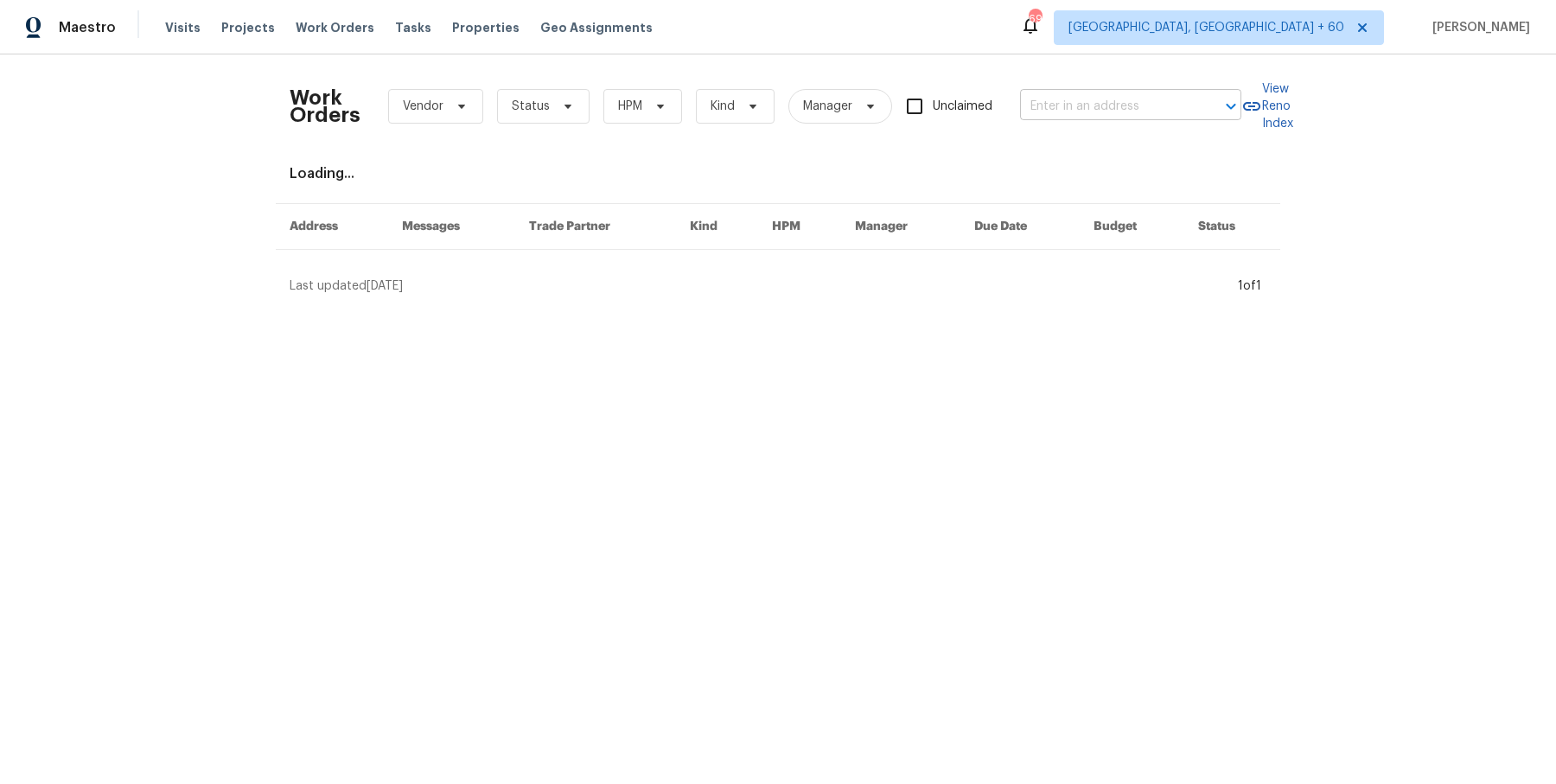
click at [1166, 100] on input "text" at bounding box center [1106, 106] width 173 height 27
paste input "[STREET_ADDRESS]"
type input "[STREET_ADDRESS]"
click at [1166, 100] on input "[STREET_ADDRESS]" at bounding box center [1106, 106] width 173 height 27
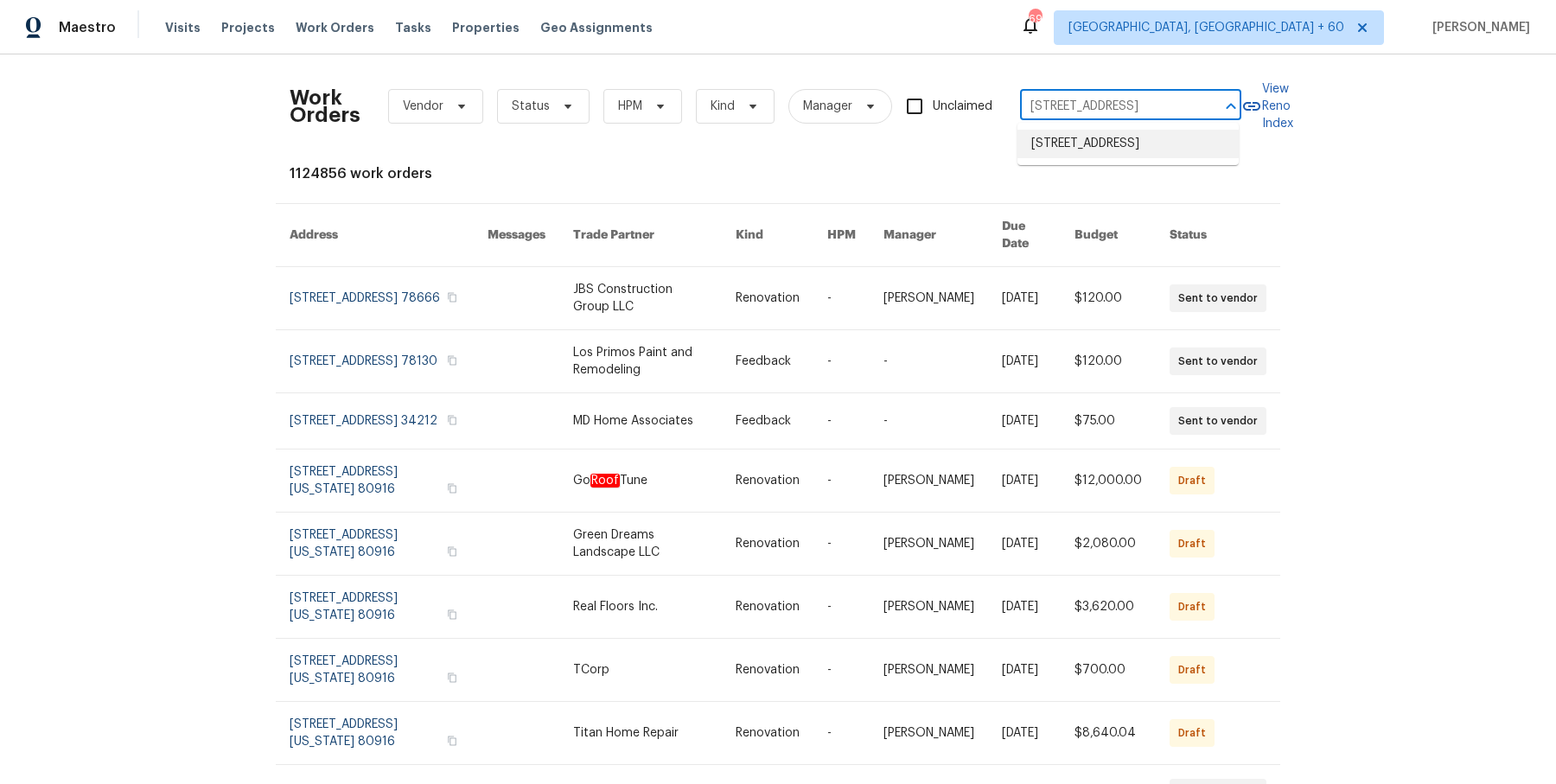
click at [1116, 154] on li "[STREET_ADDRESS]" at bounding box center [1128, 144] width 221 height 29
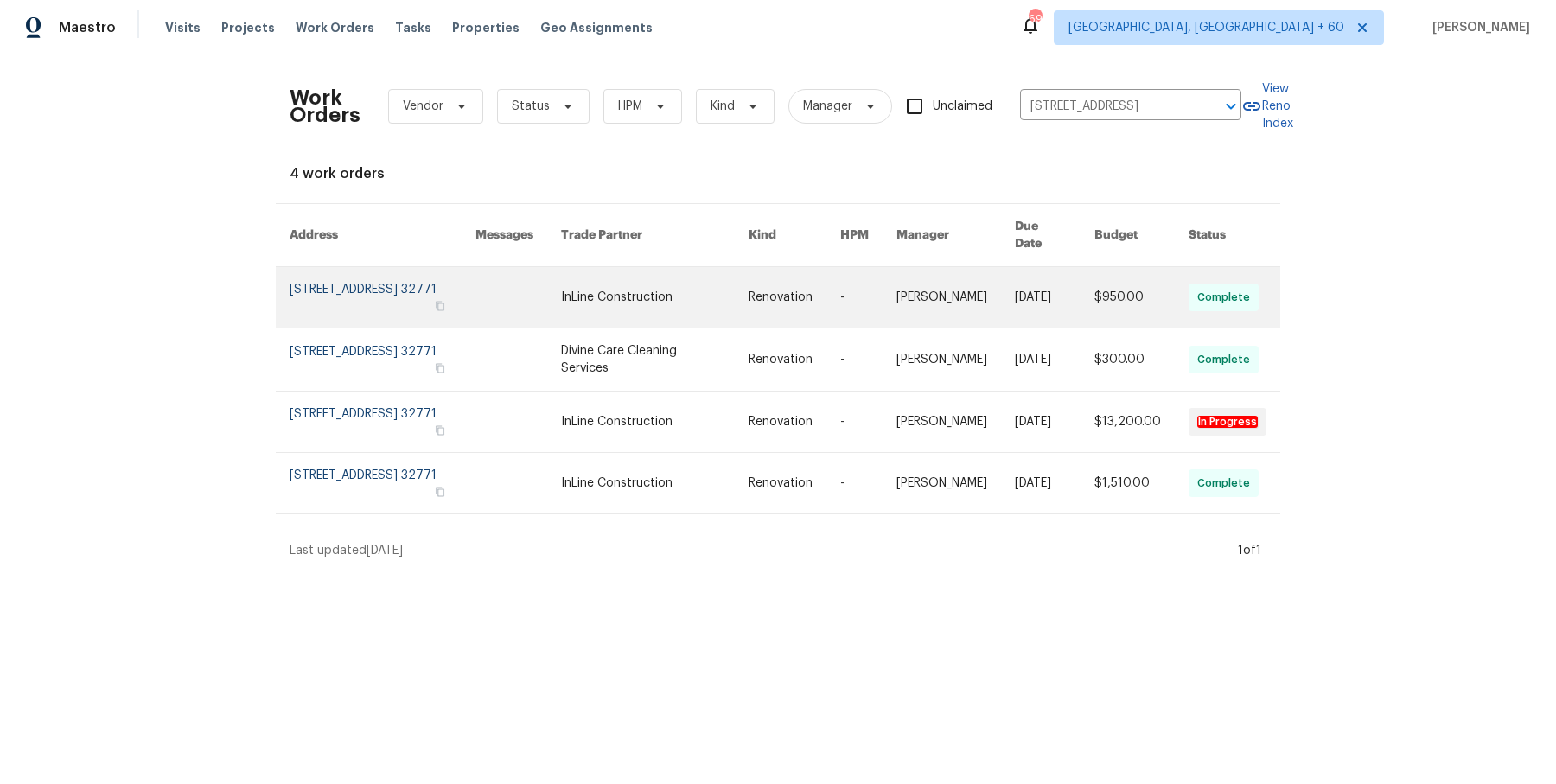
click at [962, 275] on link at bounding box center [955, 297] width 118 height 61
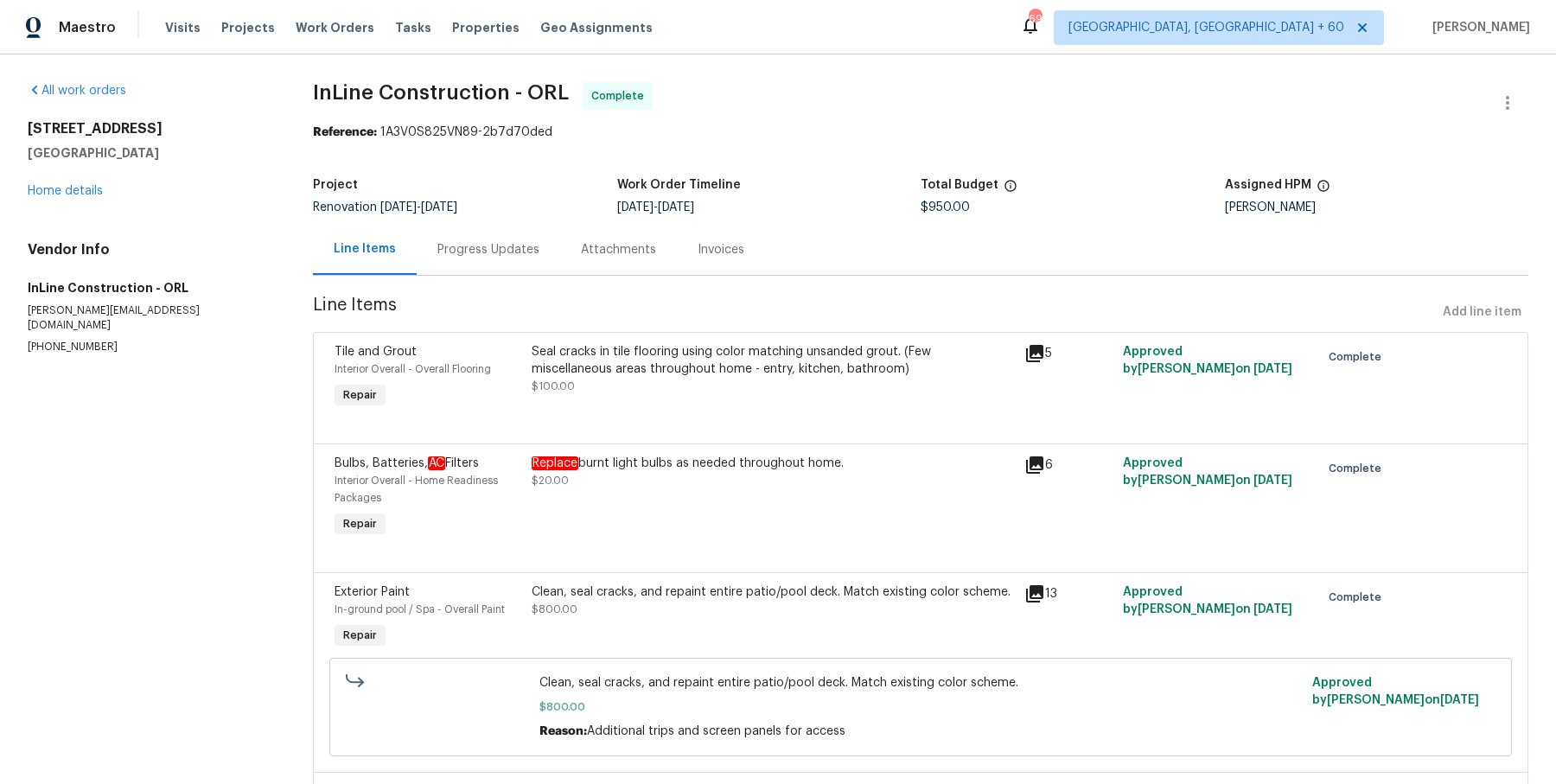
click at [71, 197] on div "[STREET_ADDRESS] Home details" at bounding box center [150, 160] width 244 height 79
click at [60, 209] on div "All work orders [STREET_ADDRESS] Home details Vendor Info InLine Construction -…" at bounding box center [150, 218] width 244 height 272
click at [78, 191] on link "Home details" at bounding box center [66, 191] width 75 height 12
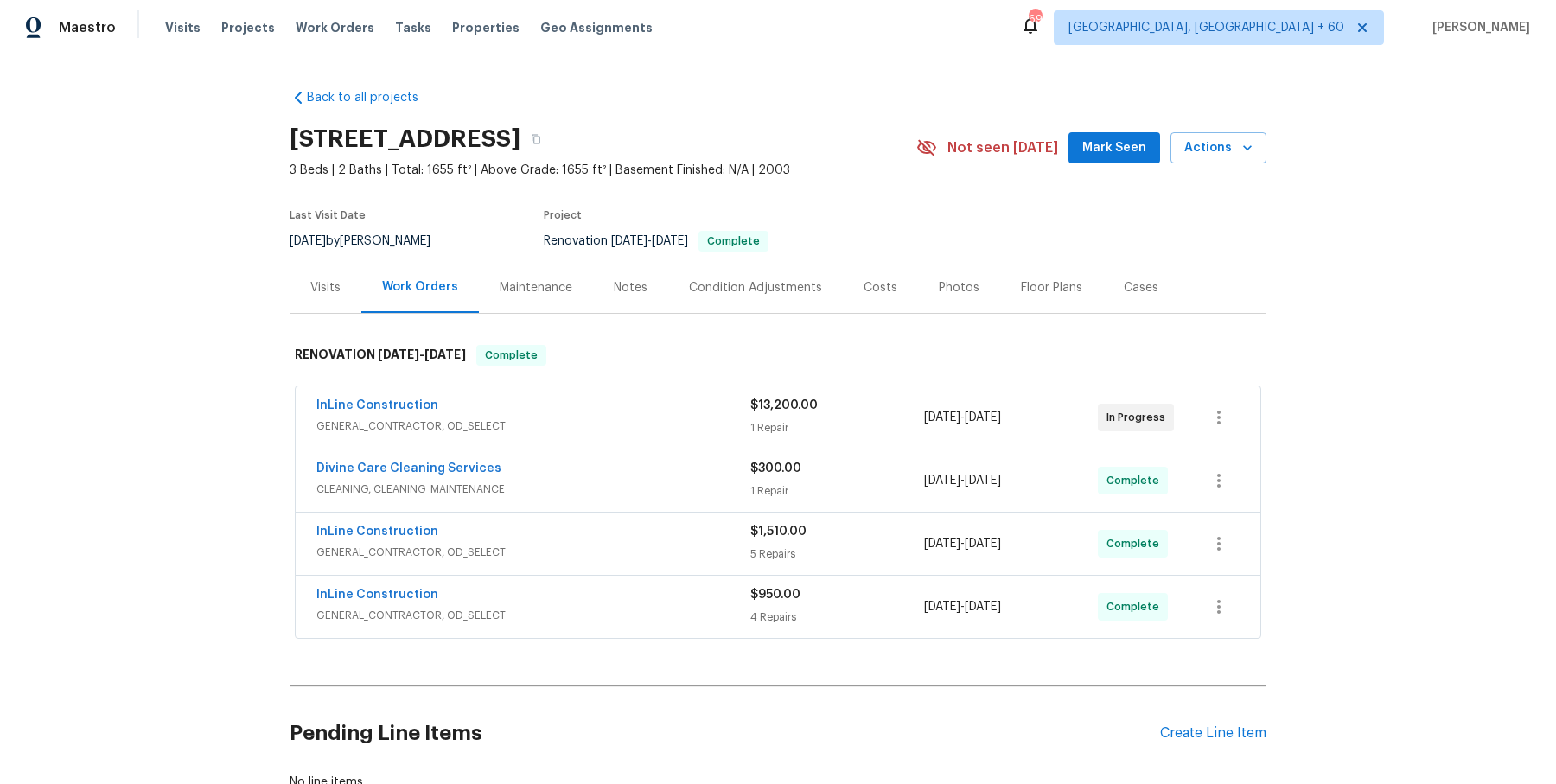
click at [591, 405] on div "InLine Construction" at bounding box center [533, 407] width 434 height 21
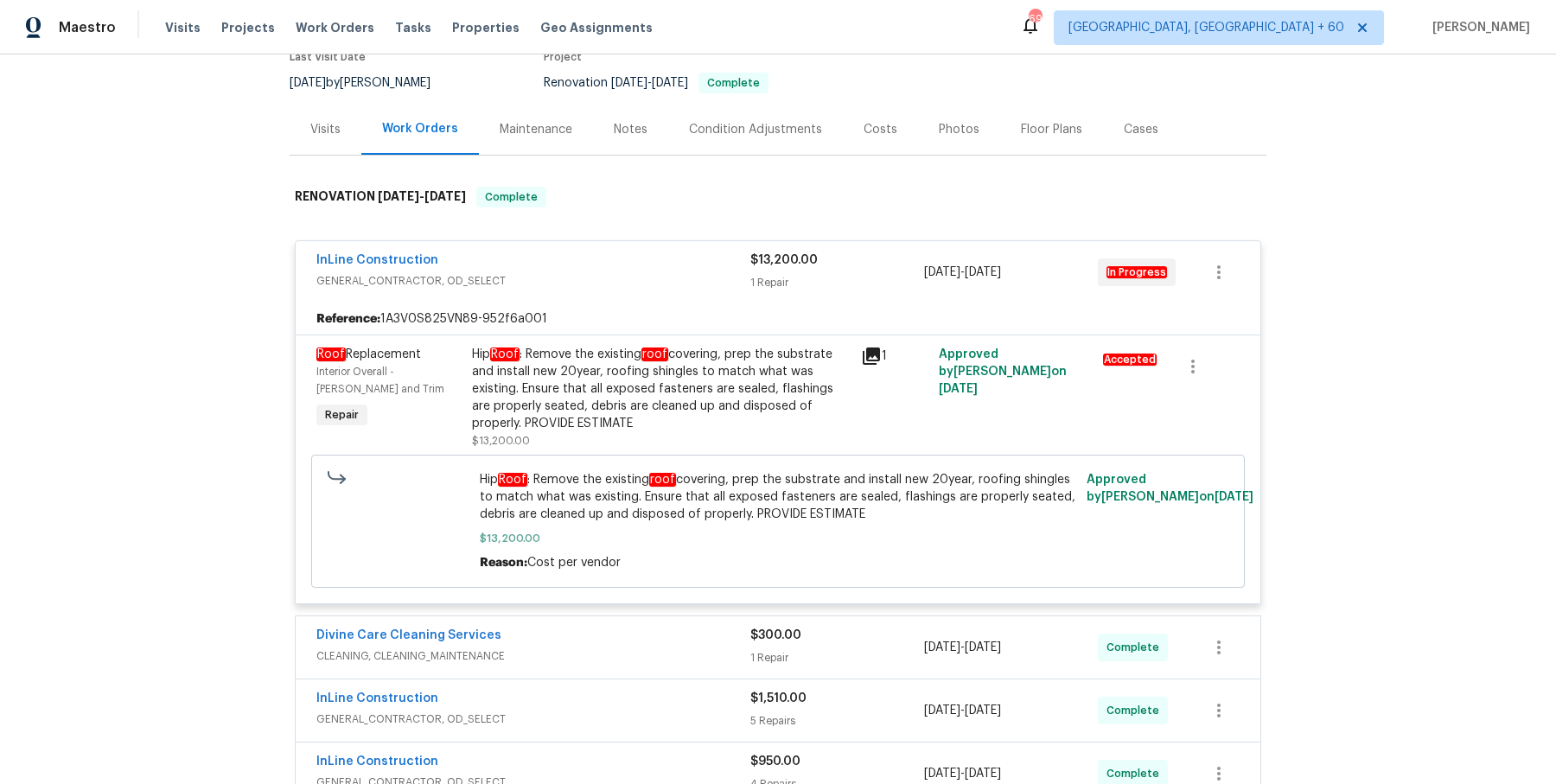
scroll to position [162, 0]
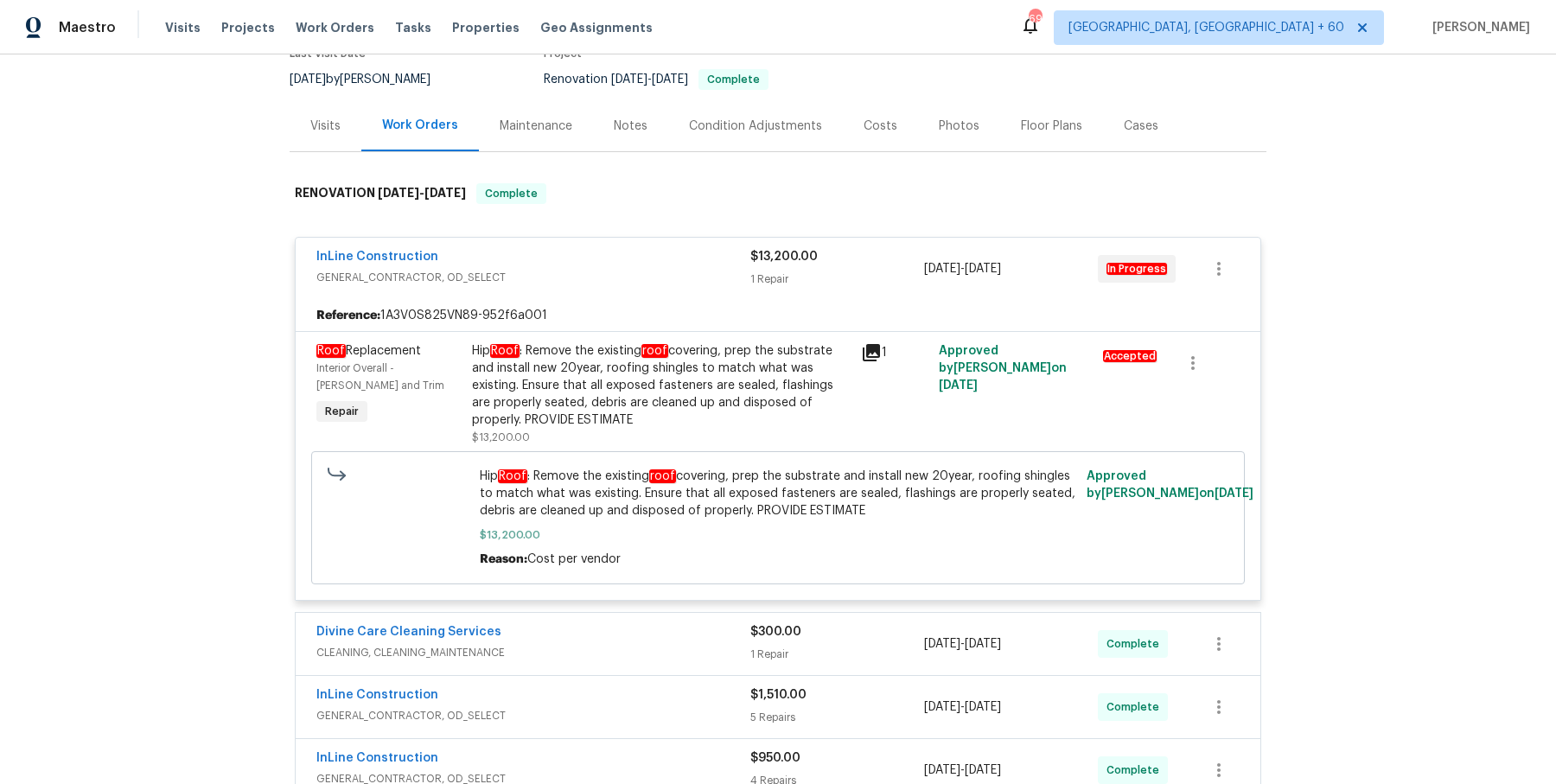
click at [637, 650] on span "CLEANING, CLEANING_MAINTENANCE" at bounding box center [533, 652] width 434 height 17
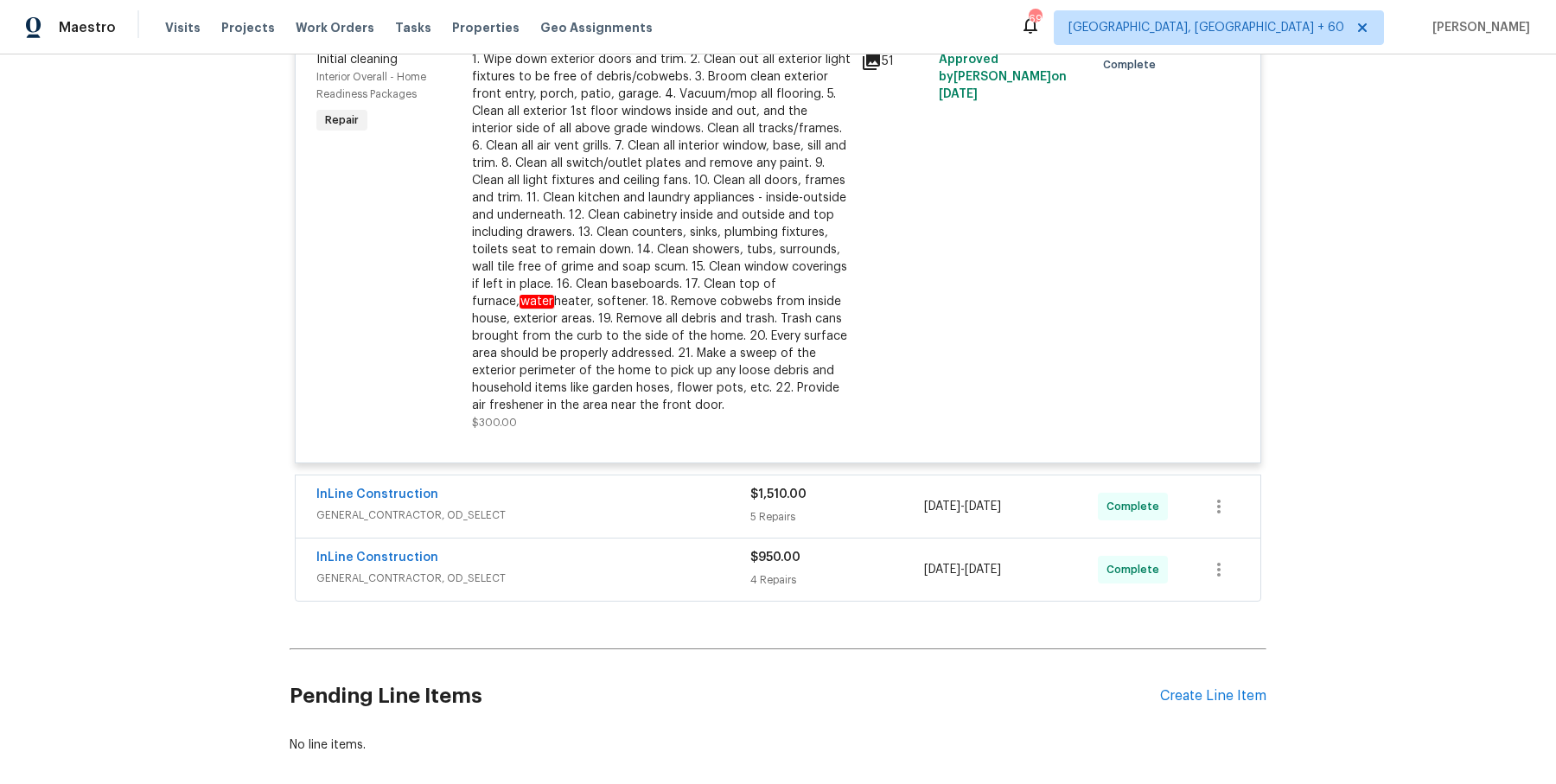
scroll to position [911, 0]
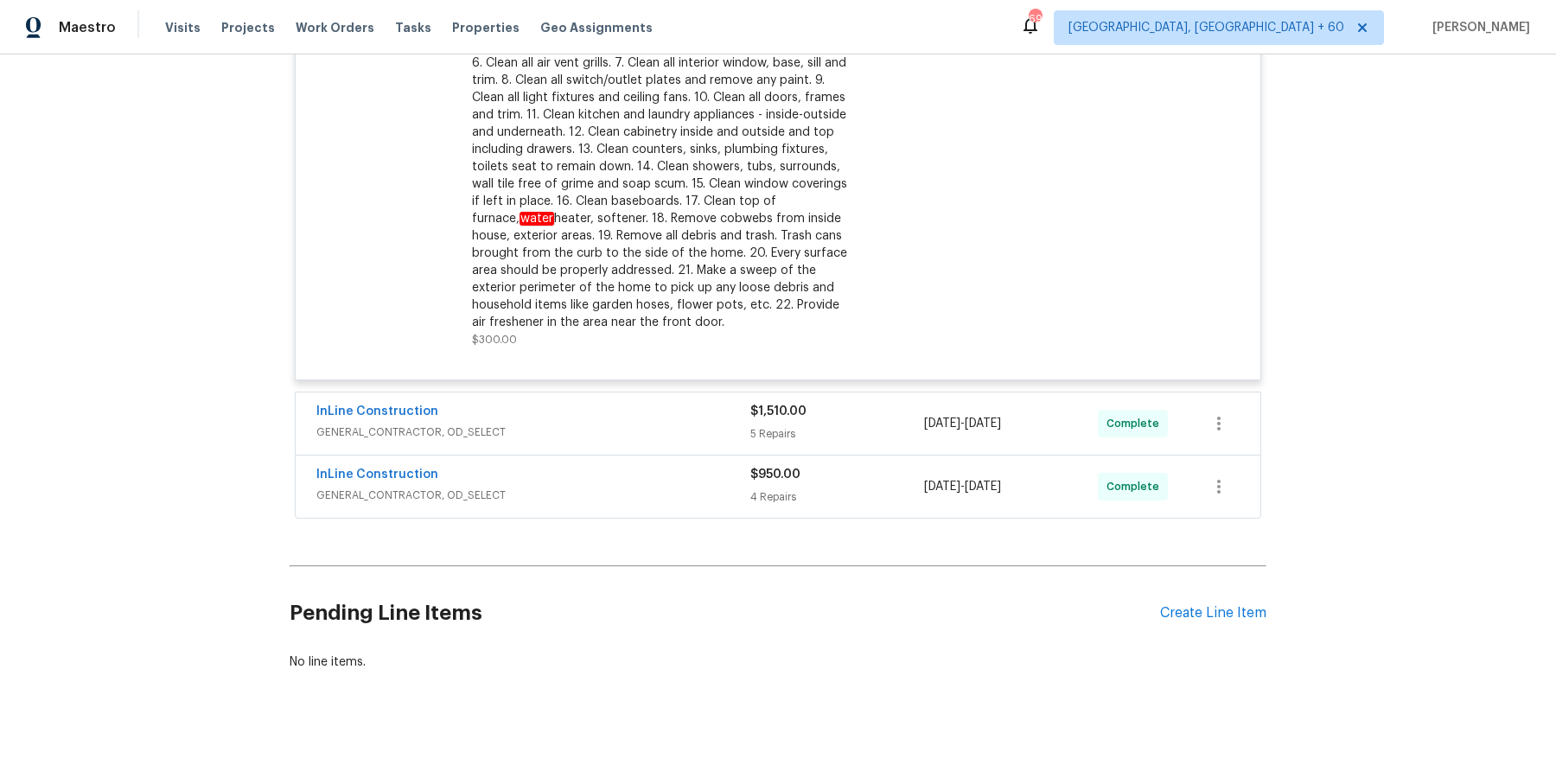
click at [700, 408] on div "InLine Construction" at bounding box center [533, 413] width 434 height 21
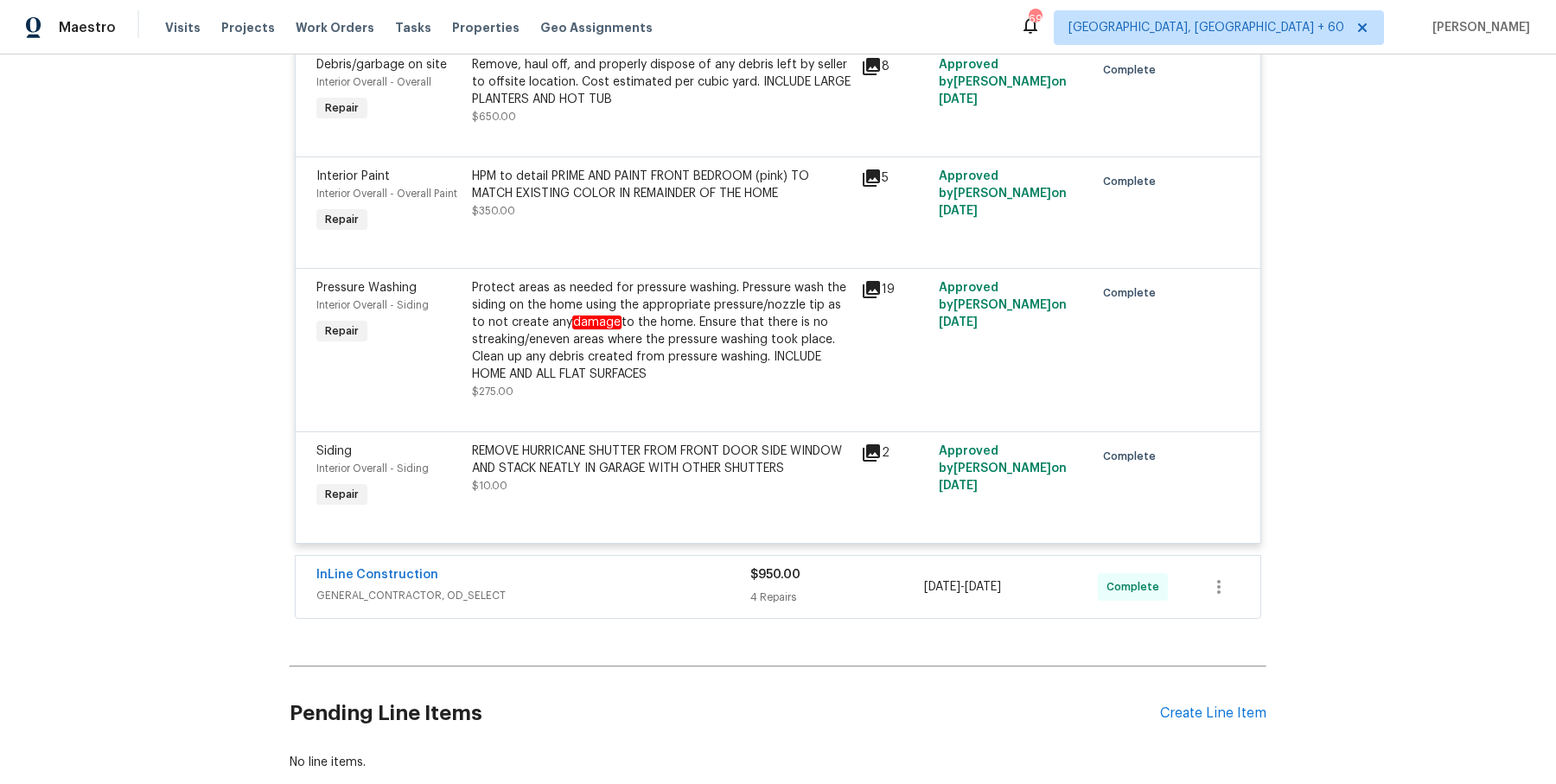
scroll to position [1582, 0]
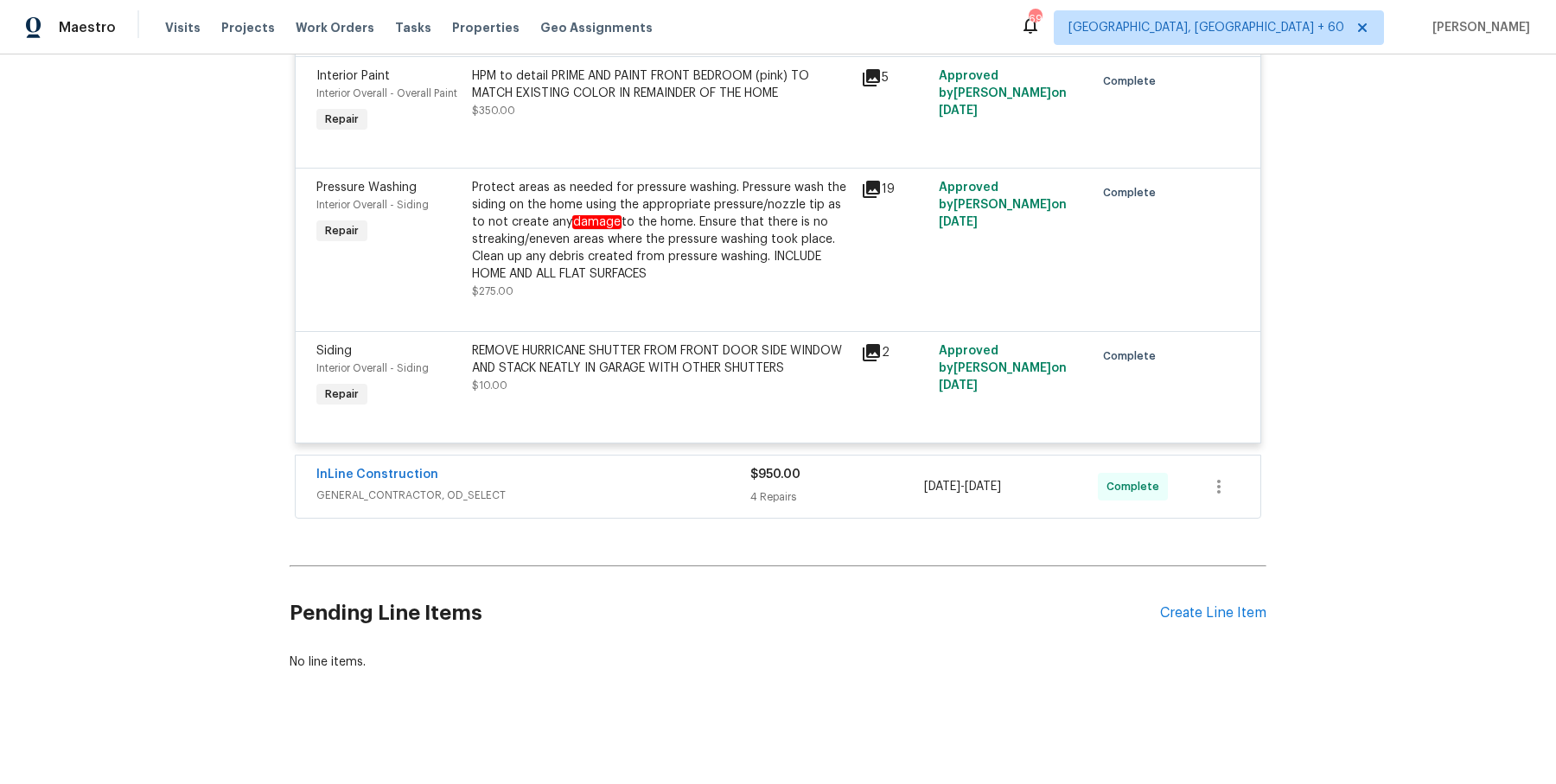
click at [542, 506] on div "InLine Construction GENERAL_CONTRACTOR, OD_SELECT $950.00 4 Repairs [DATE] - [D…" at bounding box center [778, 486] width 965 height 63
click at [559, 480] on div "InLine Construction" at bounding box center [533, 475] width 434 height 21
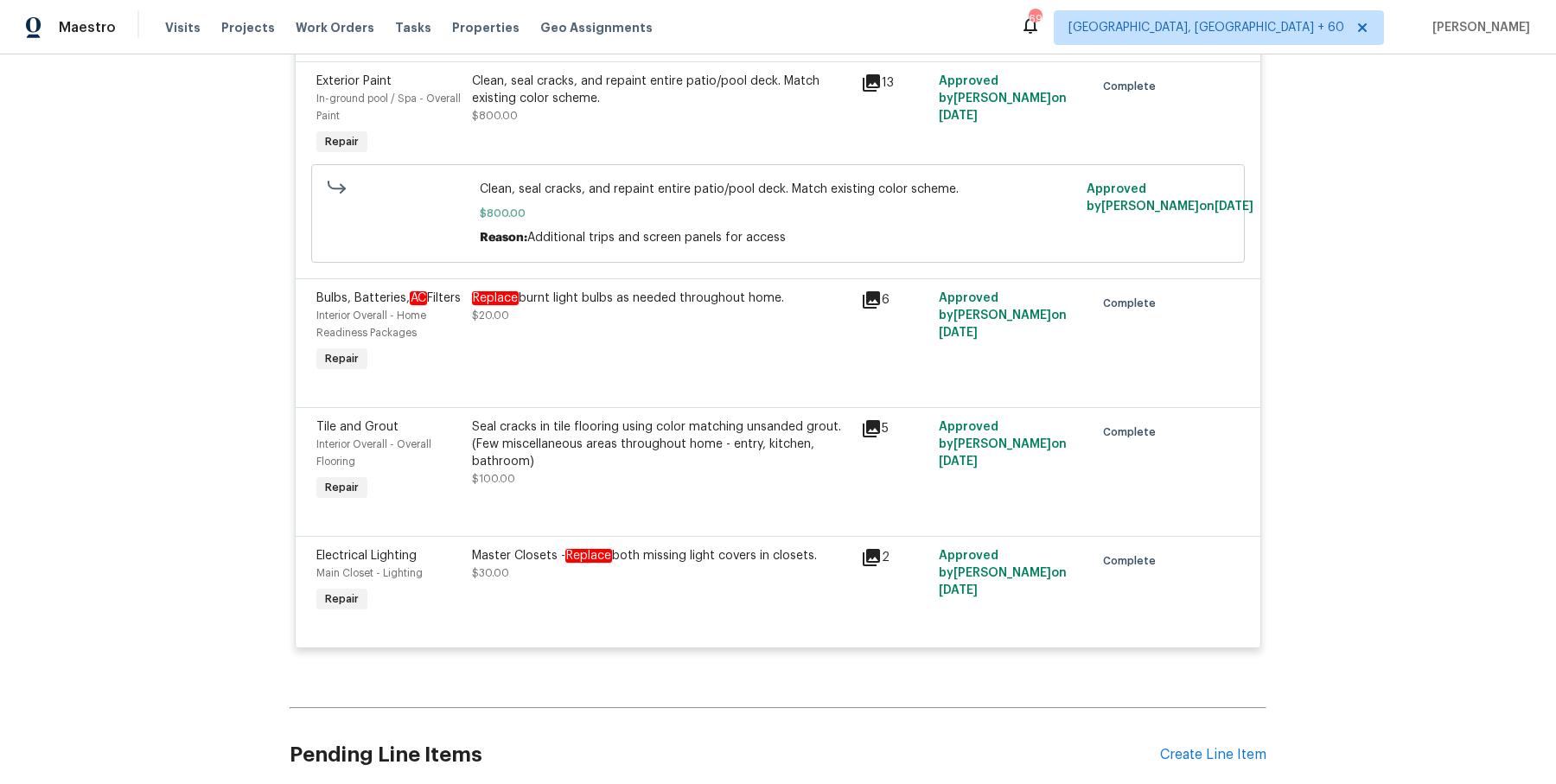
scroll to position [0, 0]
